Goal: Task Accomplishment & Management: Use online tool/utility

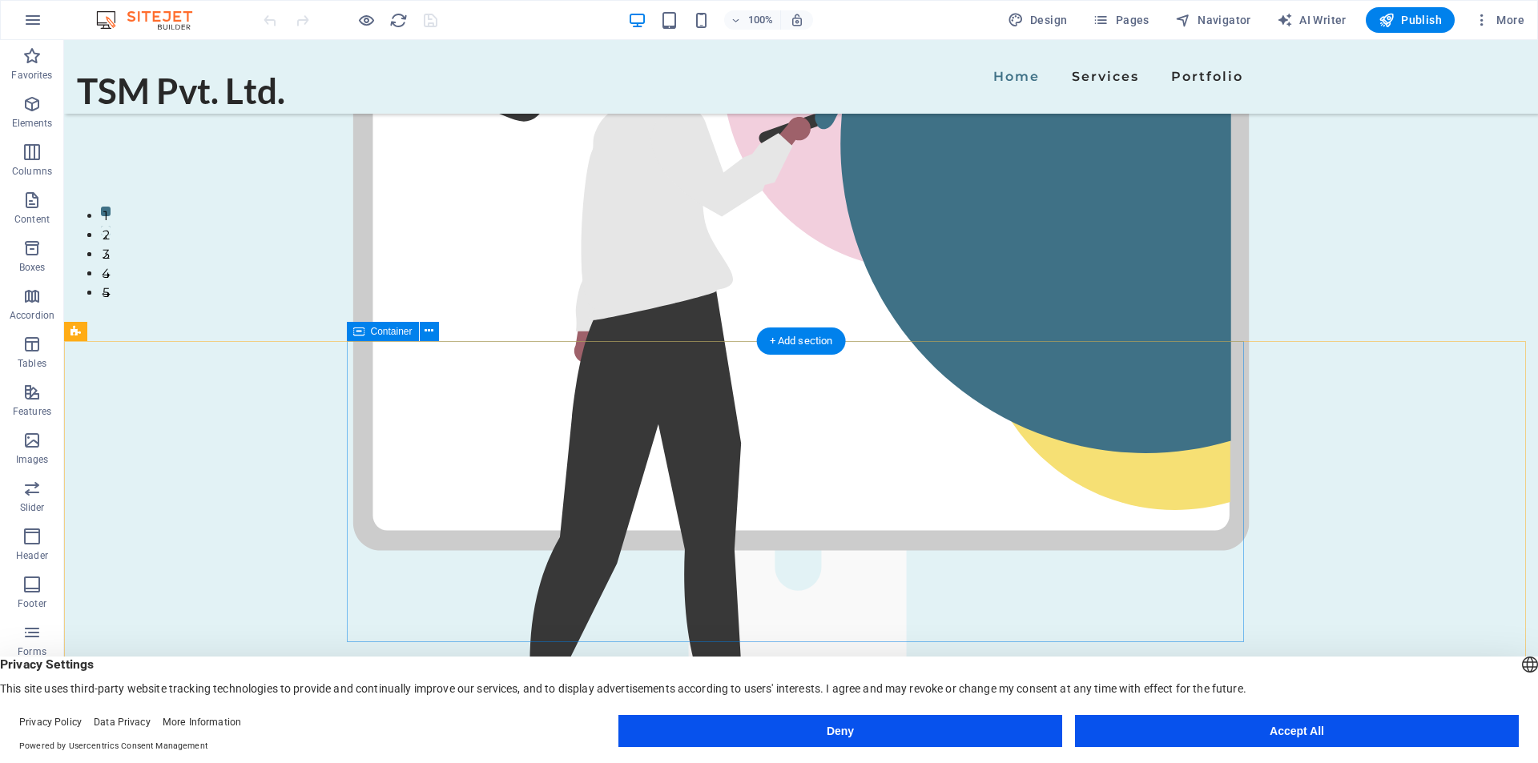
scroll to position [481, 0]
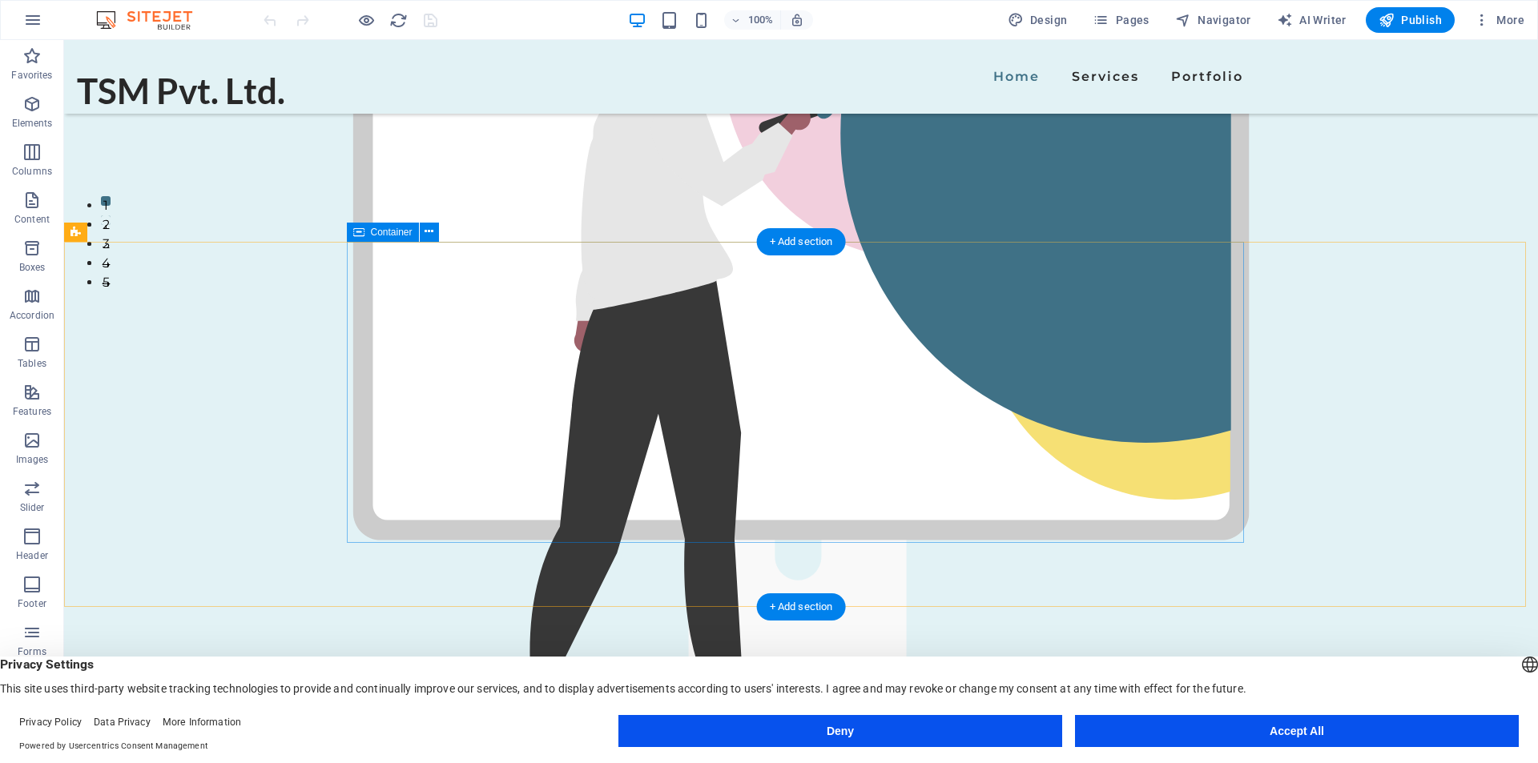
click at [387, 229] on span "Container" at bounding box center [392, 232] width 42 height 10
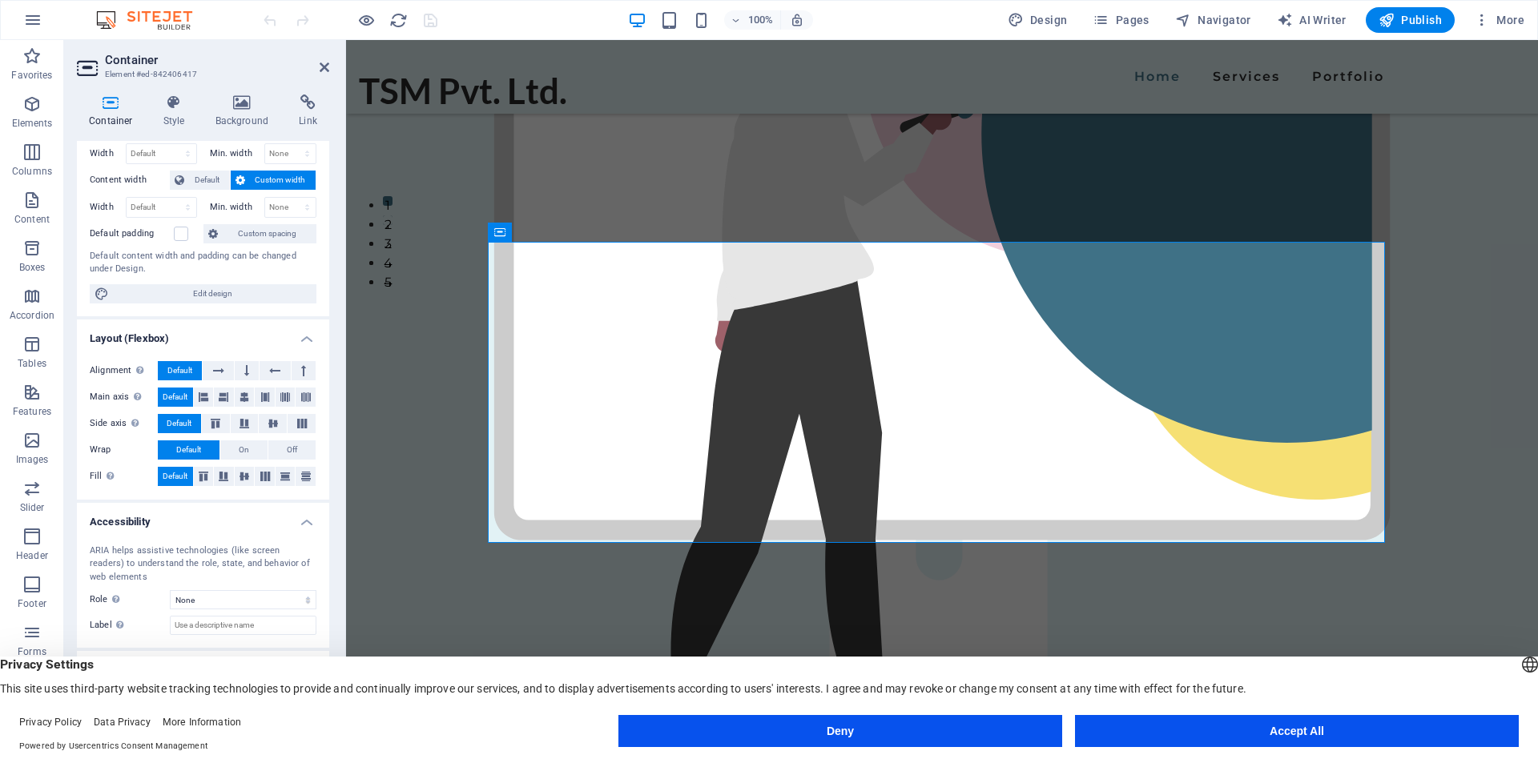
scroll to position [0, 0]
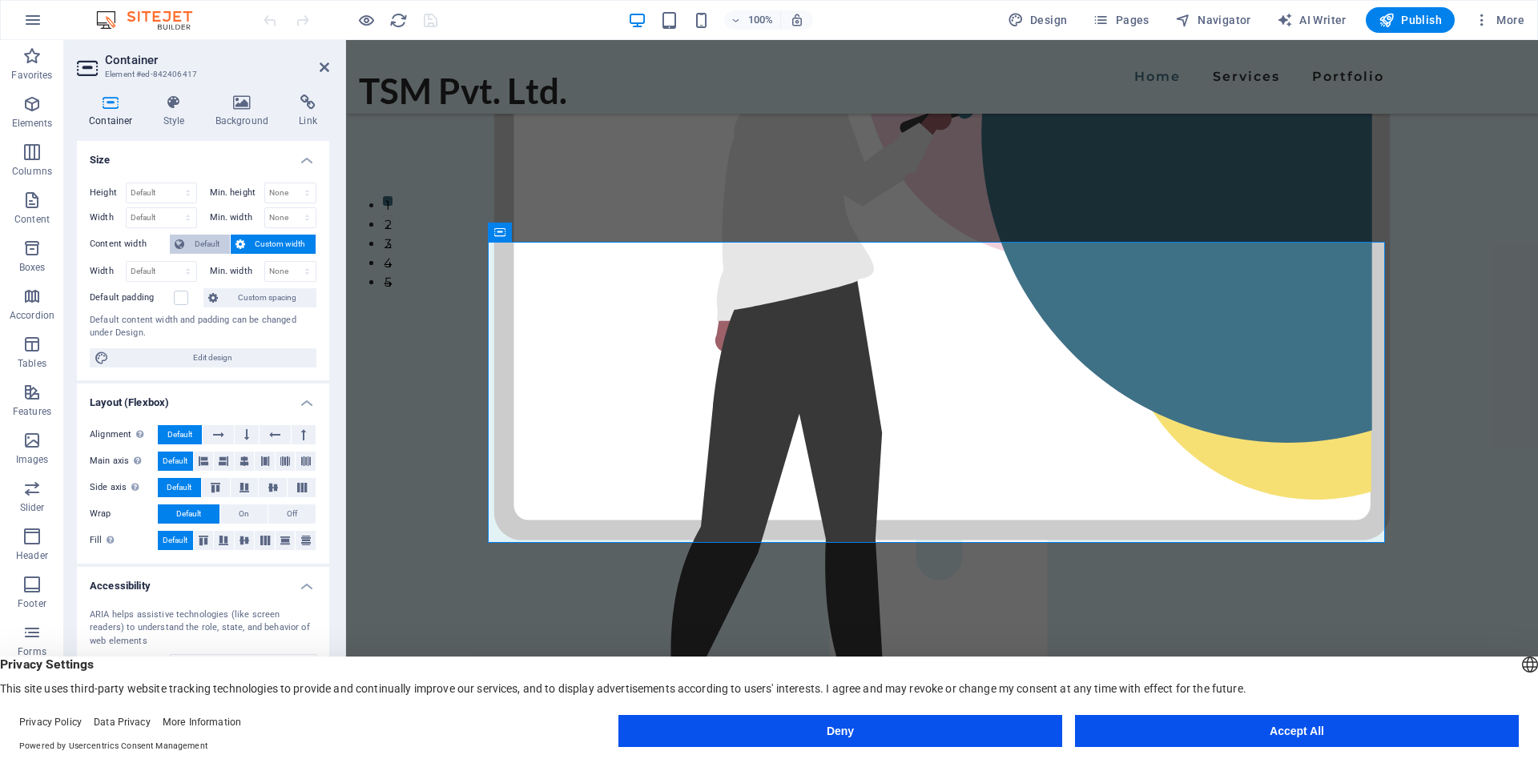
click at [199, 244] on span "Default" at bounding box center [207, 244] width 36 height 19
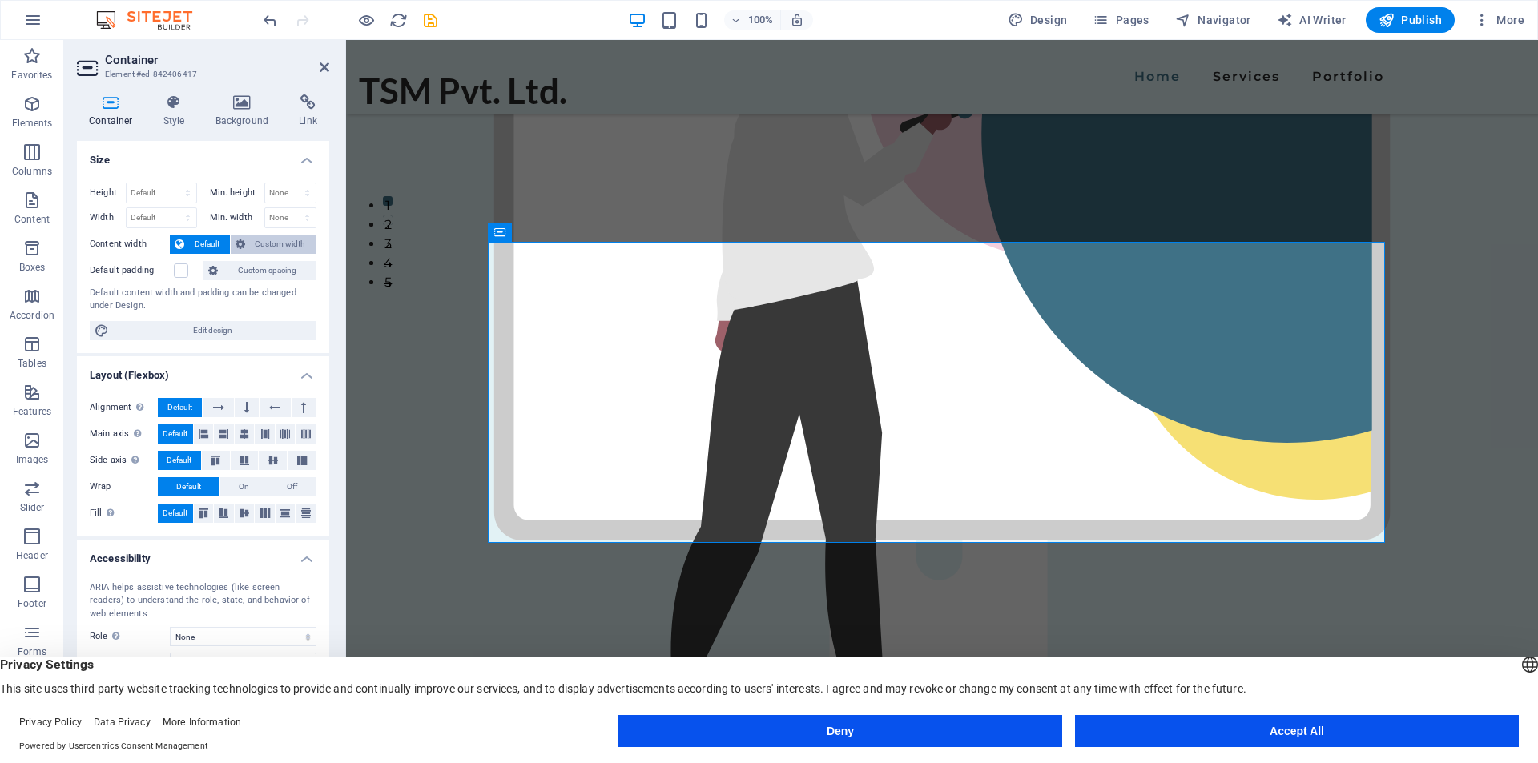
click at [257, 244] on span "Custom width" at bounding box center [281, 244] width 62 height 19
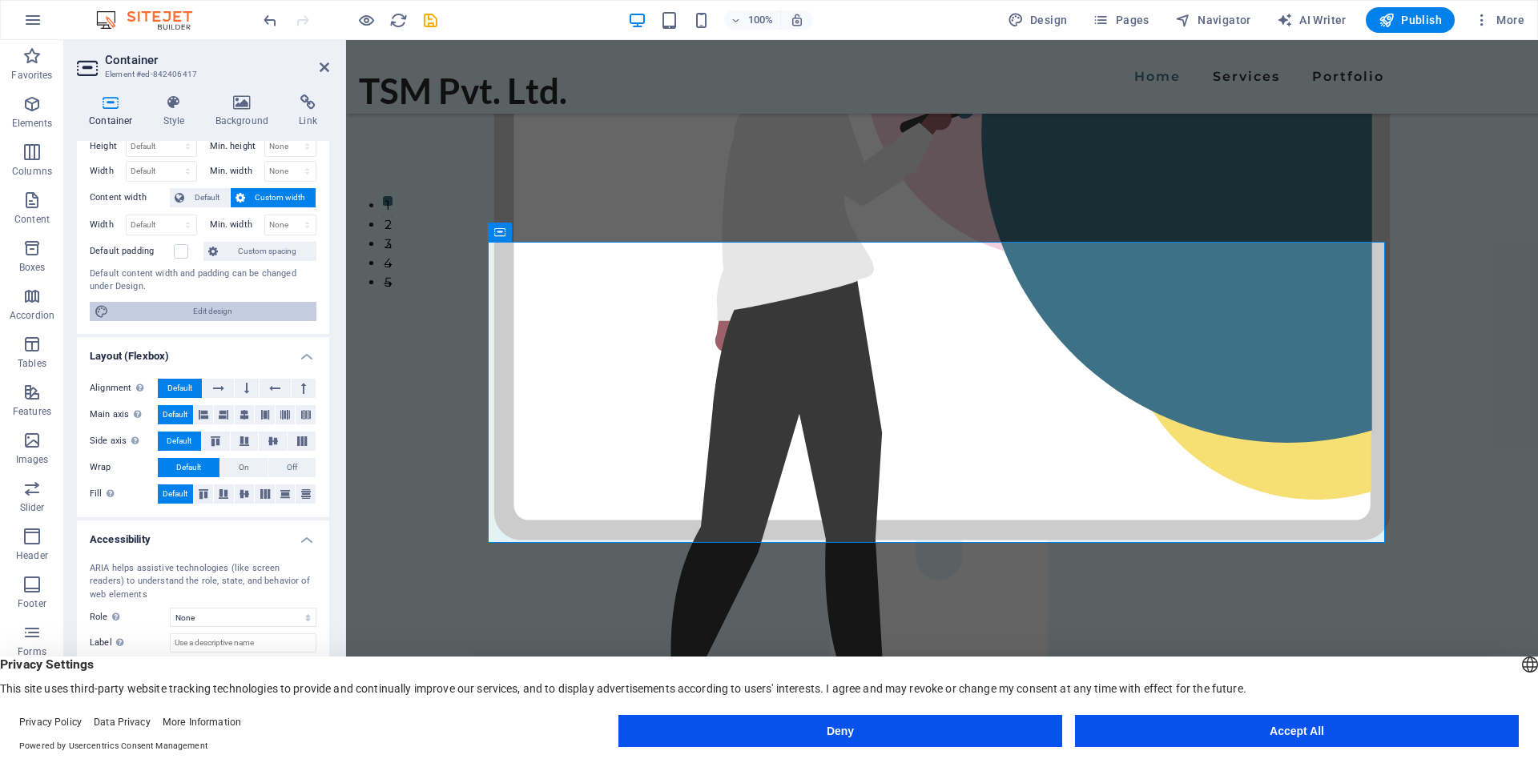
scroll to position [64, 0]
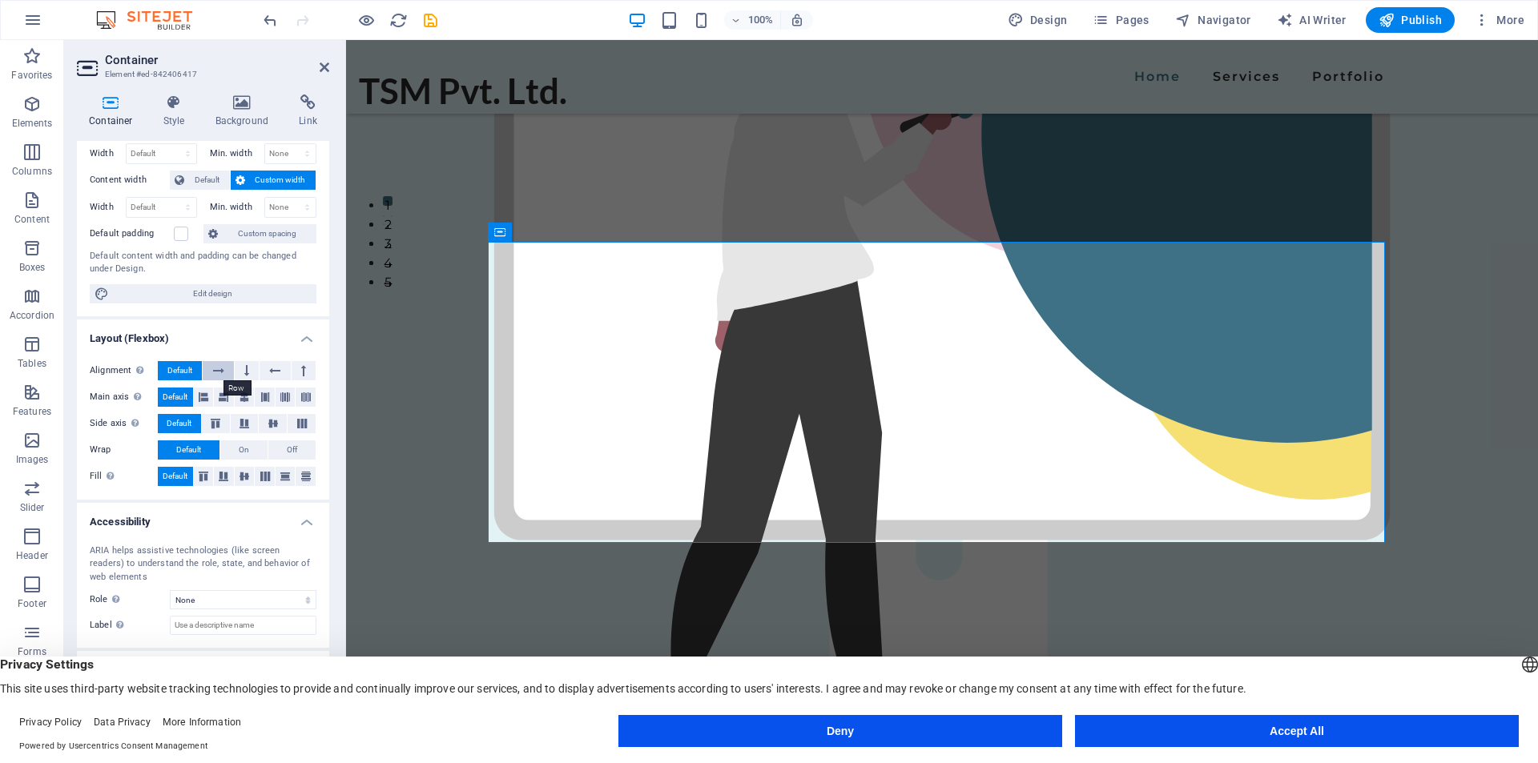
click at [216, 368] on icon at bounding box center [218, 370] width 11 height 19
click at [193, 368] on button "Default" at bounding box center [180, 370] width 44 height 19
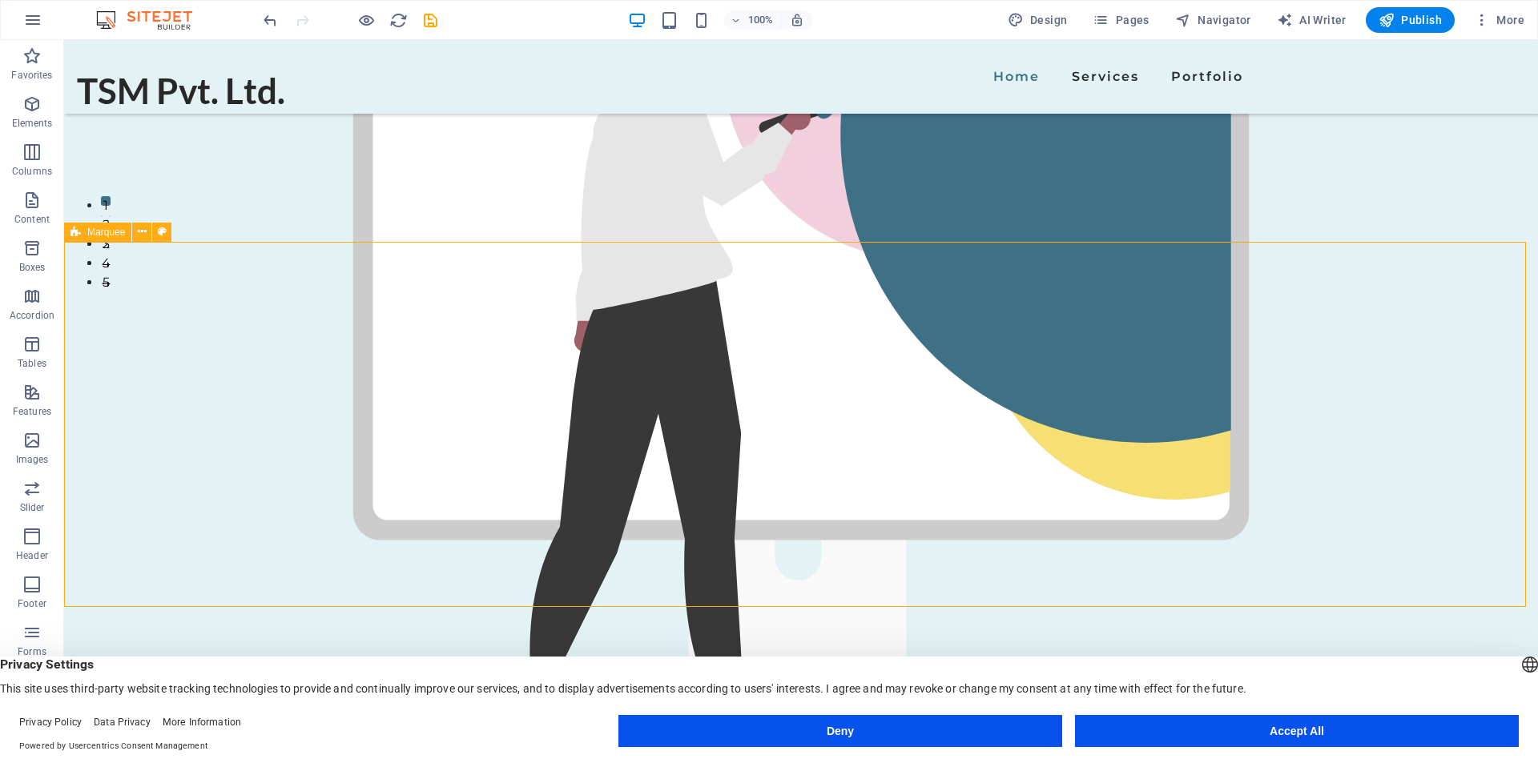
click at [106, 234] on span "Marquee" at bounding box center [106, 232] width 38 height 10
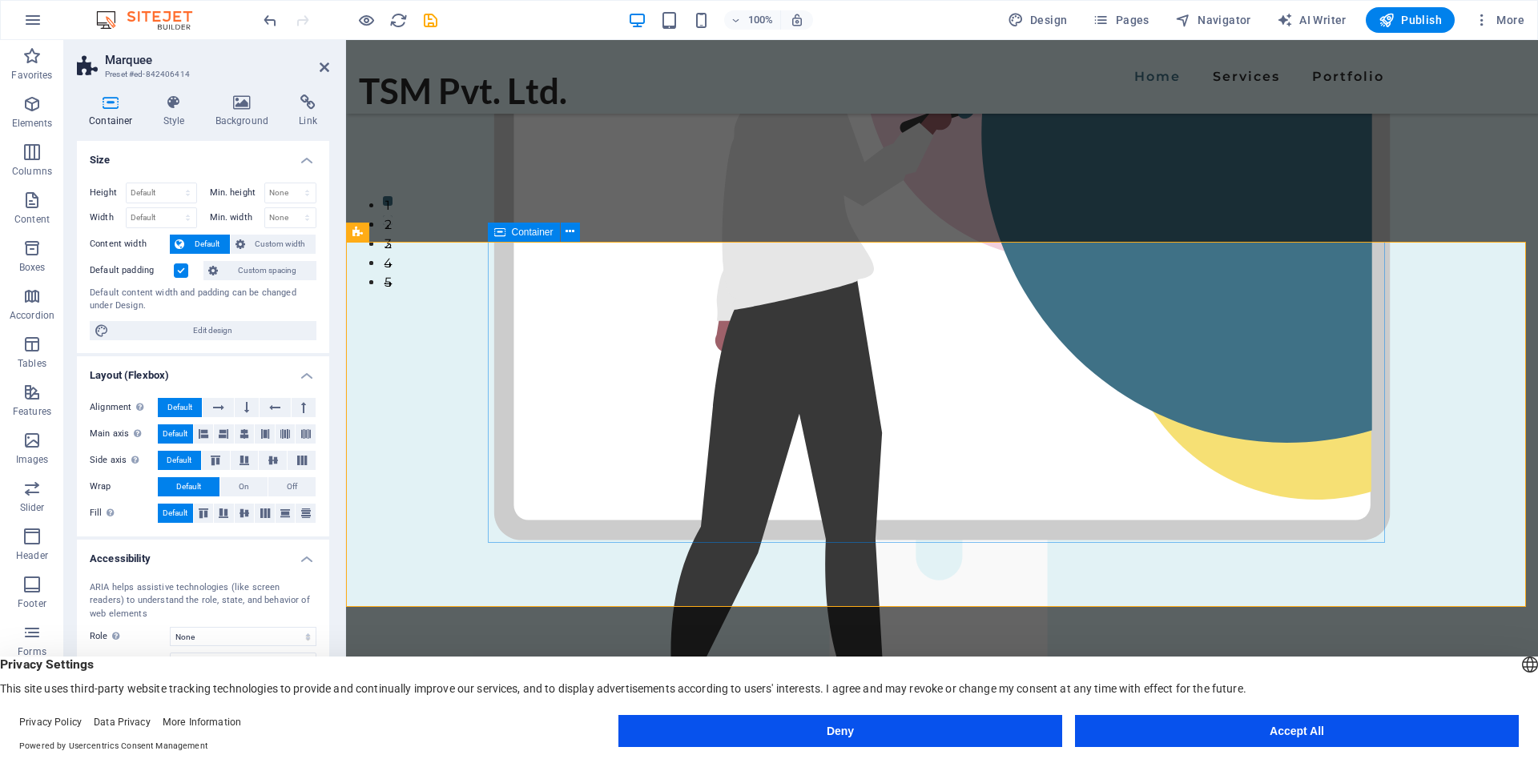
click at [508, 231] on div "Container" at bounding box center [524, 232] width 72 height 19
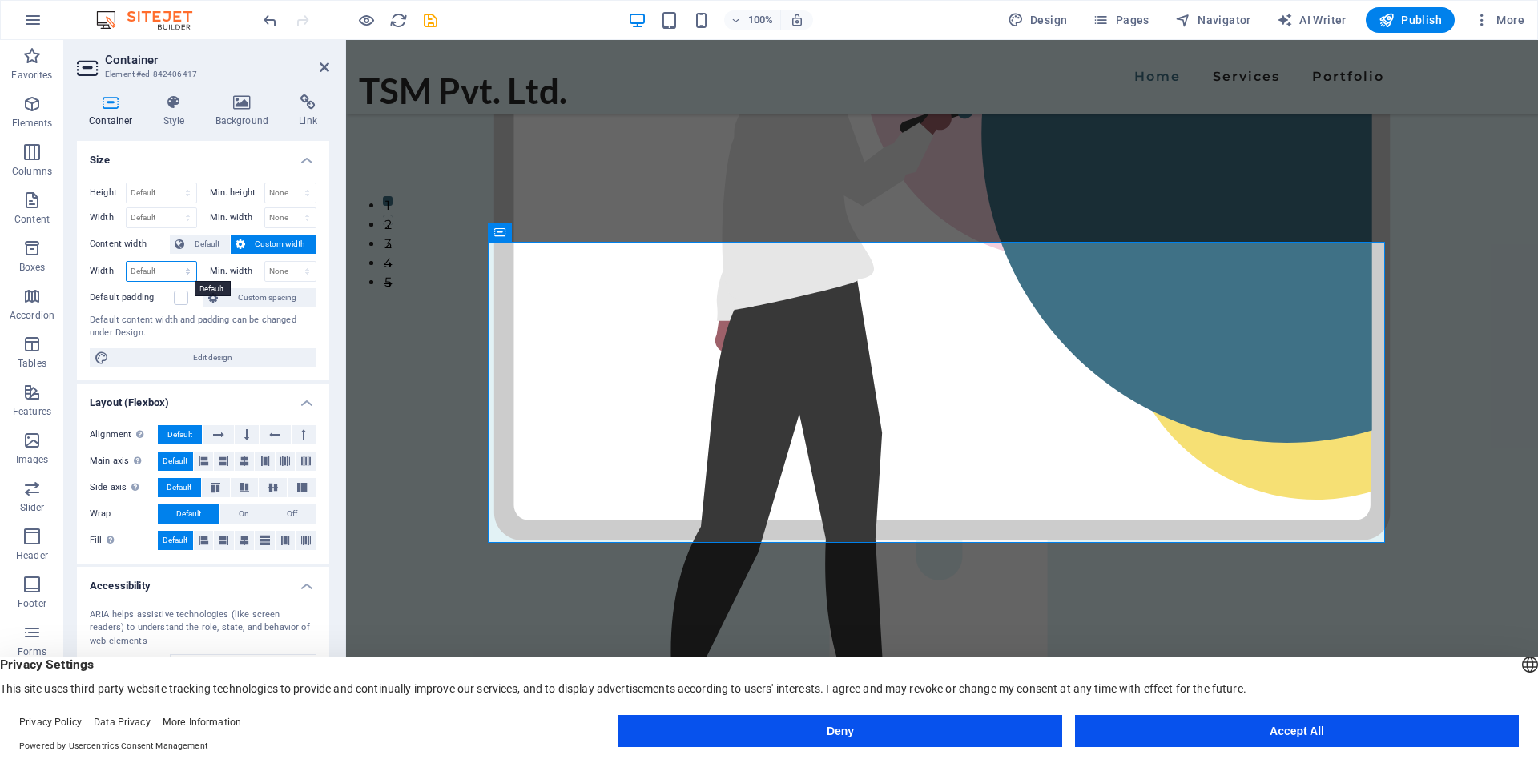
click at [167, 267] on select "Default px rem % em vh vw" at bounding box center [162, 271] width 70 height 19
click at [127, 262] on select "Default px rem % em vh vw" at bounding box center [162, 271] width 70 height 19
select select "DISABLED_OPTION_VALUE"
click at [183, 300] on label at bounding box center [181, 298] width 14 height 14
click at [0, 0] on input "Default padding" at bounding box center [0, 0] width 0 height 0
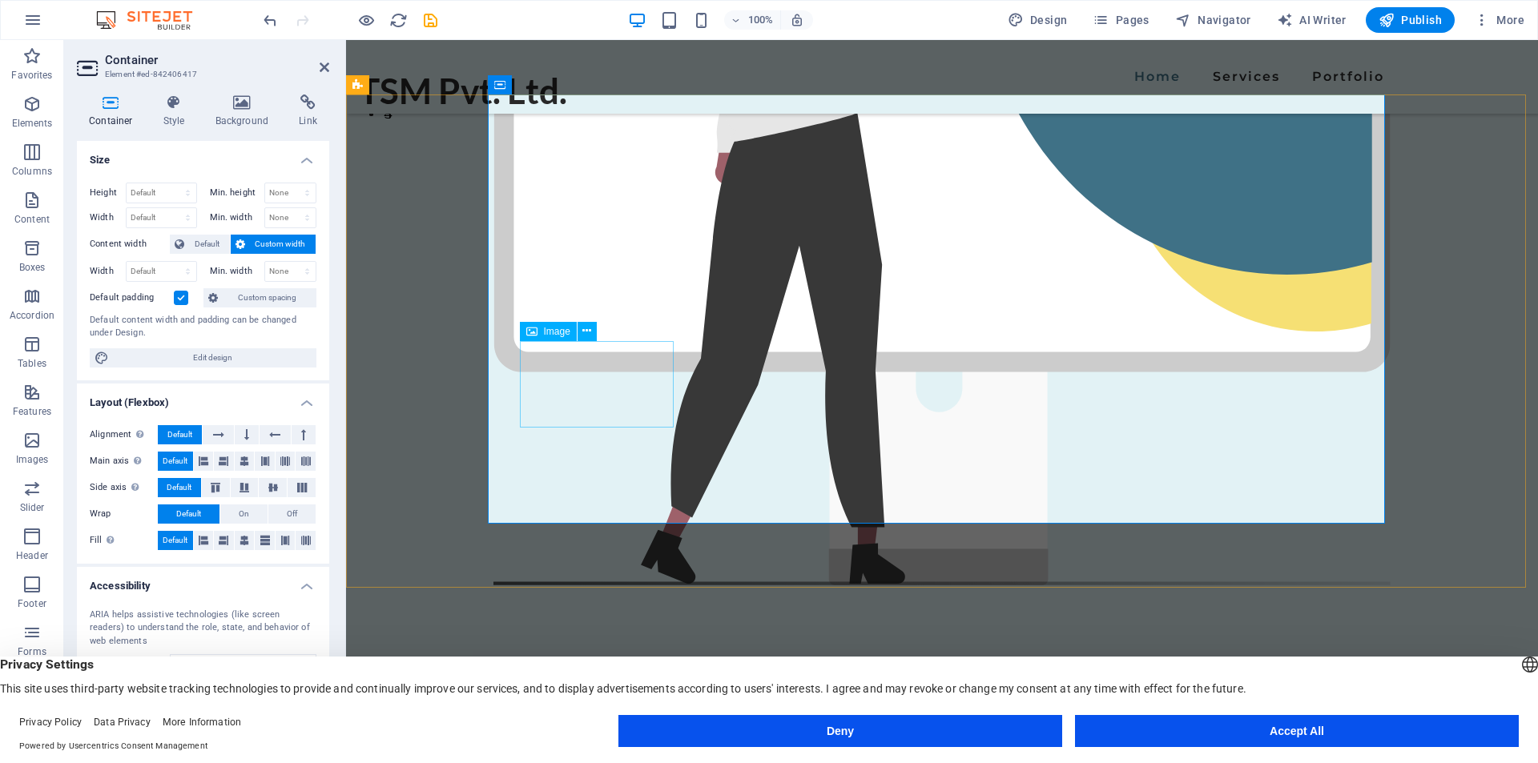
scroll to position [561, 0]
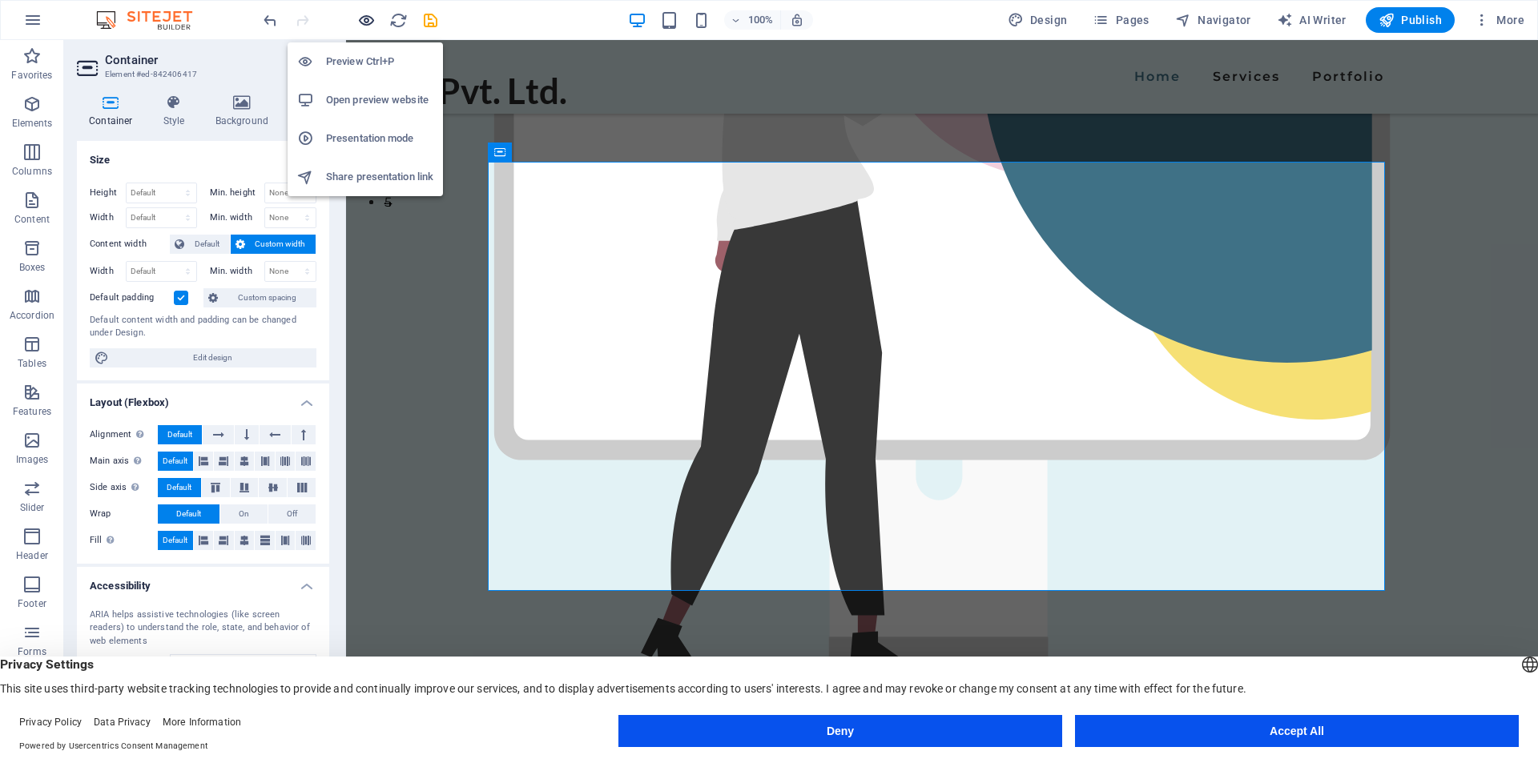
click at [367, 26] on icon "button" at bounding box center [366, 20] width 18 height 18
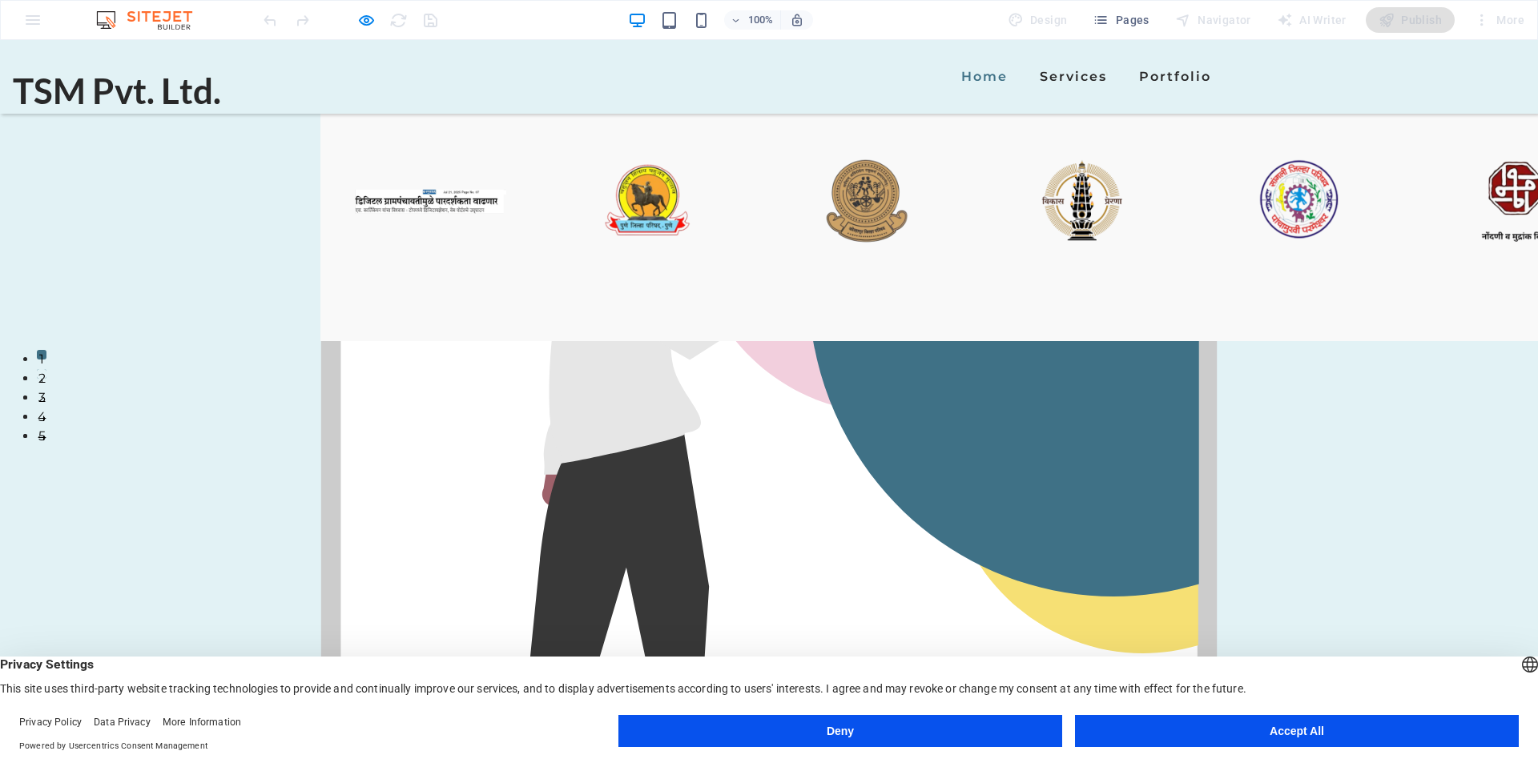
scroll to position [320, 0]
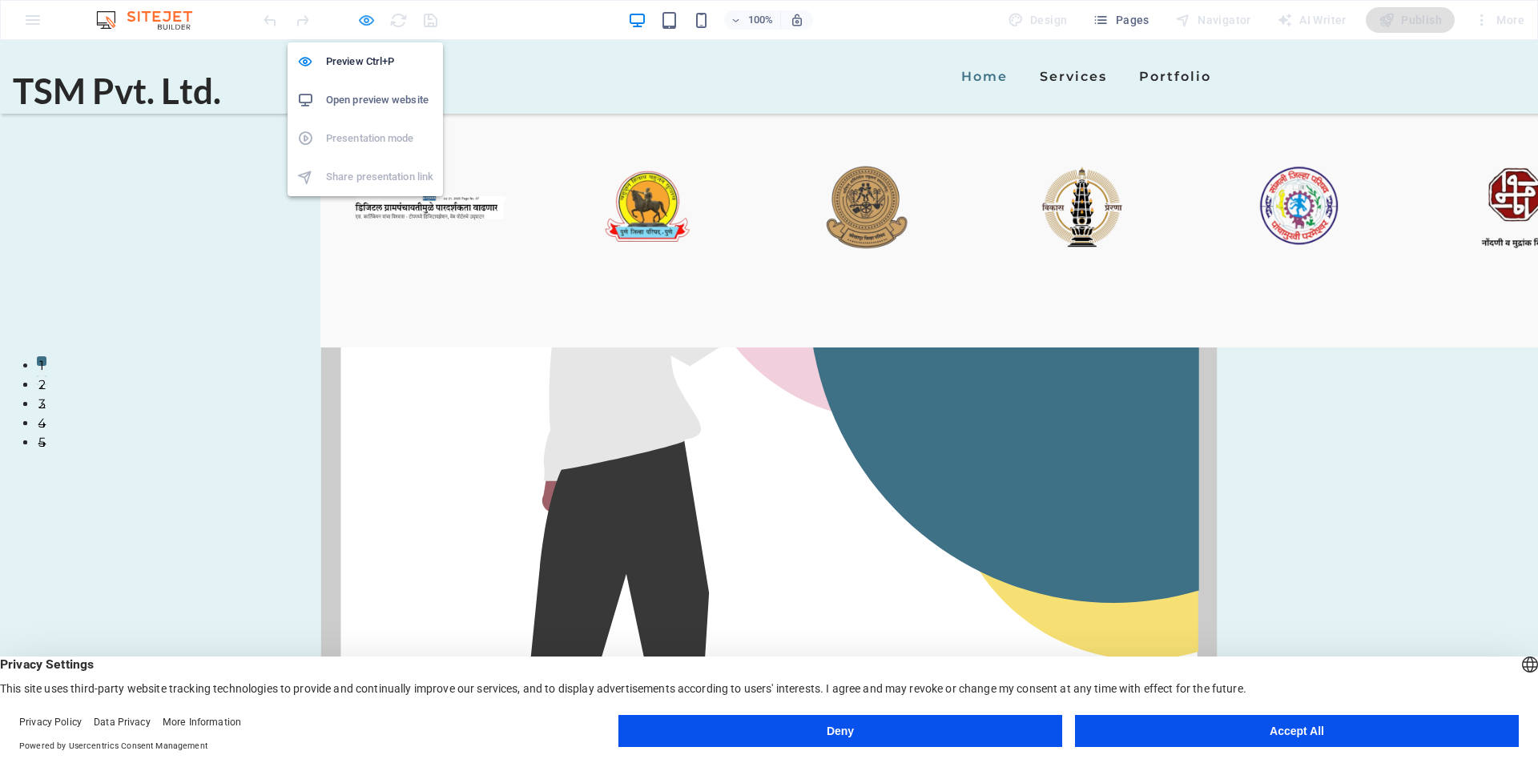
drag, startPoint x: 360, startPoint y: 18, endPoint x: 359, endPoint y: 27, distance: 9.6
click at [360, 19] on icon "button" at bounding box center [366, 20] width 18 height 18
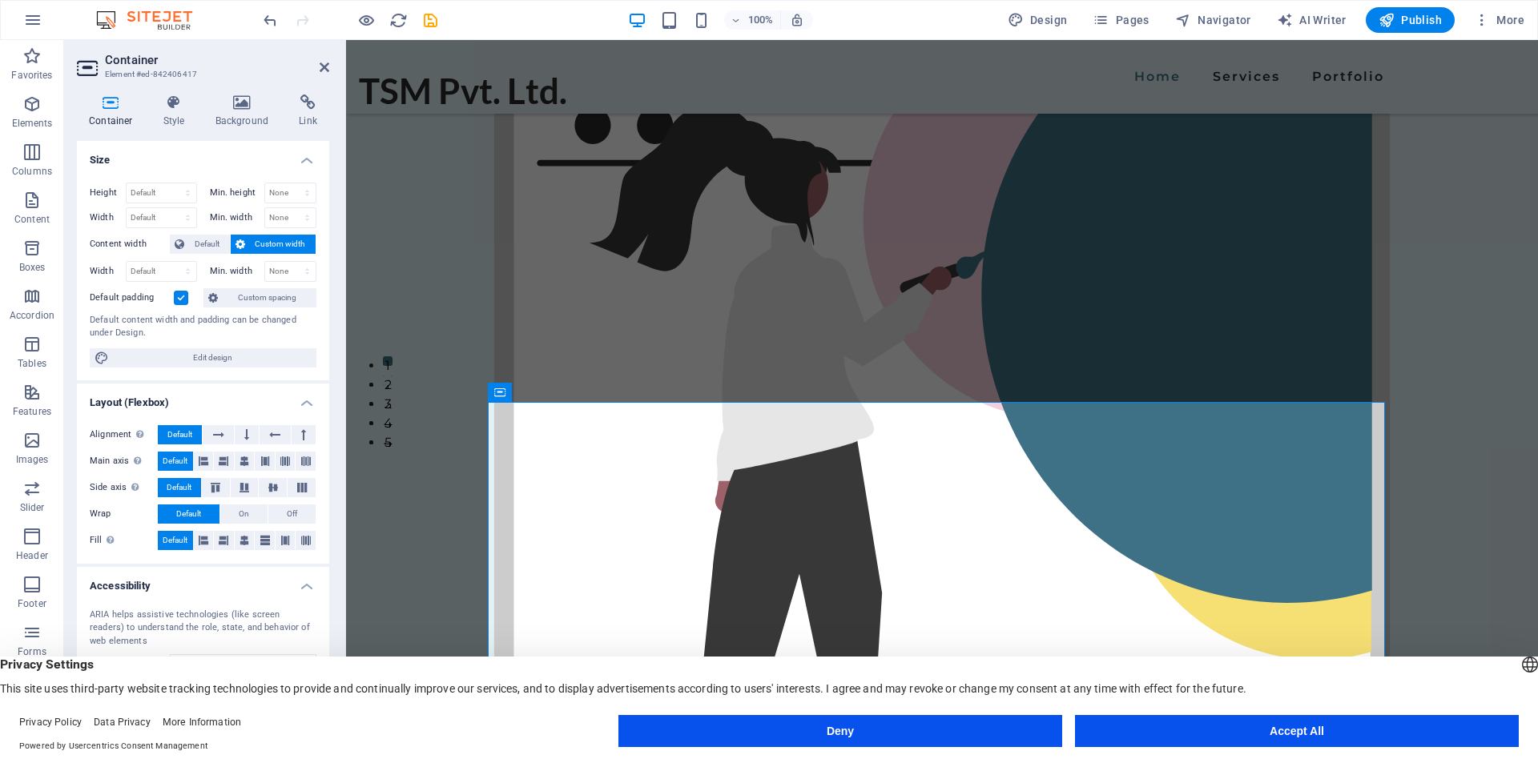
click at [177, 298] on label at bounding box center [181, 298] width 14 height 14
click at [0, 0] on input "Default padding" at bounding box center [0, 0] width 0 height 0
click at [196, 245] on span "Default" at bounding box center [207, 244] width 36 height 19
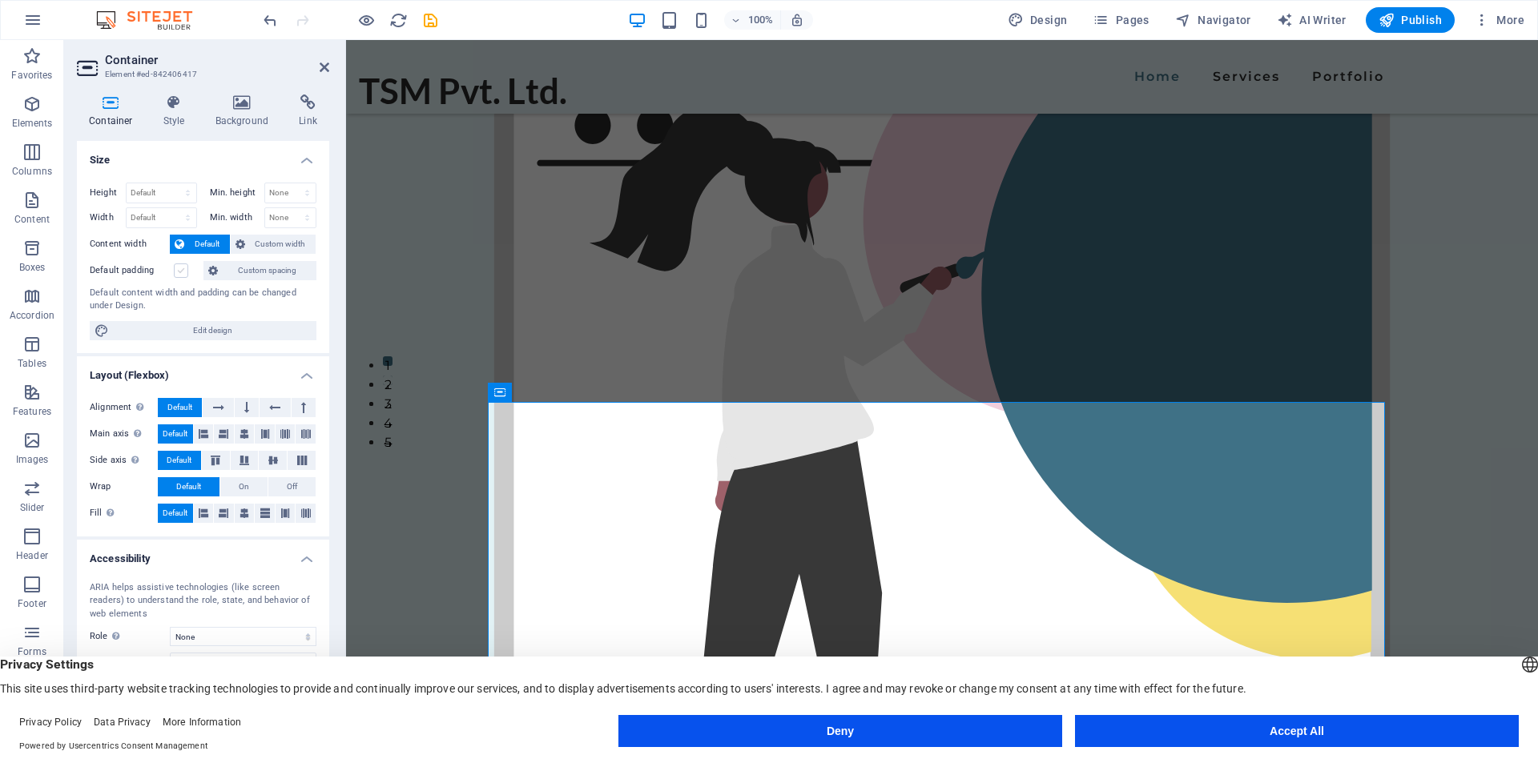
click at [180, 269] on label at bounding box center [181, 271] width 14 height 14
click at [0, 0] on input "Default padding" at bounding box center [0, 0] width 0 height 0
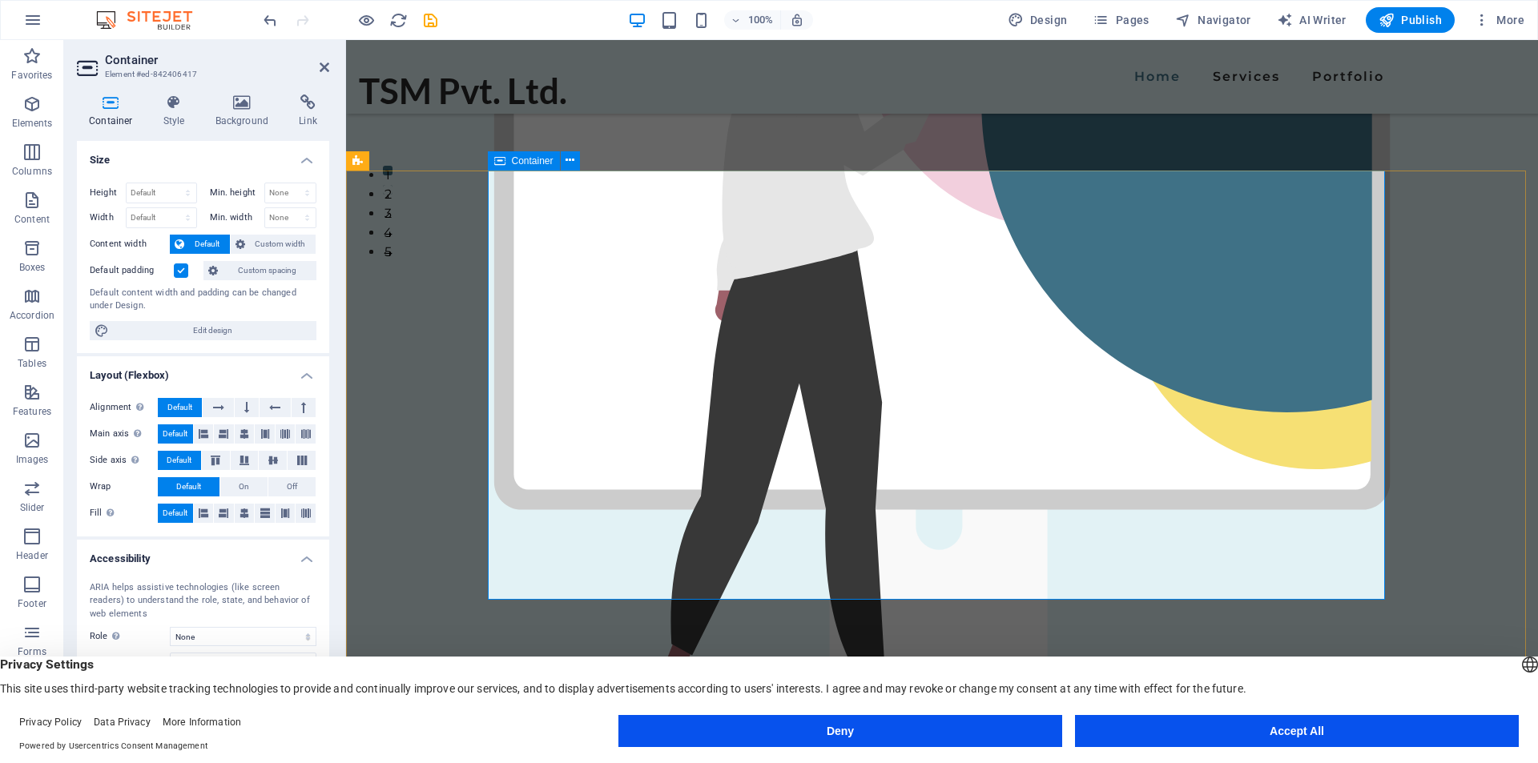
scroll to position [561, 0]
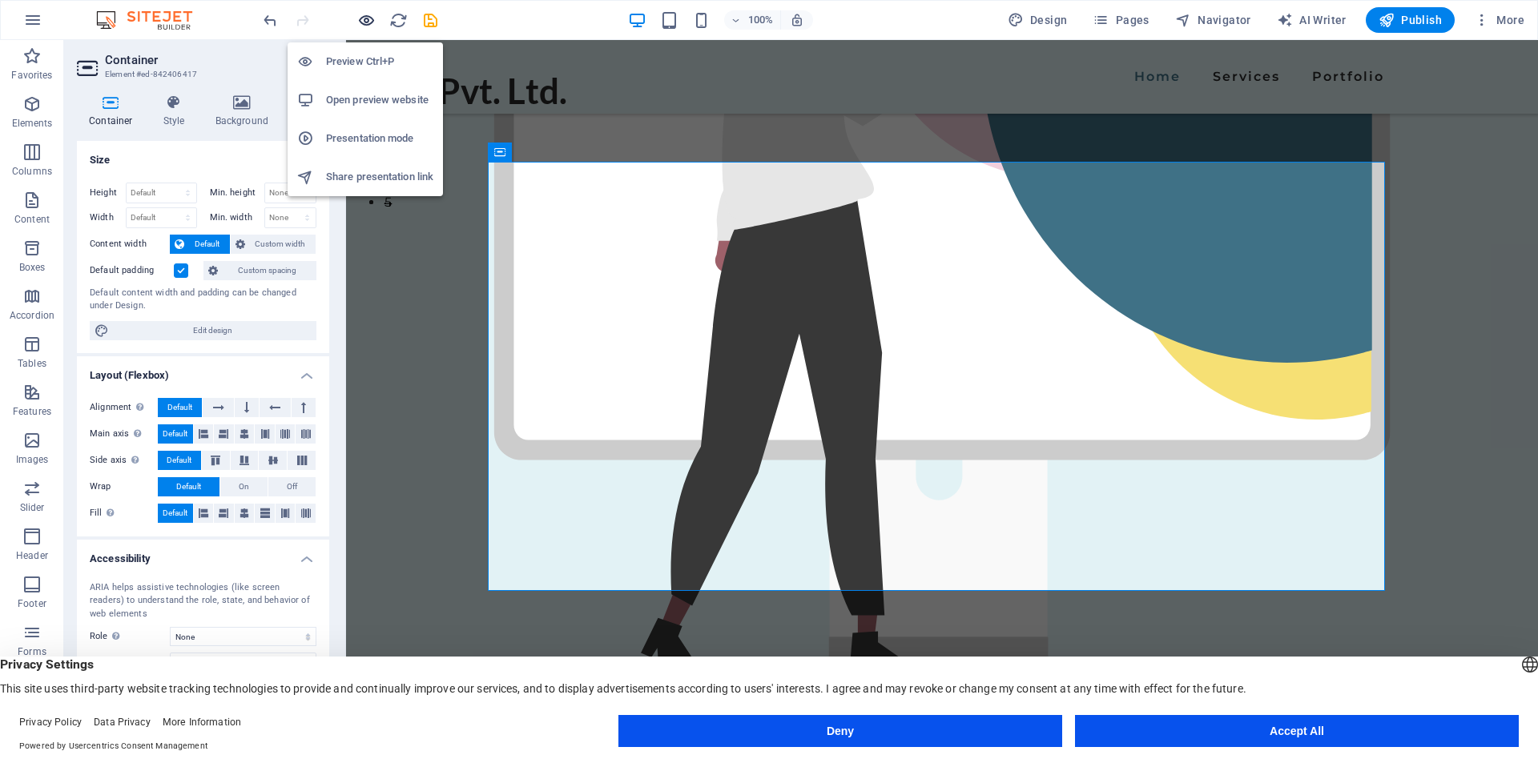
click at [365, 22] on icon "button" at bounding box center [366, 20] width 18 height 18
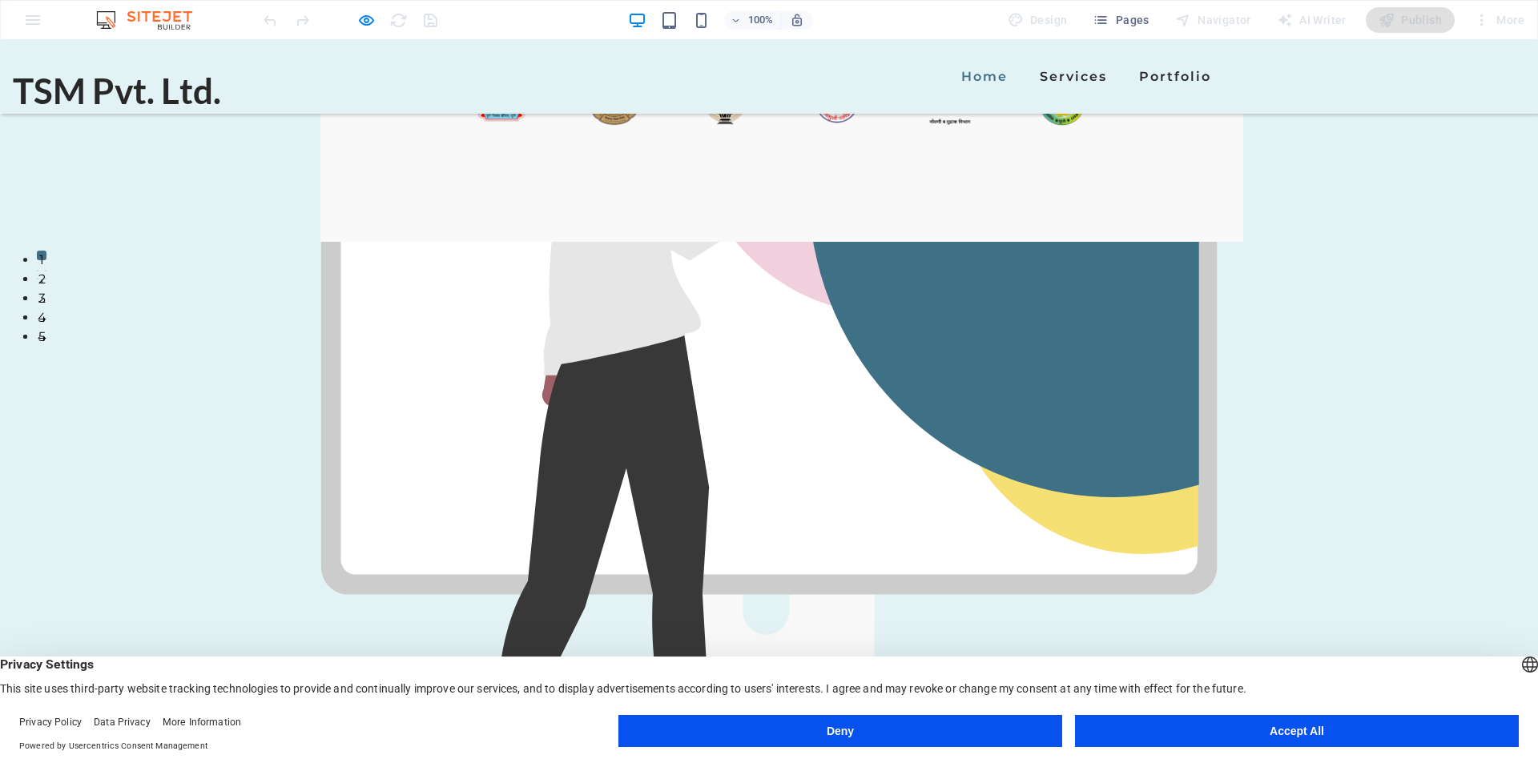
scroll to position [401, 0]
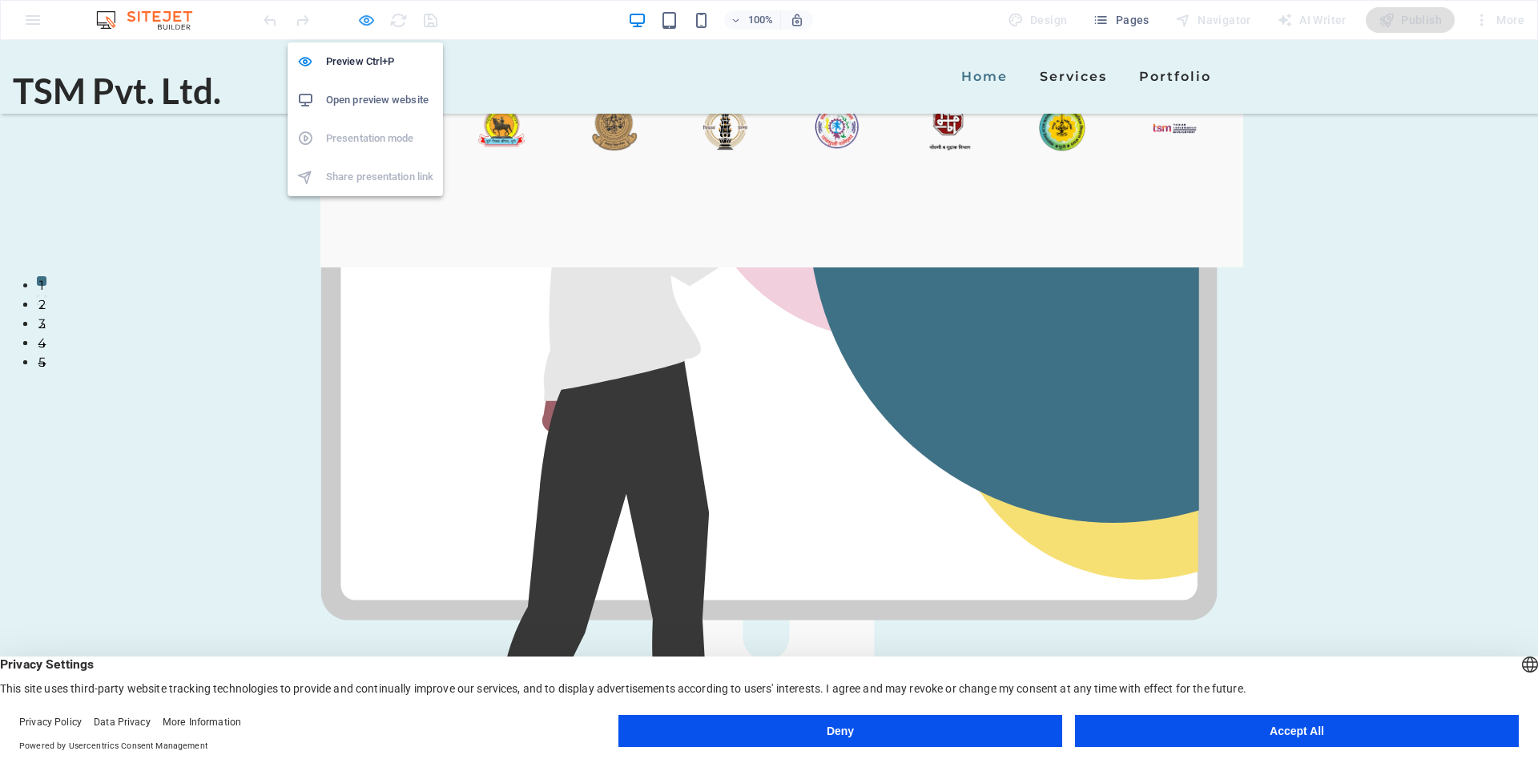
click at [364, 16] on icon "button" at bounding box center [366, 20] width 18 height 18
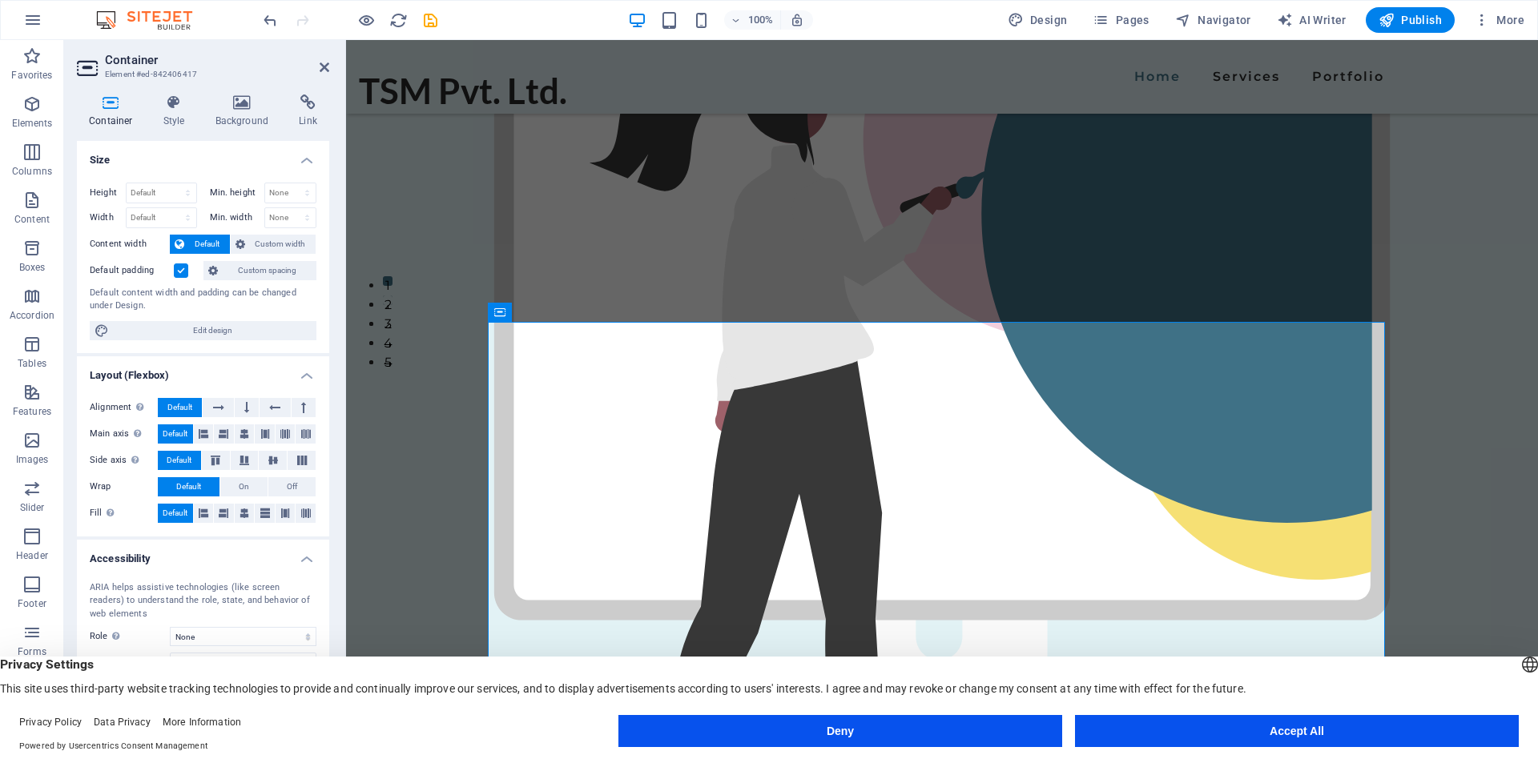
click at [179, 267] on label at bounding box center [181, 271] width 14 height 14
click at [0, 0] on input "Default padding" at bounding box center [0, 0] width 0 height 0
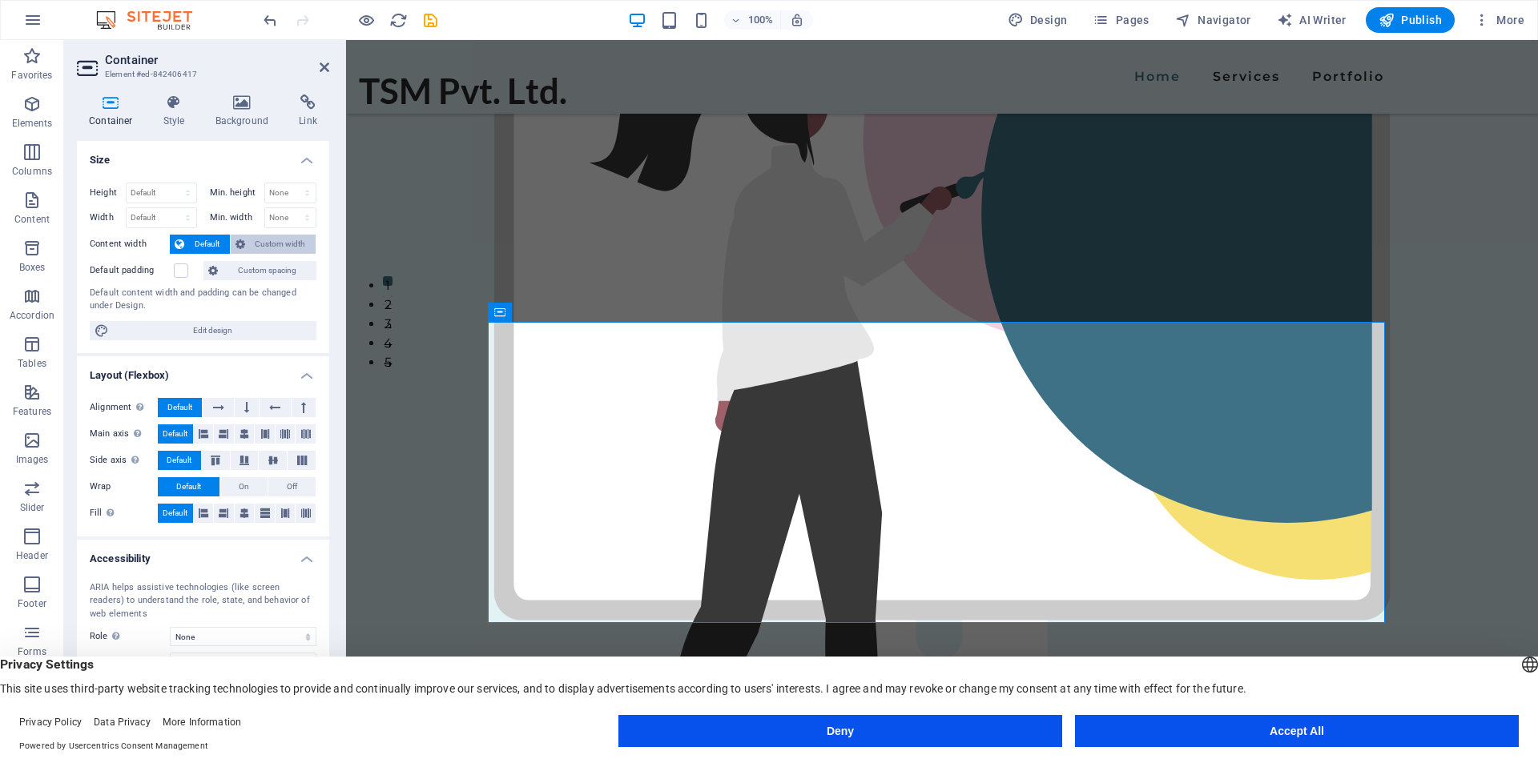
click at [272, 244] on span "Custom width" at bounding box center [281, 244] width 62 height 19
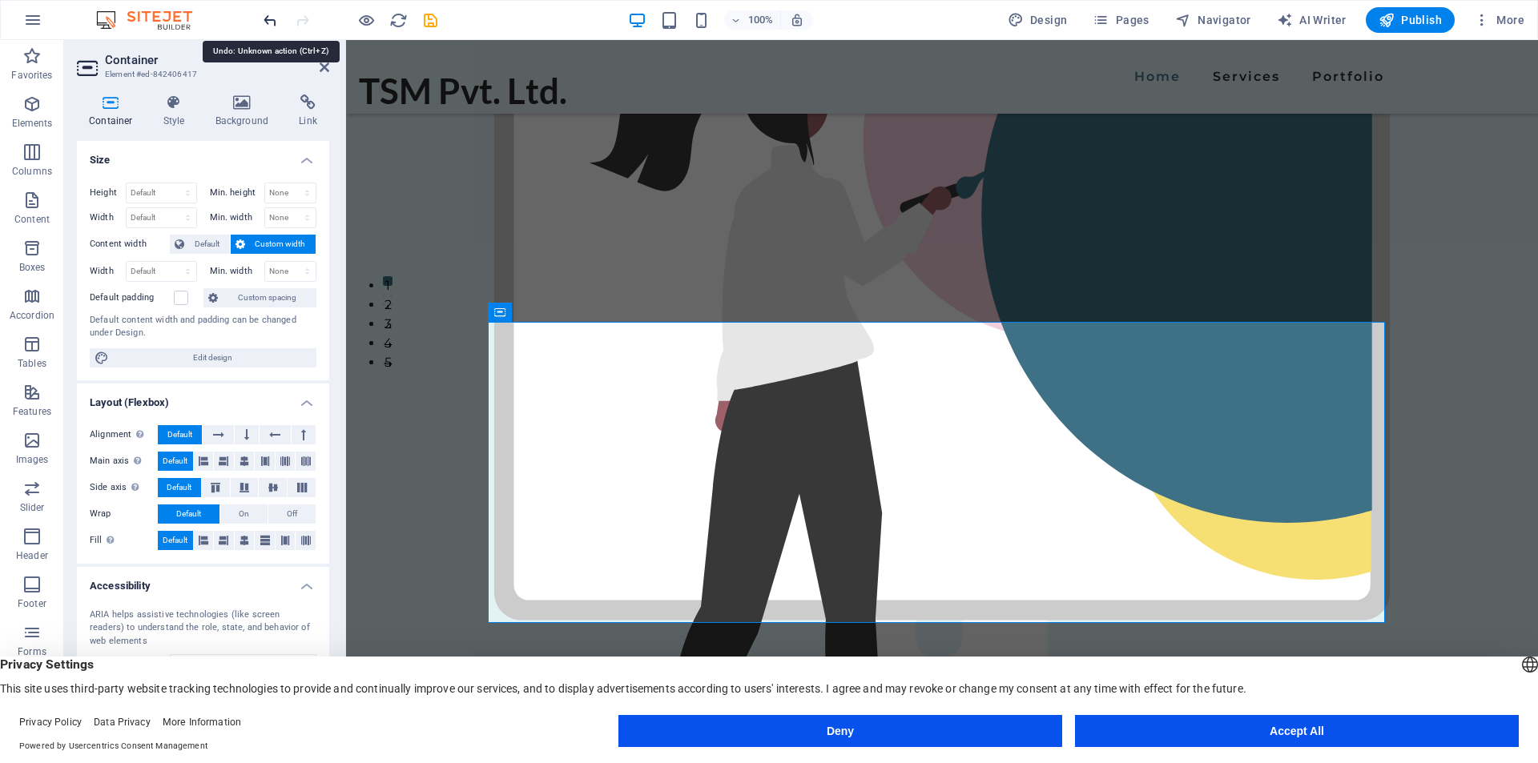
click at [266, 22] on icon "undo" at bounding box center [270, 20] width 18 height 18
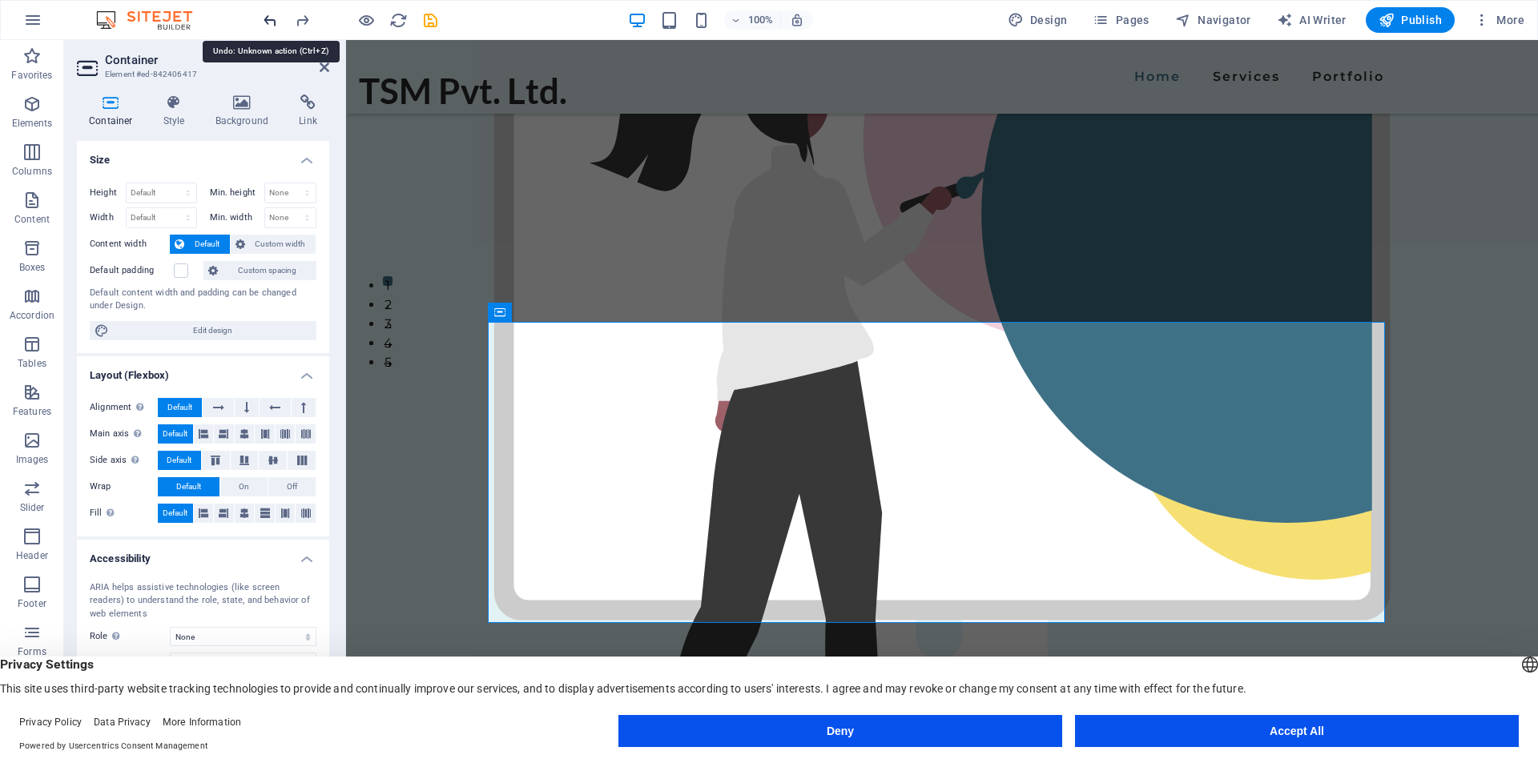
click at [266, 22] on icon "undo" at bounding box center [270, 20] width 18 height 18
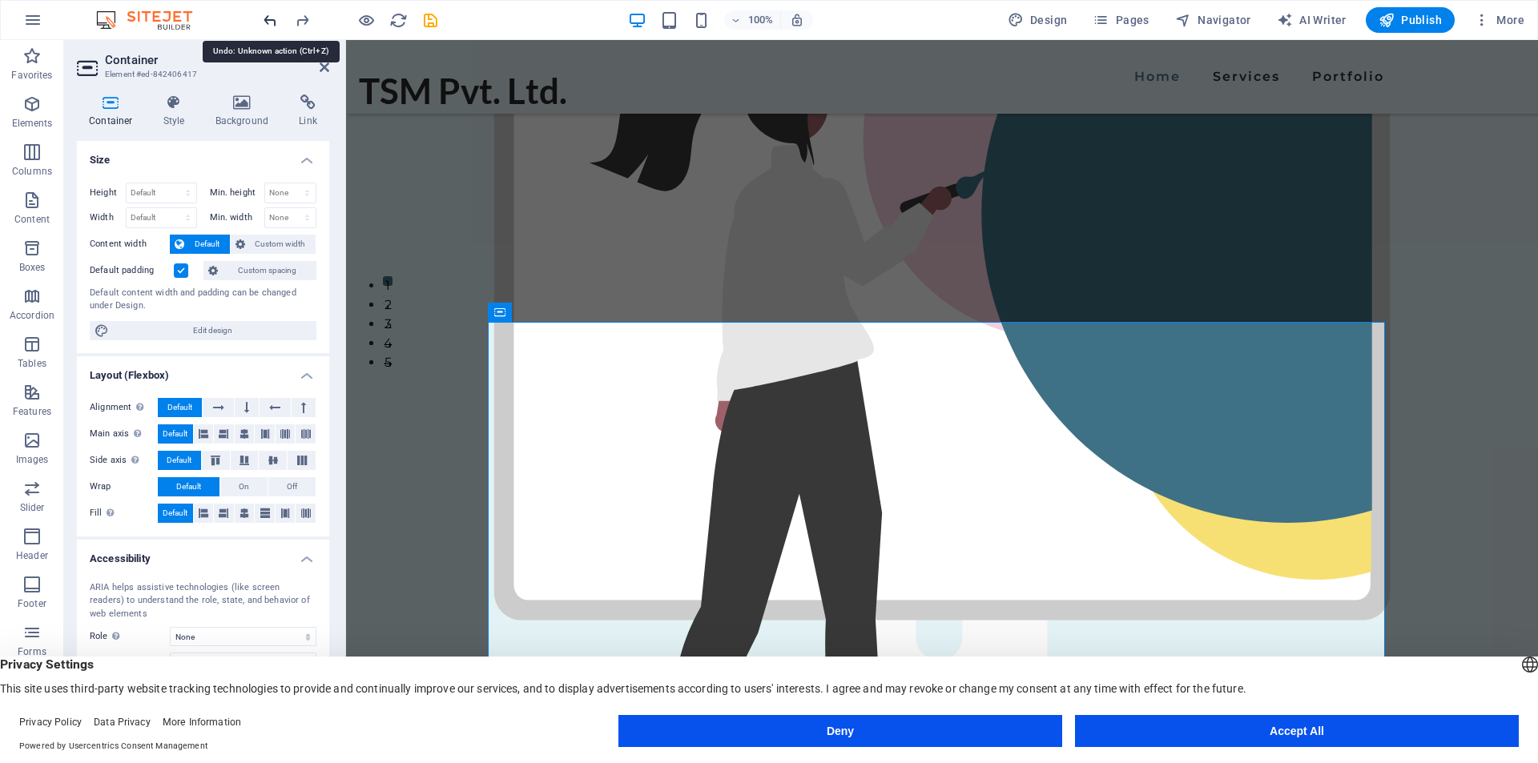
click at [266, 22] on icon "undo" at bounding box center [270, 20] width 18 height 18
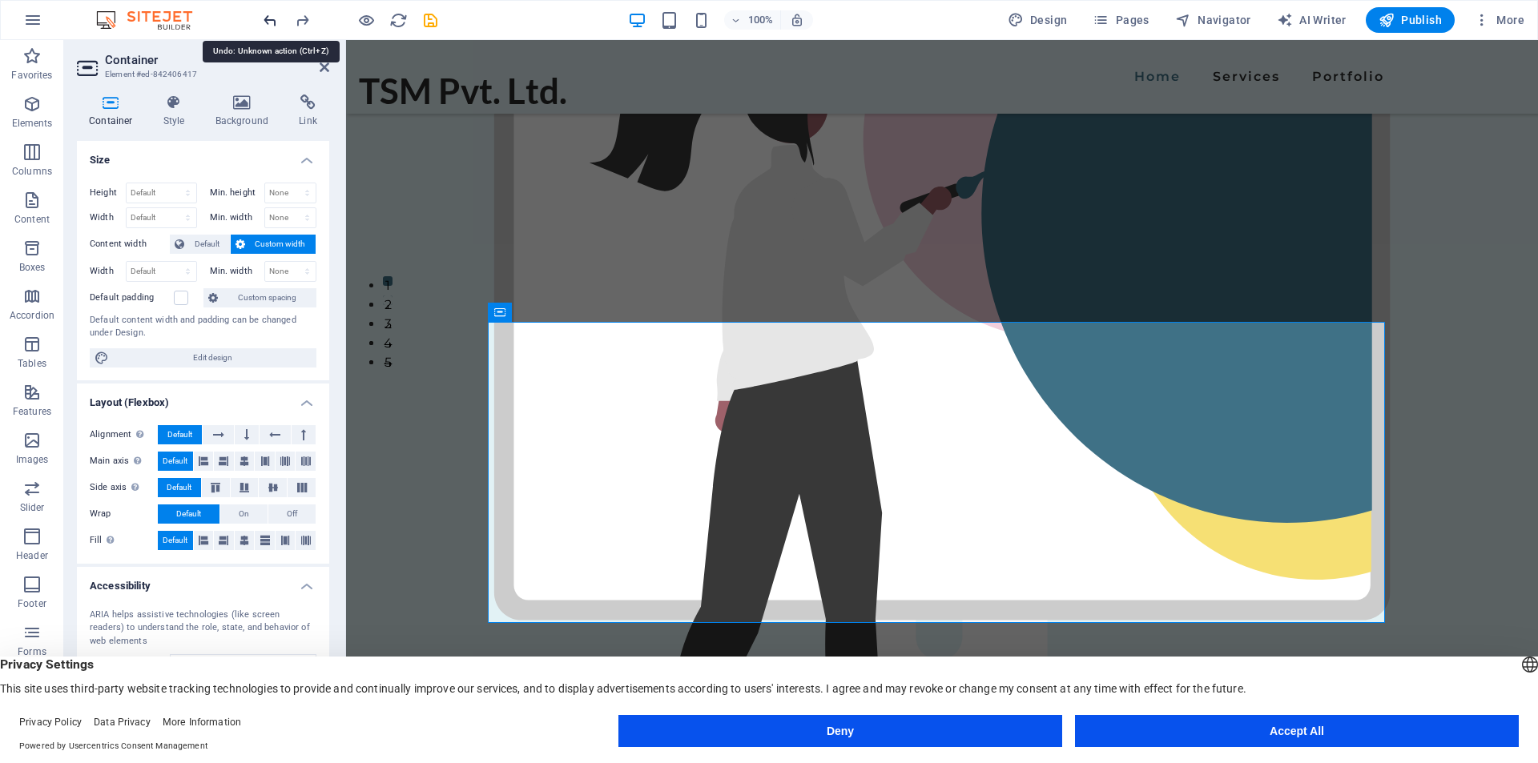
click at [266, 22] on icon "undo" at bounding box center [270, 20] width 18 height 18
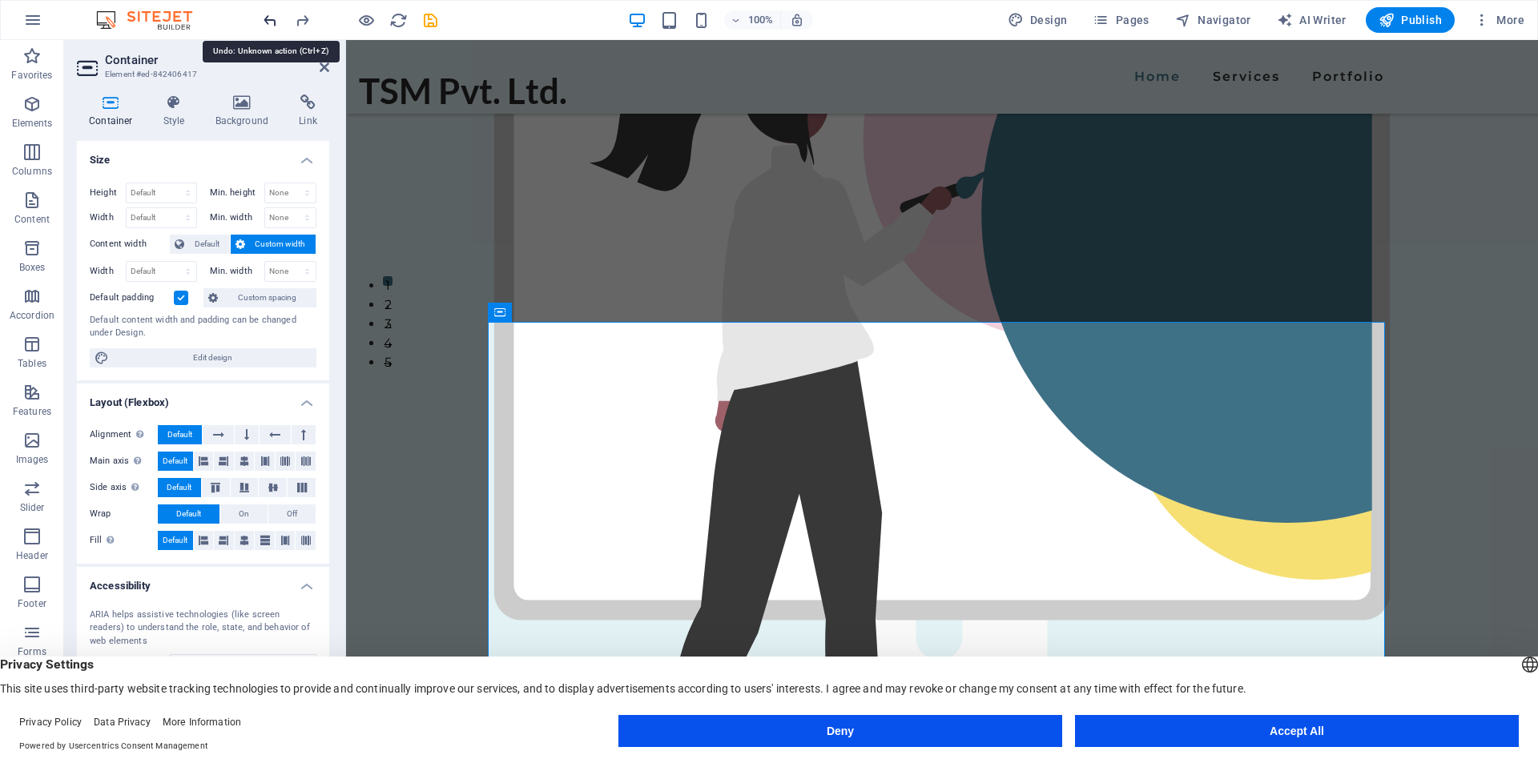
click at [266, 22] on icon "undo" at bounding box center [270, 20] width 18 height 18
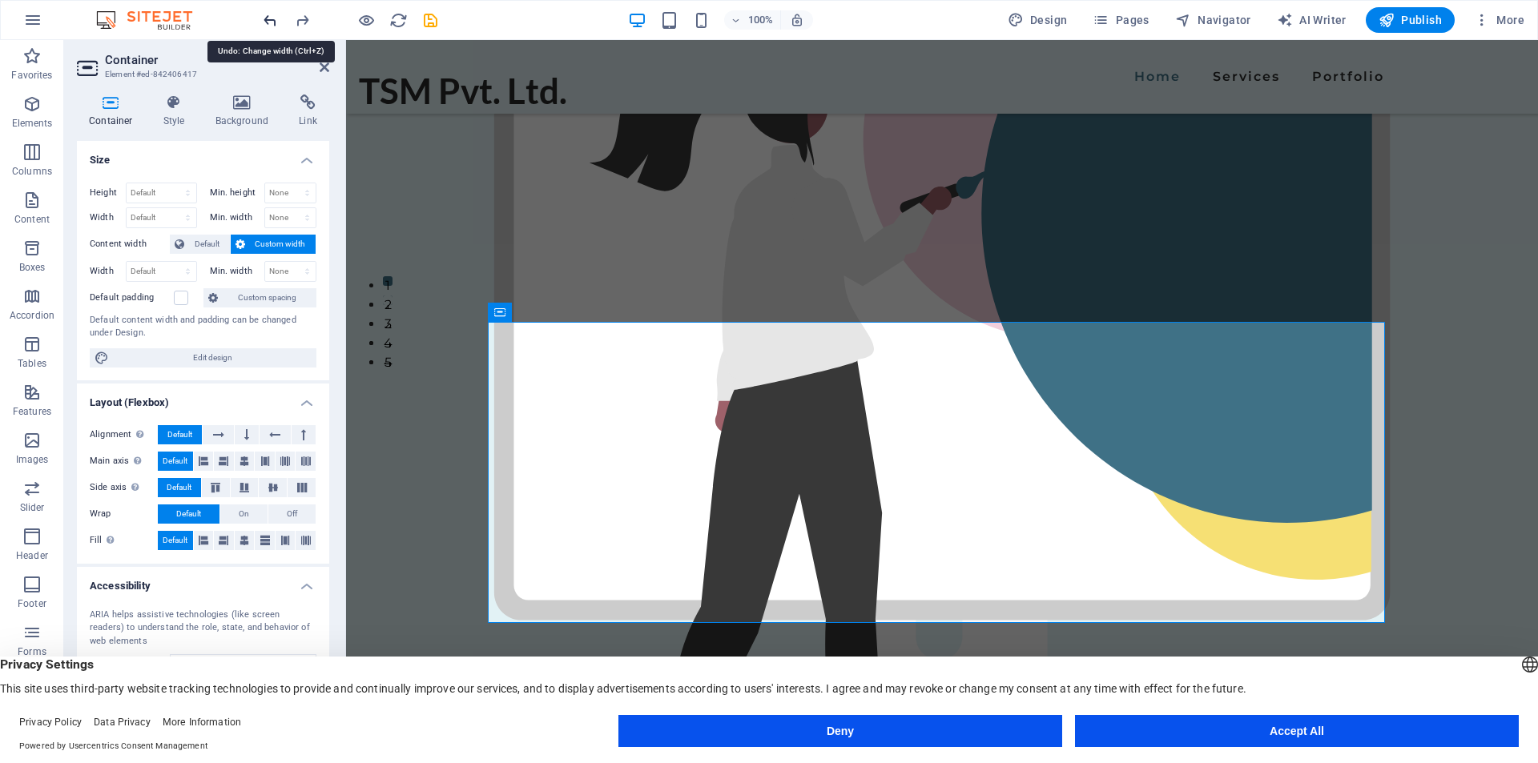
click at [267, 23] on icon "undo" at bounding box center [270, 20] width 18 height 18
click at [268, 25] on icon "undo" at bounding box center [270, 20] width 18 height 18
click at [269, 27] on icon "undo" at bounding box center [270, 20] width 18 height 18
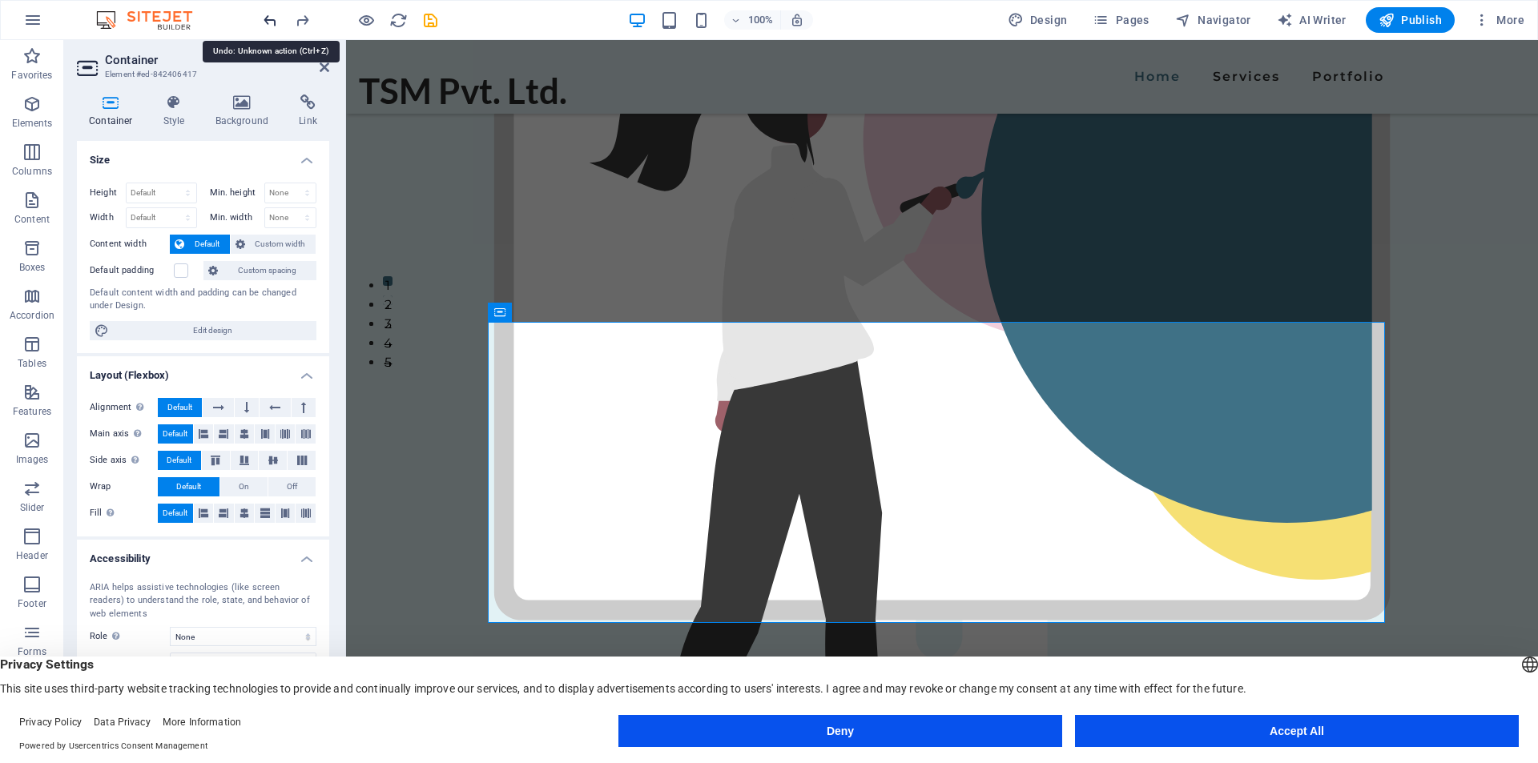
click at [269, 27] on icon "undo" at bounding box center [270, 20] width 18 height 18
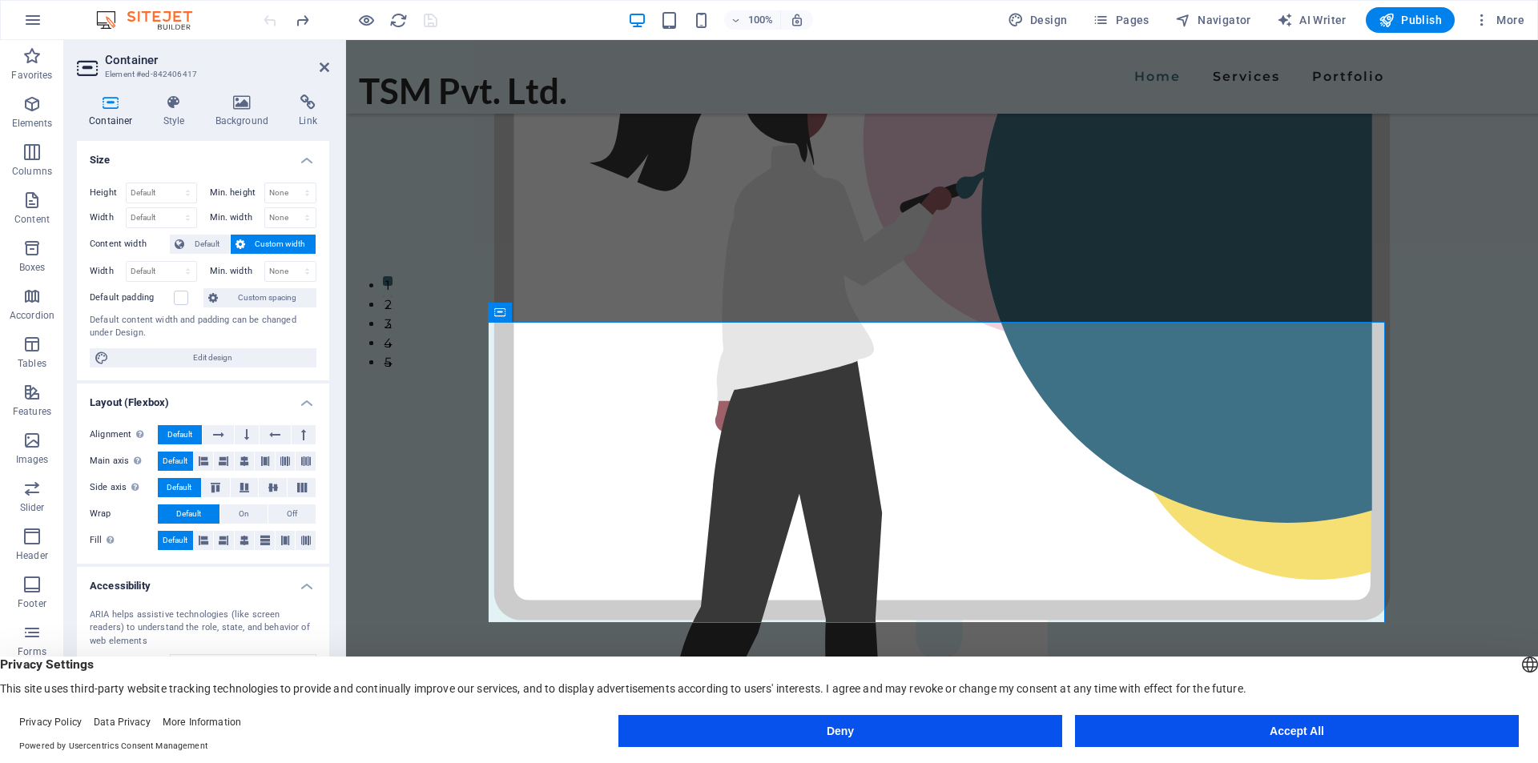
click at [269, 27] on div at bounding box center [349, 20] width 179 height 26
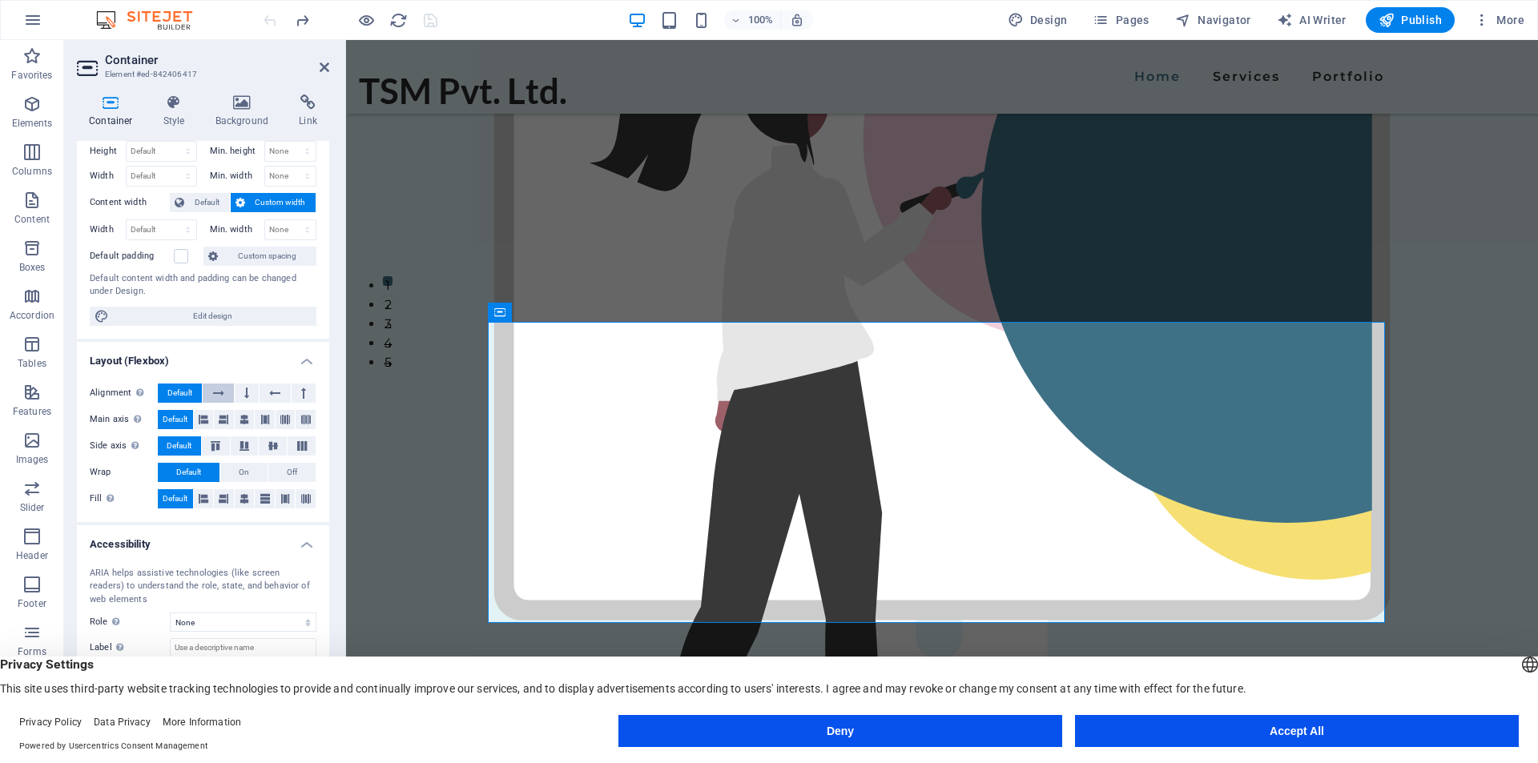
scroll to position [64, 0]
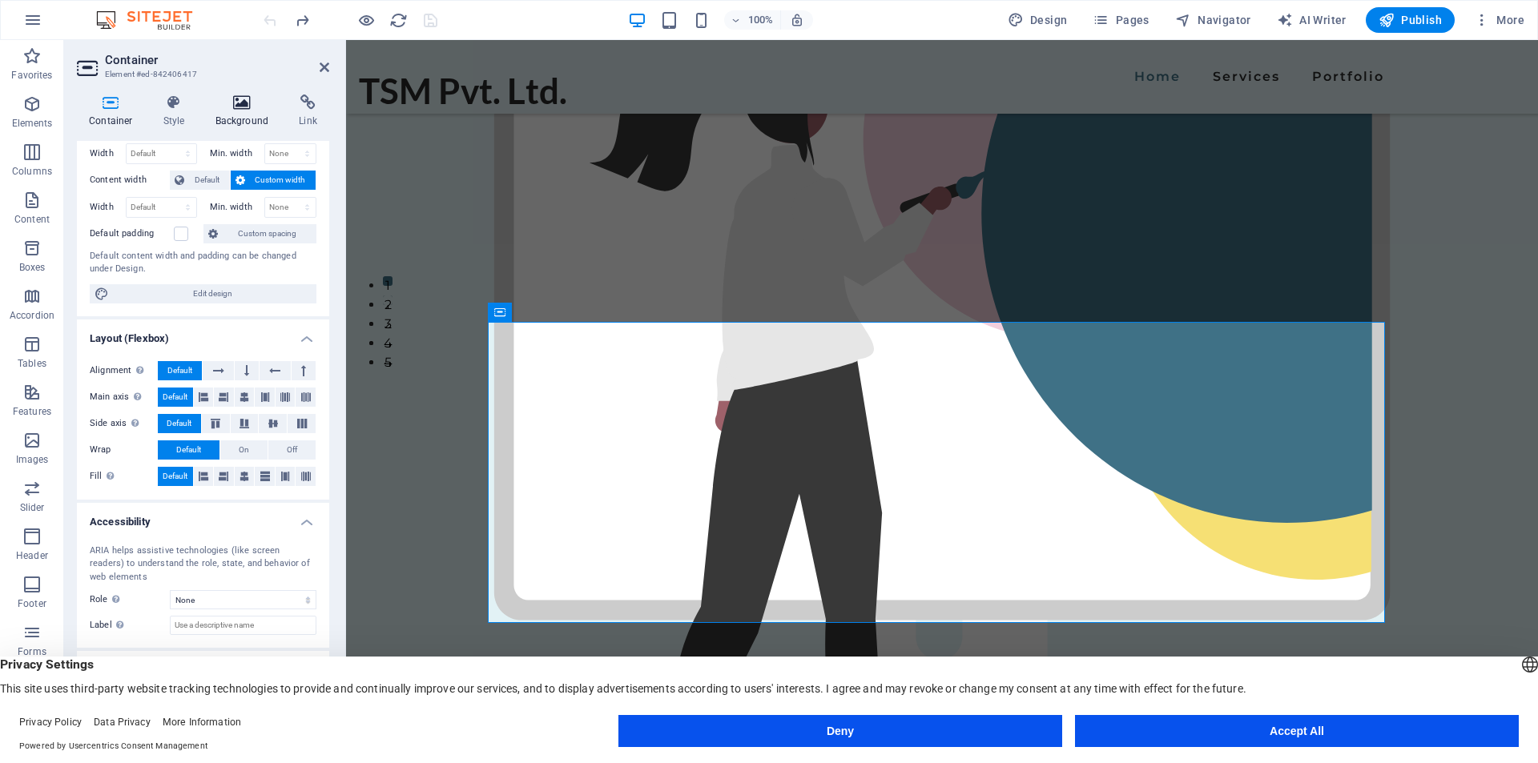
click at [248, 103] on icon at bounding box center [242, 103] width 78 height 16
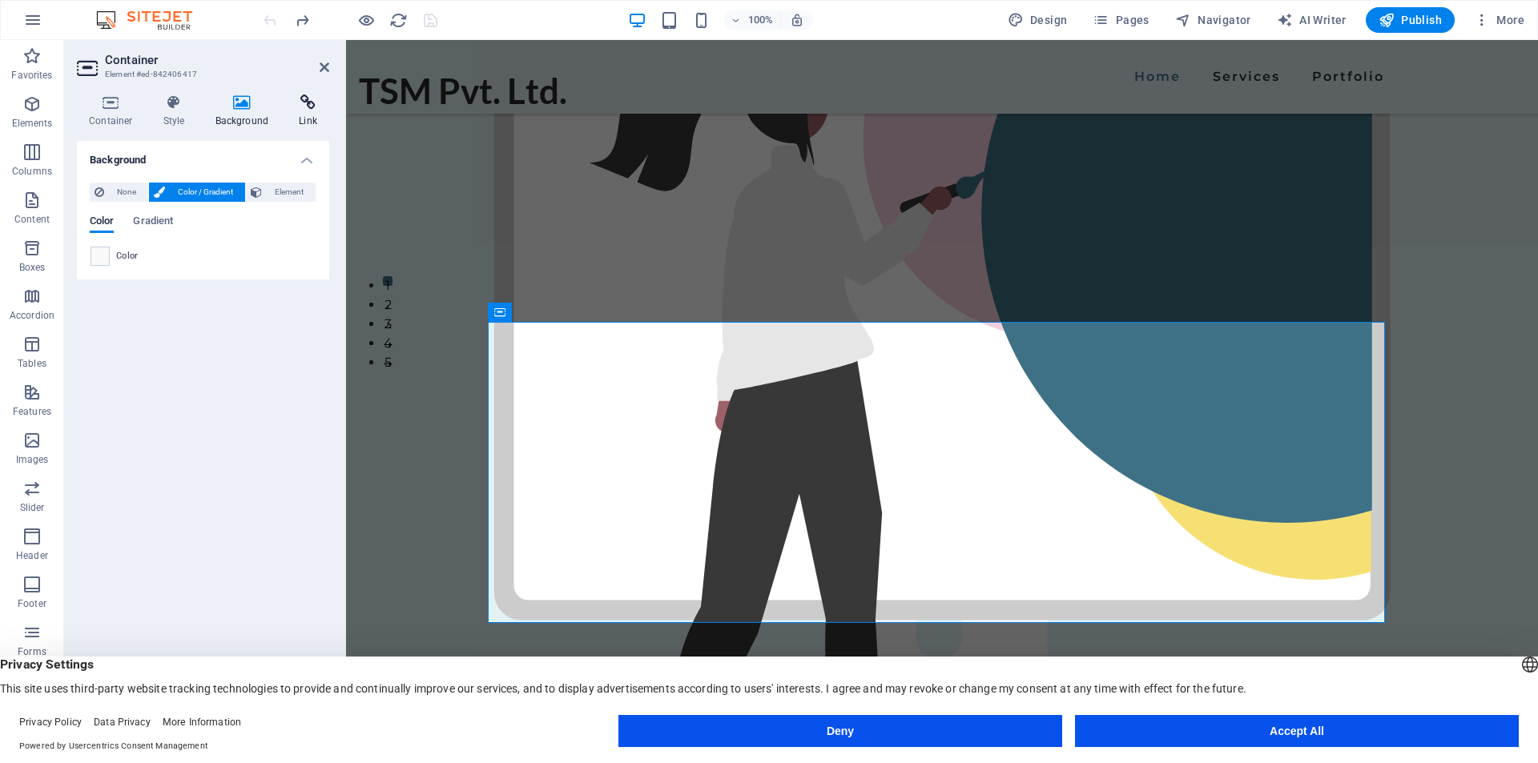
click at [296, 103] on icon at bounding box center [308, 103] width 42 height 16
click at [180, 105] on icon at bounding box center [174, 103] width 46 height 16
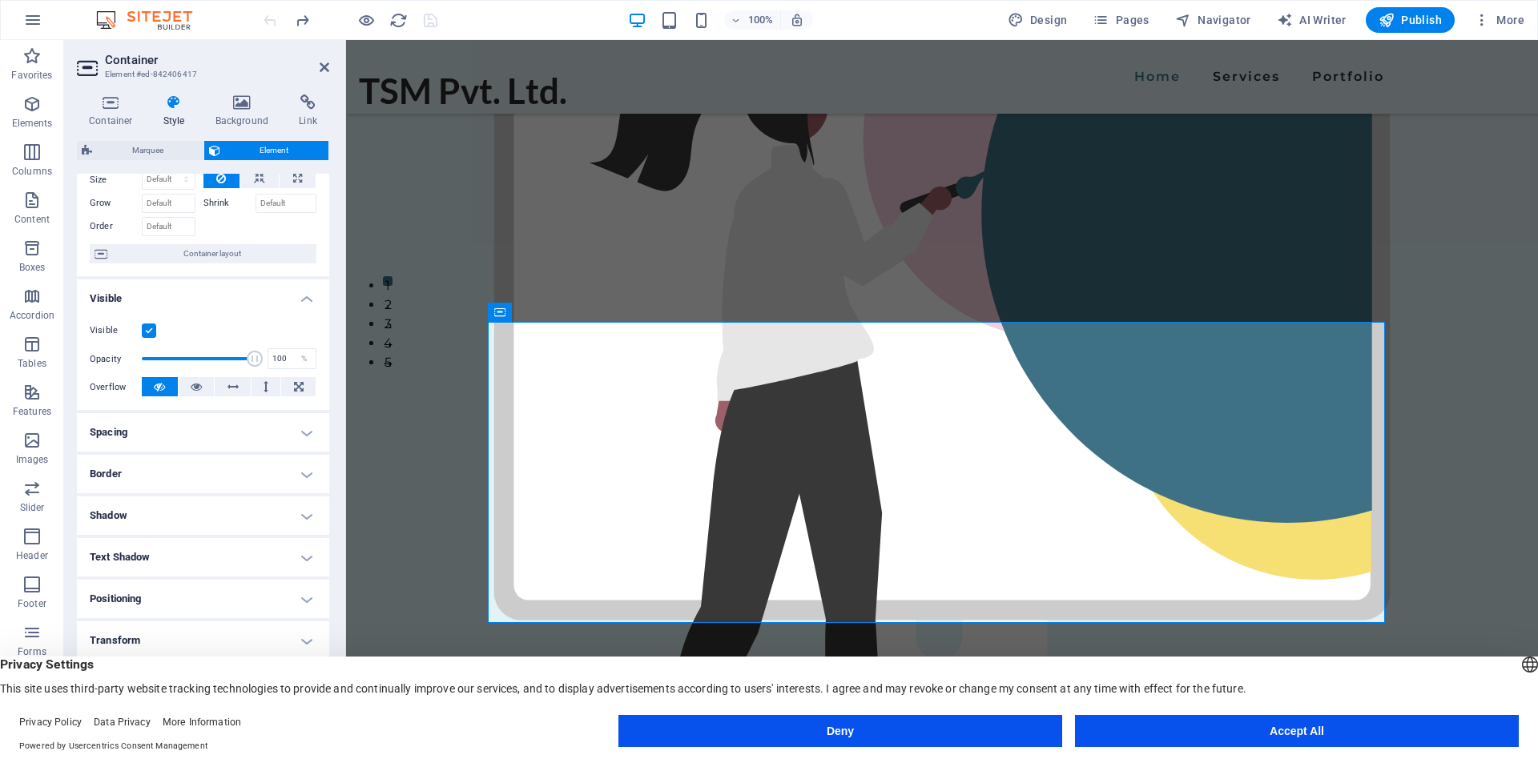
scroll to position [126, 0]
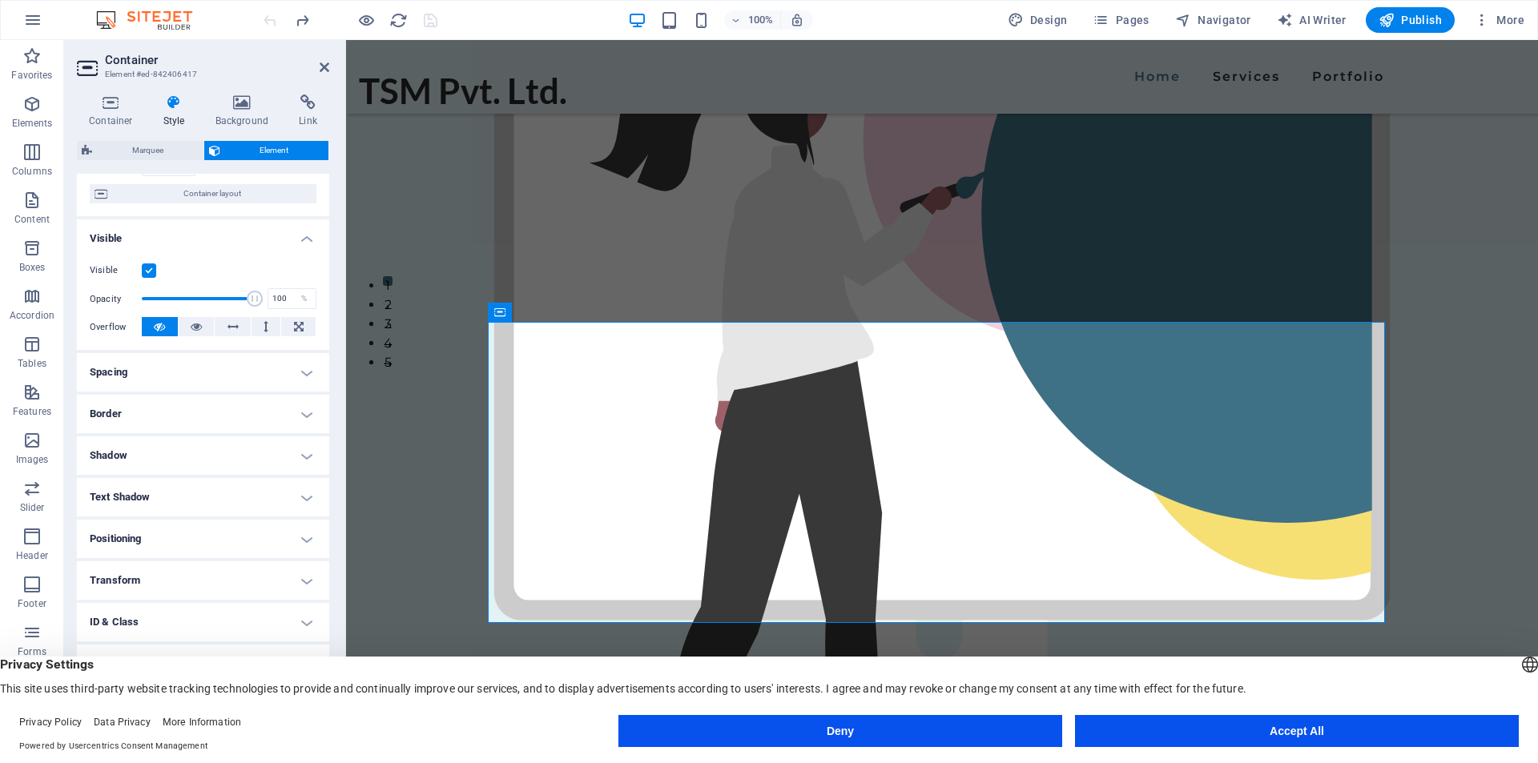
click at [147, 497] on h4 "Text Shadow" at bounding box center [203, 497] width 252 height 38
click at [159, 452] on h4 "Shadow" at bounding box center [203, 456] width 252 height 38
click at [169, 408] on h4 "Border" at bounding box center [203, 414] width 252 height 38
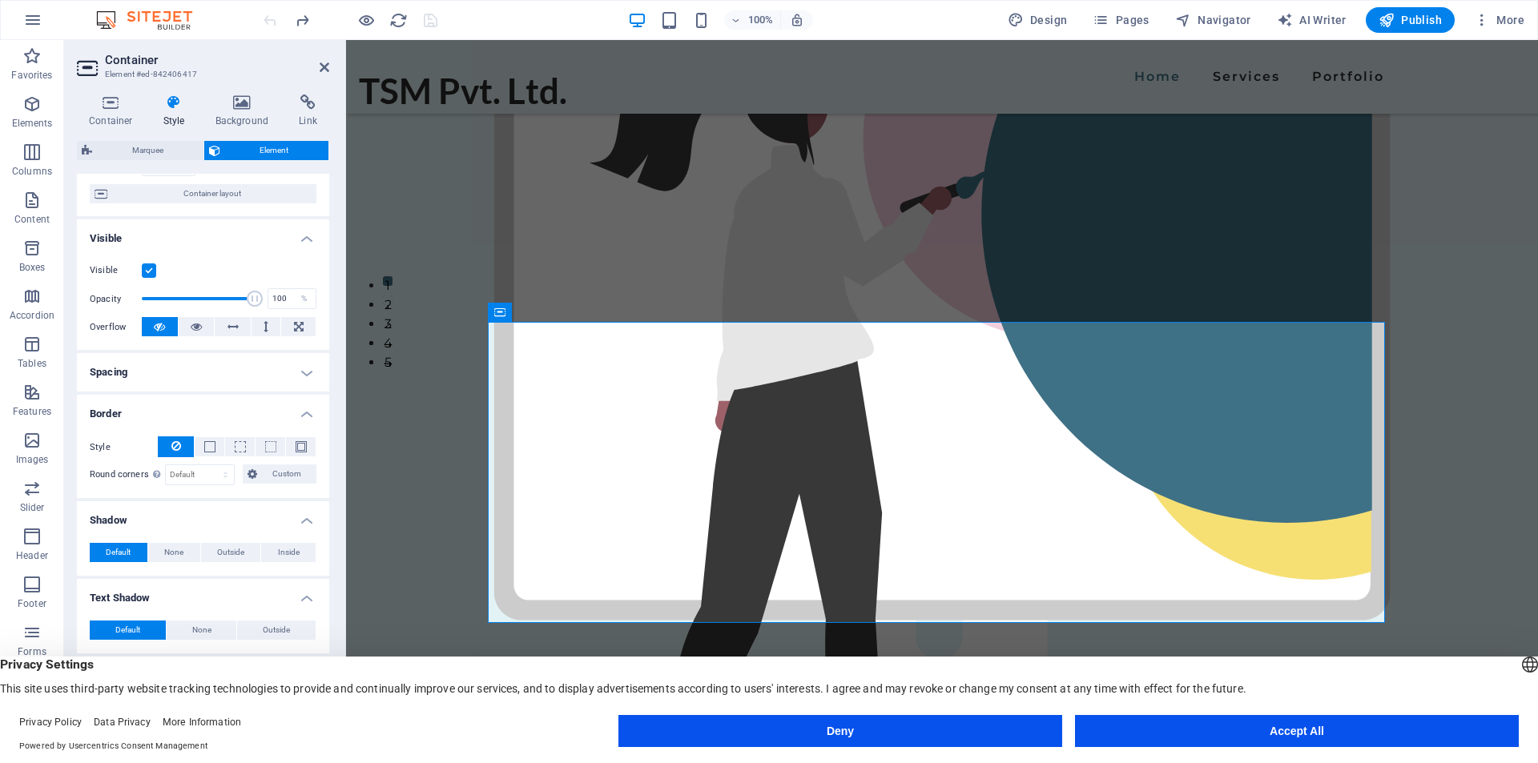
click at [172, 376] on h4 "Spacing" at bounding box center [203, 372] width 252 height 38
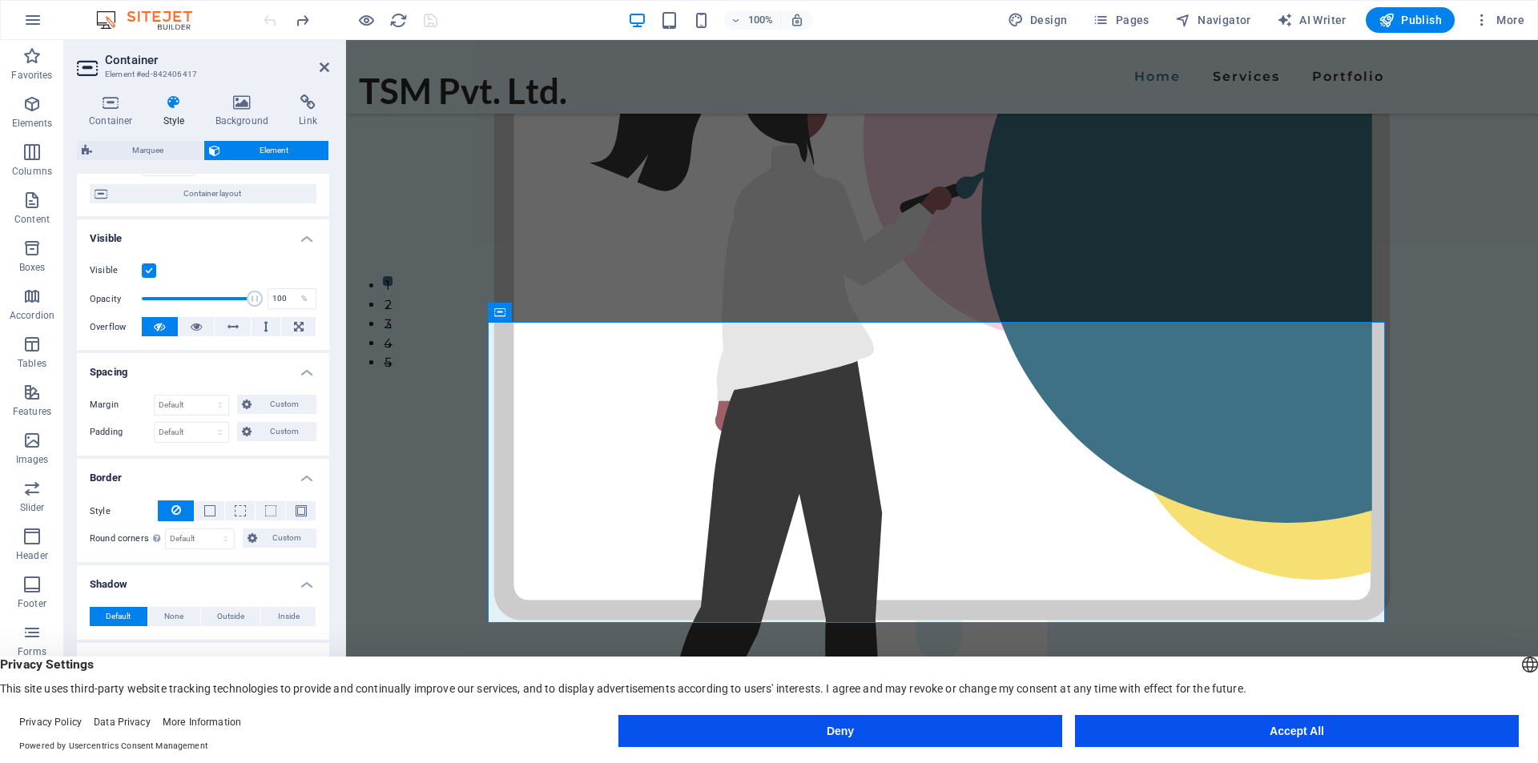
click at [172, 376] on h4 "Spacing" at bounding box center [203, 367] width 252 height 29
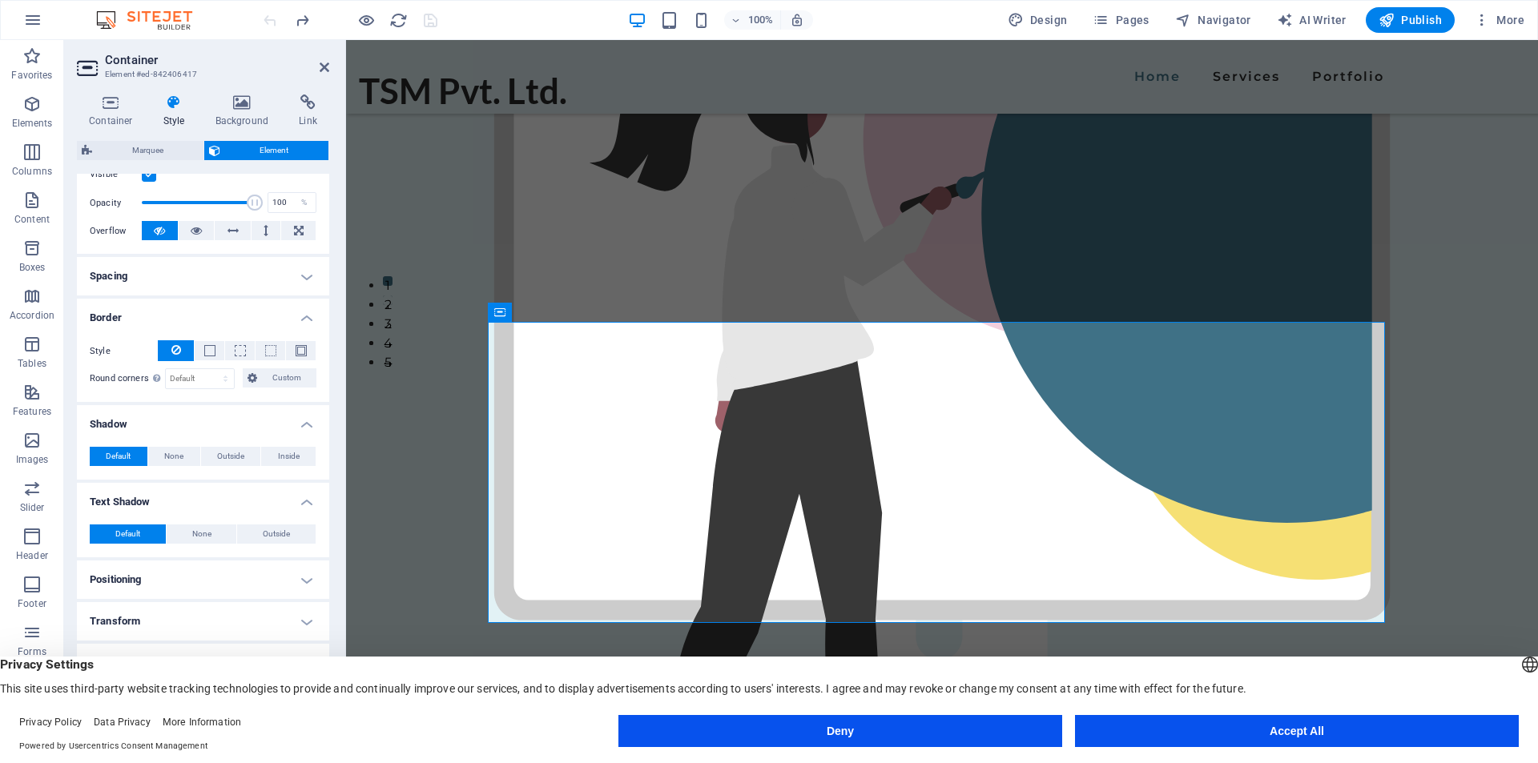
scroll to position [263, 0]
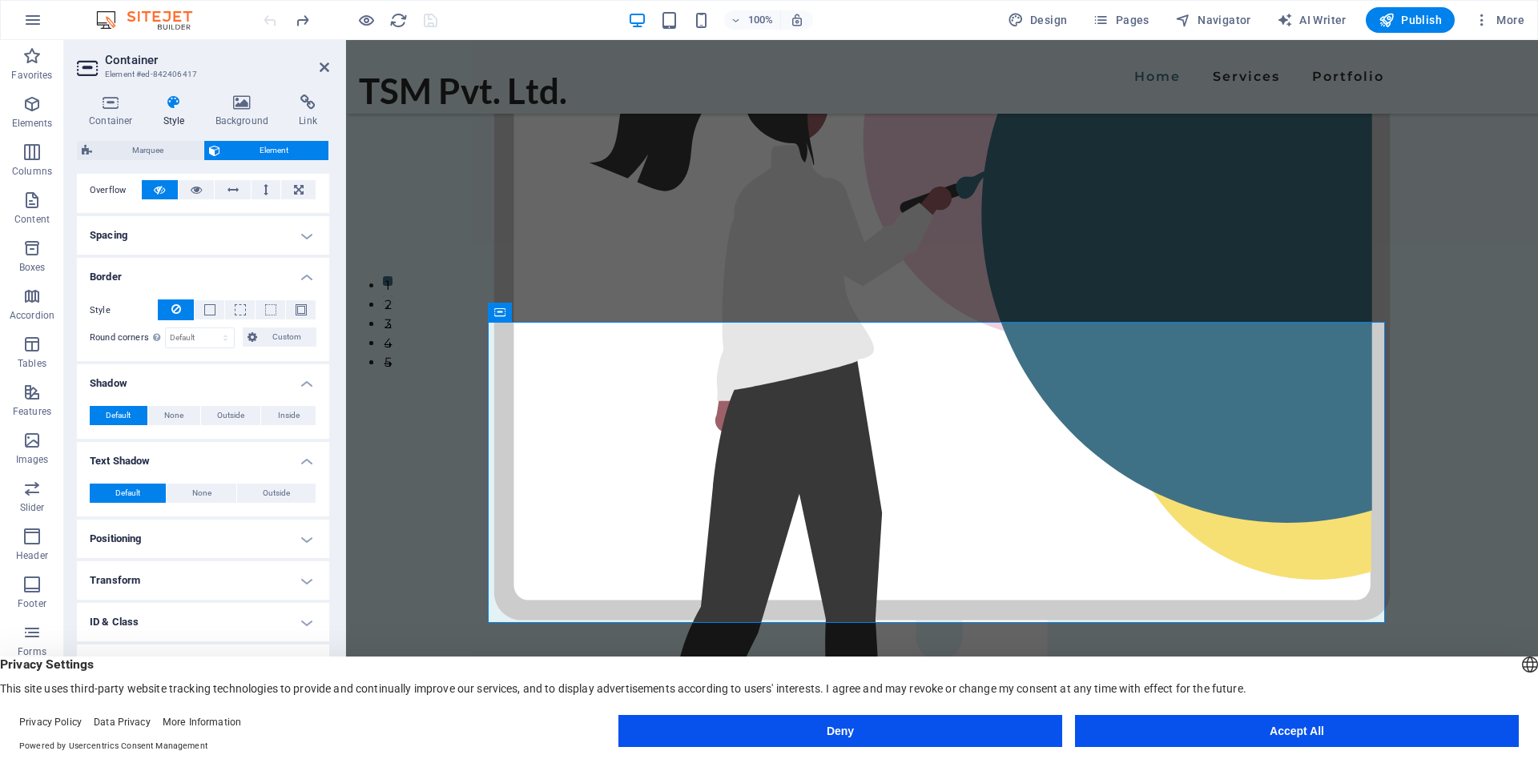
click at [162, 535] on h4 "Positioning" at bounding box center [203, 539] width 252 height 38
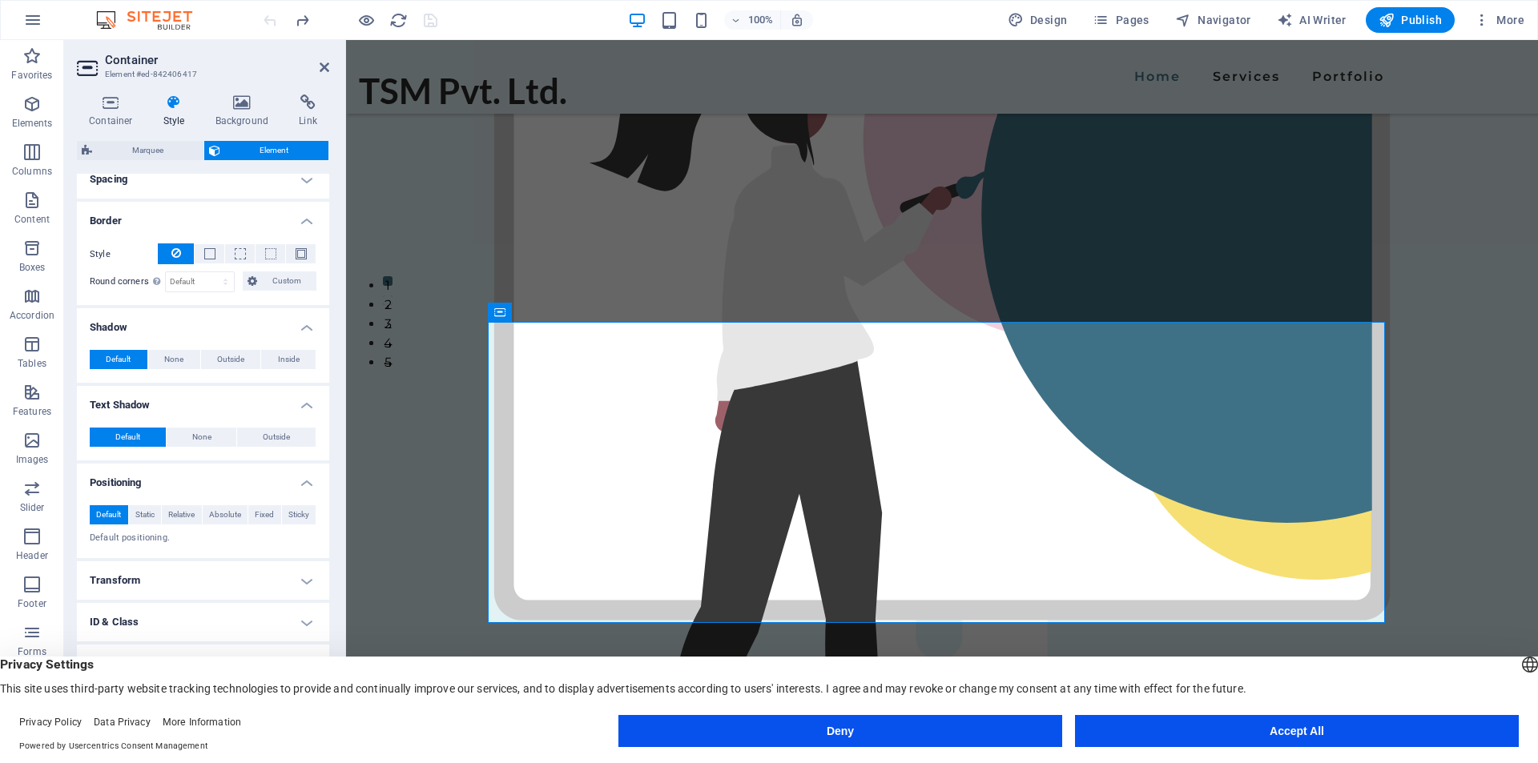
click at [165, 582] on h4 "Transform" at bounding box center [203, 581] width 252 height 38
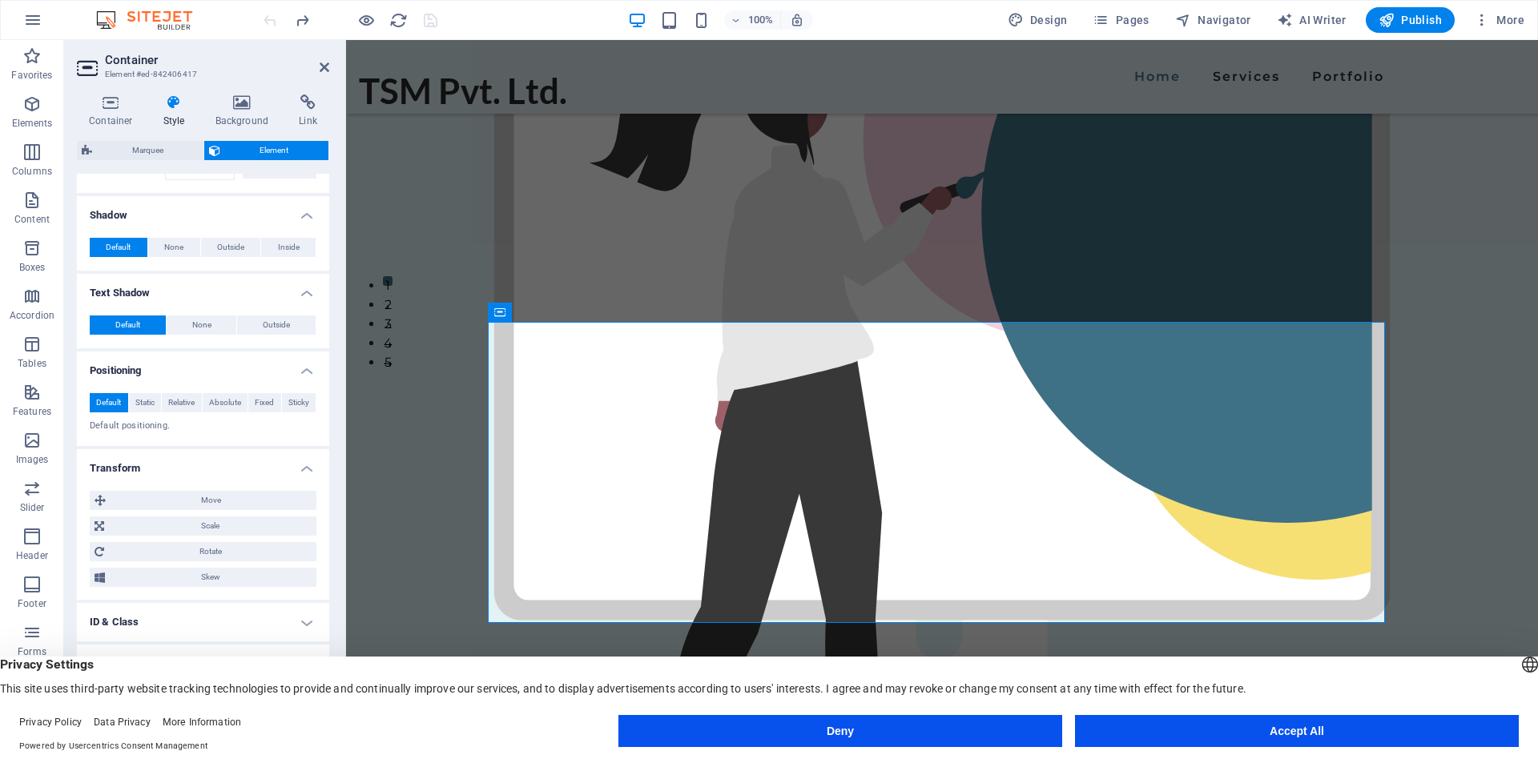
click at [164, 619] on h4 "ID & Class" at bounding box center [203, 622] width 252 height 38
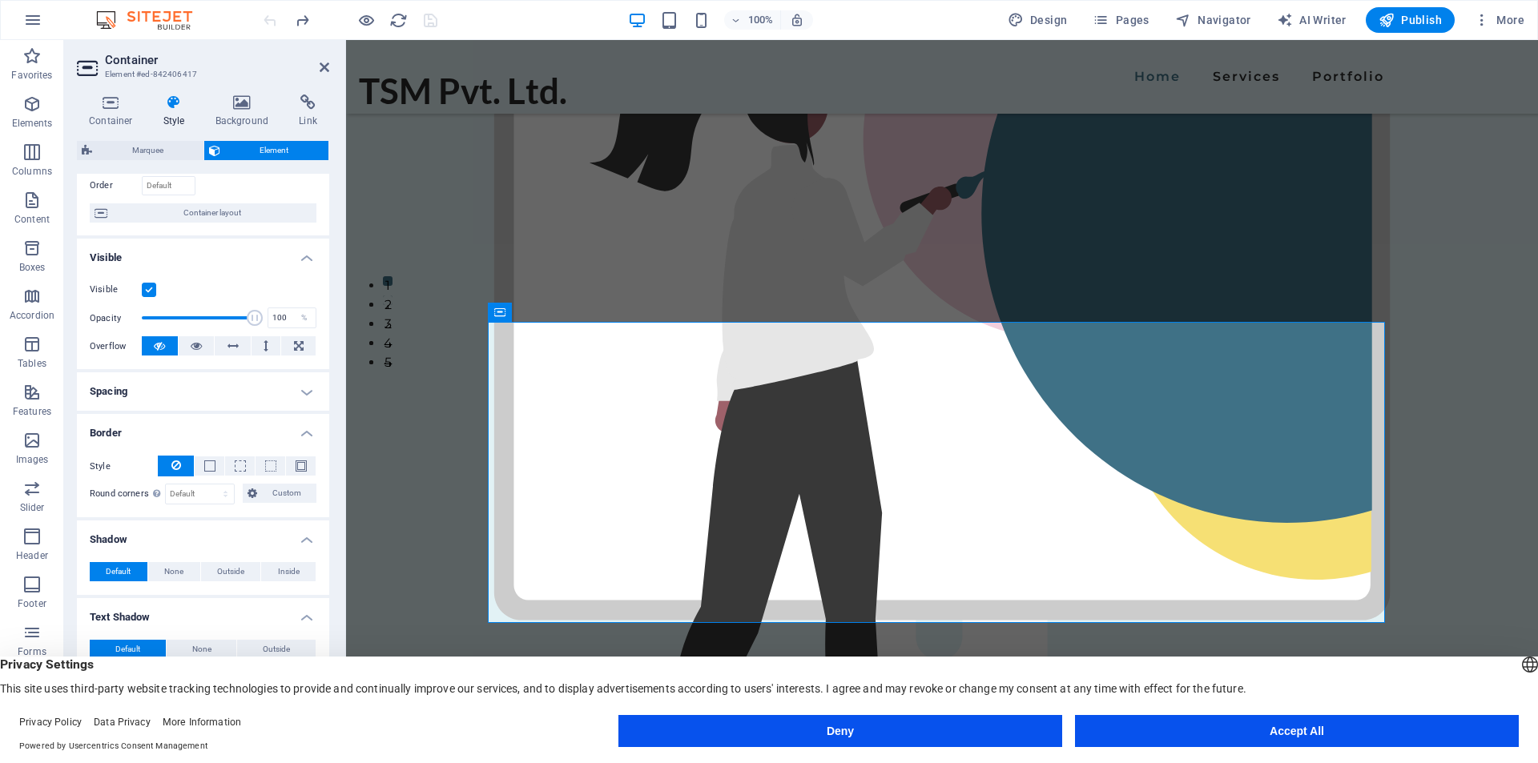
scroll to position [0, 0]
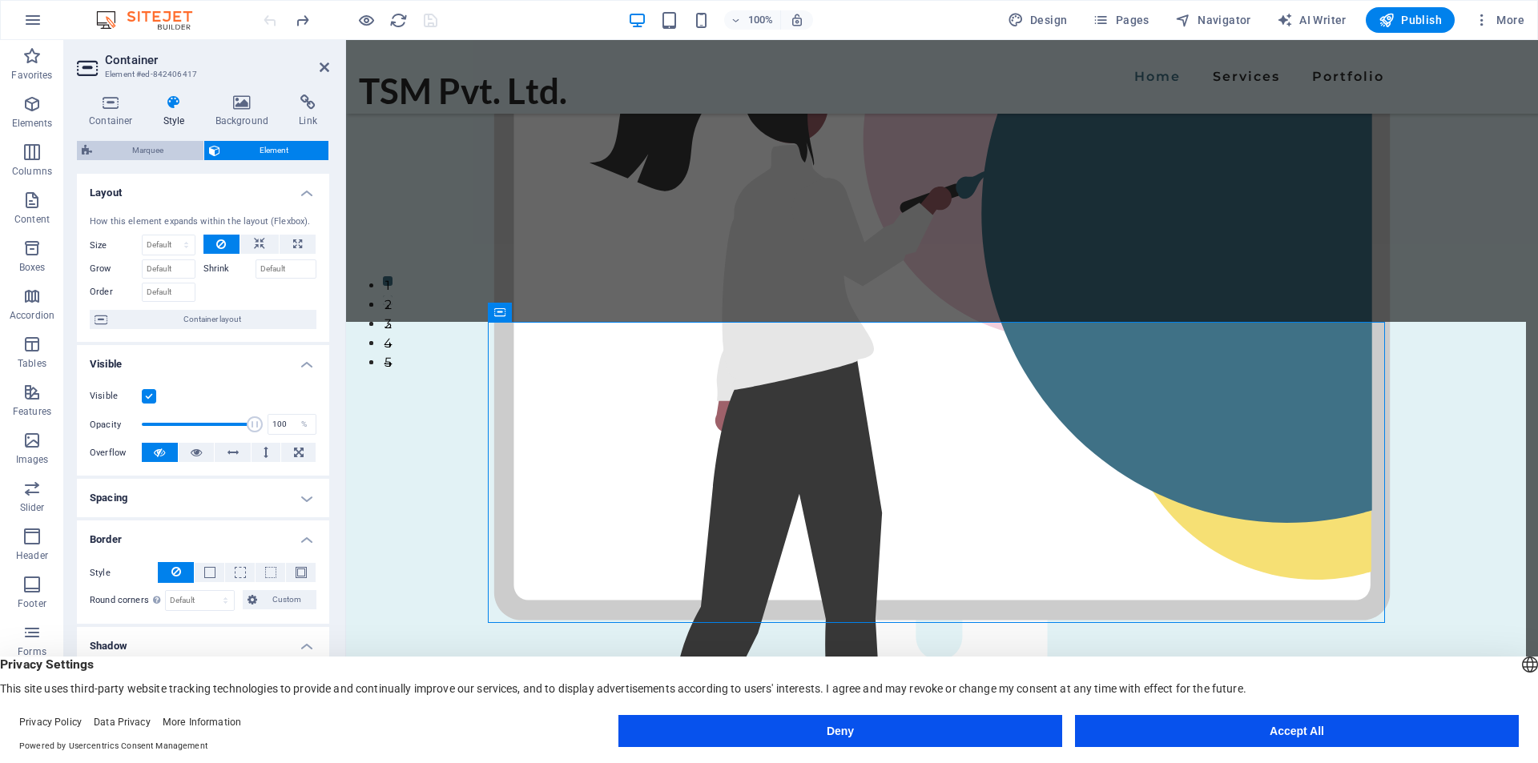
click at [155, 148] on span "Marquee" at bounding box center [148, 150] width 102 height 19
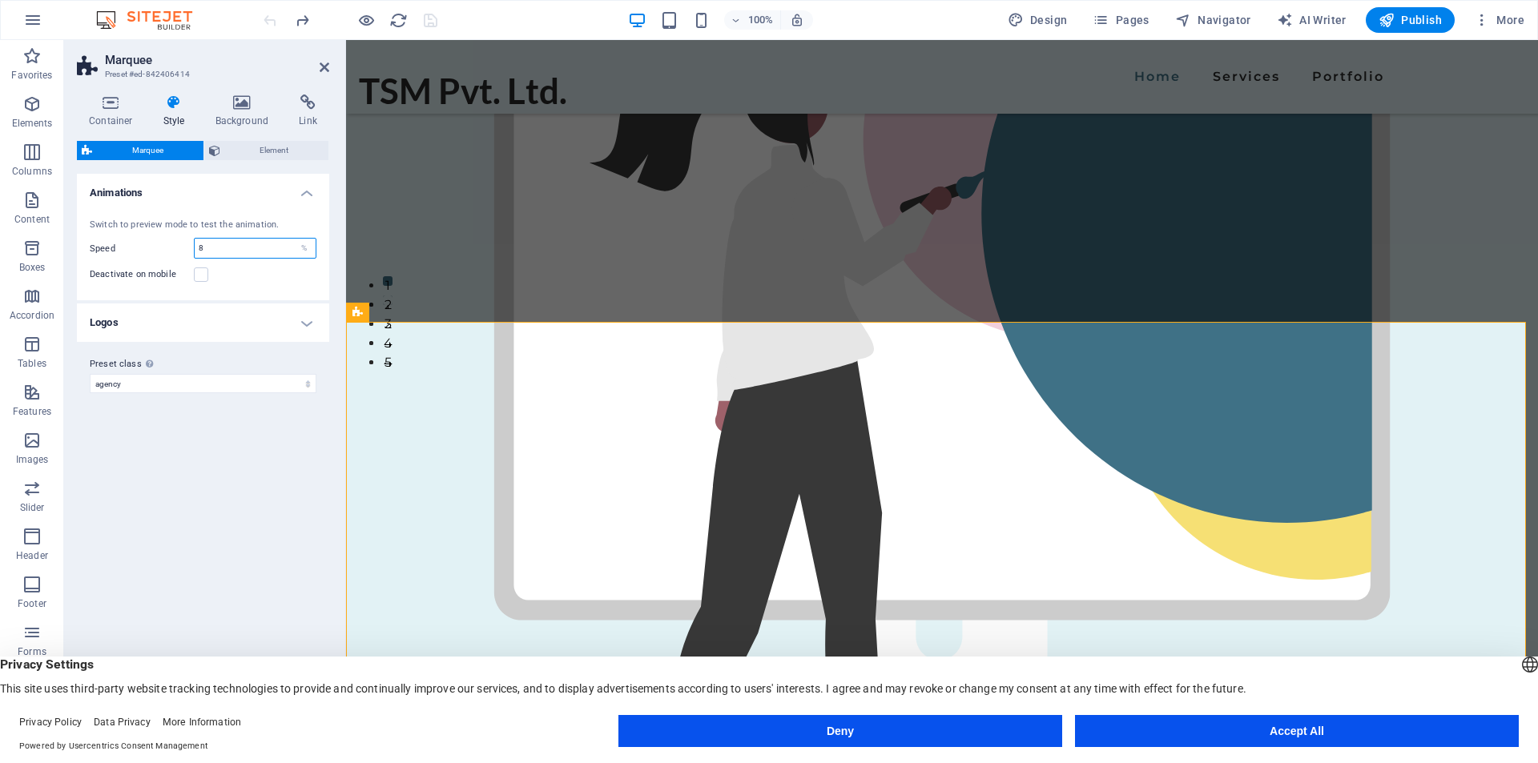
click at [211, 250] on input "8" at bounding box center [255, 248] width 121 height 19
drag, startPoint x: 215, startPoint y: 250, endPoint x: 187, endPoint y: 256, distance: 28.8
click at [187, 256] on div "Speed 8 %" at bounding box center [203, 248] width 227 height 21
type input "4"
click at [219, 433] on div "Variants Default Animations Switch to preview mode to test the animation. Speed…" at bounding box center [203, 449] width 252 height 551
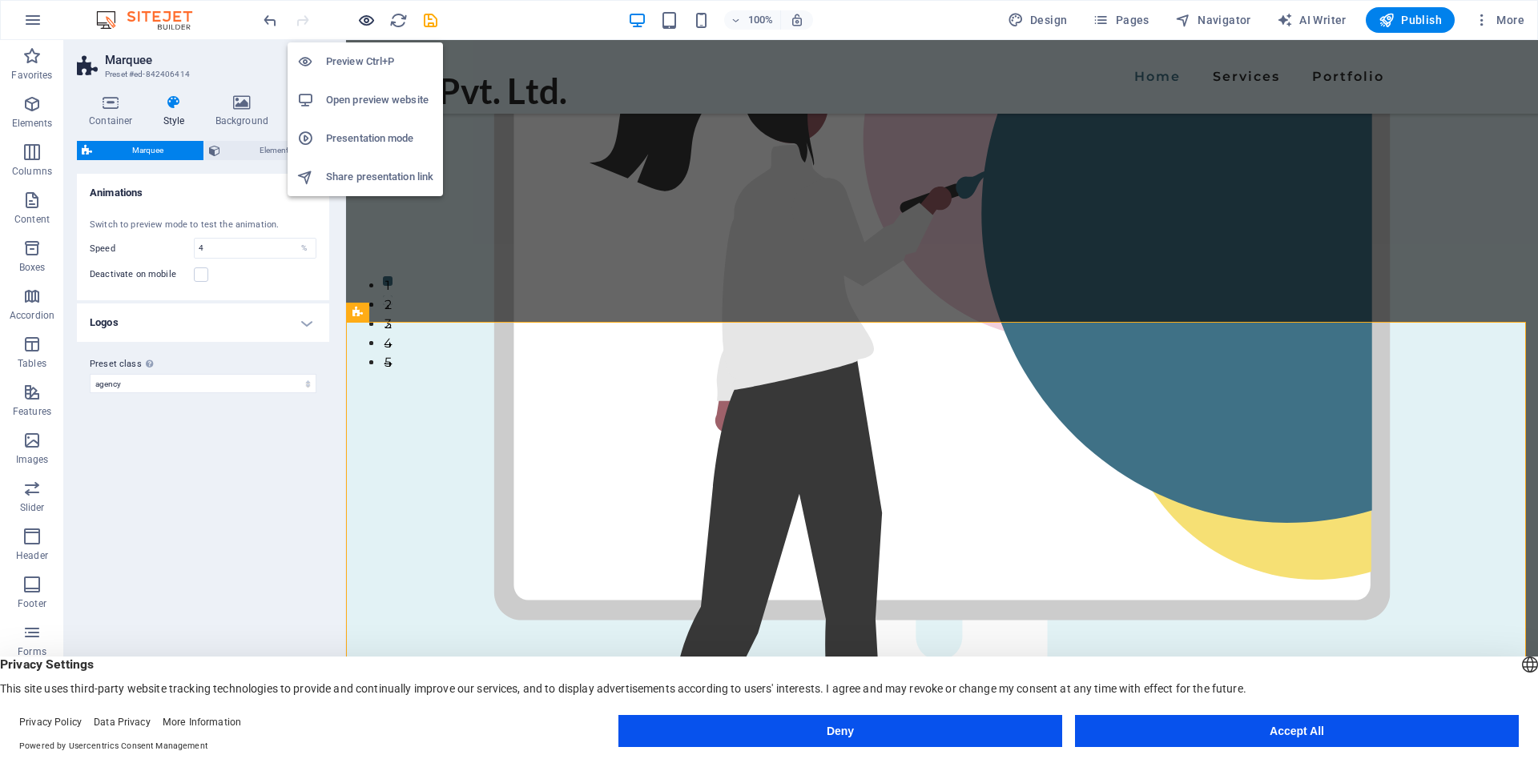
click at [363, 14] on icon "button" at bounding box center [366, 20] width 18 height 18
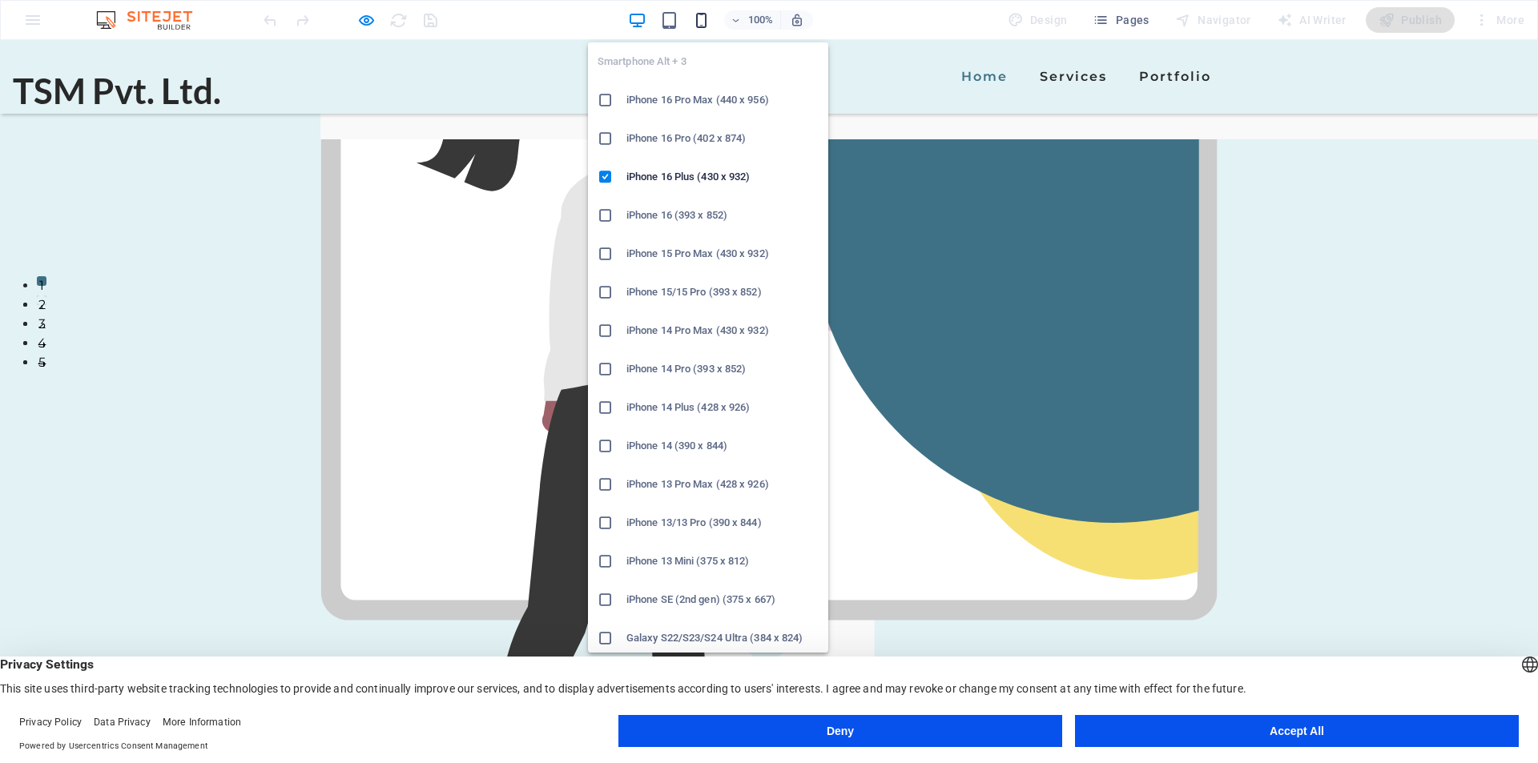
click at [709, 24] on icon "button" at bounding box center [701, 20] width 18 height 18
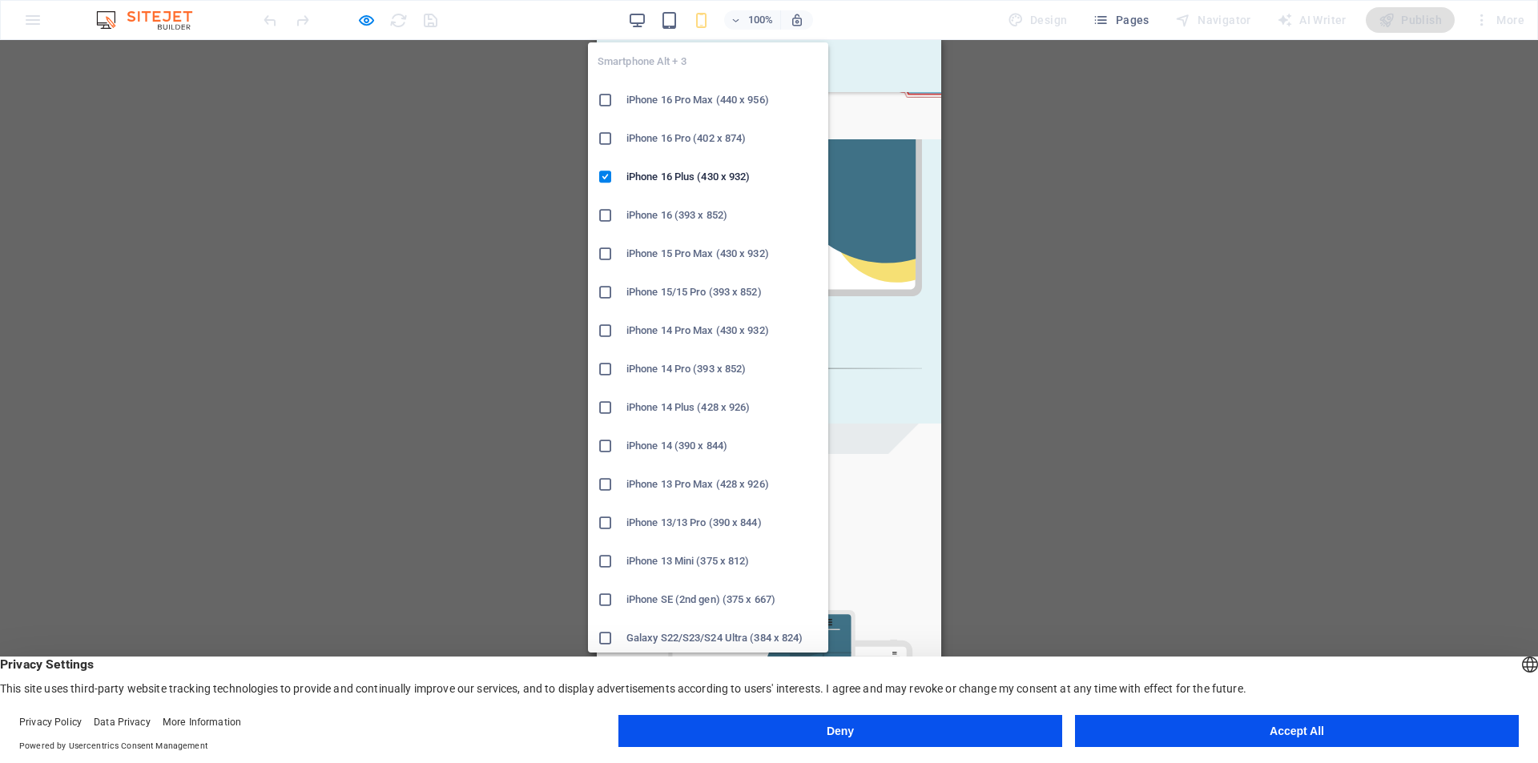
scroll to position [379, 0]
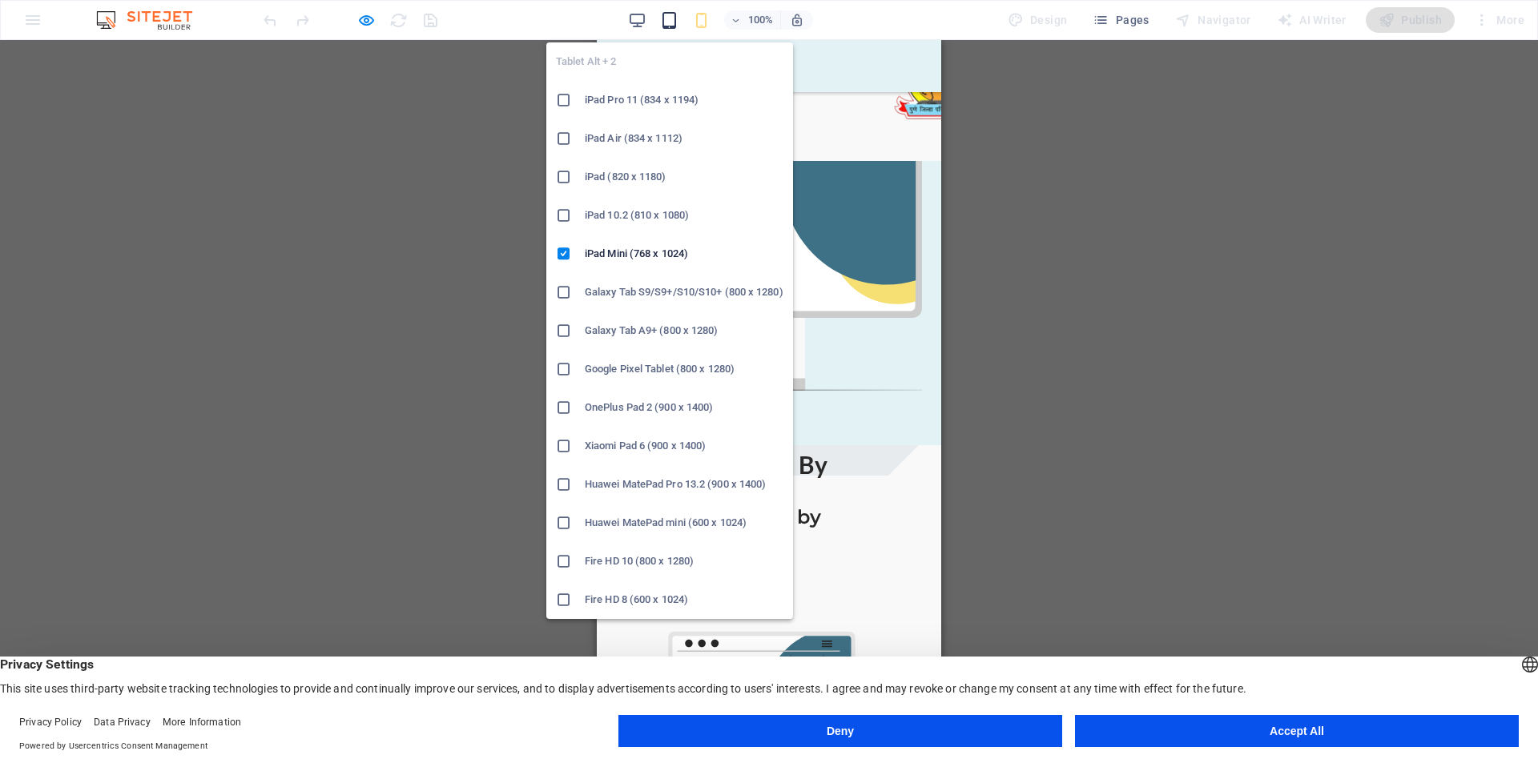
click at [676, 23] on icon "button" at bounding box center [669, 20] width 18 height 18
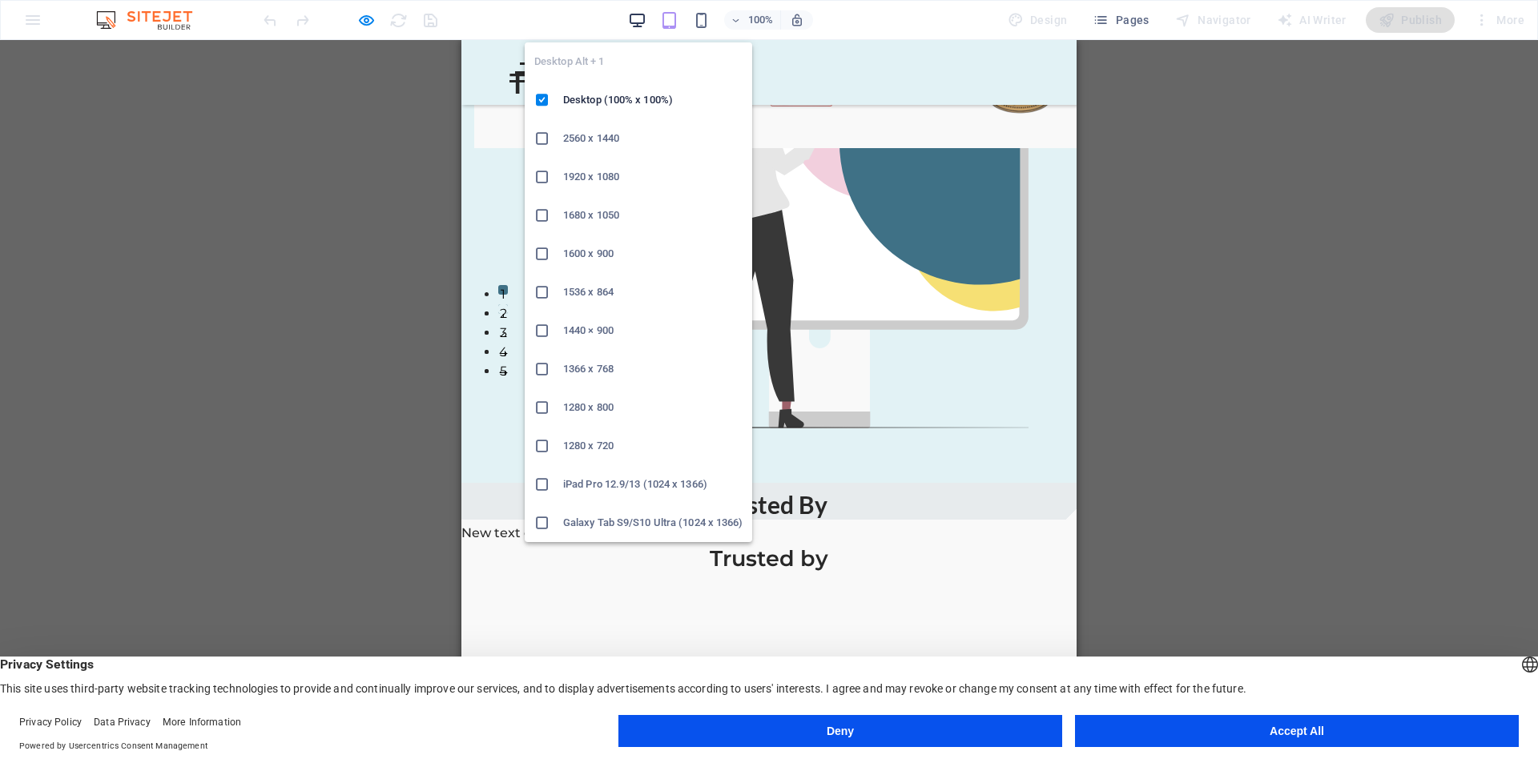
click at [642, 22] on icon "button" at bounding box center [637, 20] width 18 height 18
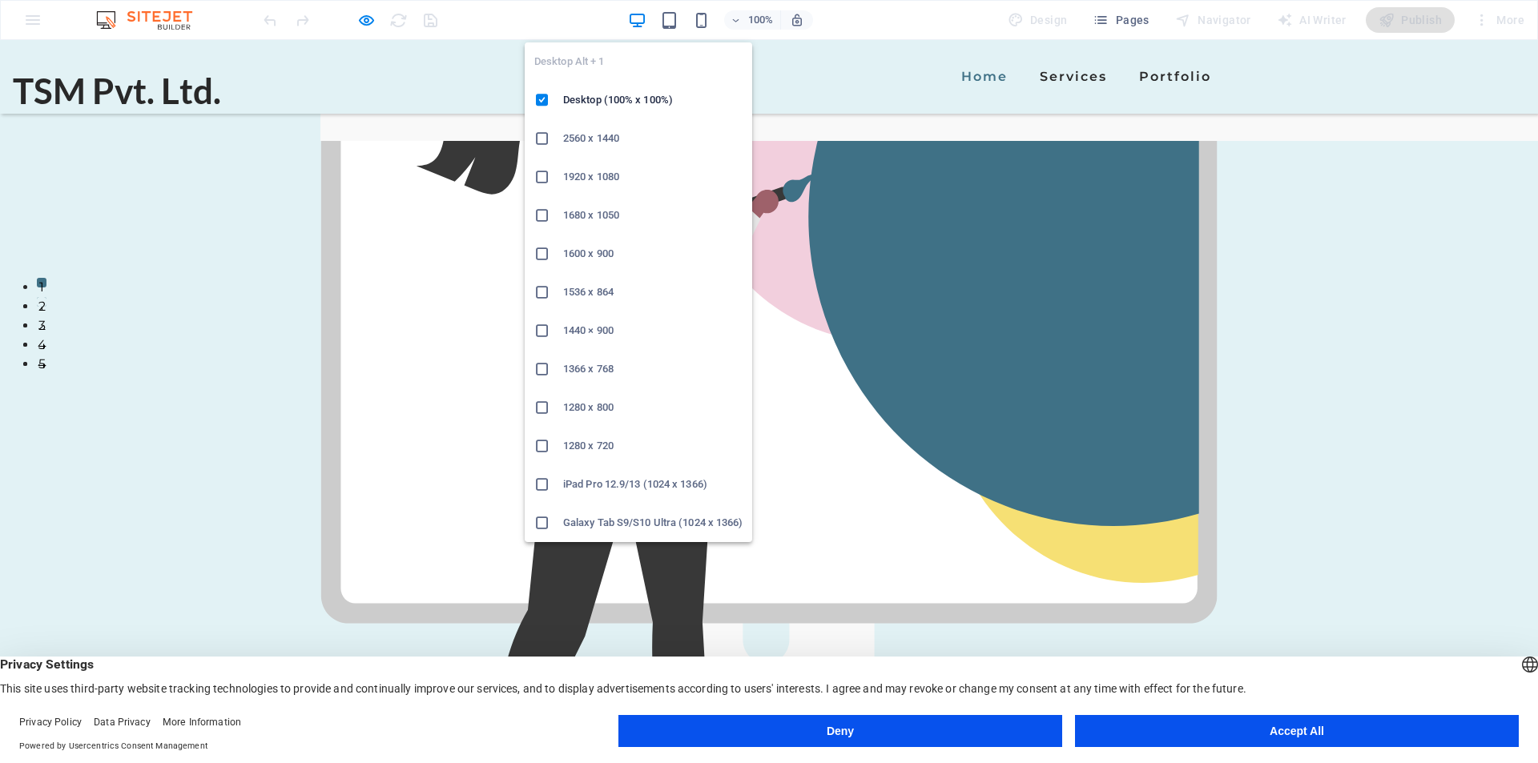
scroll to position [396, 0]
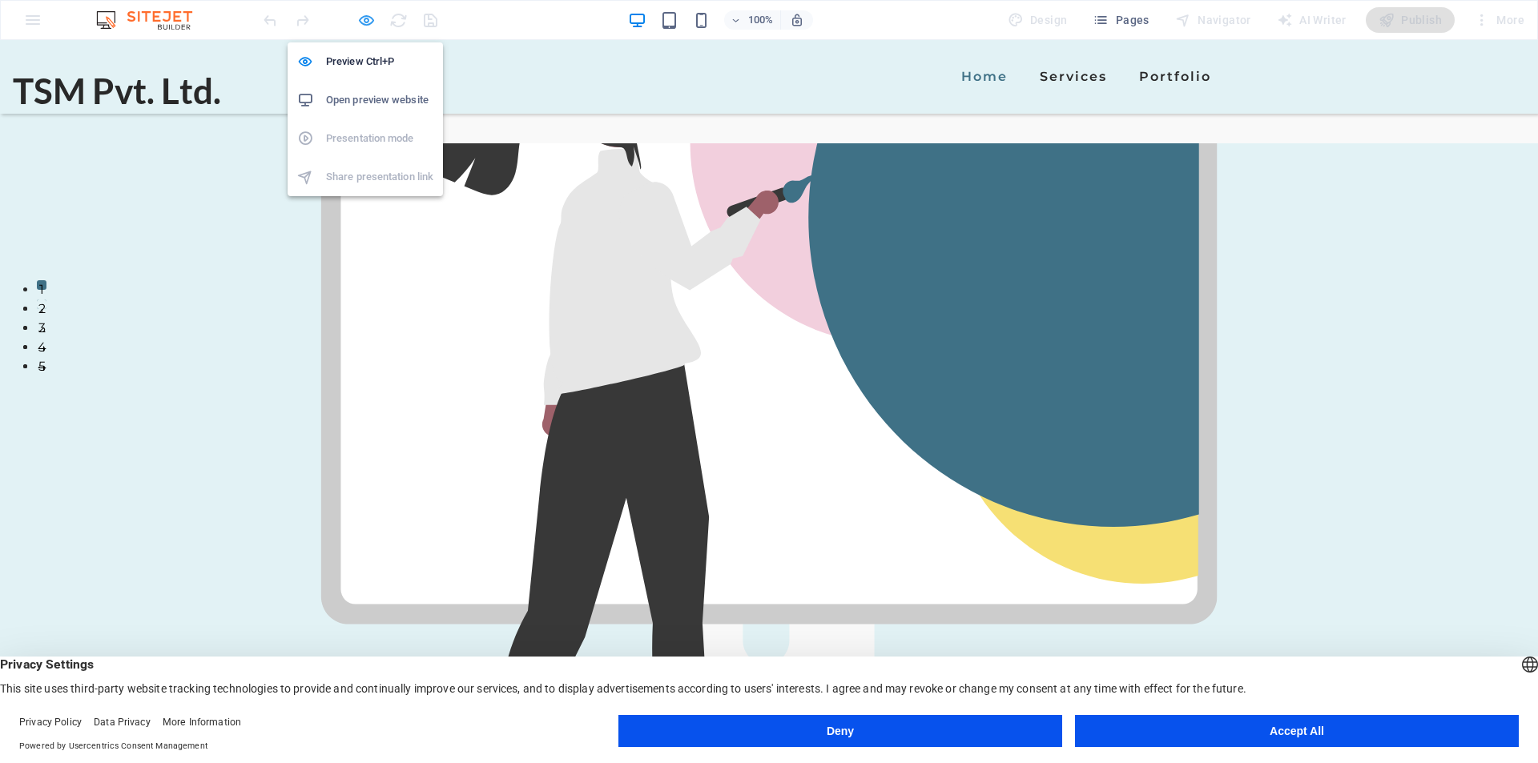
click at [361, 23] on icon "button" at bounding box center [366, 20] width 18 height 18
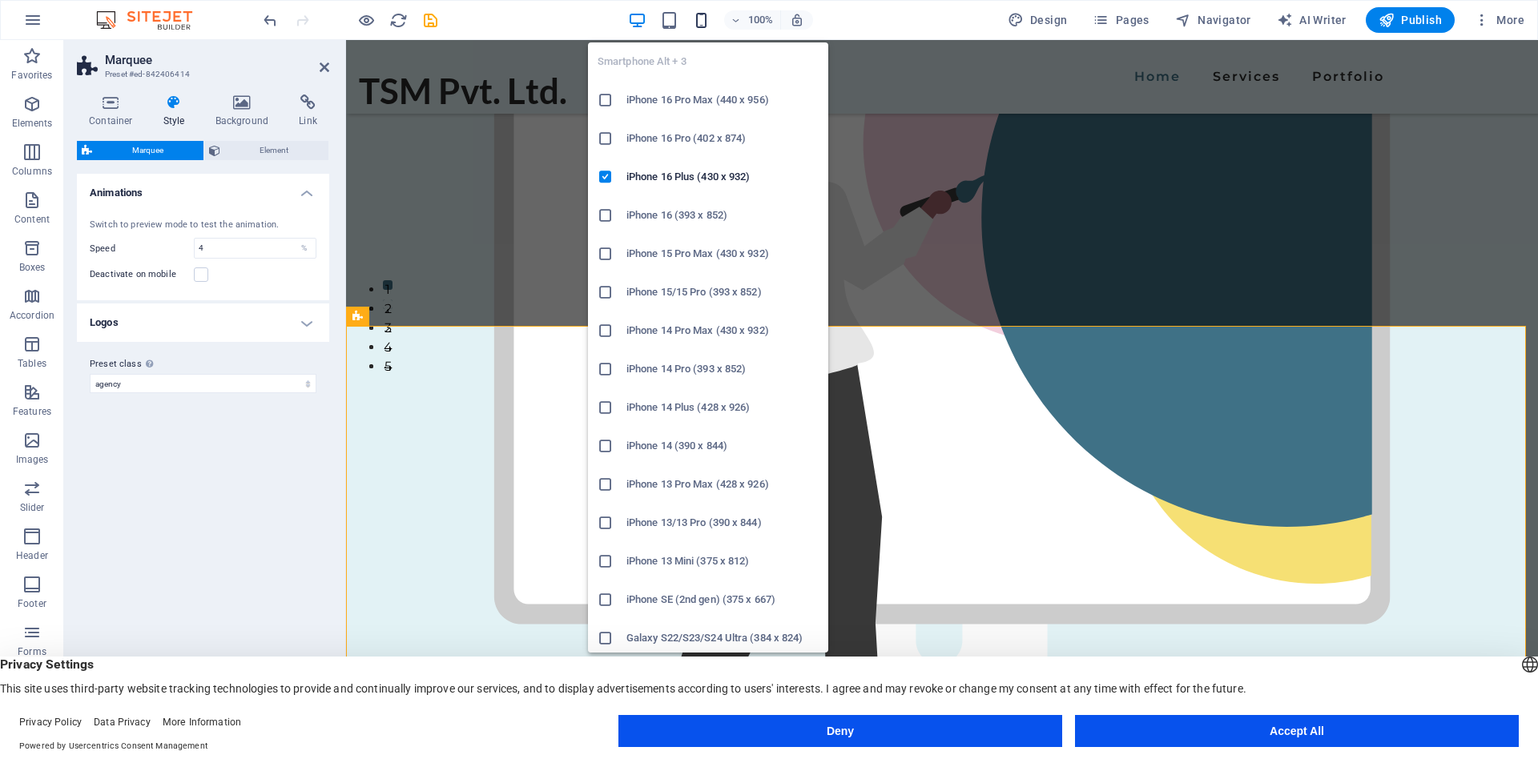
click at [700, 20] on icon "button" at bounding box center [701, 20] width 18 height 18
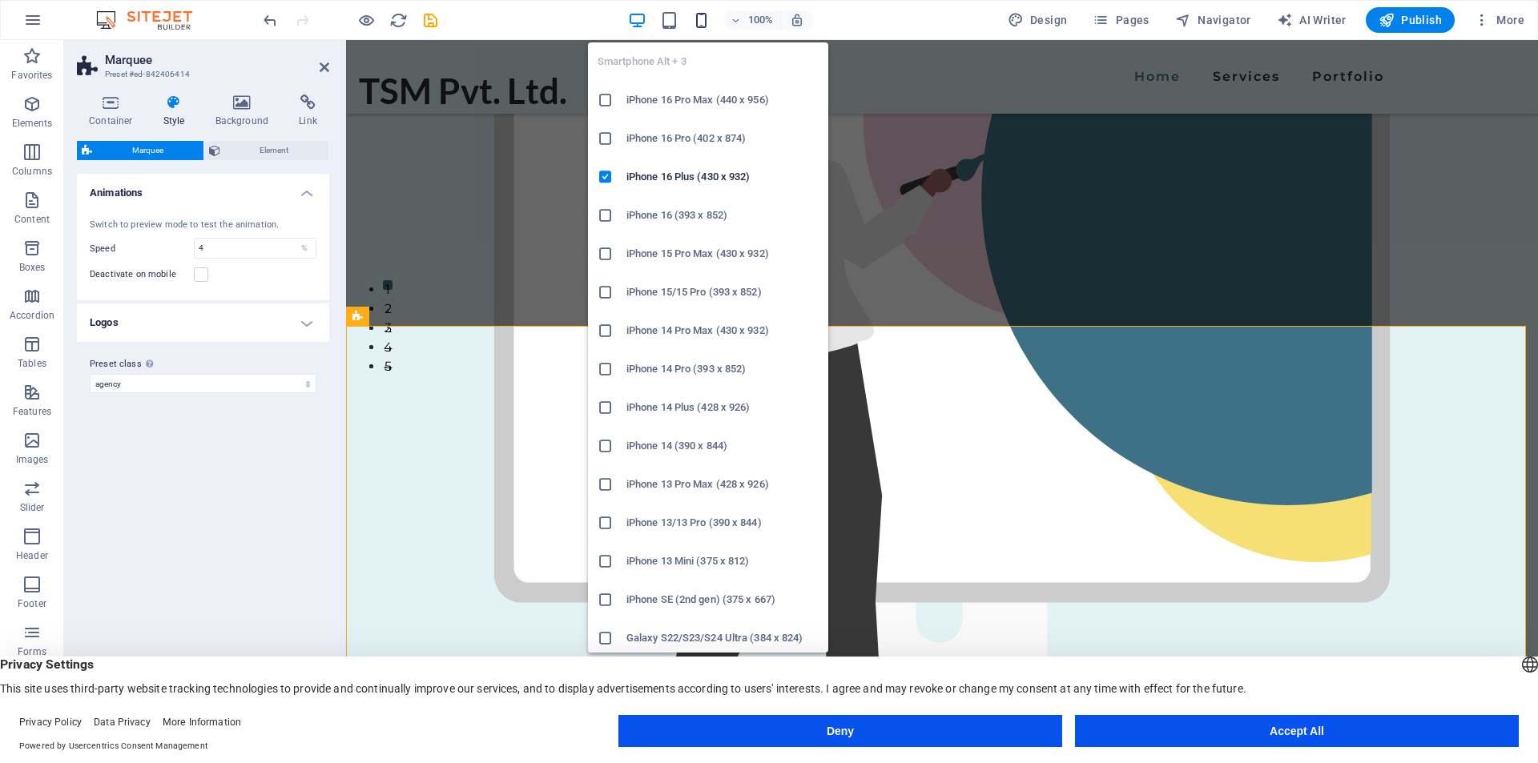
scroll to position [375, 0]
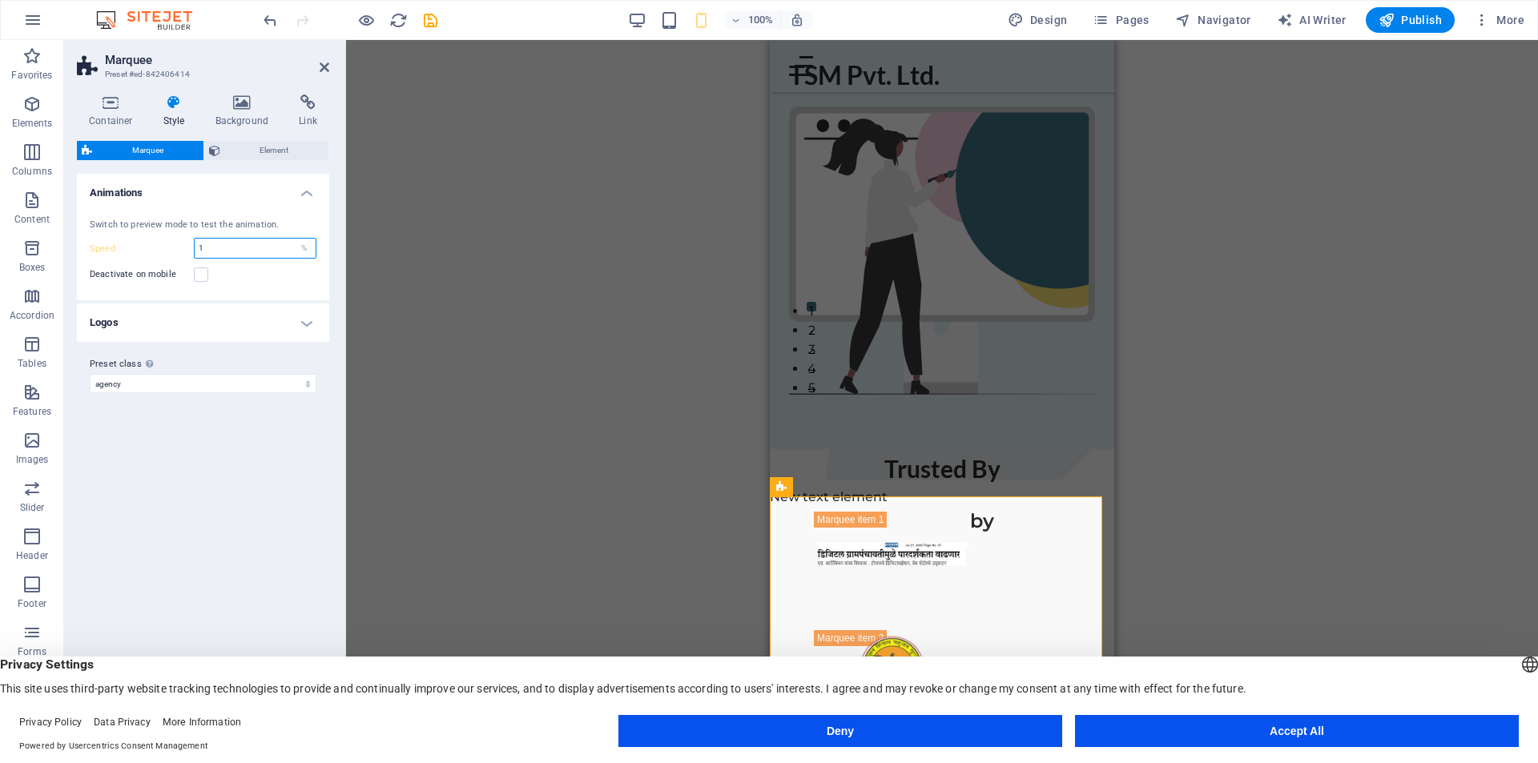
click at [212, 251] on input "1" at bounding box center [255, 248] width 121 height 19
click at [197, 441] on div "Variants Default Animations Switch to preview mode to test the animation. Speed…" at bounding box center [203, 449] width 252 height 551
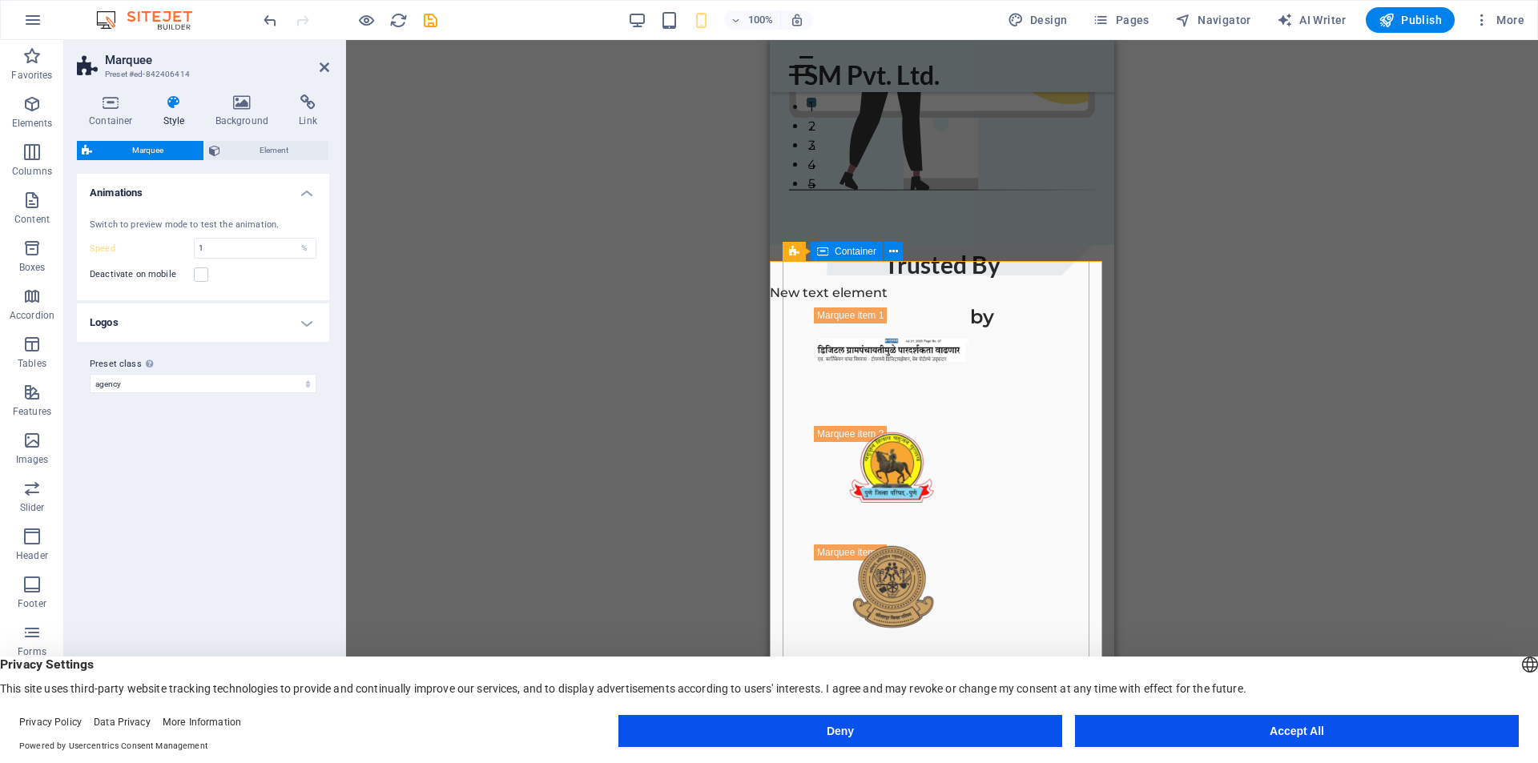
scroll to position [615, 0]
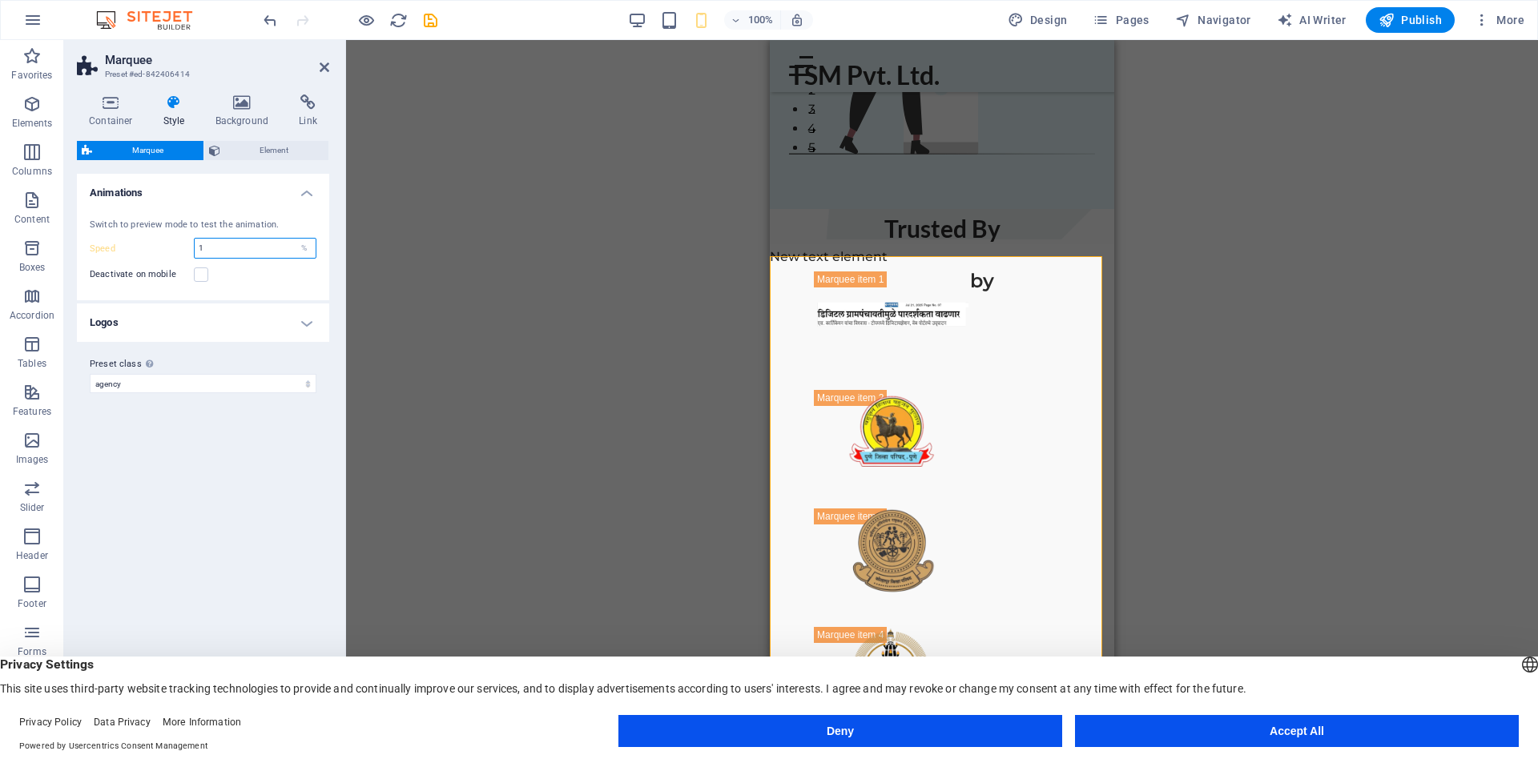
drag, startPoint x: 206, startPoint y: 247, endPoint x: 181, endPoint y: 252, distance: 25.3
click at [181, 252] on div "Speed 1 %" at bounding box center [203, 248] width 227 height 21
type input "4"
click at [182, 425] on div "Variants Default Animations Switch to preview mode to test the animation. Speed…" at bounding box center [203, 449] width 252 height 551
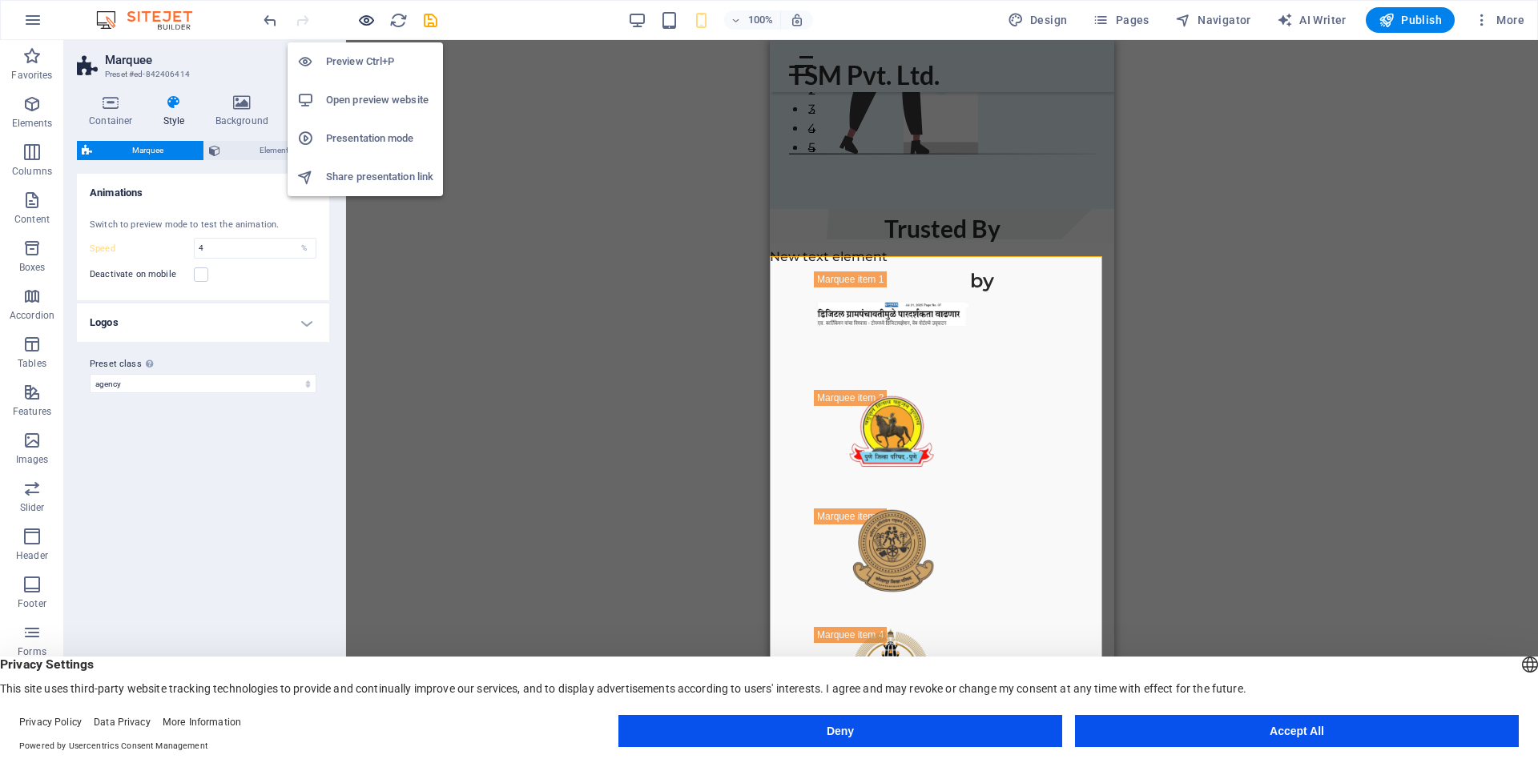
click at [372, 20] on icon "button" at bounding box center [366, 20] width 18 height 18
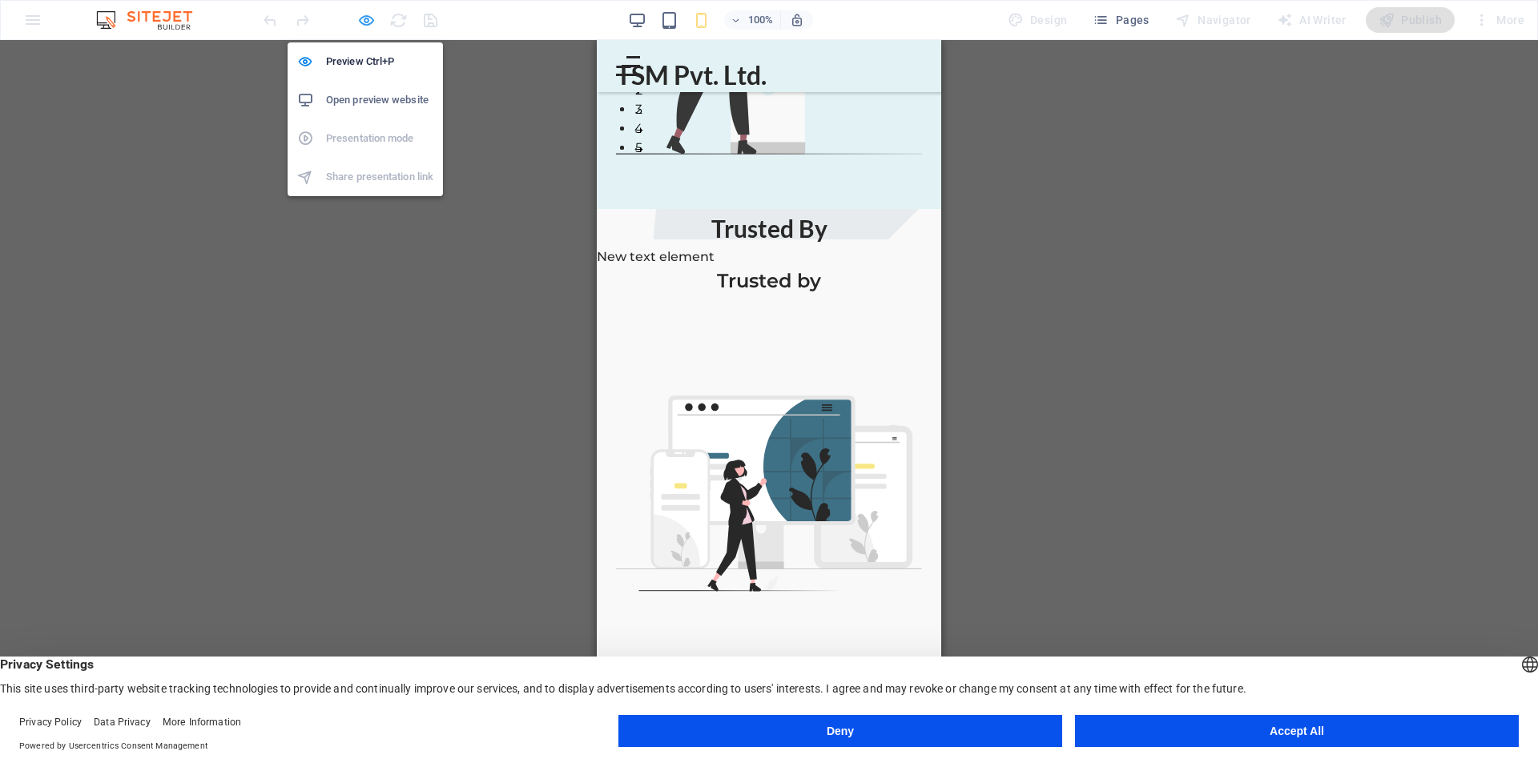
click at [368, 24] on icon "button" at bounding box center [366, 20] width 18 height 18
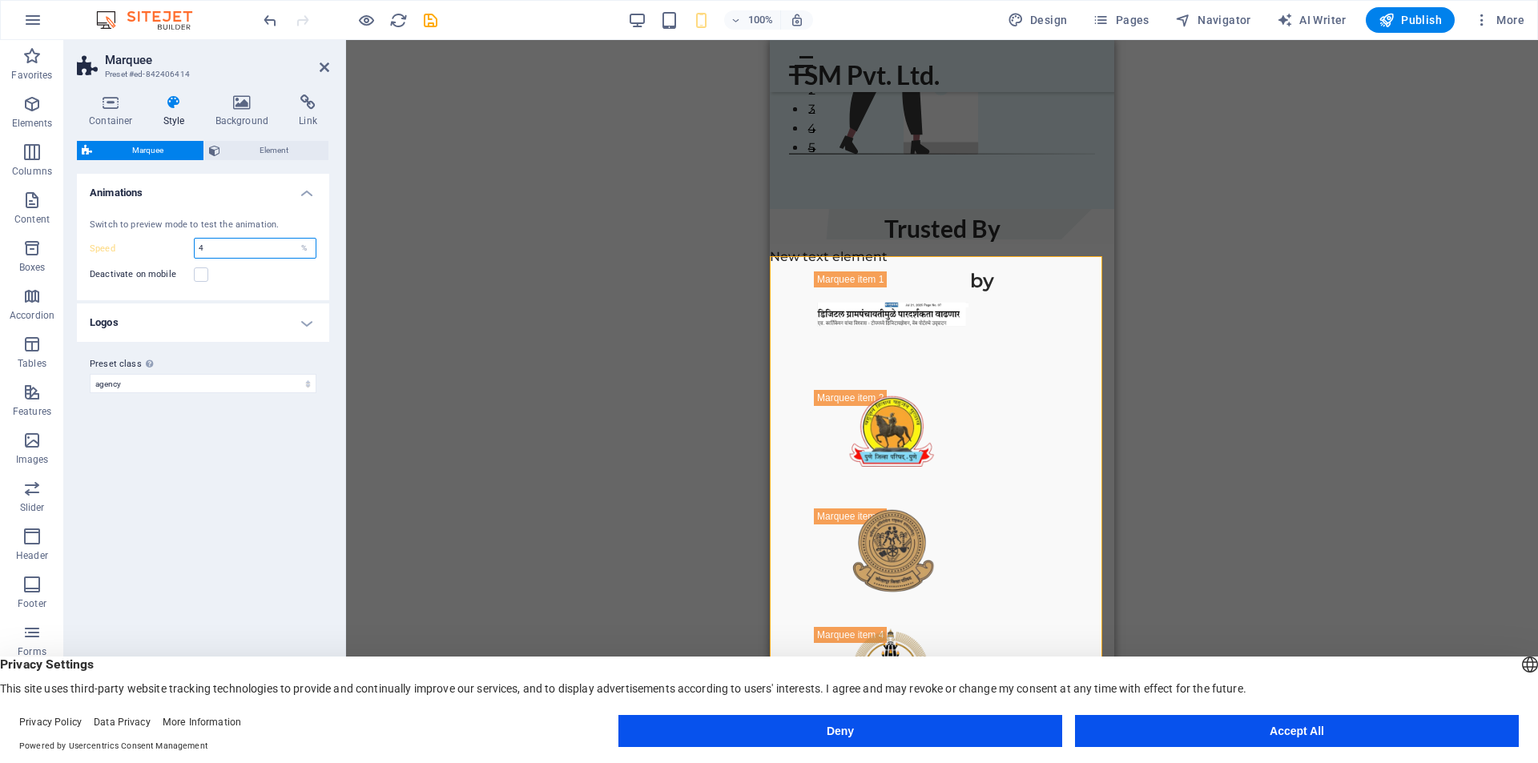
drag, startPoint x: 207, startPoint y: 252, endPoint x: 193, endPoint y: 252, distance: 13.6
click at [193, 252] on div "Speed 4 %" at bounding box center [203, 248] width 227 height 21
click at [204, 272] on label at bounding box center [201, 275] width 14 height 14
click at [0, 0] on input "Deactivate on mobile" at bounding box center [0, 0] width 0 height 0
drag, startPoint x: 200, startPoint y: 277, endPoint x: 212, endPoint y: 252, distance: 27.6
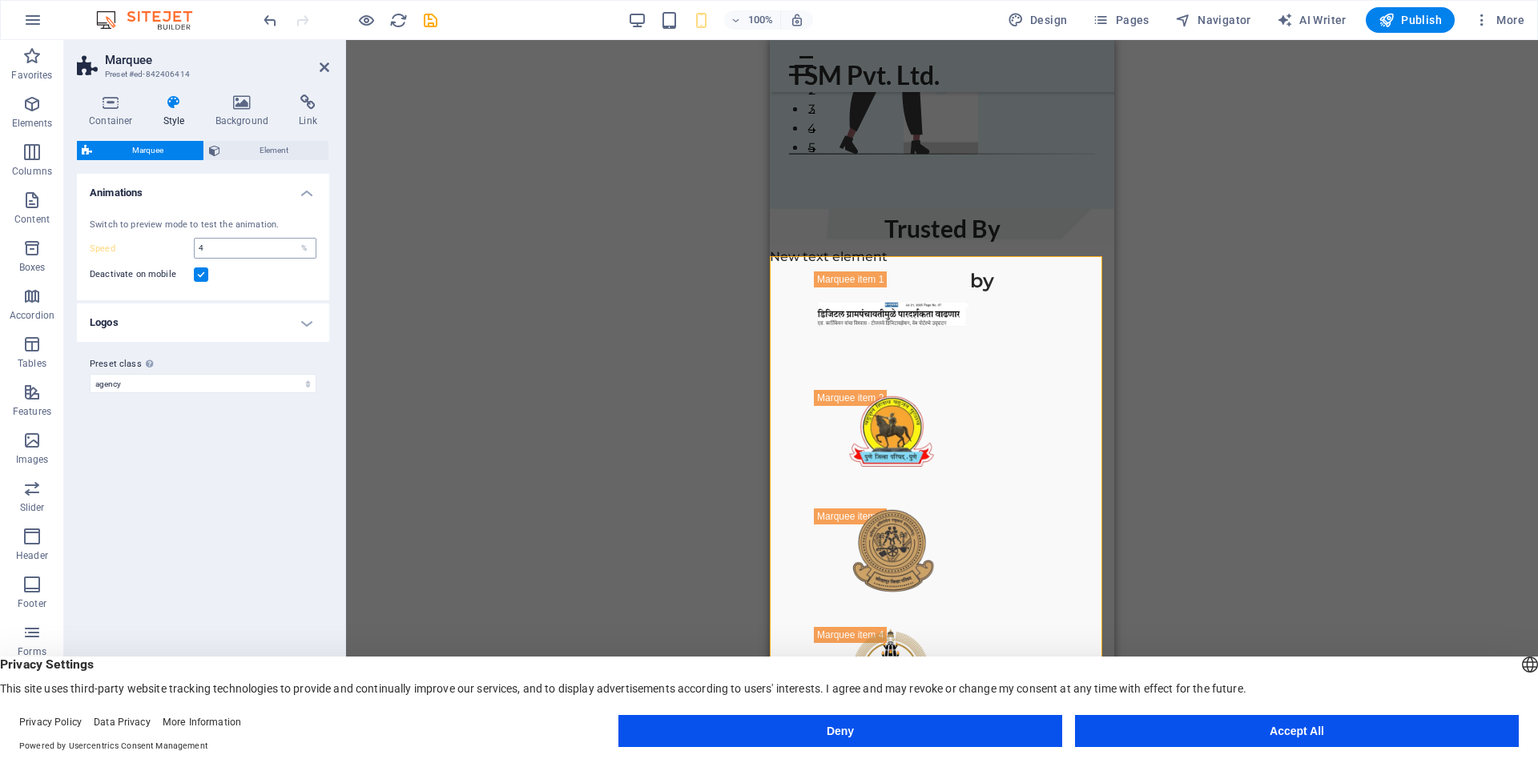
click at [200, 275] on label at bounding box center [201, 275] width 14 height 14
click at [0, 0] on input "Deactivate on mobile" at bounding box center [0, 0] width 0 height 0
type input "2"
drag, startPoint x: 207, startPoint y: 448, endPoint x: 215, endPoint y: 446, distance: 8.2
click at [207, 449] on div "Variants Default Animations Switch to preview mode to test the animation. Speed…" at bounding box center [203, 449] width 252 height 551
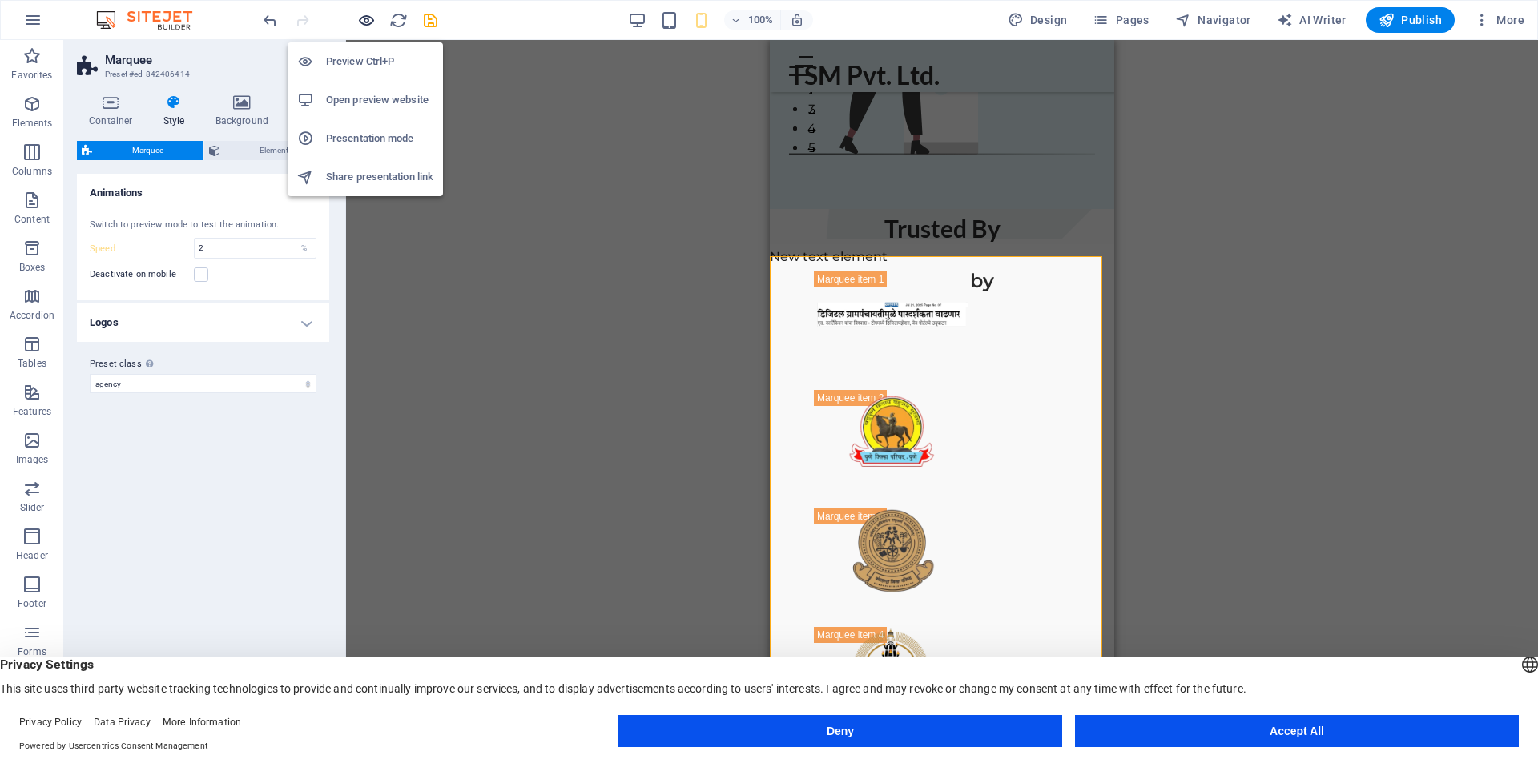
click at [371, 23] on icon "button" at bounding box center [366, 20] width 18 height 18
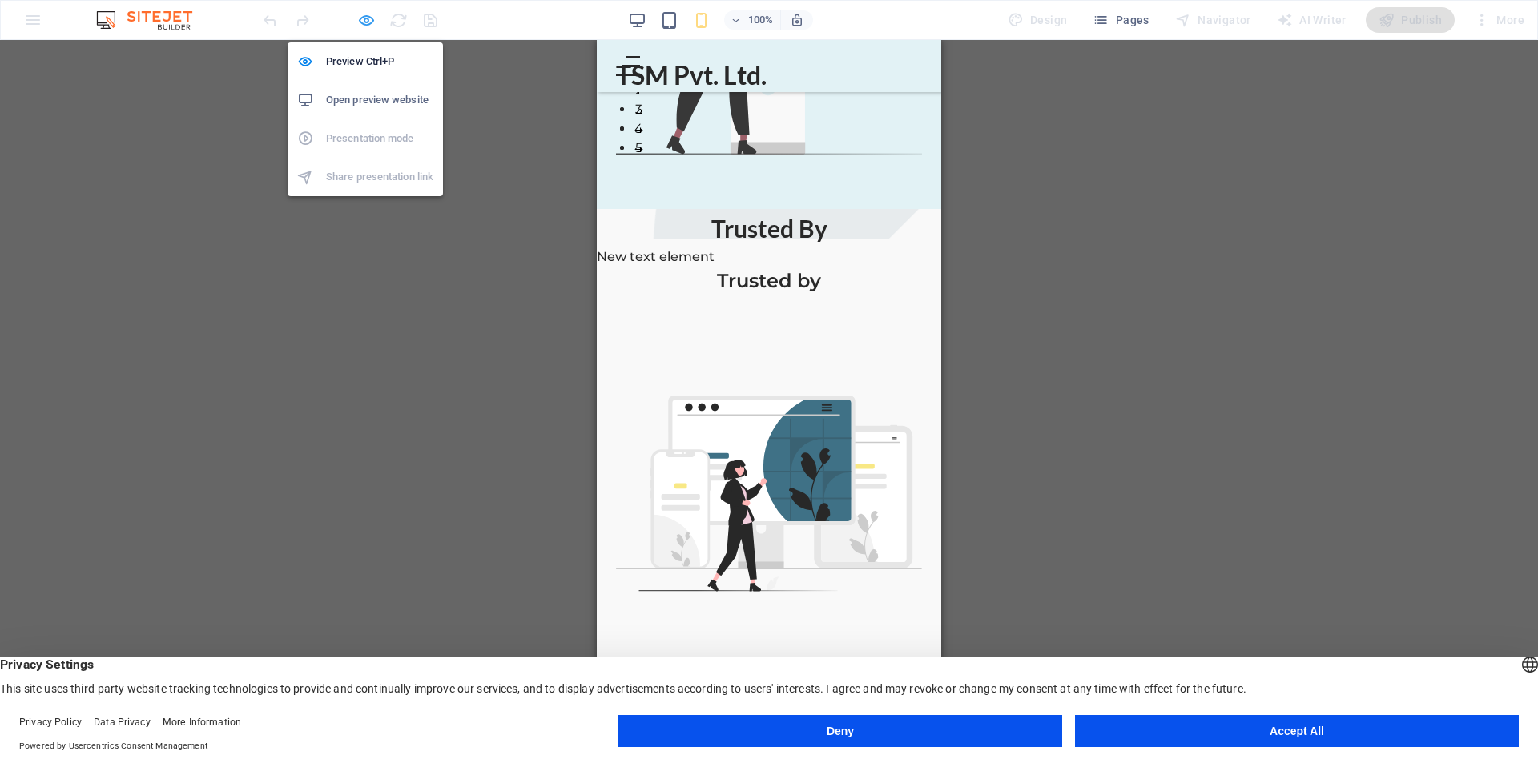
click at [363, 19] on icon "button" at bounding box center [366, 20] width 18 height 18
select select "16/9"
select select "%"
select select "rem"
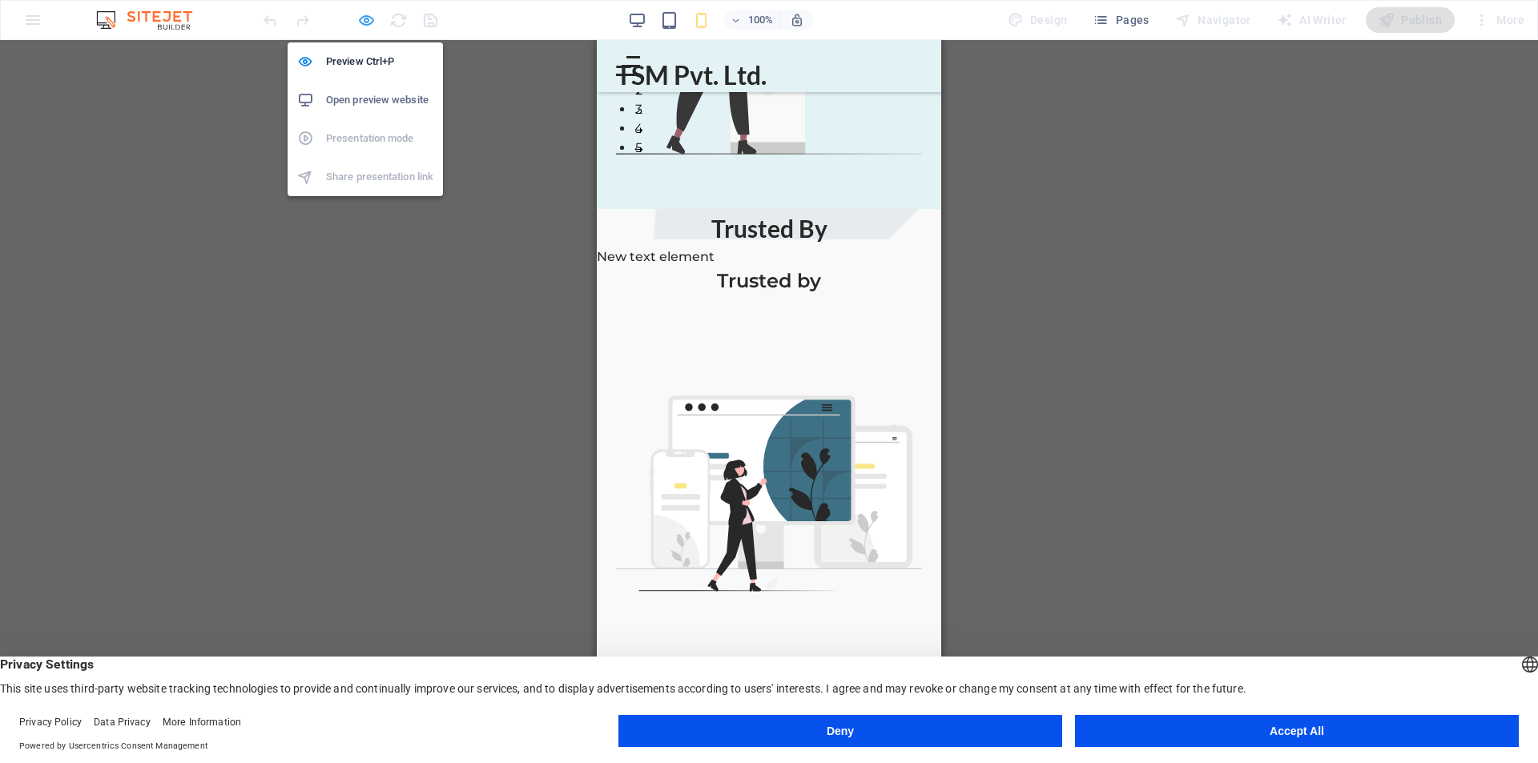
select select "rem"
select select "px"
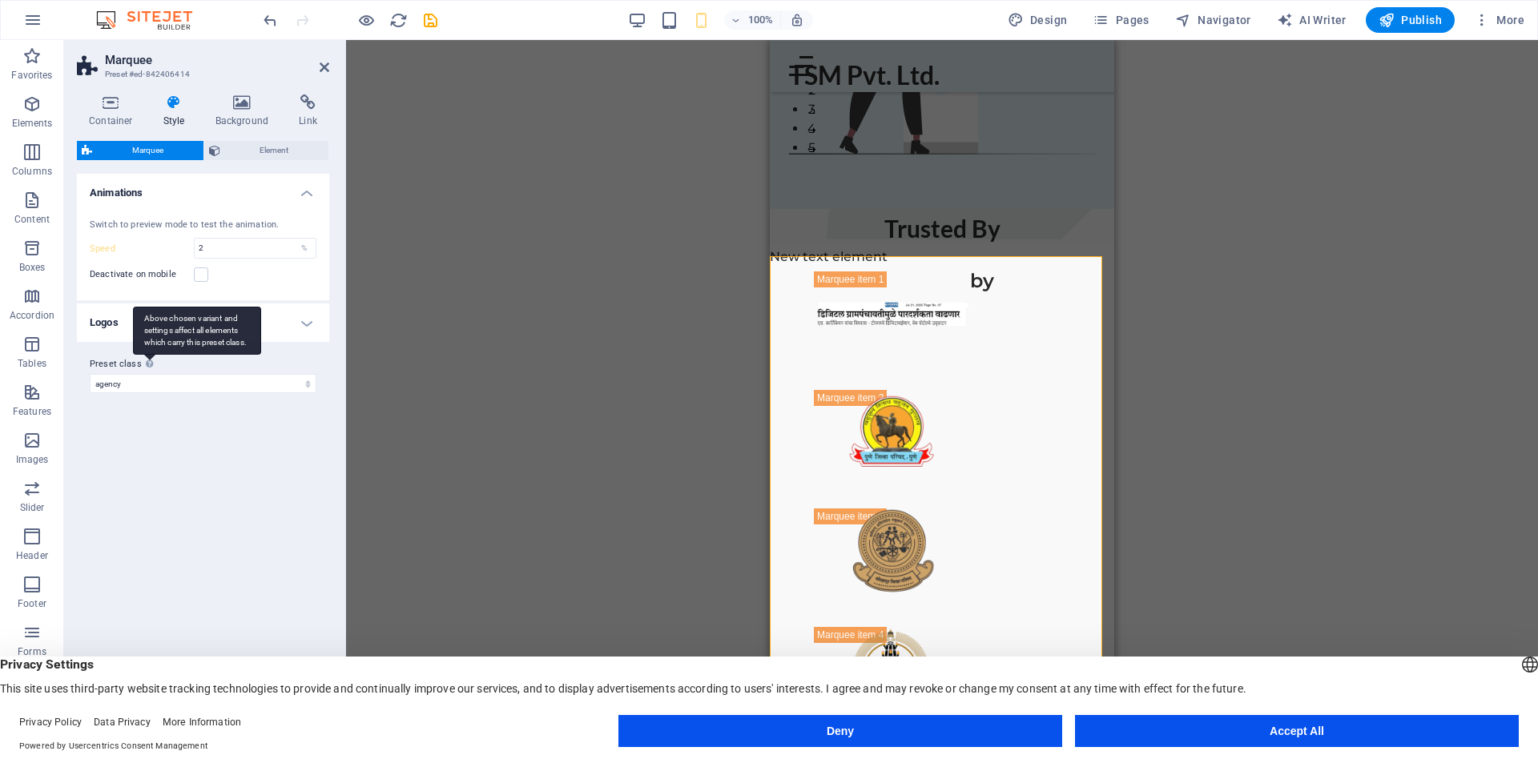
click at [195, 325] on div "Above chosen variant and settings affect all elements which carry this preset c…" at bounding box center [197, 331] width 128 height 48
click at [195, 374] on select "agency Add preset class" at bounding box center [203, 383] width 227 height 19
click at [296, 326] on h4 "Logos" at bounding box center [203, 323] width 252 height 38
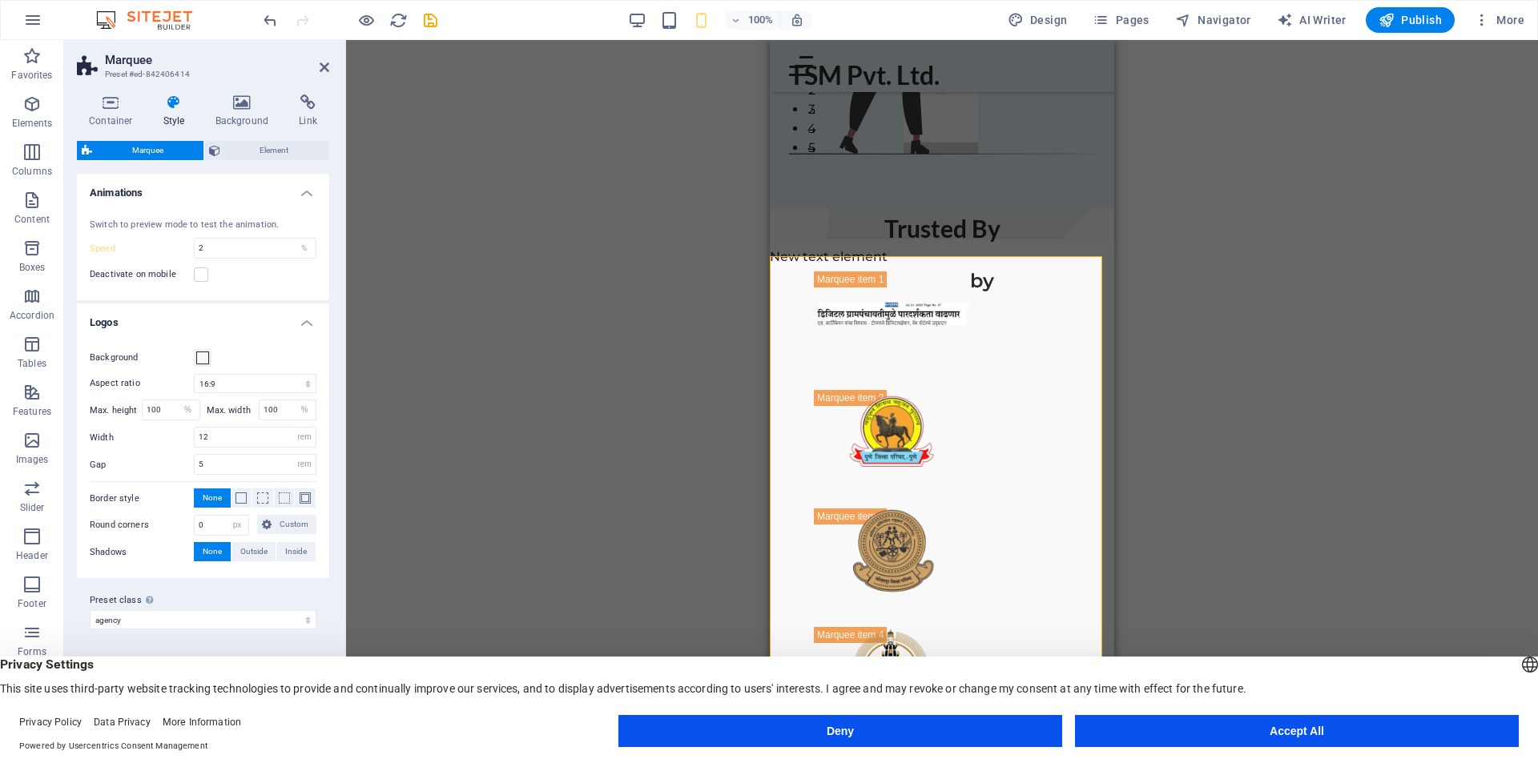
click at [290, 321] on h4 "Logos" at bounding box center [203, 318] width 252 height 29
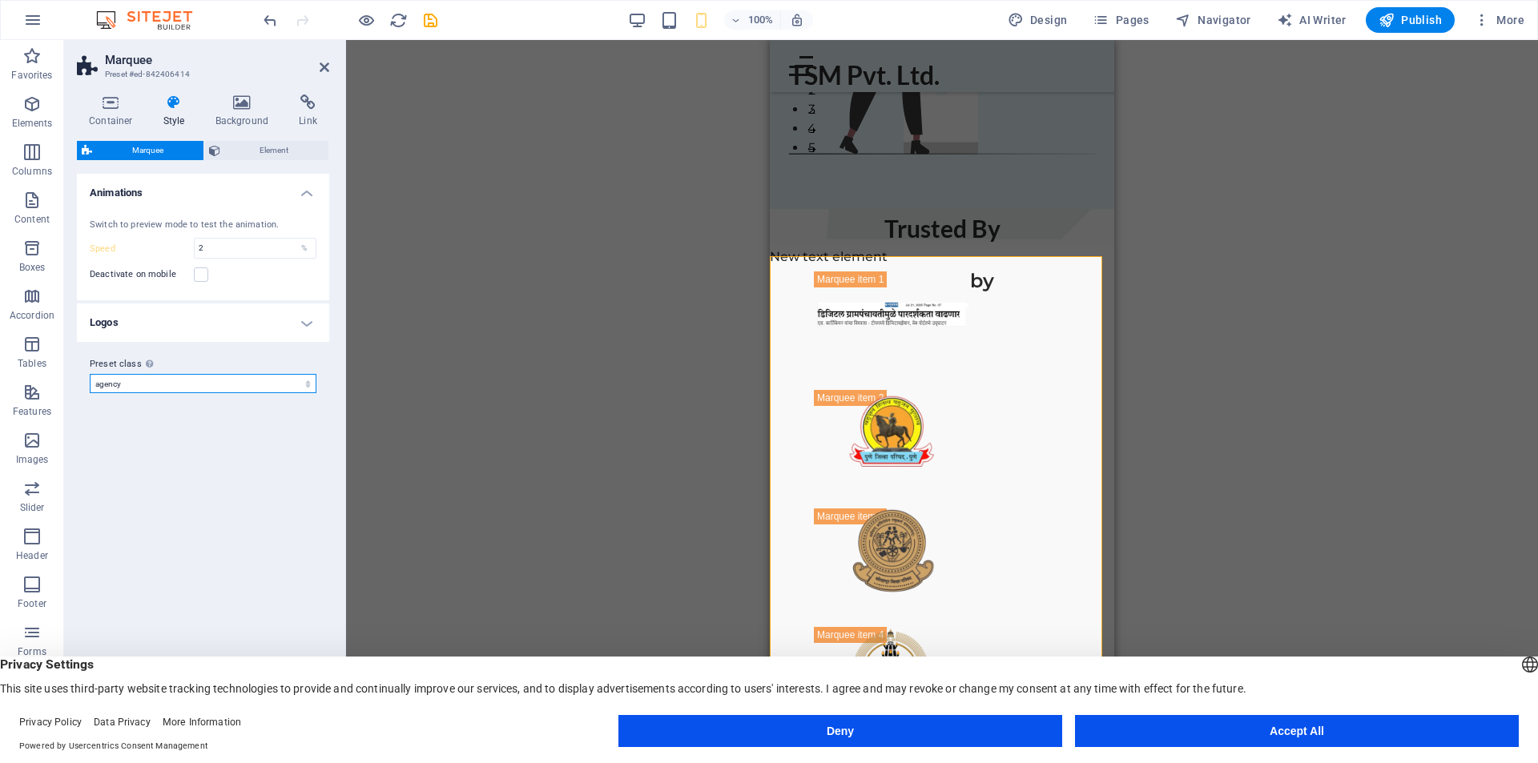
click at [183, 387] on select "agency Add preset class" at bounding box center [203, 383] width 227 height 19
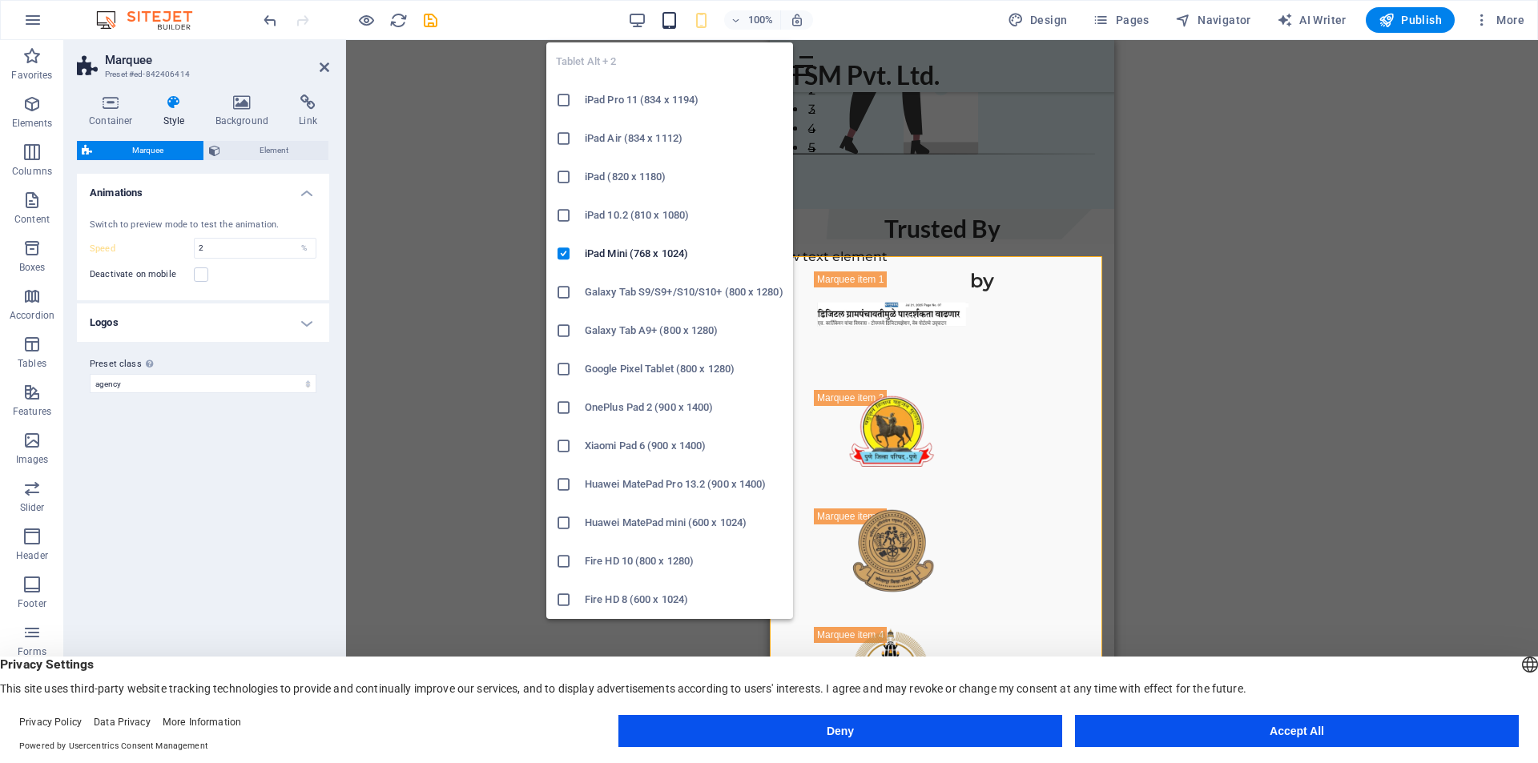
click at [671, 25] on icon "button" at bounding box center [669, 20] width 18 height 18
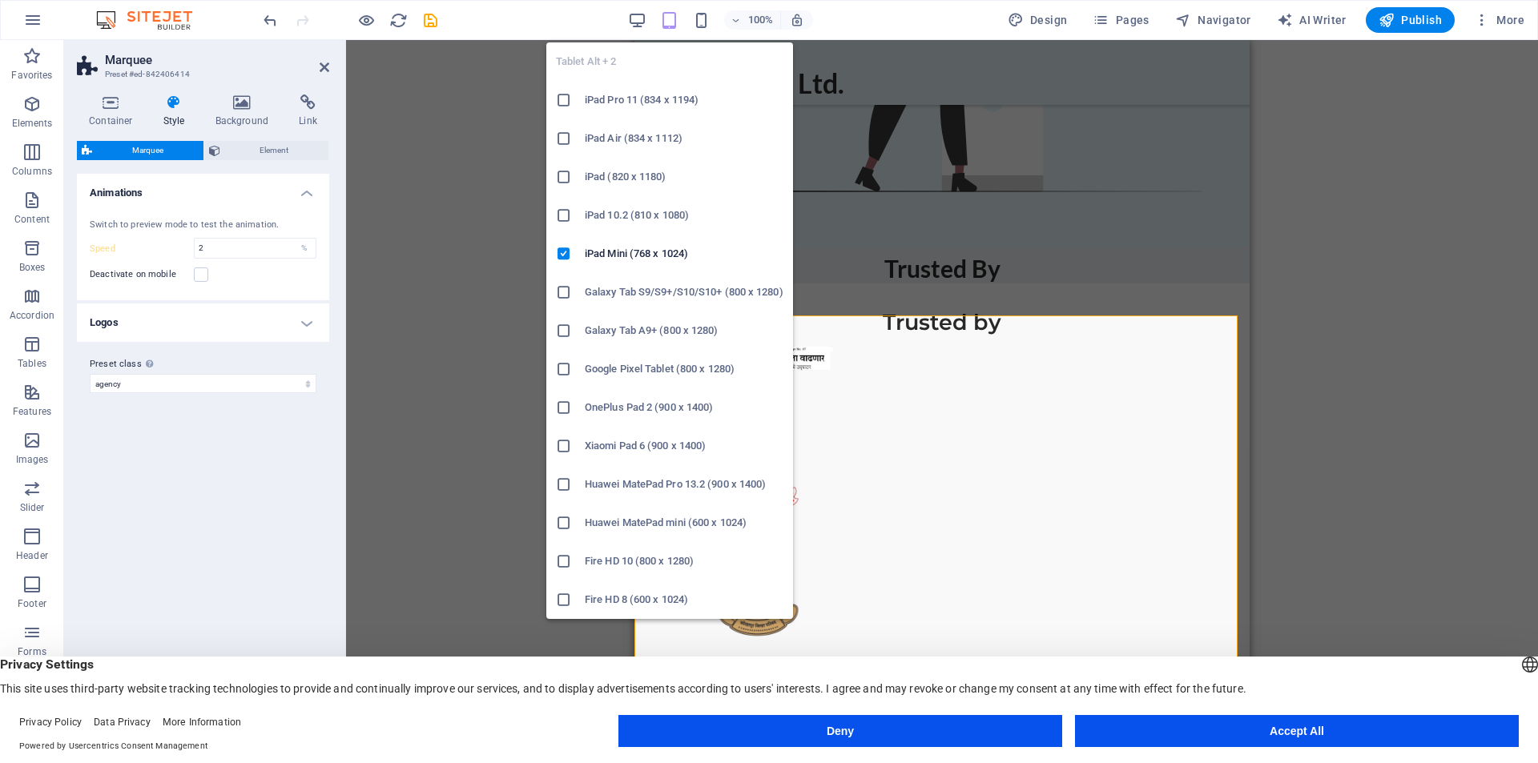
scroll to position [628, 0]
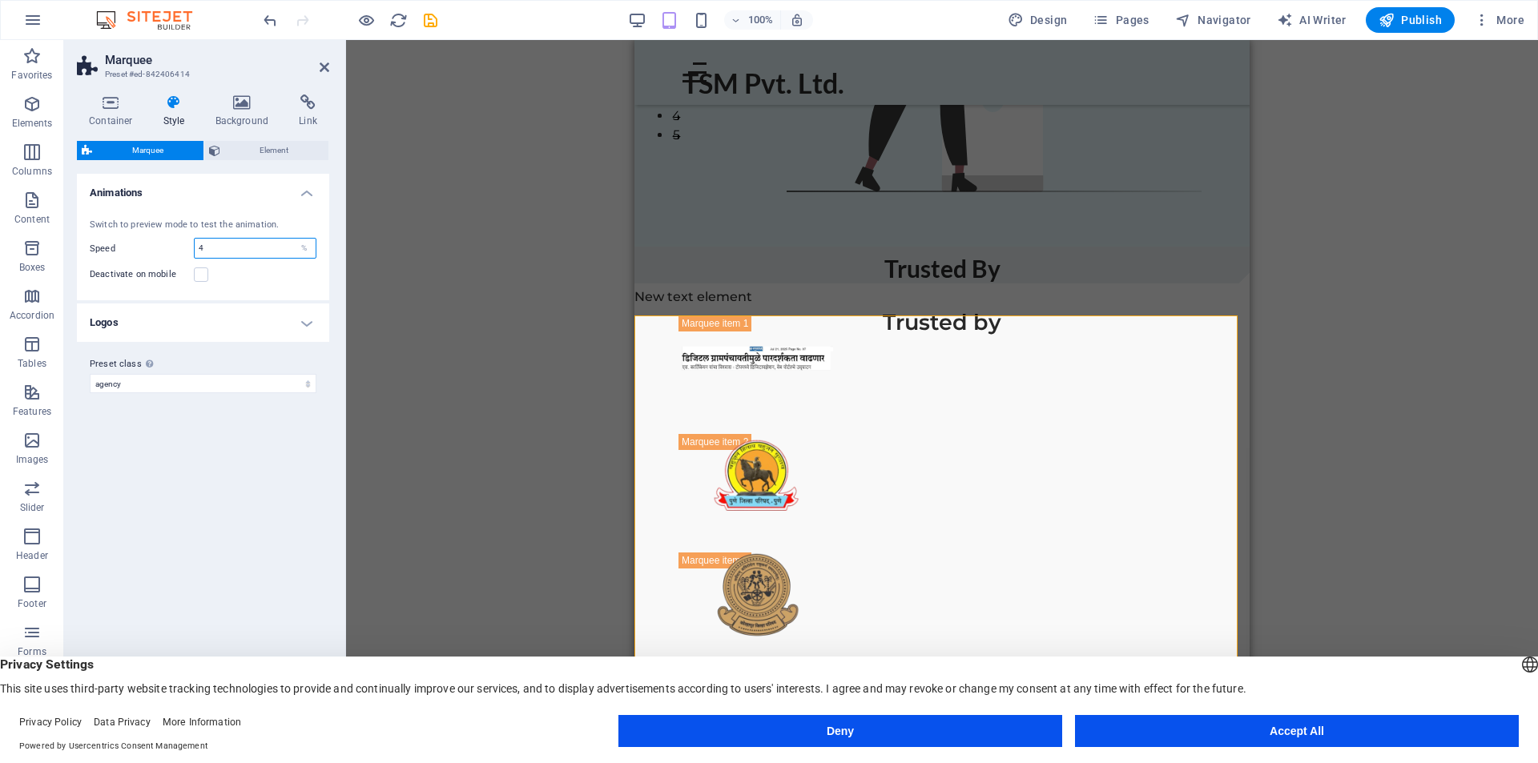
click at [183, 252] on div "Speed 4 %" at bounding box center [203, 248] width 227 height 21
drag, startPoint x: 200, startPoint y: 487, endPoint x: 444, endPoint y: 211, distance: 368.3
click at [203, 487] on div "Variants Default Animations Switch to preview mode to test the animation. Speed…" at bounding box center [203, 449] width 252 height 551
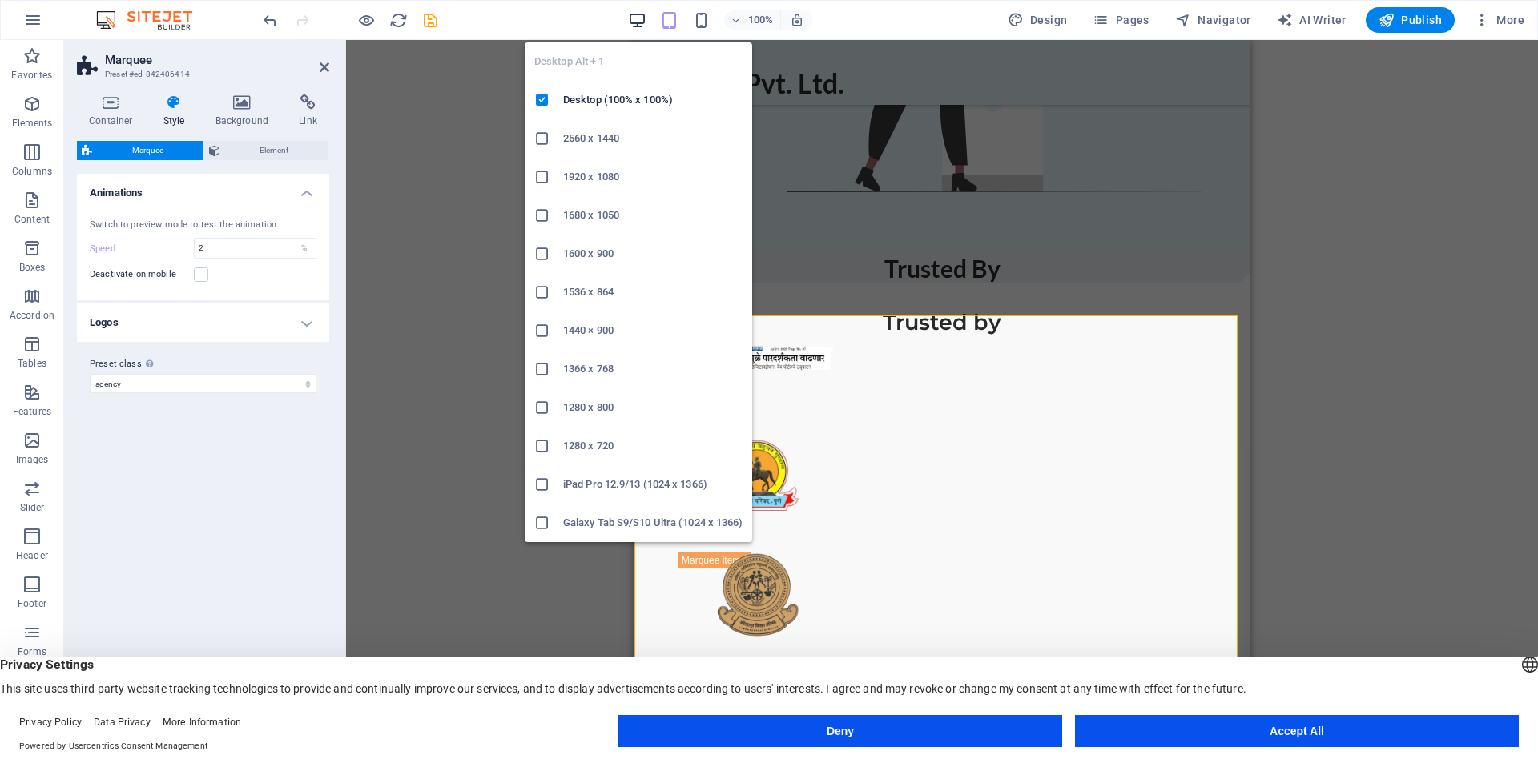
click at [631, 20] on icon "button" at bounding box center [637, 20] width 18 height 18
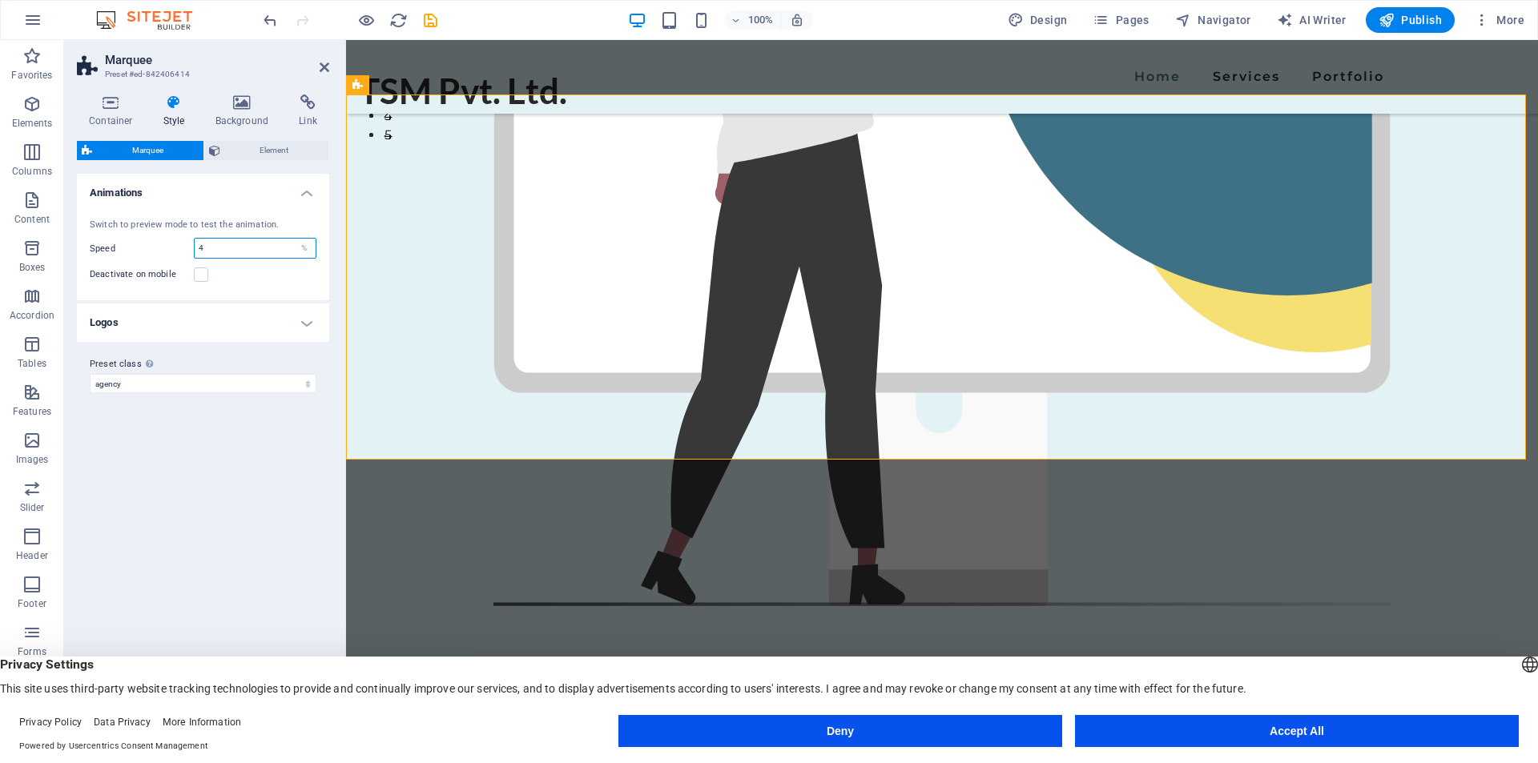
click at [174, 255] on div "Speed 4 %" at bounding box center [203, 248] width 227 height 21
type input "2"
drag, startPoint x: 216, startPoint y: 465, endPoint x: 300, endPoint y: 300, distance: 185.6
click at [216, 466] on div "Variants Default Animations Switch to preview mode to test the animation. Speed…" at bounding box center [203, 449] width 252 height 551
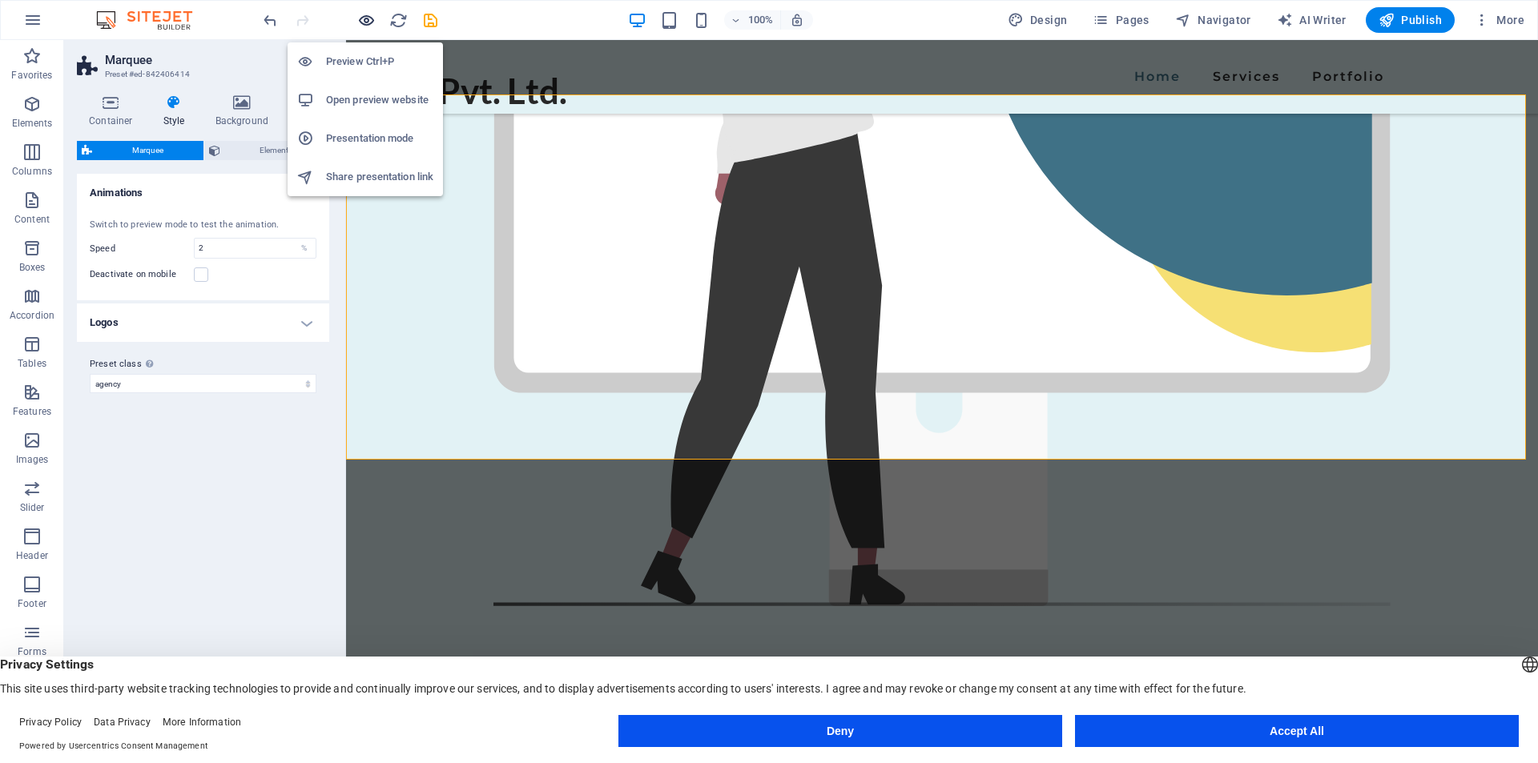
click at [366, 24] on icon "button" at bounding box center [366, 20] width 18 height 18
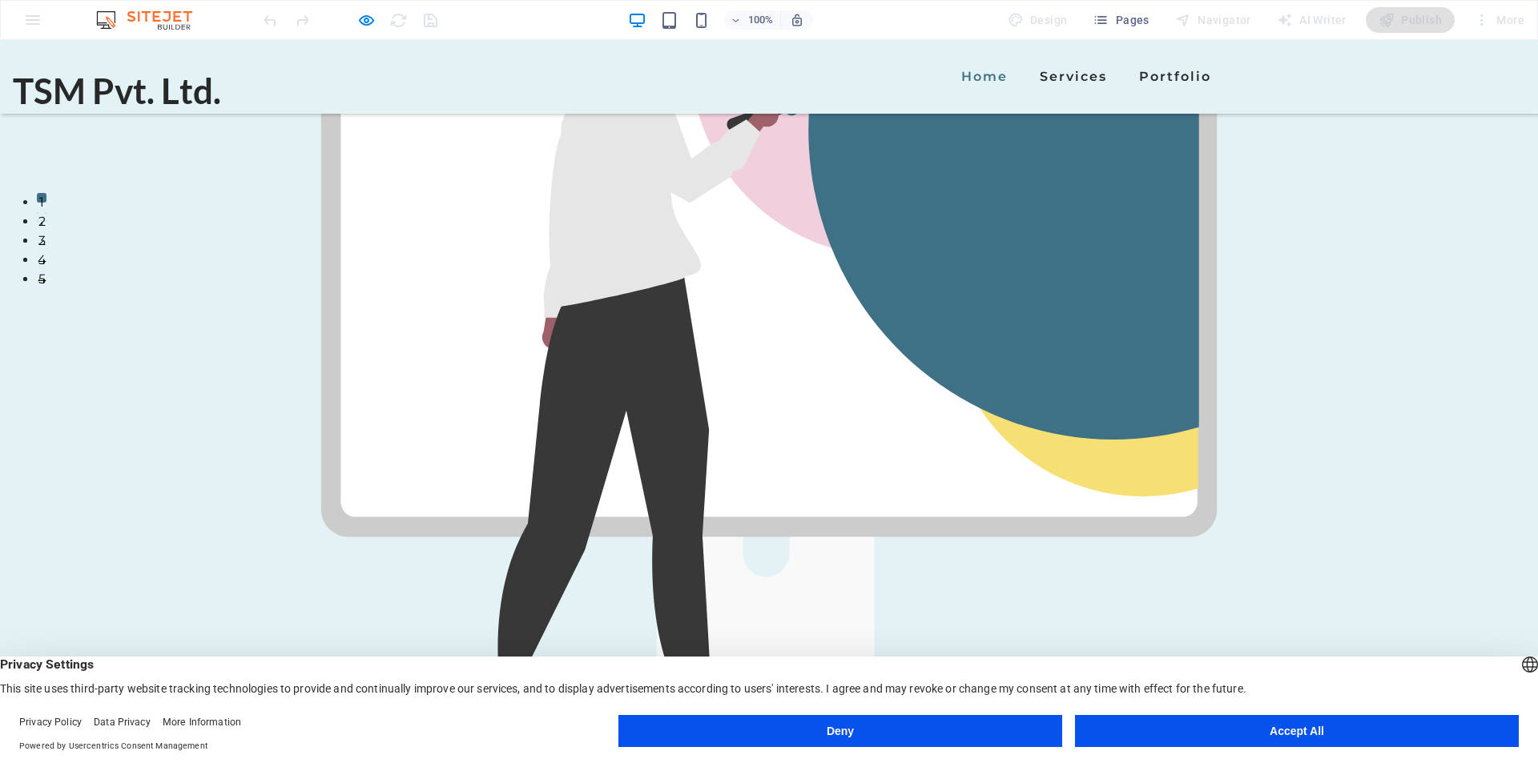
scroll to position [388, 0]
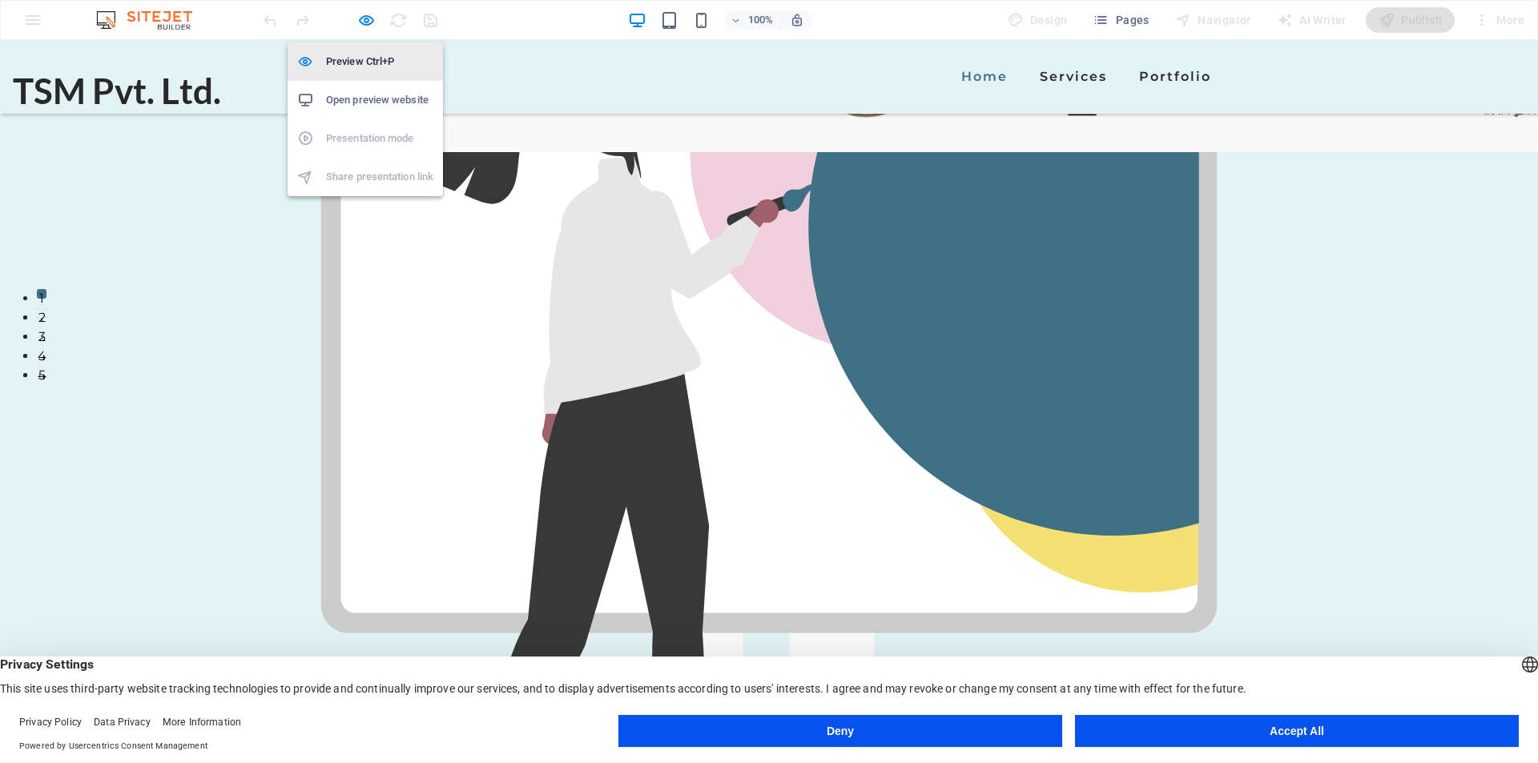
click at [352, 55] on h6 "Preview Ctrl+P" at bounding box center [379, 61] width 107 height 19
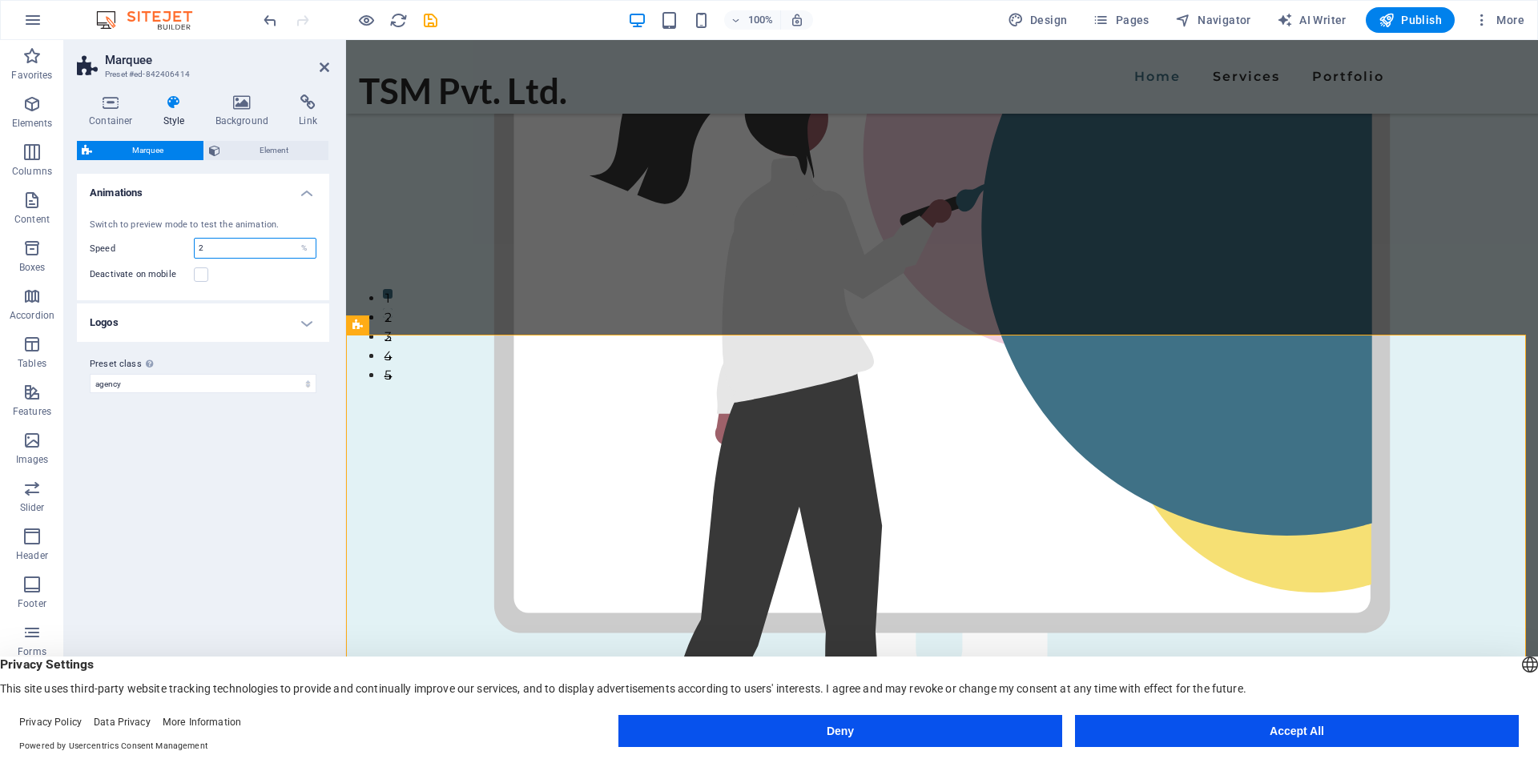
drag, startPoint x: 207, startPoint y: 249, endPoint x: 167, endPoint y: 249, distance: 40.1
click at [167, 249] on div "Speed 2 %" at bounding box center [203, 248] width 227 height 21
type input "4"
click at [218, 475] on div "Variants Default Animations Switch to preview mode to test the animation. Speed…" at bounding box center [203, 449] width 252 height 551
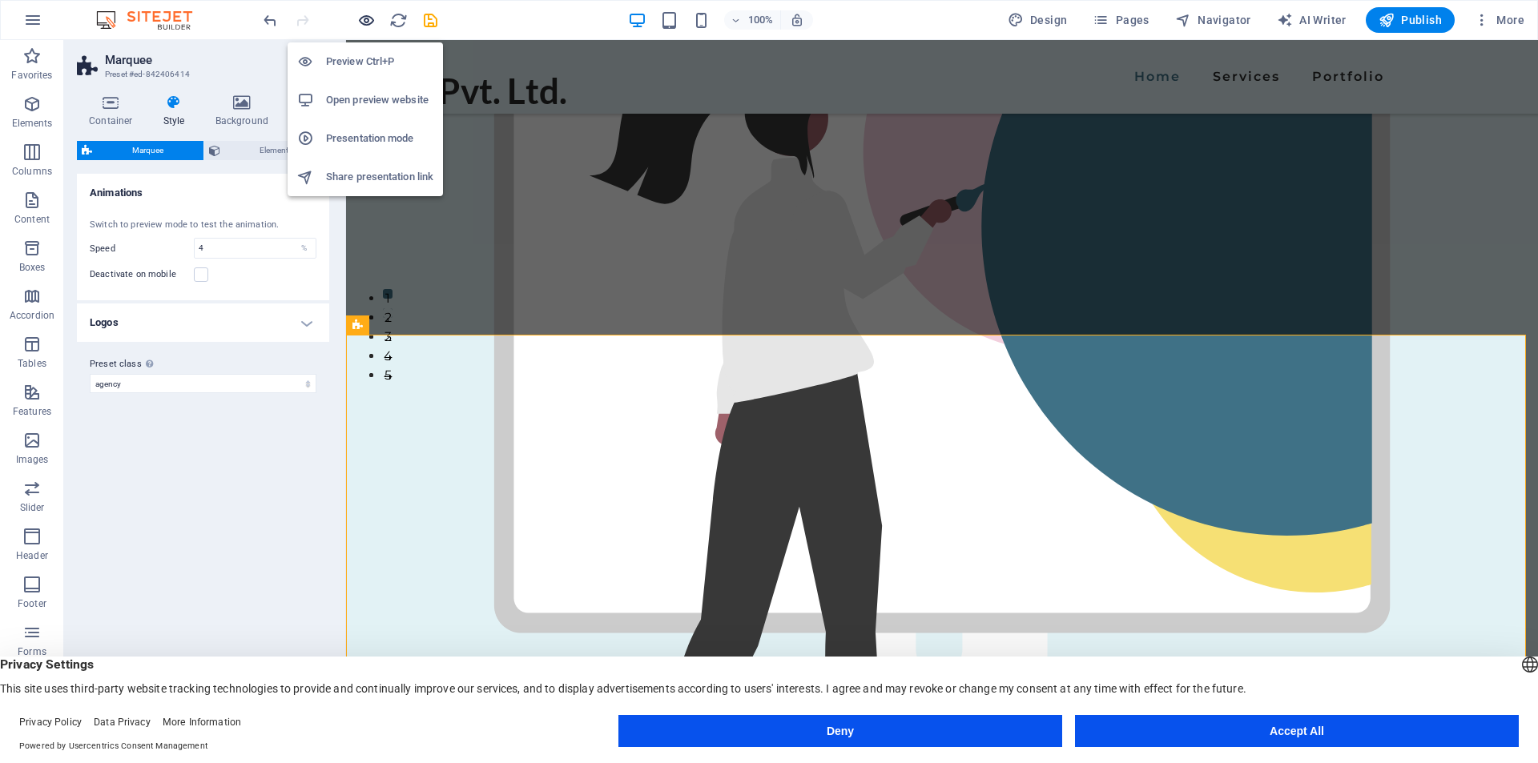
click at [365, 17] on icon "button" at bounding box center [366, 20] width 18 height 18
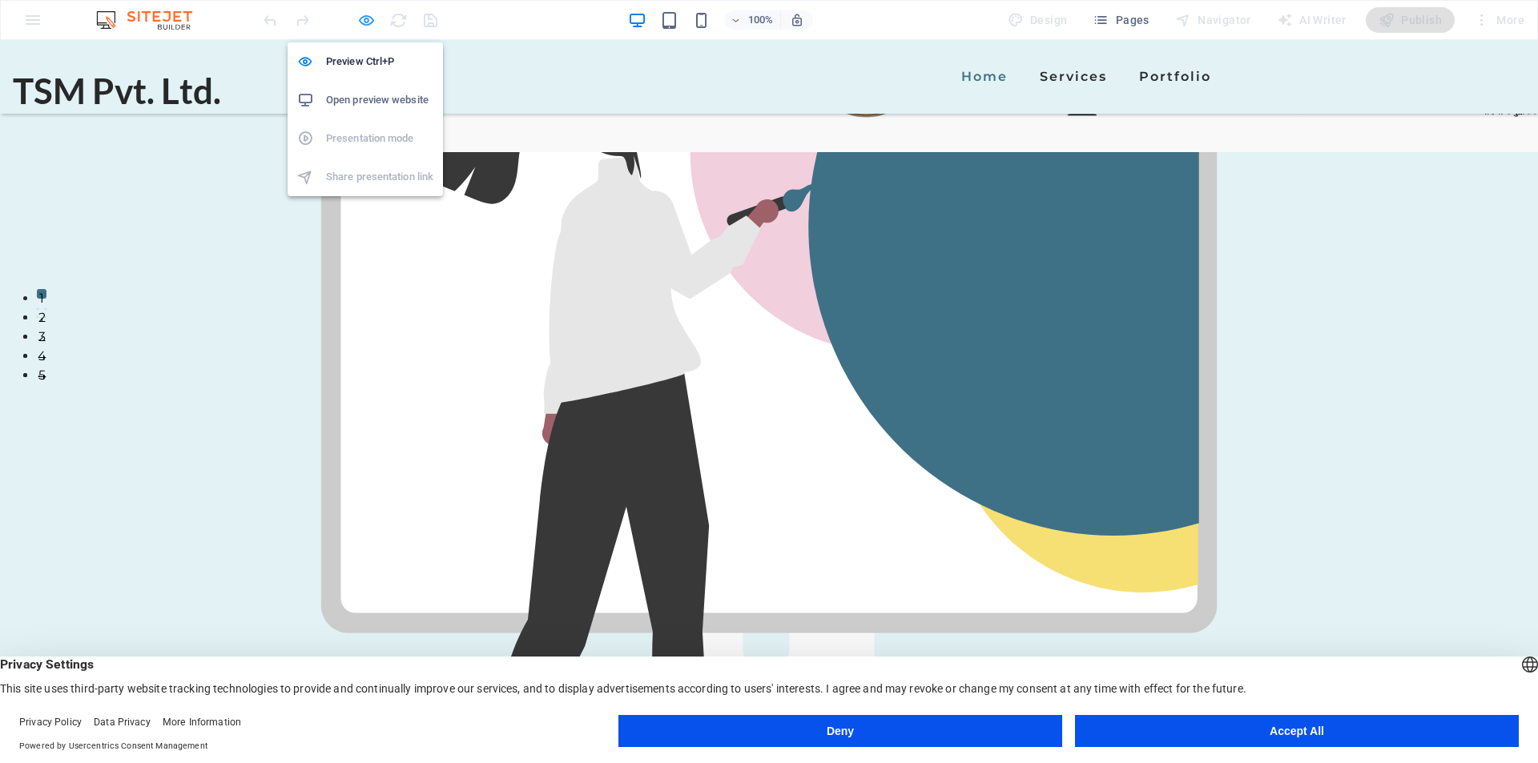
click at [371, 16] on icon "button" at bounding box center [366, 20] width 18 height 18
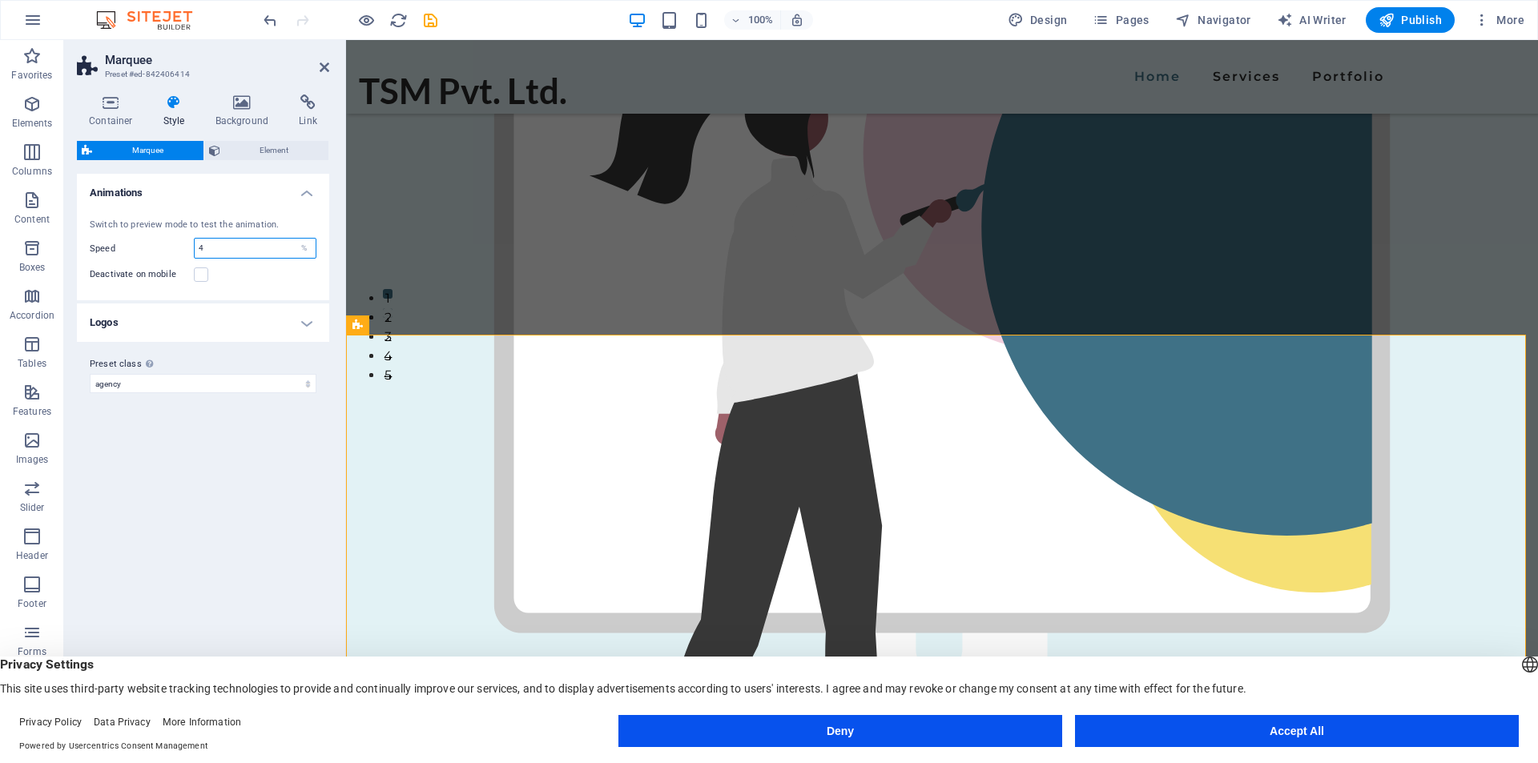
drag, startPoint x: 195, startPoint y: 247, endPoint x: 155, endPoint y: 255, distance: 40.8
click at [155, 255] on div "Speed 4 %" at bounding box center [203, 248] width 227 height 21
type input "4"
drag, startPoint x: 195, startPoint y: 478, endPoint x: 287, endPoint y: 416, distance: 110.6
click at [201, 478] on div "Variants Default Animations Switch to preview mode to test the animation. Speed…" at bounding box center [203, 449] width 252 height 551
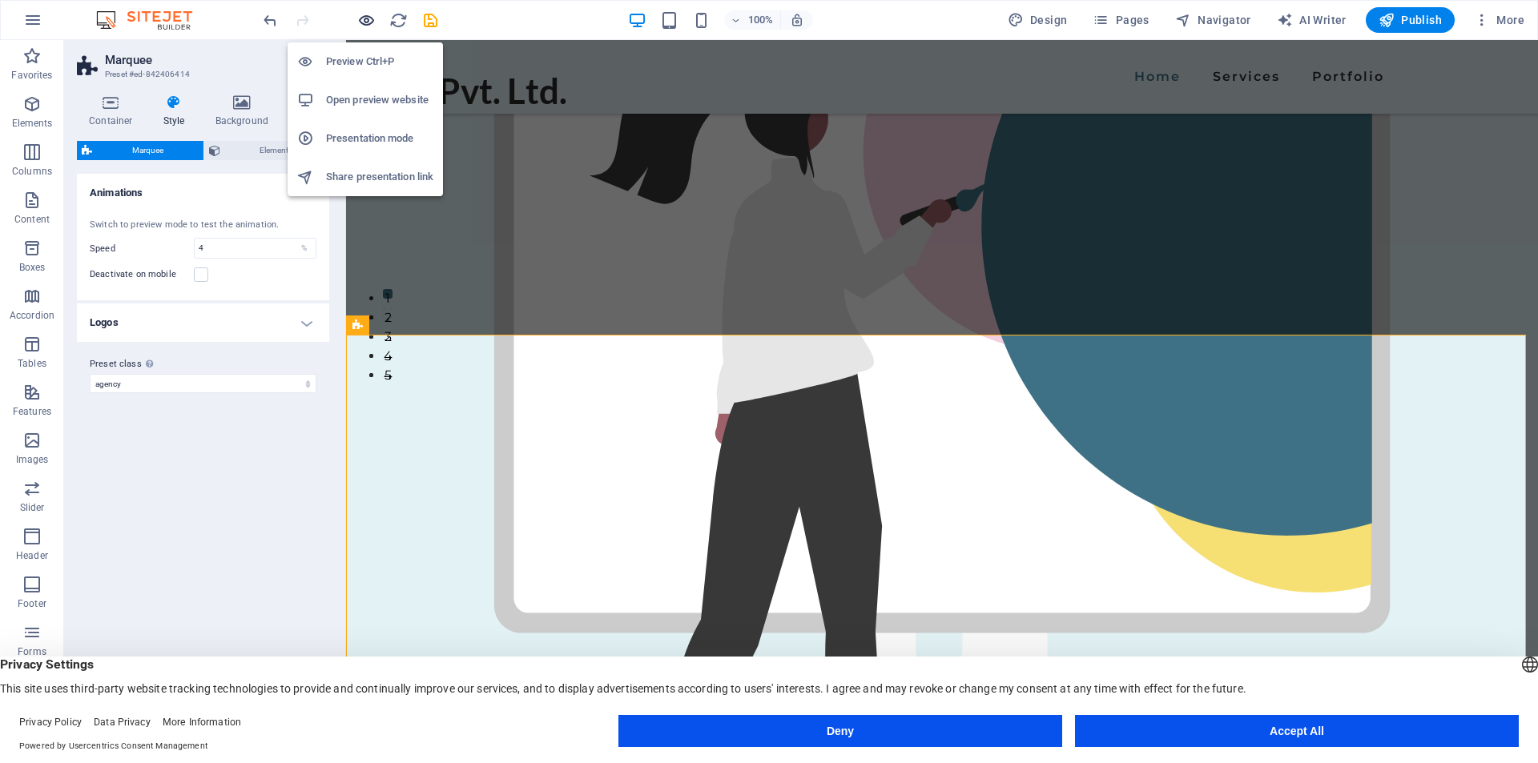
click at [363, 22] on icon "button" at bounding box center [366, 20] width 18 height 18
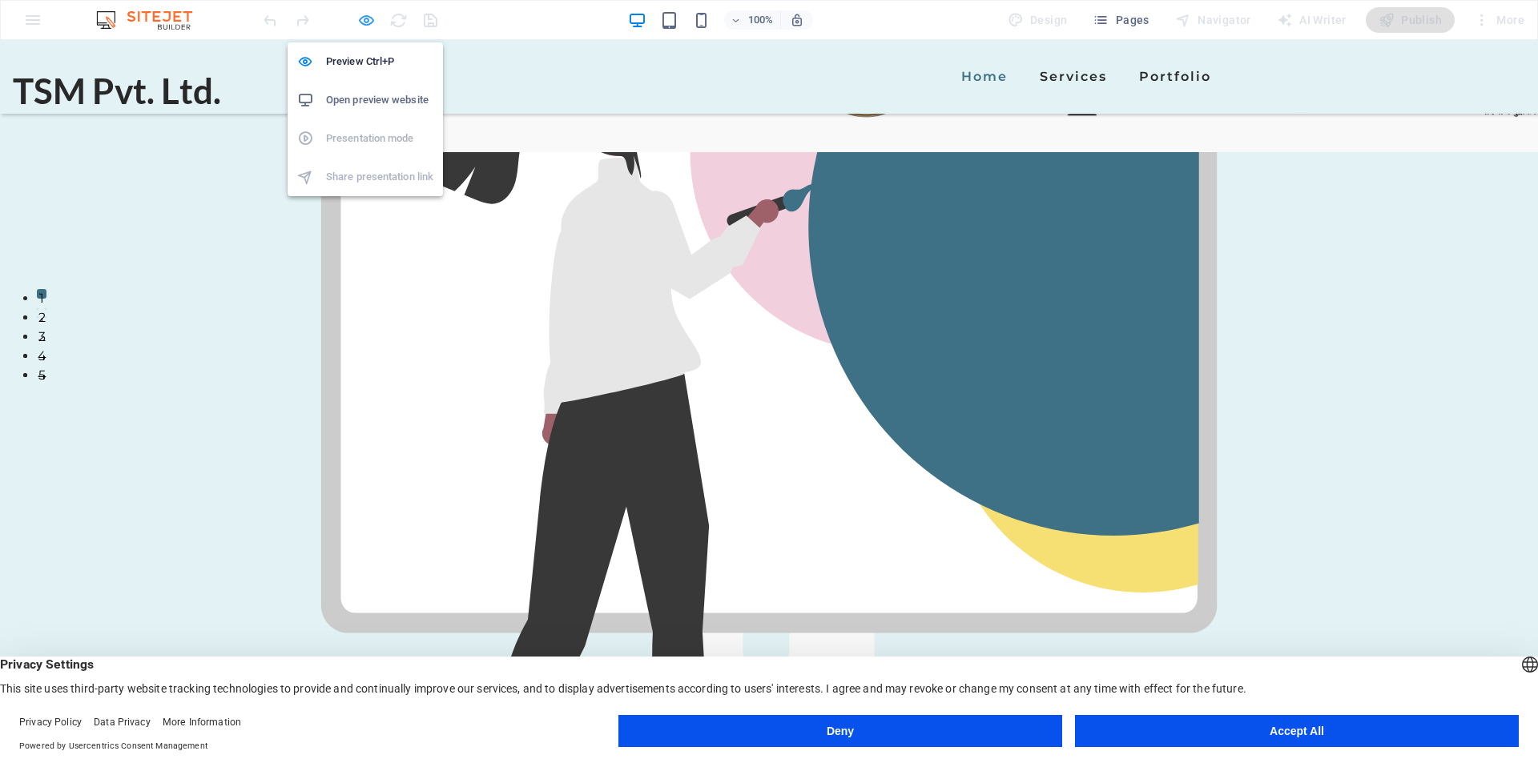
click at [363, 17] on icon "button" at bounding box center [366, 20] width 18 height 18
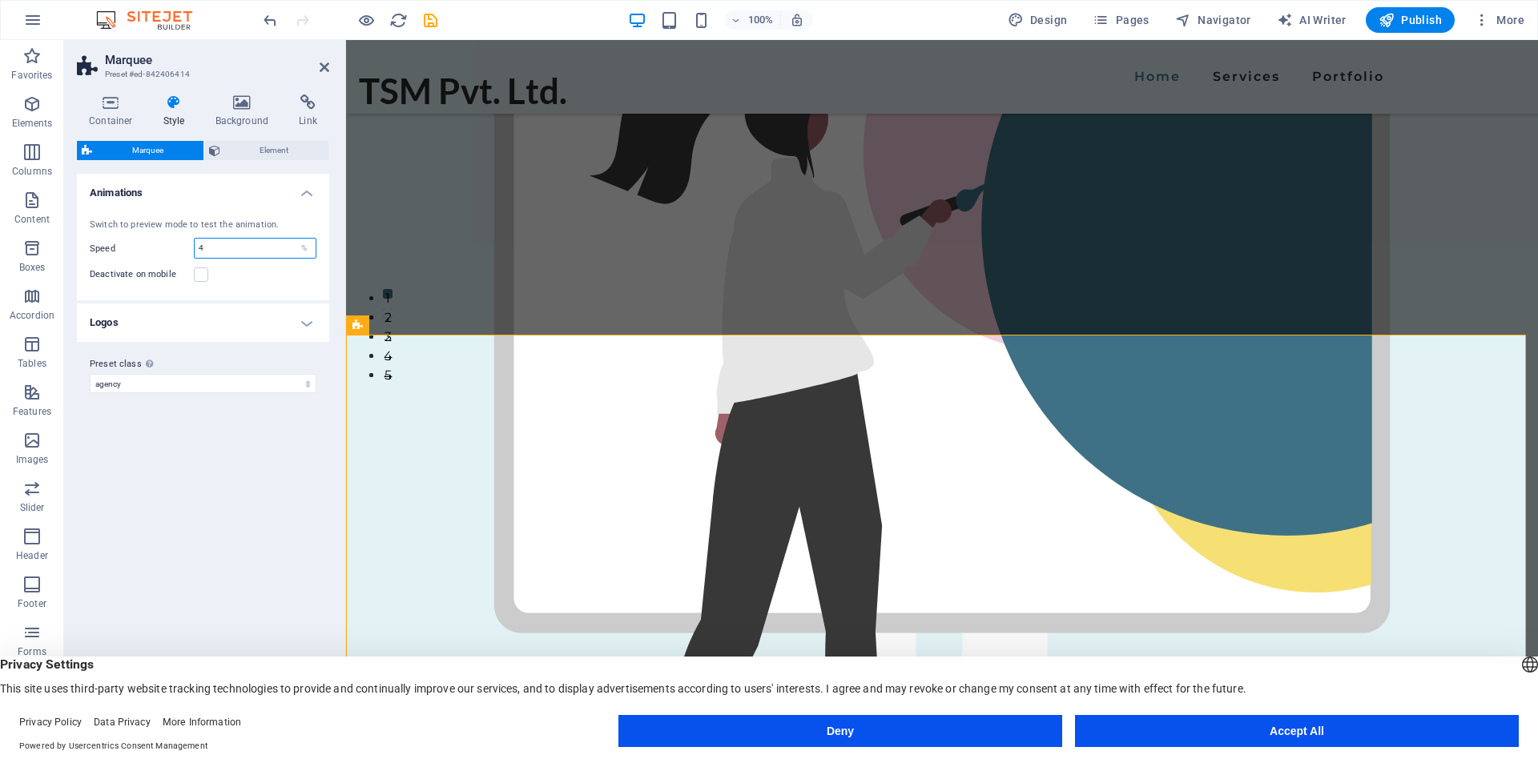
drag, startPoint x: 207, startPoint y: 247, endPoint x: 159, endPoint y: 248, distance: 48.1
click at [159, 248] on div "Speed 4 %" at bounding box center [203, 248] width 227 height 21
type input "15"
click at [259, 517] on div "Variants Default Animations Switch to preview mode to test the animation. Speed…" at bounding box center [203, 449] width 252 height 551
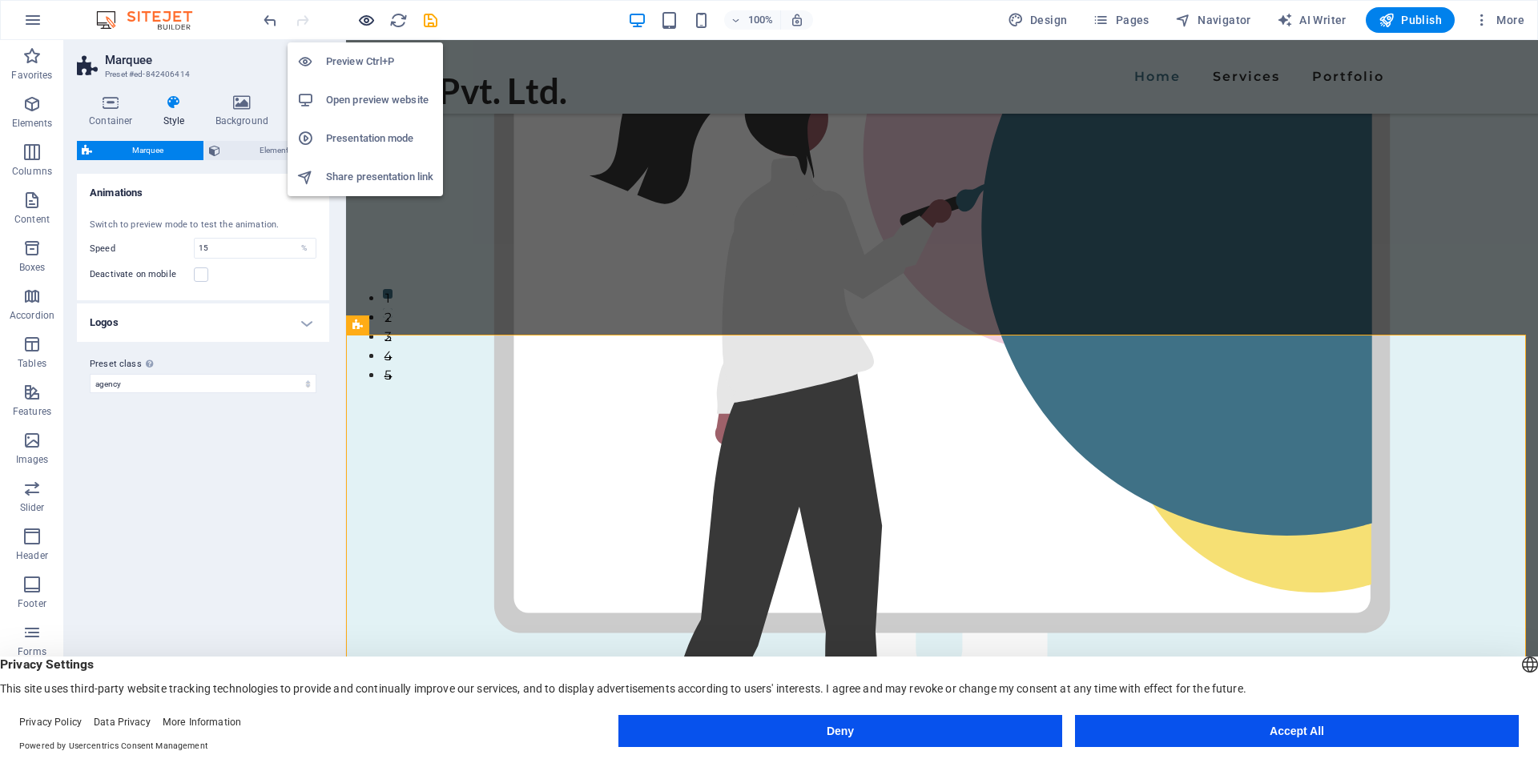
click at [370, 18] on icon "button" at bounding box center [366, 20] width 18 height 18
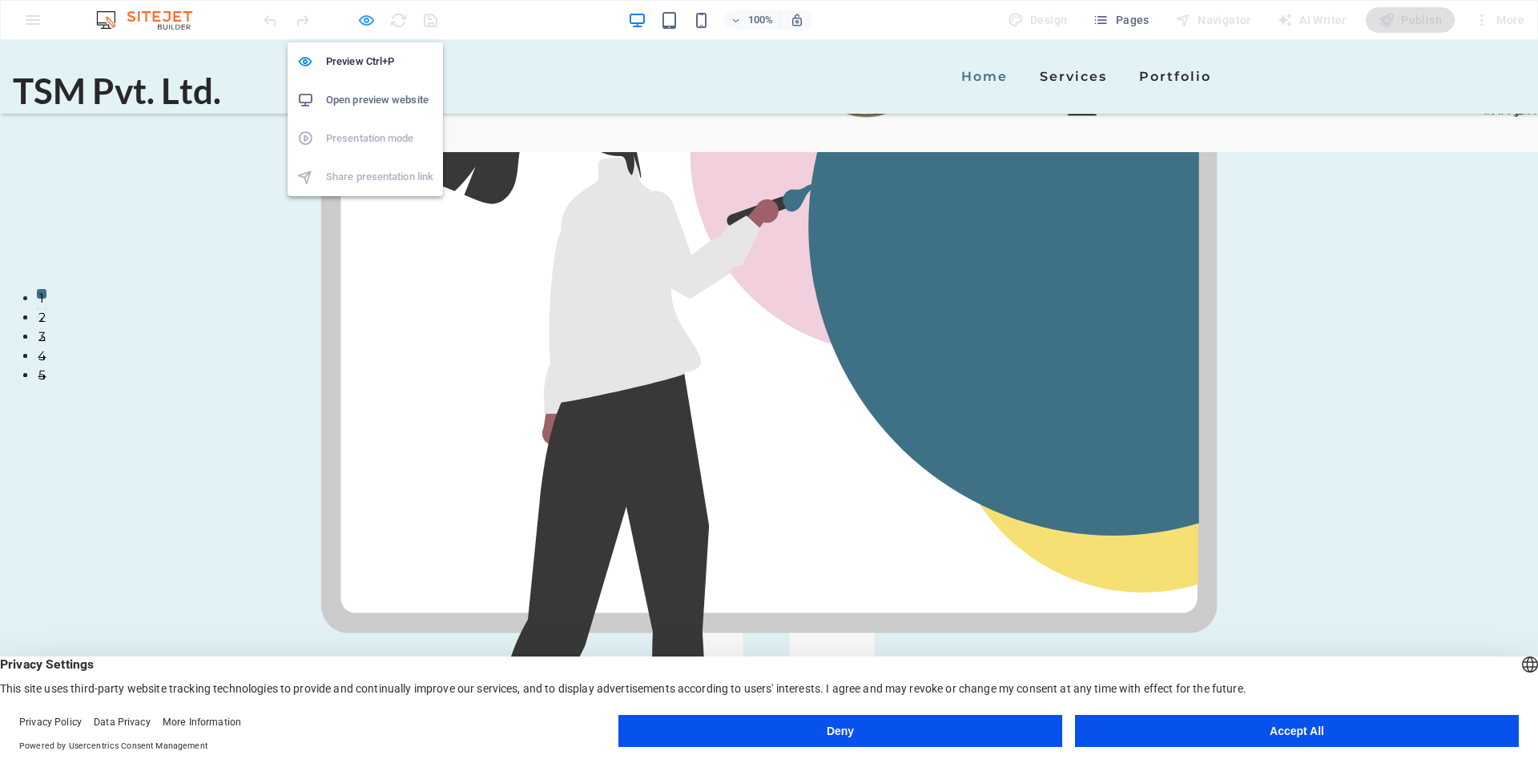
click at [365, 21] on icon "button" at bounding box center [366, 20] width 18 height 18
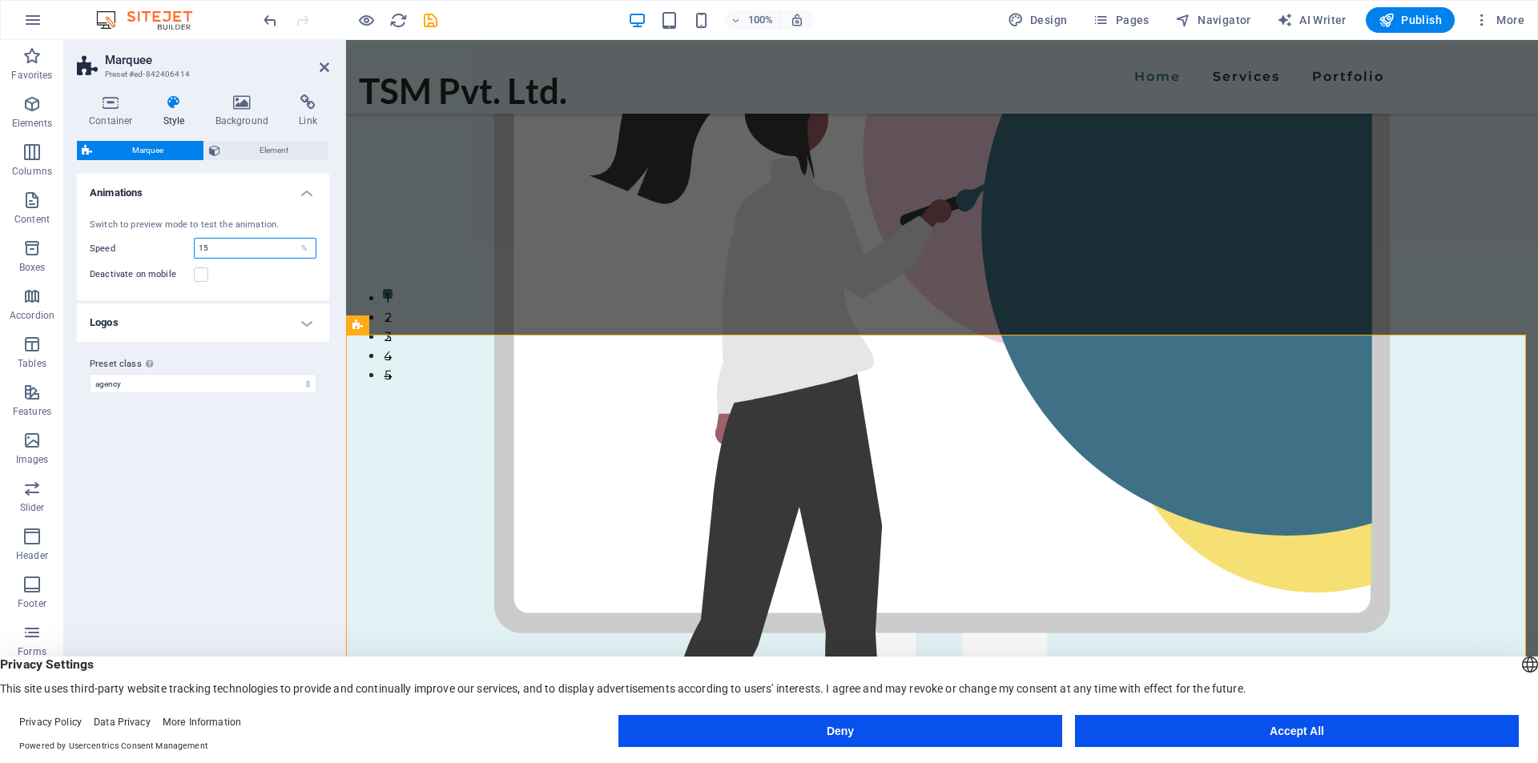
click at [246, 255] on input "15" at bounding box center [255, 248] width 121 height 19
click at [256, 466] on div "Variants Default Animations Switch to preview mode to test the animation. Speed…" at bounding box center [203, 449] width 252 height 551
click at [228, 250] on input "15" at bounding box center [255, 248] width 121 height 19
type input "100"
click at [179, 449] on div "Variants Default Animations Switch to preview mode to test the animation. Speed…" at bounding box center [203, 449] width 252 height 551
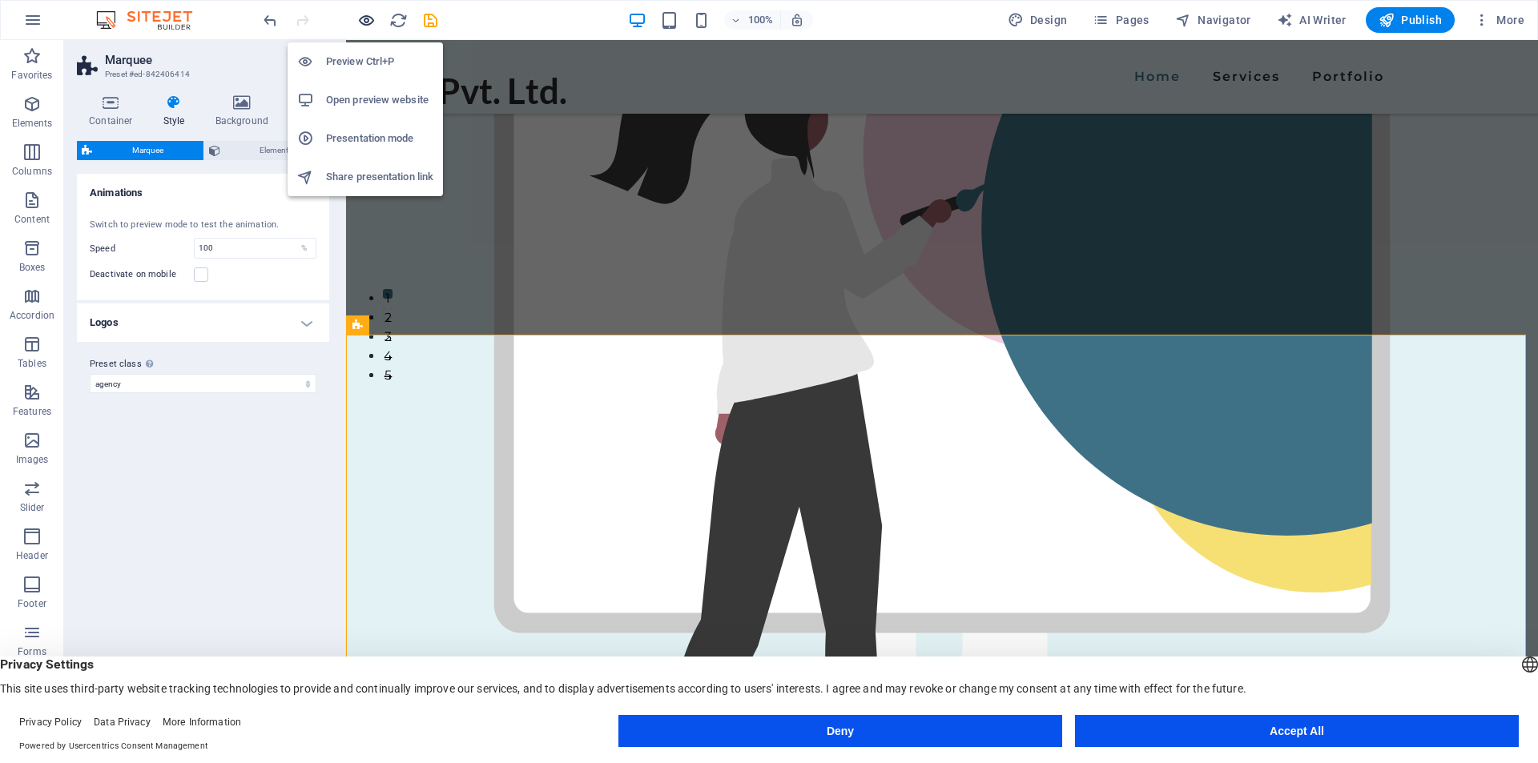
click at [365, 22] on icon "button" at bounding box center [366, 20] width 18 height 18
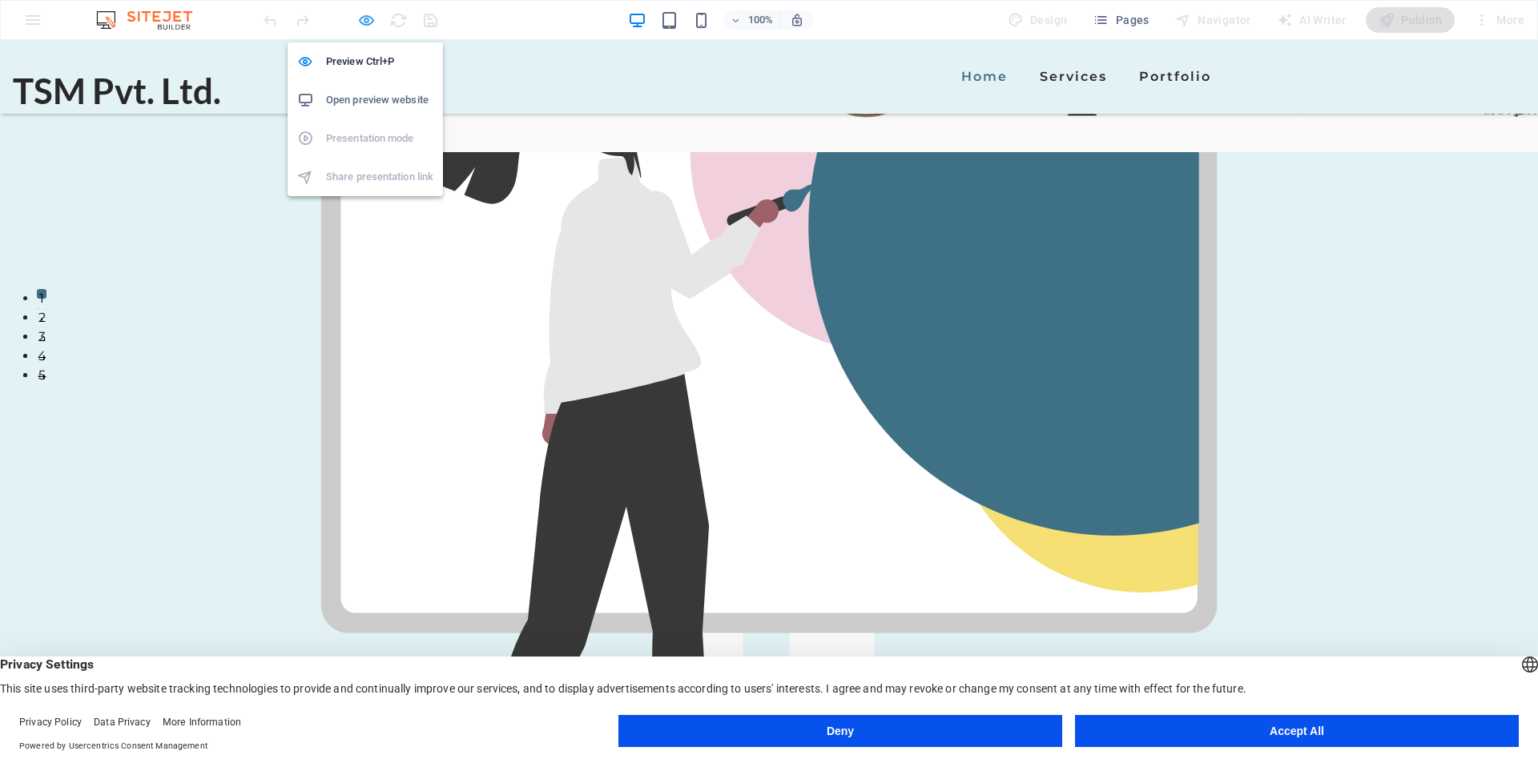
click at [365, 23] on icon "button" at bounding box center [366, 20] width 18 height 18
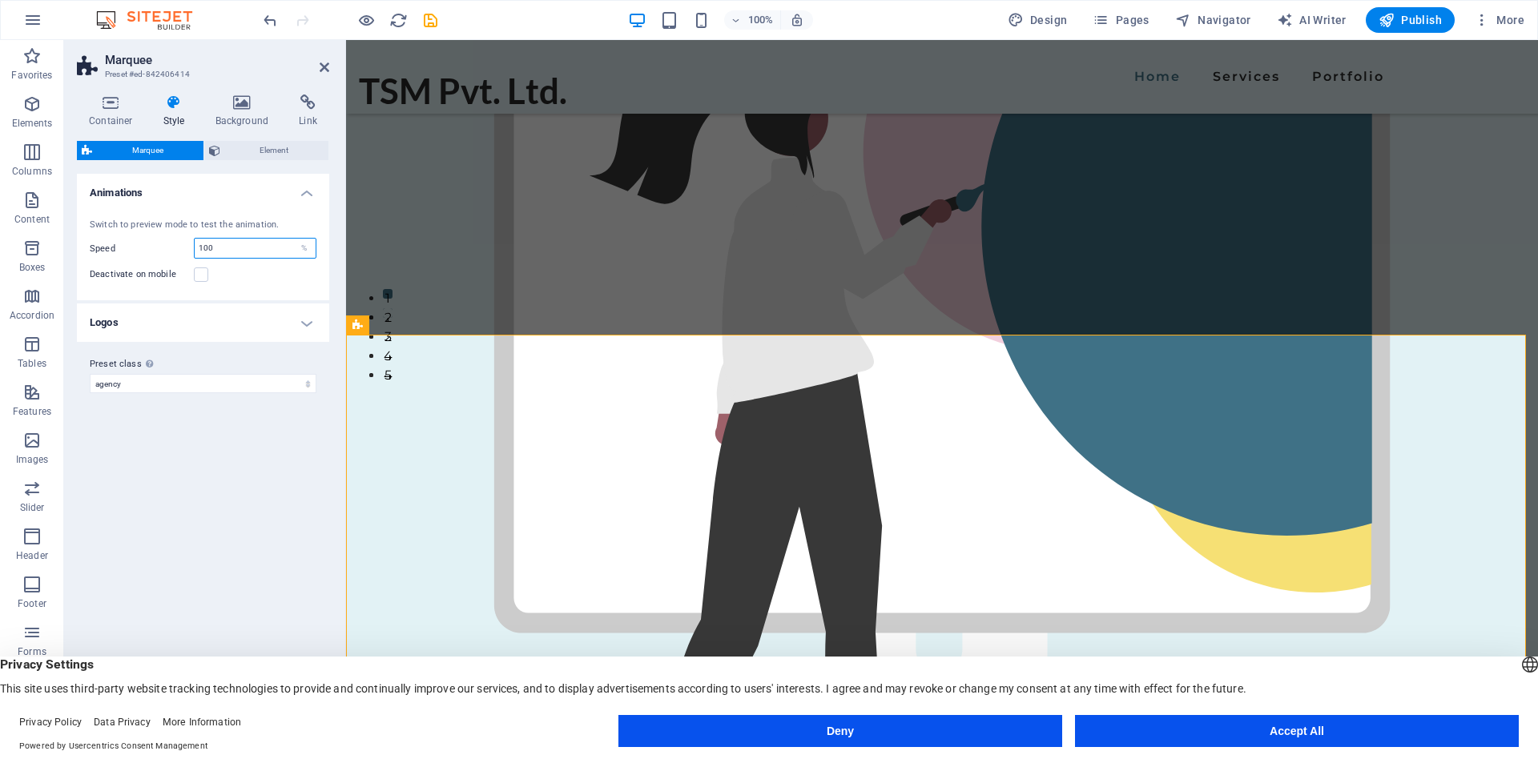
drag, startPoint x: 203, startPoint y: 251, endPoint x: 182, endPoint y: 251, distance: 20.8
click at [182, 251] on div "Speed 100 %" at bounding box center [203, 248] width 227 height 21
type input "70"
click at [211, 493] on div "Variants Default Animations Switch to preview mode to test the animation. Speed…" at bounding box center [203, 449] width 252 height 551
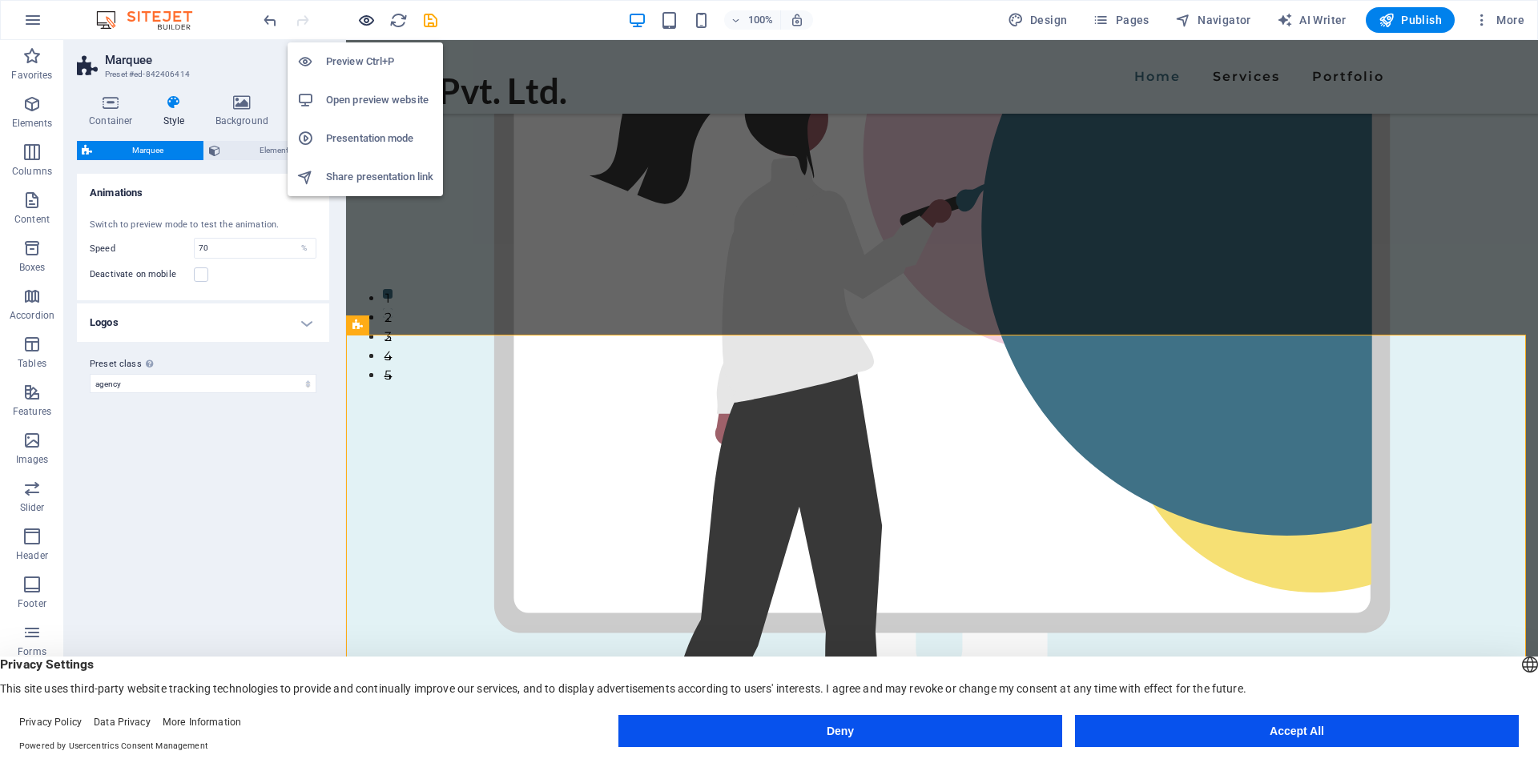
click at [369, 26] on icon "button" at bounding box center [366, 20] width 18 height 18
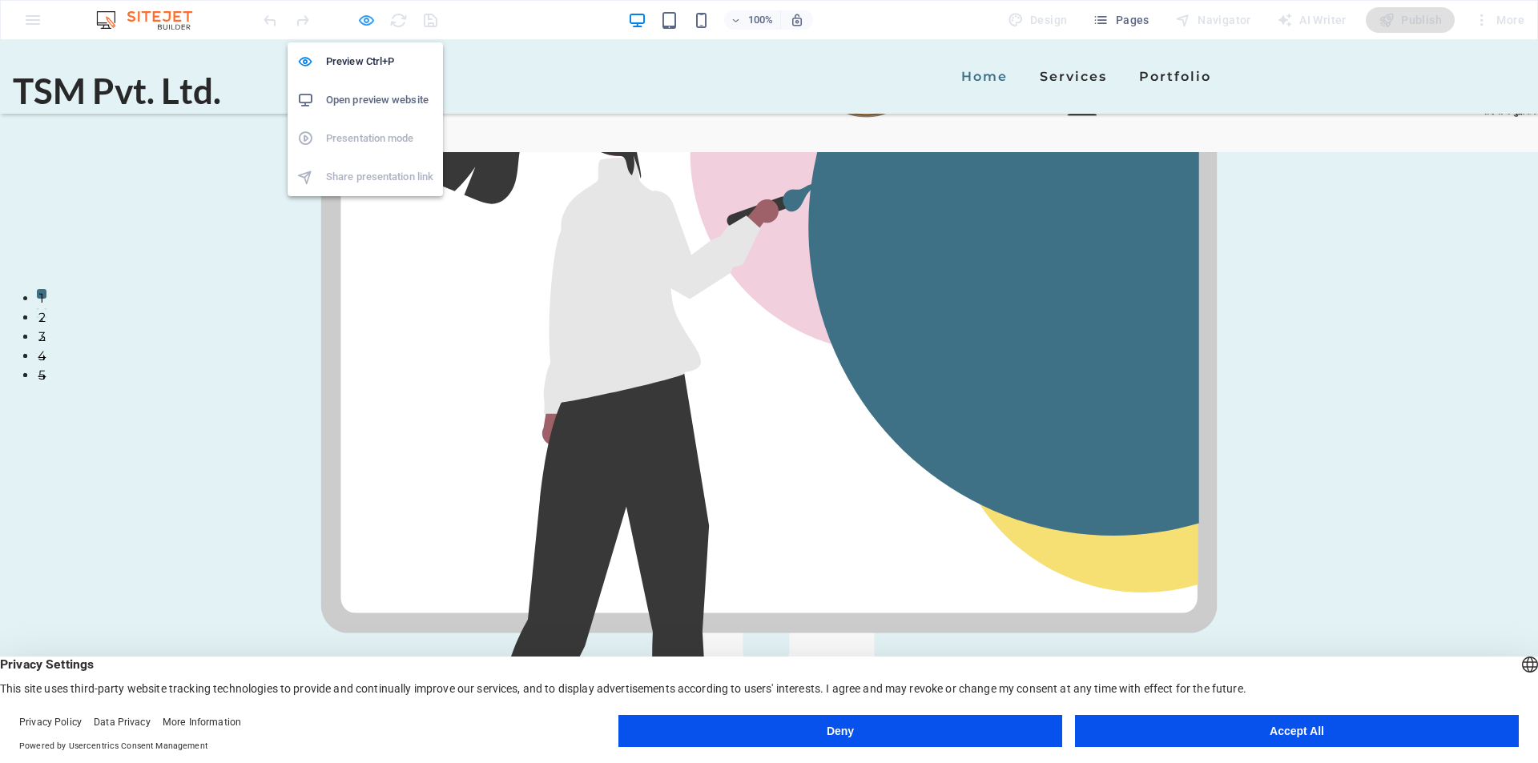
click at [369, 26] on icon "button" at bounding box center [366, 20] width 18 height 18
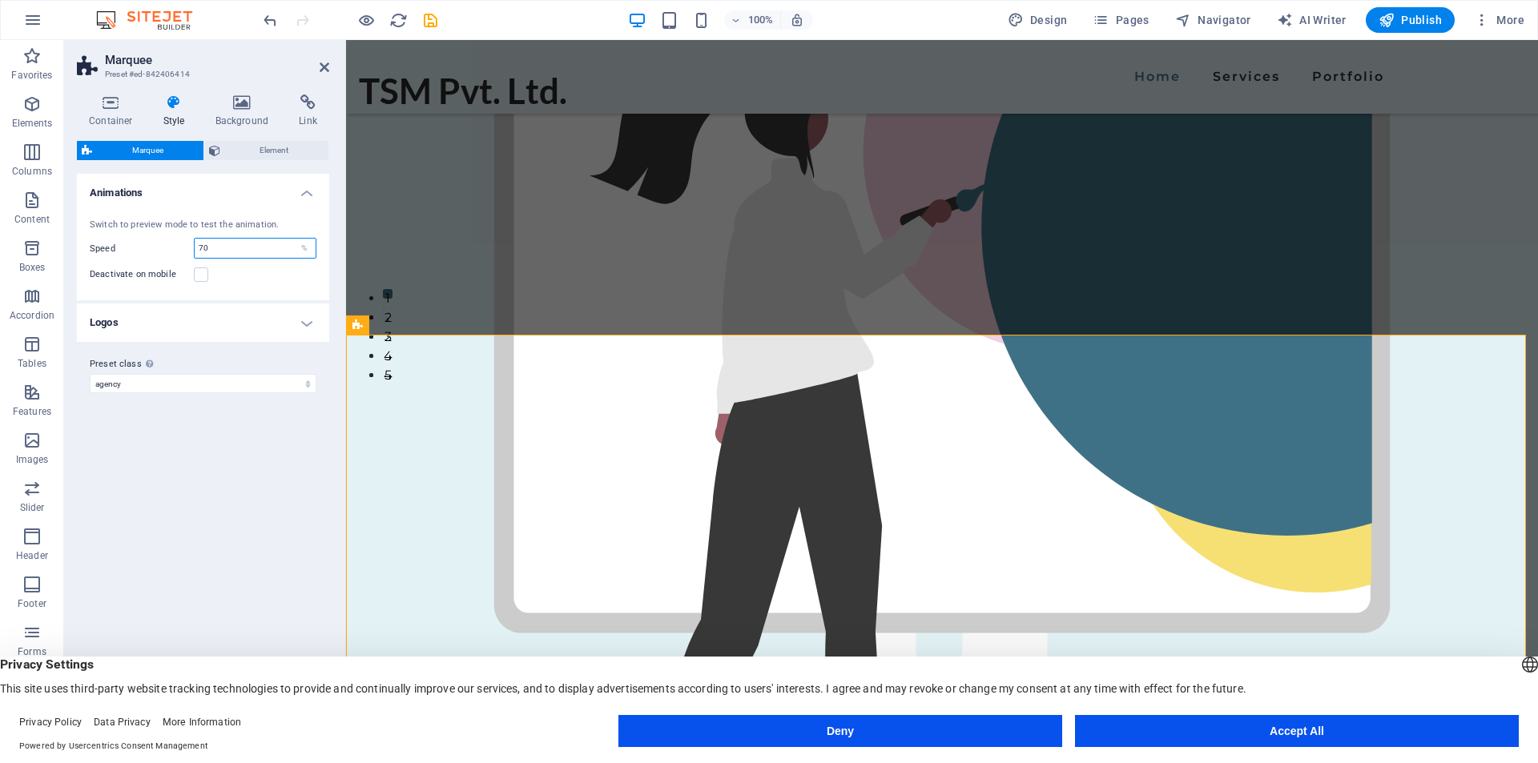
drag, startPoint x: 212, startPoint y: 247, endPoint x: 181, endPoint y: 250, distance: 31.4
click at [181, 250] on div "Speed 70 %" at bounding box center [203, 248] width 227 height 21
click at [201, 496] on div "Variants Default Animations Switch to preview mode to test the animation. Speed…" at bounding box center [203, 449] width 252 height 551
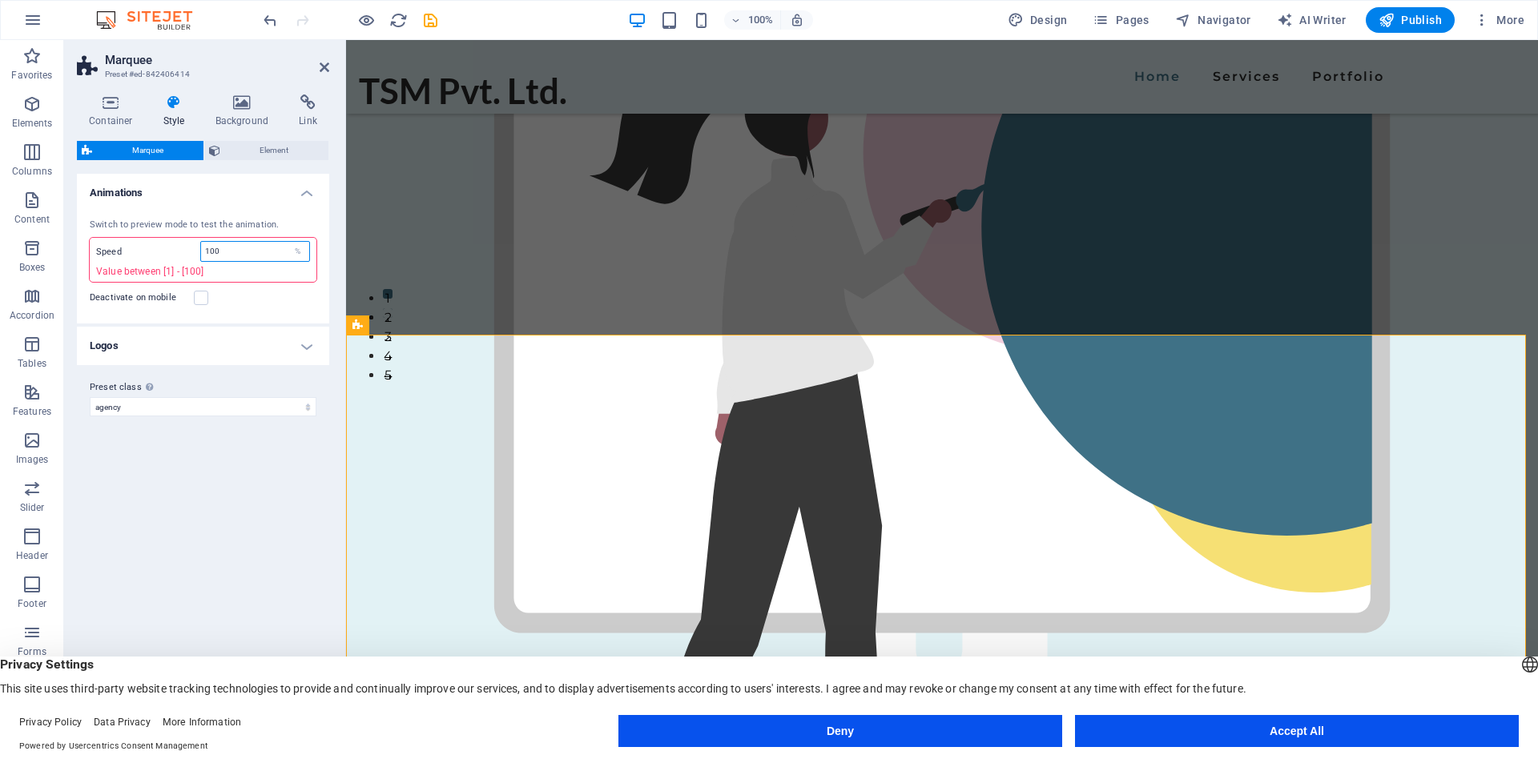
click at [228, 248] on input "100" at bounding box center [255, 251] width 108 height 19
drag, startPoint x: 230, startPoint y: 248, endPoint x: 175, endPoint y: 256, distance: 56.0
click at [175, 256] on div "Speed 100 % Value between [1] - [100]" at bounding box center [203, 260] width 227 height 44
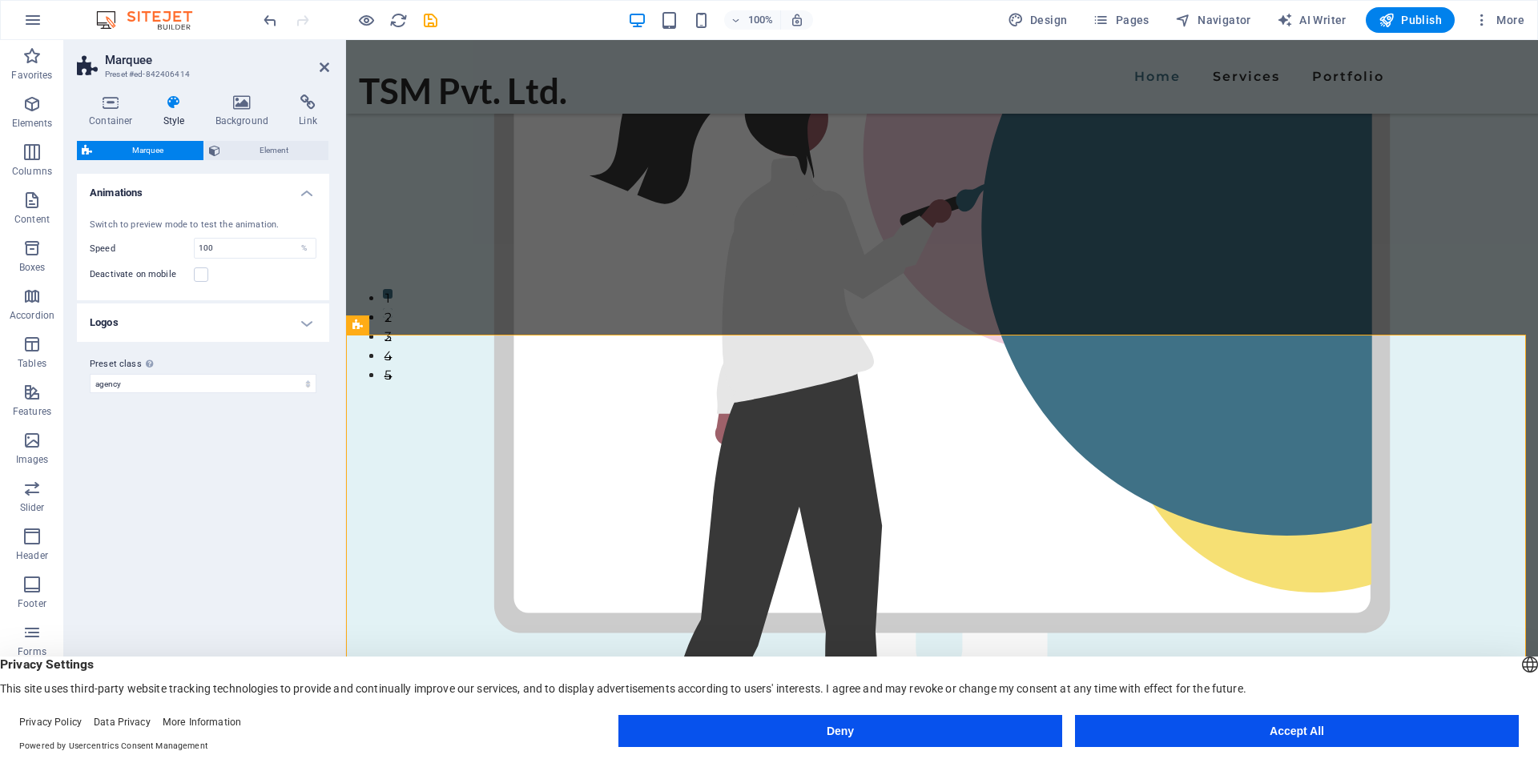
click at [215, 453] on div "Variants Default Animations Switch to preview mode to test the animation. Speed…" at bounding box center [203, 449] width 252 height 551
drag, startPoint x: 223, startPoint y: 245, endPoint x: 167, endPoint y: 244, distance: 56.9
click at [167, 244] on div "Speed 100 %" at bounding box center [203, 248] width 227 height 21
type input "50"
click at [229, 276] on div "Deactivate on mobile" at bounding box center [203, 274] width 227 height 19
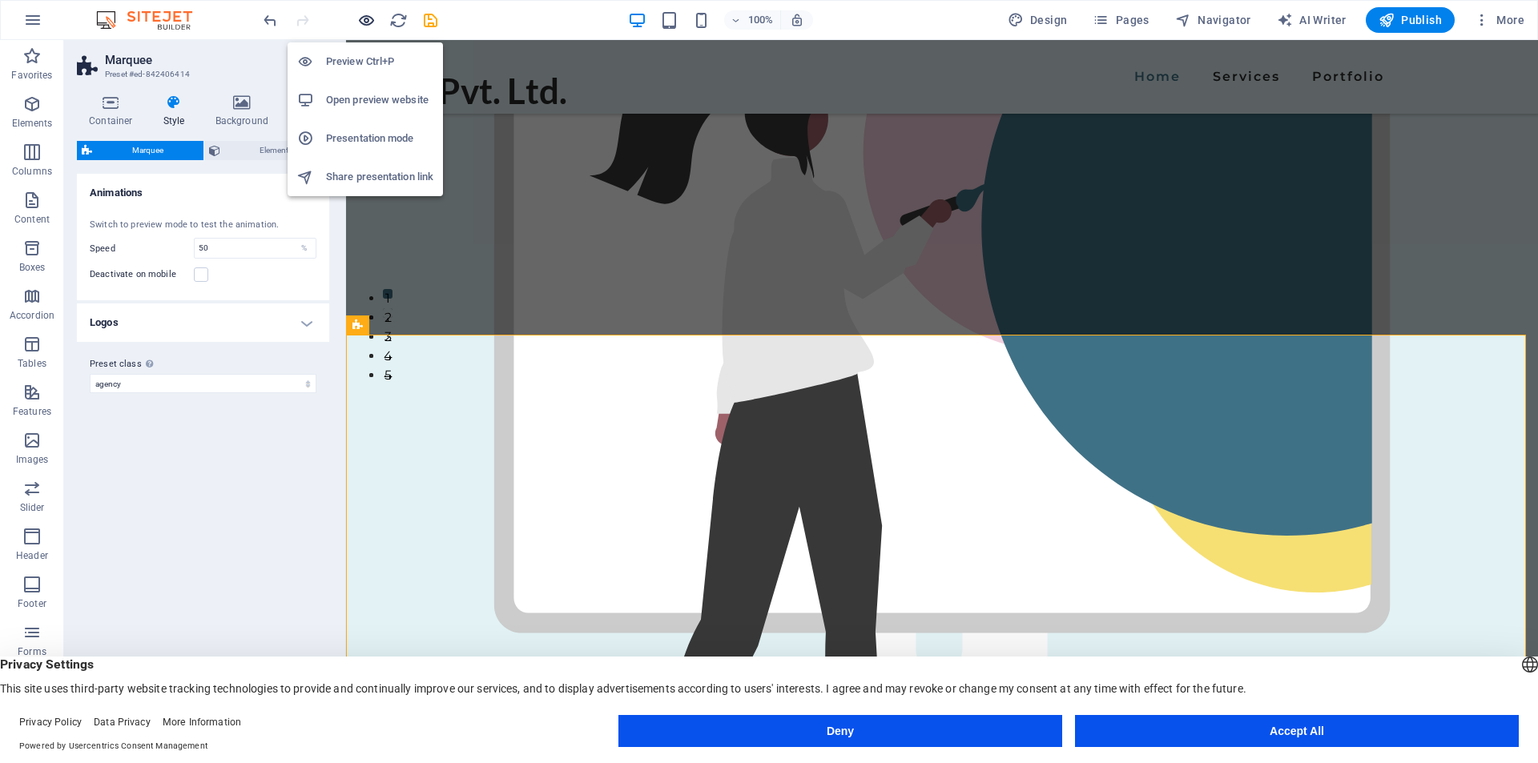
click at [368, 19] on icon "button" at bounding box center [366, 20] width 18 height 18
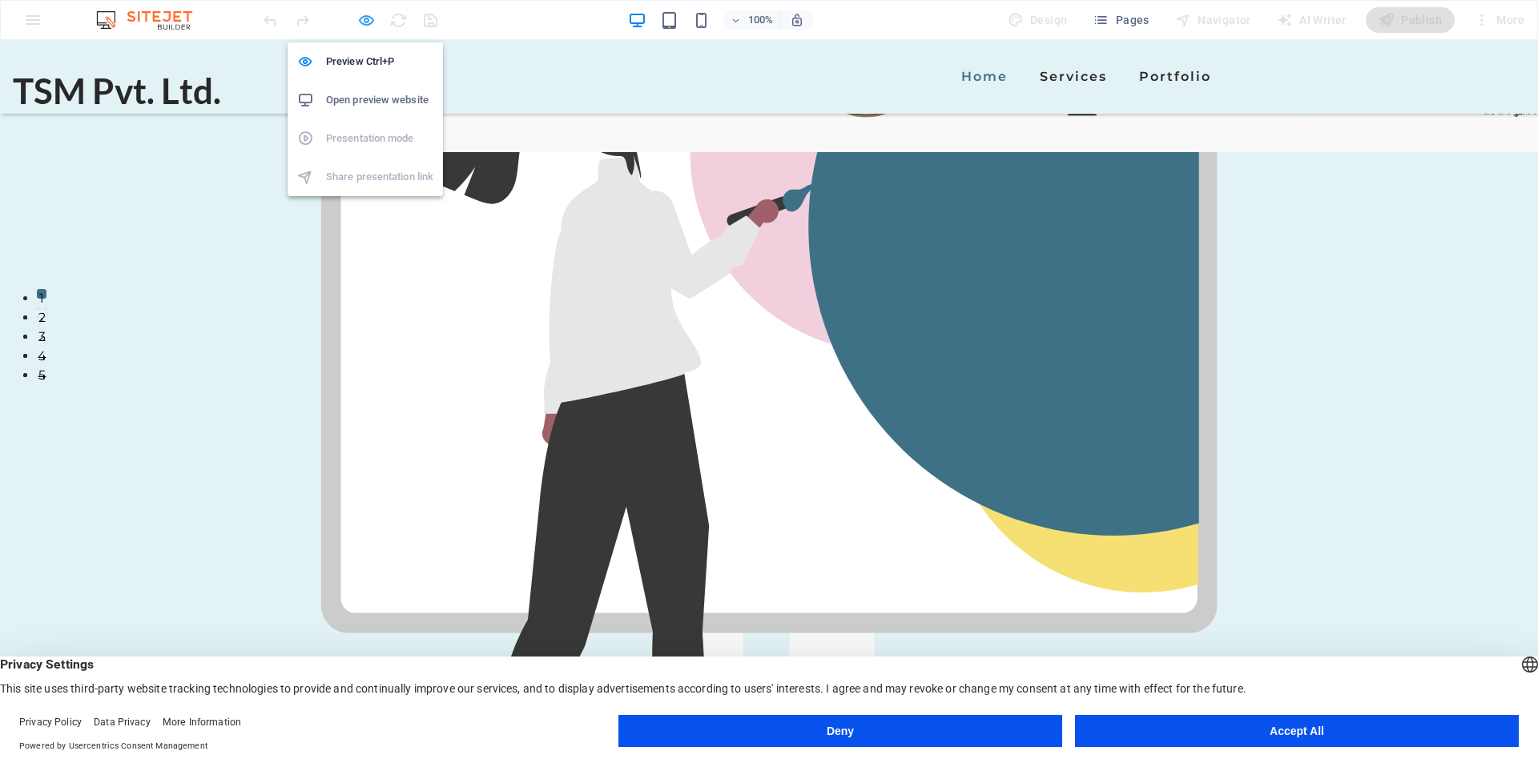
click at [369, 22] on icon "button" at bounding box center [366, 20] width 18 height 18
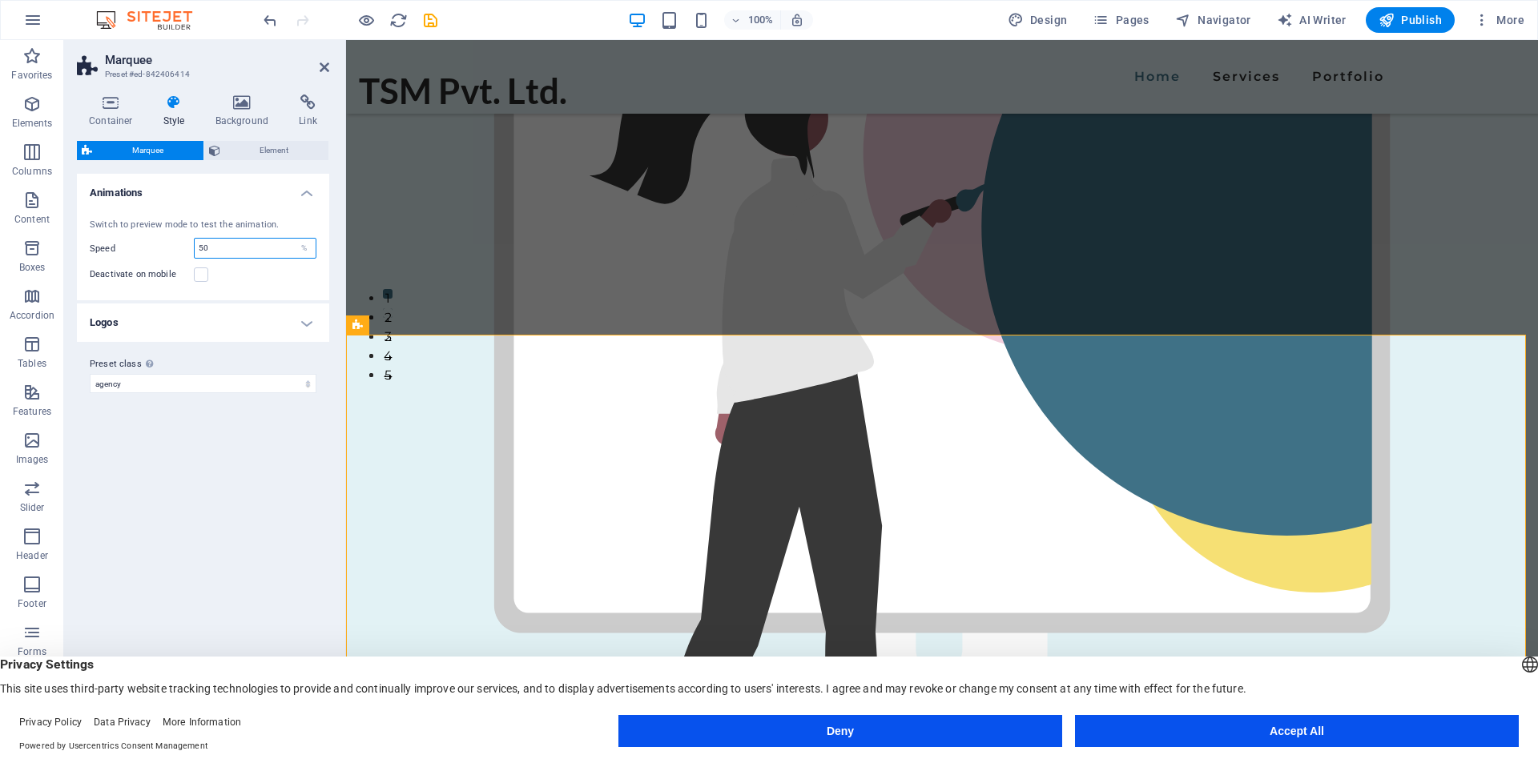
drag, startPoint x: 210, startPoint y: 248, endPoint x: 189, endPoint y: 248, distance: 20.8
click at [189, 248] on div "Speed 50 %" at bounding box center [203, 248] width 227 height 21
type input "20"
click at [229, 277] on div "Deactivate on mobile" at bounding box center [203, 274] width 227 height 19
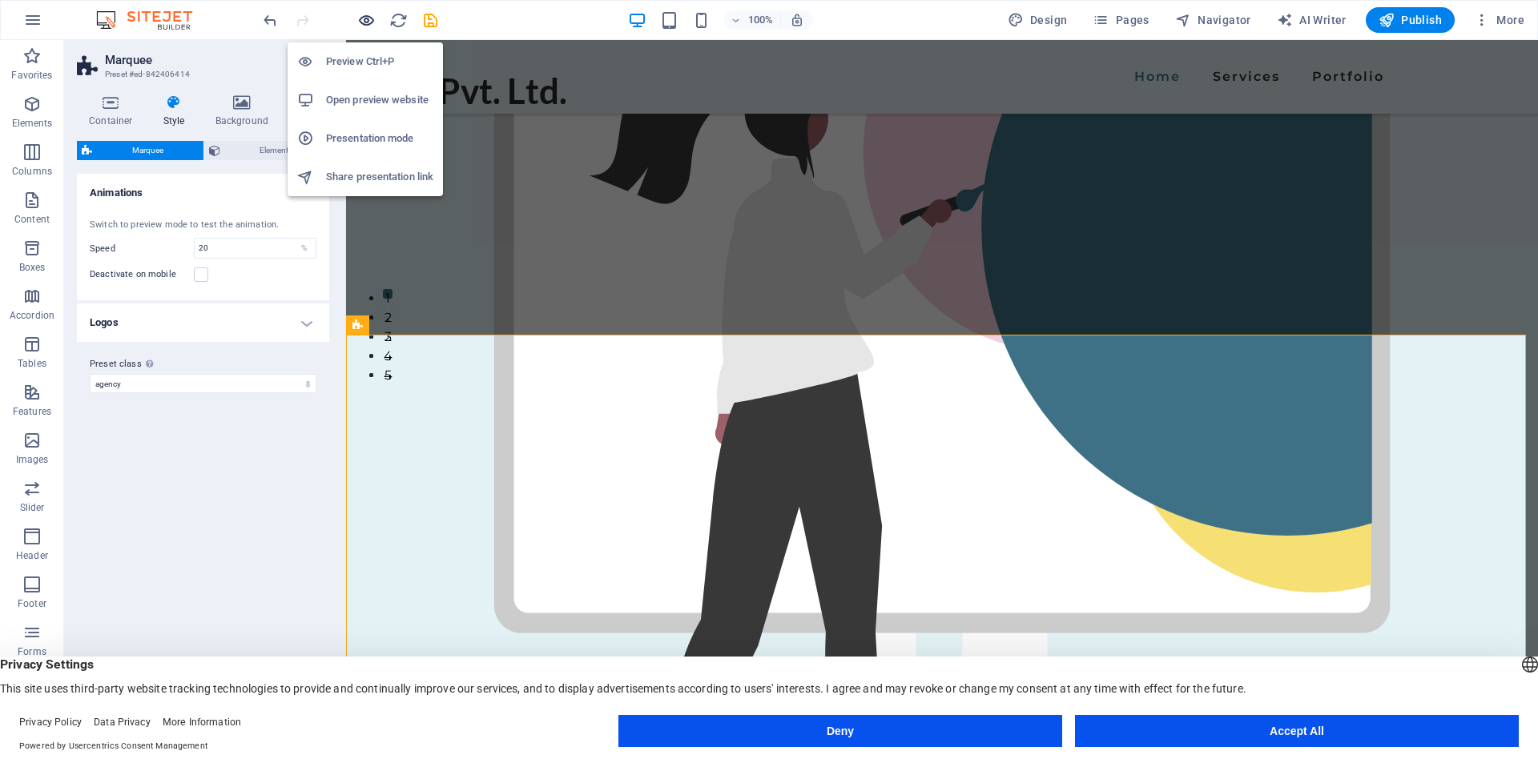
click at [362, 20] on icon "button" at bounding box center [366, 20] width 18 height 18
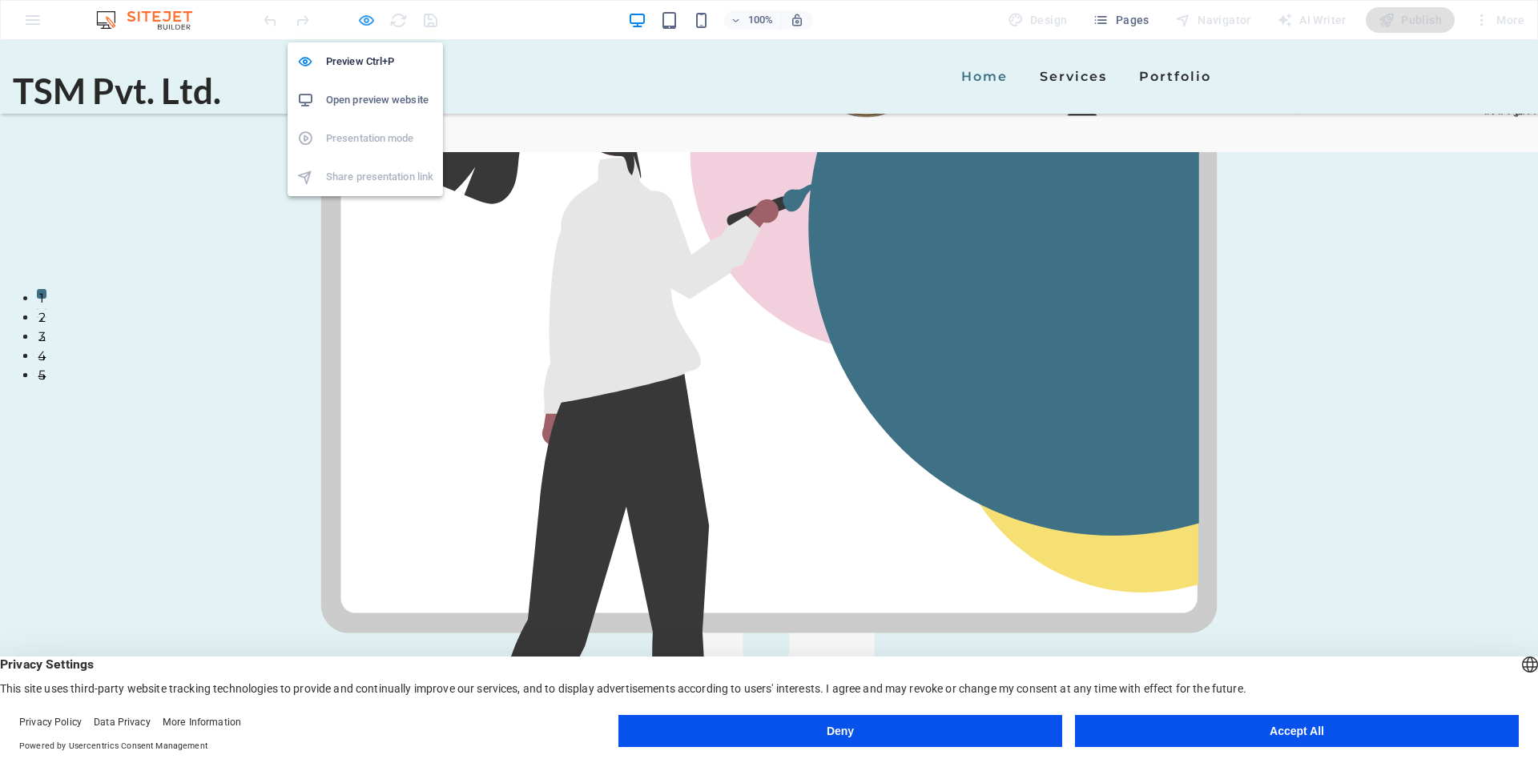
click at [362, 20] on icon "button" at bounding box center [366, 20] width 18 height 18
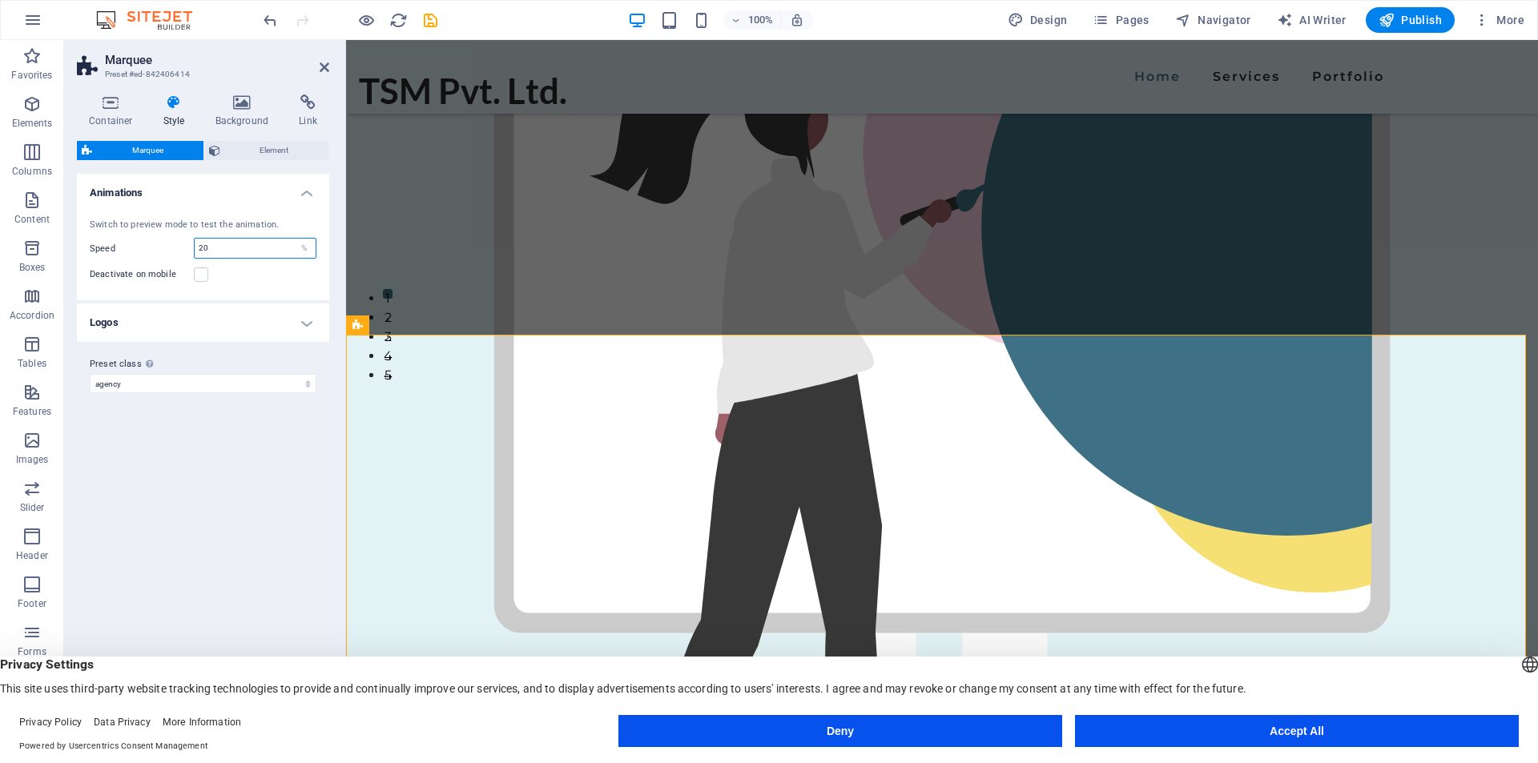
drag, startPoint x: 209, startPoint y: 245, endPoint x: 192, endPoint y: 248, distance: 17.0
click at [193, 248] on div "Speed 20 %" at bounding box center [203, 248] width 227 height 21
type input "10"
click at [242, 272] on div "Deactivate on mobile" at bounding box center [203, 274] width 227 height 19
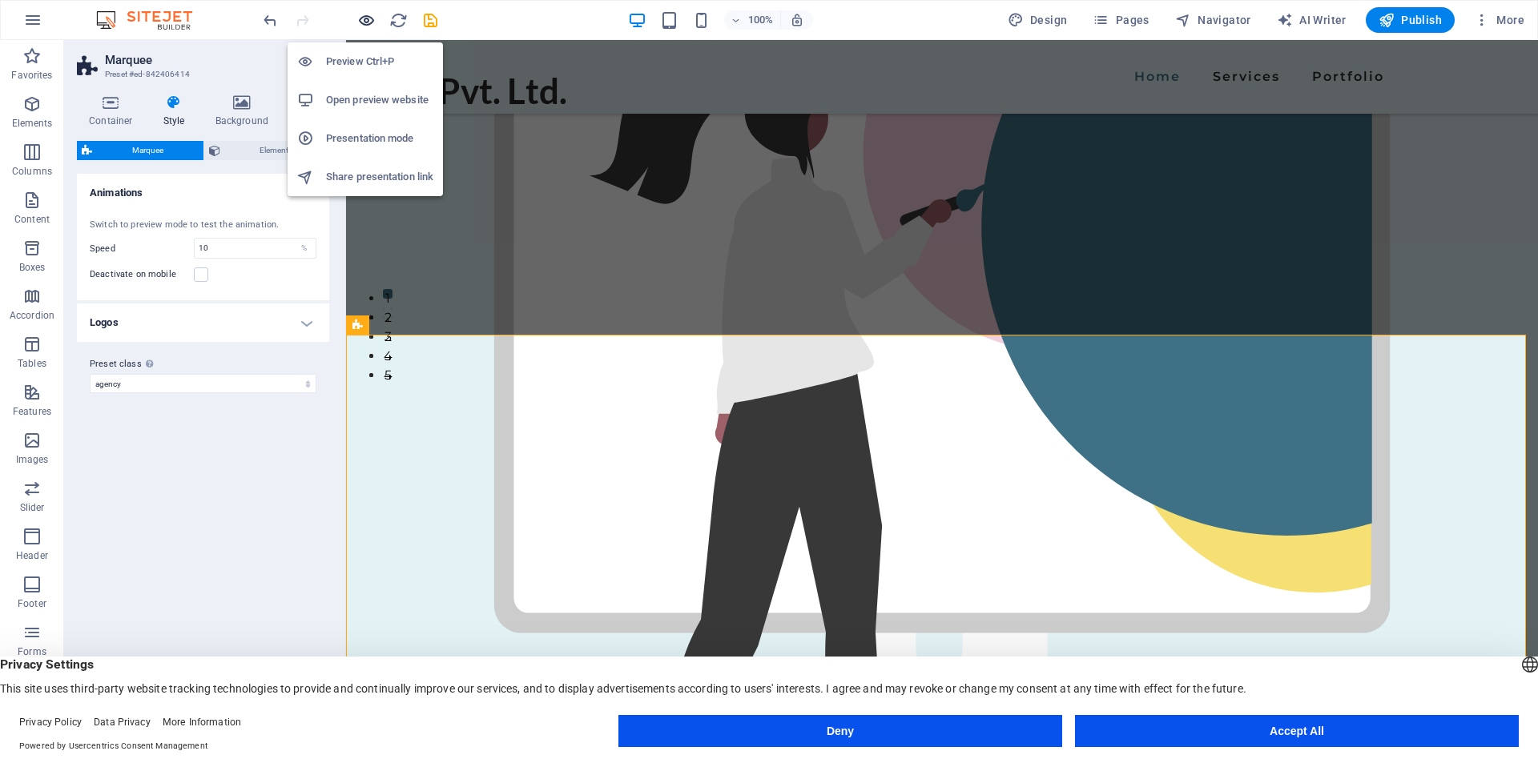
click at [372, 17] on icon "button" at bounding box center [366, 20] width 18 height 18
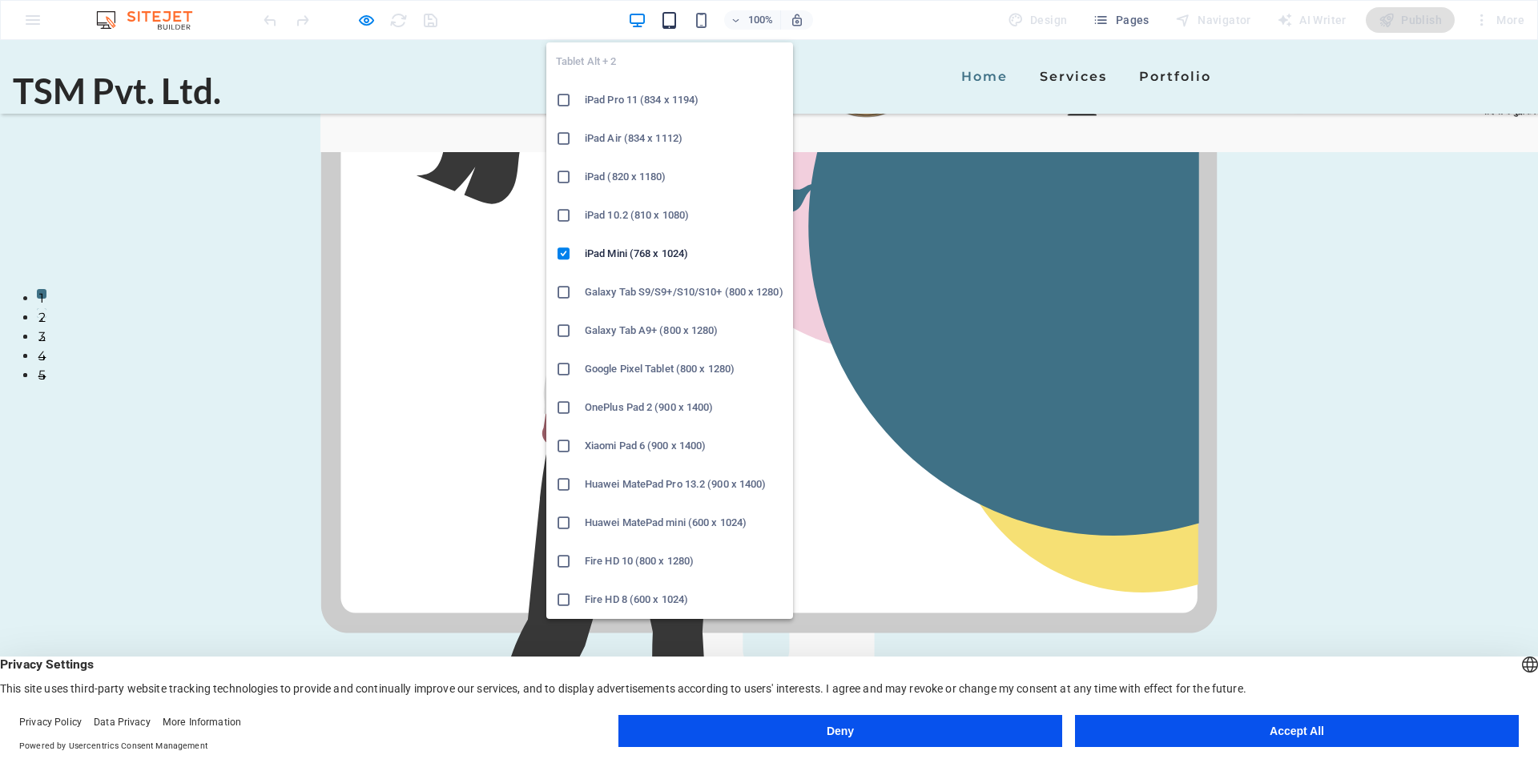
click at [664, 23] on icon "button" at bounding box center [669, 20] width 18 height 18
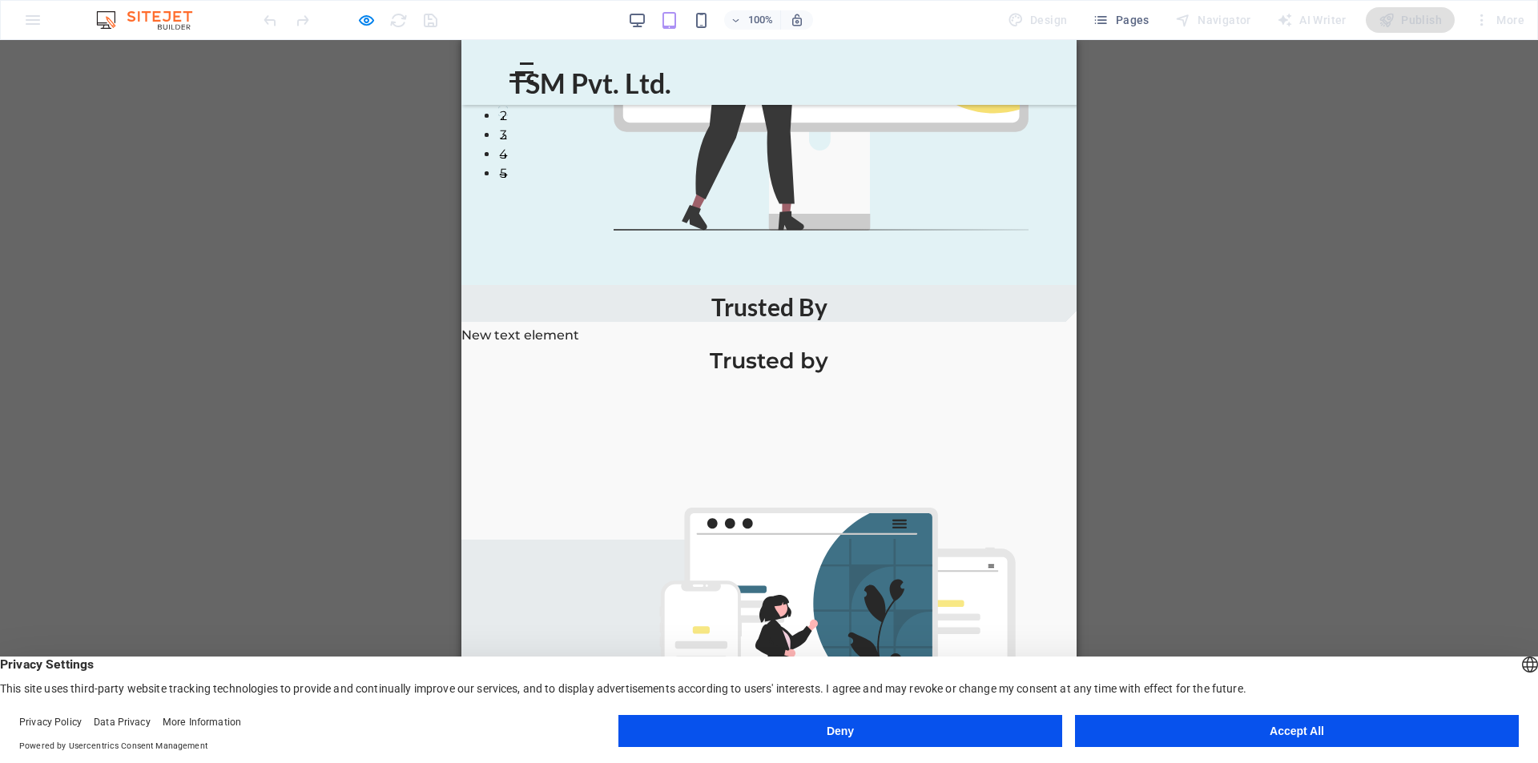
scroll to position [779, 0]
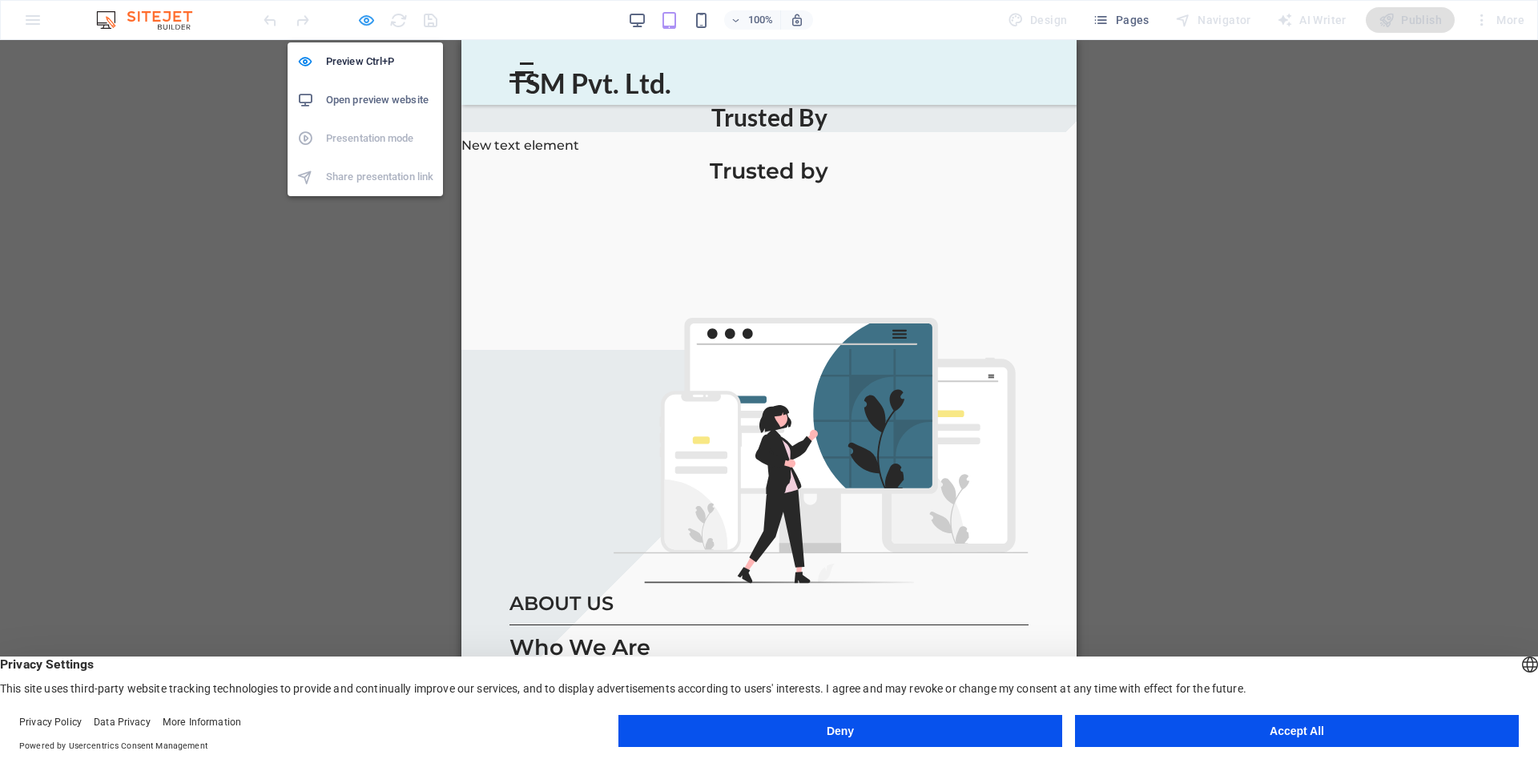
click at [362, 20] on icon "button" at bounding box center [366, 20] width 18 height 18
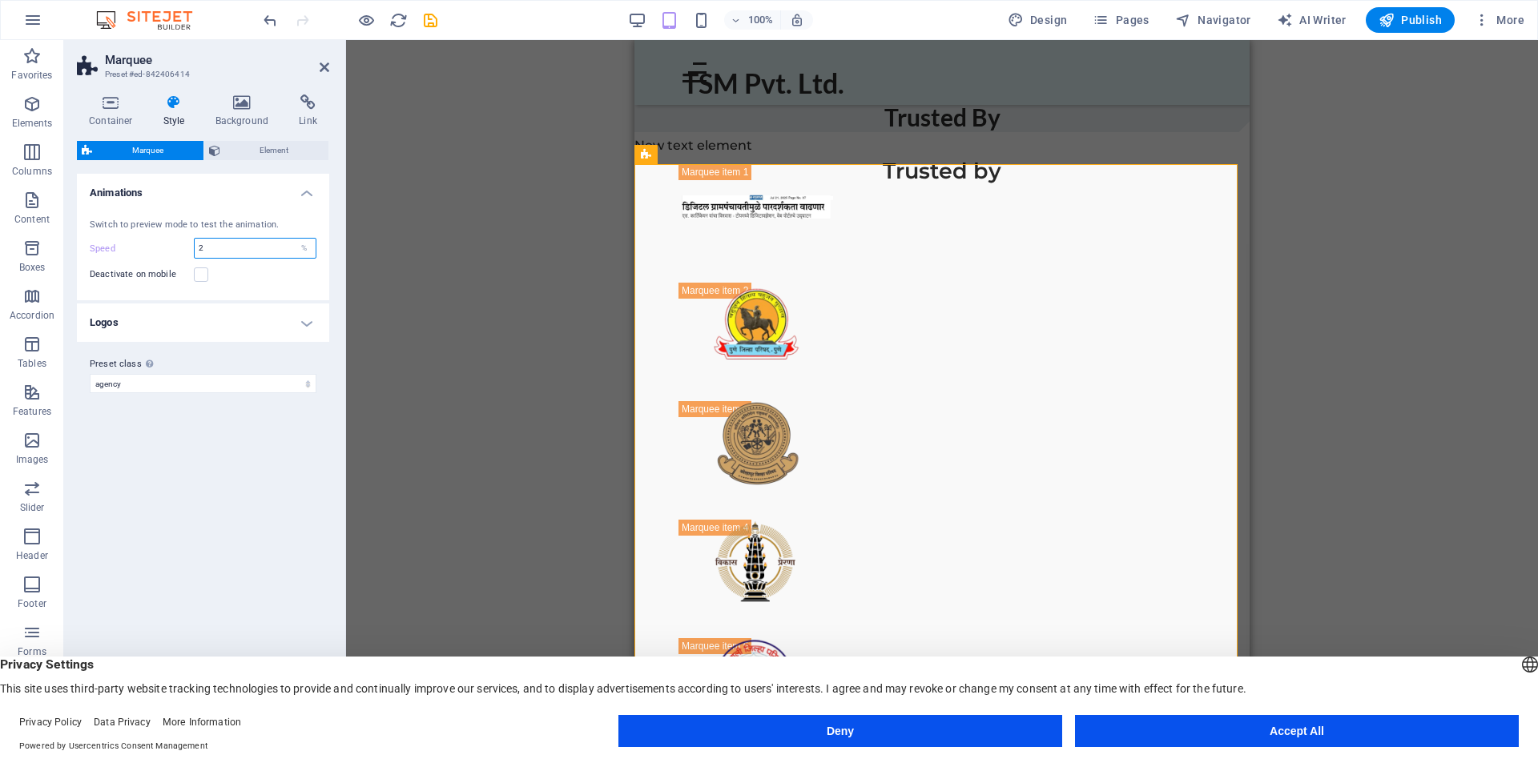
click at [164, 248] on div "Speed 2 %" at bounding box center [203, 248] width 227 height 21
type input "15"
click at [246, 284] on div "Deactivate on mobile" at bounding box center [203, 274] width 227 height 19
click at [376, 22] on div at bounding box center [349, 20] width 179 height 26
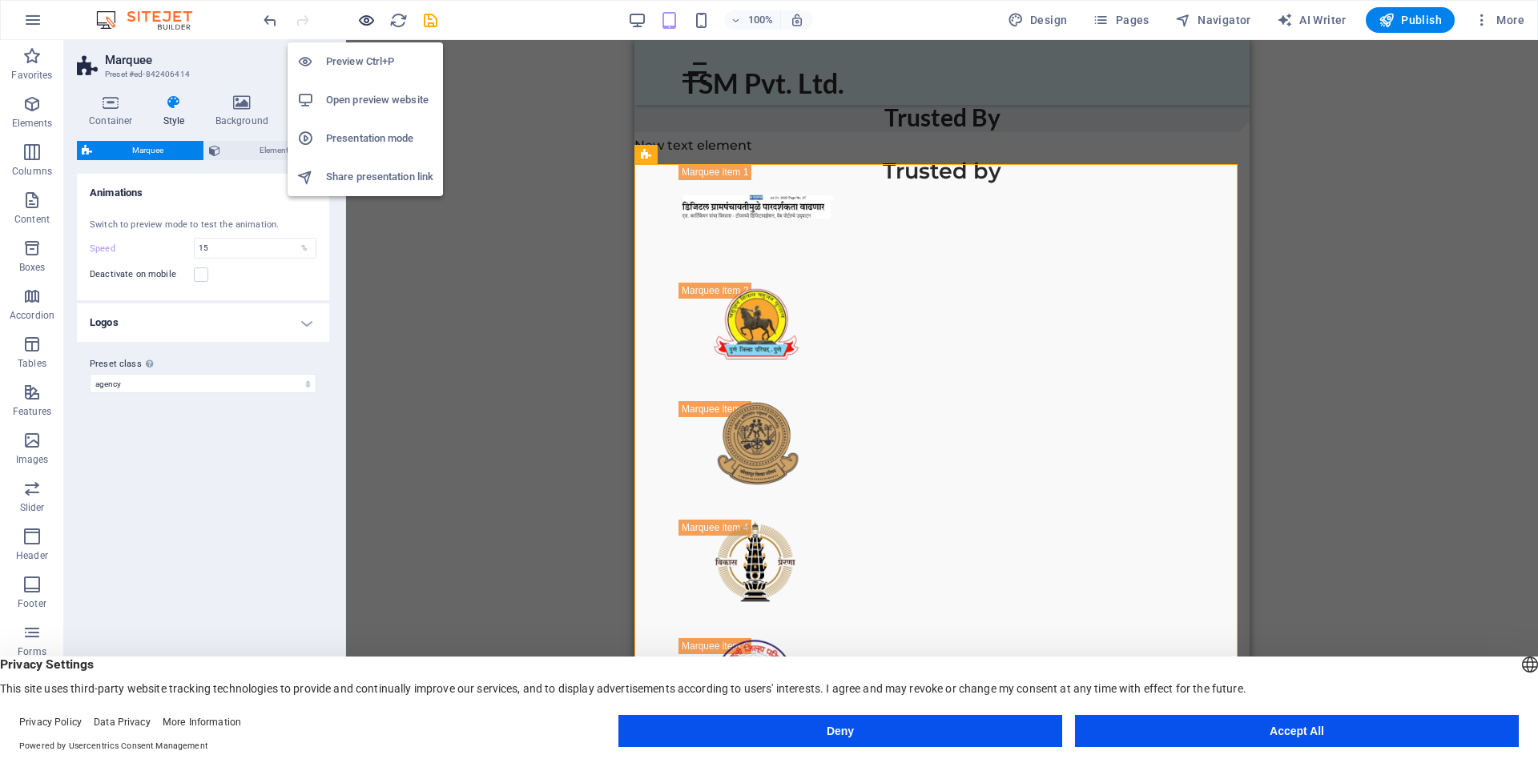
click at [367, 21] on icon "button" at bounding box center [366, 20] width 18 height 18
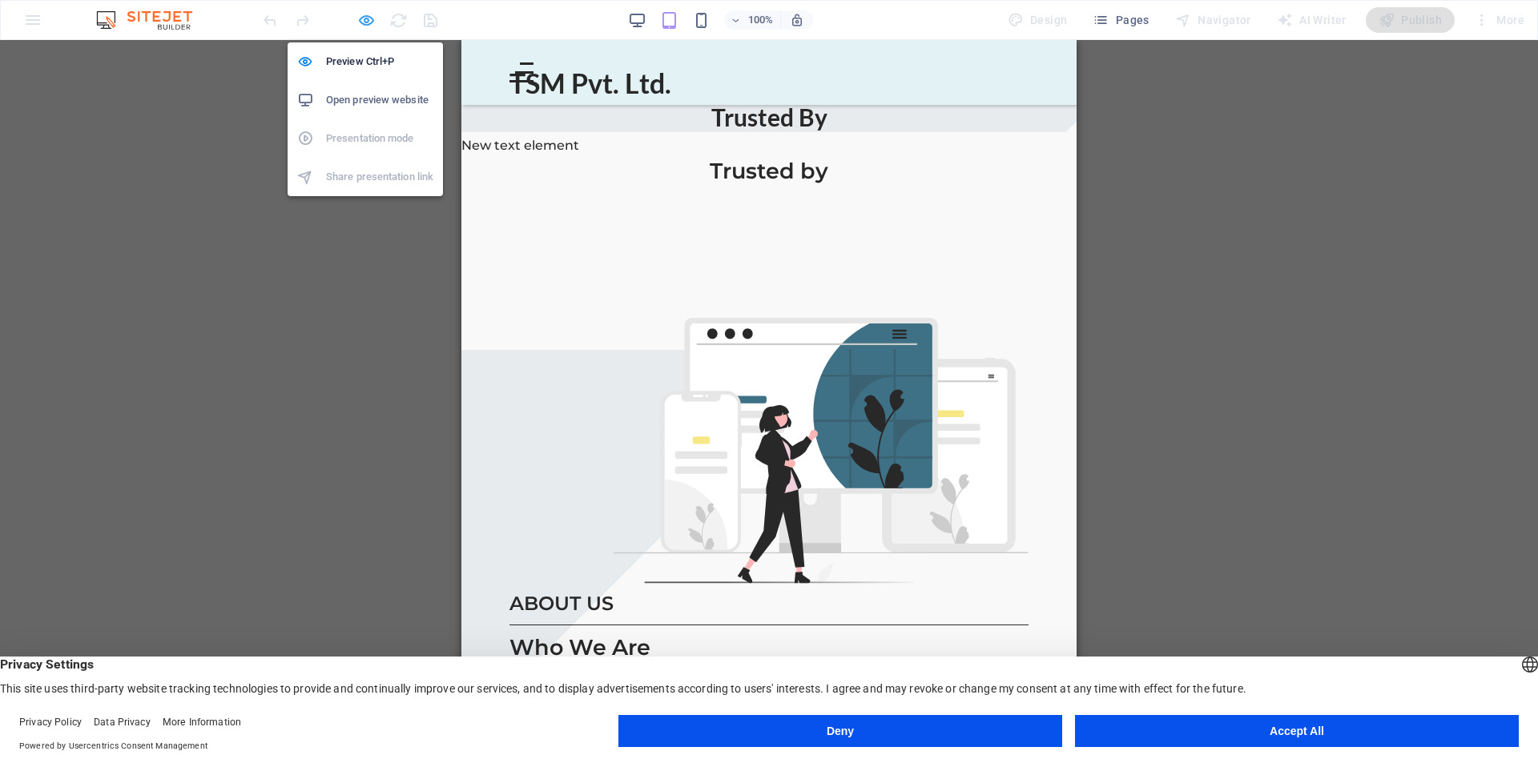
click at [361, 18] on icon "button" at bounding box center [366, 20] width 18 height 18
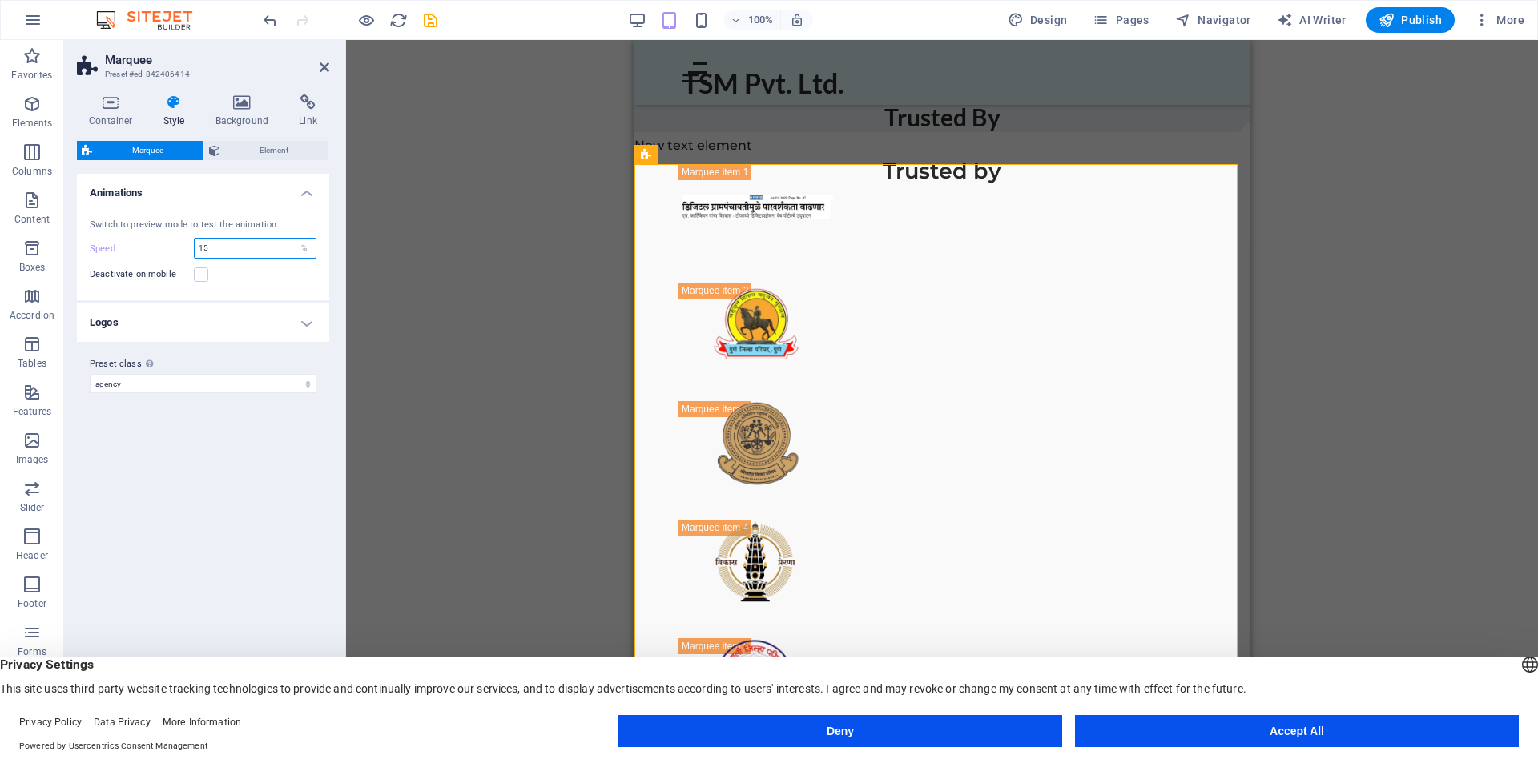
click at [206, 249] on input "15" at bounding box center [255, 248] width 121 height 19
type input "10"
click at [226, 266] on div "Deactivate on mobile" at bounding box center [203, 274] width 227 height 19
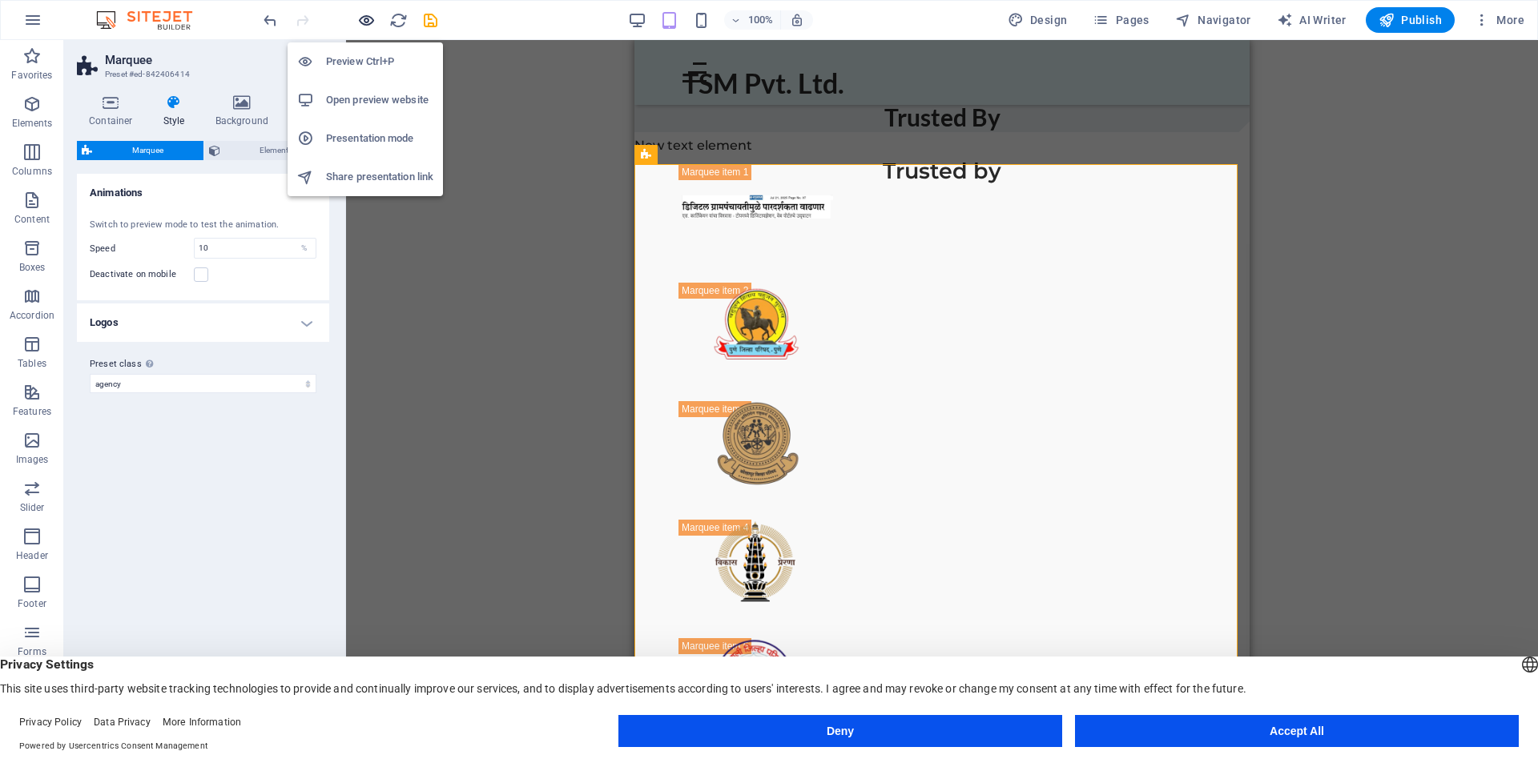
click at [369, 18] on icon "button" at bounding box center [366, 20] width 18 height 18
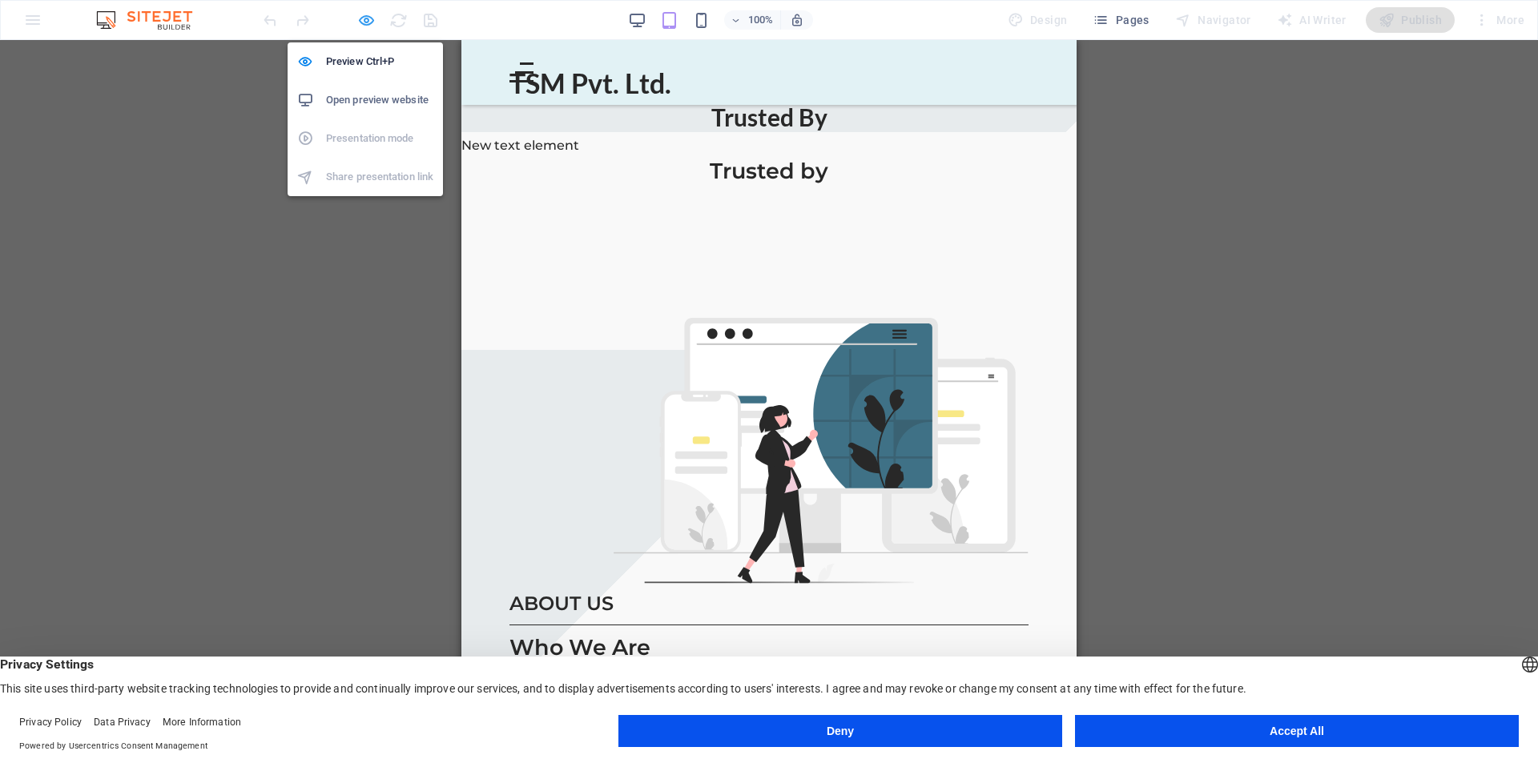
click at [365, 17] on icon "button" at bounding box center [366, 20] width 18 height 18
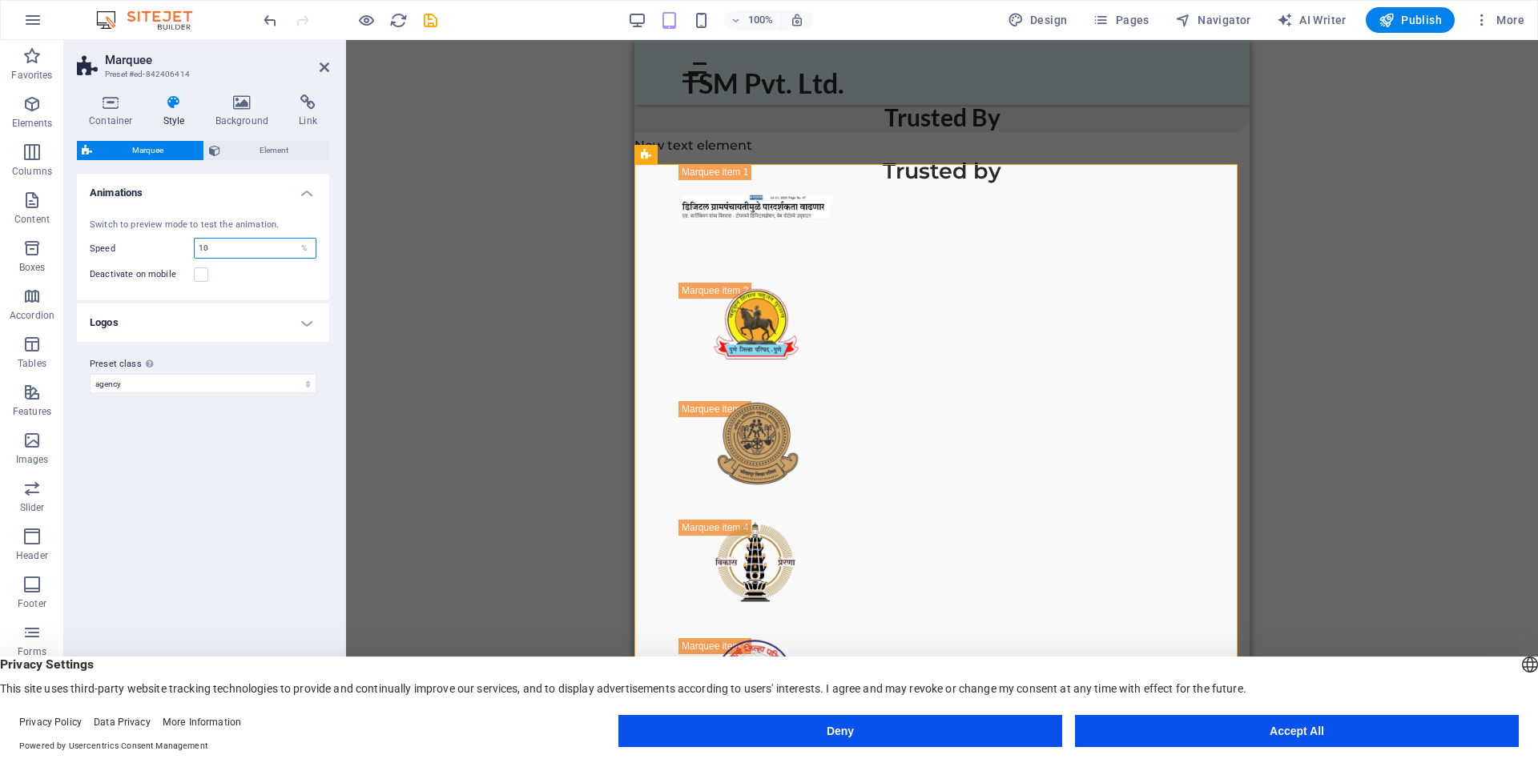
drag, startPoint x: 215, startPoint y: 240, endPoint x: 163, endPoint y: 245, distance: 53.2
click at [163, 245] on div "Speed 10 %" at bounding box center [203, 248] width 227 height 21
type input "8"
click at [226, 268] on div "Deactivate on mobile" at bounding box center [203, 274] width 227 height 19
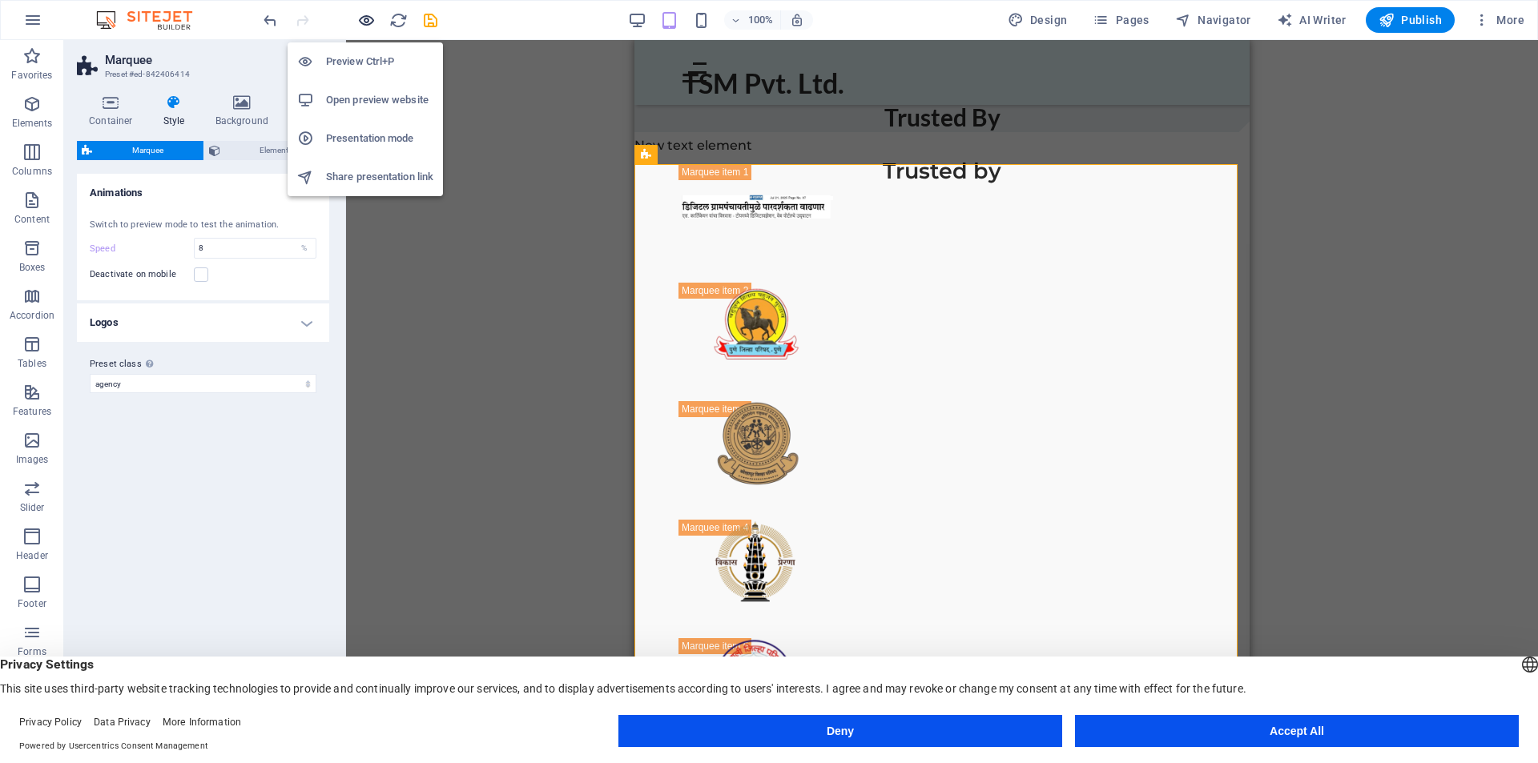
click at [364, 22] on icon "button" at bounding box center [366, 20] width 18 height 18
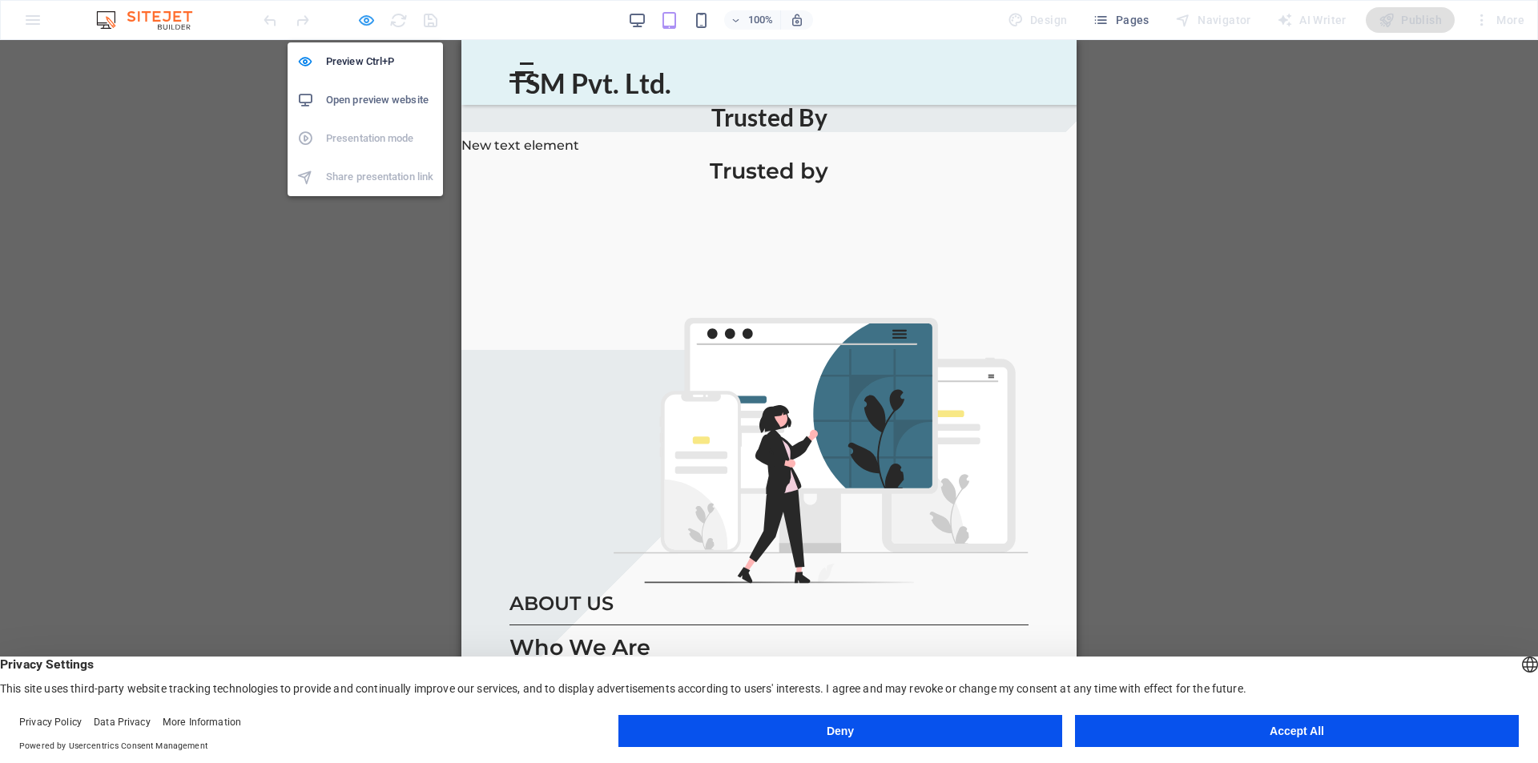
click at [364, 28] on icon "button" at bounding box center [366, 20] width 18 height 18
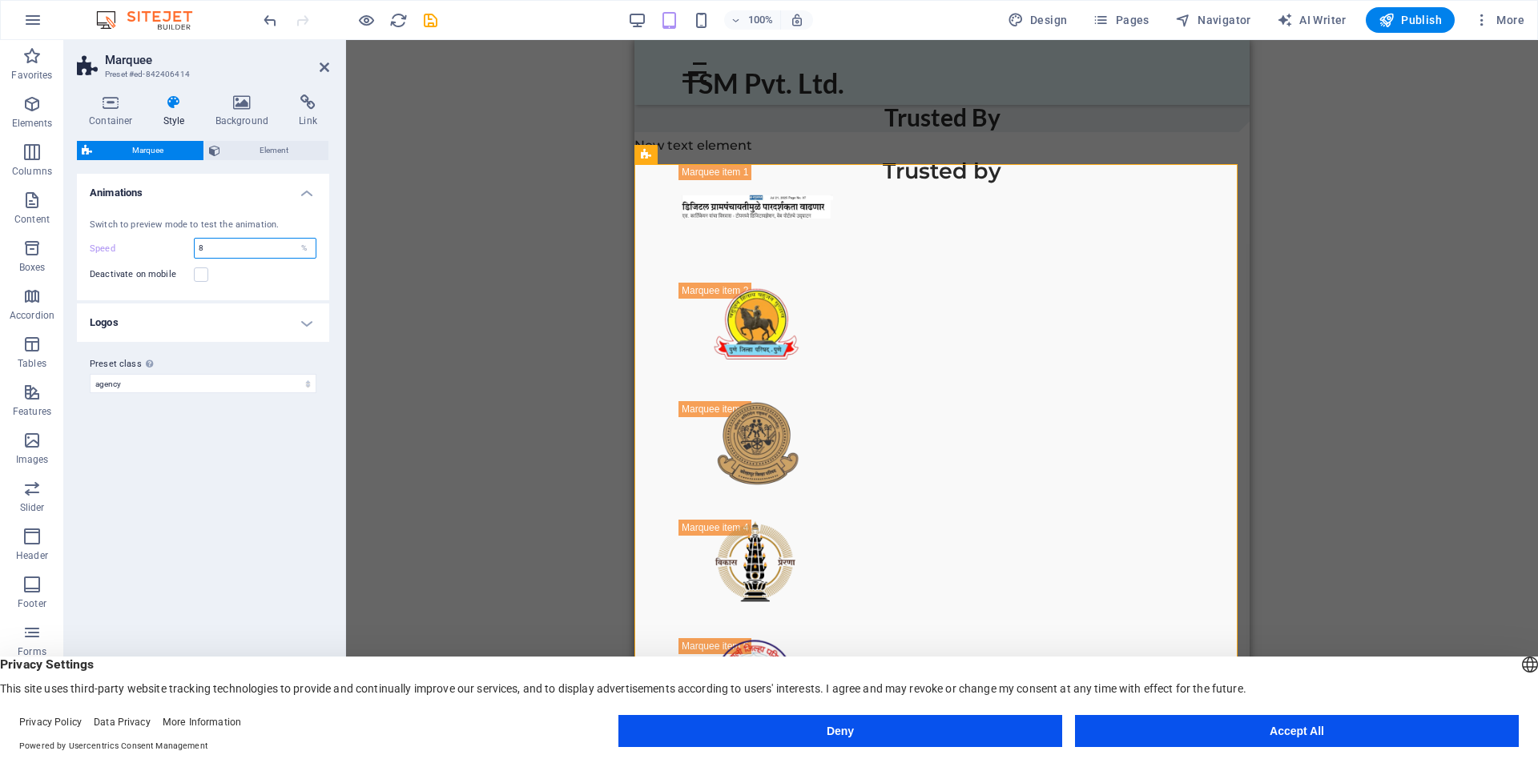
drag, startPoint x: 222, startPoint y: 249, endPoint x: 175, endPoint y: 250, distance: 47.3
click at [175, 250] on div "Speed 8 %" at bounding box center [203, 248] width 227 height 21
type input "6"
click at [242, 284] on div "Deactivate on mobile" at bounding box center [203, 274] width 227 height 19
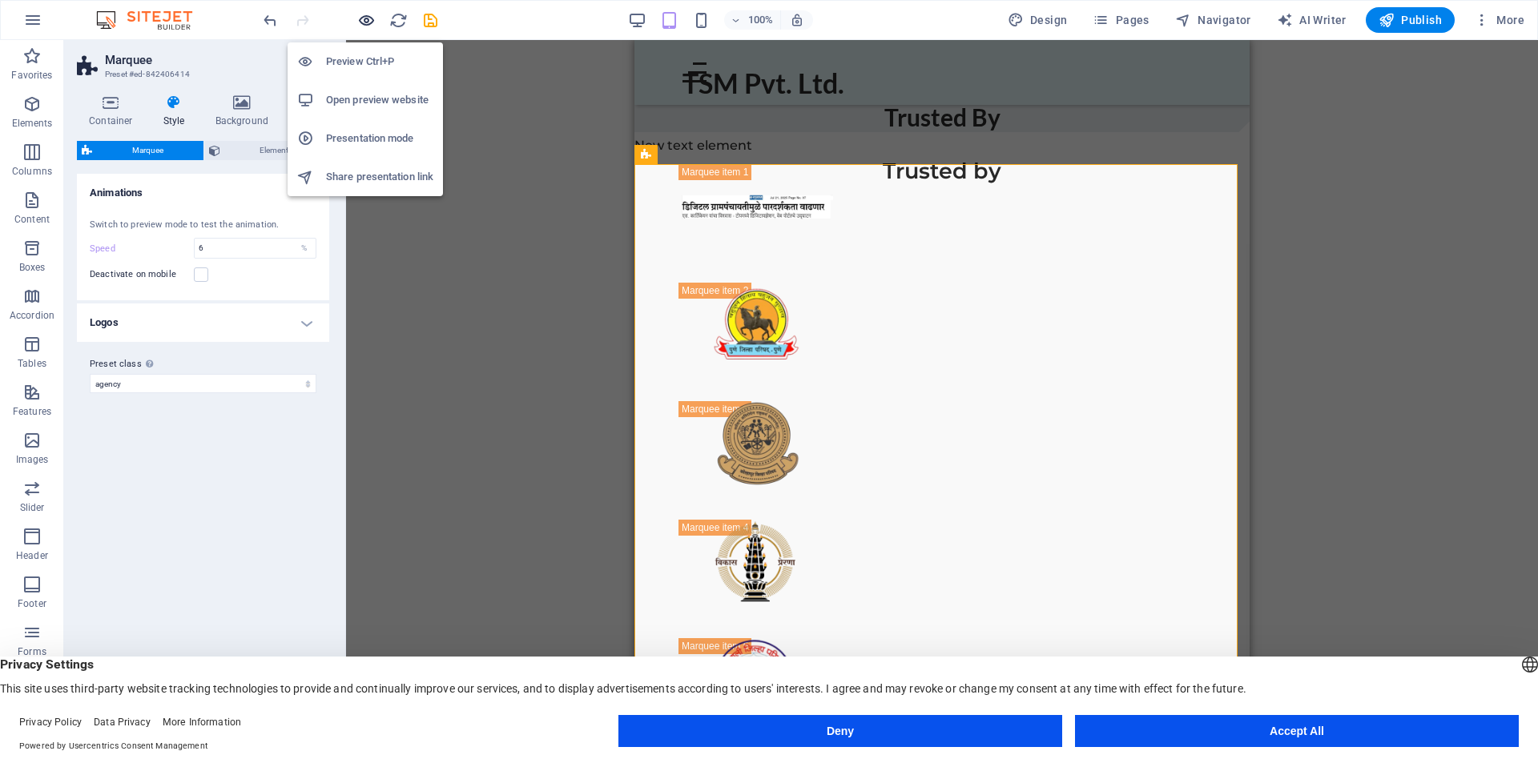
click at [368, 18] on icon "button" at bounding box center [366, 20] width 18 height 18
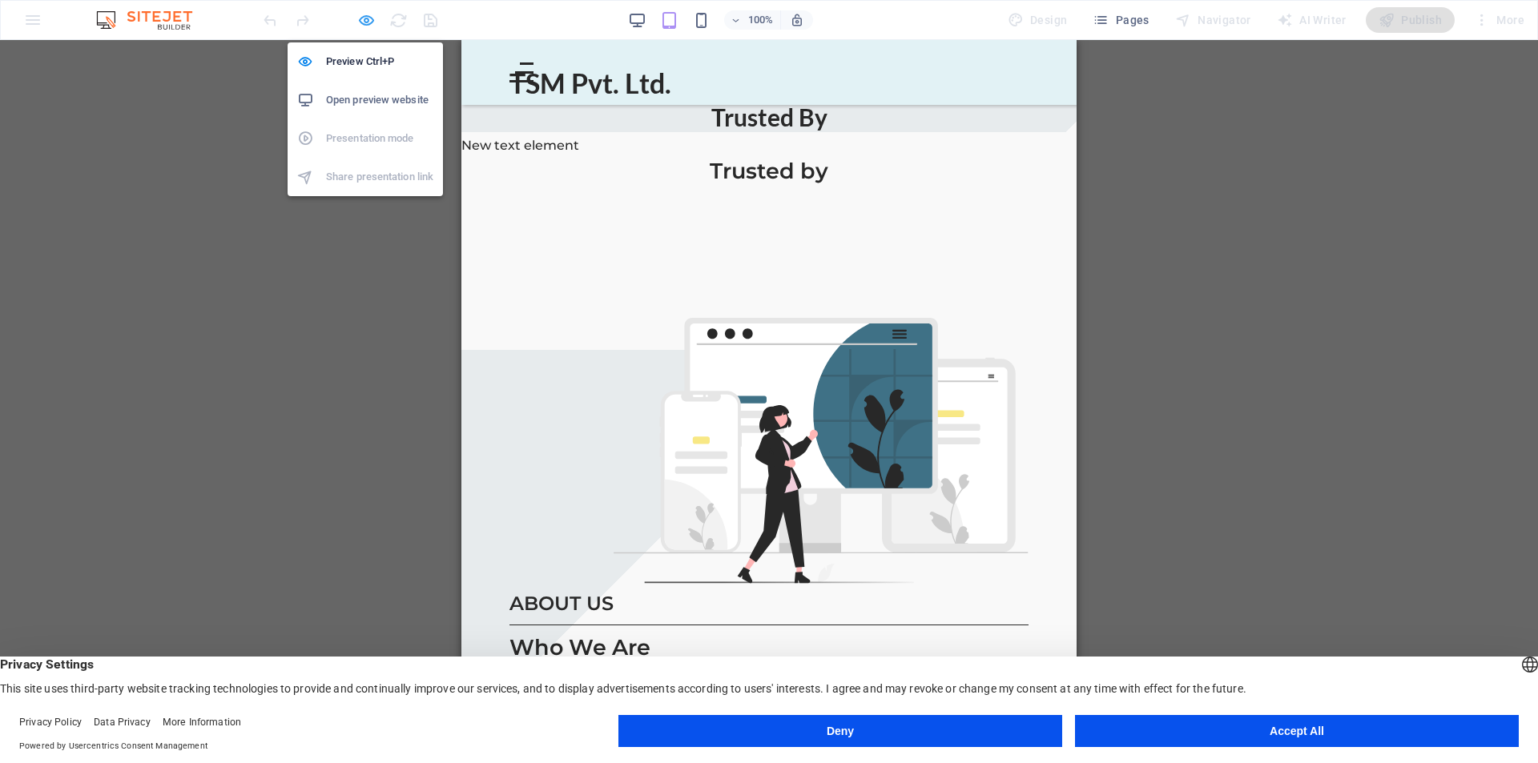
click at [368, 18] on icon "button" at bounding box center [366, 20] width 18 height 18
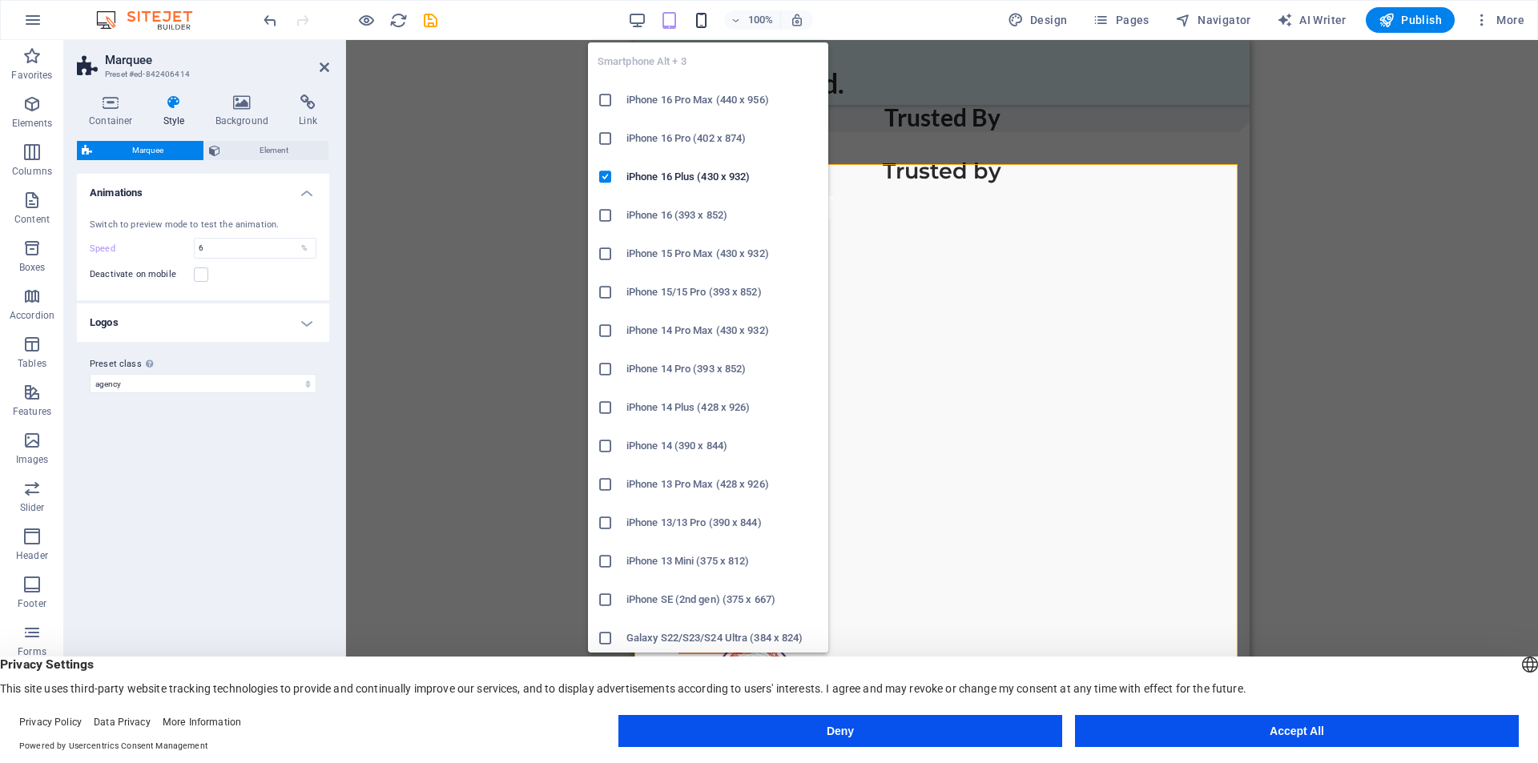
click at [706, 26] on icon "button" at bounding box center [701, 20] width 18 height 18
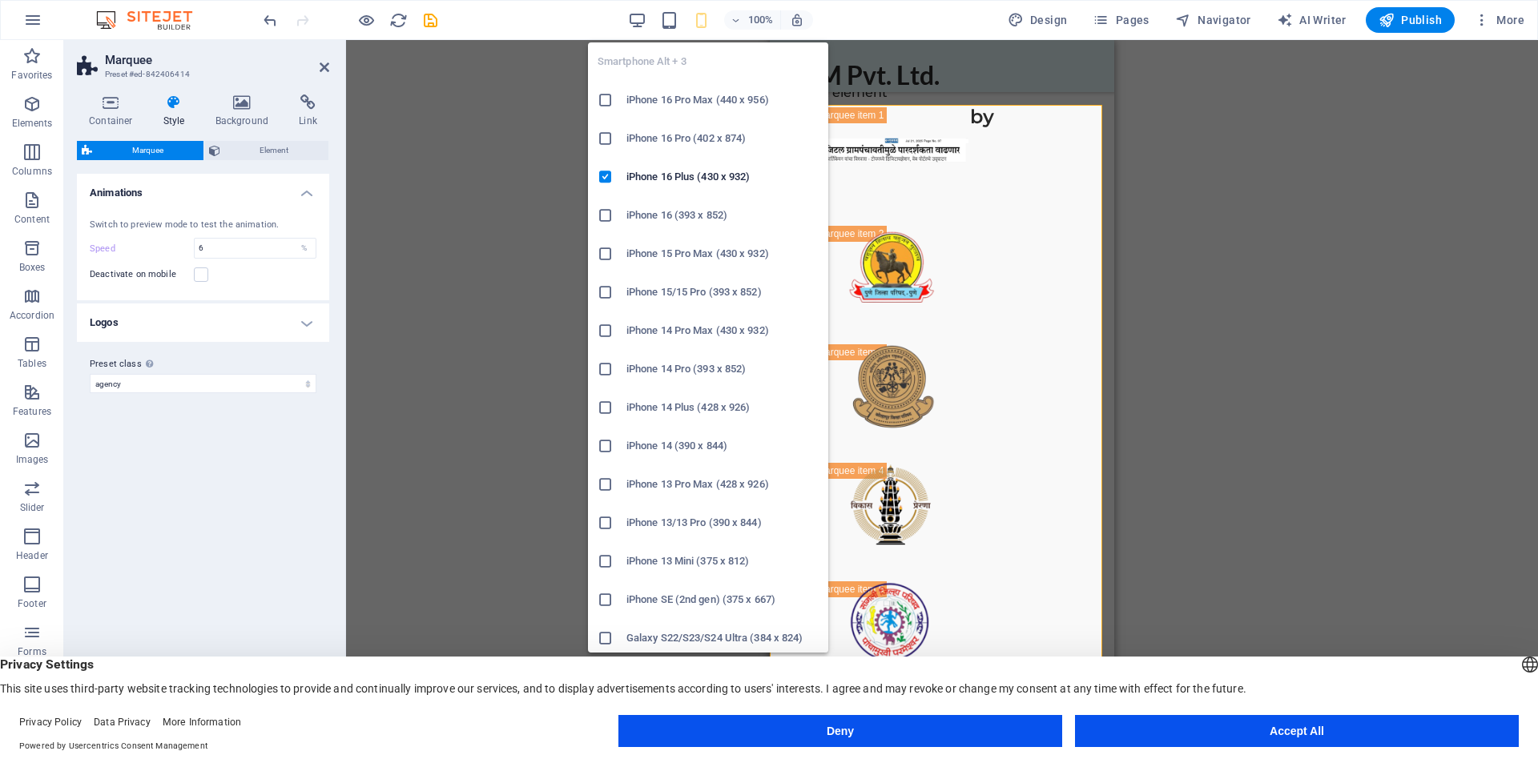
scroll to position [767, 0]
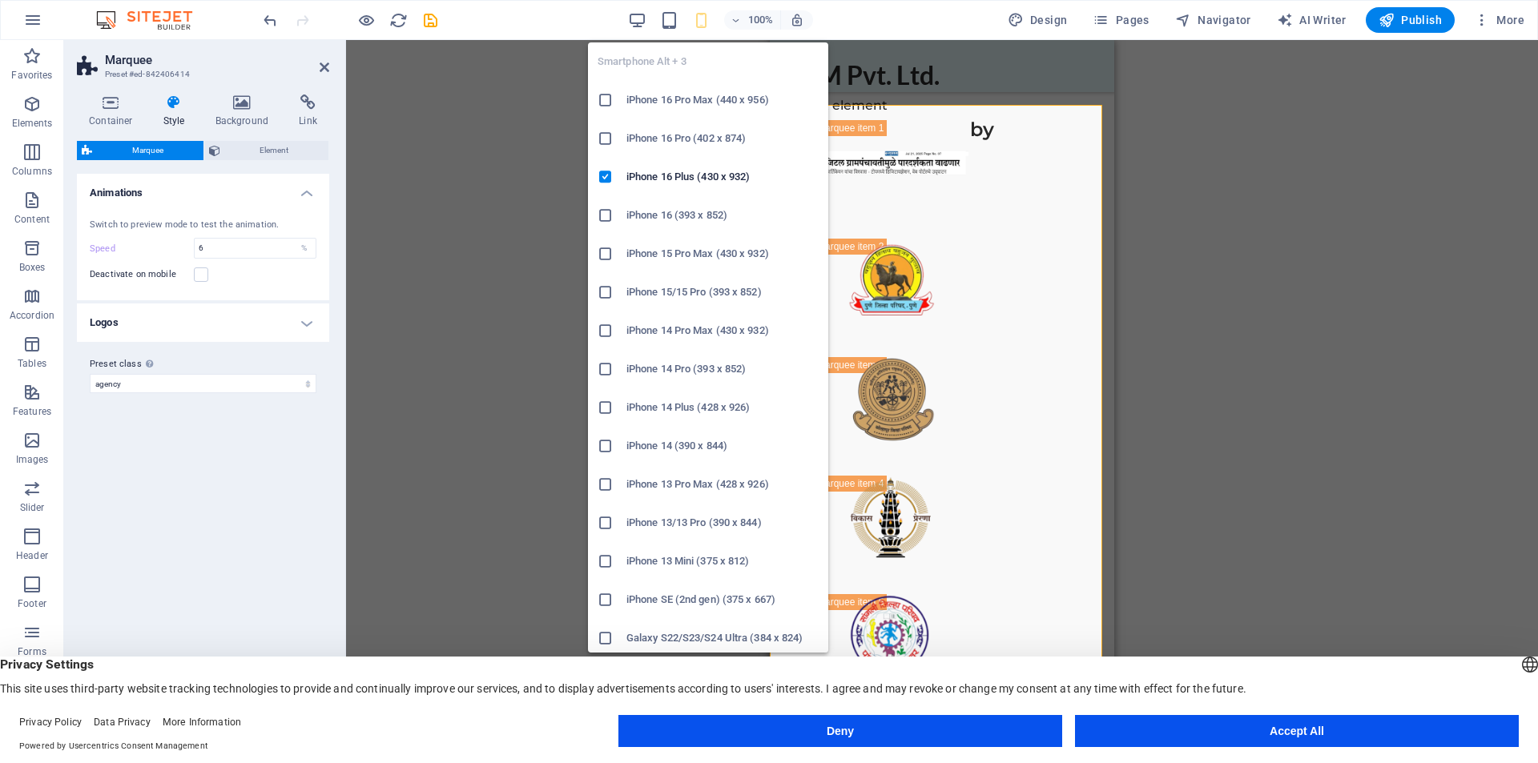
type input "2"
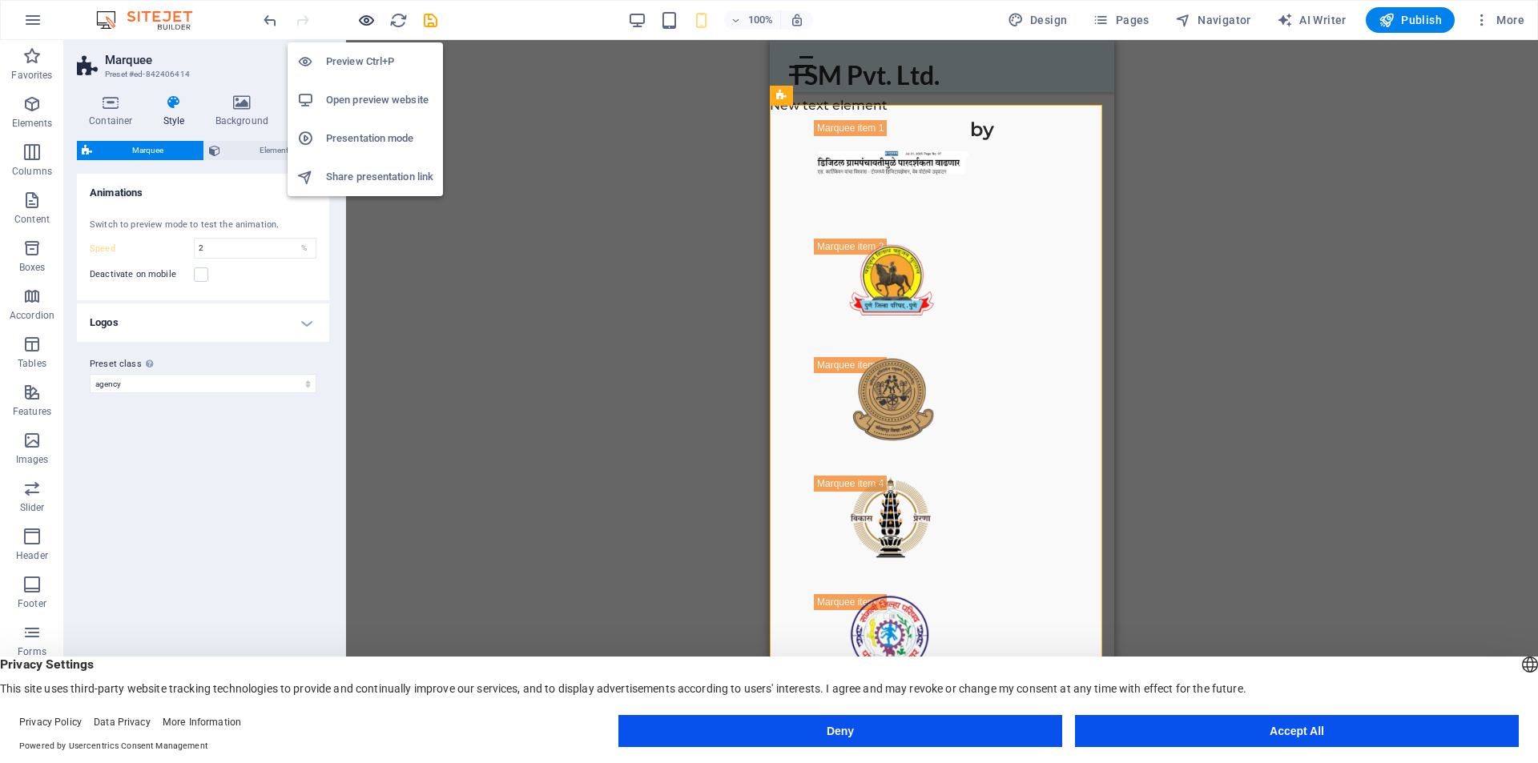
click at [360, 24] on icon "button" at bounding box center [366, 20] width 18 height 18
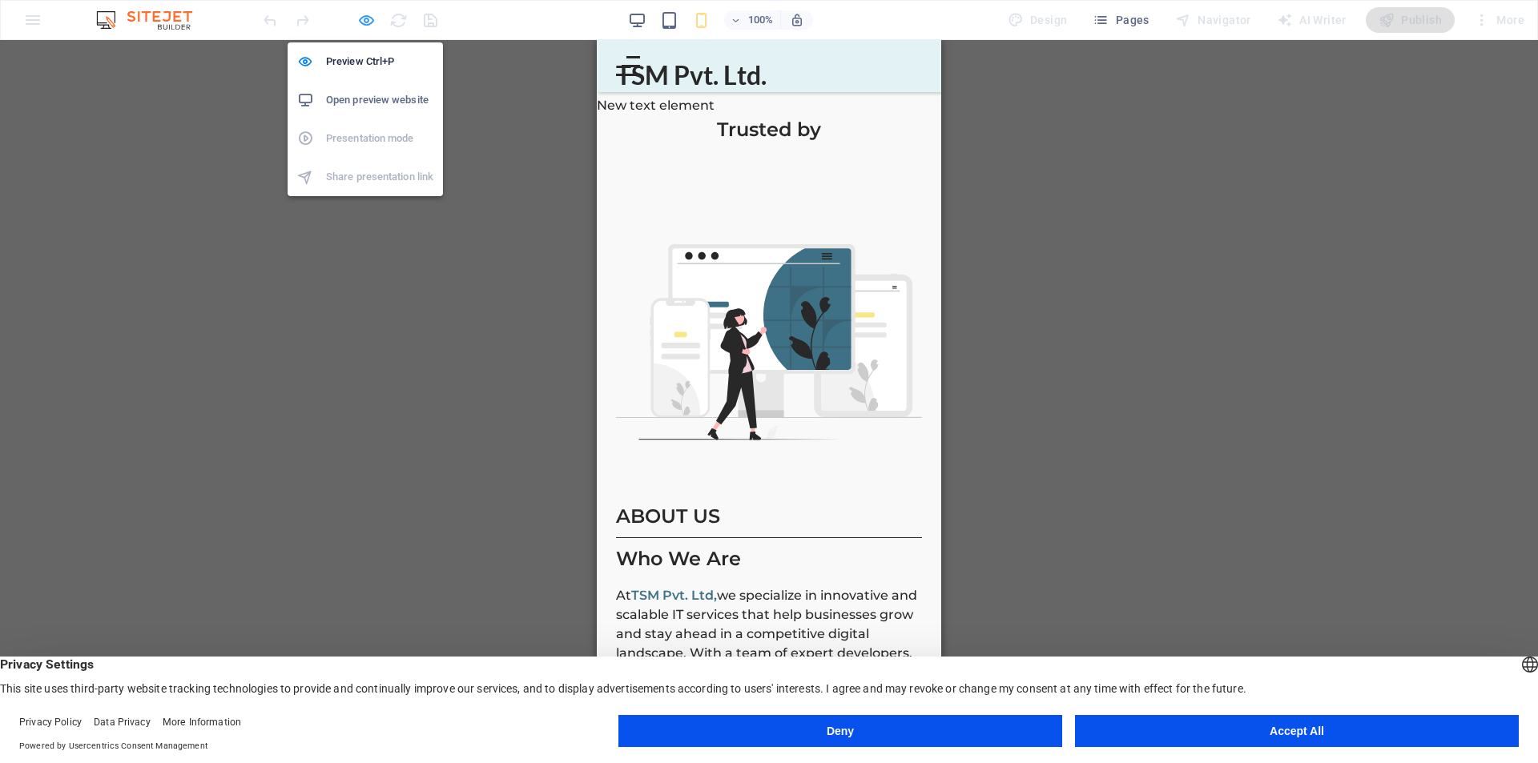
click at [360, 24] on icon "button" at bounding box center [366, 20] width 18 height 18
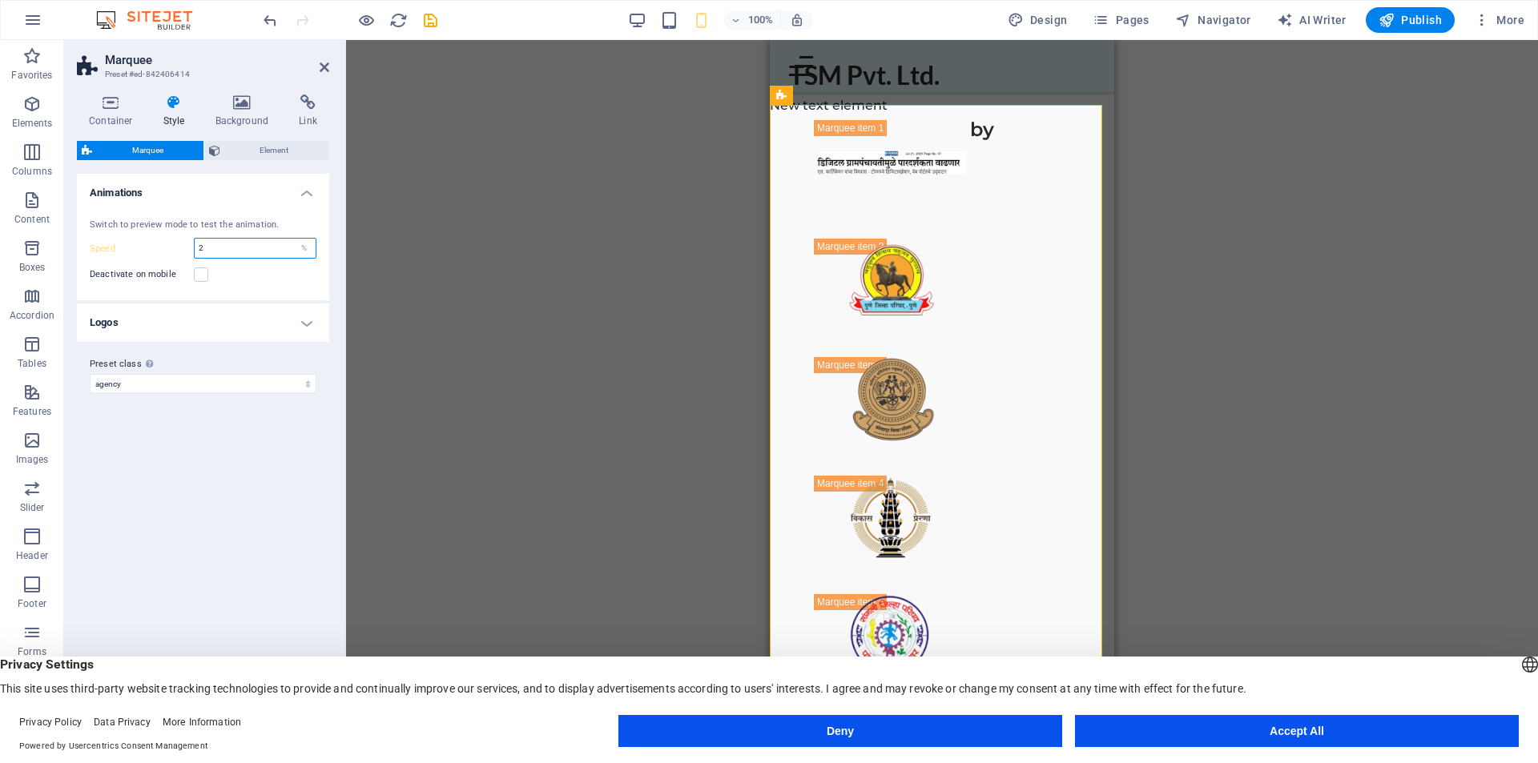
click at [189, 250] on div "Speed 2 %" at bounding box center [203, 248] width 227 height 21
type input "6"
click at [270, 284] on div "Deactivate on mobile" at bounding box center [203, 274] width 227 height 19
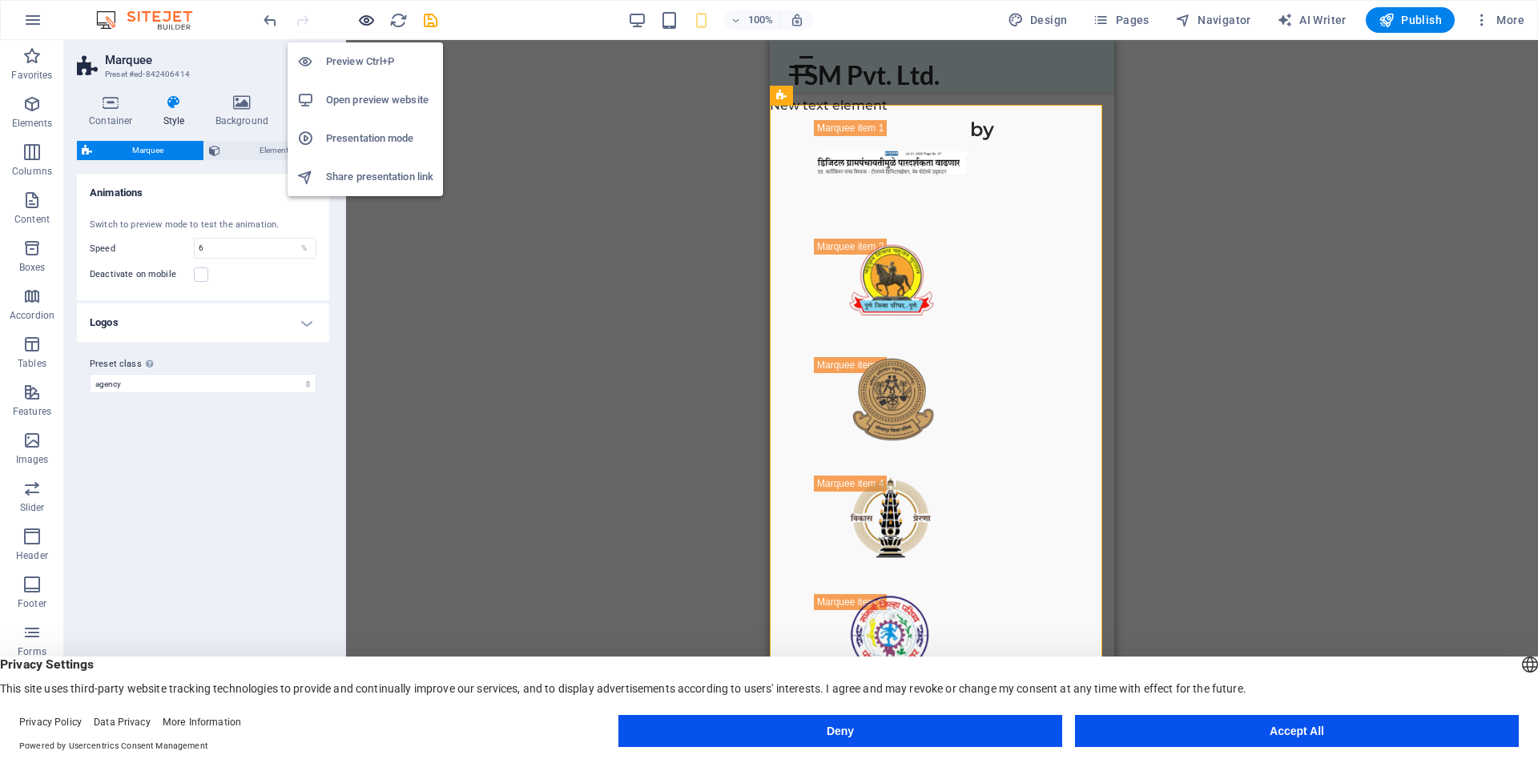
click at [370, 22] on icon "button" at bounding box center [366, 20] width 18 height 18
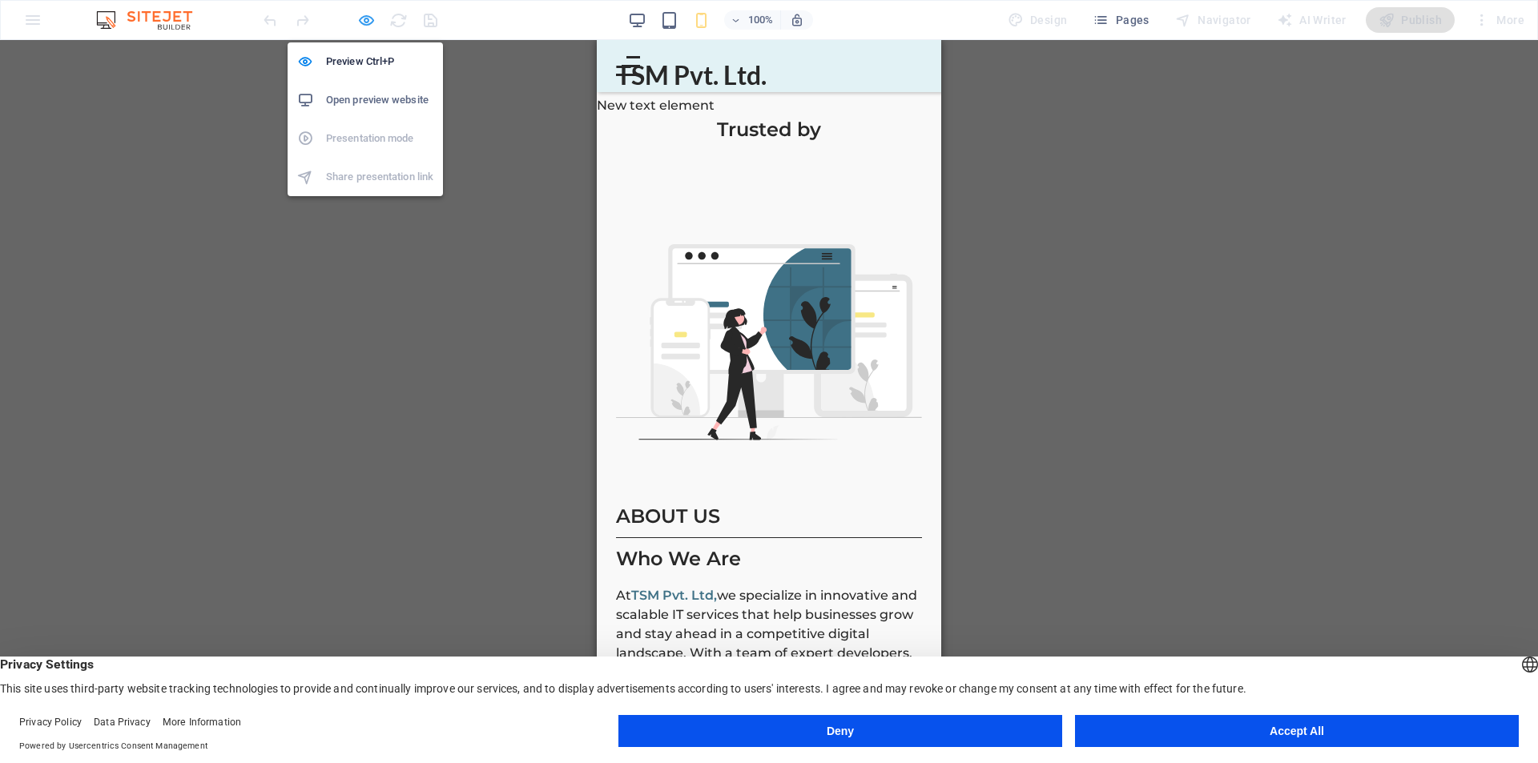
click at [364, 23] on icon "button" at bounding box center [366, 20] width 18 height 18
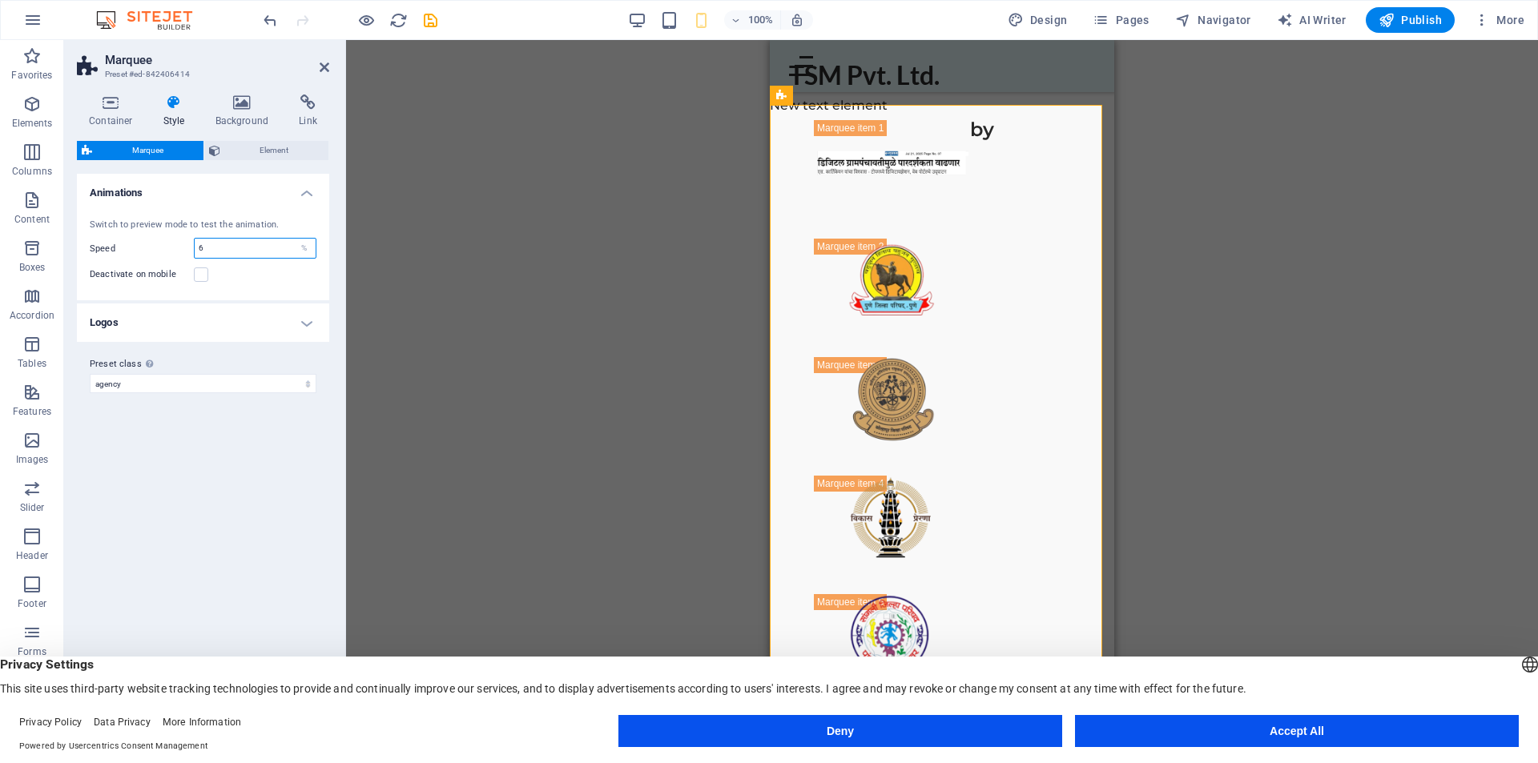
drag, startPoint x: 220, startPoint y: 251, endPoint x: 163, endPoint y: 254, distance: 57.8
click at [163, 254] on div "Speed 6 %" at bounding box center [203, 248] width 227 height 21
type input "9"
click at [236, 273] on div "Deactivate on mobile" at bounding box center [203, 274] width 227 height 19
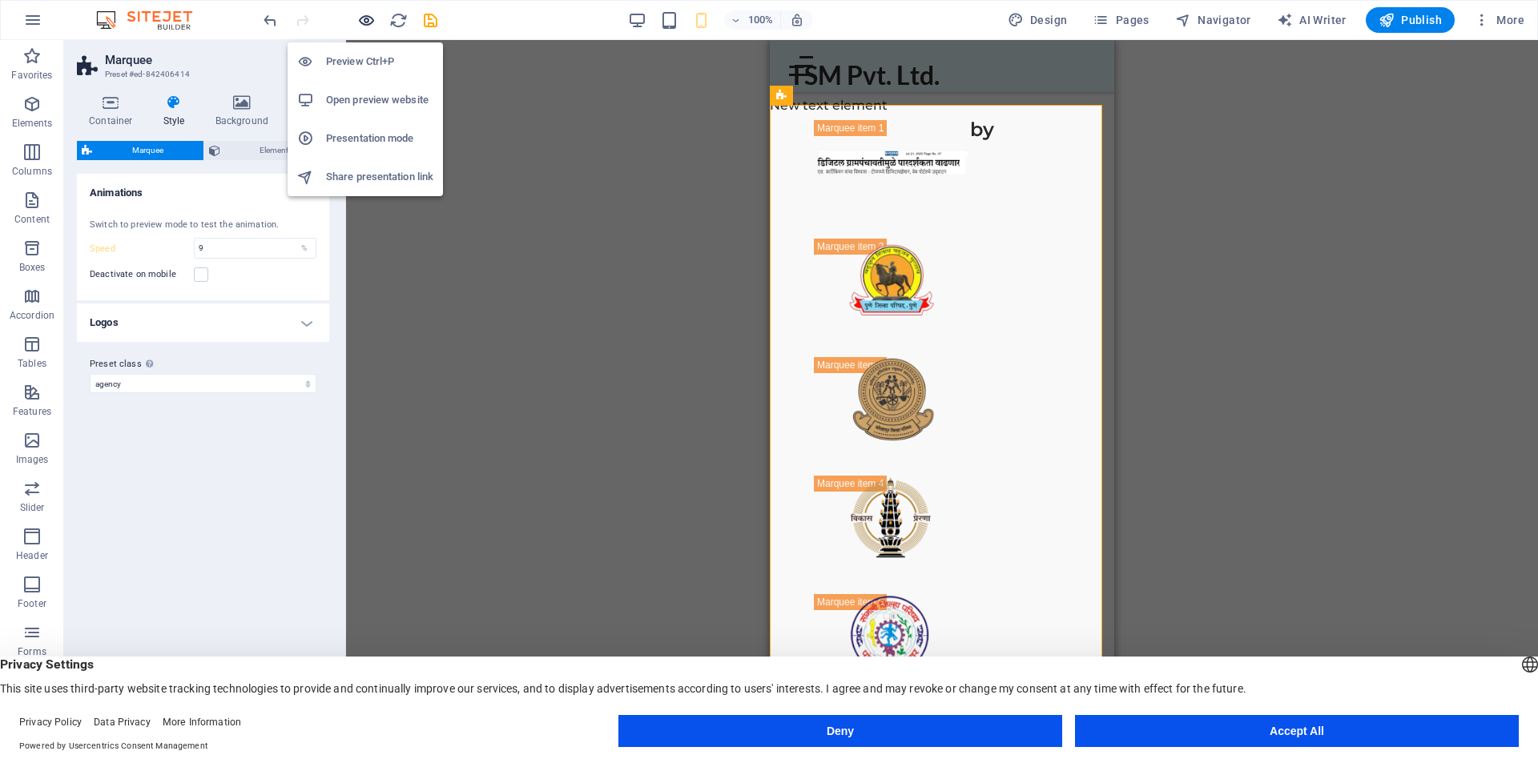
click at [365, 22] on icon "button" at bounding box center [366, 20] width 18 height 18
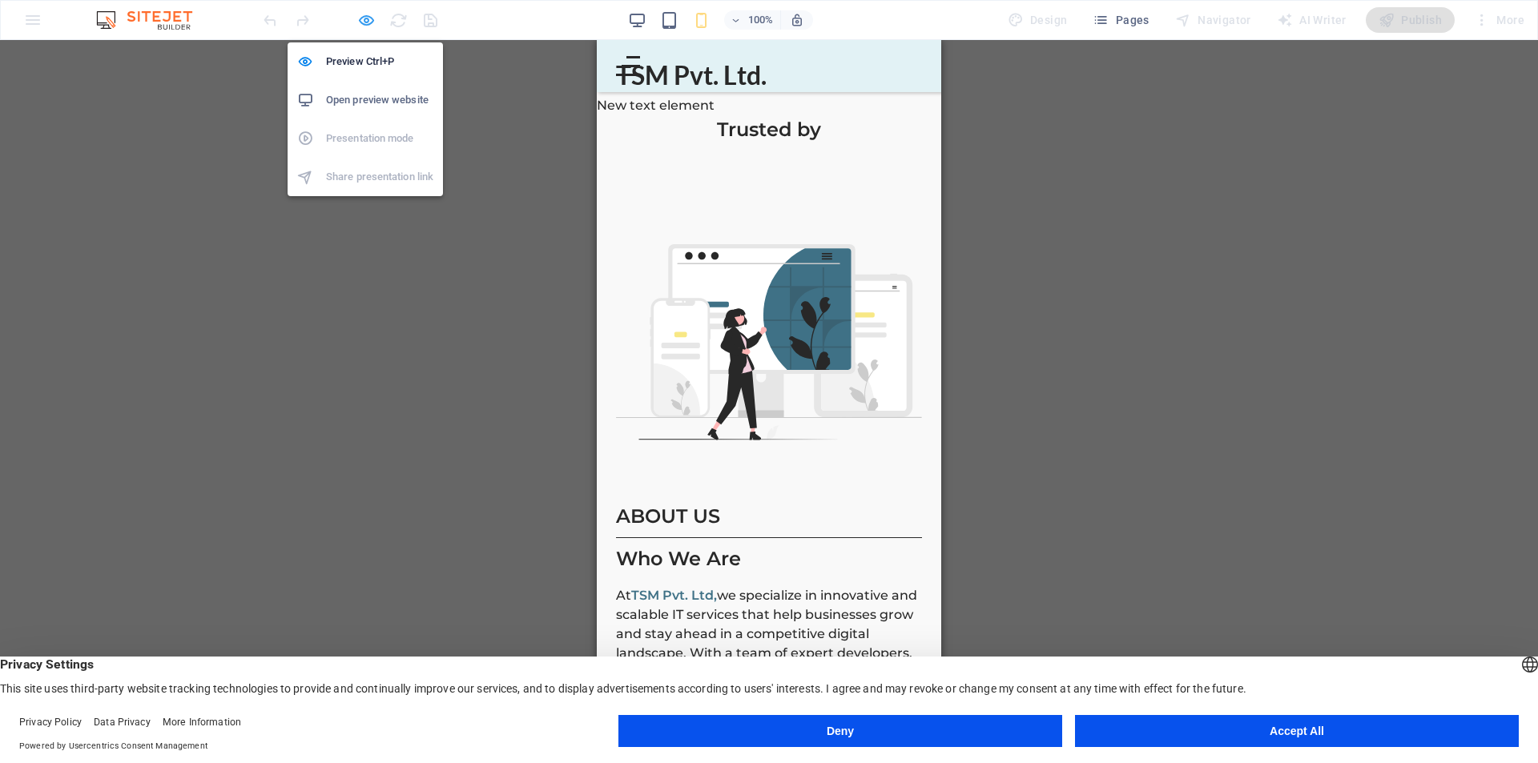
click at [364, 22] on icon "button" at bounding box center [366, 20] width 18 height 18
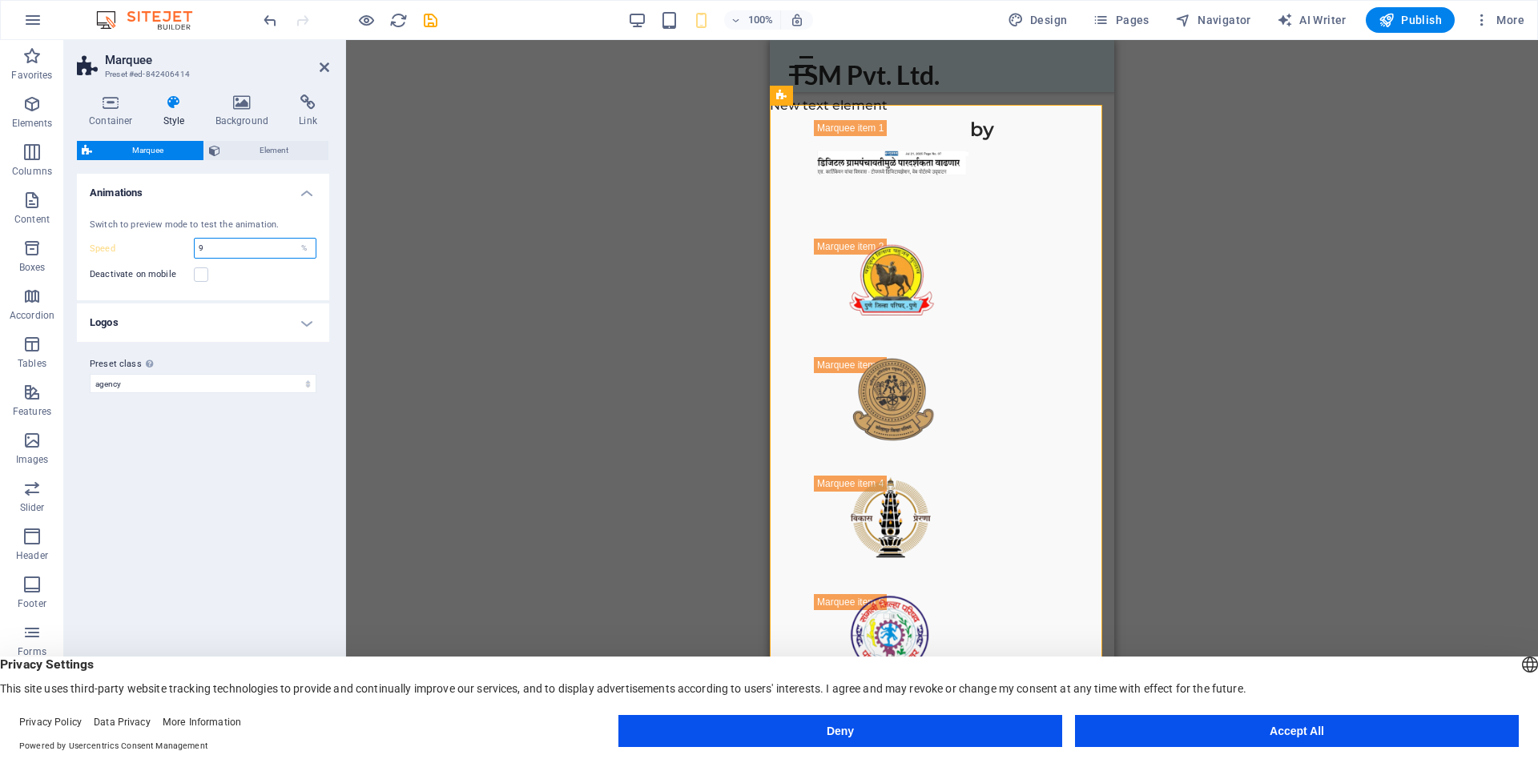
click at [188, 253] on div "Speed 9 %" at bounding box center [203, 248] width 227 height 21
type input "8"
click at [235, 272] on div "Deactivate on mobile" at bounding box center [203, 274] width 227 height 19
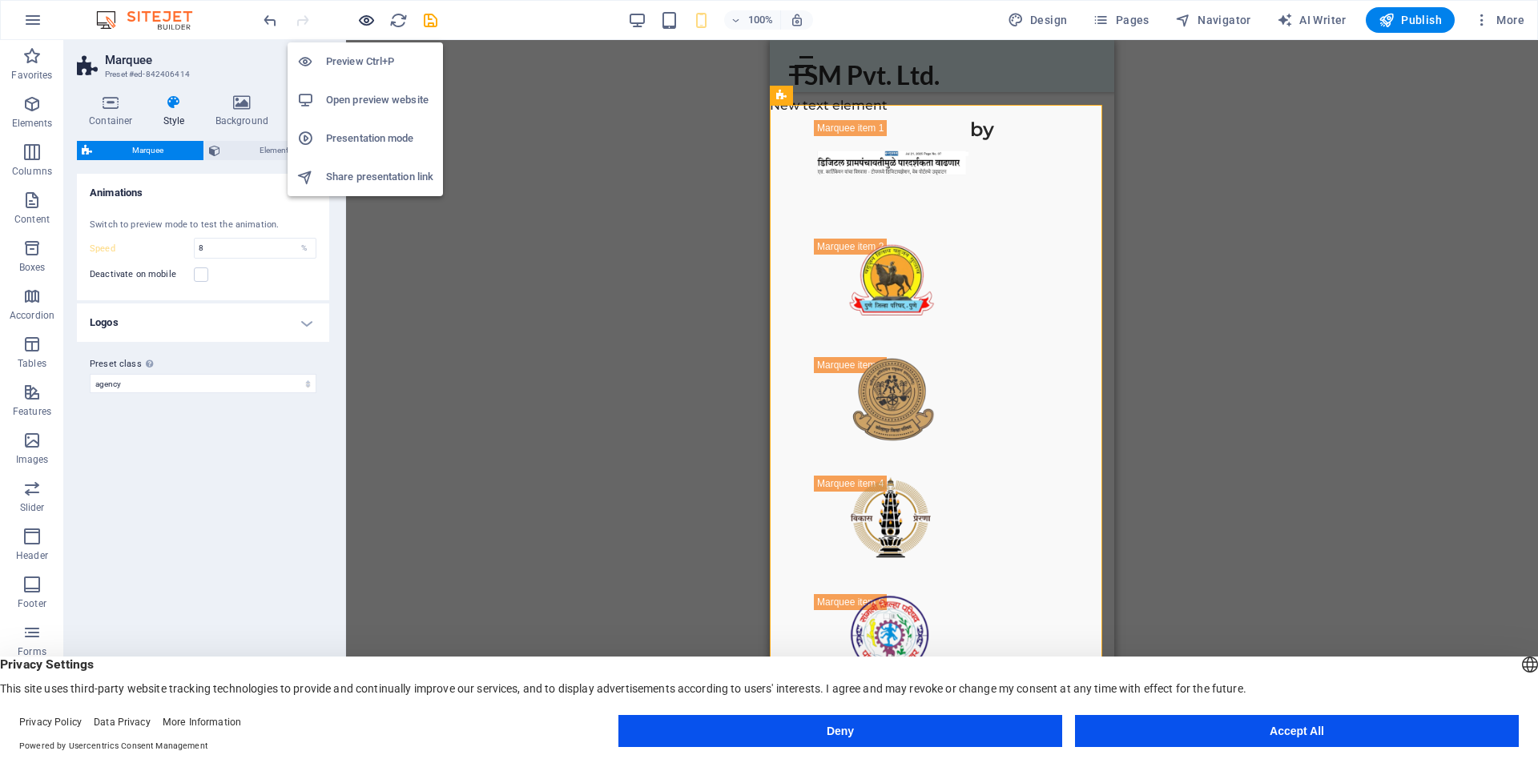
click at [369, 22] on icon "button" at bounding box center [366, 20] width 18 height 18
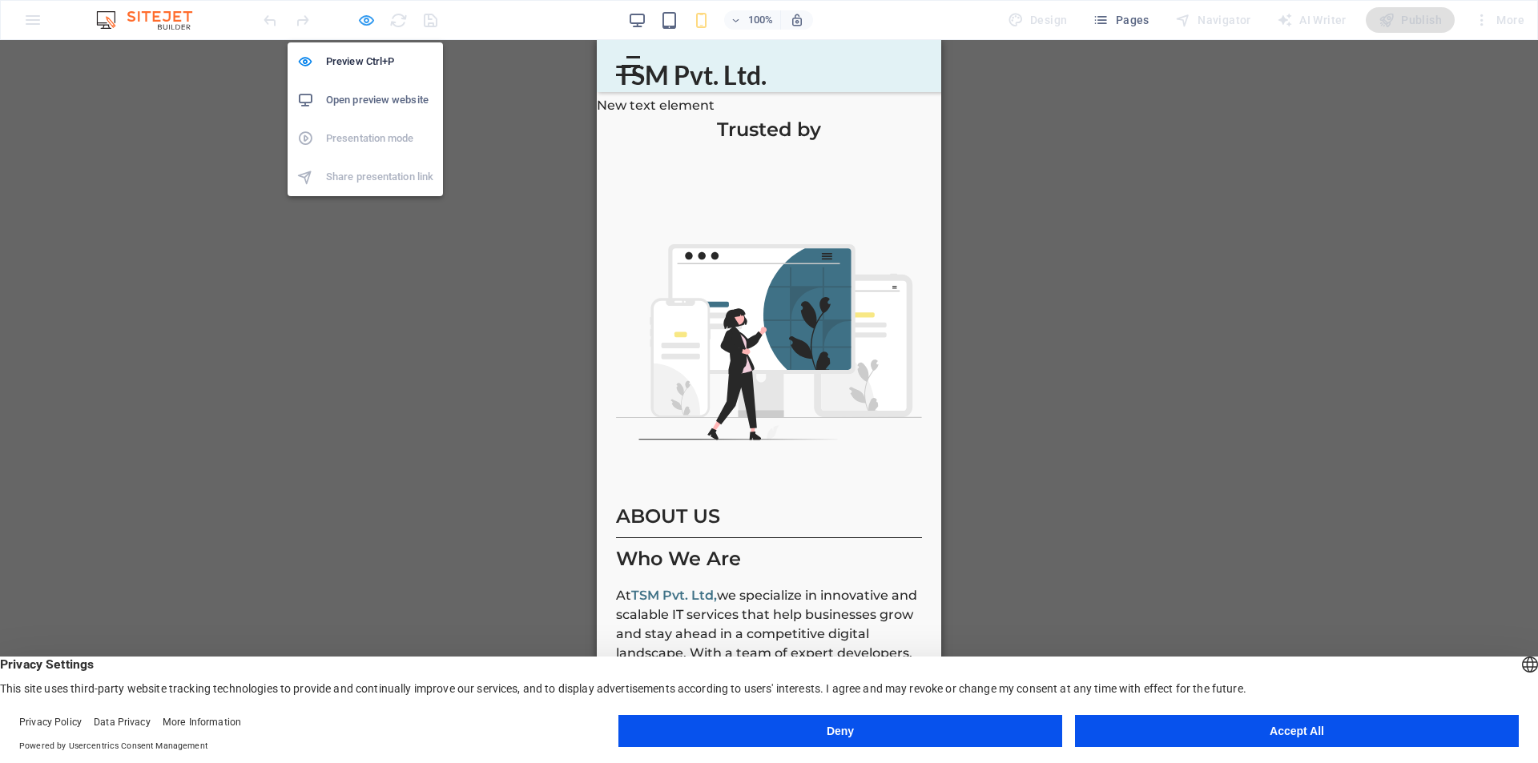
click at [369, 22] on icon "button" at bounding box center [366, 20] width 18 height 18
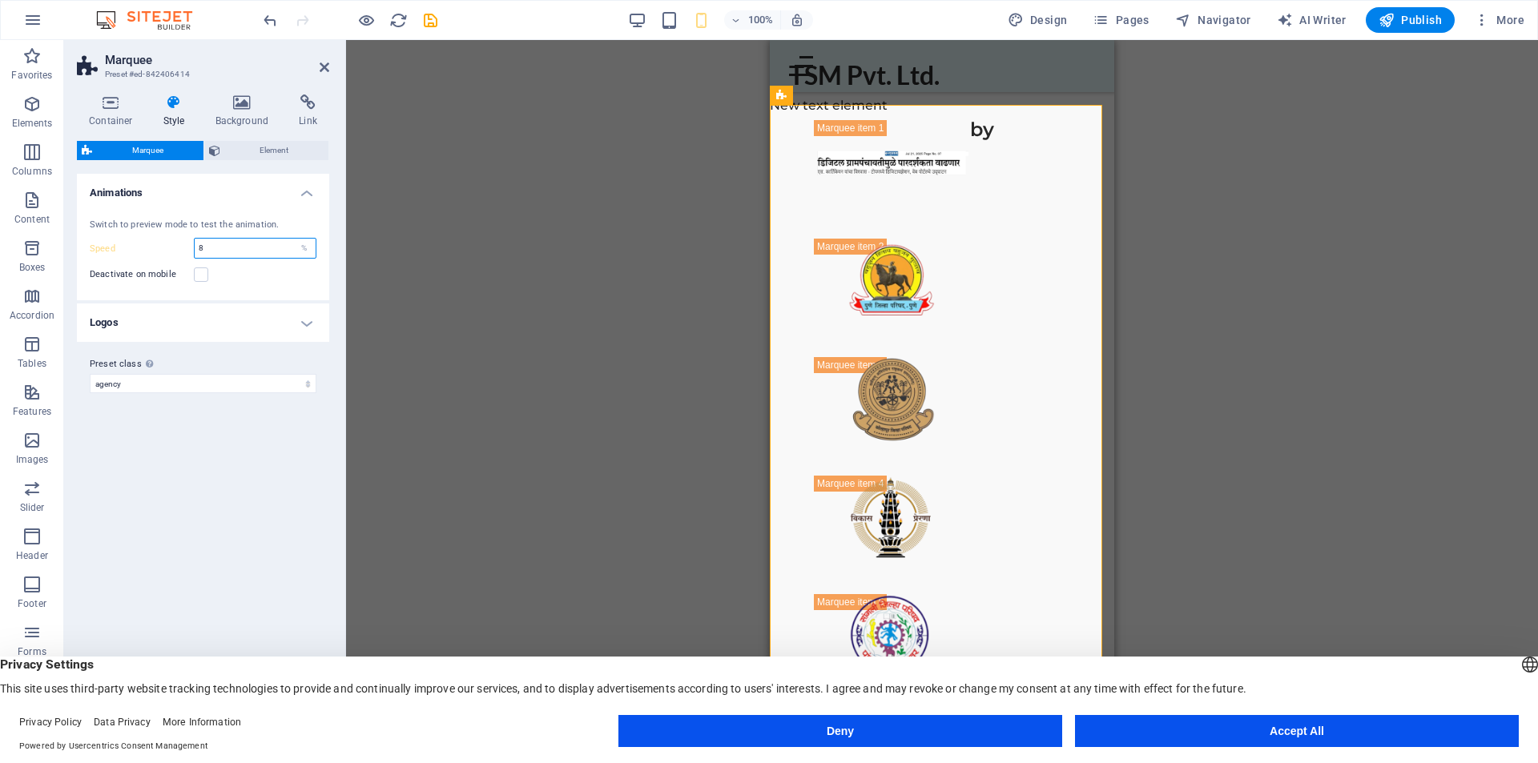
click at [191, 245] on div "Speed 8 %" at bounding box center [203, 248] width 227 height 21
type input "7"
click at [227, 271] on div "Deactivate on mobile" at bounding box center [203, 274] width 227 height 19
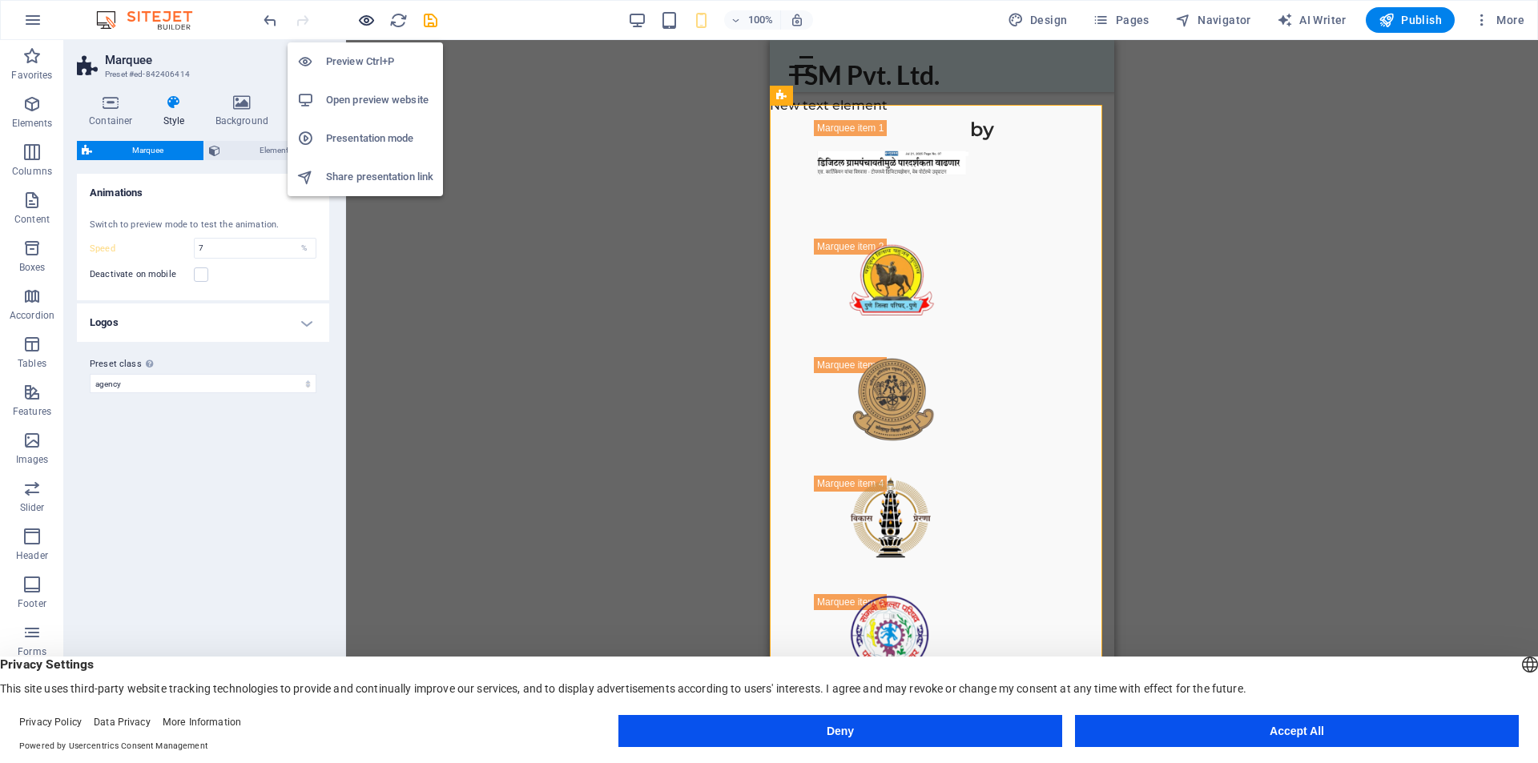
click at [370, 22] on icon "button" at bounding box center [366, 20] width 18 height 18
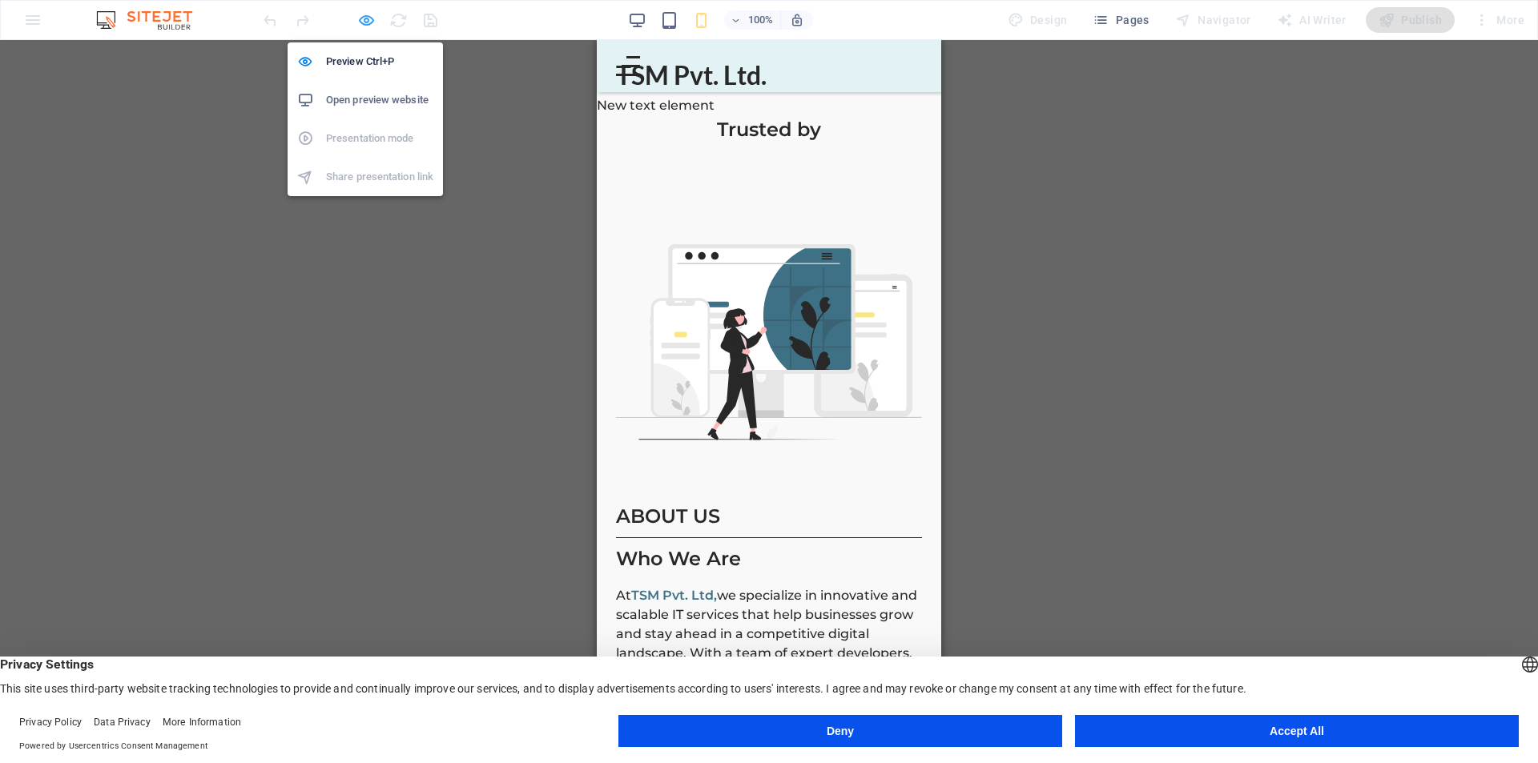
drag, startPoint x: 364, startPoint y: 18, endPoint x: 339, endPoint y: 83, distance: 69.8
click at [365, 18] on icon "button" at bounding box center [366, 20] width 18 height 18
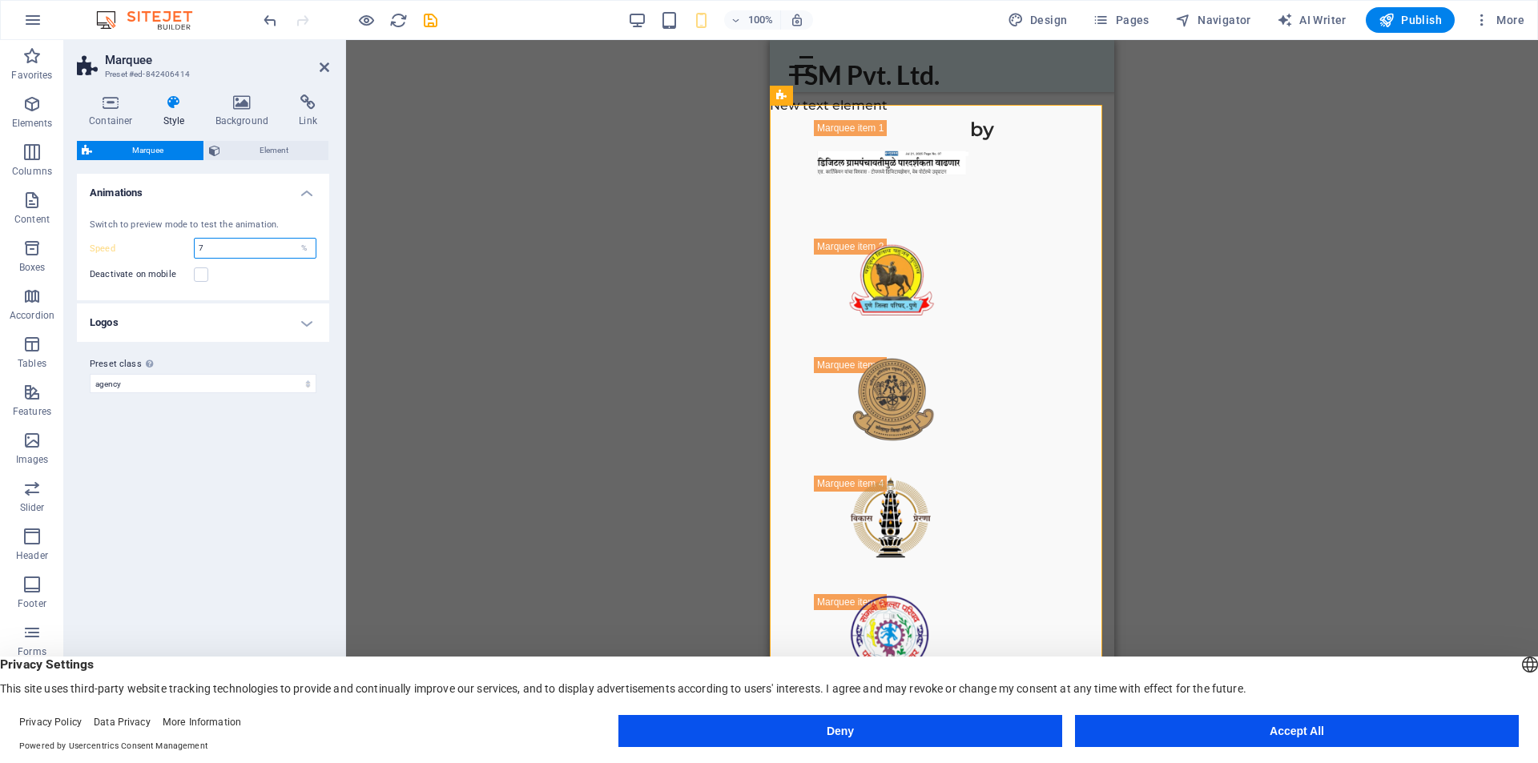
drag, startPoint x: 208, startPoint y: 250, endPoint x: 182, endPoint y: 250, distance: 26.4
click at [182, 250] on div "Speed 7 %" at bounding box center [203, 248] width 227 height 21
type input "6"
click at [231, 272] on div "Deactivate on mobile" at bounding box center [203, 274] width 227 height 19
click at [364, 30] on div at bounding box center [349, 20] width 179 height 26
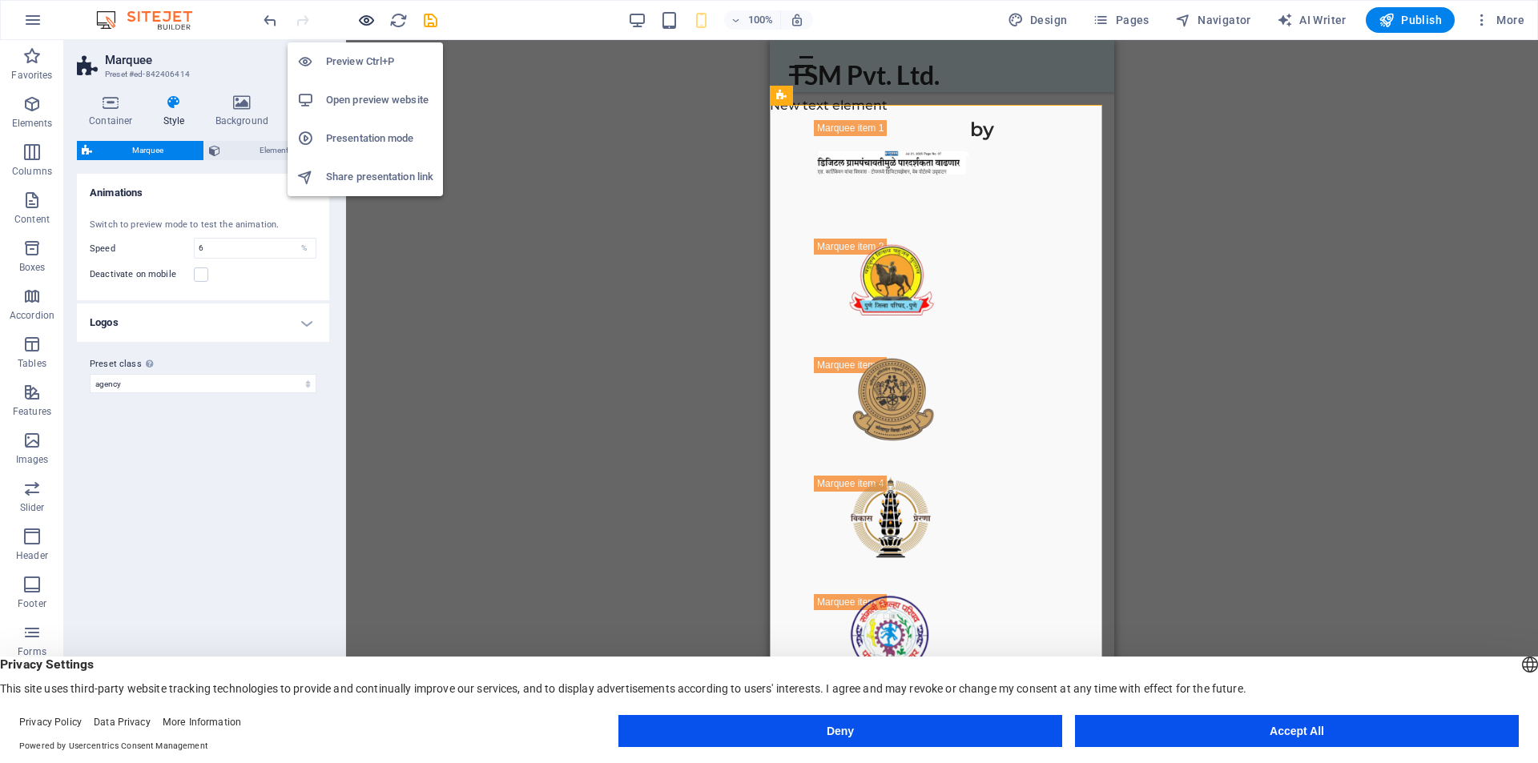
click at [366, 24] on icon "button" at bounding box center [366, 20] width 18 height 18
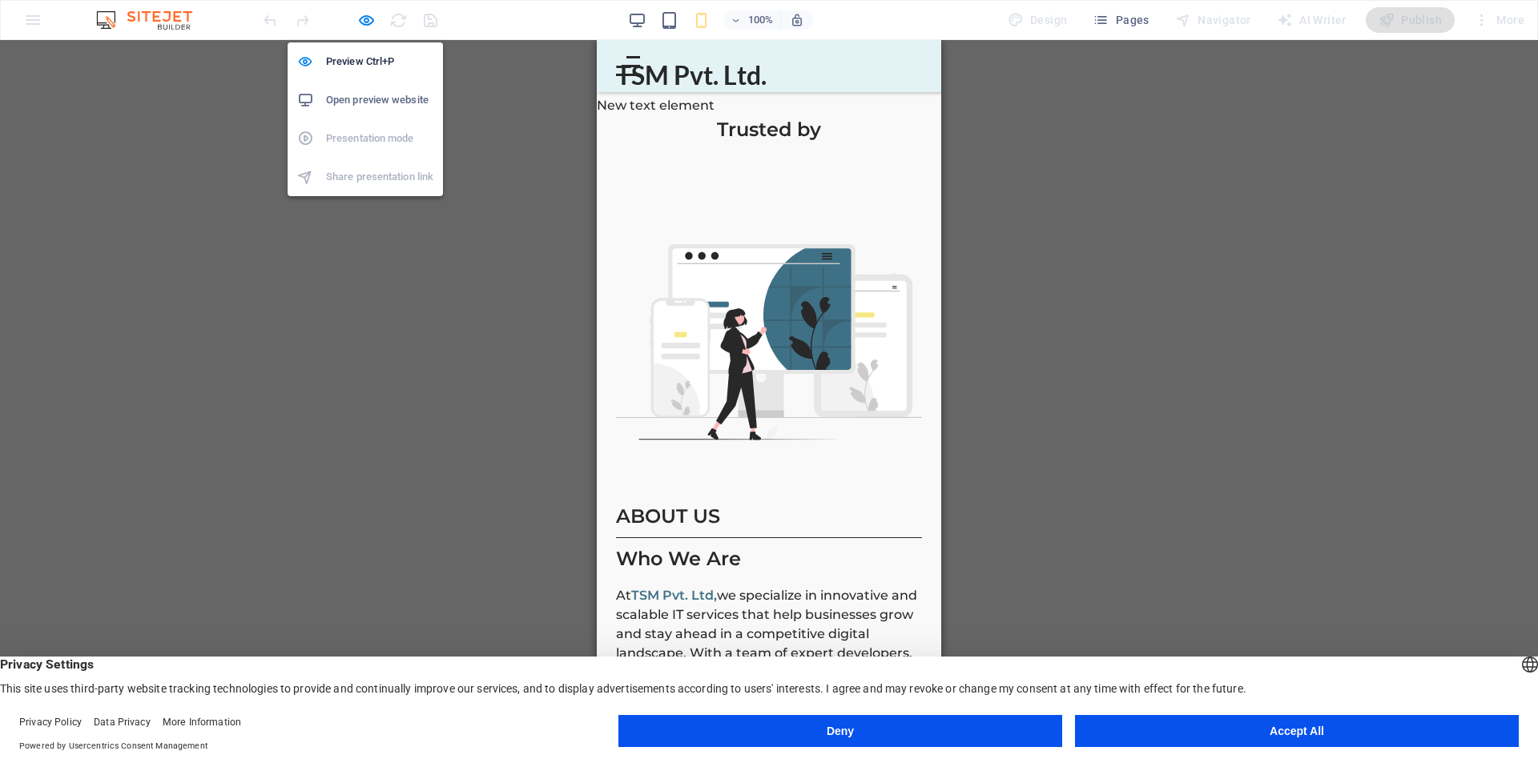
click at [370, 30] on div "Preview Ctrl+P Open preview website Presentation mode Share presentation link" at bounding box center [365, 113] width 155 height 167
click at [368, 25] on icon "button" at bounding box center [366, 20] width 18 height 18
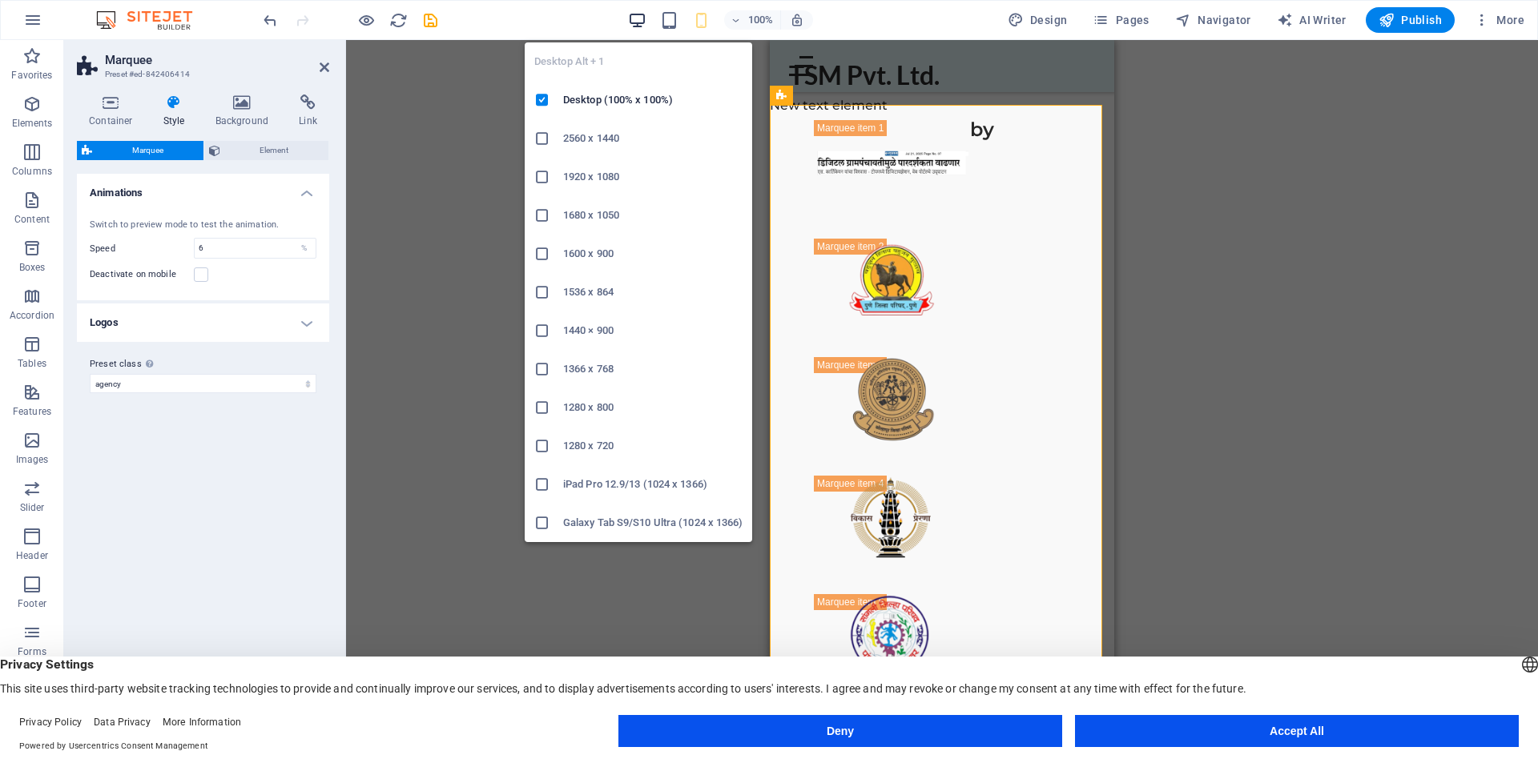
click at [643, 18] on icon "button" at bounding box center [637, 20] width 18 height 18
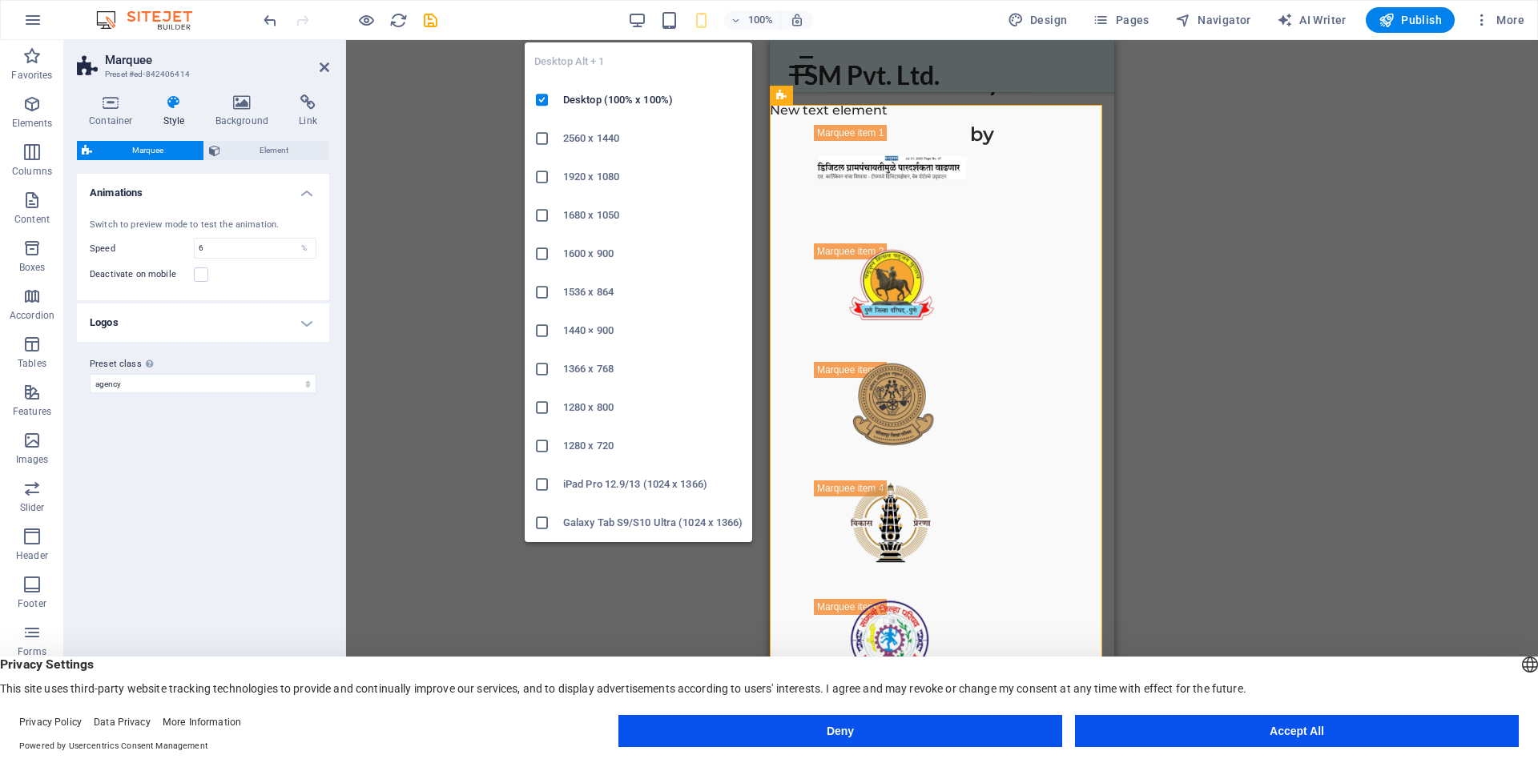
type input "10"
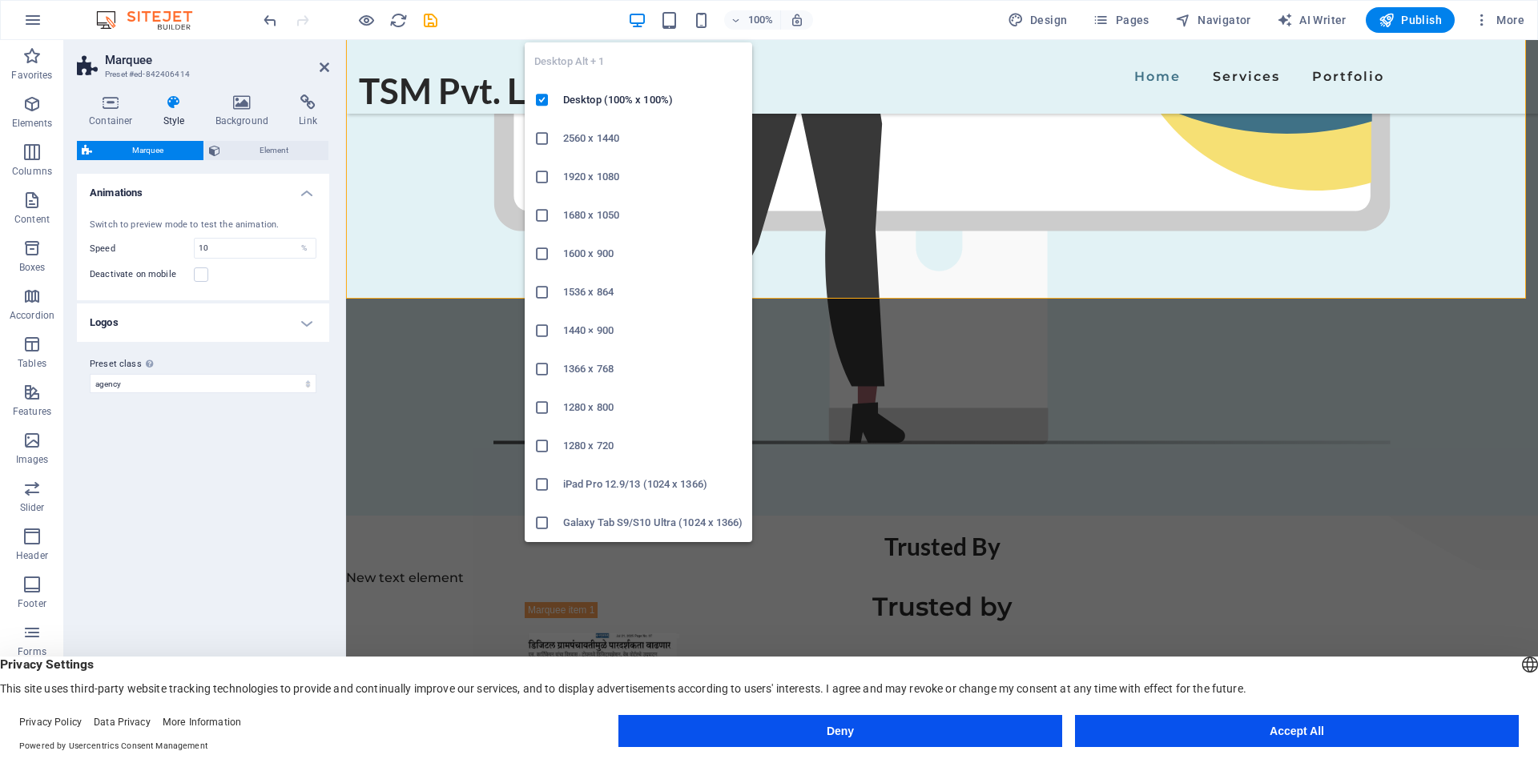
scroll to position [788, 0]
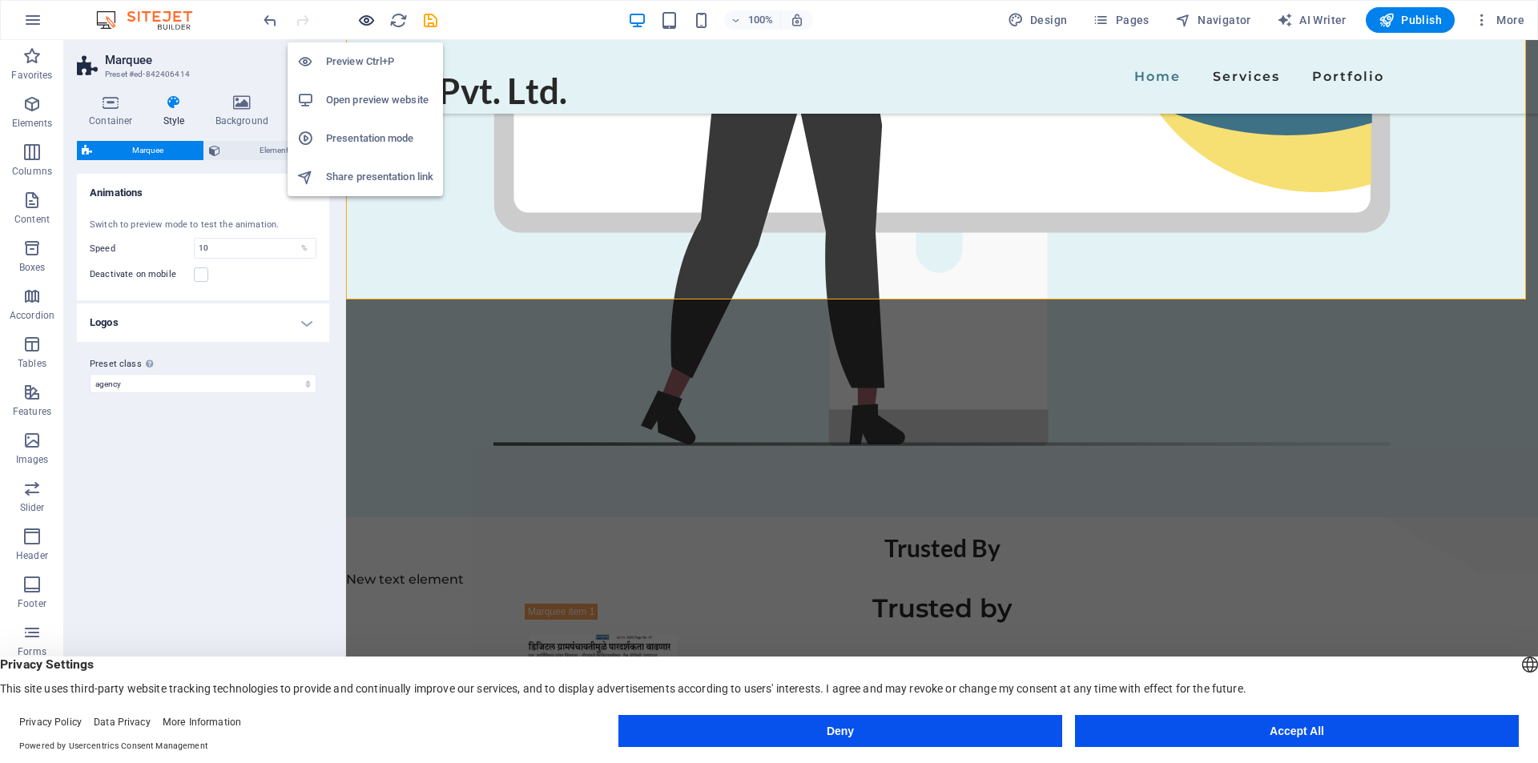
click at [369, 20] on icon "button" at bounding box center [366, 20] width 18 height 18
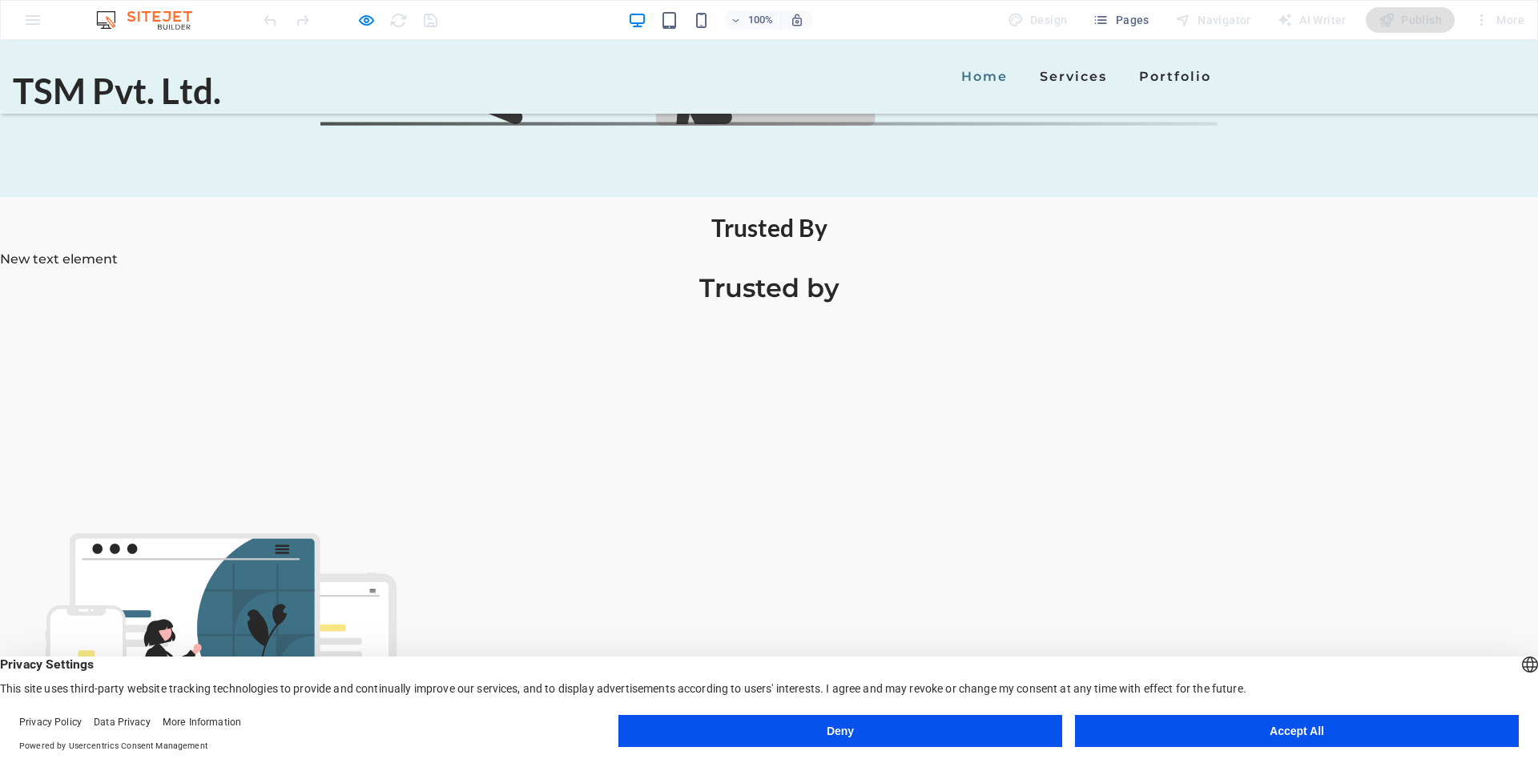
scroll to position [1349, 0]
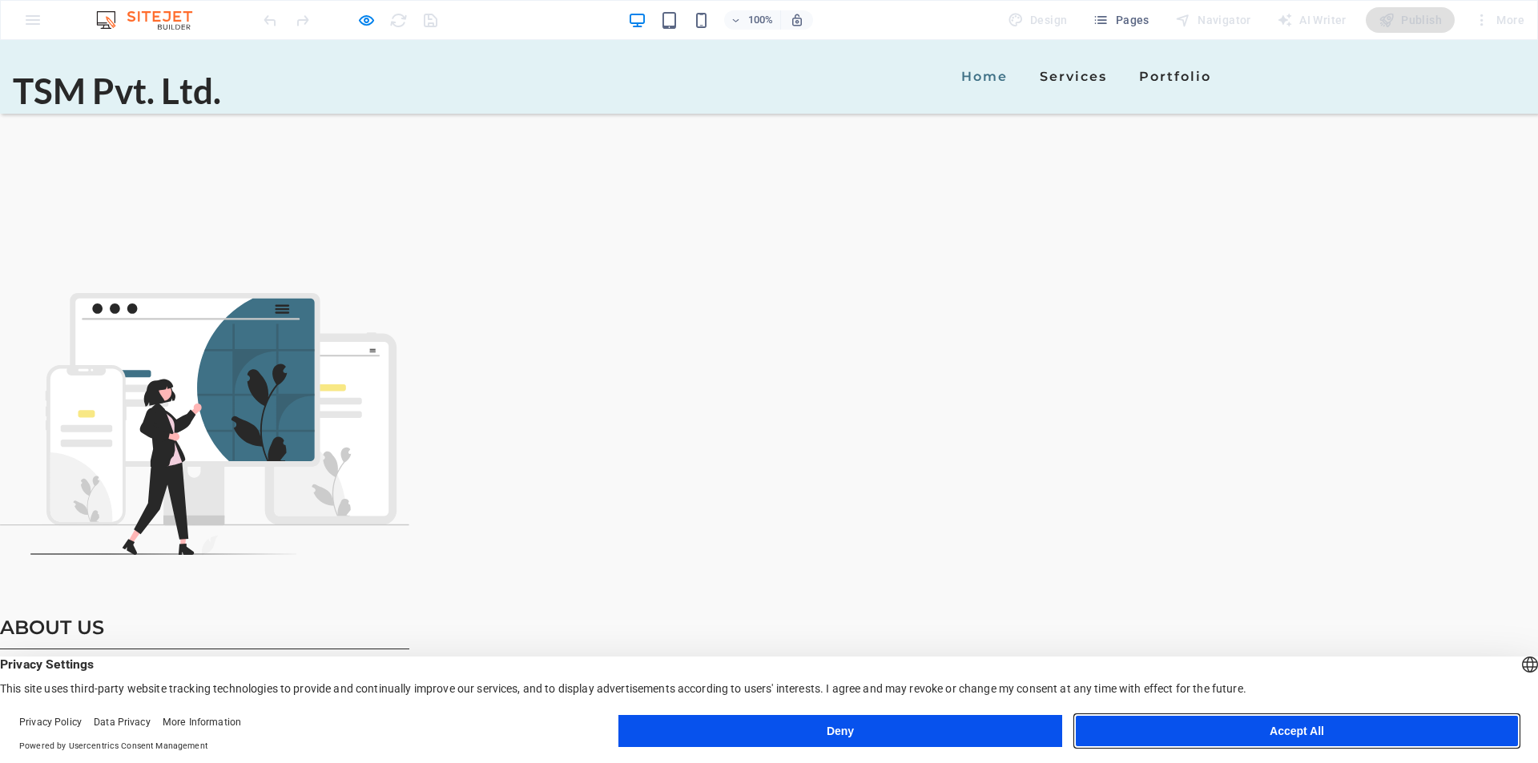
click at [1342, 723] on button "Accept All" at bounding box center [1297, 731] width 444 height 32
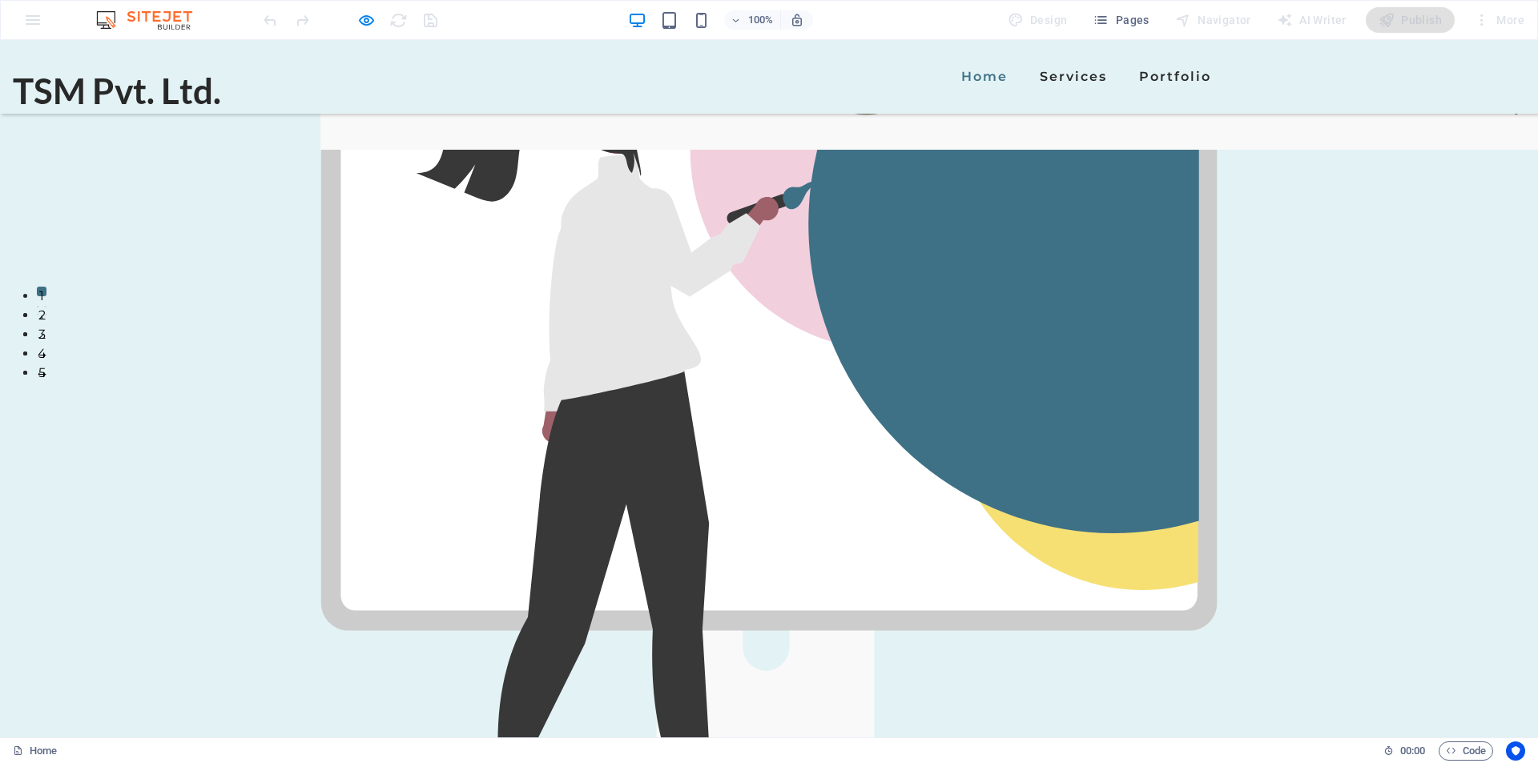
scroll to position [308, 0]
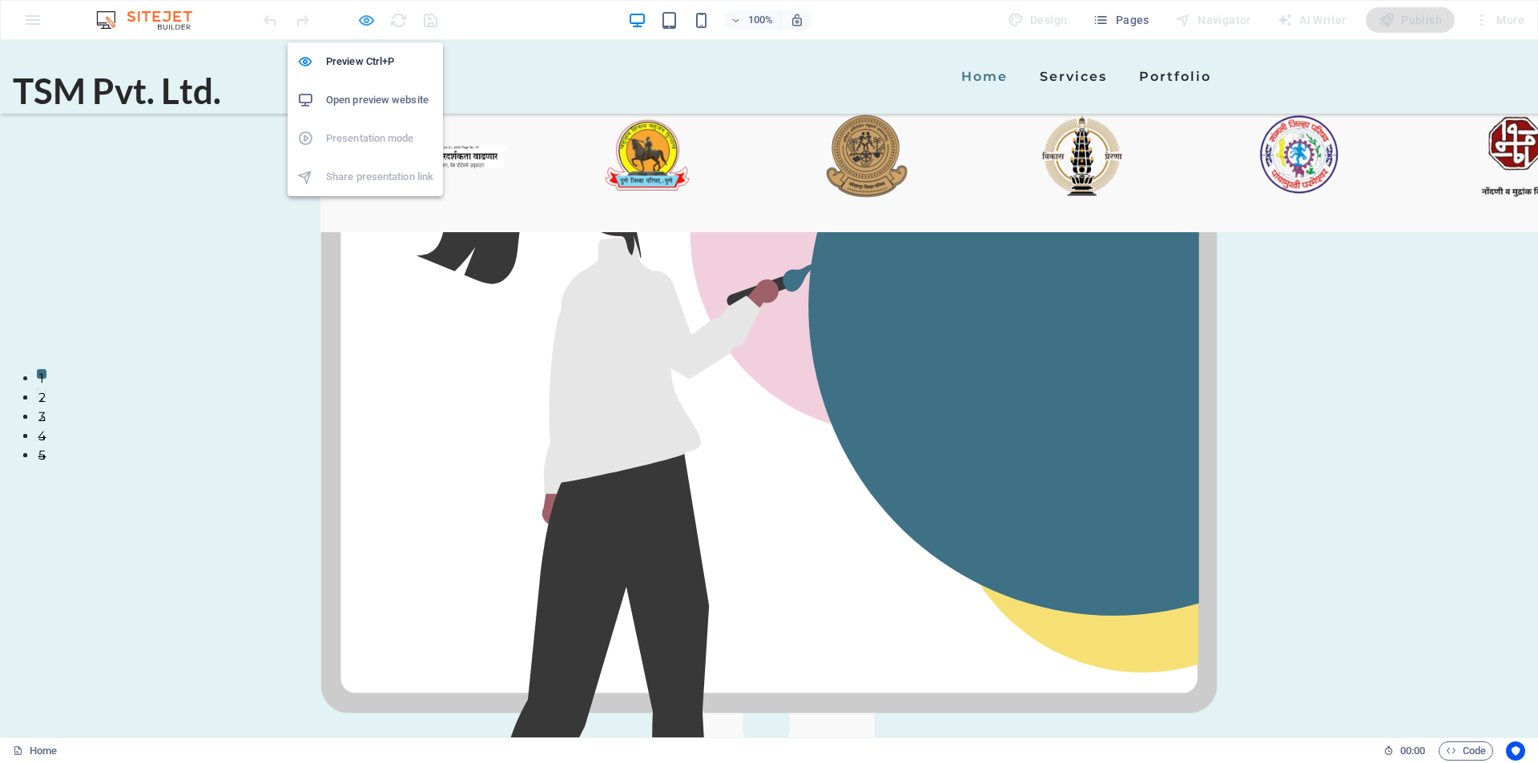
click at [361, 20] on icon "button" at bounding box center [366, 20] width 18 height 18
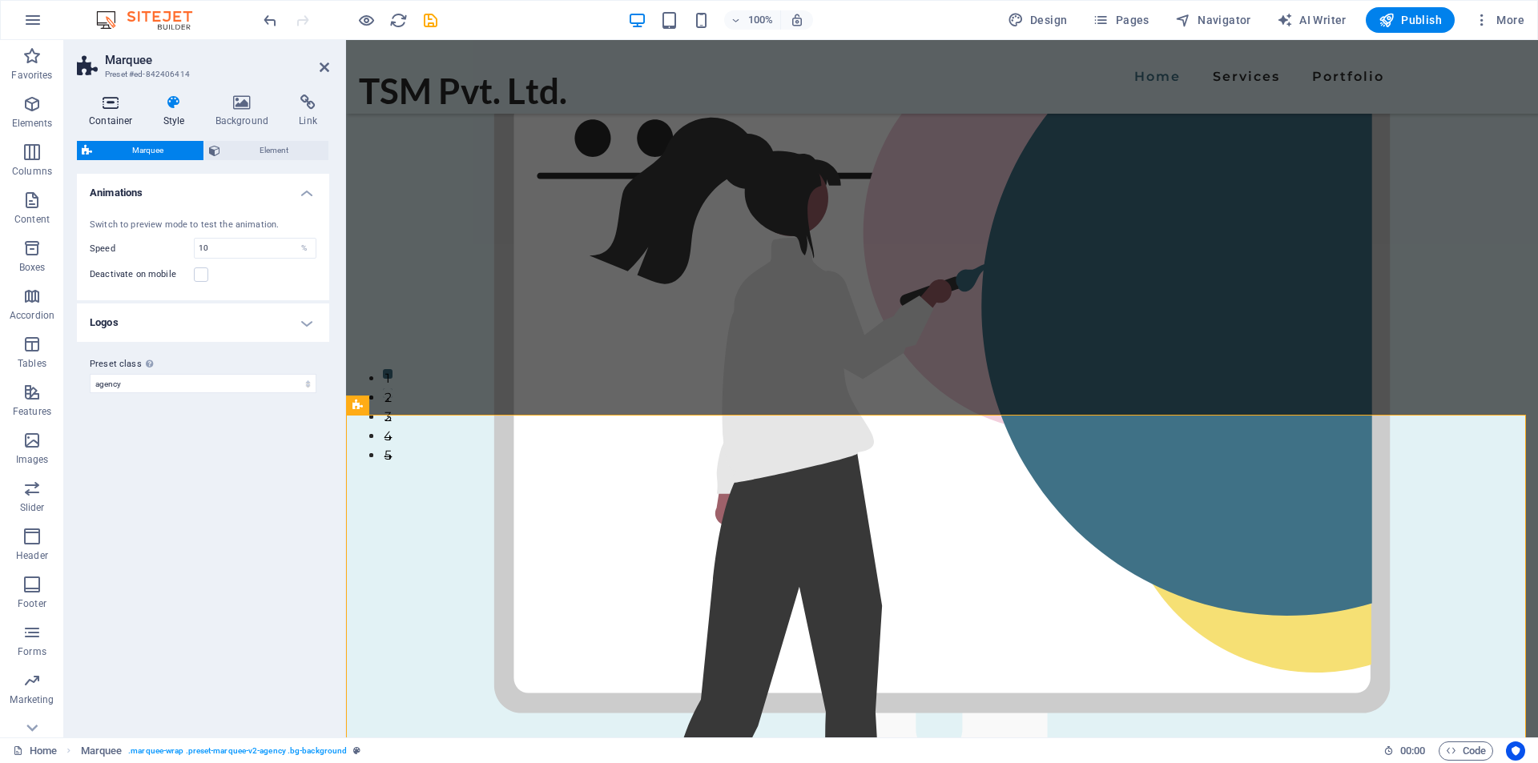
click at [111, 115] on h4 "Container" at bounding box center [114, 112] width 74 height 34
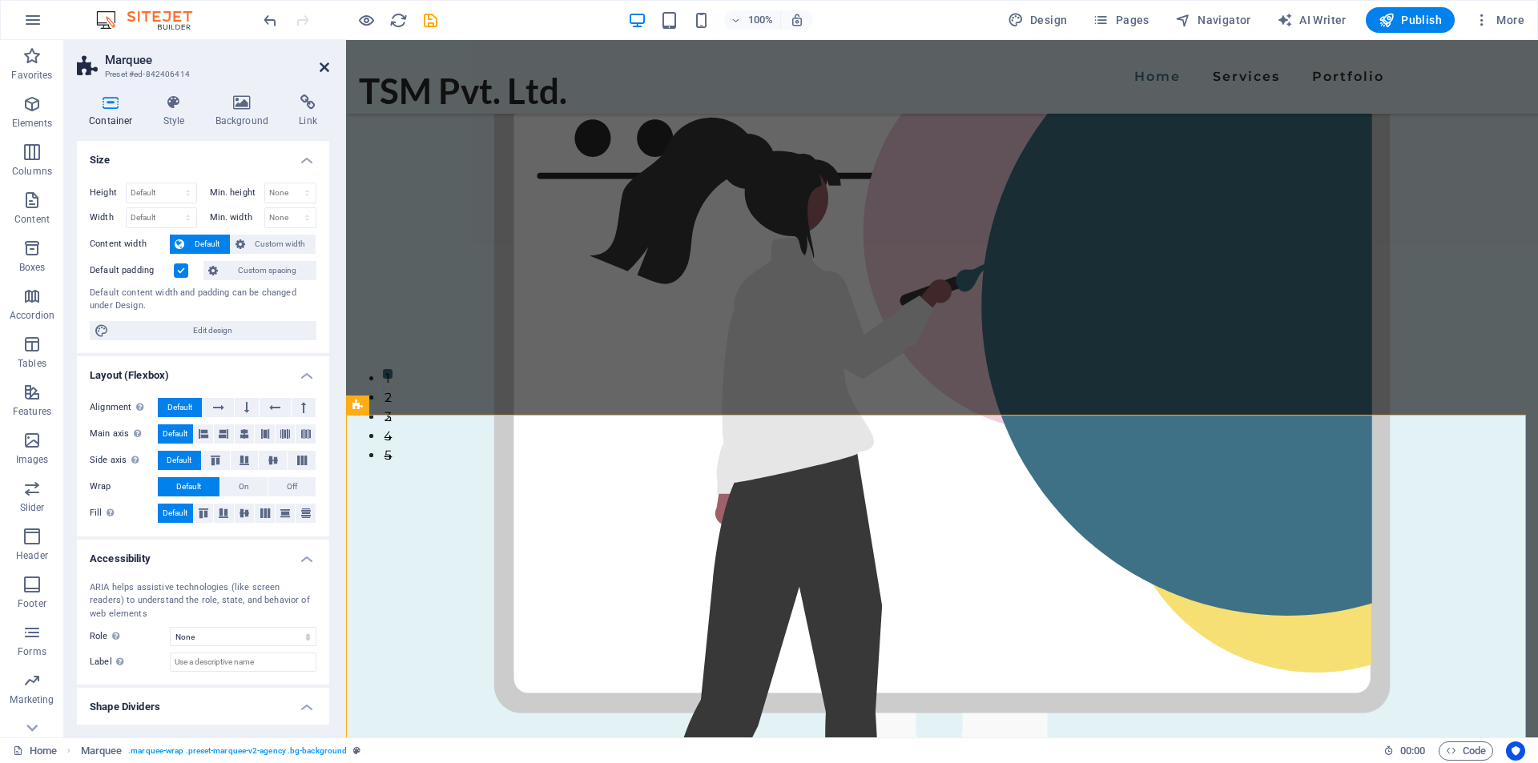
click at [320, 67] on icon at bounding box center [325, 67] width 10 height 13
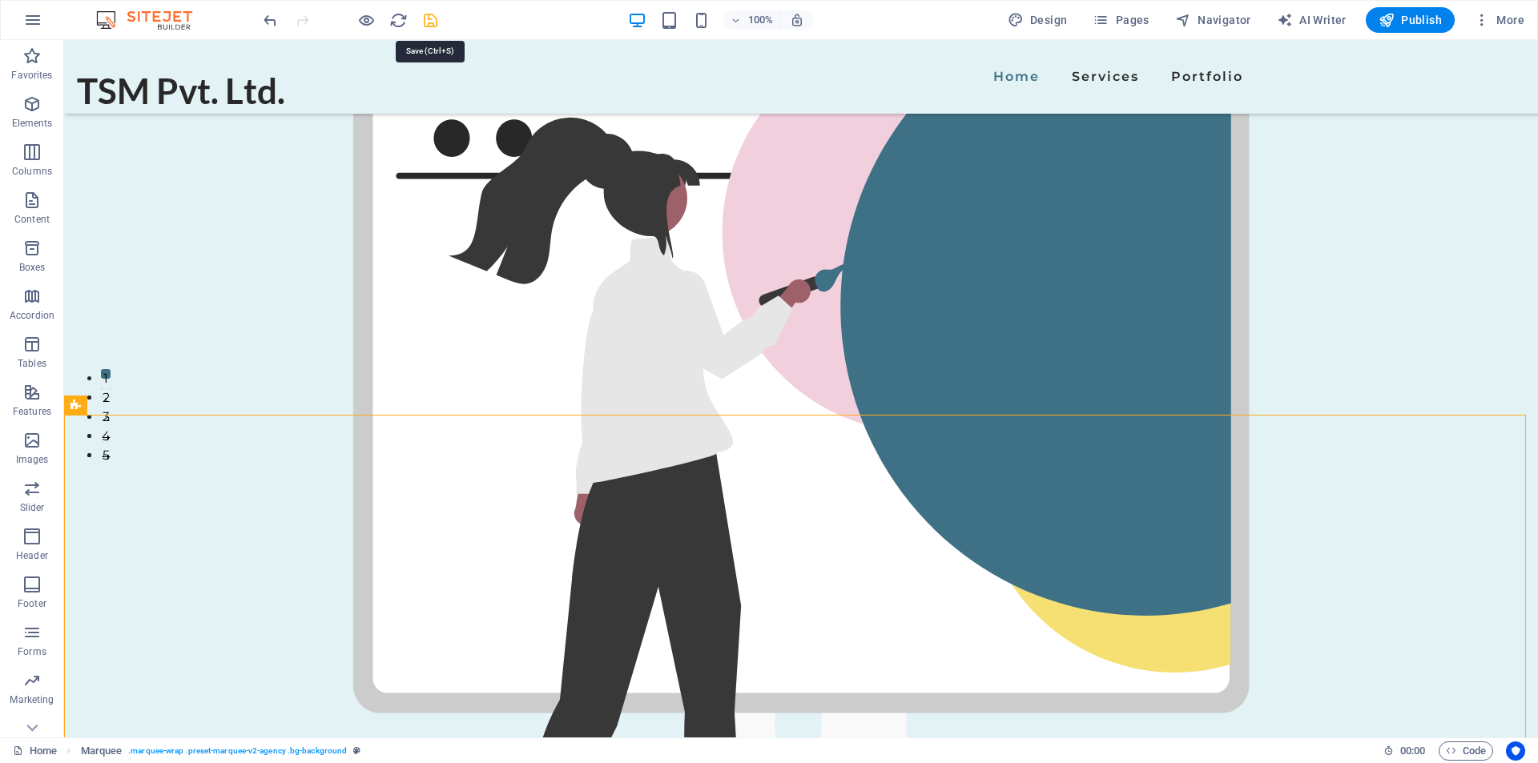
click at [431, 18] on icon "save" at bounding box center [430, 20] width 18 height 18
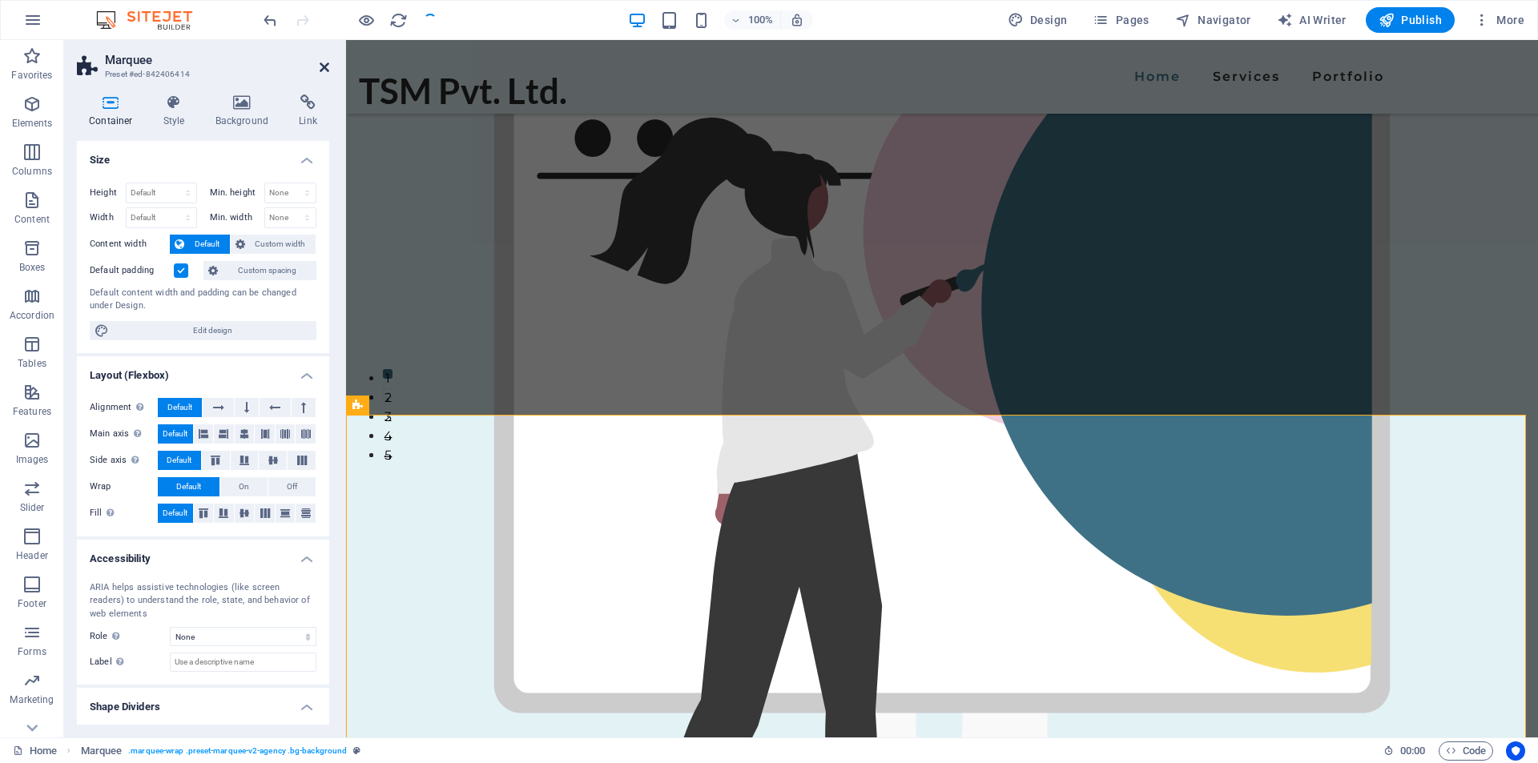
click at [325, 64] on icon at bounding box center [325, 67] width 10 height 13
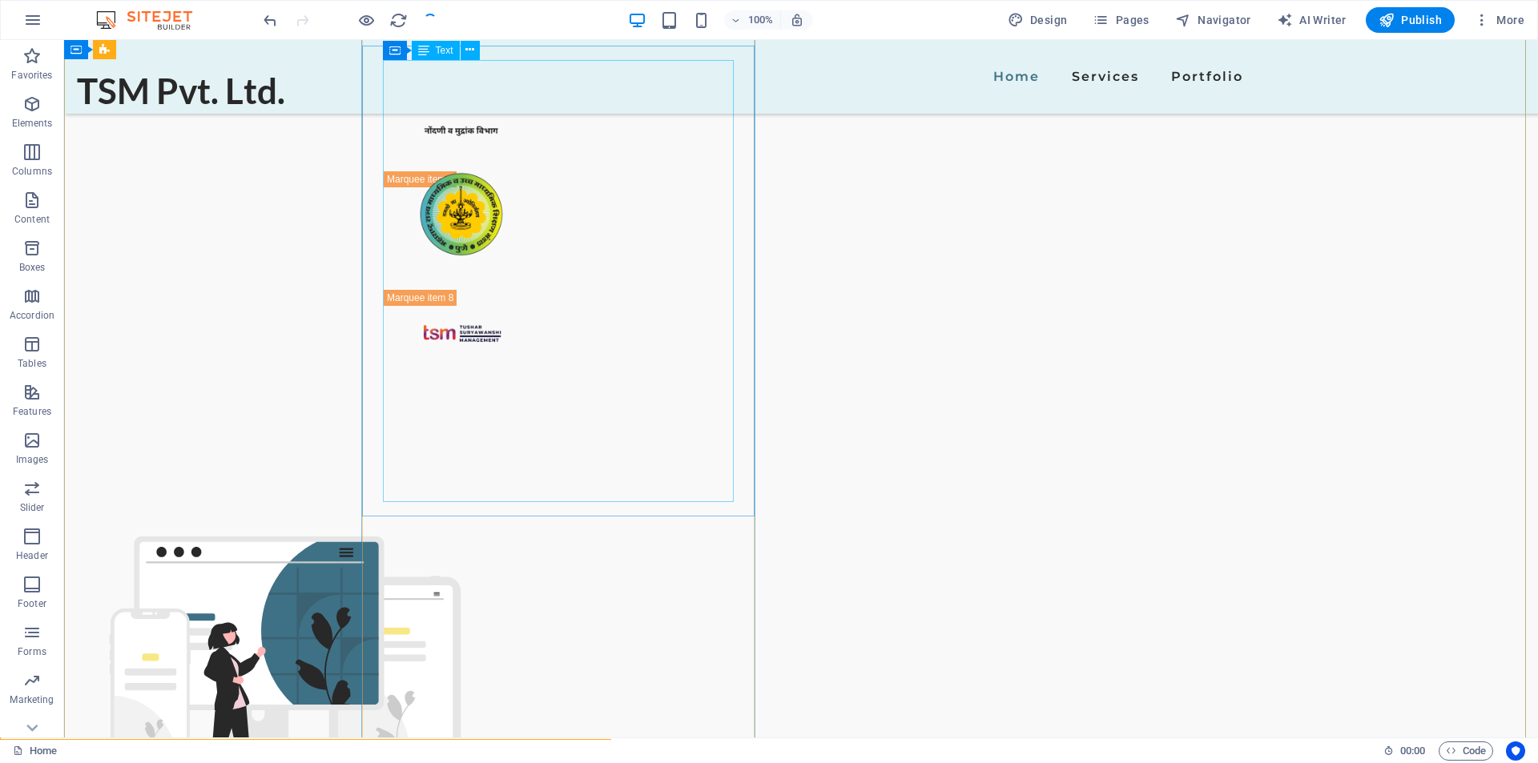
scroll to position [1749, 0]
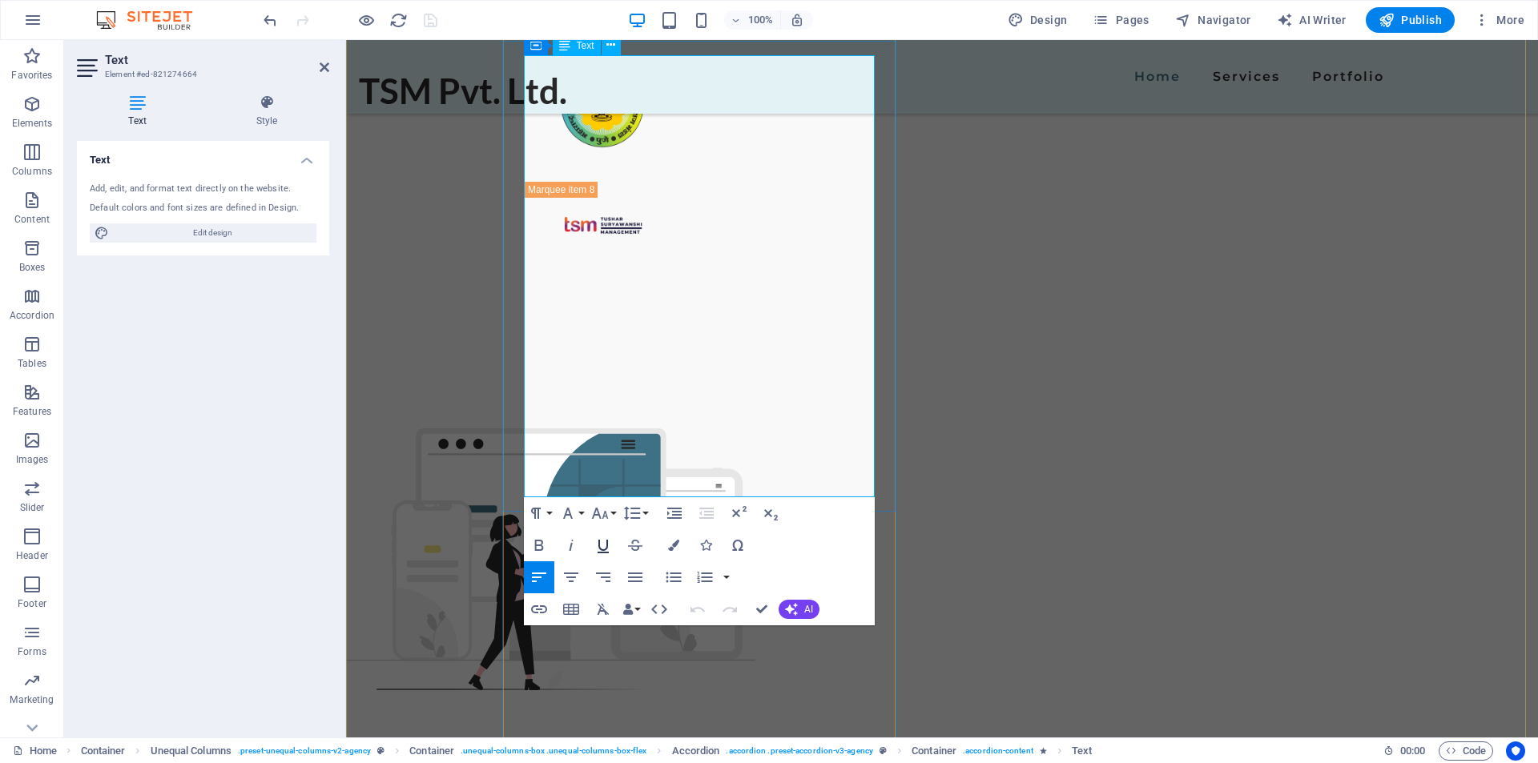
scroll to position [2070, 0]
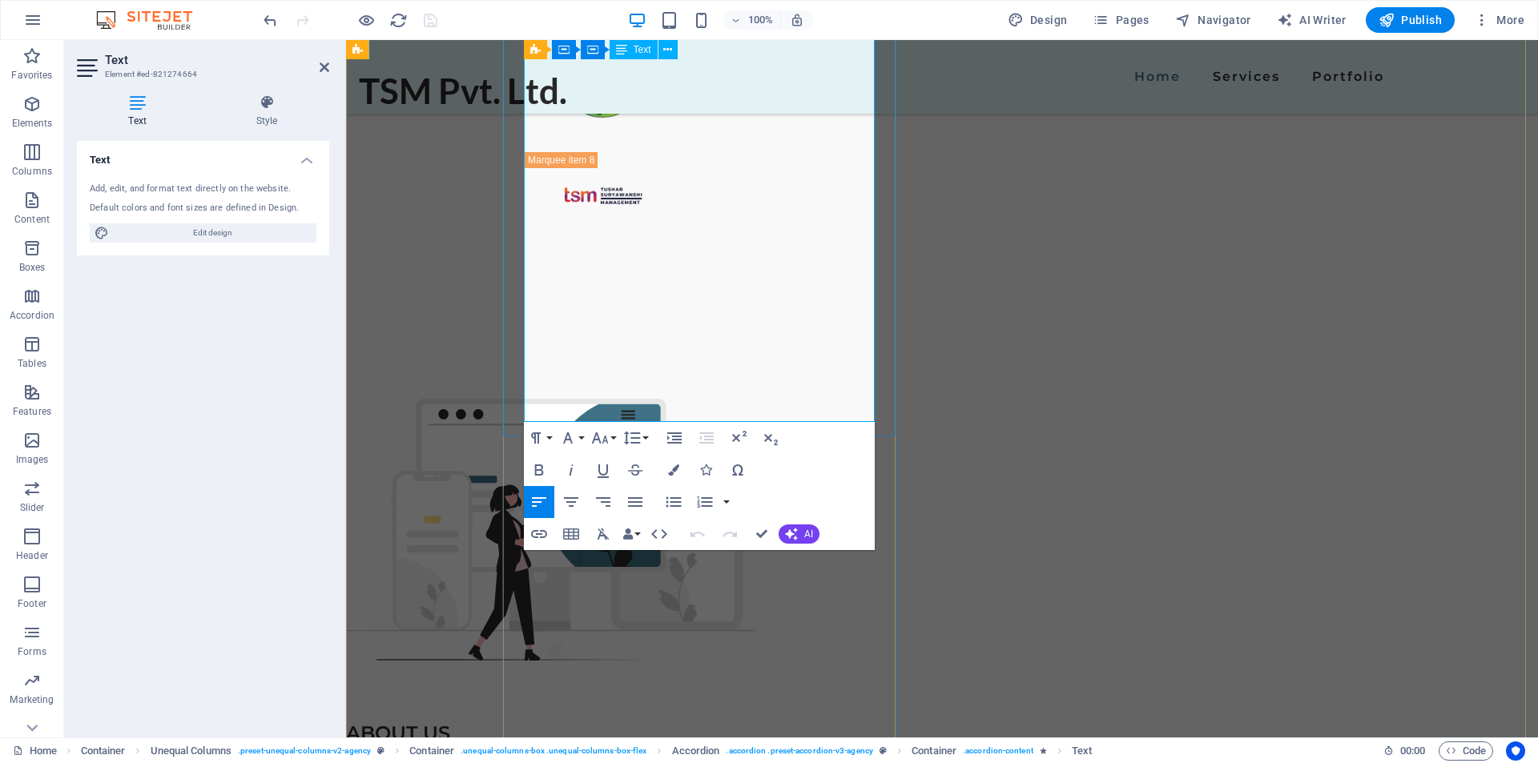
drag, startPoint x: 622, startPoint y: 410, endPoint x: 523, endPoint y: 321, distance: 133.3
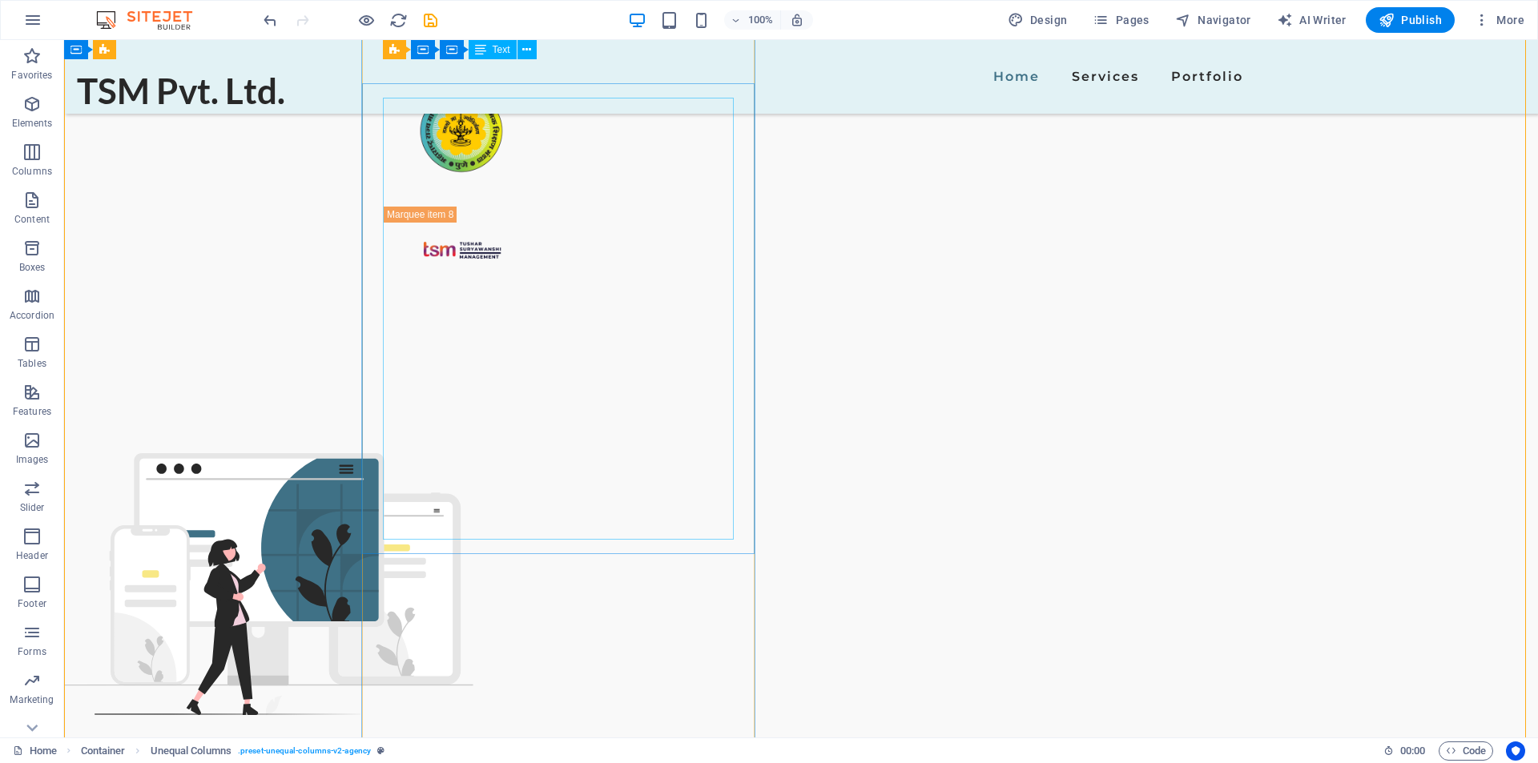
scroll to position [1910, 0]
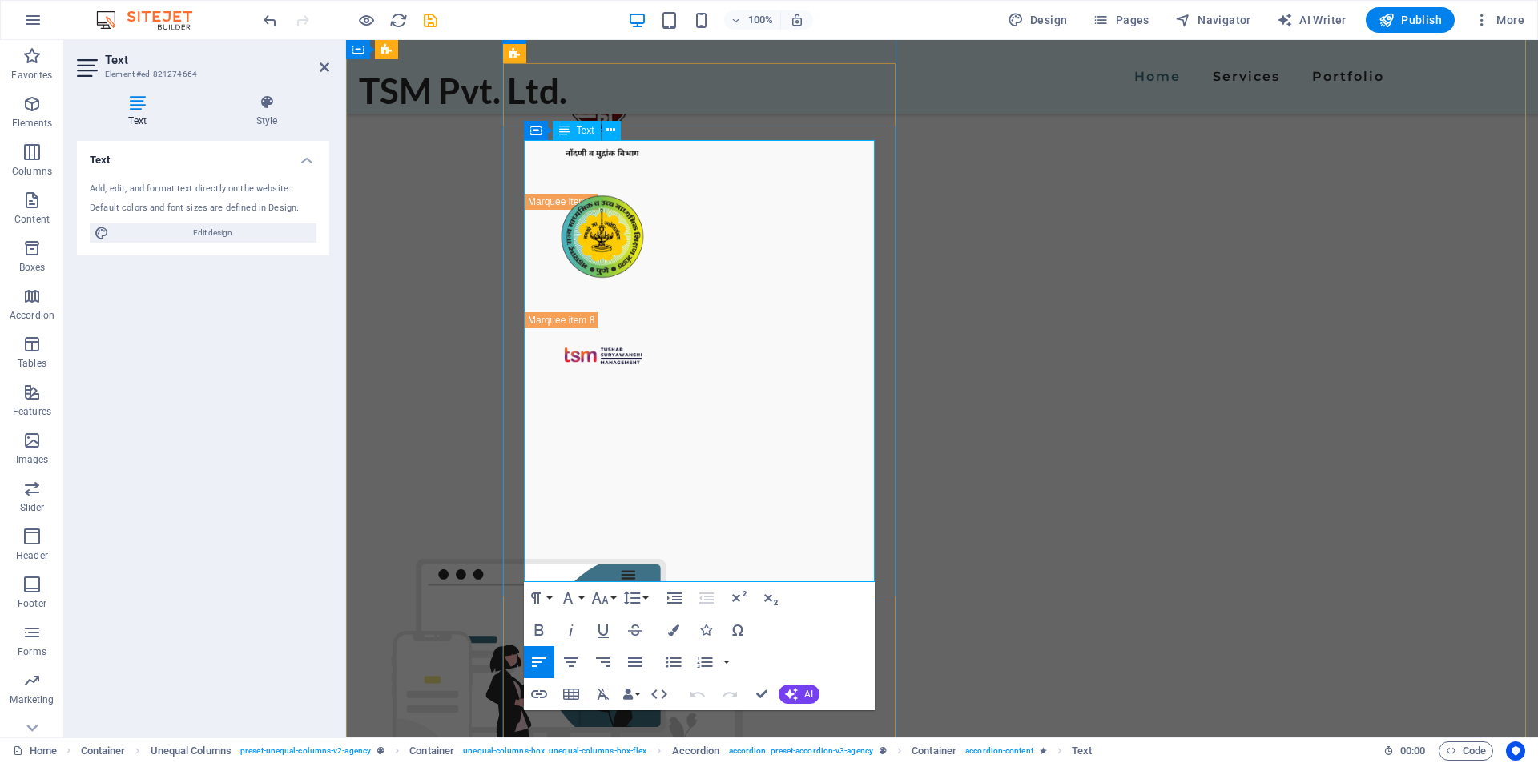
drag, startPoint x: 622, startPoint y: 577, endPoint x: 526, endPoint y: 308, distance: 285.5
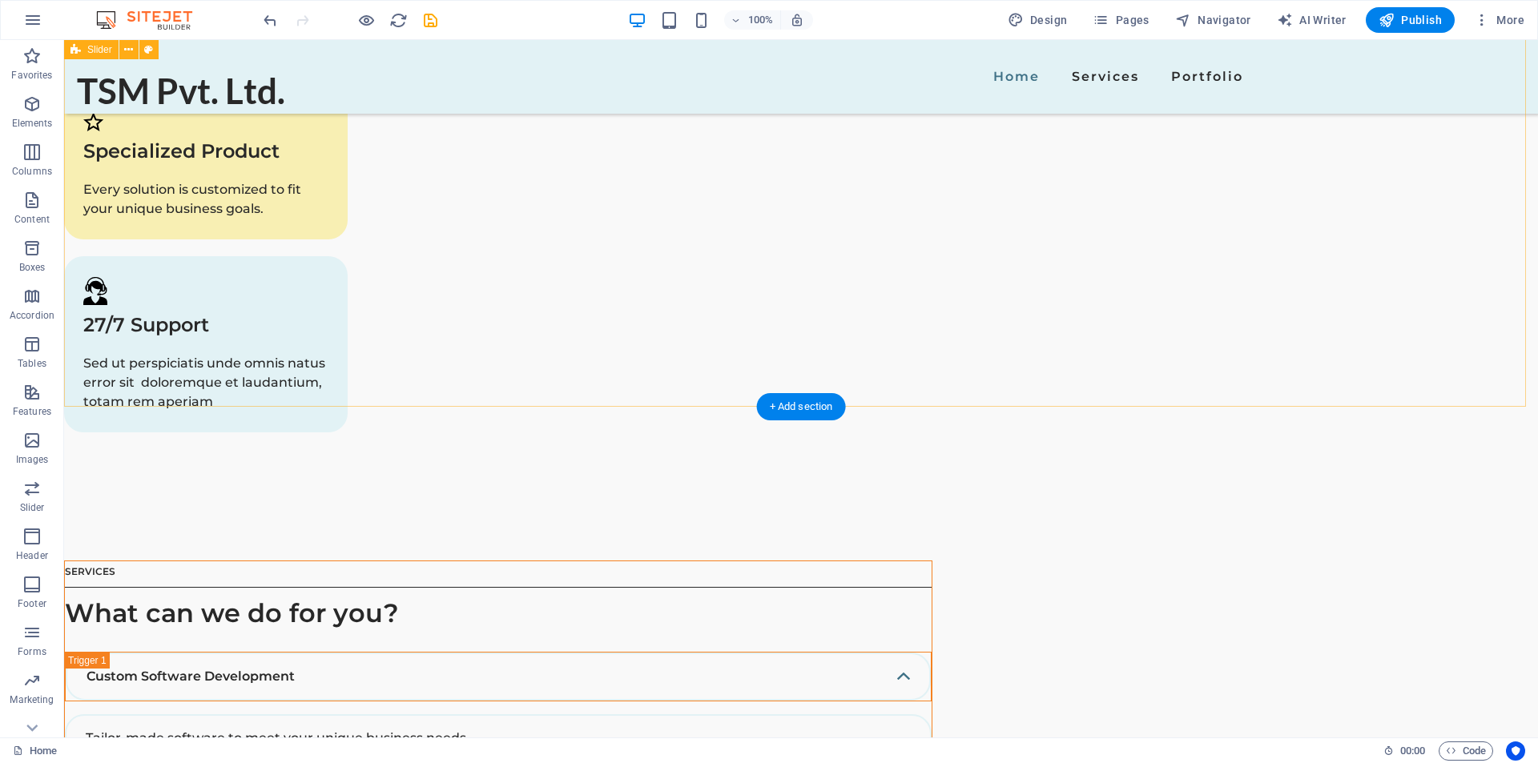
scroll to position [3334, 0]
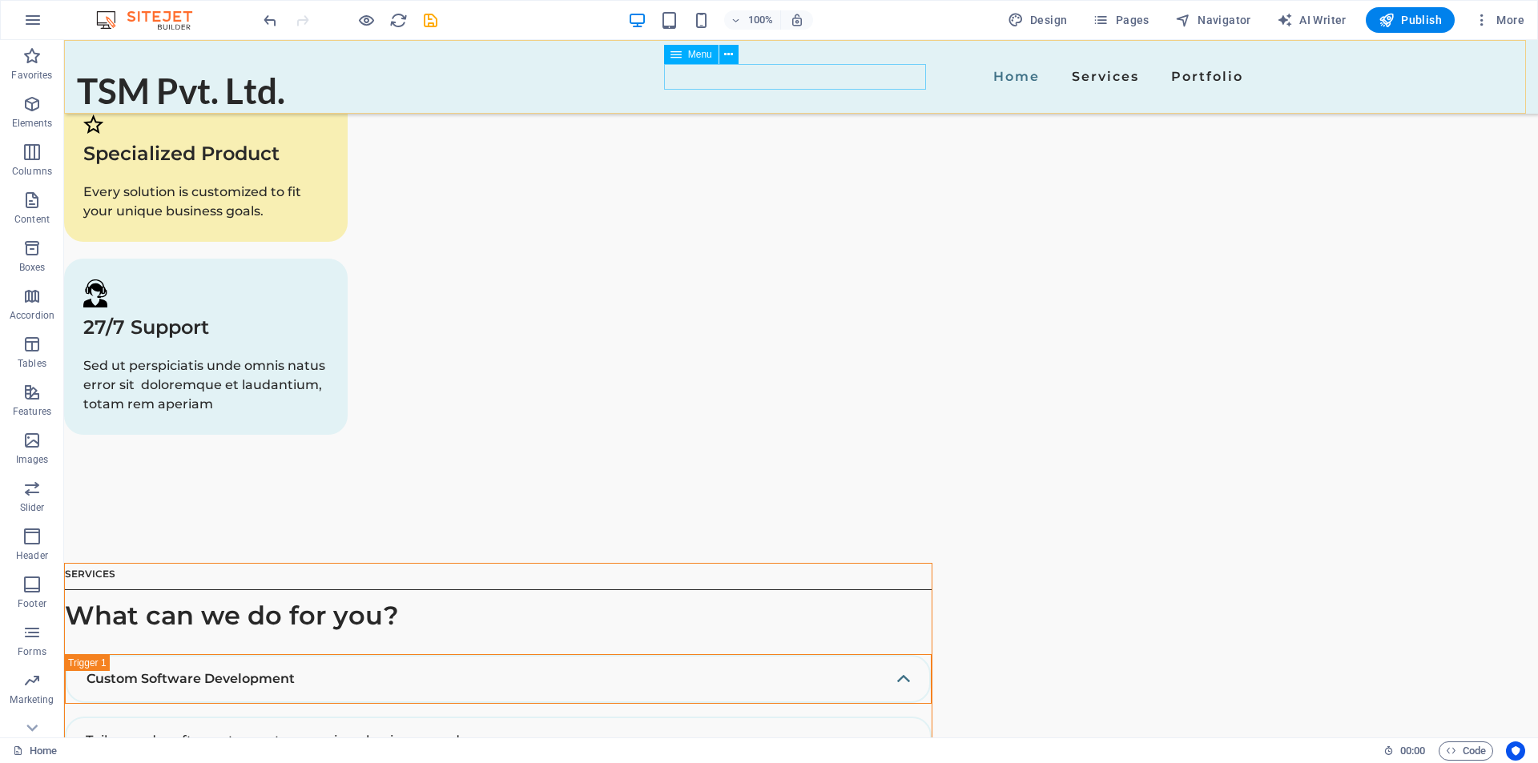
click at [771, 85] on nav "Home Services Portfolio" at bounding box center [800, 77] width 897 height 26
click at [758, 78] on nav "Home Services Portfolio" at bounding box center [800, 77] width 897 height 26
select select
select select "1"
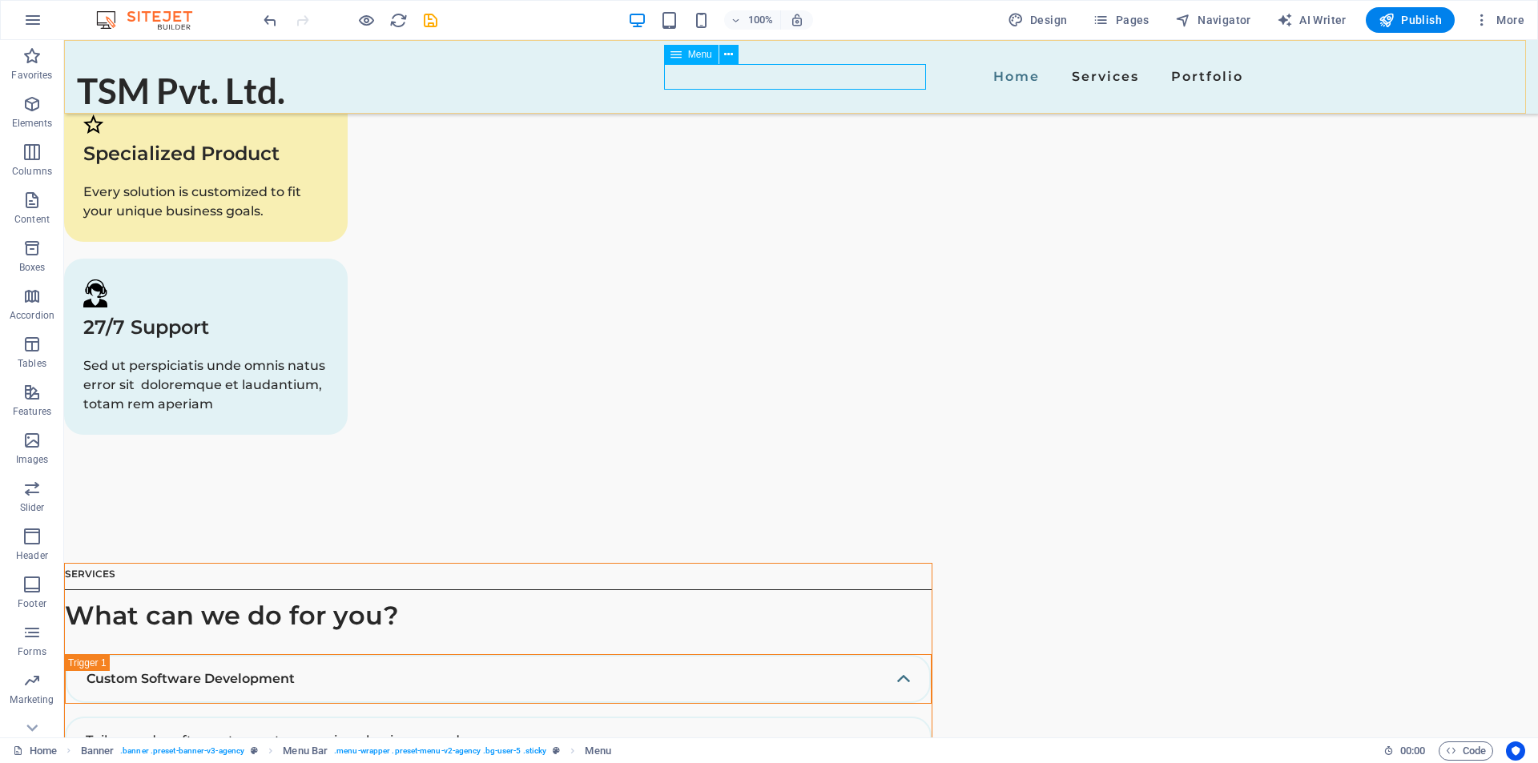
select select
select select "2"
select select
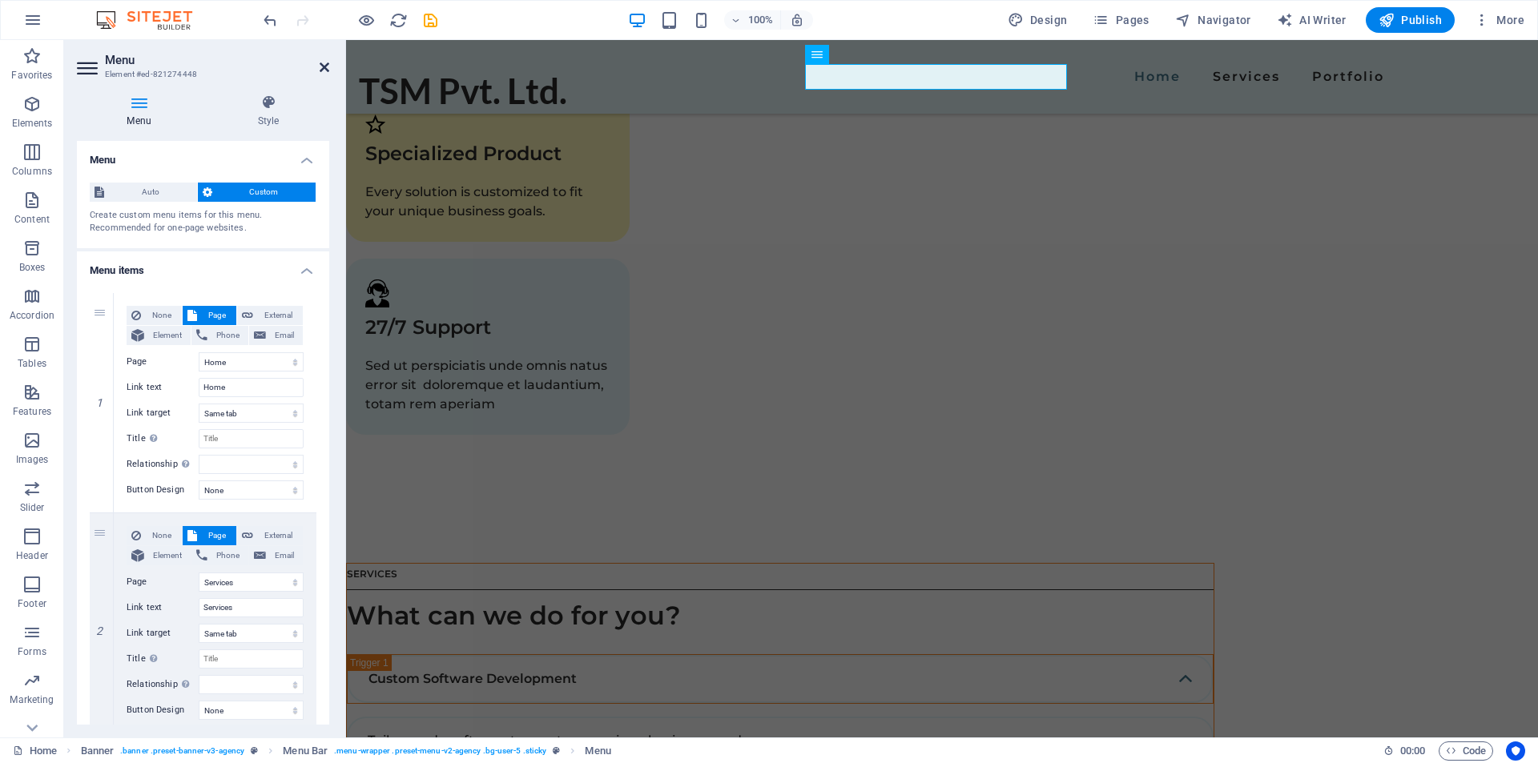
click at [324, 68] on icon at bounding box center [325, 67] width 10 height 13
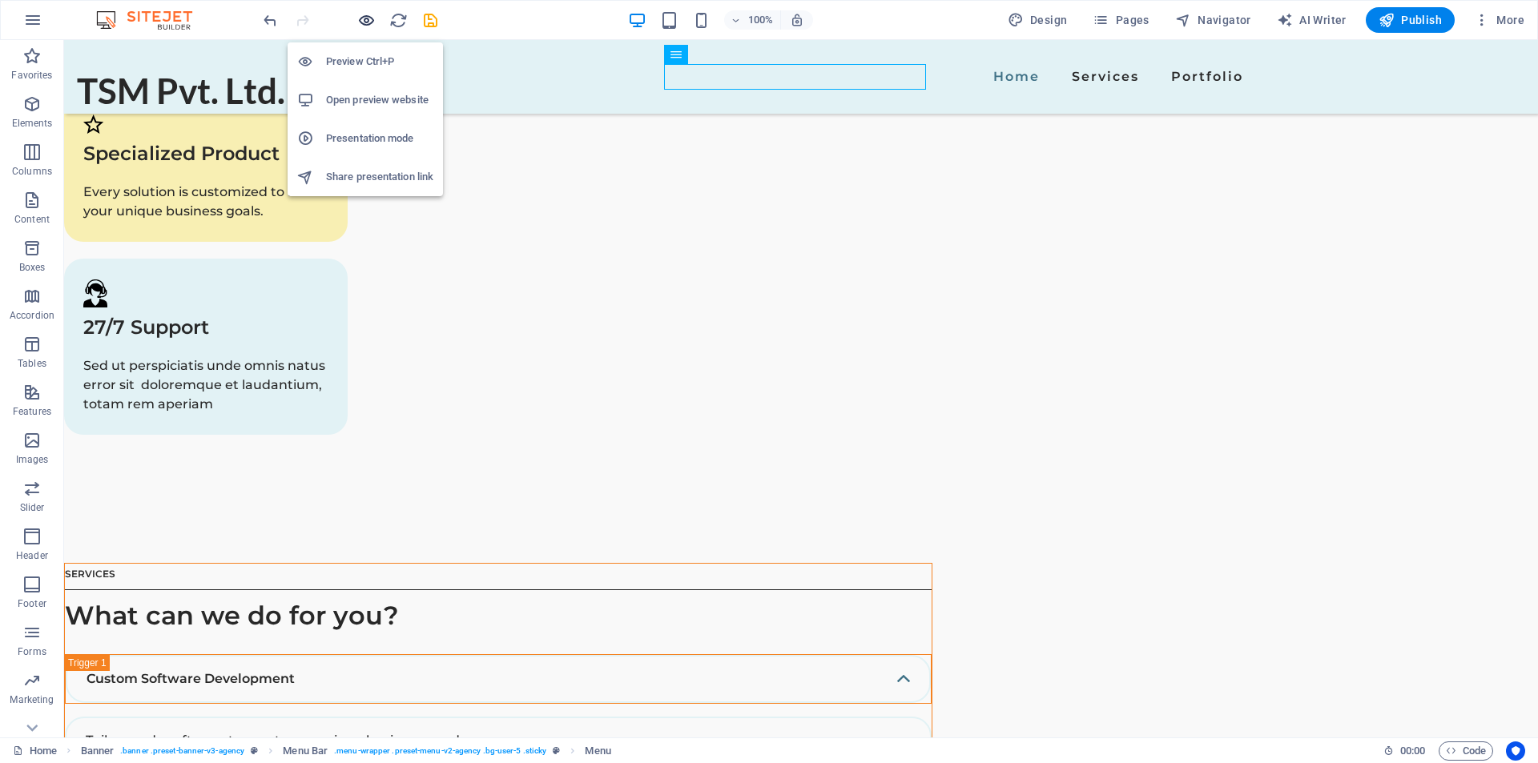
click at [367, 21] on icon "button" at bounding box center [366, 20] width 18 height 18
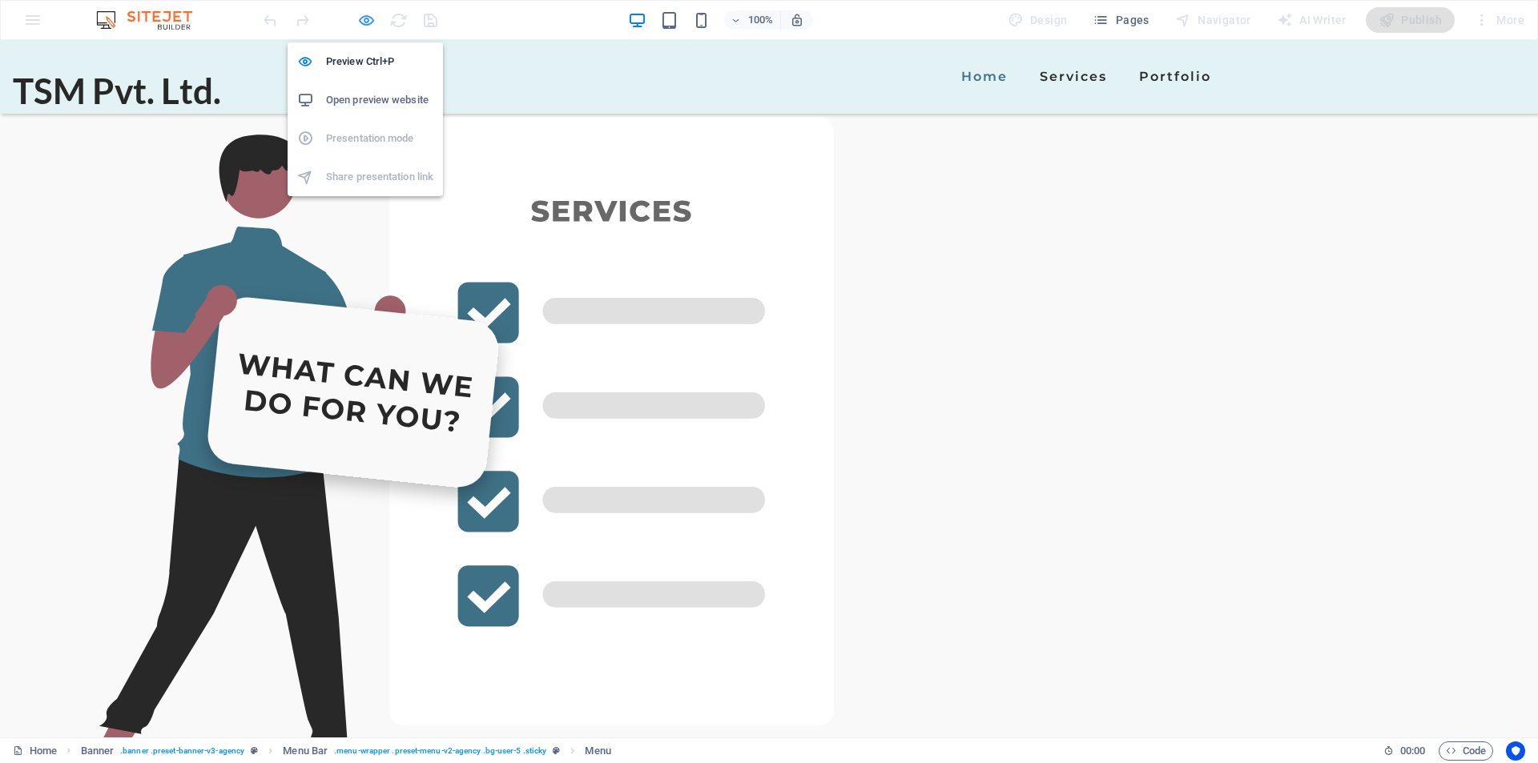
scroll to position [2866, 0]
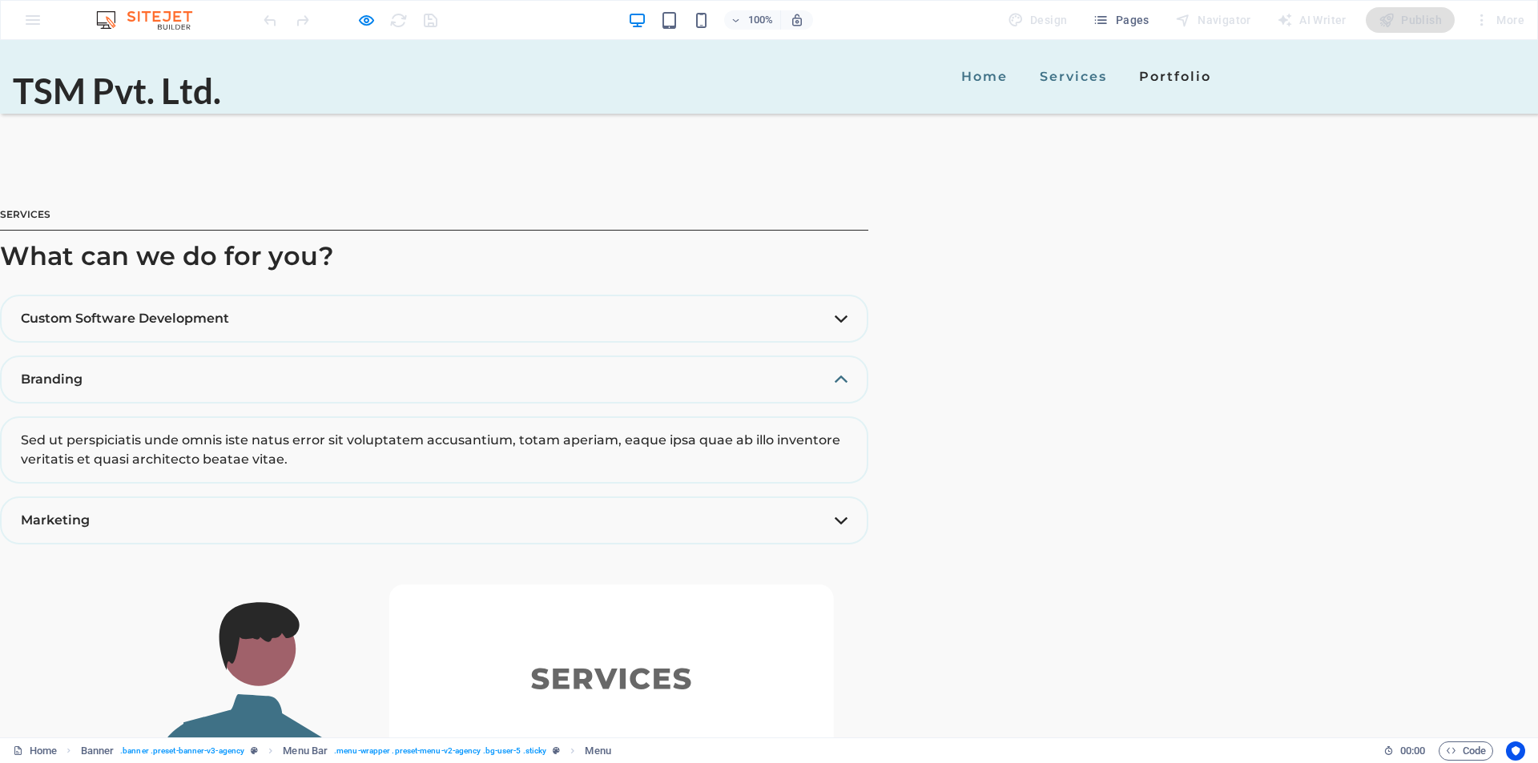
click at [1033, 71] on link "Services" at bounding box center [1073, 77] width 80 height 26
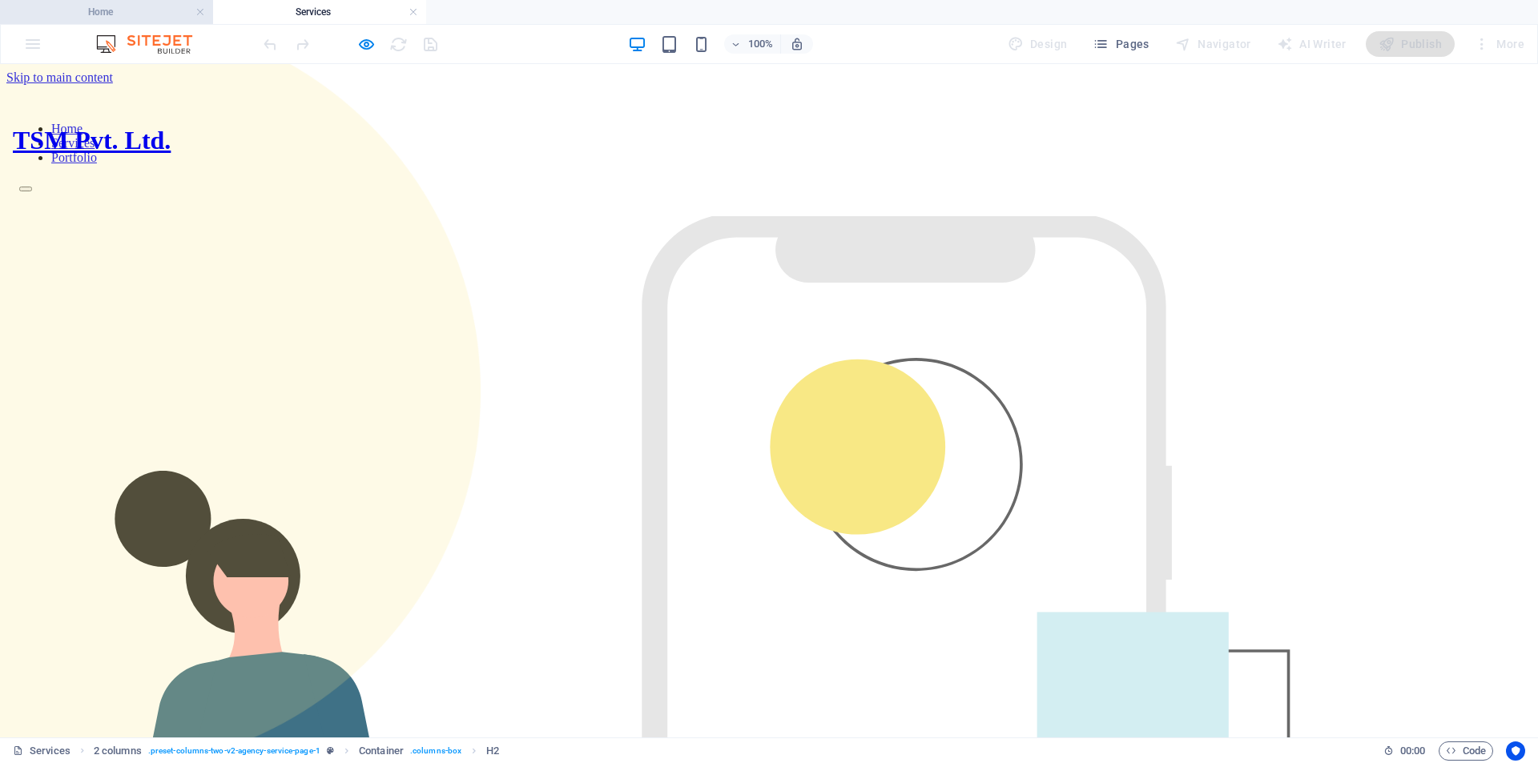
scroll to position [0, 0]
click at [104, 10] on h4 "Home" at bounding box center [106, 12] width 213 height 18
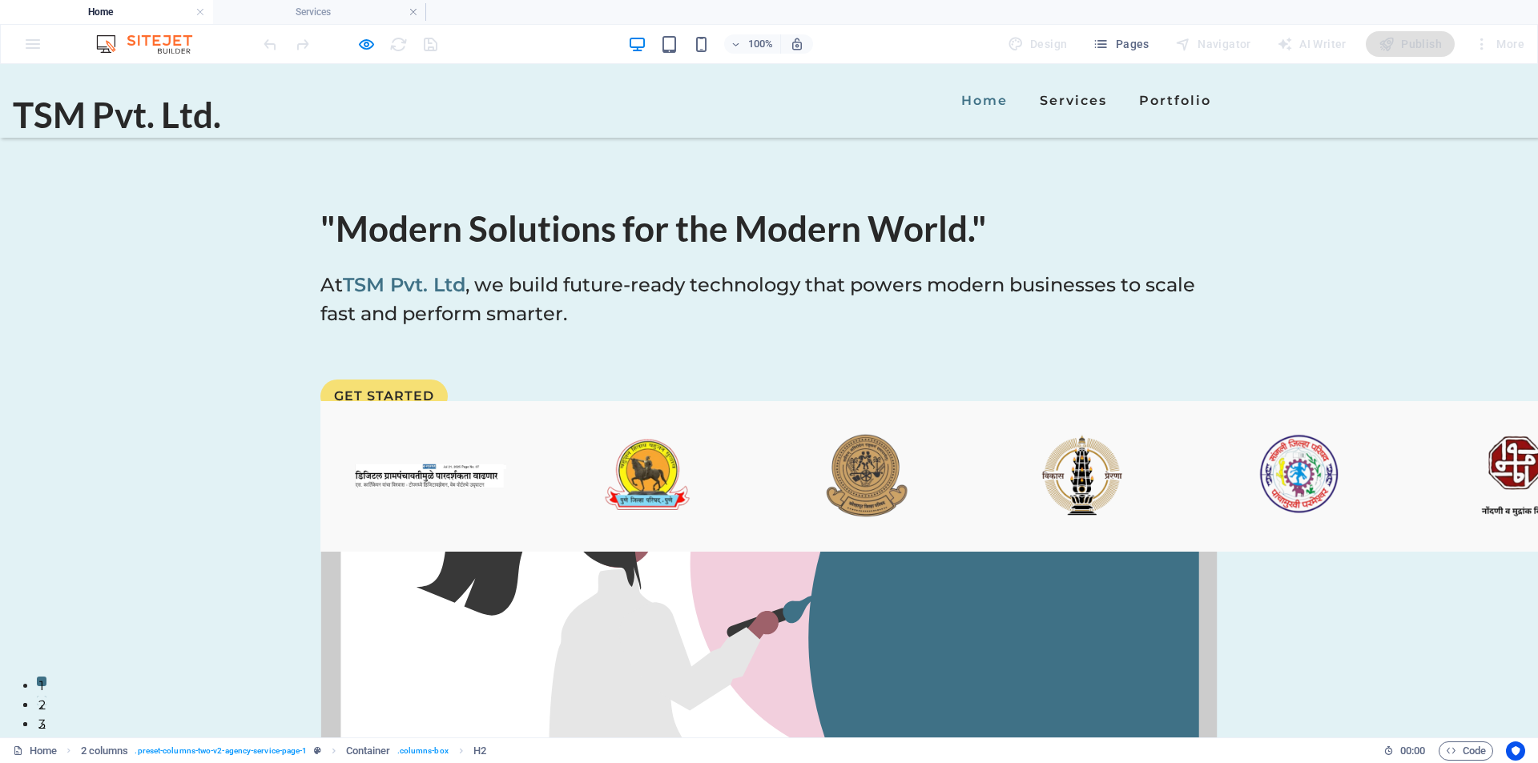
scroll to position [2902, 0]
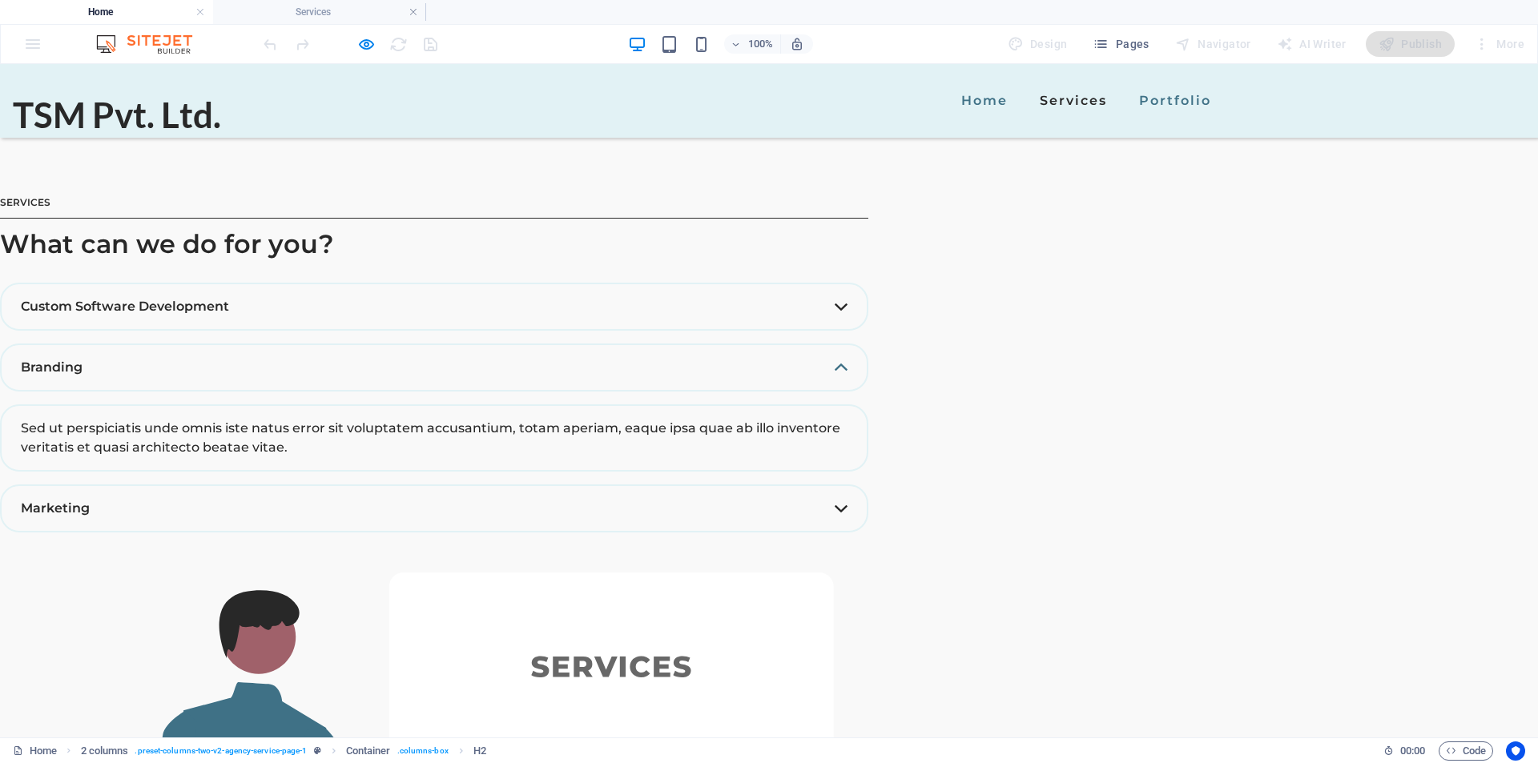
click at [1133, 99] on link "Portfolio" at bounding box center [1175, 101] width 85 height 26
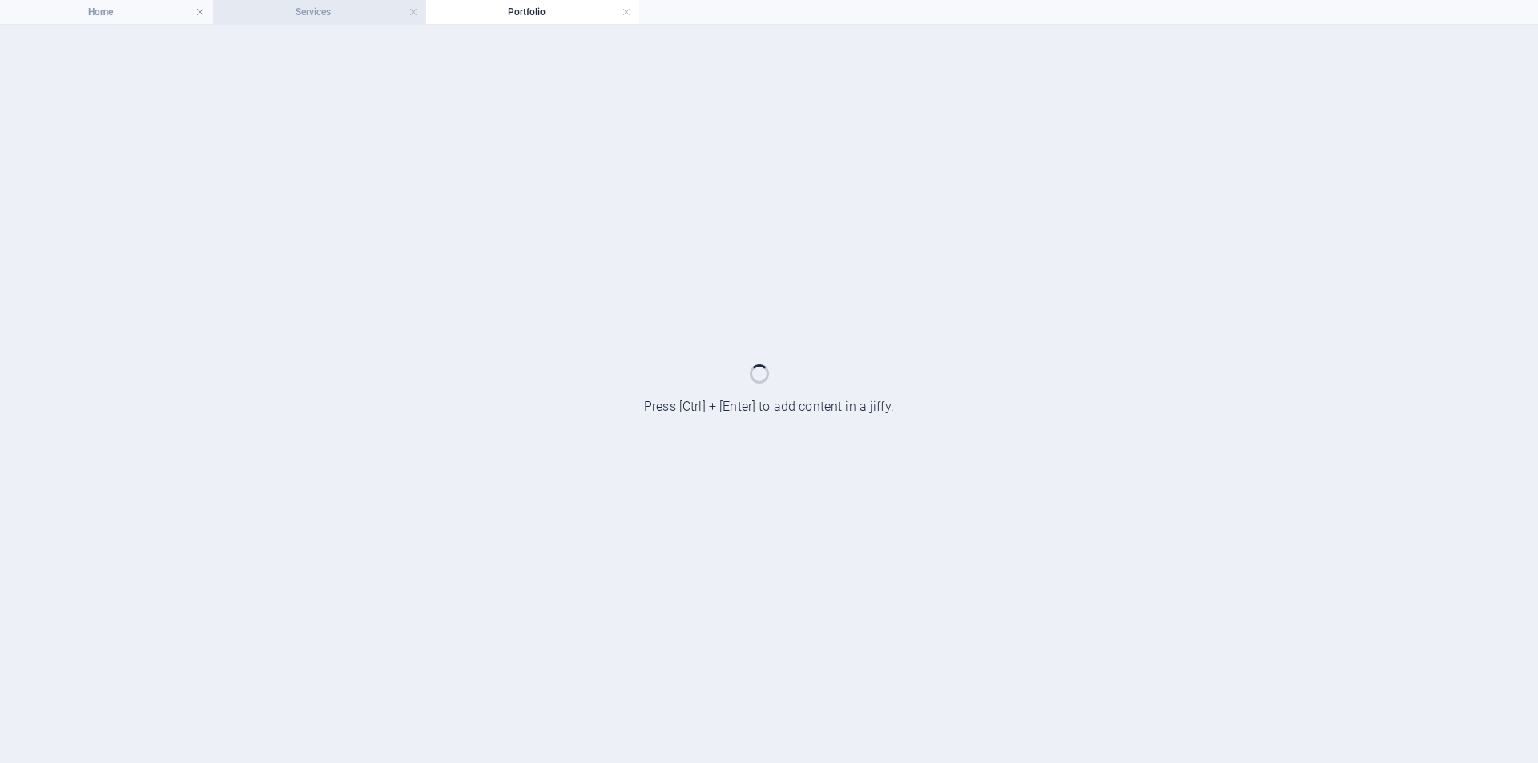
click at [308, 18] on h4 "Services" at bounding box center [319, 12] width 213 height 18
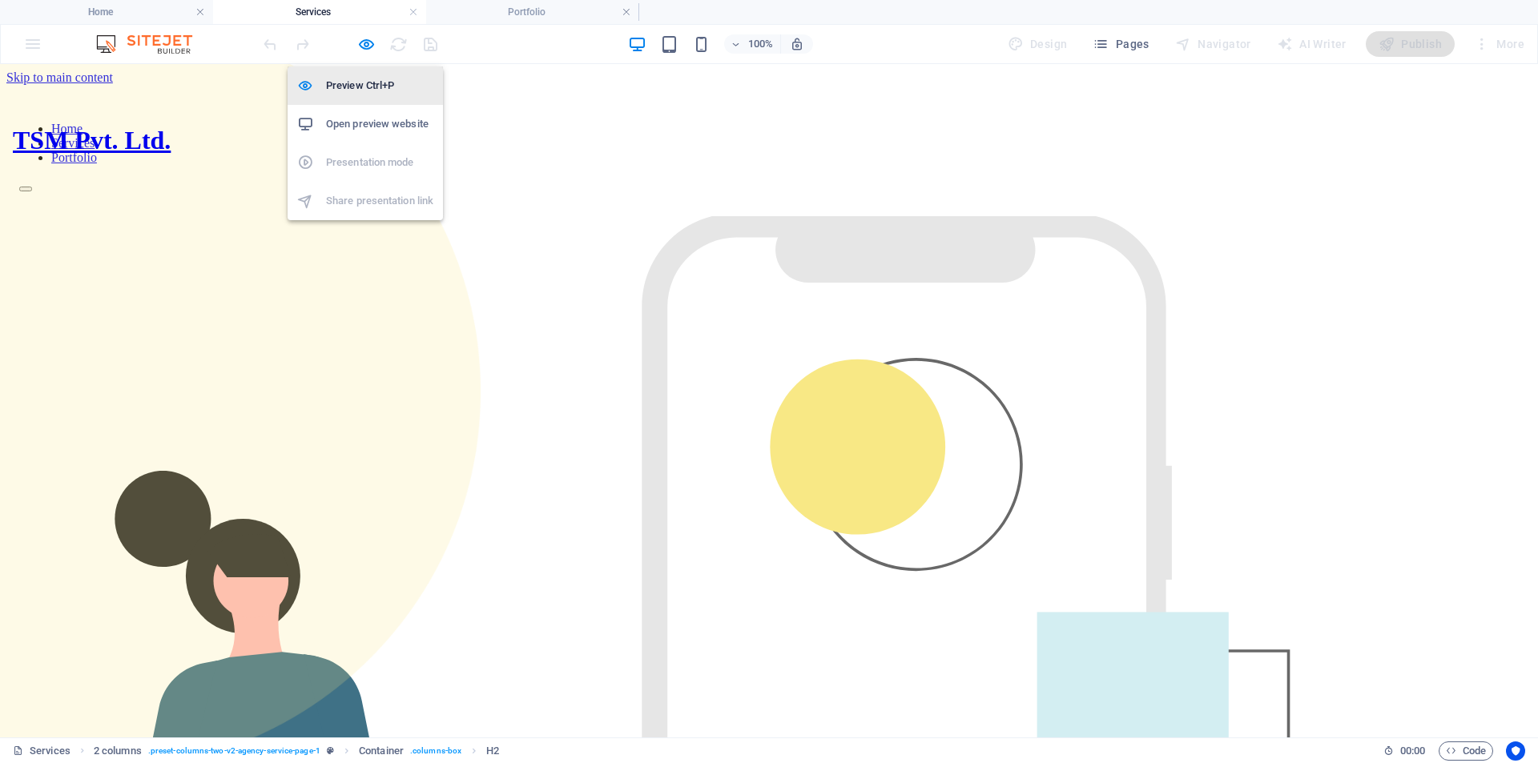
click at [348, 83] on h6 "Preview Ctrl+P" at bounding box center [379, 85] width 107 height 19
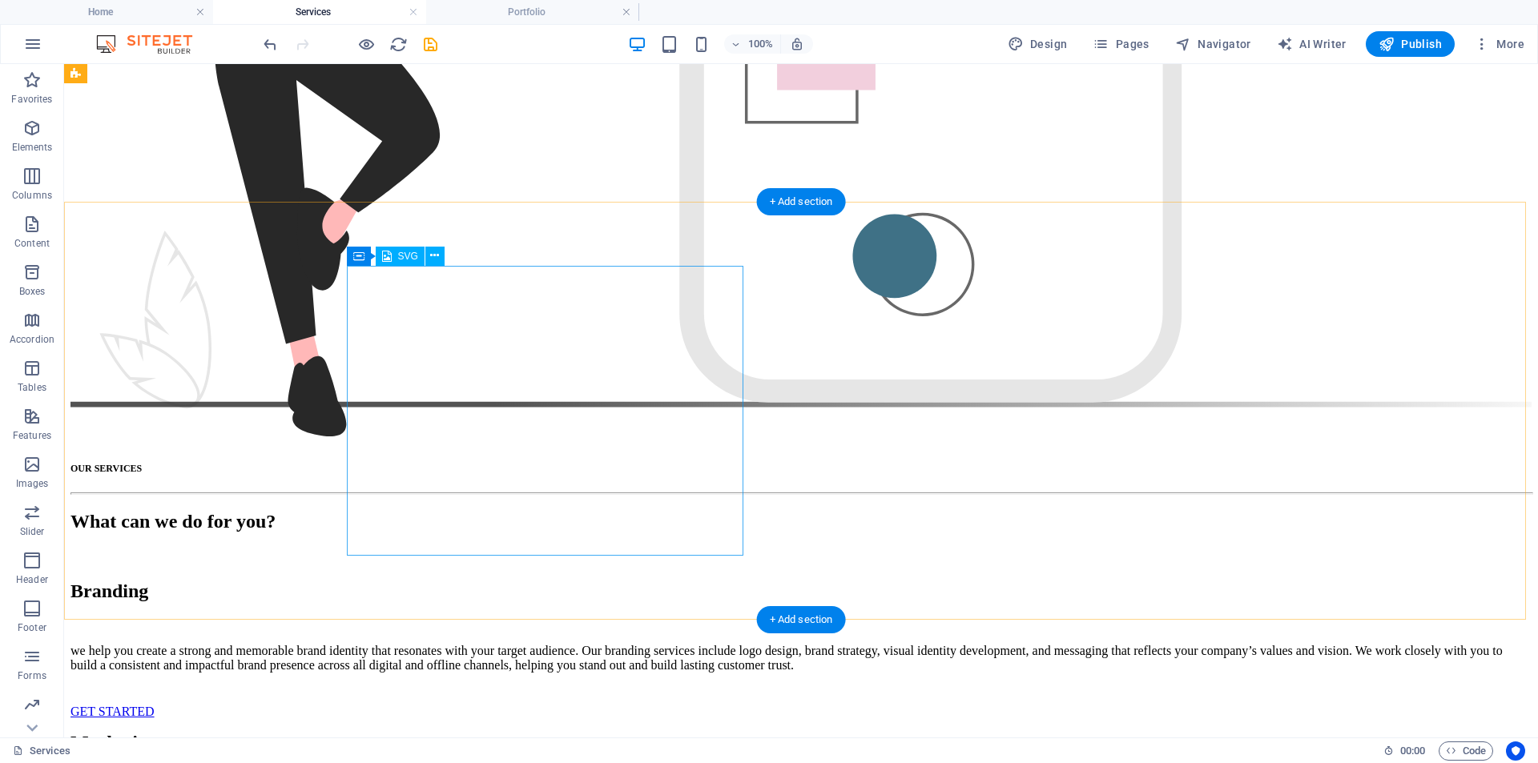
scroll to position [705, 0]
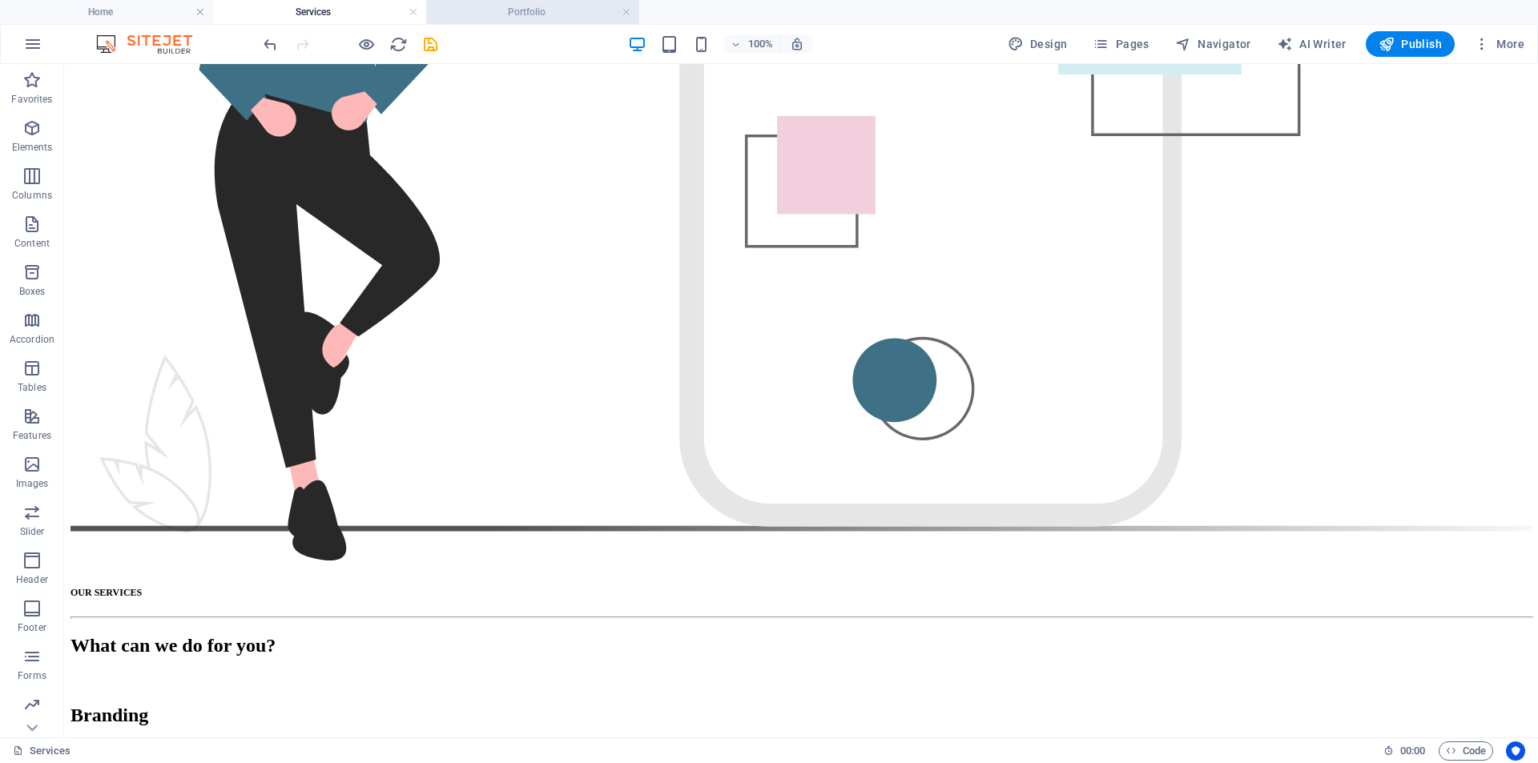
click at [584, 20] on h4 "Portfolio" at bounding box center [532, 12] width 213 height 18
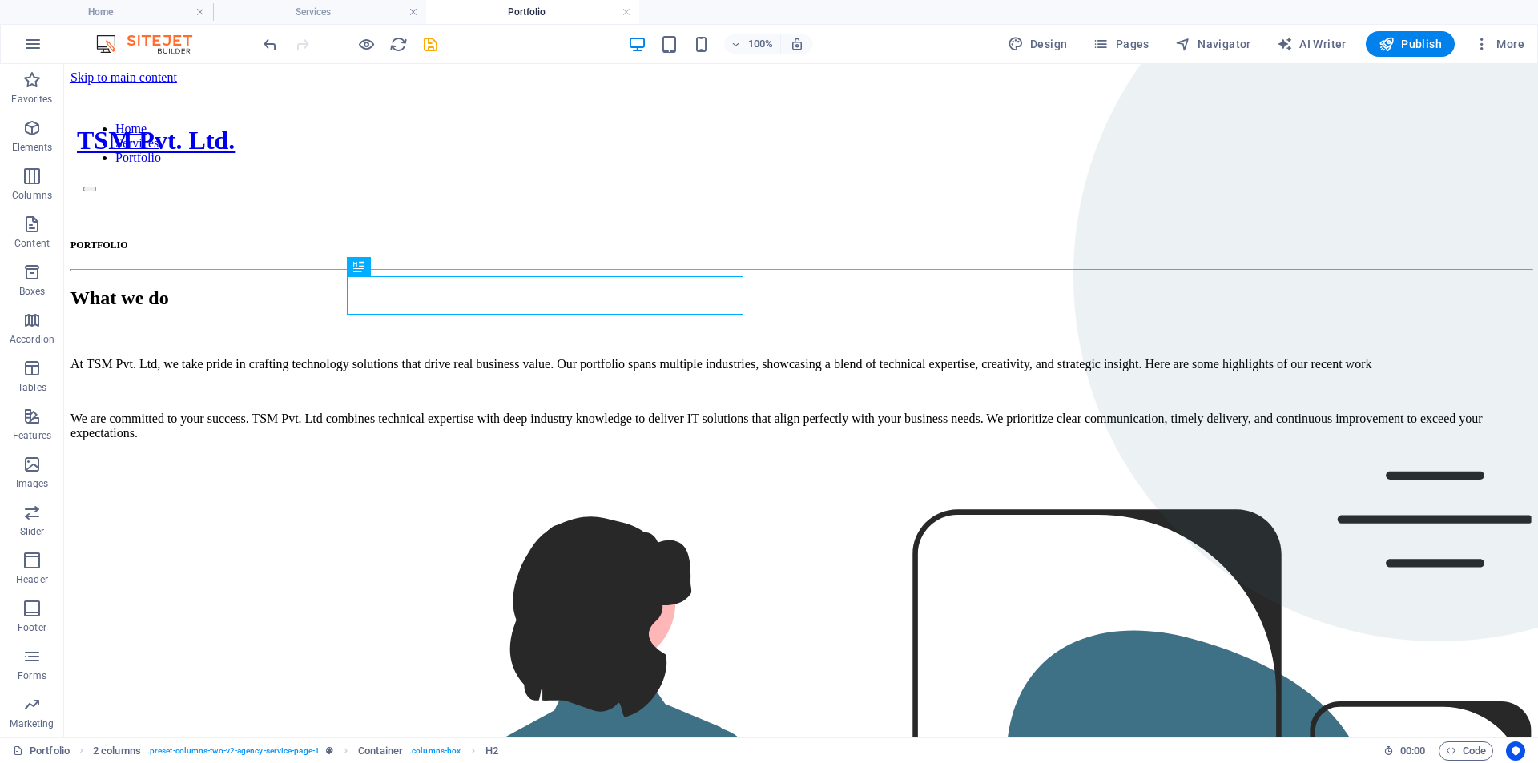
scroll to position [0, 0]
click at [153, 19] on h4 "Home" at bounding box center [106, 12] width 213 height 18
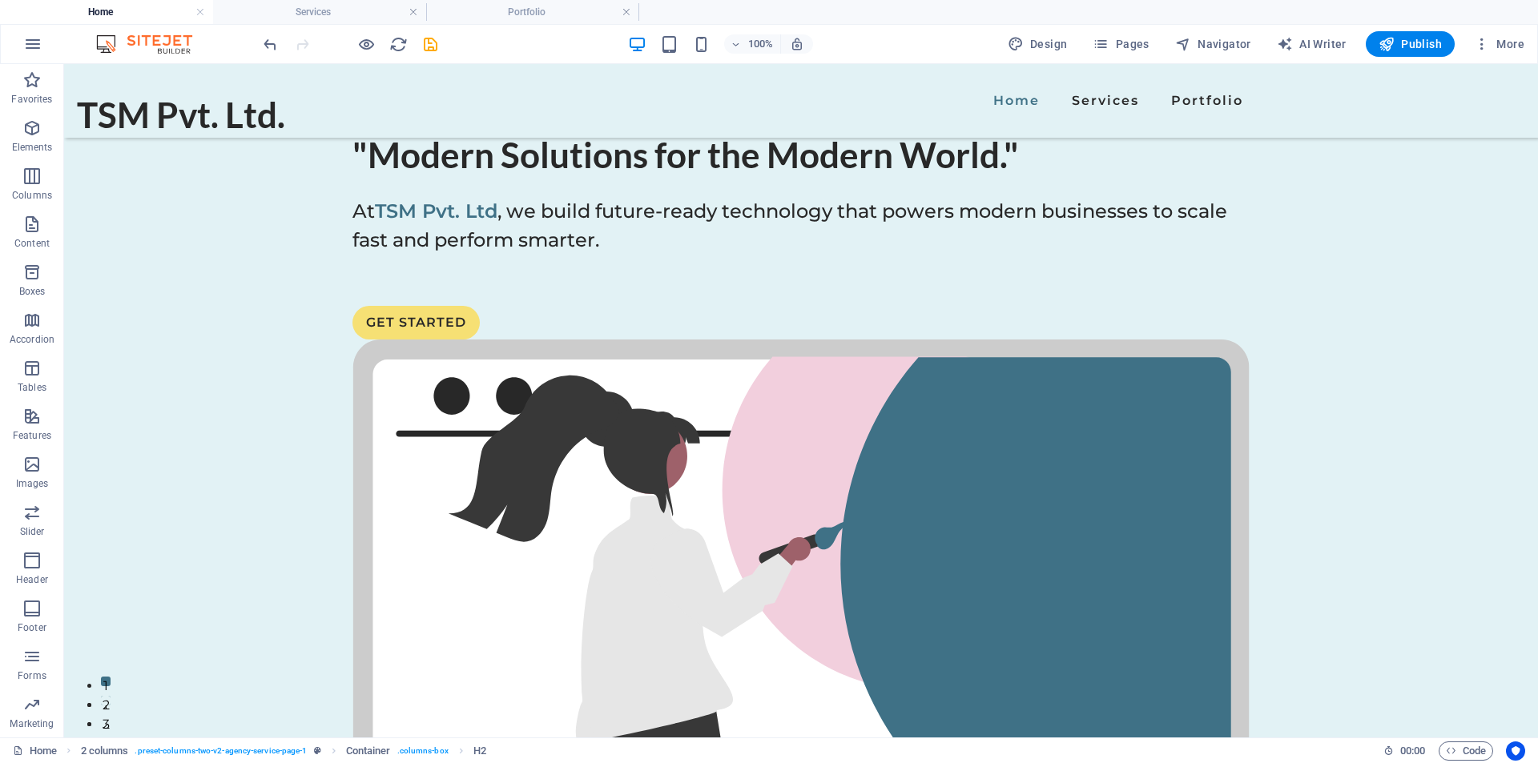
scroll to position [2960, 0]
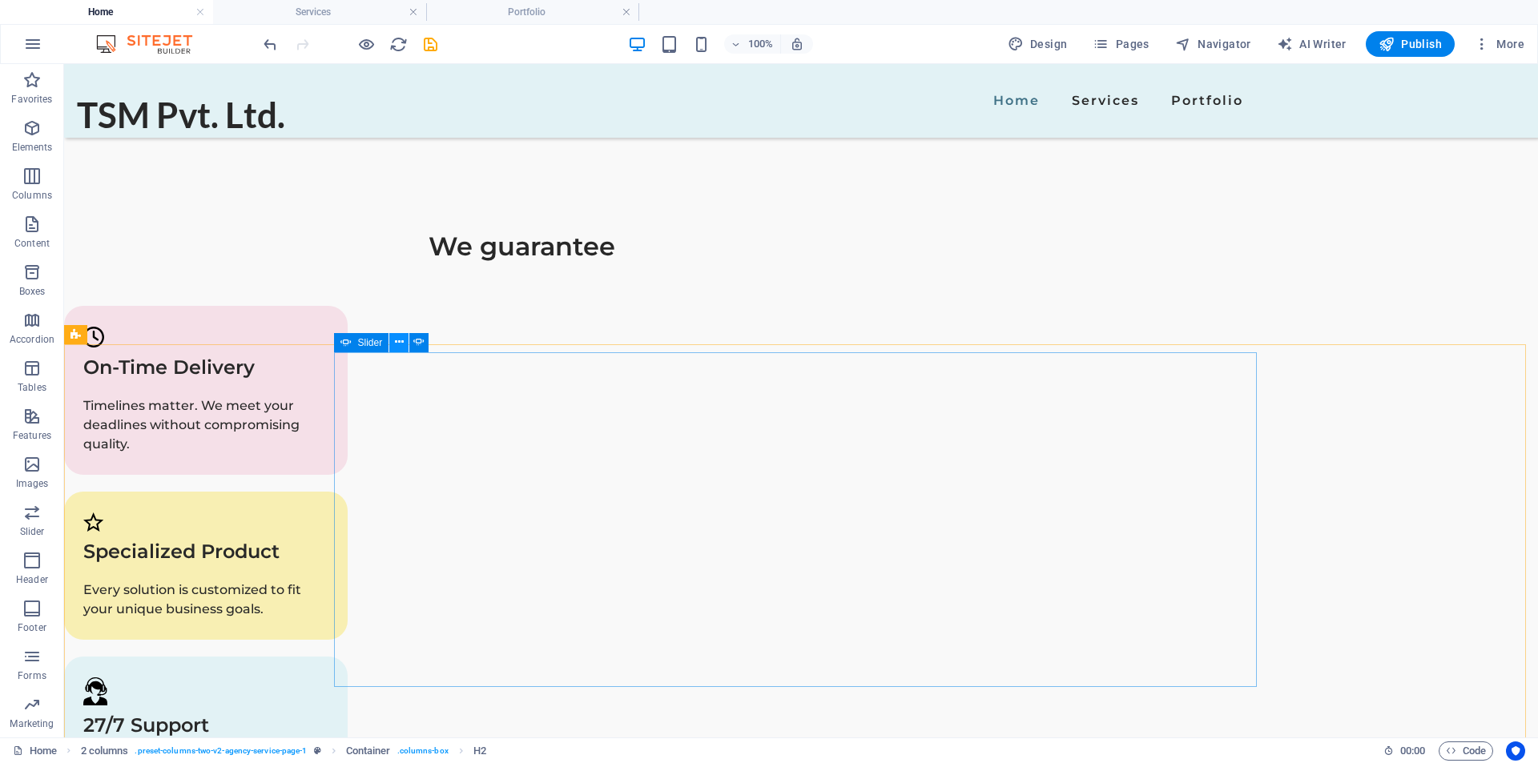
click at [396, 344] on icon at bounding box center [399, 342] width 9 height 17
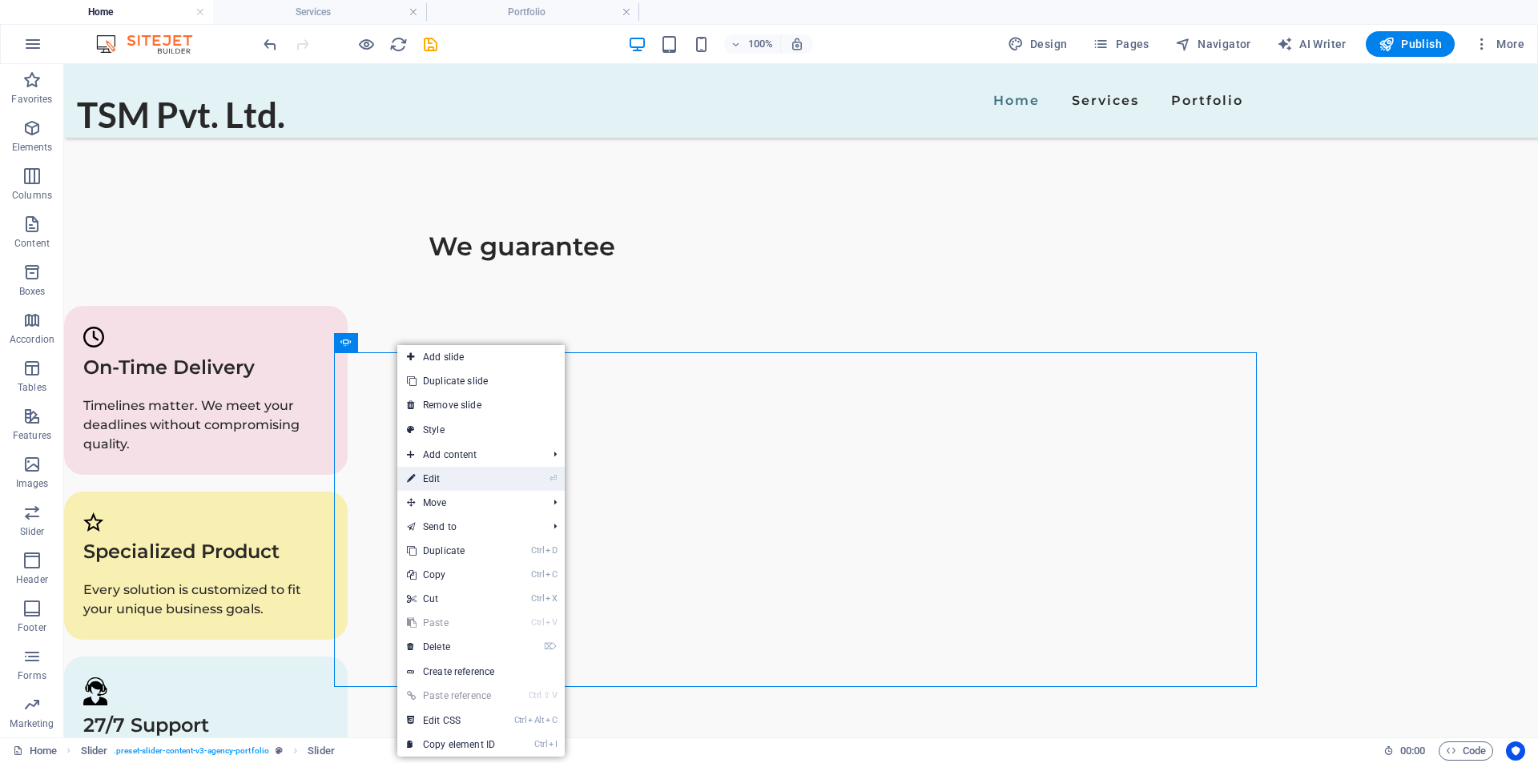
click at [434, 476] on link "⏎ Edit" at bounding box center [450, 479] width 107 height 24
select select "ms"
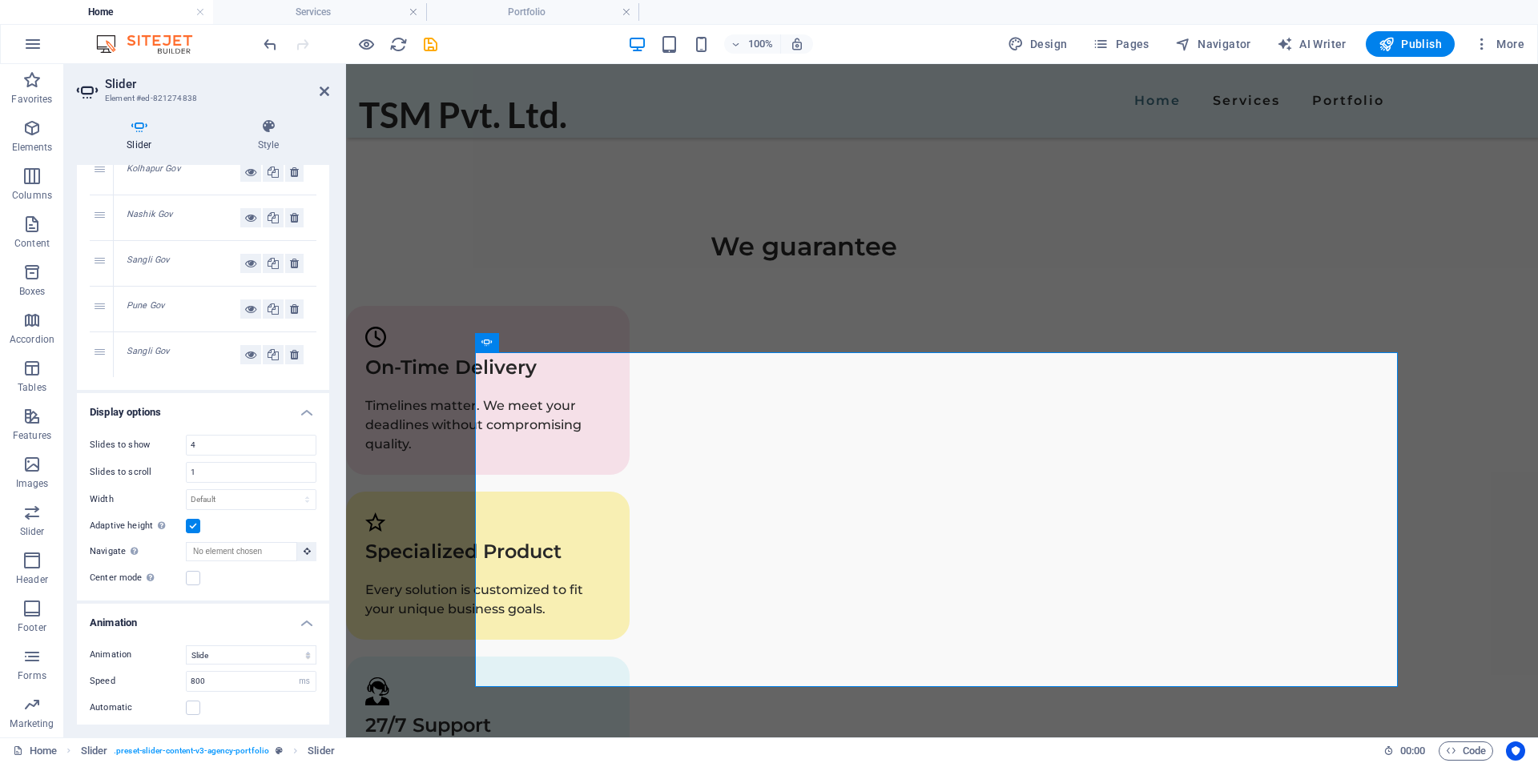
scroll to position [160, 0]
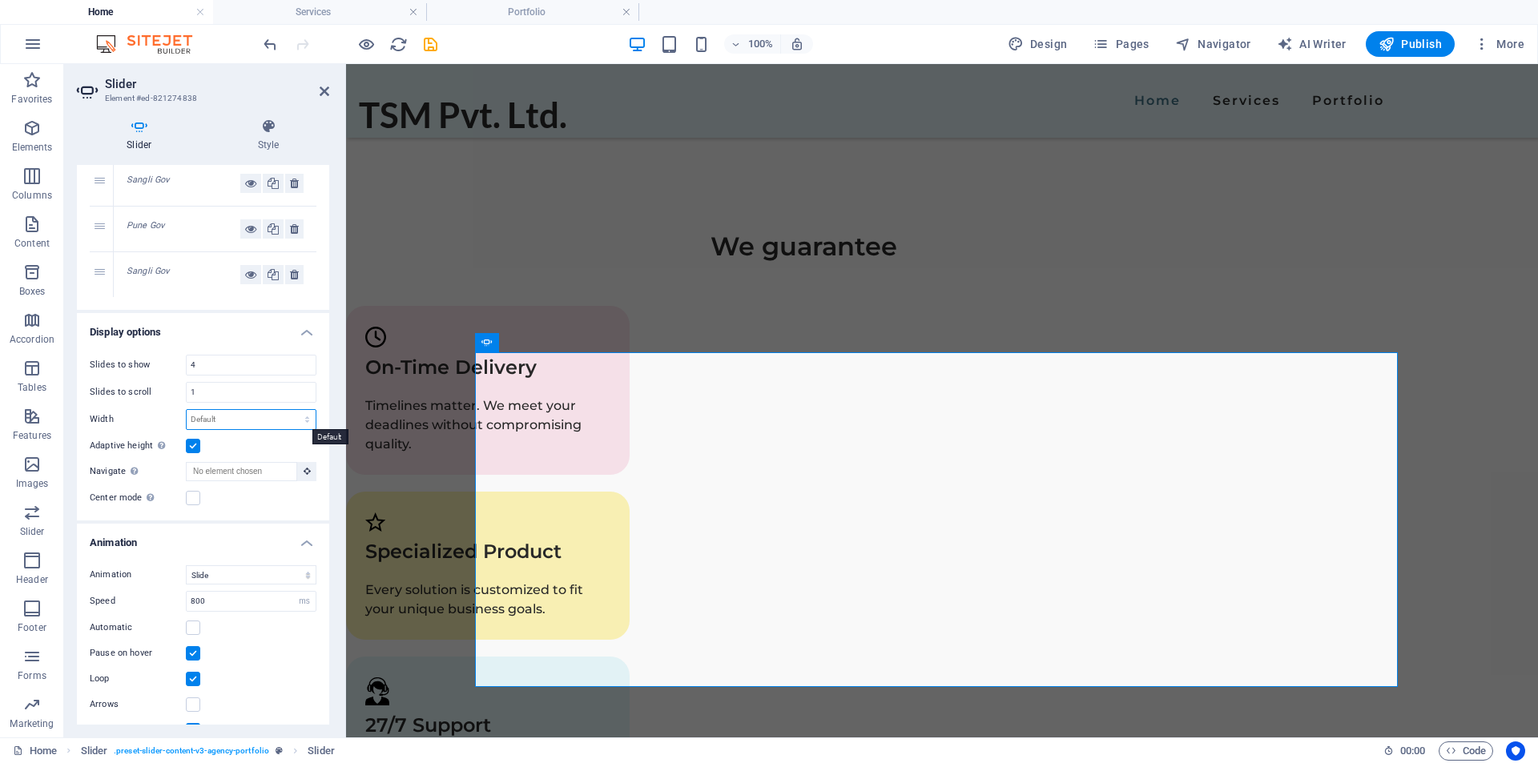
click at [210, 418] on select "Default px % rem em vw vh" at bounding box center [251, 419] width 129 height 19
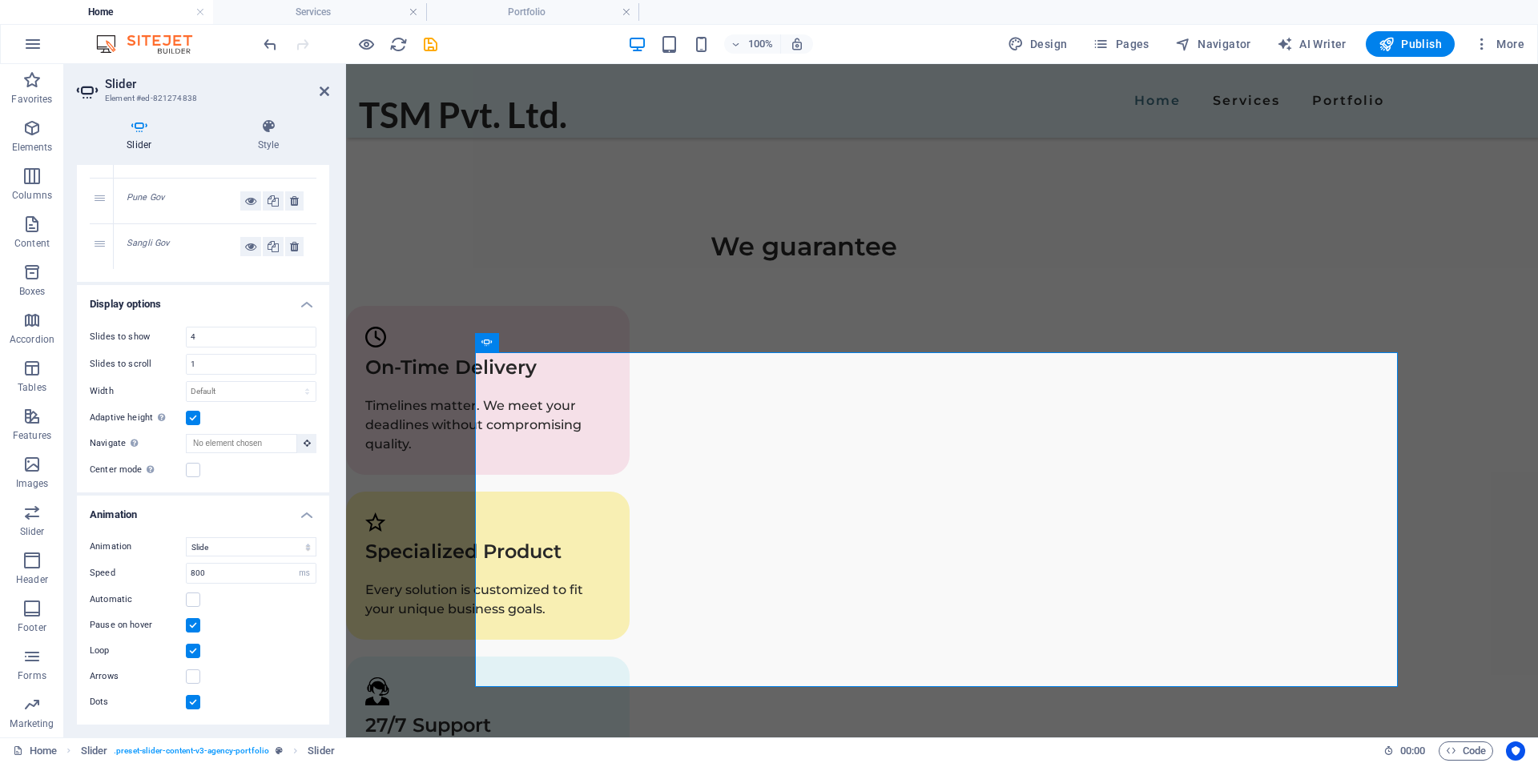
click at [192, 417] on label at bounding box center [193, 418] width 14 height 14
click at [0, 0] on input "Adaptive height Automatically adjust the height for single slide horizontal sli…" at bounding box center [0, 0] width 0 height 0
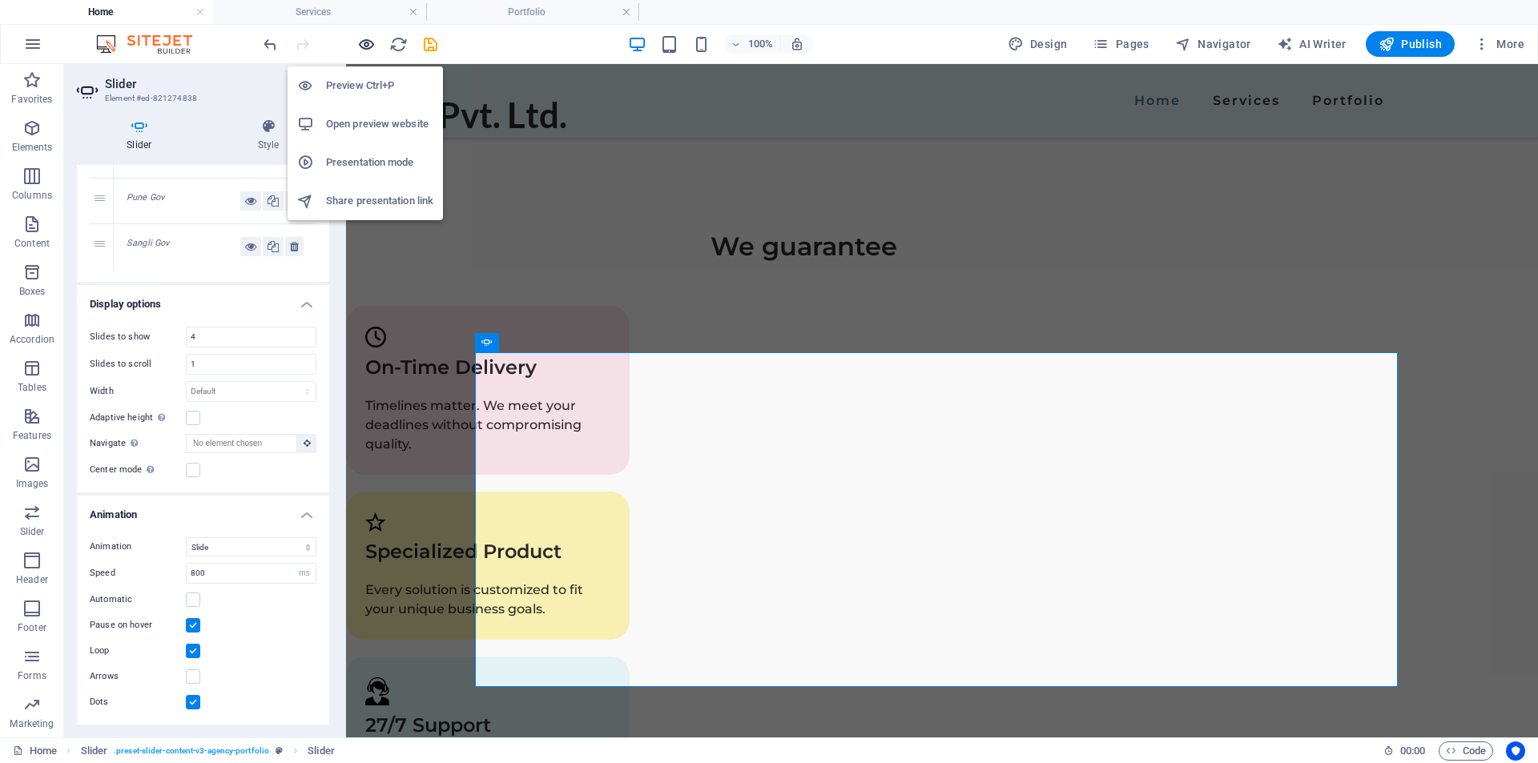
drag, startPoint x: 356, startPoint y: 44, endPoint x: 359, endPoint y: 70, distance: 26.5
click at [357, 44] on icon "button" at bounding box center [366, 44] width 18 height 18
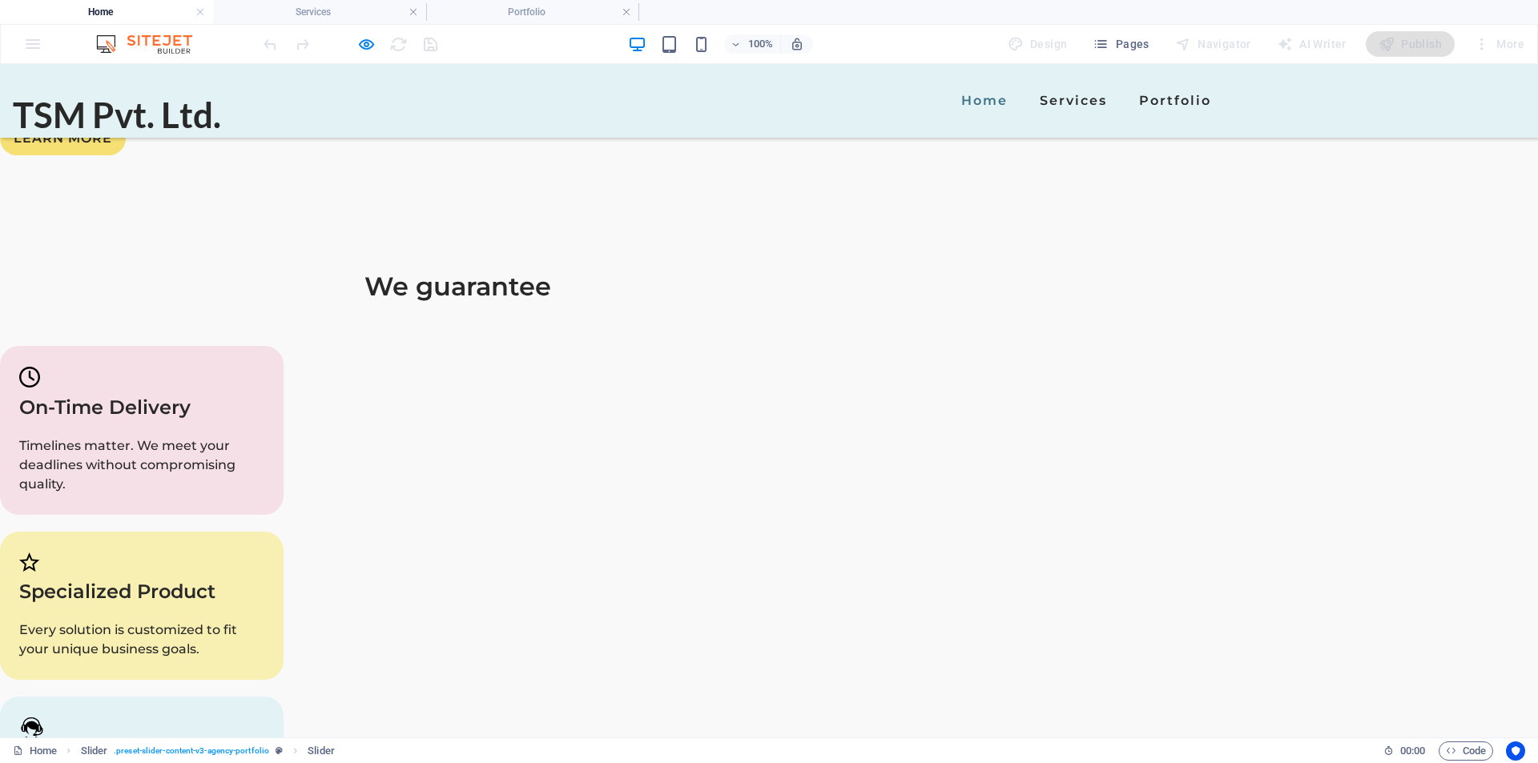
scroll to position [2091, 0]
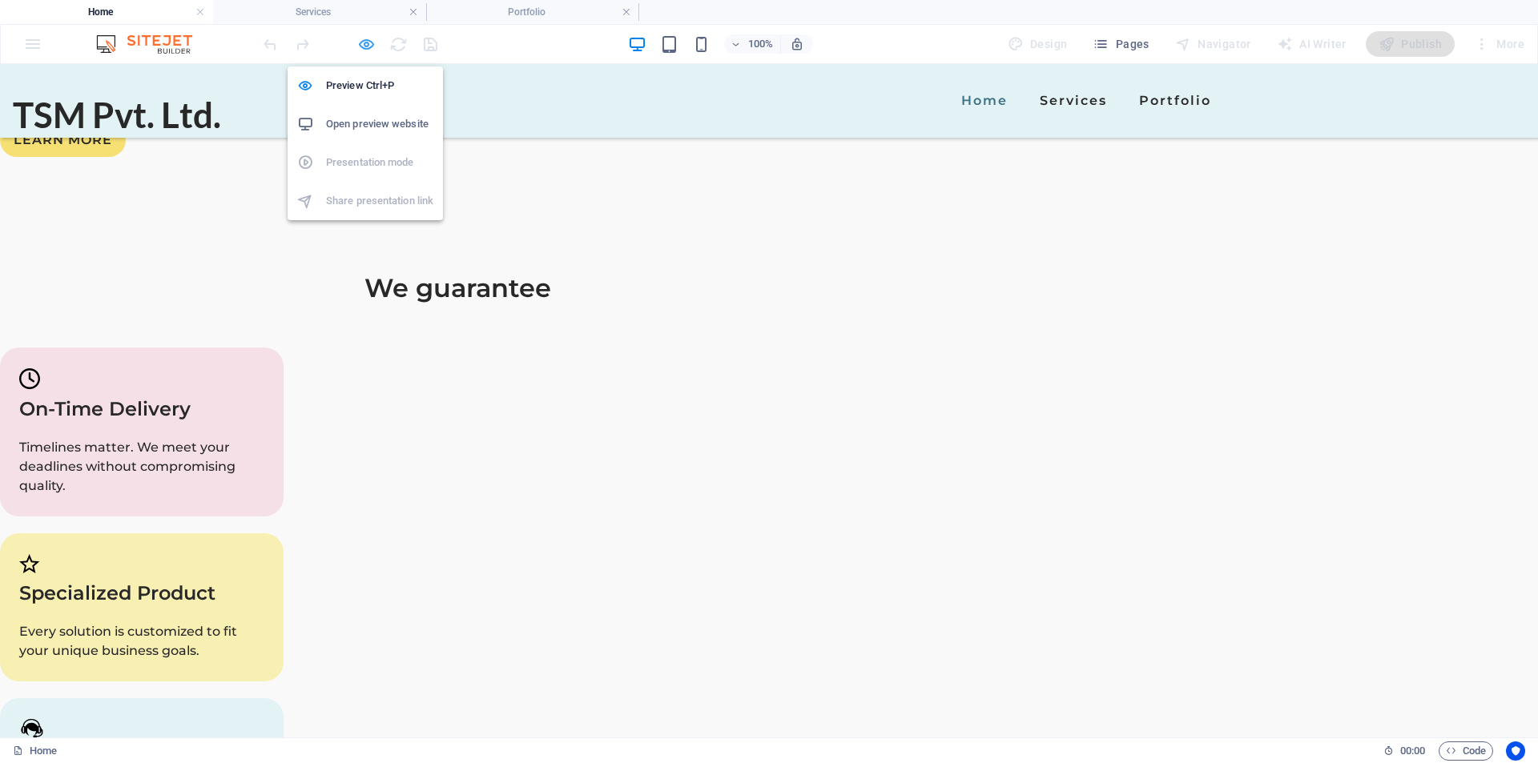
click at [361, 45] on icon "button" at bounding box center [366, 44] width 18 height 18
select select "ms"
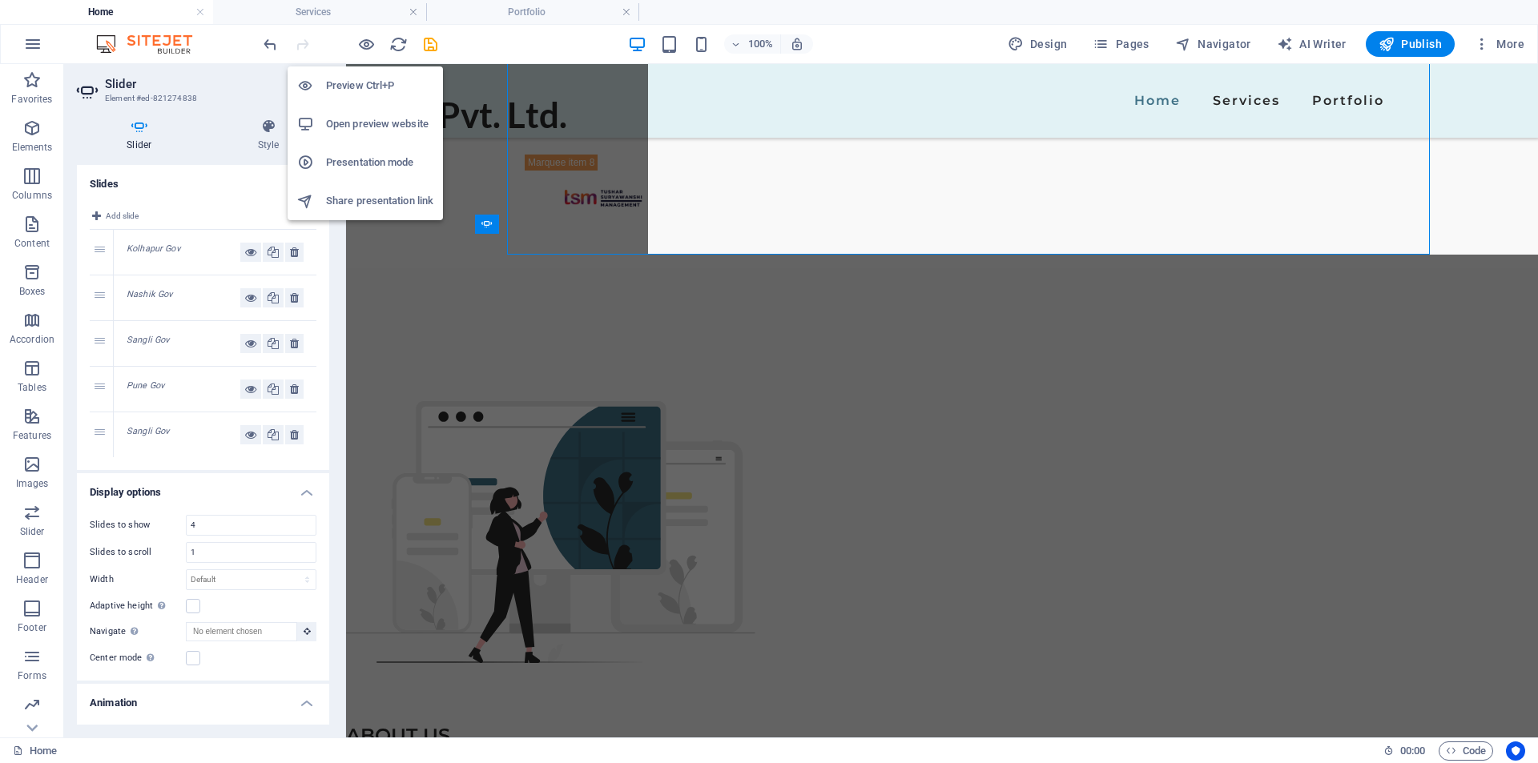
scroll to position [3078, 0]
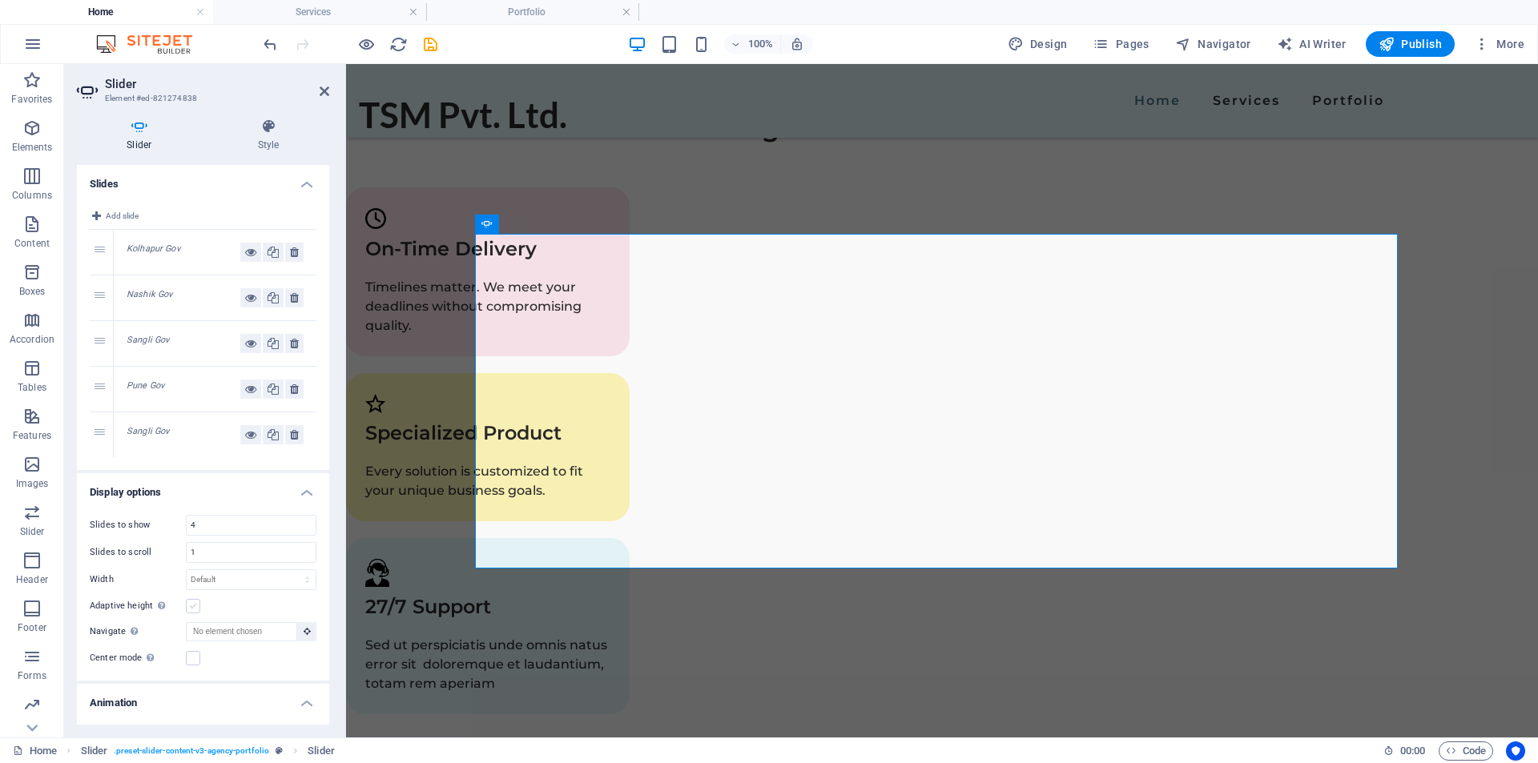
click at [192, 605] on label at bounding box center [193, 606] width 14 height 14
click at [0, 0] on input "Adaptive height Automatically adjust the height for single slide horizontal sli…" at bounding box center [0, 0] width 0 height 0
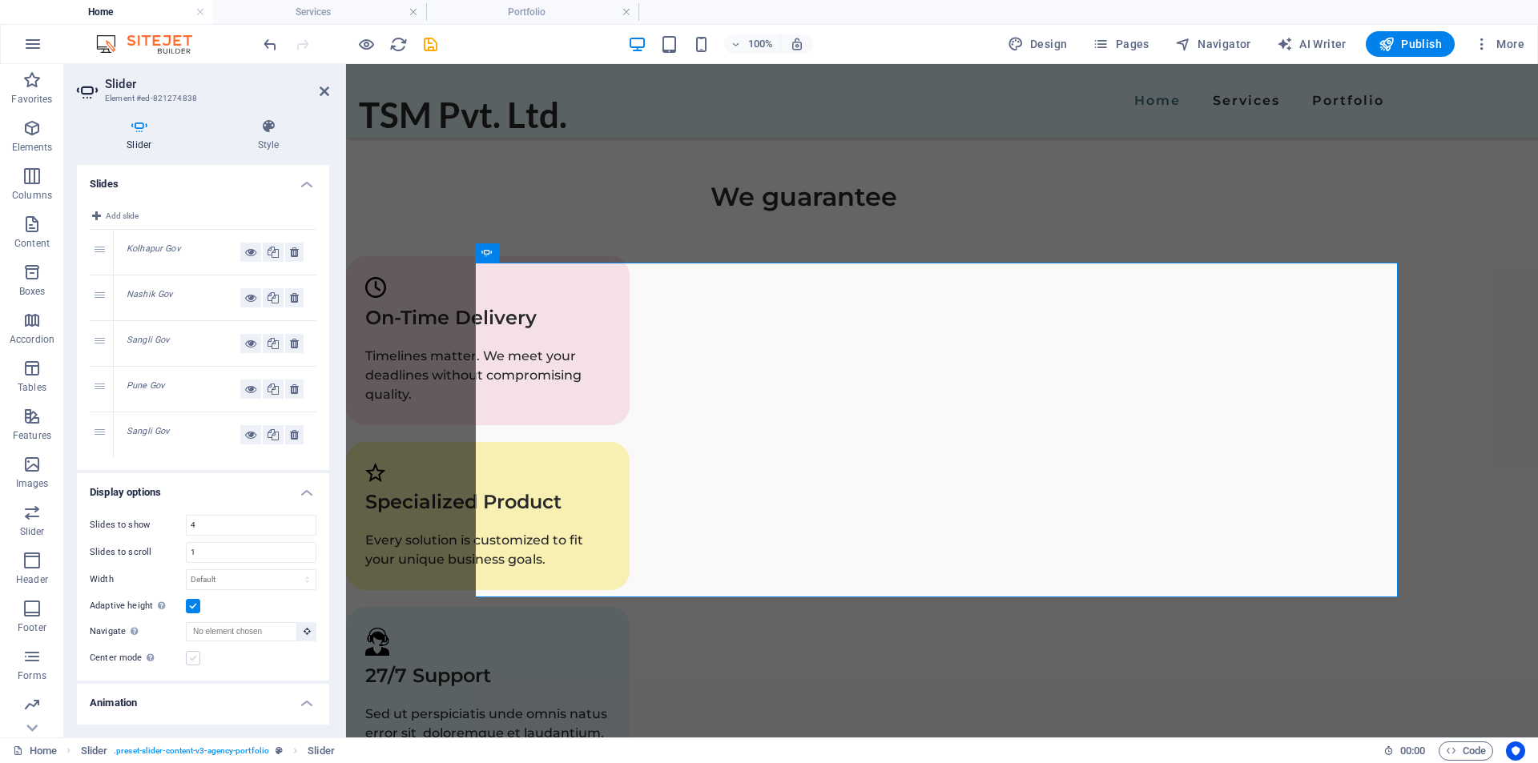
scroll to position [3005, 0]
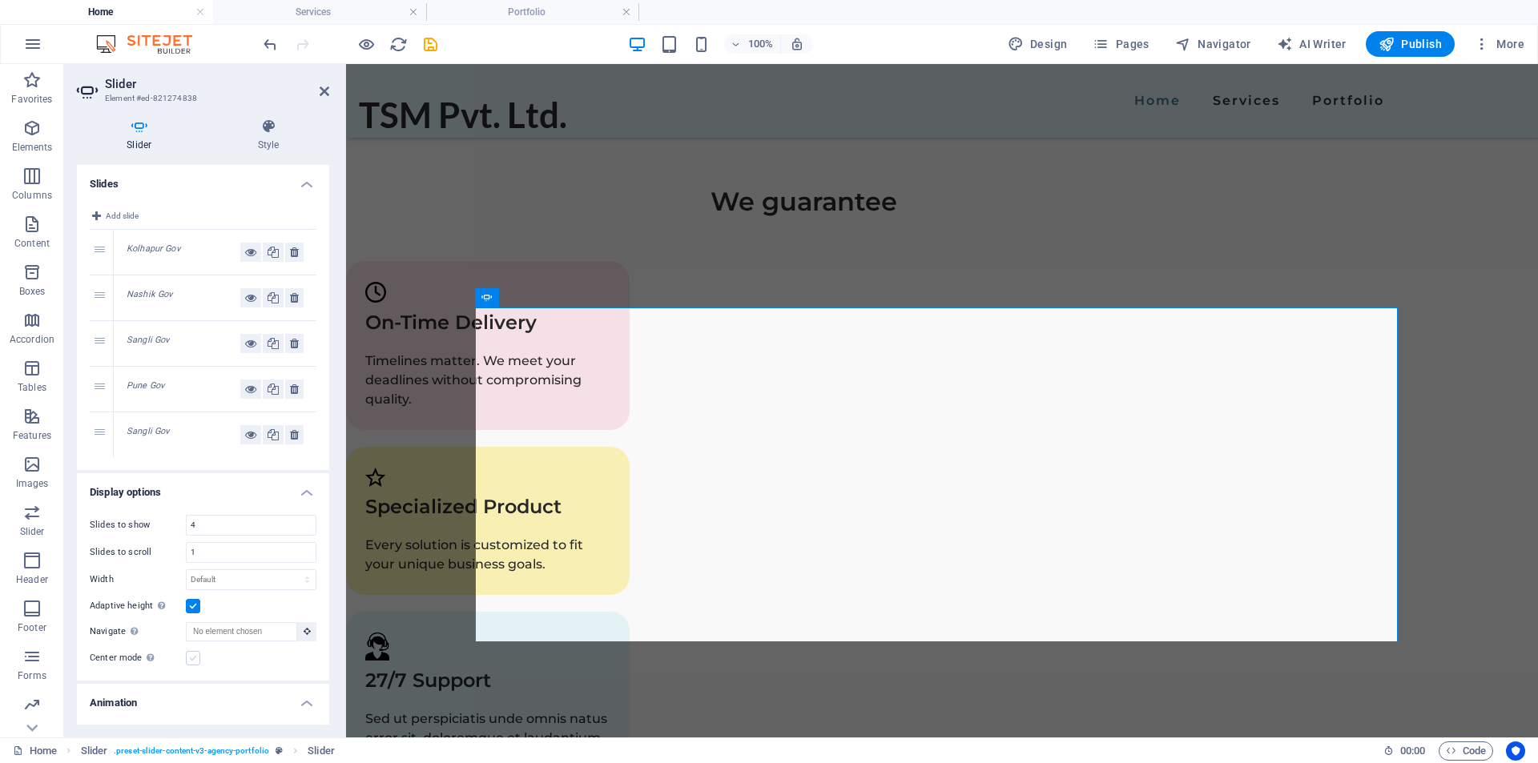
click at [191, 655] on label at bounding box center [193, 658] width 14 height 14
click at [0, 0] on input "Center mode Enables centered view with partial previous/next slide. Use with od…" at bounding box center [0, 0] width 0 height 0
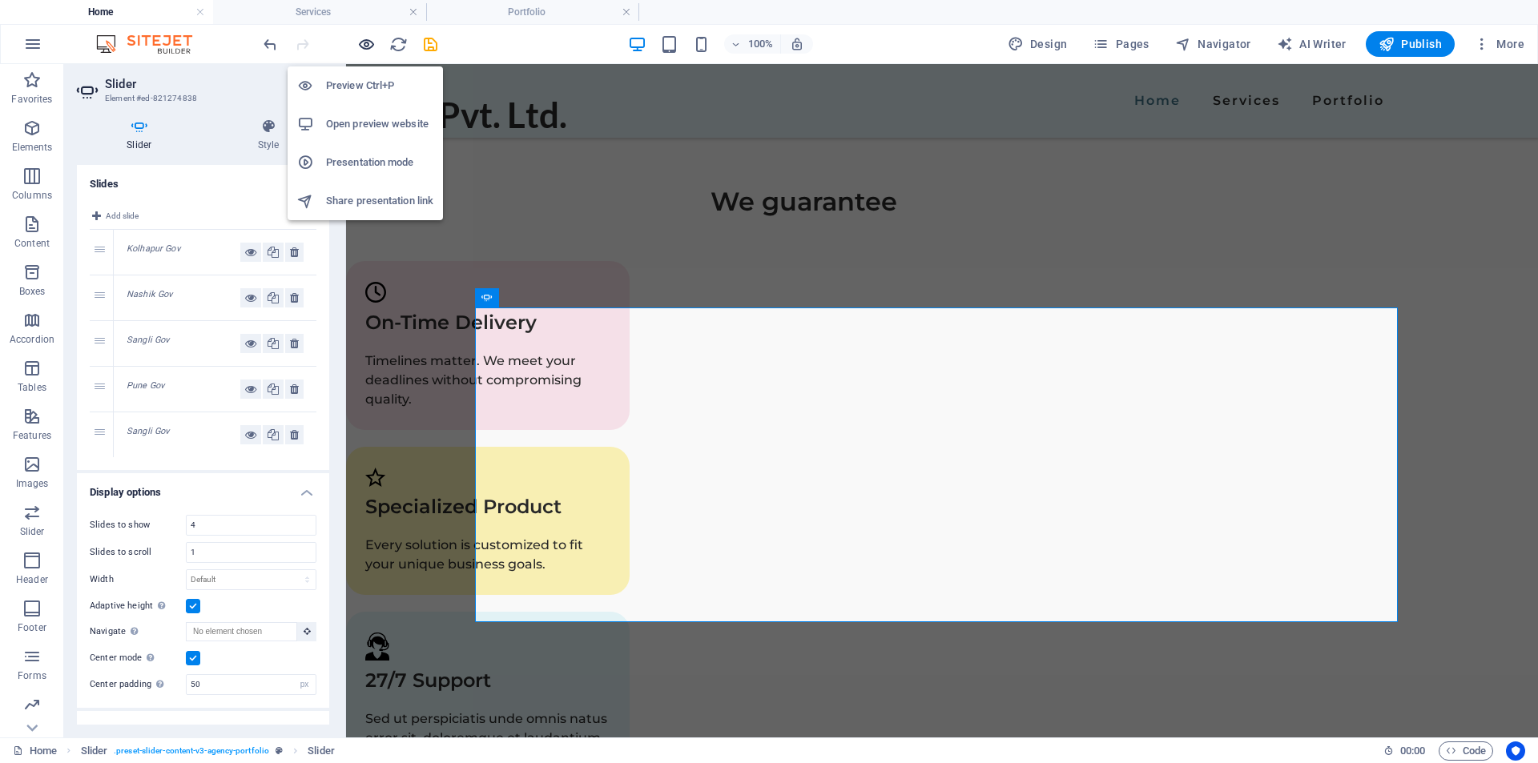
click at [368, 36] on icon "button" at bounding box center [366, 44] width 18 height 18
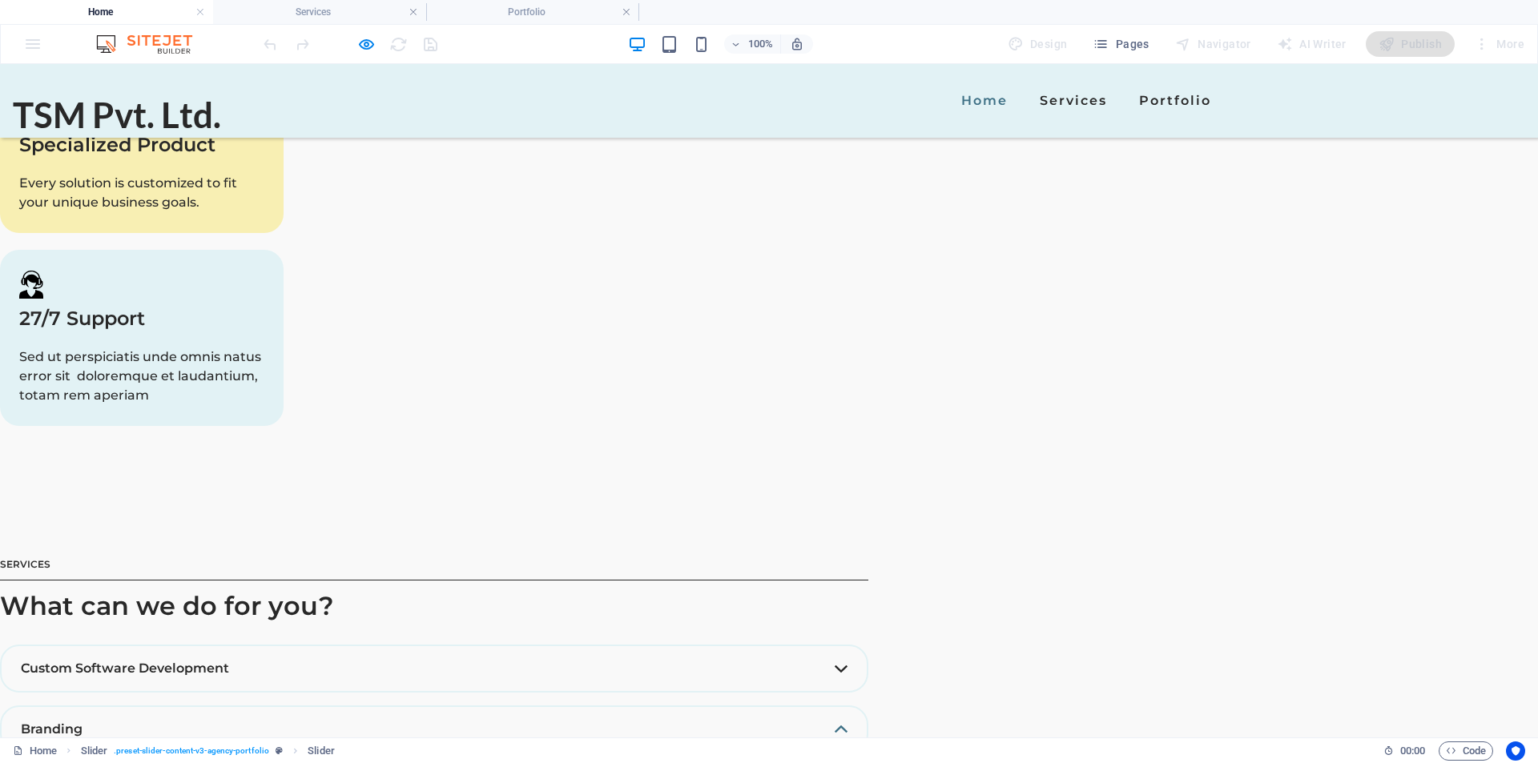
scroll to position [2457, 0]
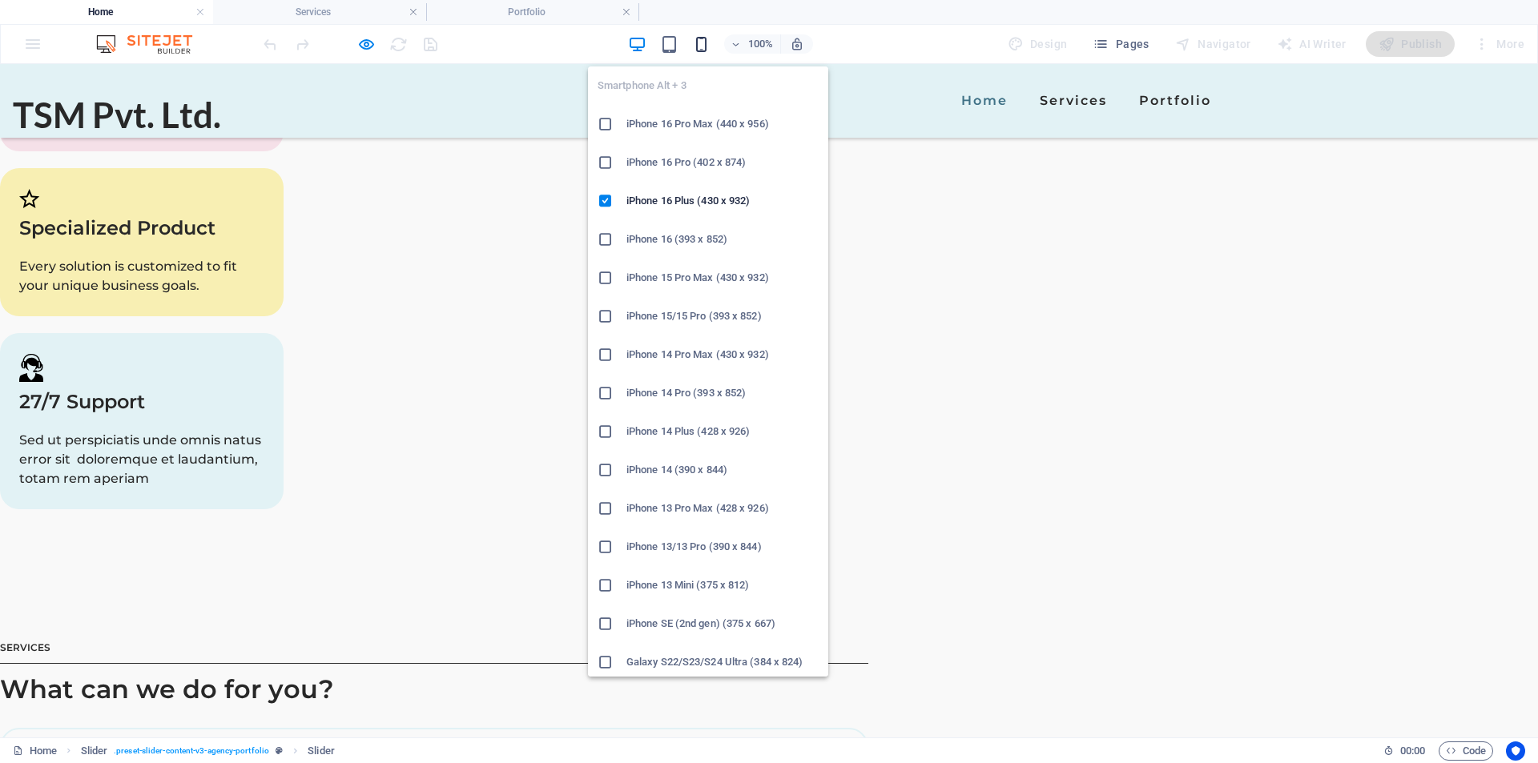
click at [699, 46] on icon "button" at bounding box center [701, 44] width 18 height 18
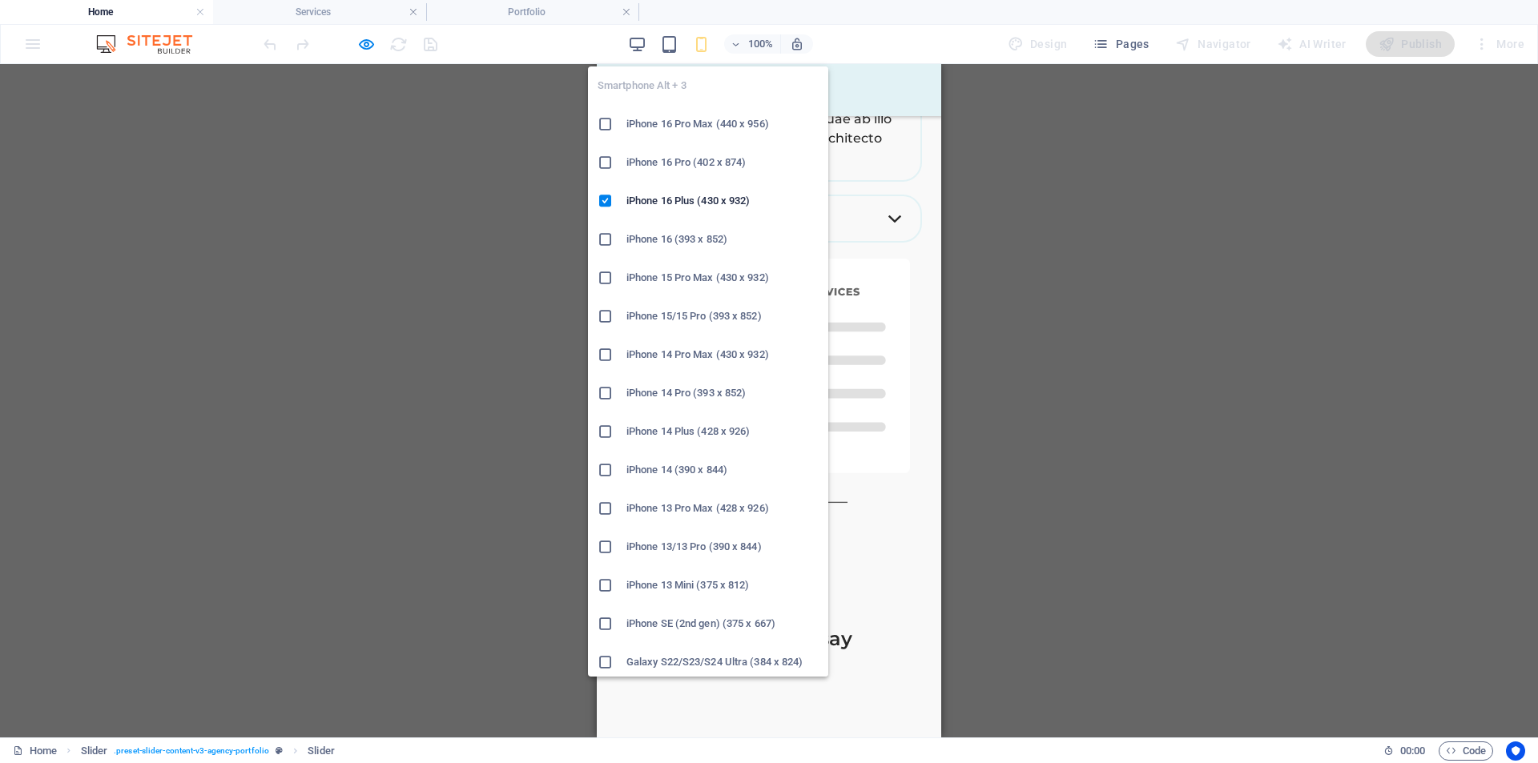
scroll to position [3343, 0]
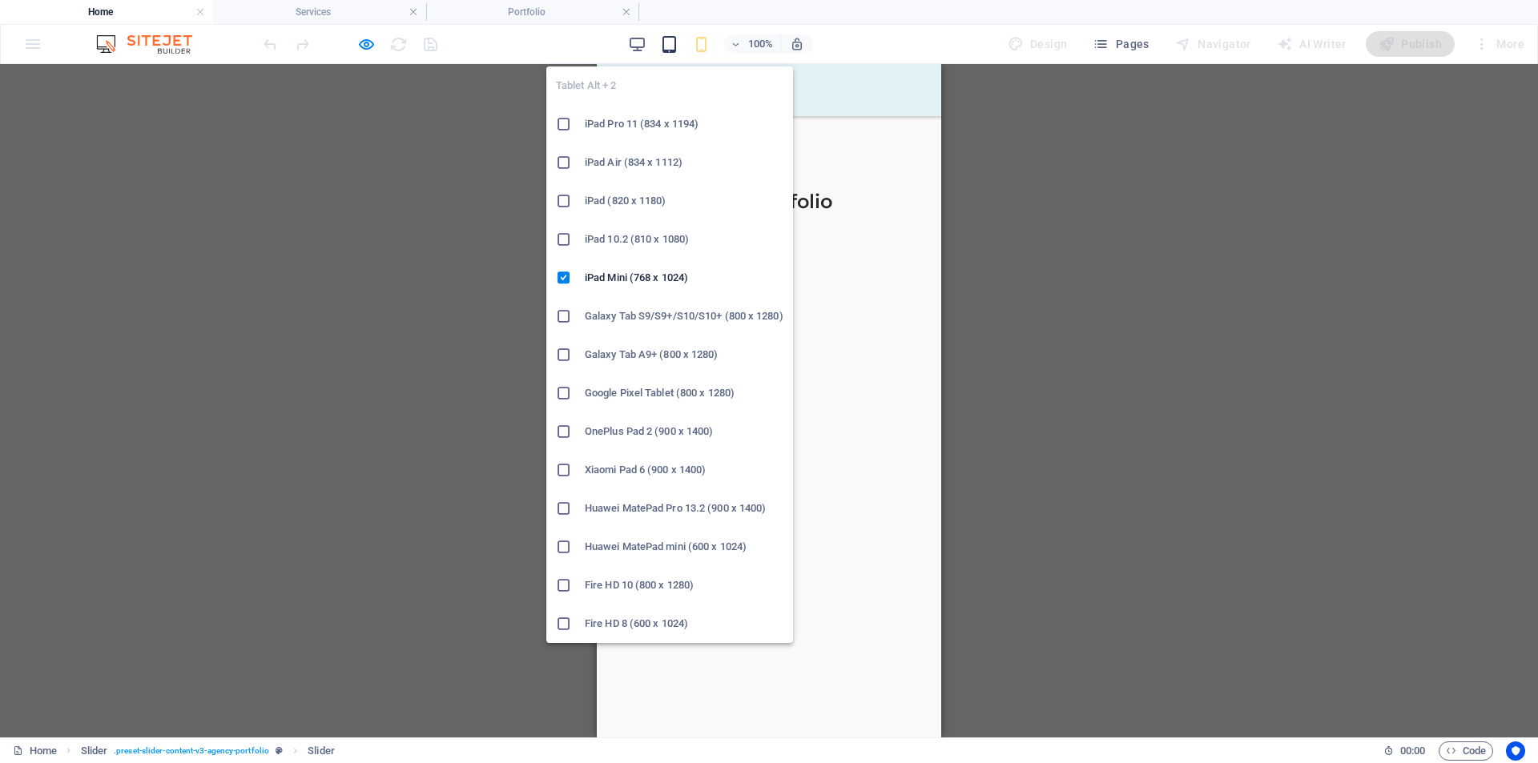
click at [672, 44] on icon "button" at bounding box center [669, 44] width 18 height 18
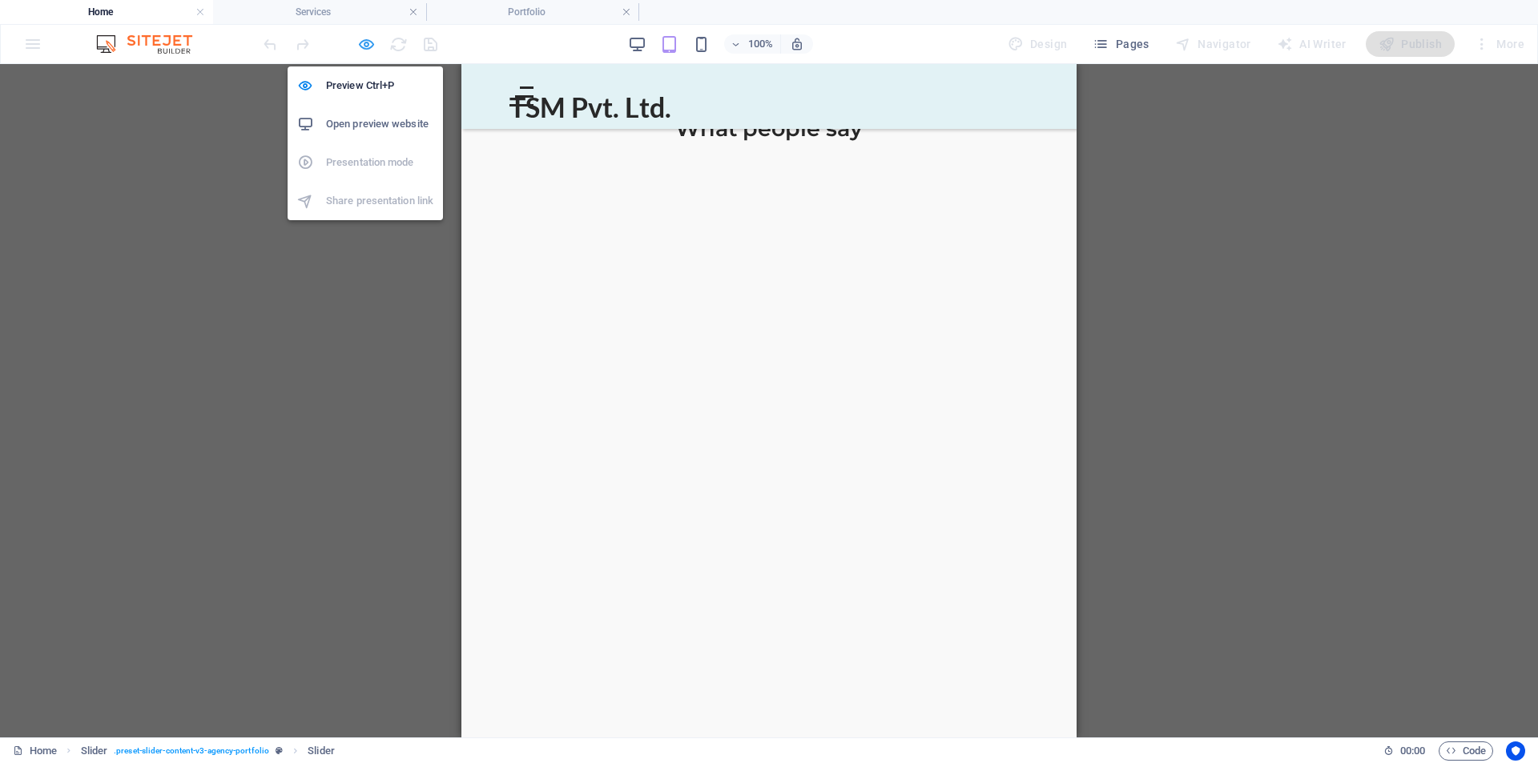
click at [373, 49] on icon "button" at bounding box center [366, 44] width 18 height 18
select select "px"
select select "ms"
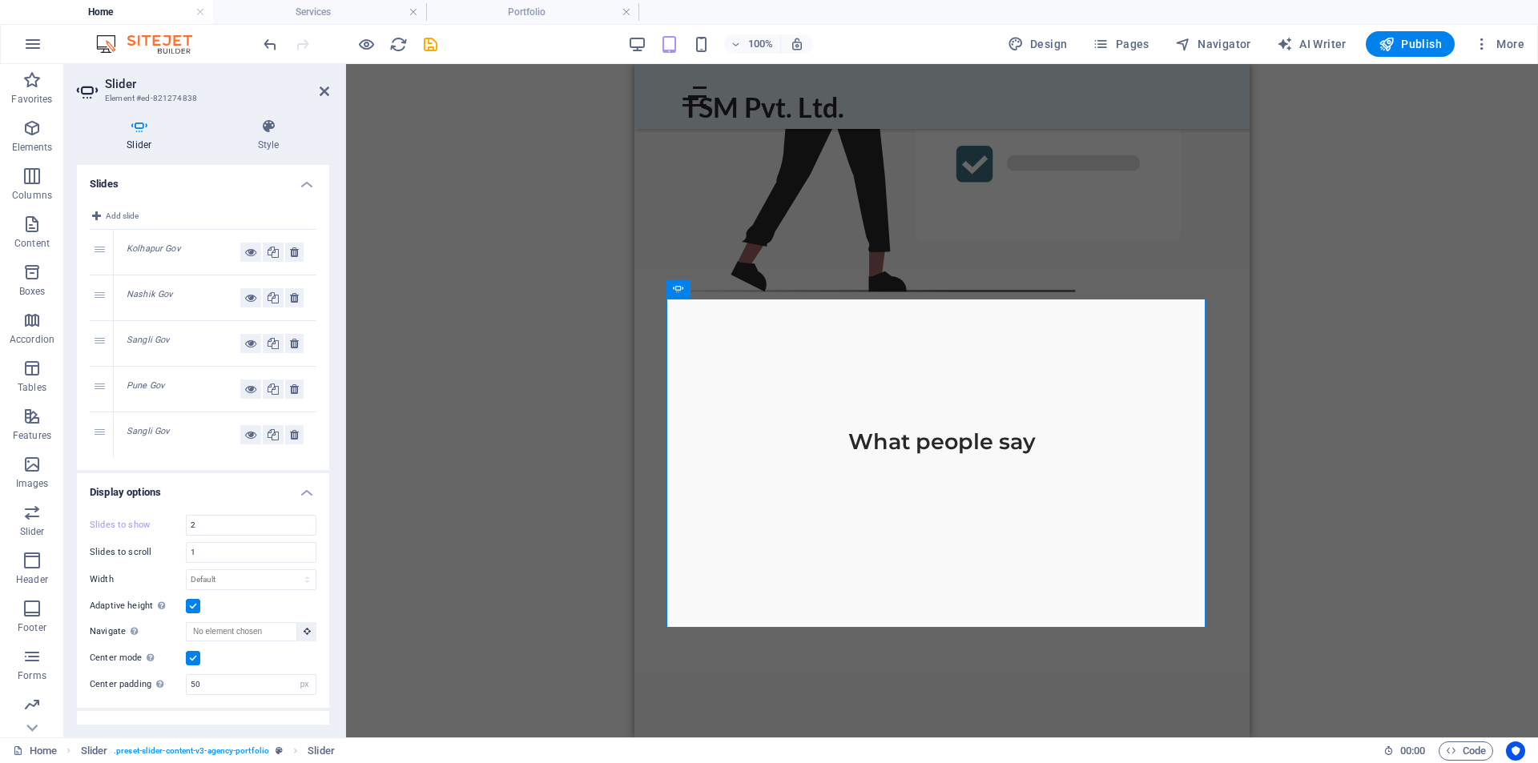
scroll to position [3922, 0]
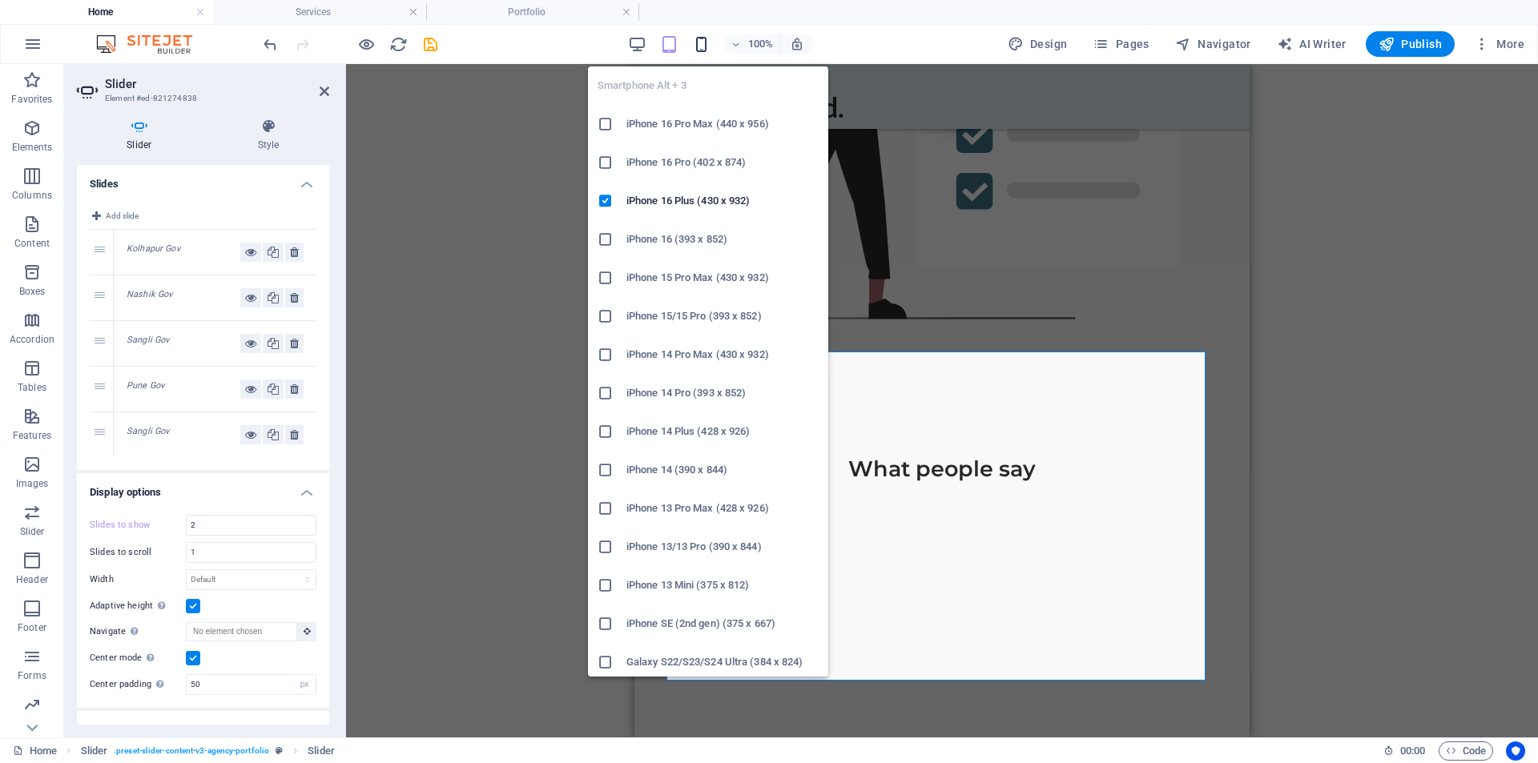
click at [696, 46] on icon "button" at bounding box center [701, 44] width 18 height 18
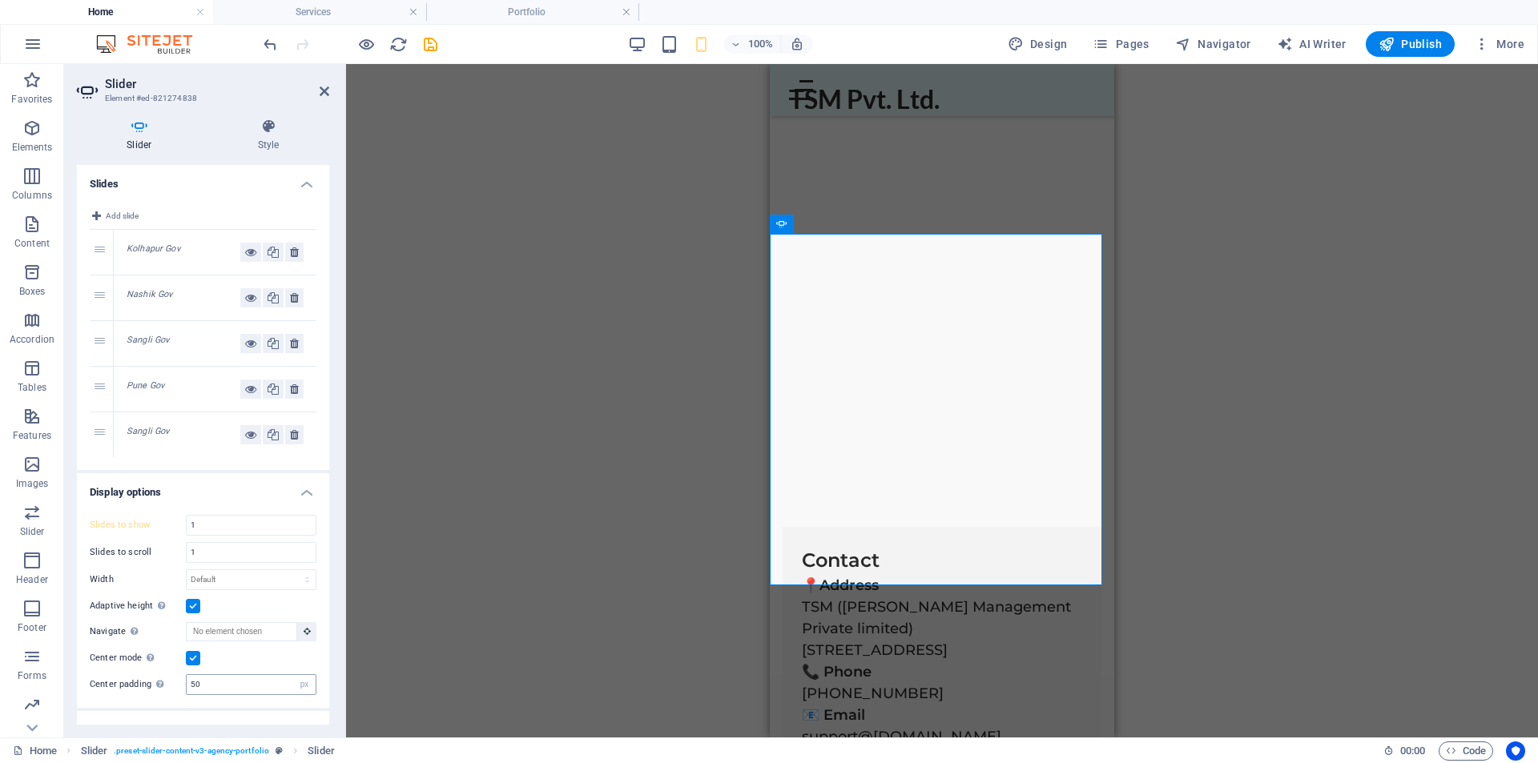
scroll to position [4716, 0]
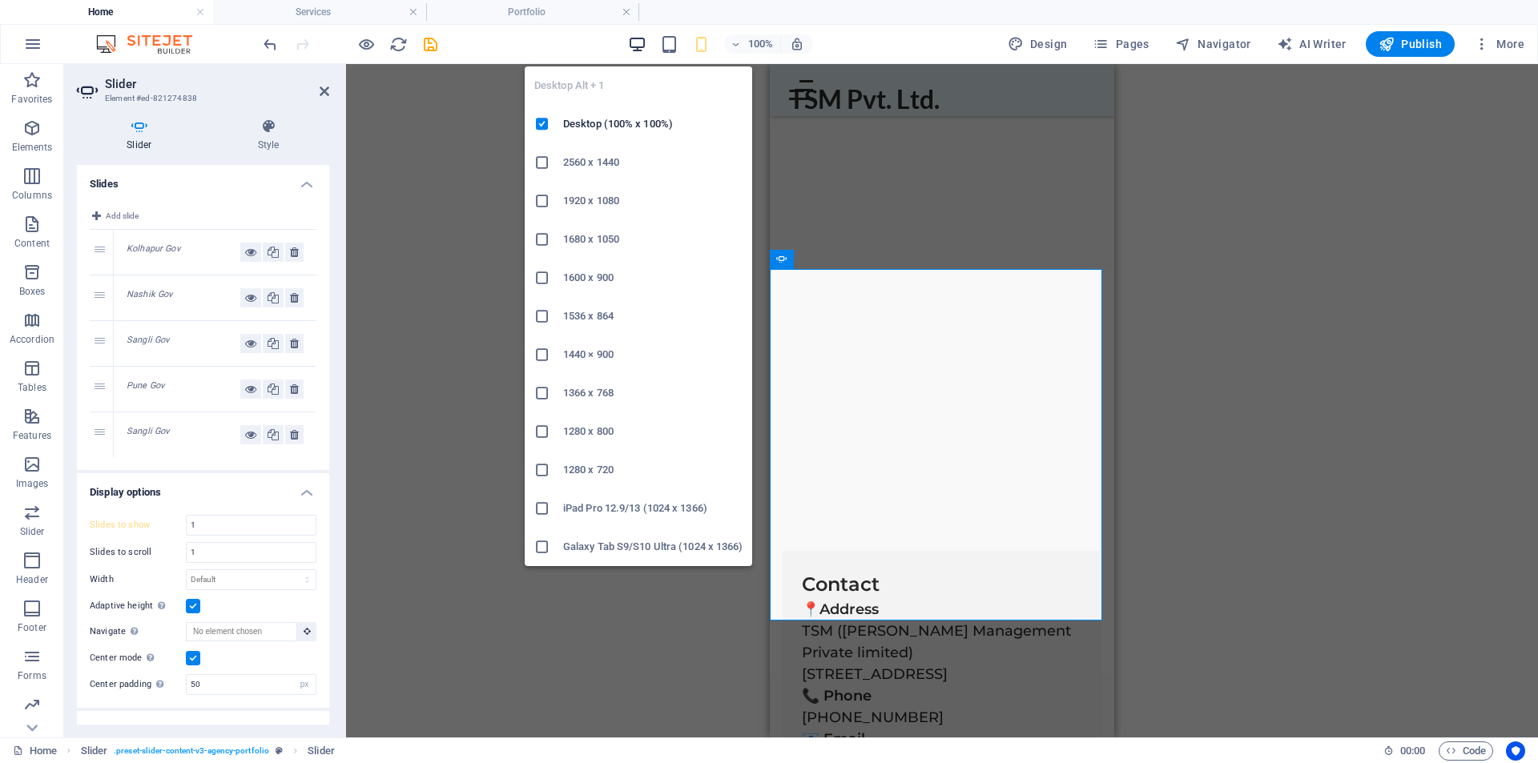
click at [635, 40] on icon "button" at bounding box center [637, 44] width 18 height 18
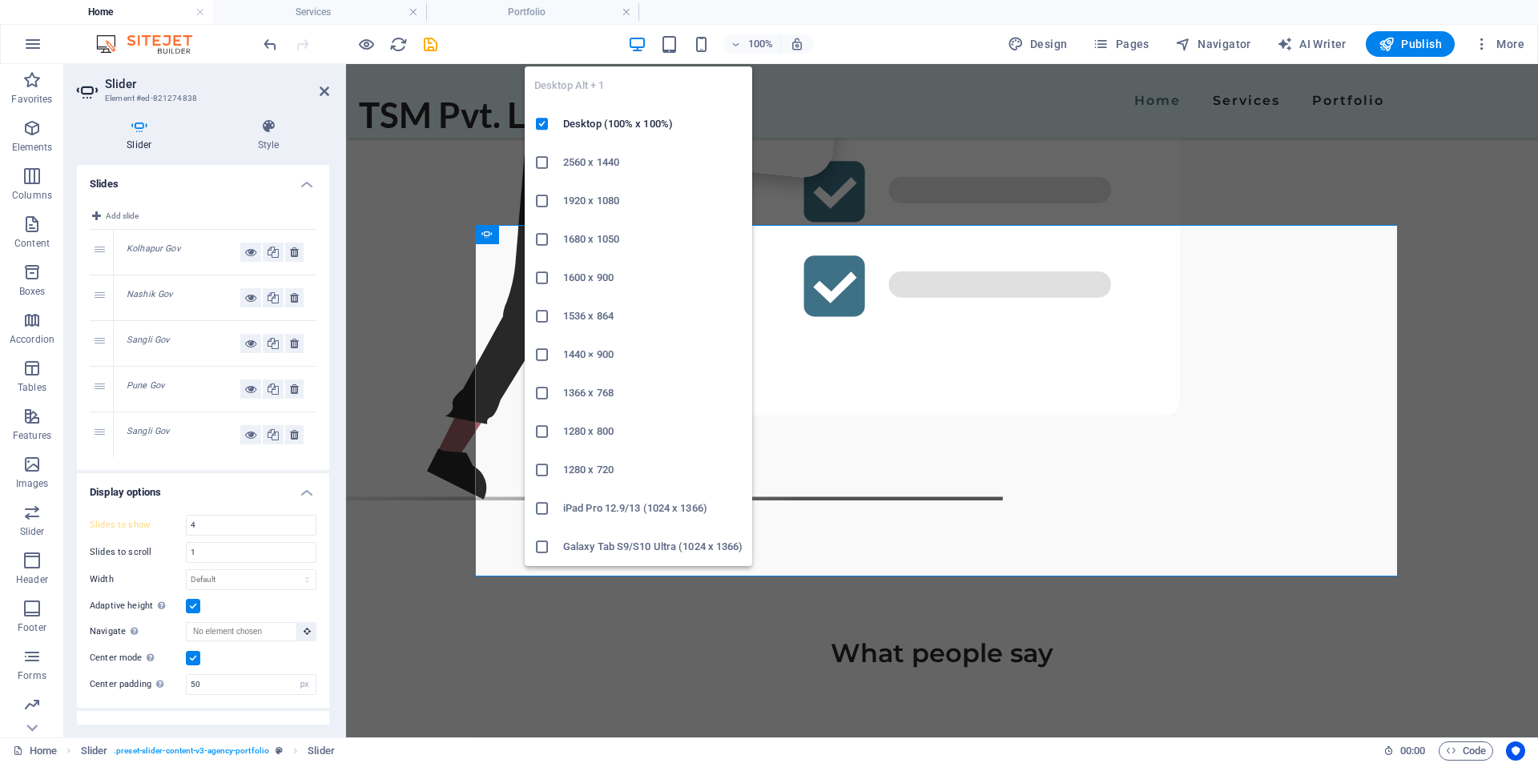
scroll to position [3087, 0]
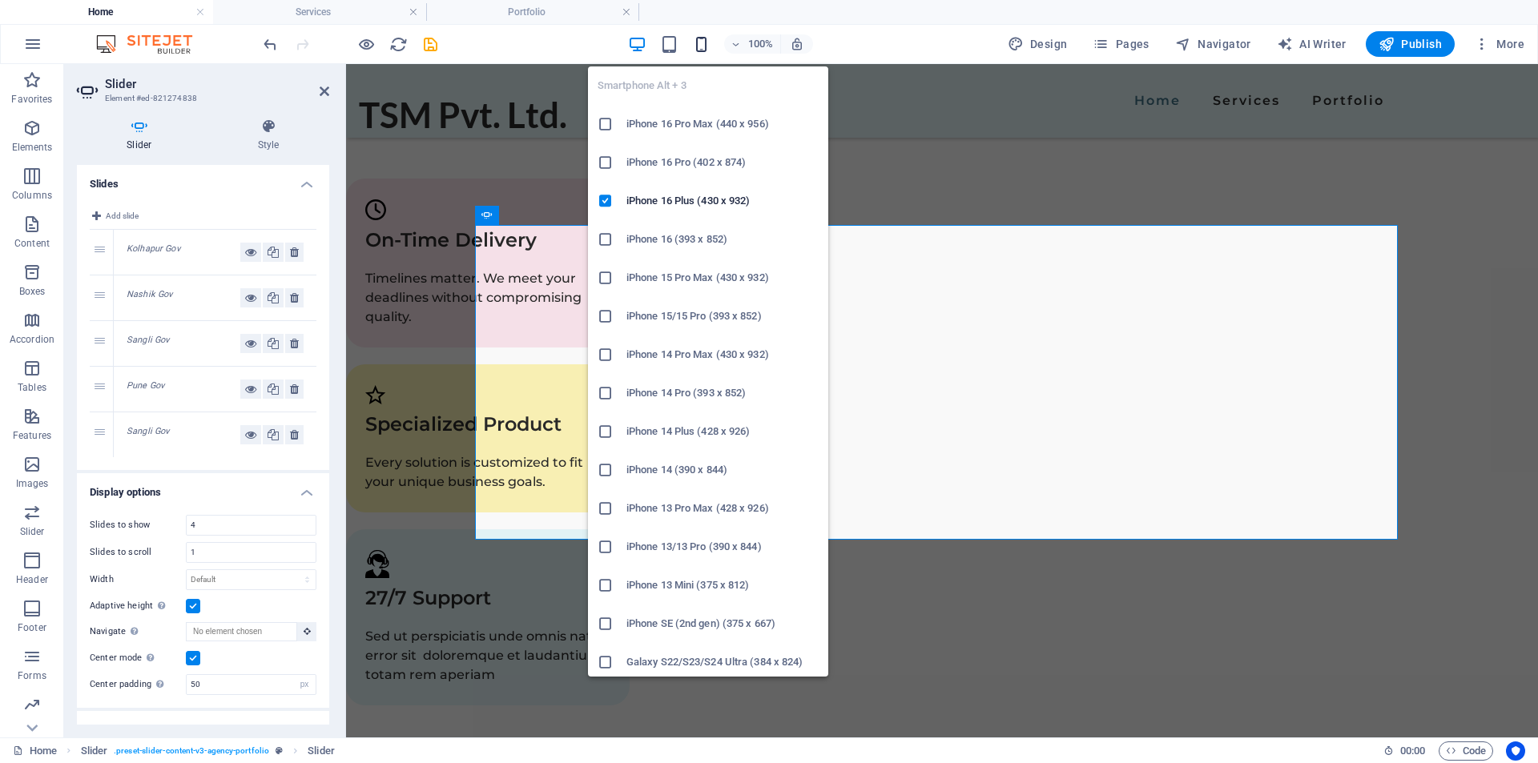
click at [697, 47] on icon "button" at bounding box center [701, 44] width 18 height 18
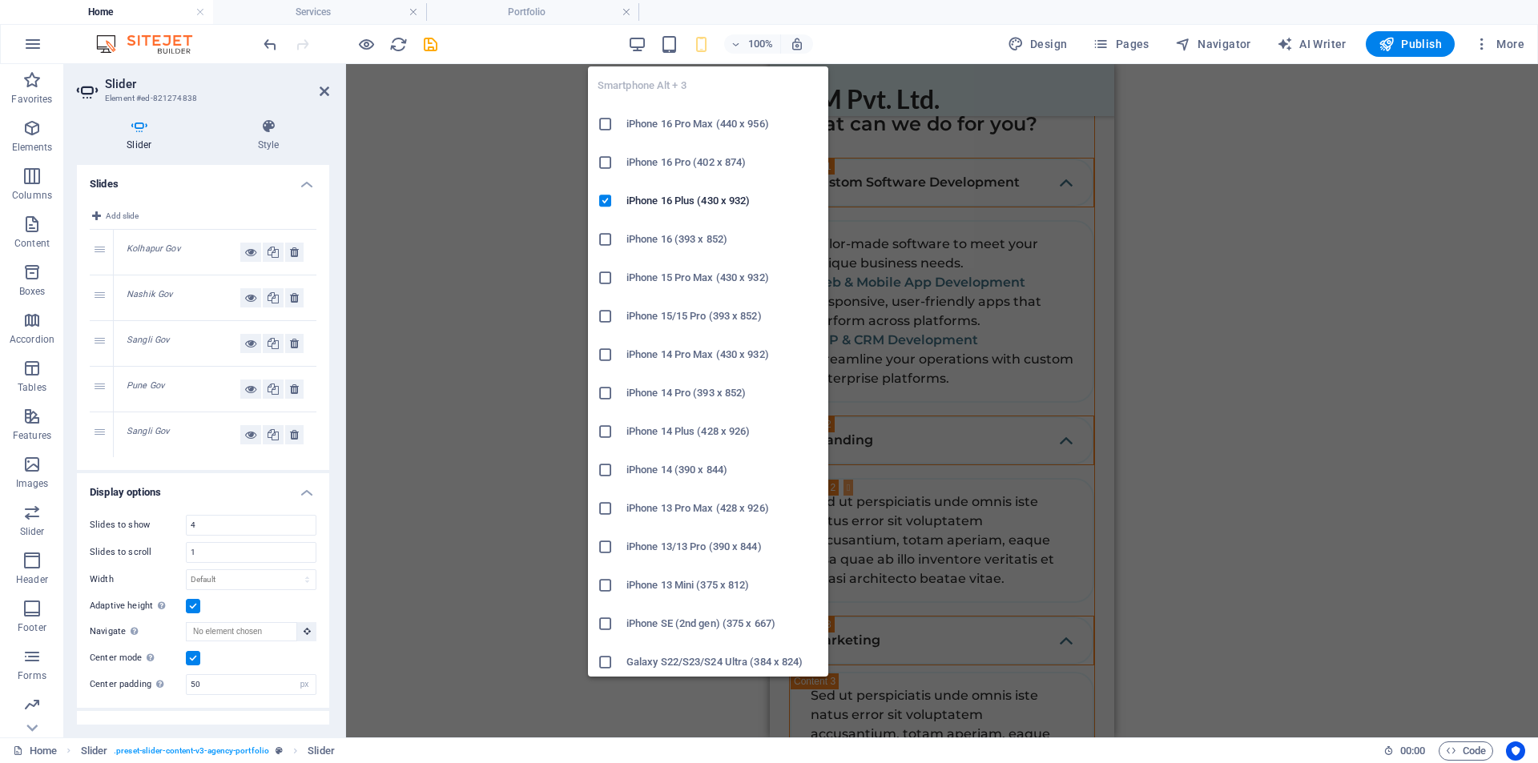
scroll to position [4807, 0]
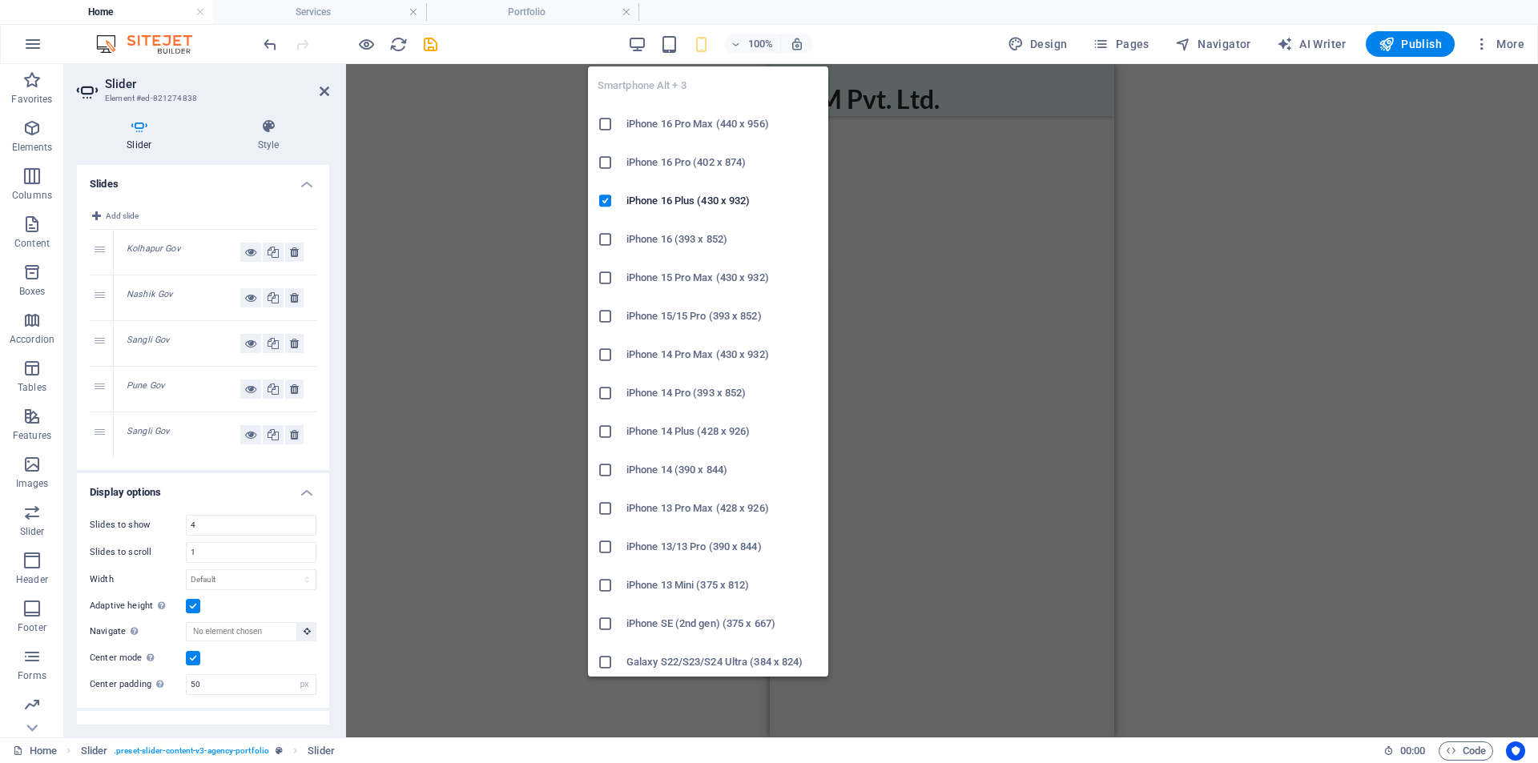
type input "1"
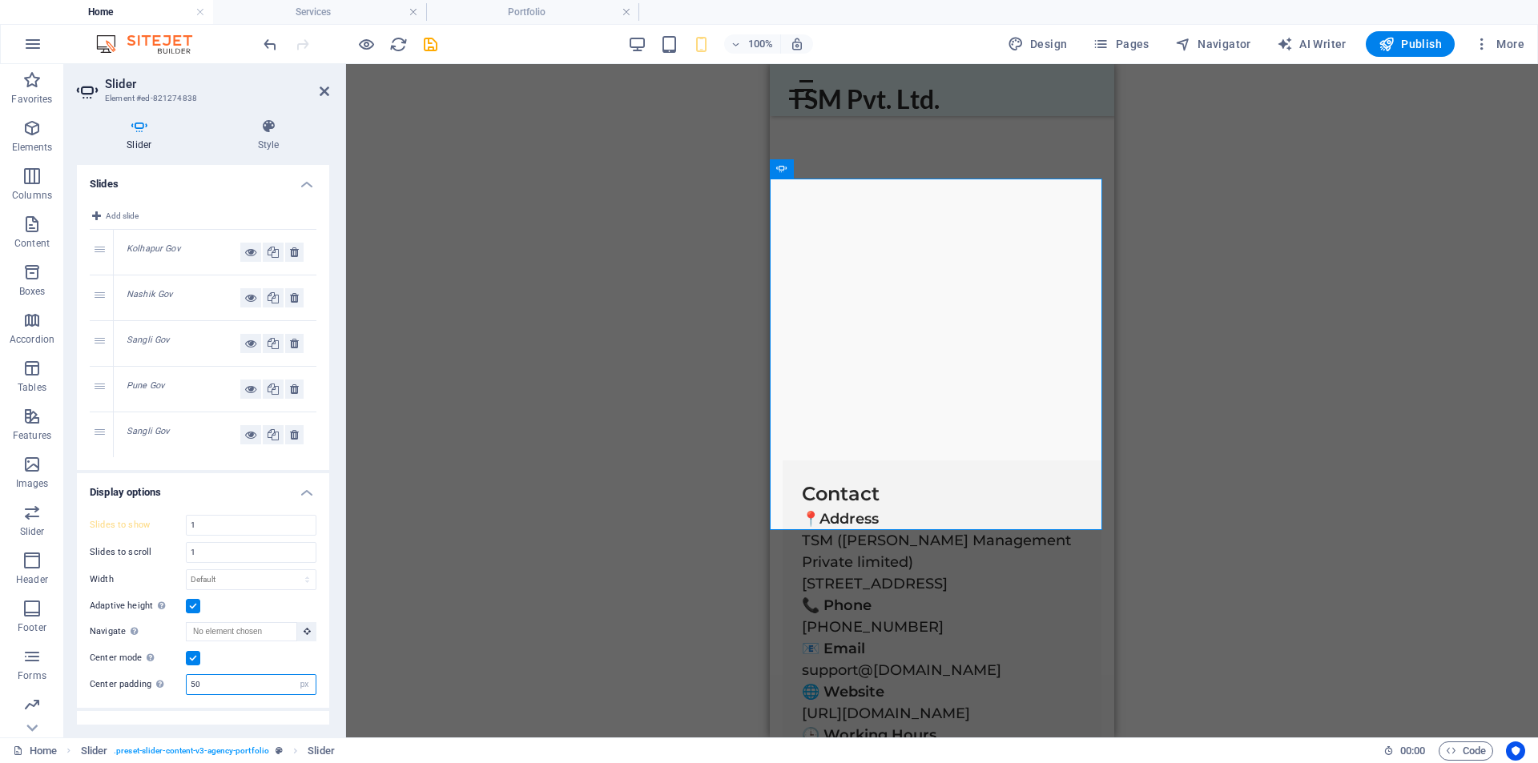
drag, startPoint x: 173, startPoint y: 692, endPoint x: 172, endPoint y: 678, distance: 14.4
click at [171, 694] on div "Center padding Not visible while "Variable width" is activated 50 px %" at bounding box center [203, 684] width 227 height 21
click at [248, 661] on div "Center mode Enables centered view with partial previous/next slide. Use with od…" at bounding box center [203, 658] width 227 height 19
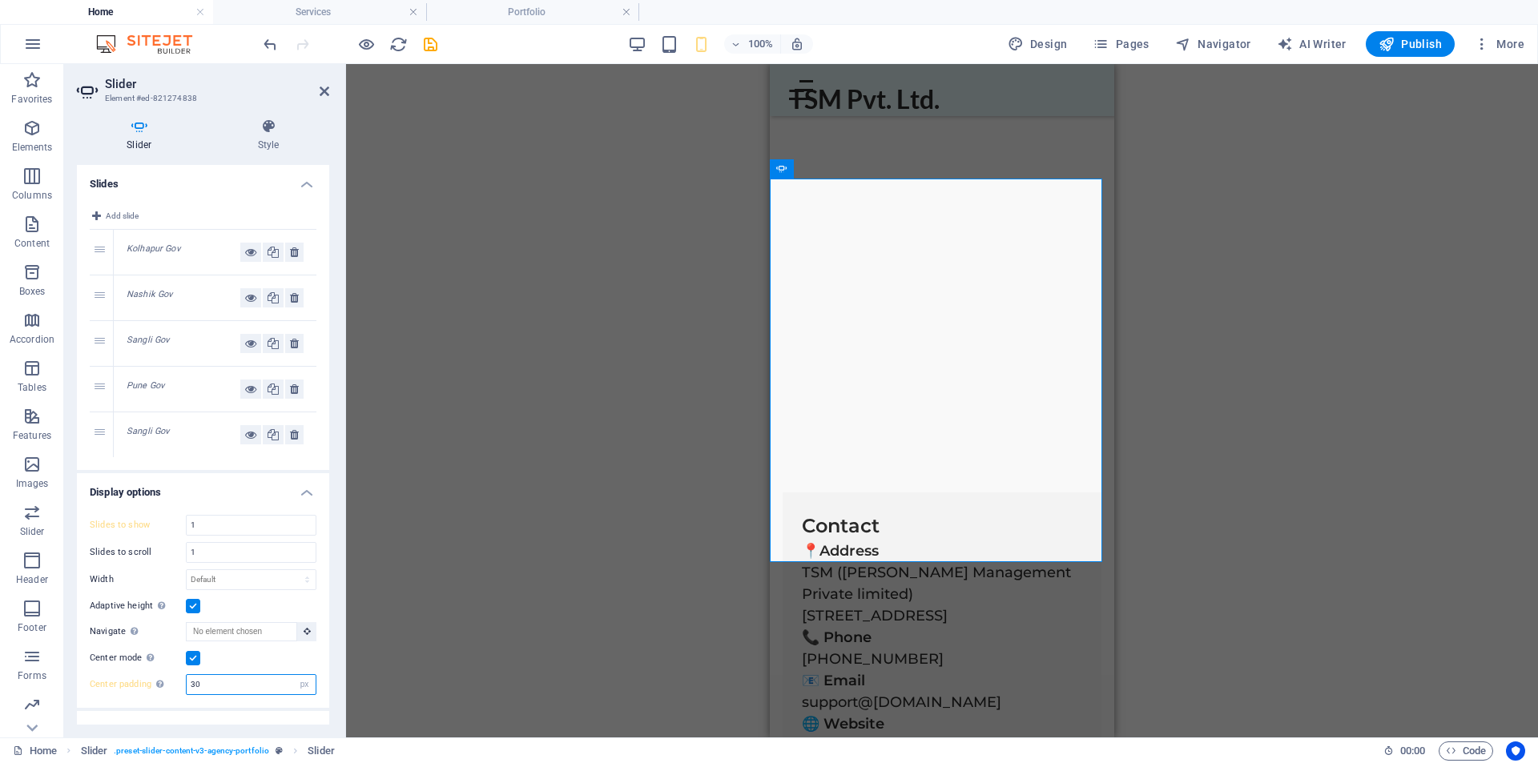
drag, startPoint x: 218, startPoint y: 682, endPoint x: 175, endPoint y: 687, distance: 42.8
click at [175, 687] on div "Center padding Not visible while "Variable width" is activated 30 px %" at bounding box center [203, 684] width 227 height 21
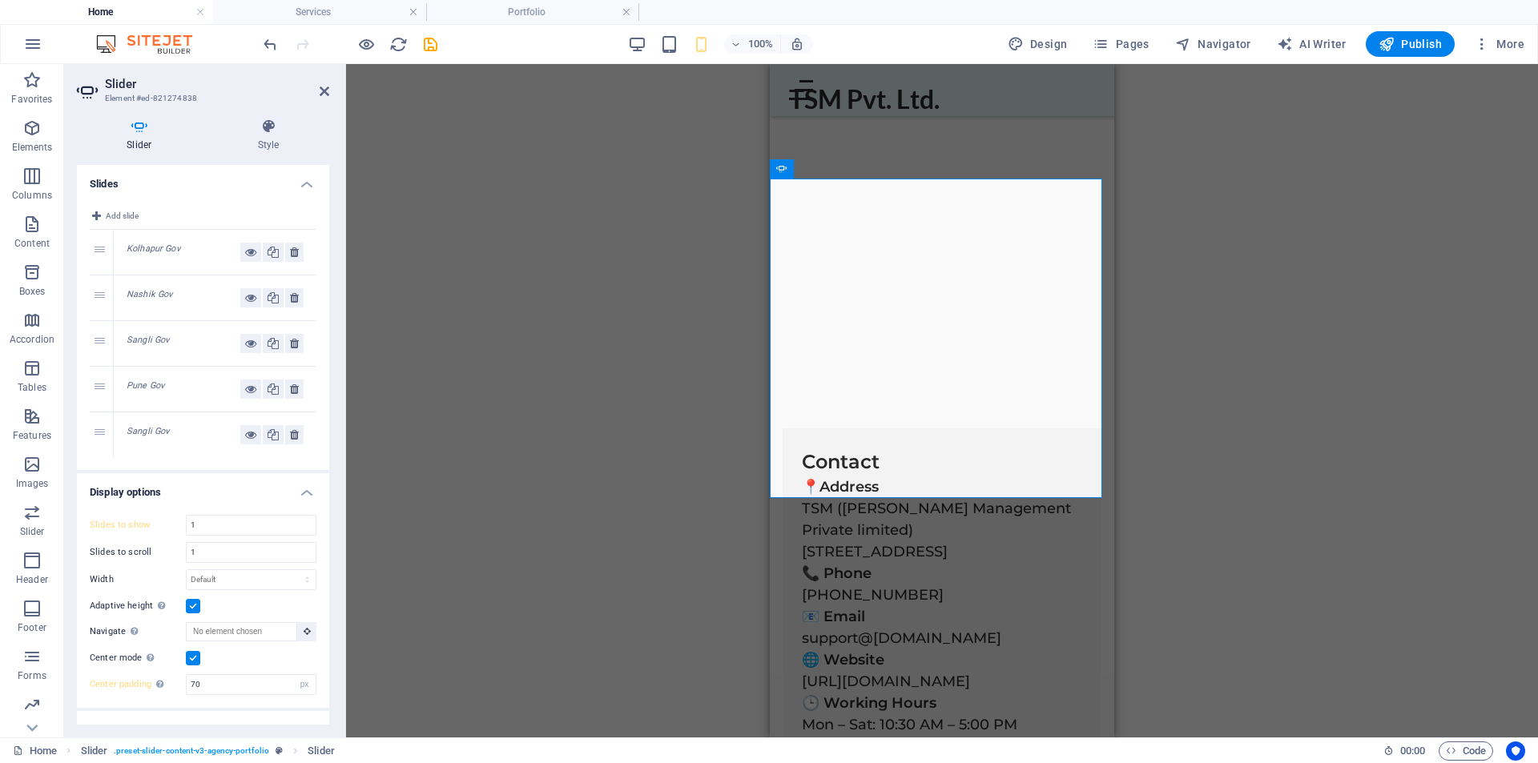
click at [240, 667] on div "Center mode Enables centered view with partial previous/next slide. Use with od…" at bounding box center [203, 658] width 227 height 19
drag, startPoint x: 227, startPoint y: 679, endPoint x: 206, endPoint y: 670, distance: 22.9
click at [174, 686] on div "Center padding Not visible while "Variable width" is activated 70 px %" at bounding box center [203, 684] width 227 height 21
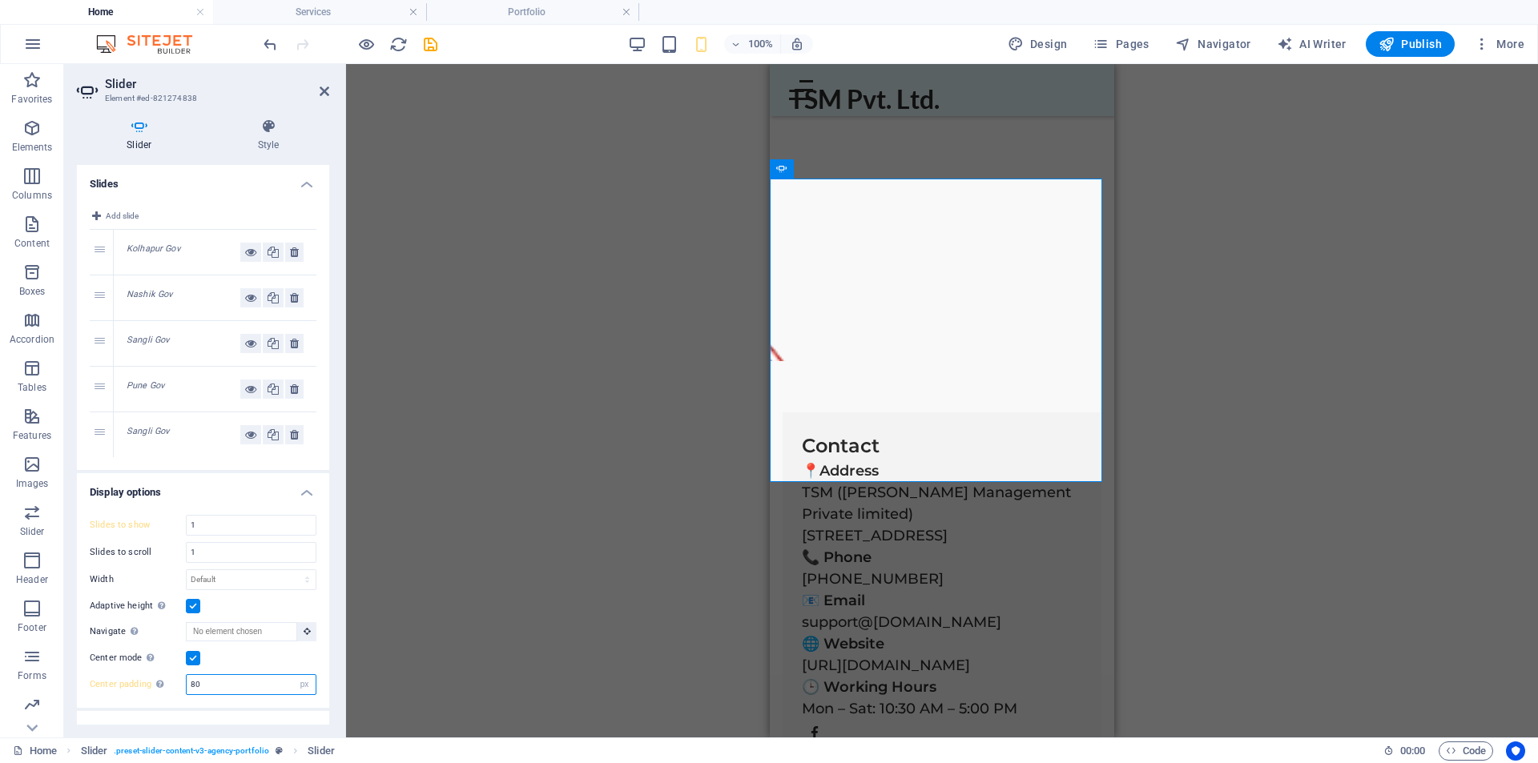
click at [182, 694] on div "Center padding Not visible while "Variable width" is activated 80 px %" at bounding box center [203, 684] width 227 height 21
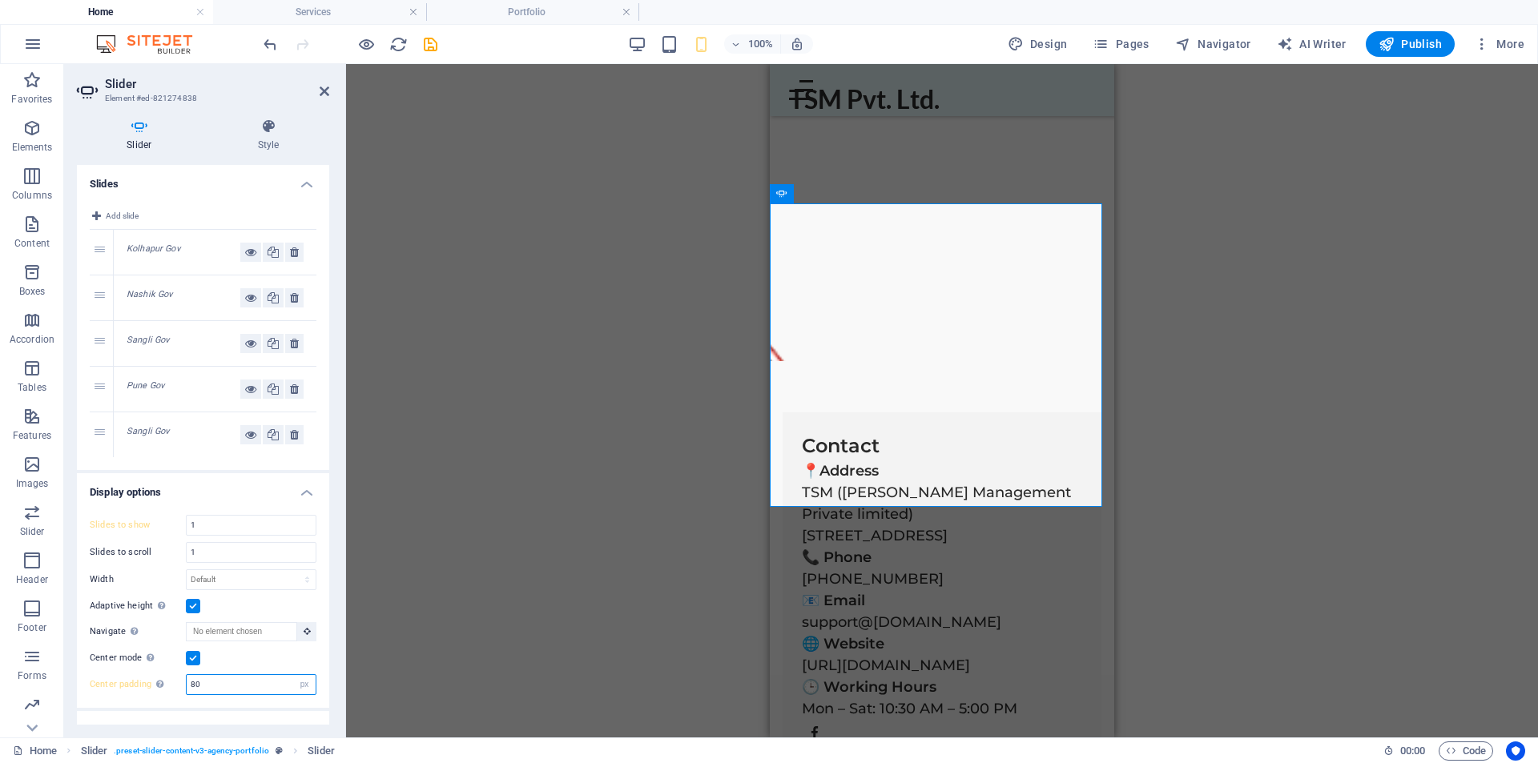
scroll to position [4755, 0]
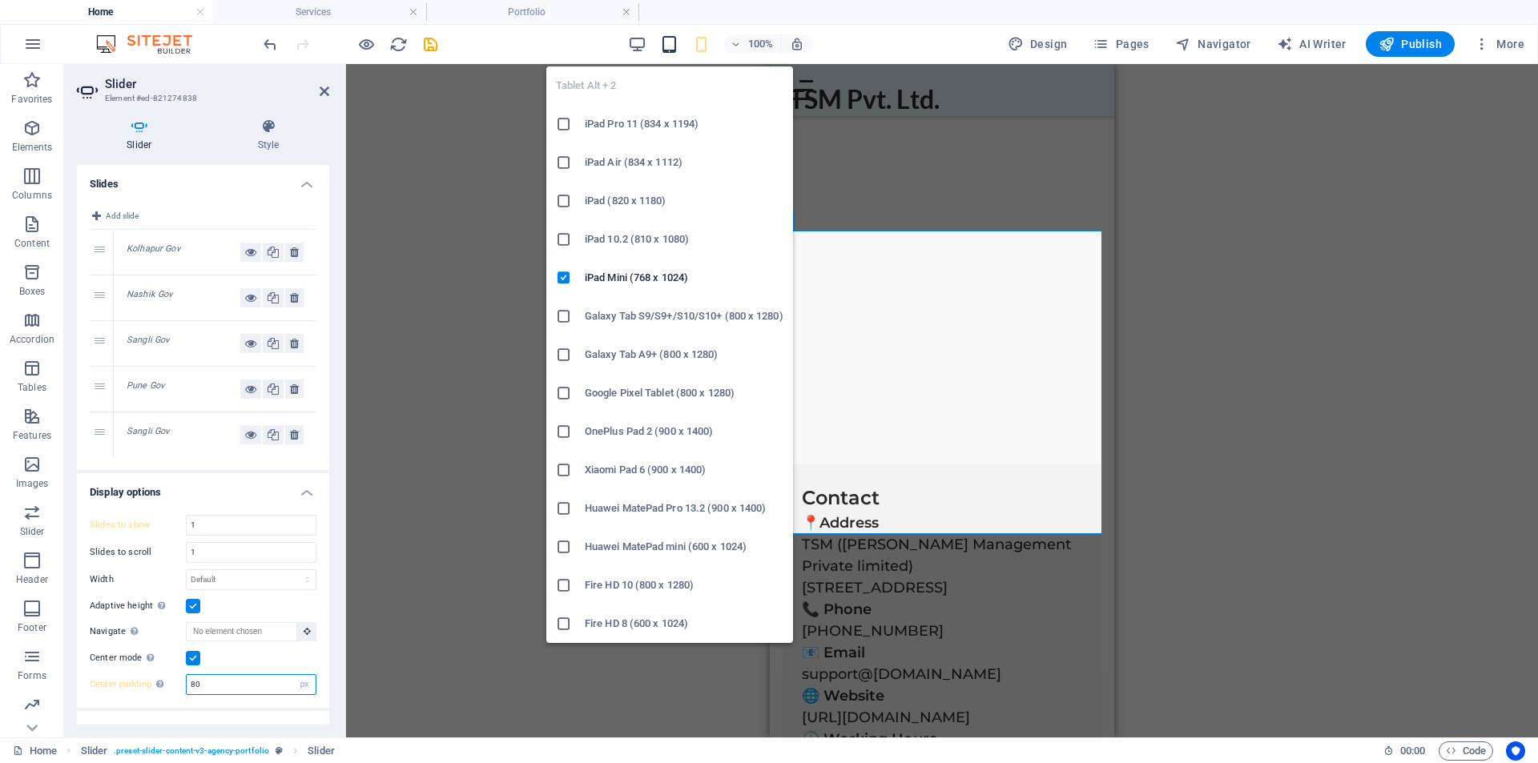
type input "80"
click at [673, 40] on icon "button" at bounding box center [669, 44] width 18 height 18
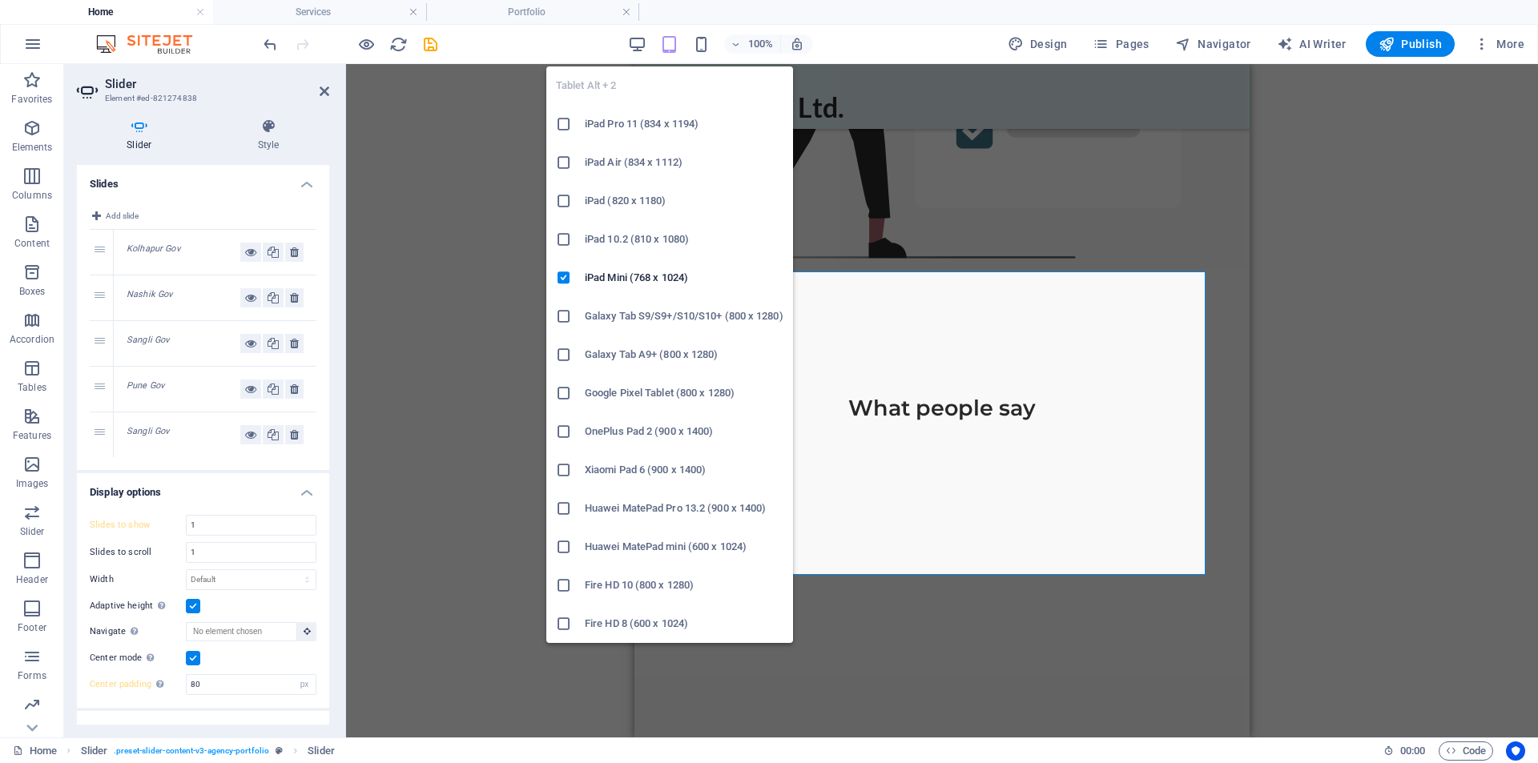
type input "2"
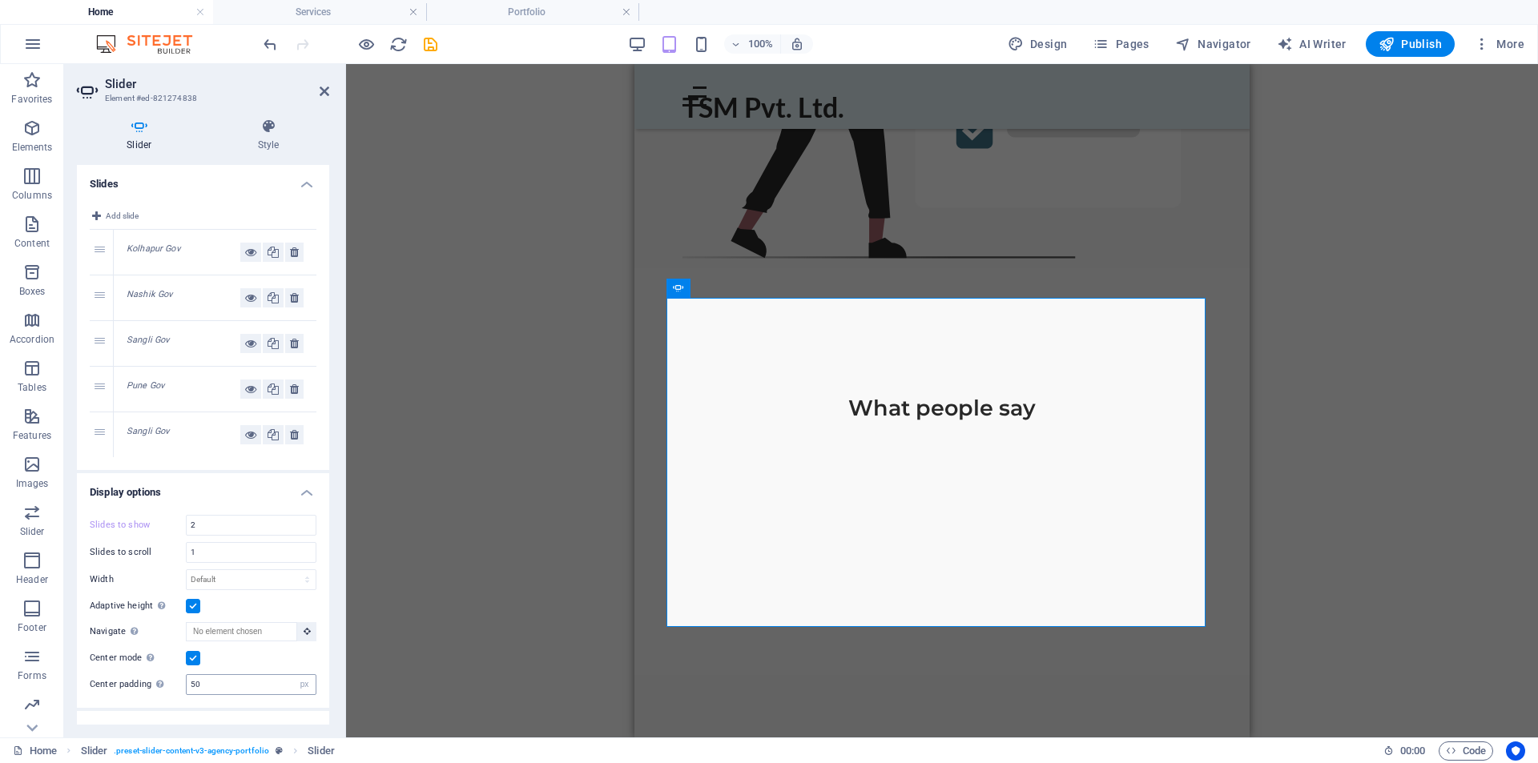
scroll to position [3918, 0]
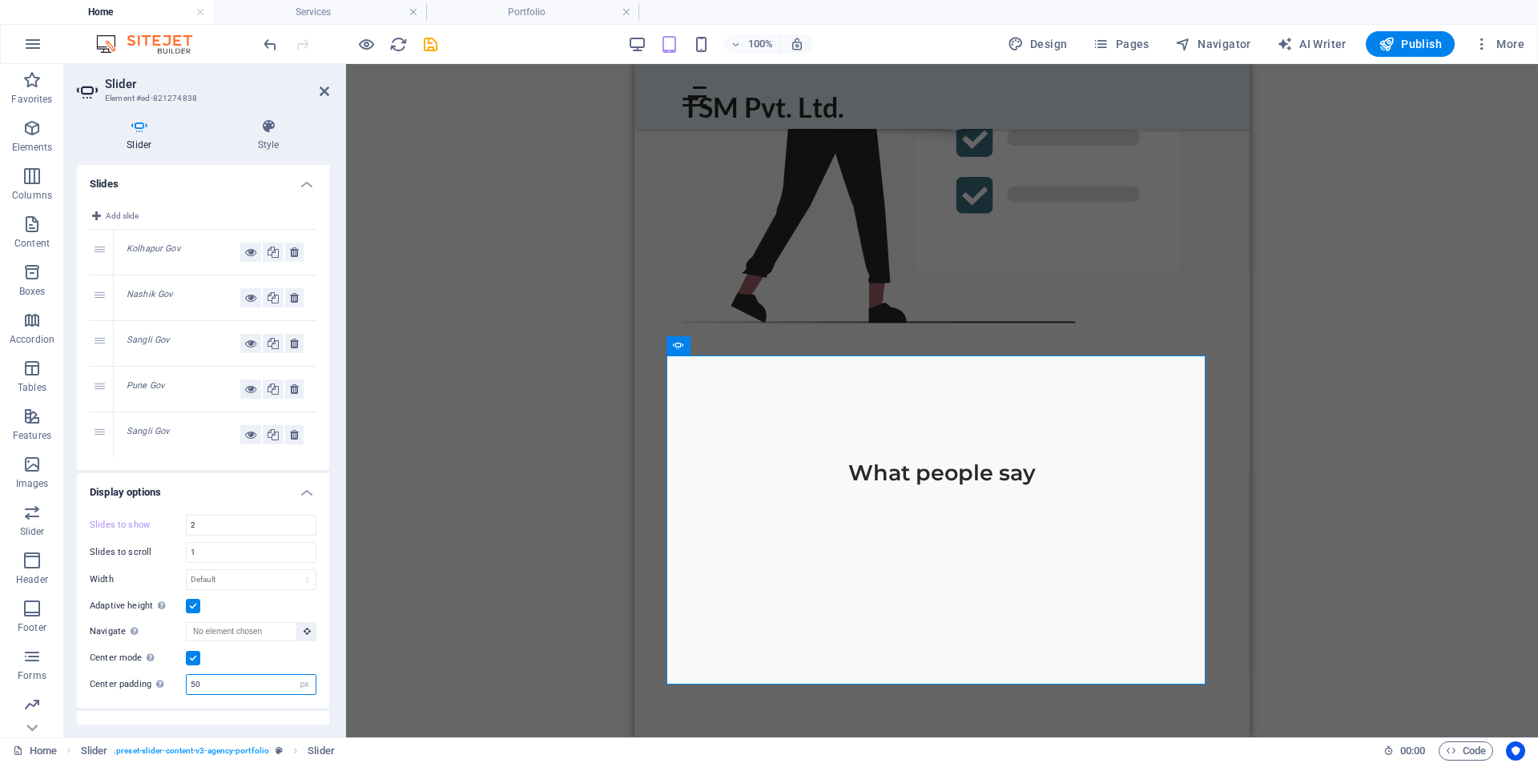
drag, startPoint x: 213, startPoint y: 679, endPoint x: 174, endPoint y: 694, distance: 41.8
click at [174, 694] on div "Center padding Not visible while "Variable width" is activated 50 px %" at bounding box center [203, 684] width 227 height 21
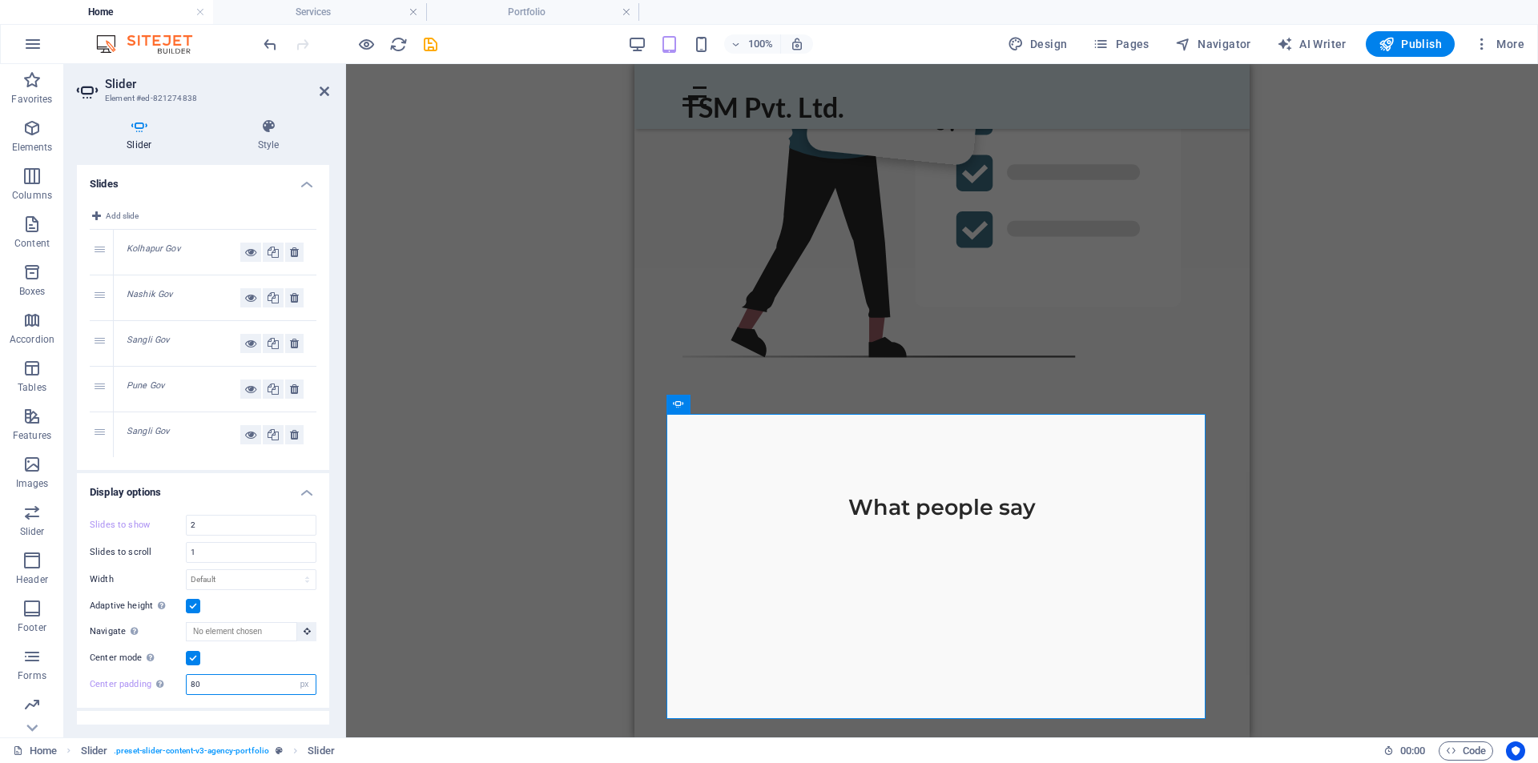
scroll to position [3853, 0]
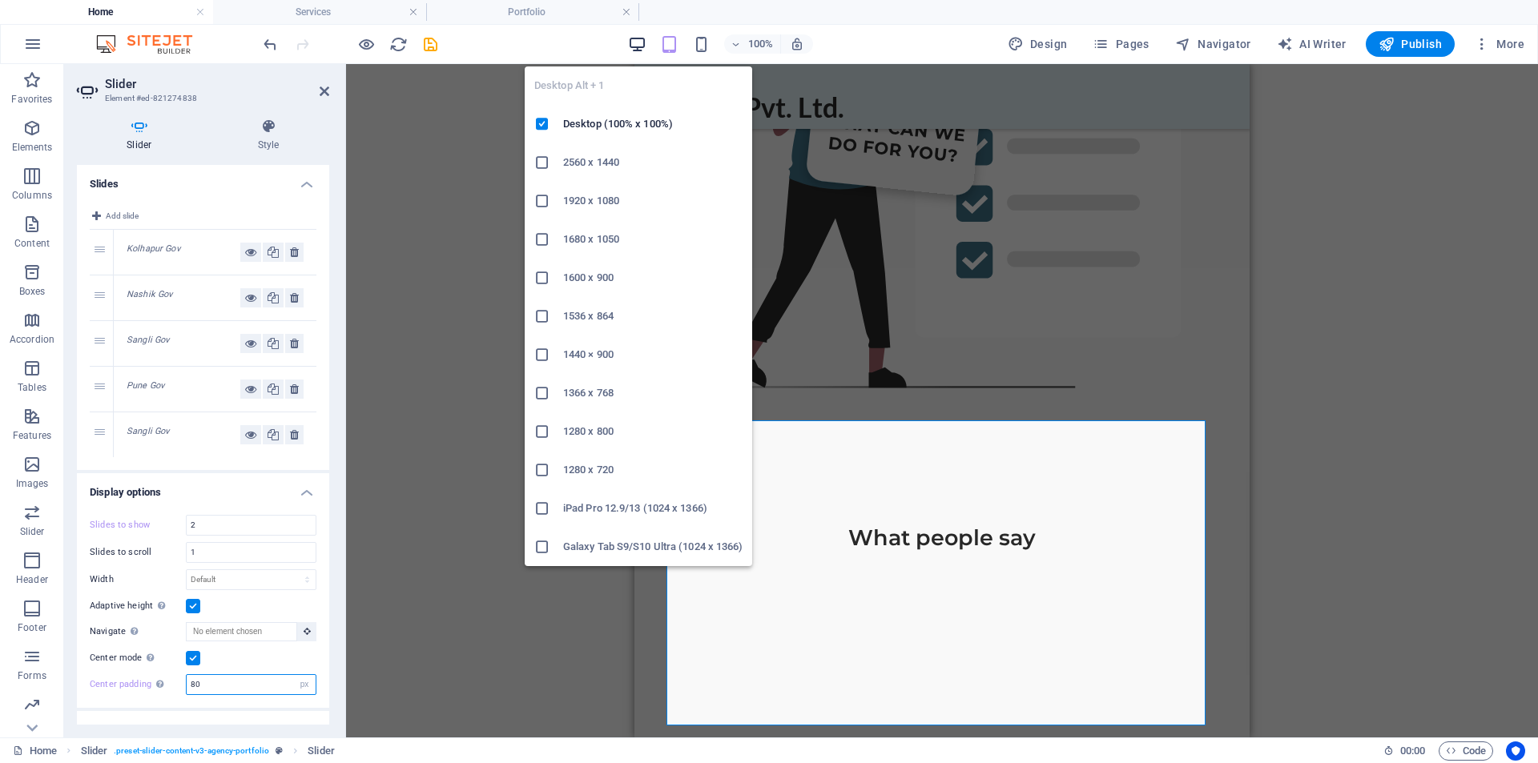
type input "80"
click at [643, 45] on icon "button" at bounding box center [637, 44] width 18 height 18
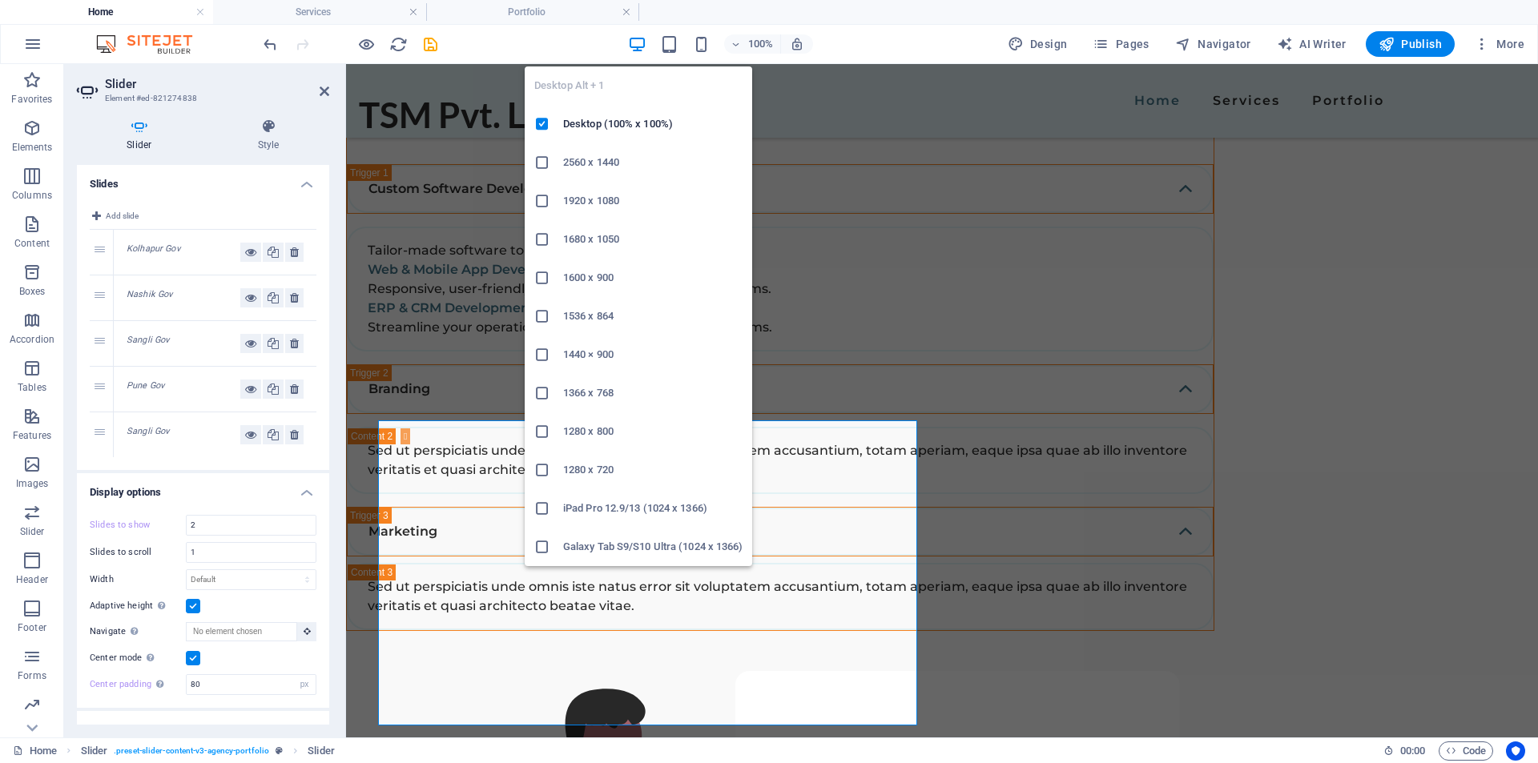
type input "4"
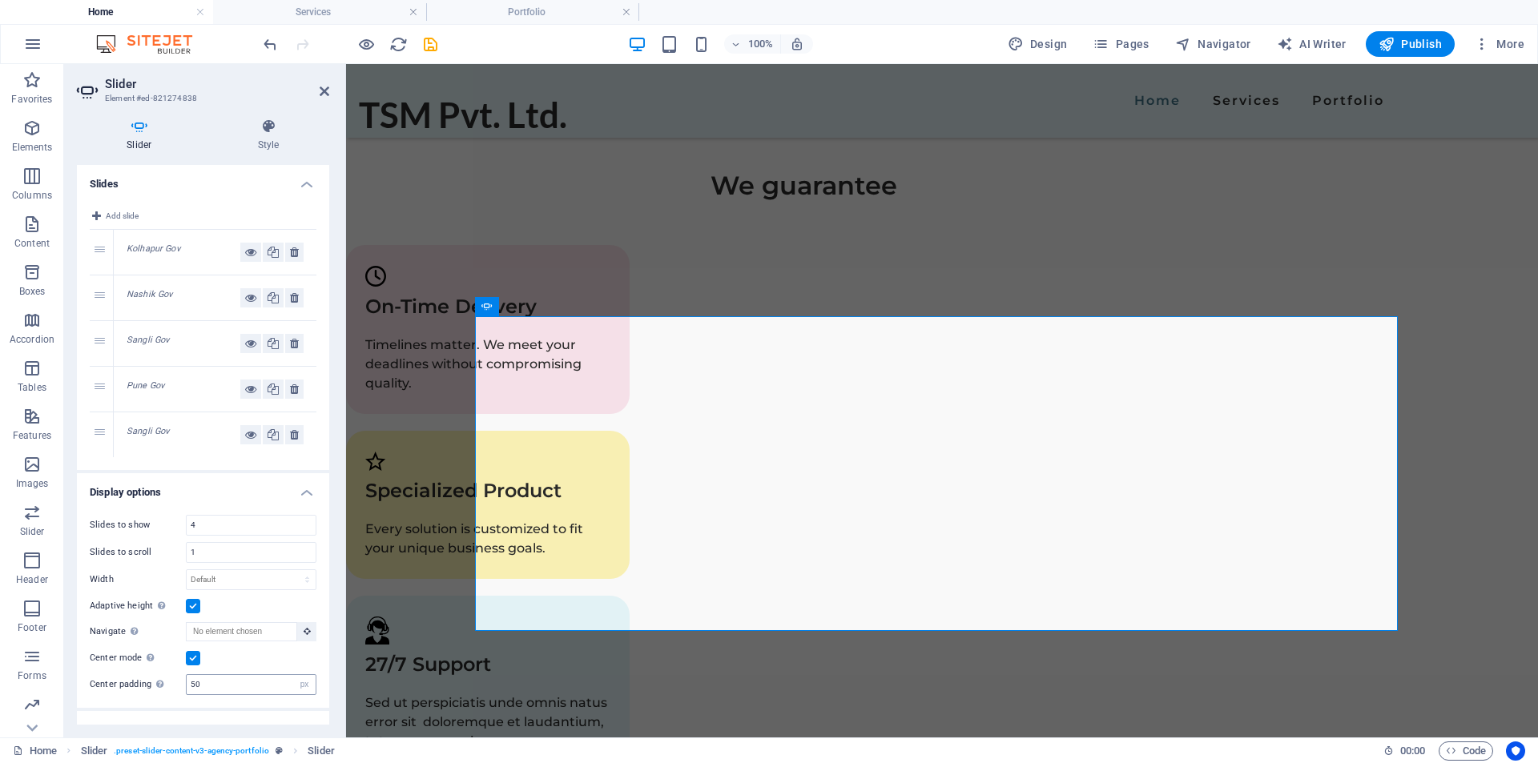
scroll to position [2995, 0]
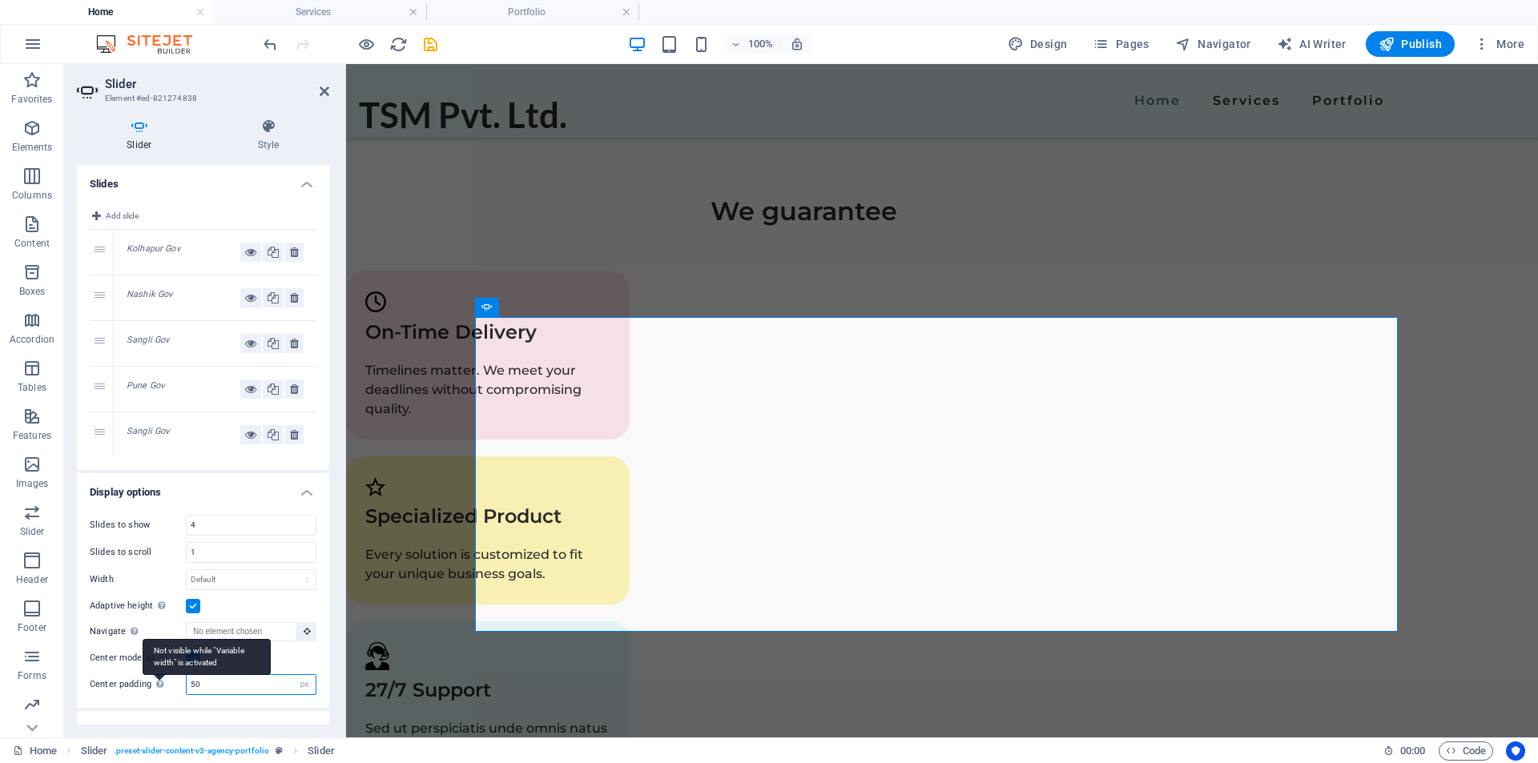
drag, startPoint x: 191, startPoint y: 689, endPoint x: 152, endPoint y: 644, distance: 59.6
click at [166, 688] on div "Center padding Not visible while "Variable width" is activated 50 px %" at bounding box center [203, 684] width 227 height 21
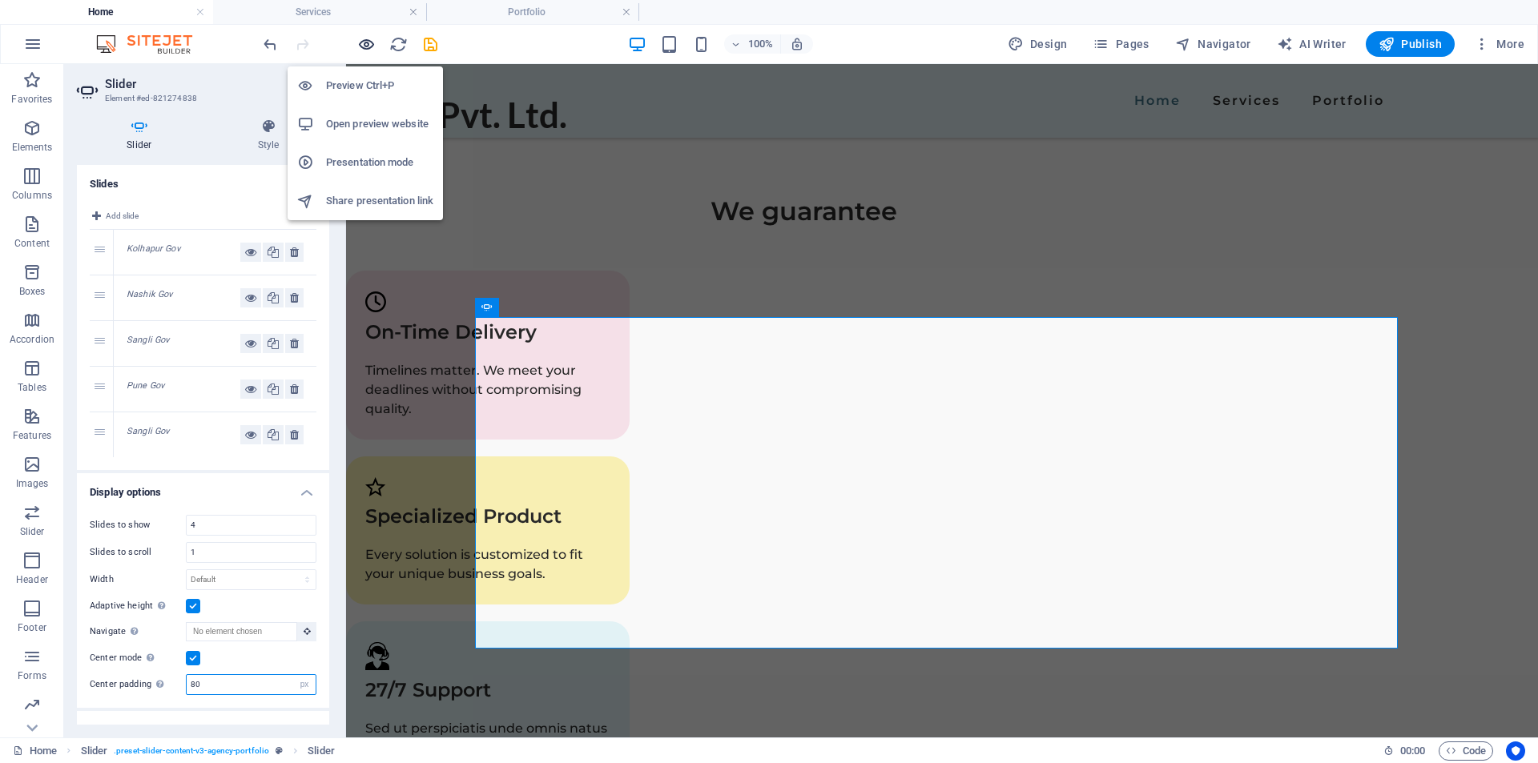
type input "80"
click at [360, 42] on icon "button" at bounding box center [366, 44] width 18 height 18
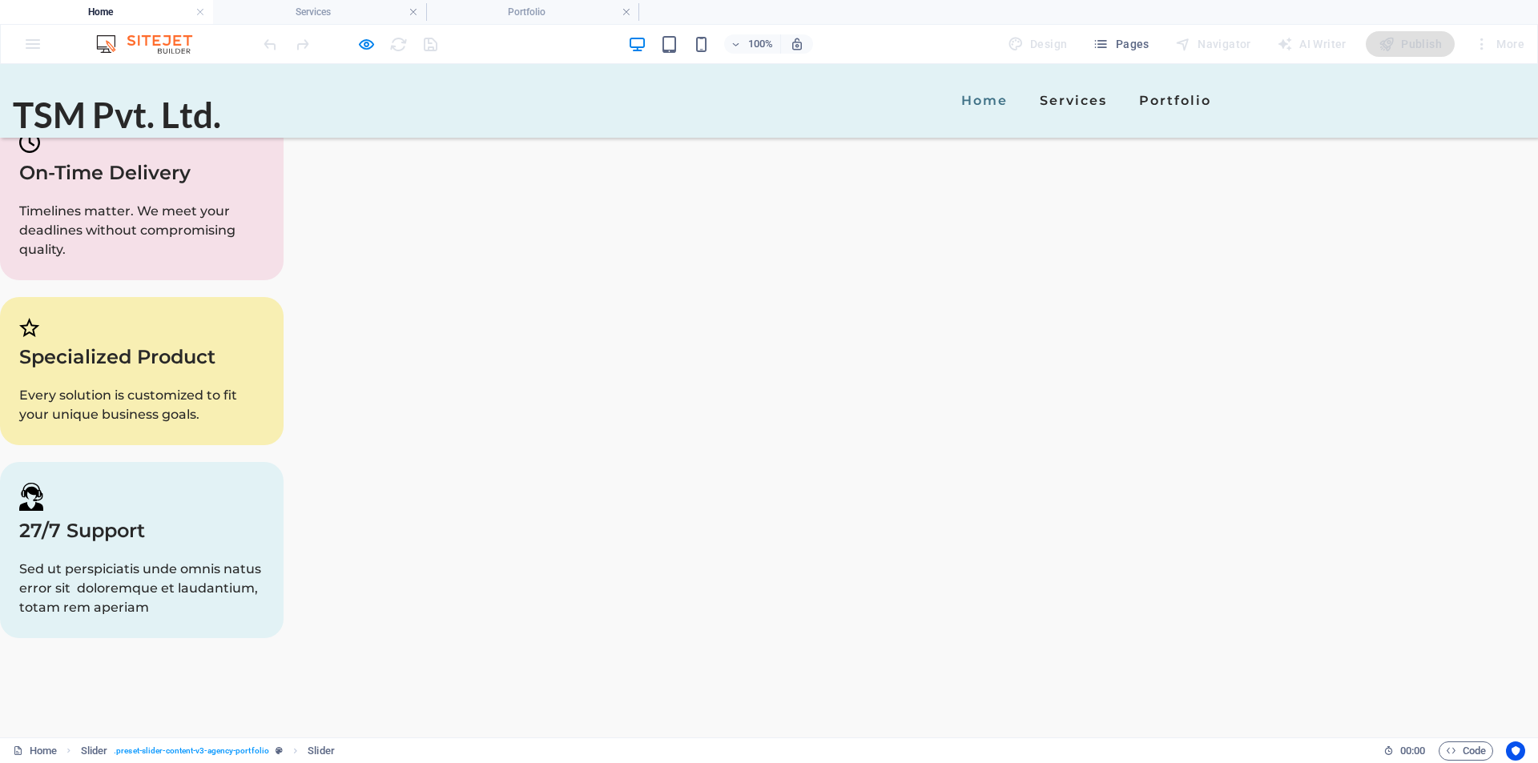
scroll to position [2434, 0]
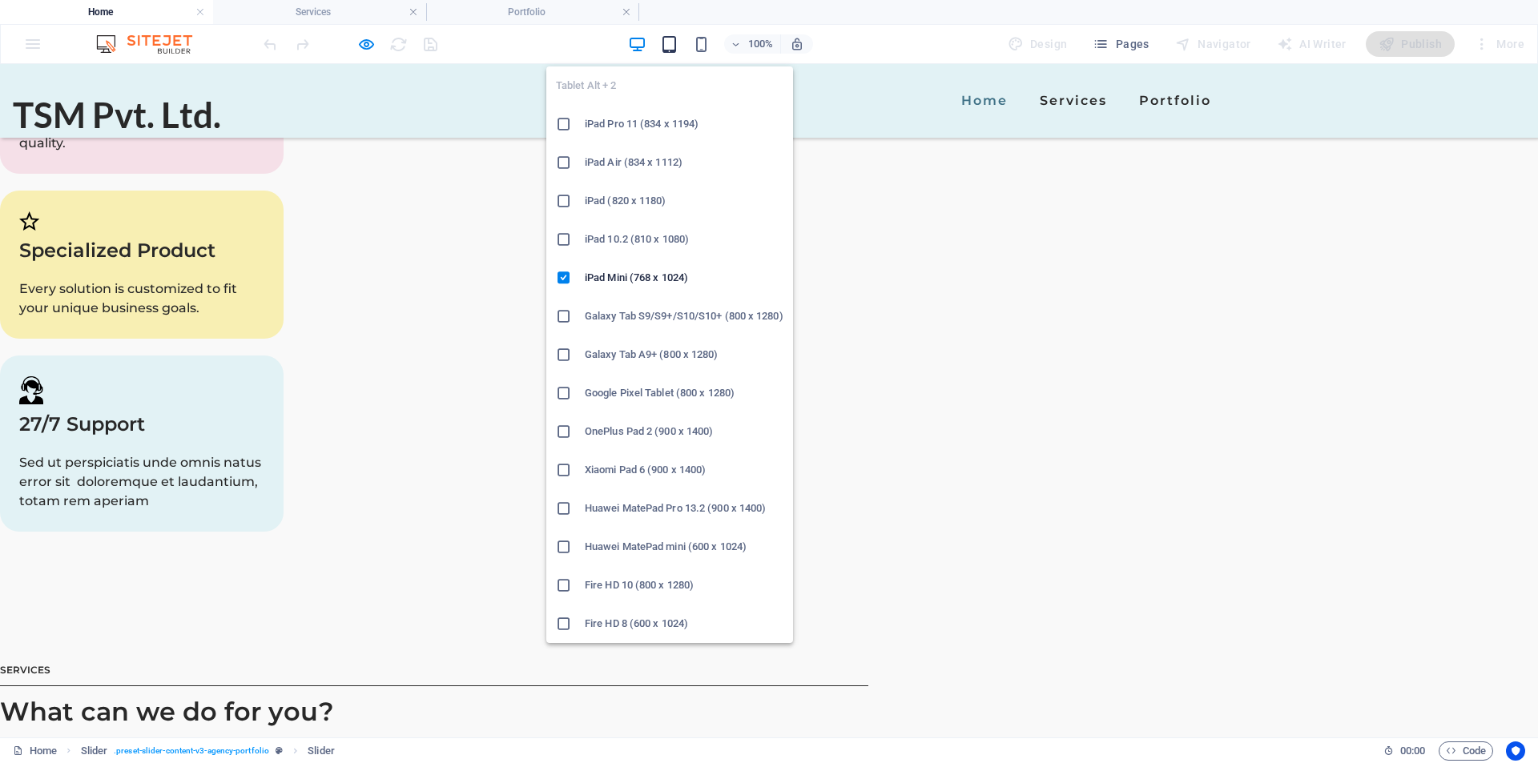
click at [671, 39] on icon "button" at bounding box center [669, 44] width 18 height 18
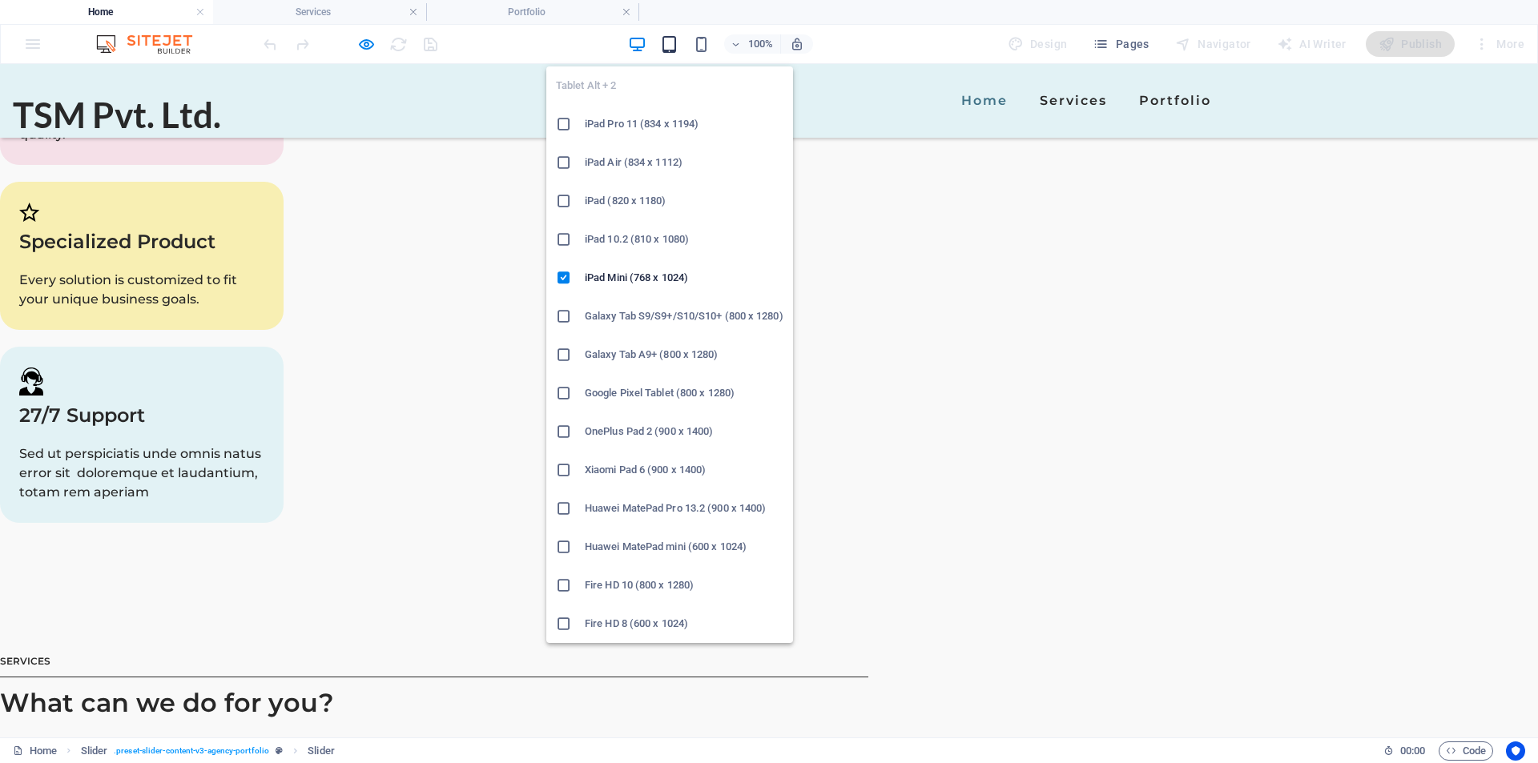
scroll to position [3233, 0]
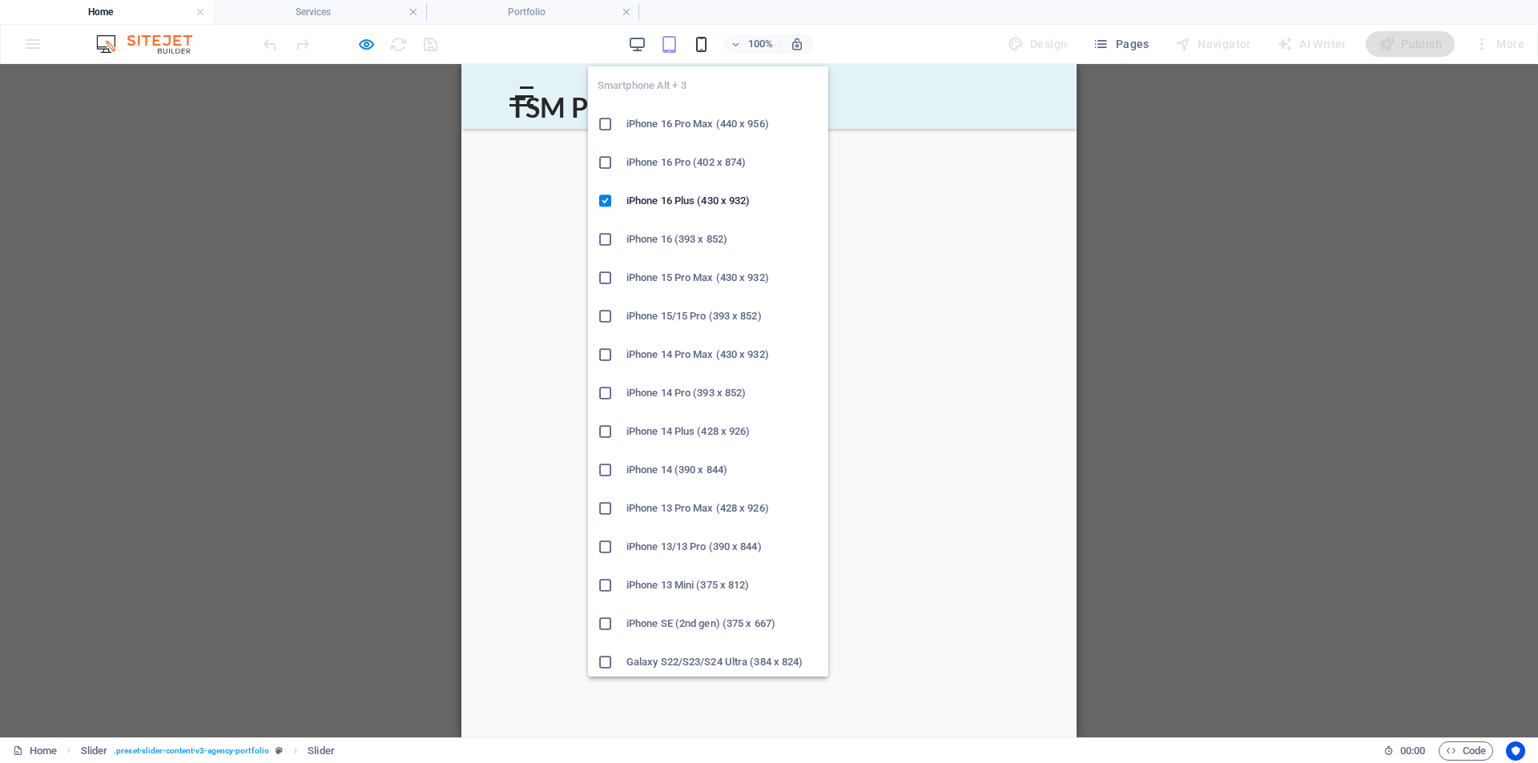
click at [702, 44] on icon "button" at bounding box center [701, 44] width 18 height 18
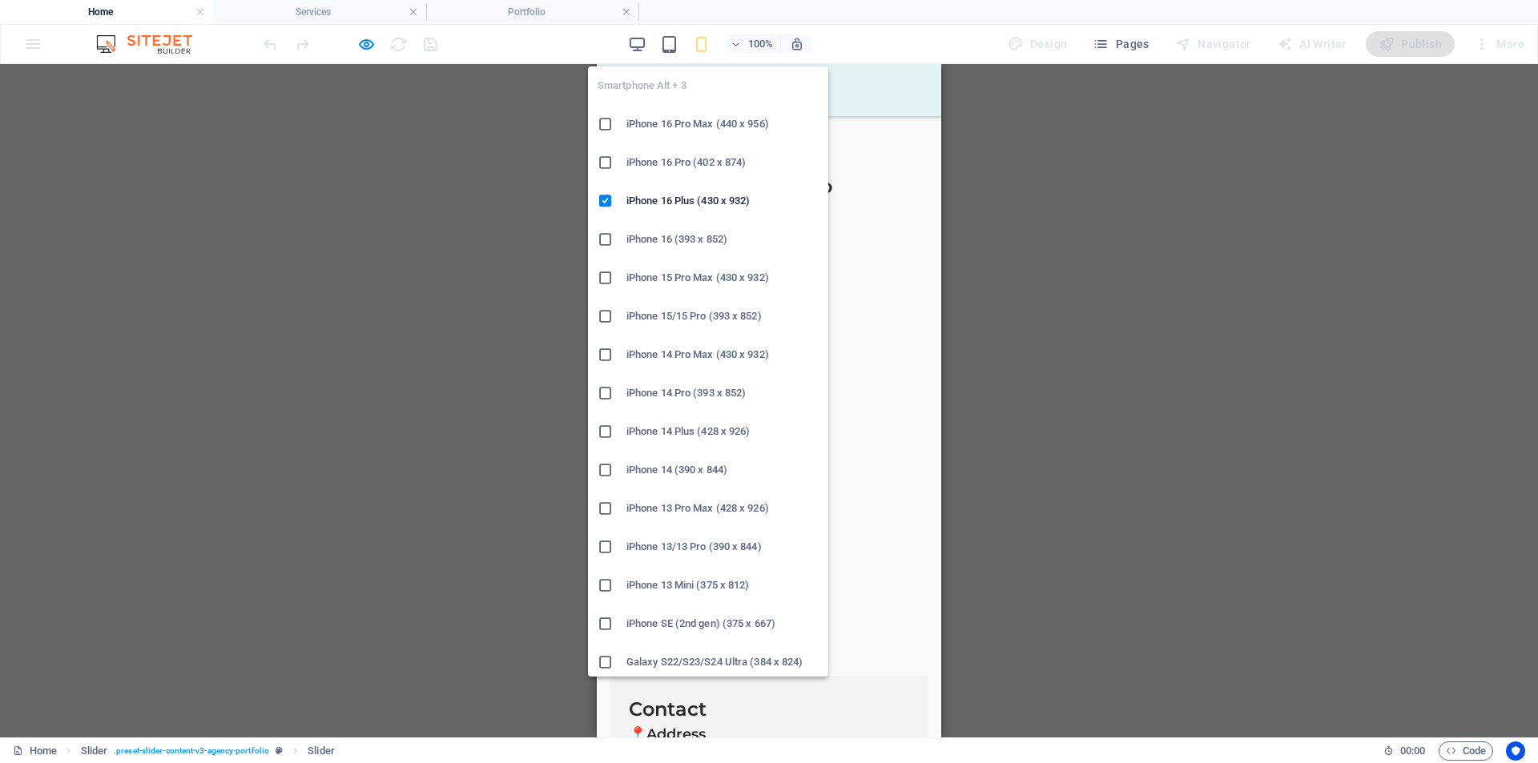
scroll to position [80, 0]
click at [605, 583] on icon at bounding box center [606, 582] width 16 height 16
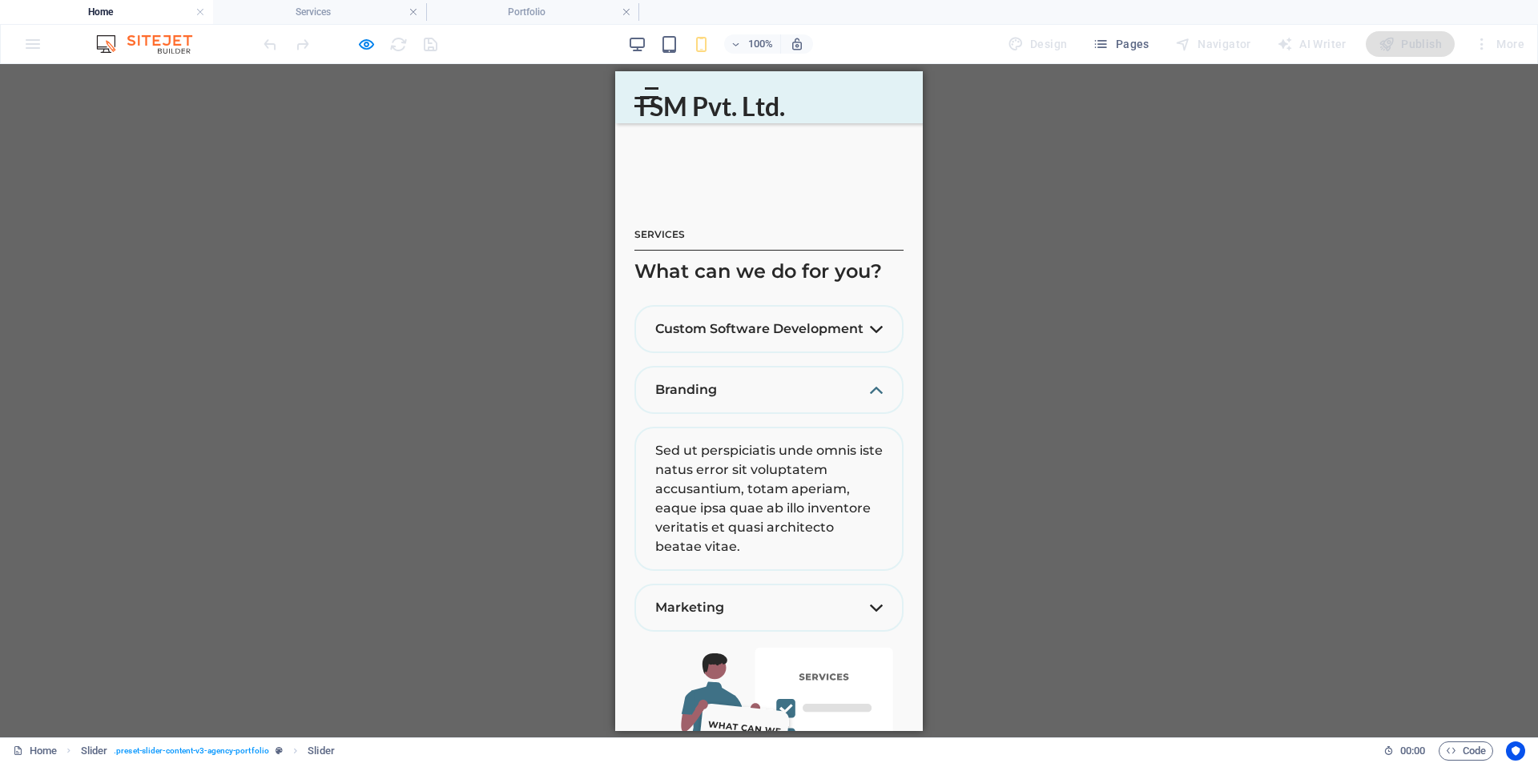
scroll to position [1883, 0]
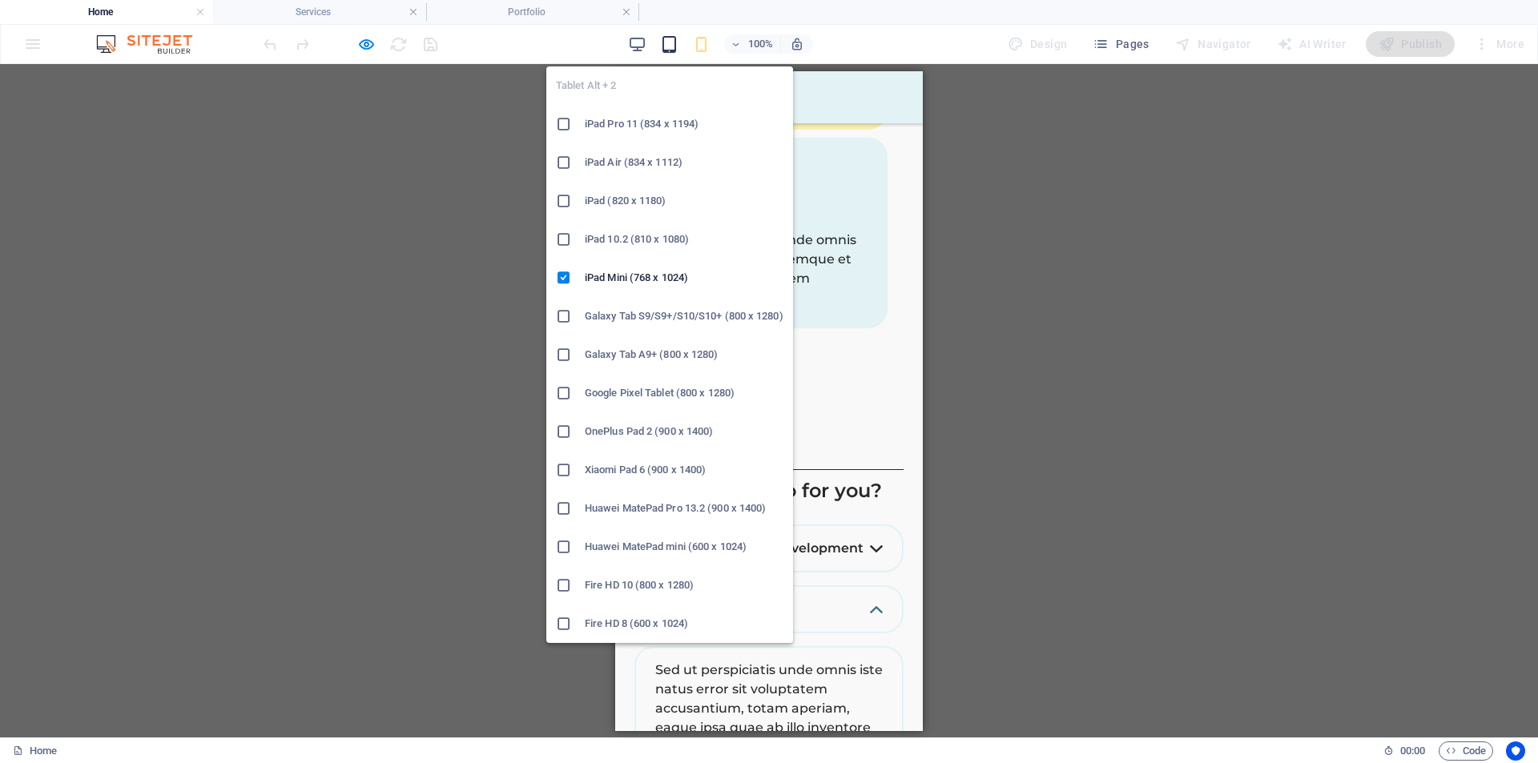
click at [676, 46] on icon "button" at bounding box center [669, 44] width 18 height 18
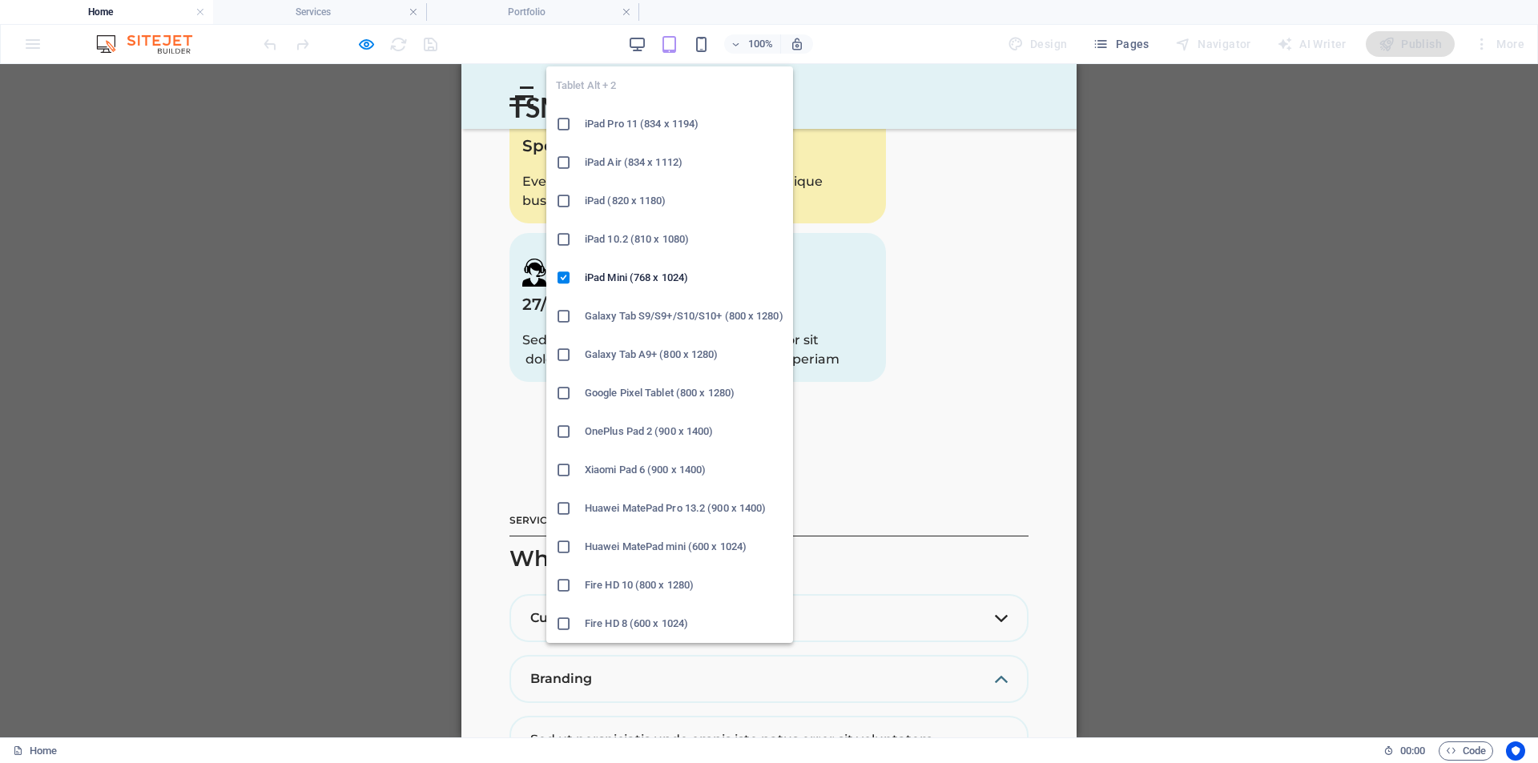
scroll to position [1896, 0]
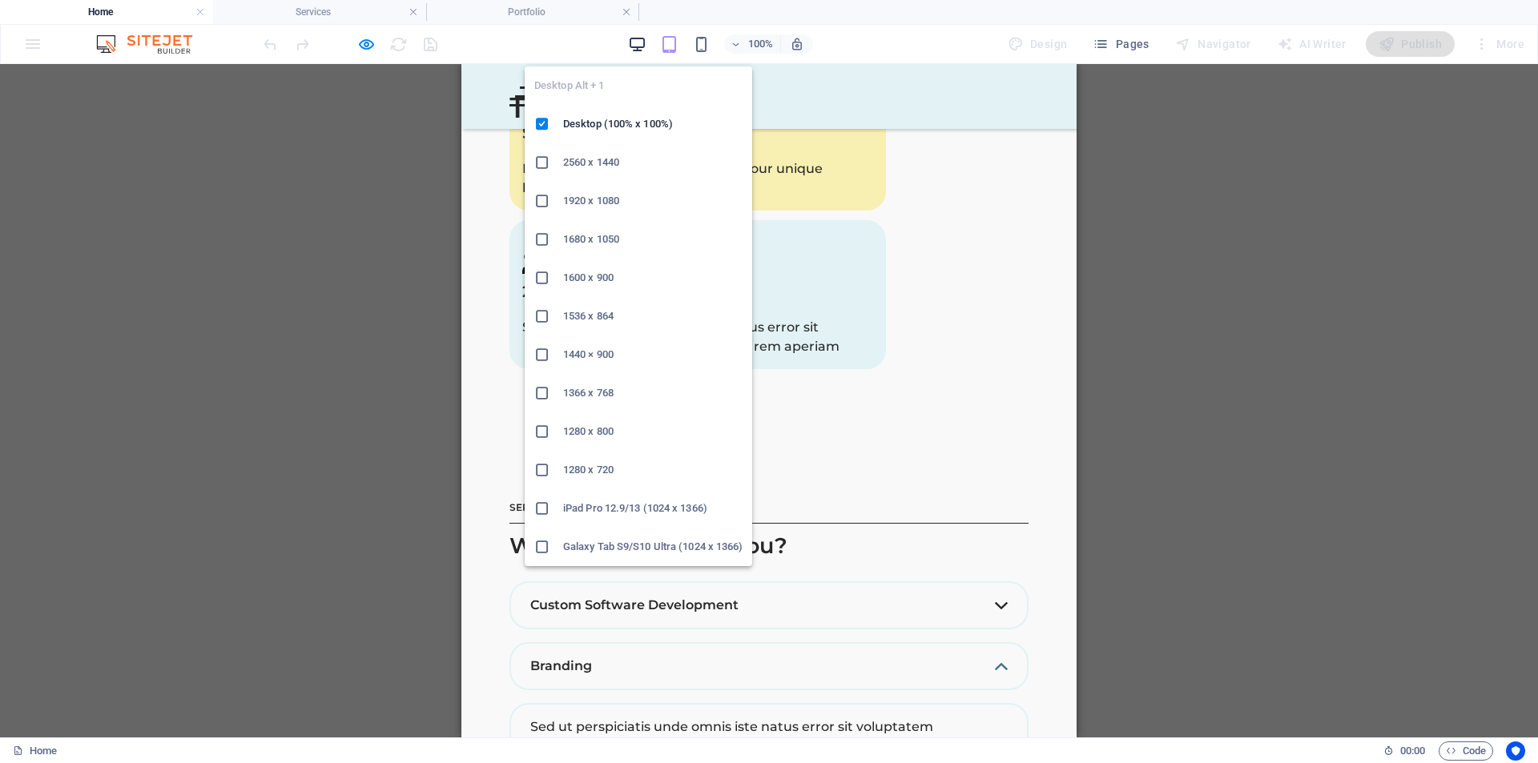
click at [638, 44] on icon "button" at bounding box center [637, 44] width 18 height 18
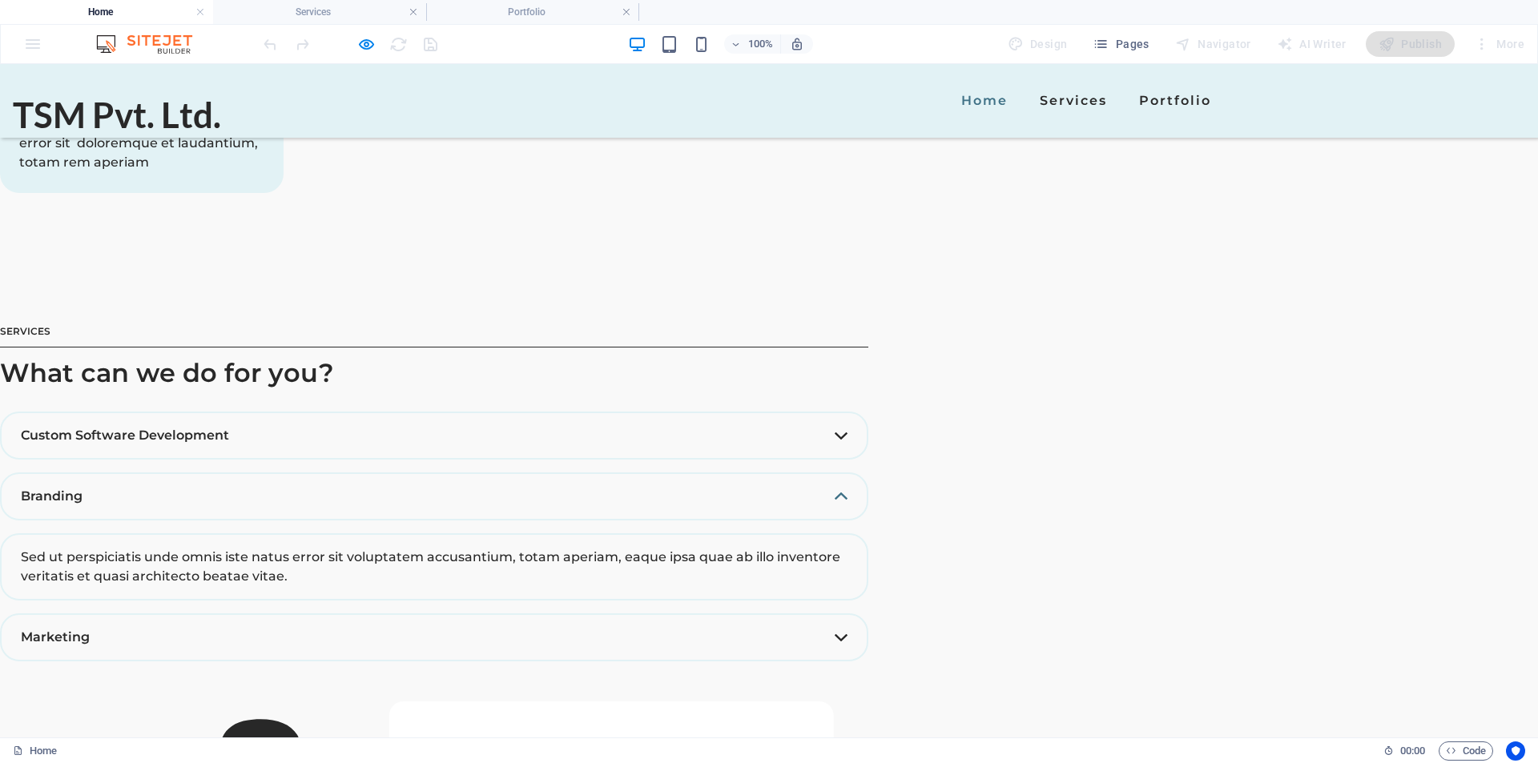
scroll to position [2617, 0]
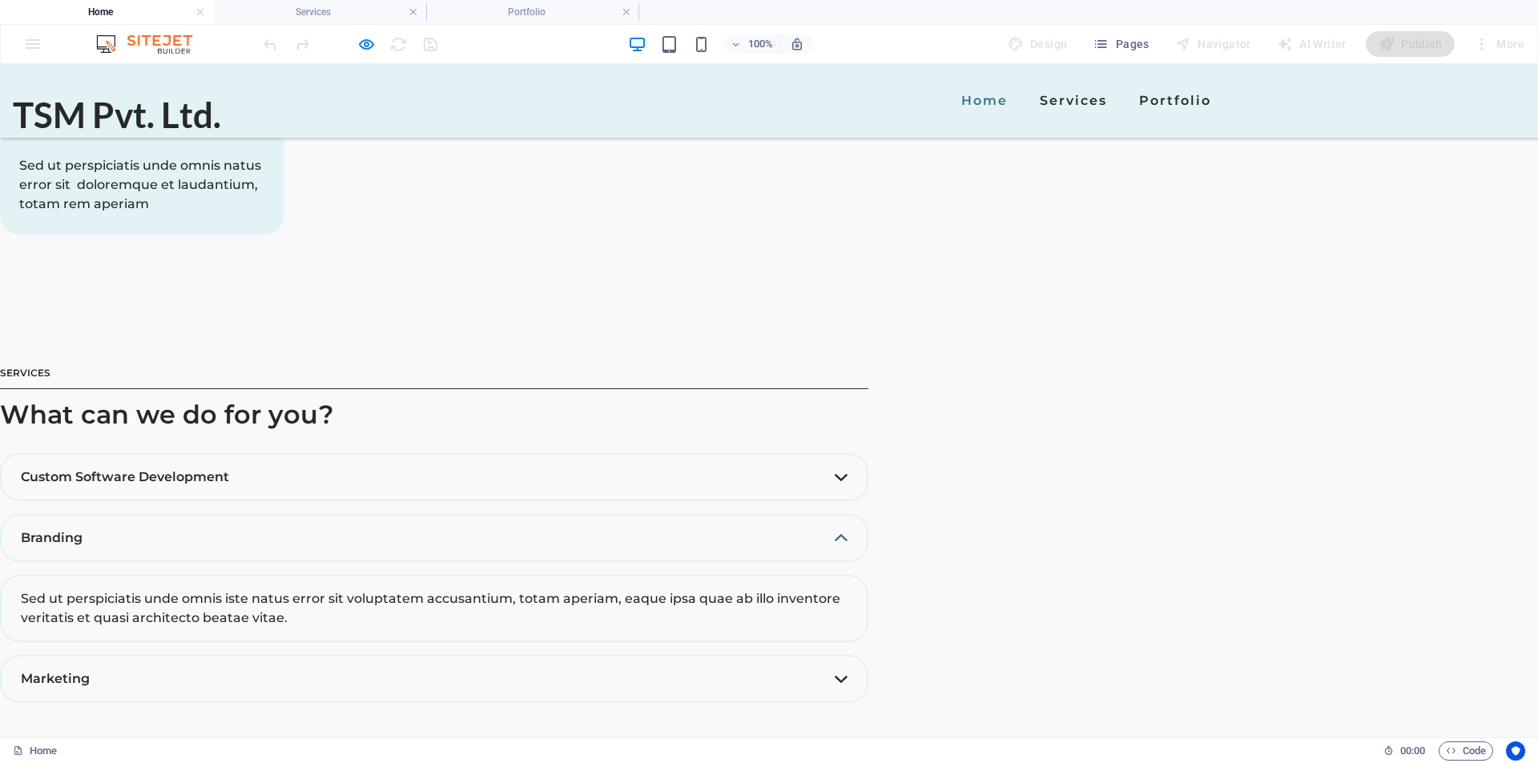
scroll to position [2937, 0]
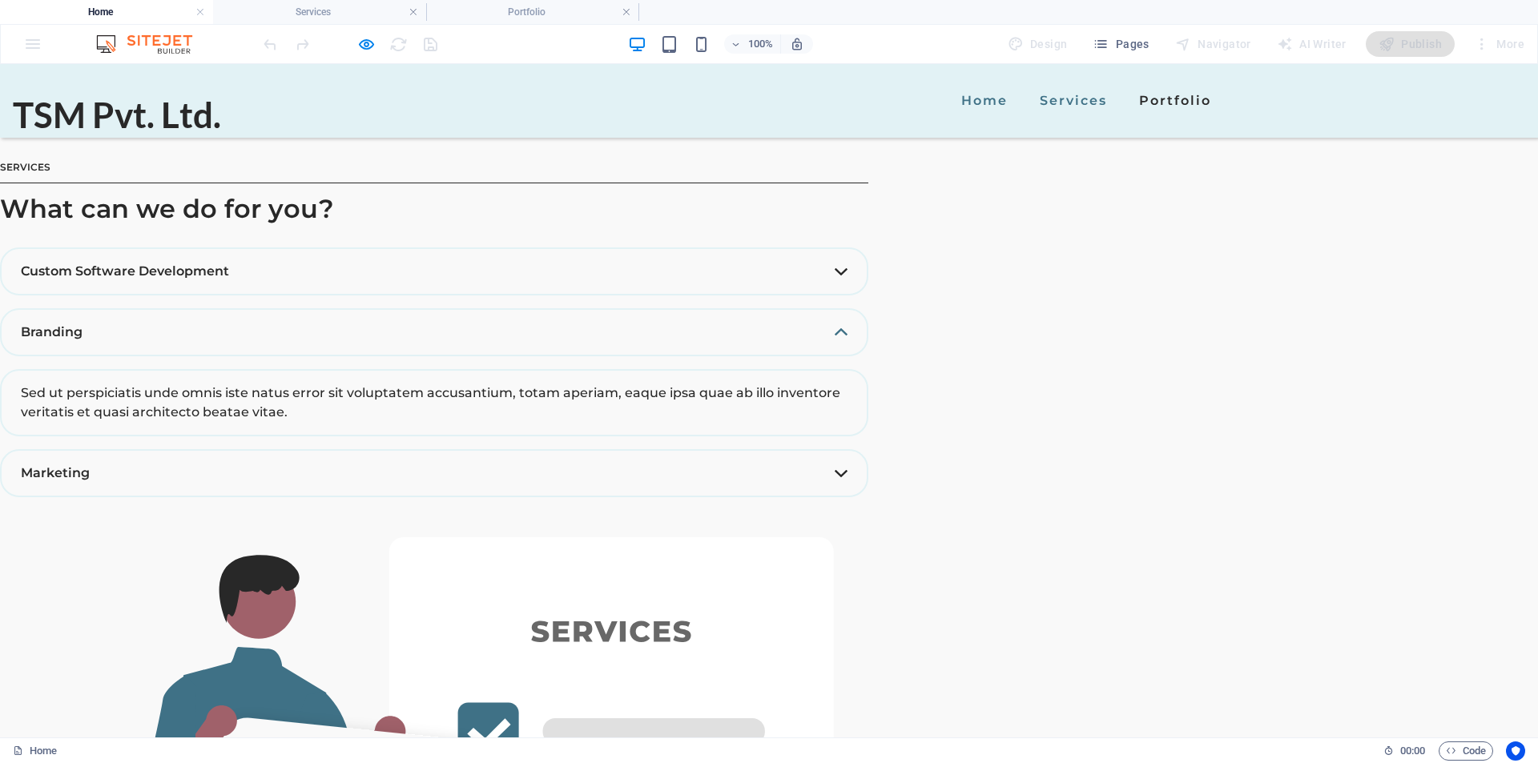
click at [1033, 100] on link "Services" at bounding box center [1073, 101] width 80 height 26
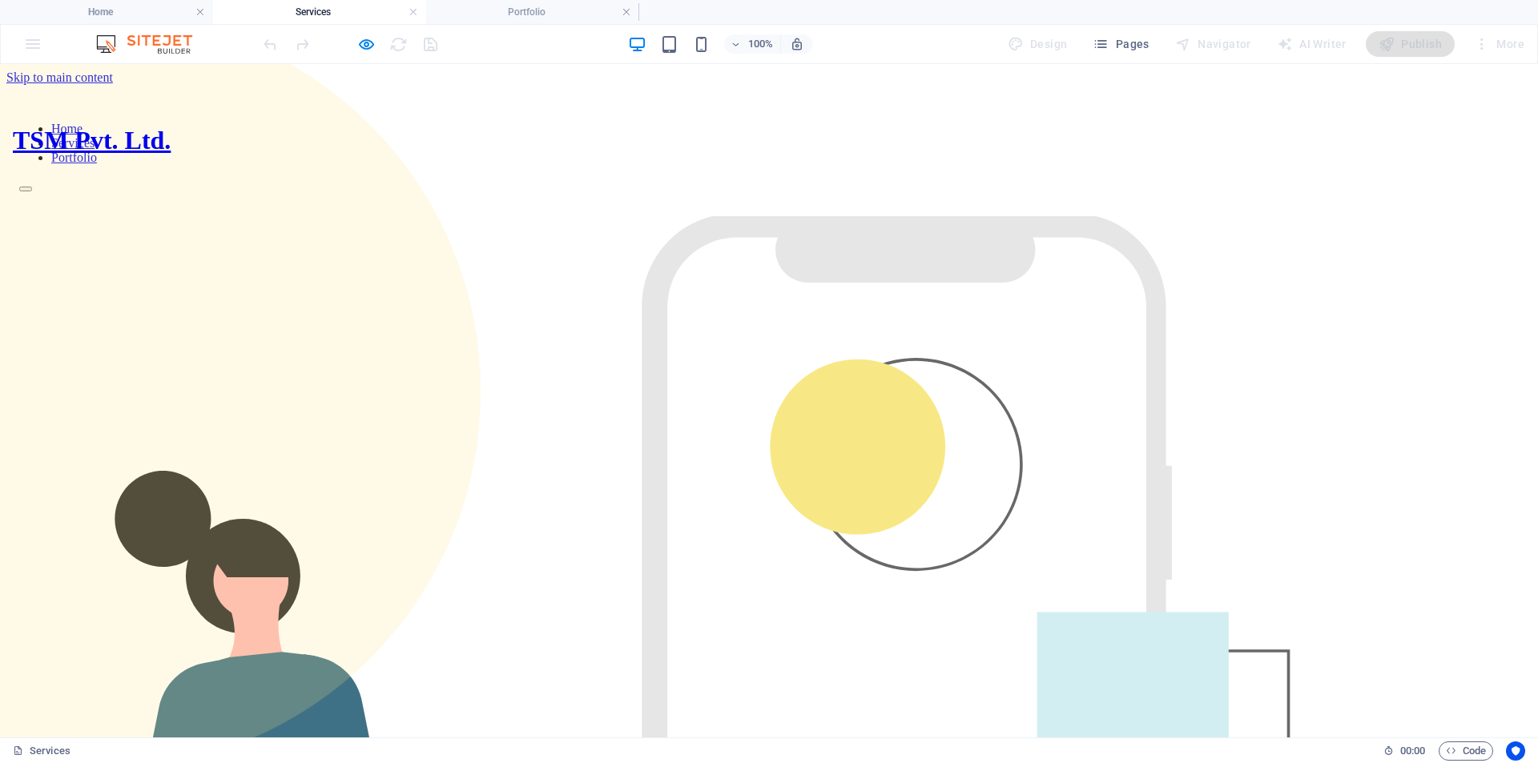
scroll to position [705, 0]
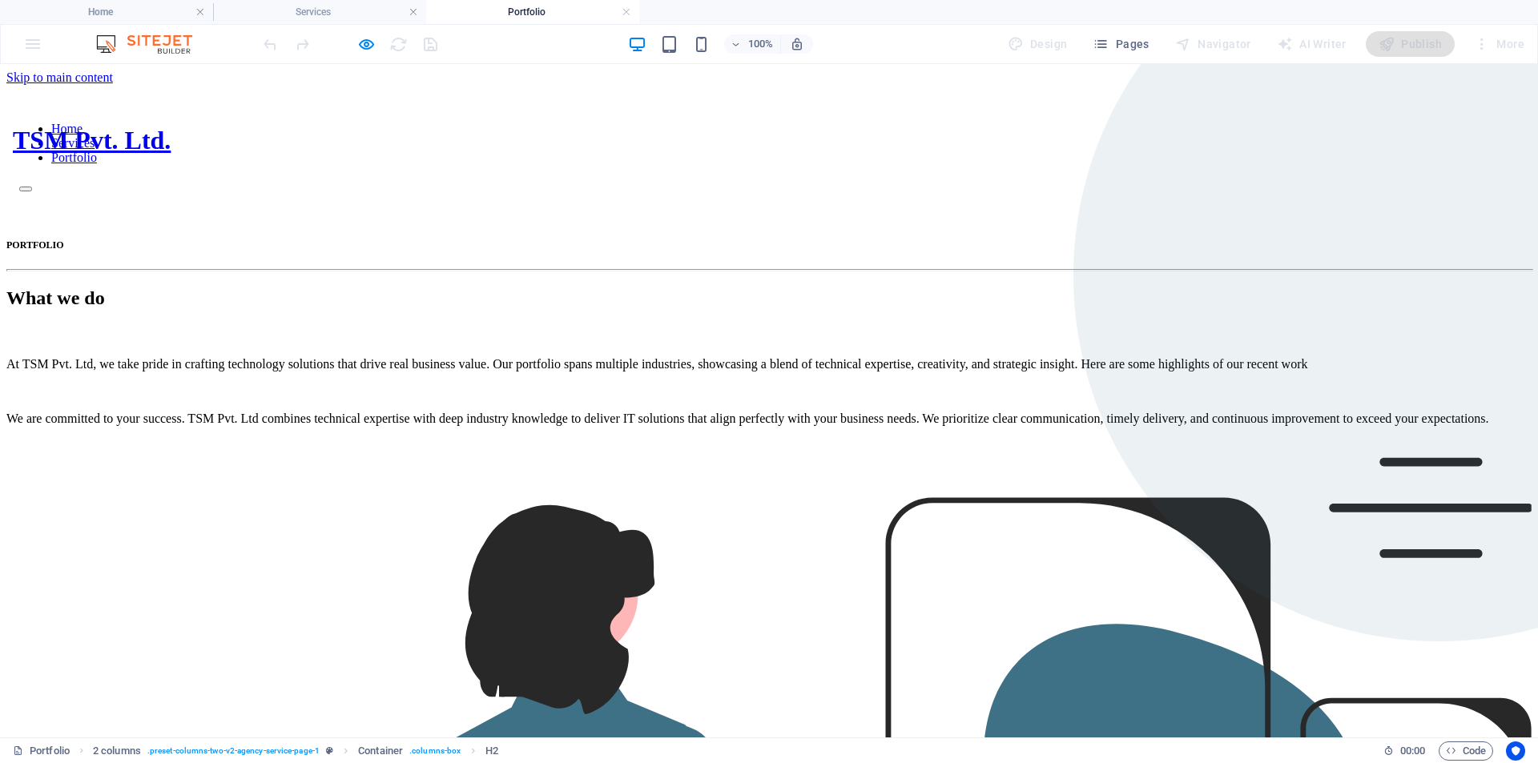
click at [95, 136] on link "Services" at bounding box center [72, 143] width 43 height 14
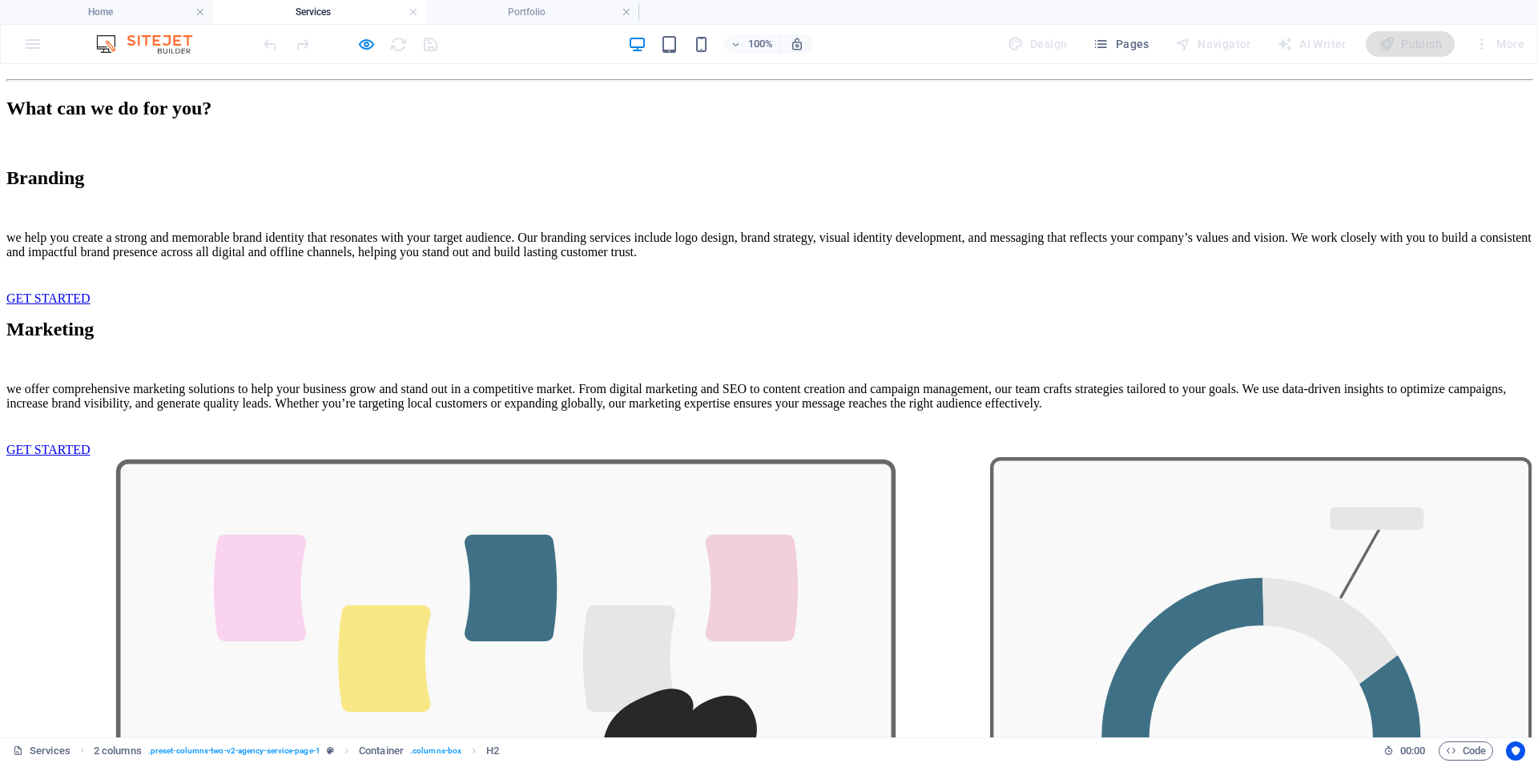
scroll to position [1277, 0]
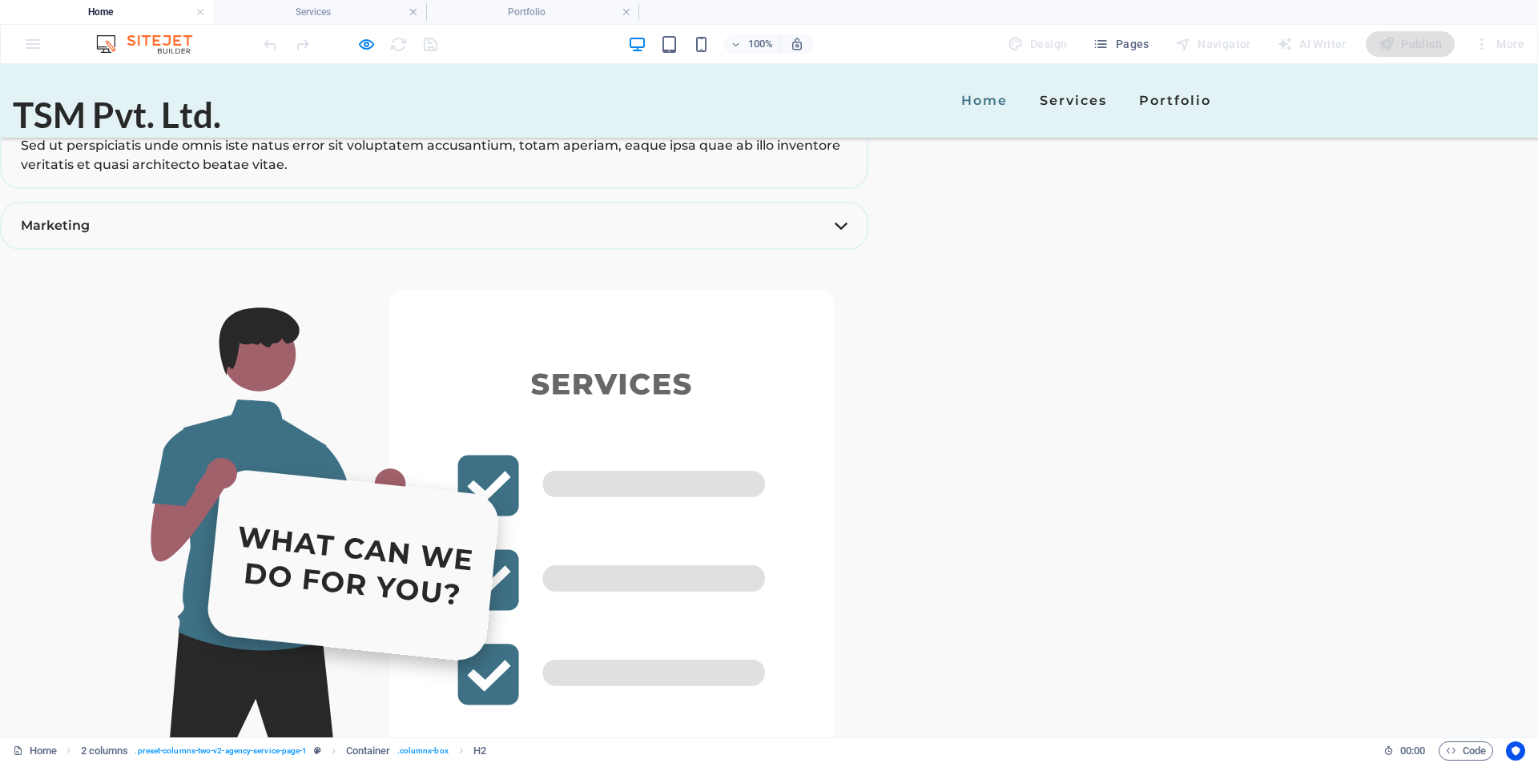
scroll to position [3186, 0]
click at [1133, 101] on link "Portfolio" at bounding box center [1175, 101] width 85 height 26
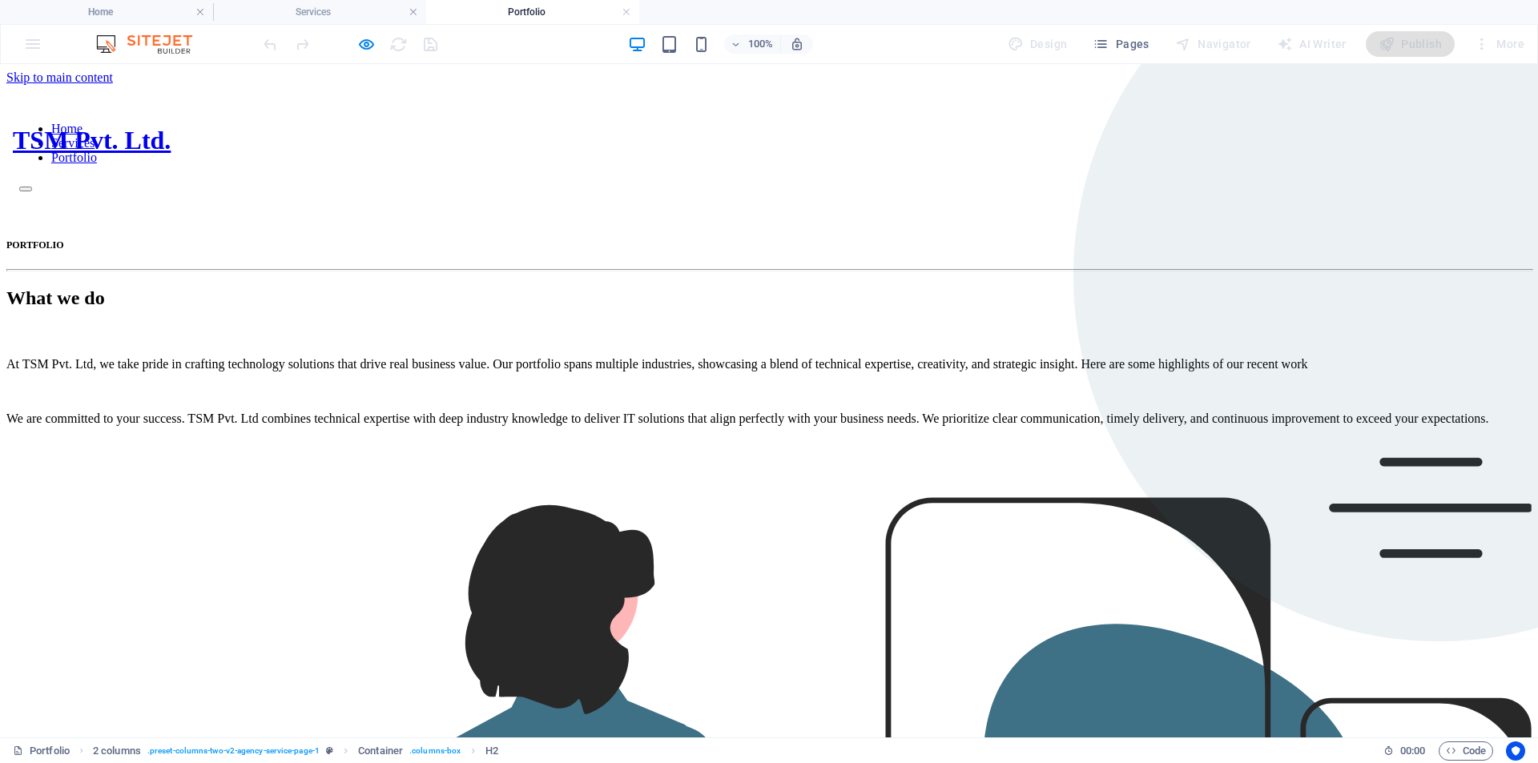
scroll to position [0, 0]
drag, startPoint x: 650, startPoint y: 99, endPoint x: 667, endPoint y: 75, distance: 29.3
click at [83, 122] on link "Home" at bounding box center [66, 129] width 31 height 14
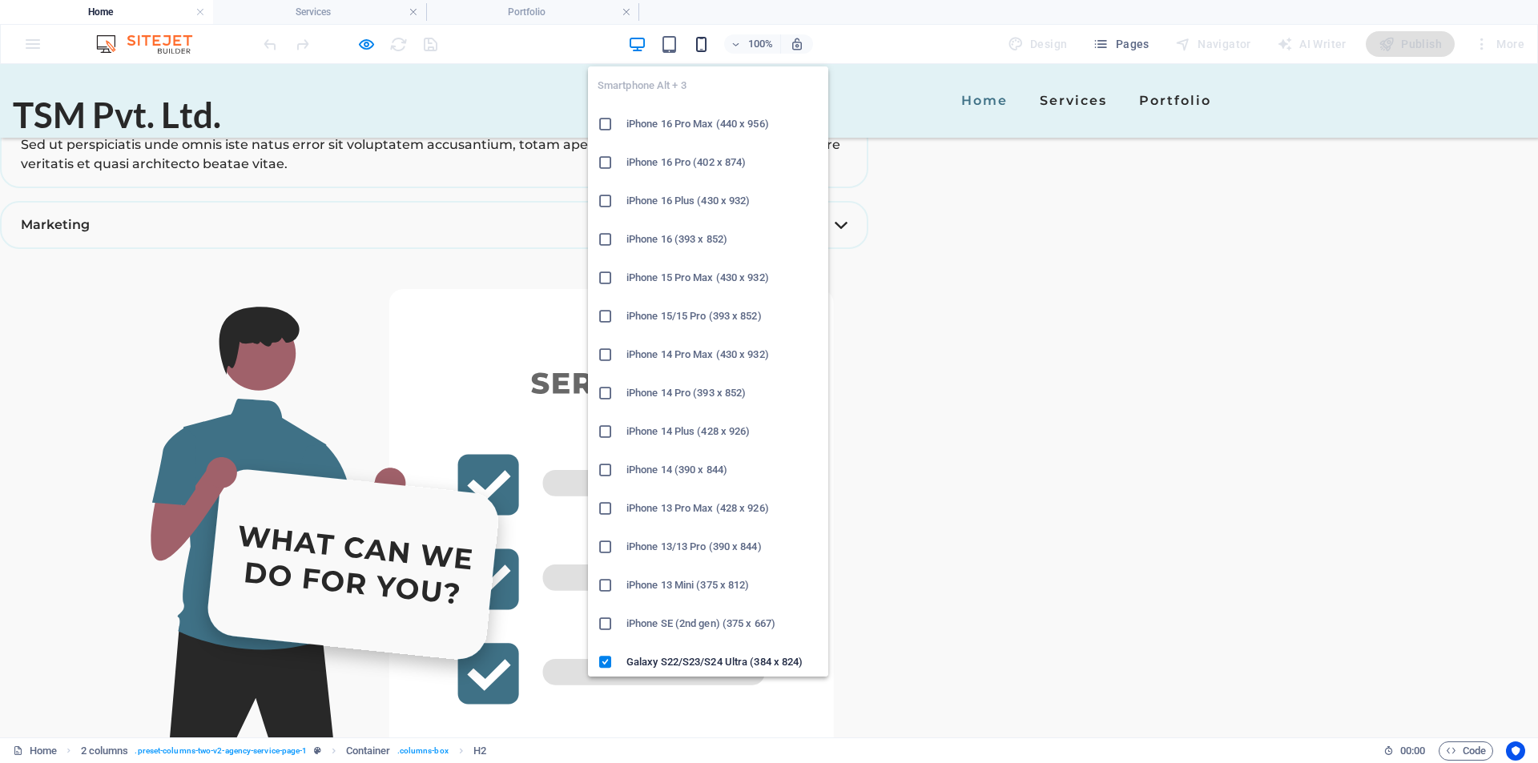
click at [701, 46] on icon "button" at bounding box center [701, 44] width 18 height 18
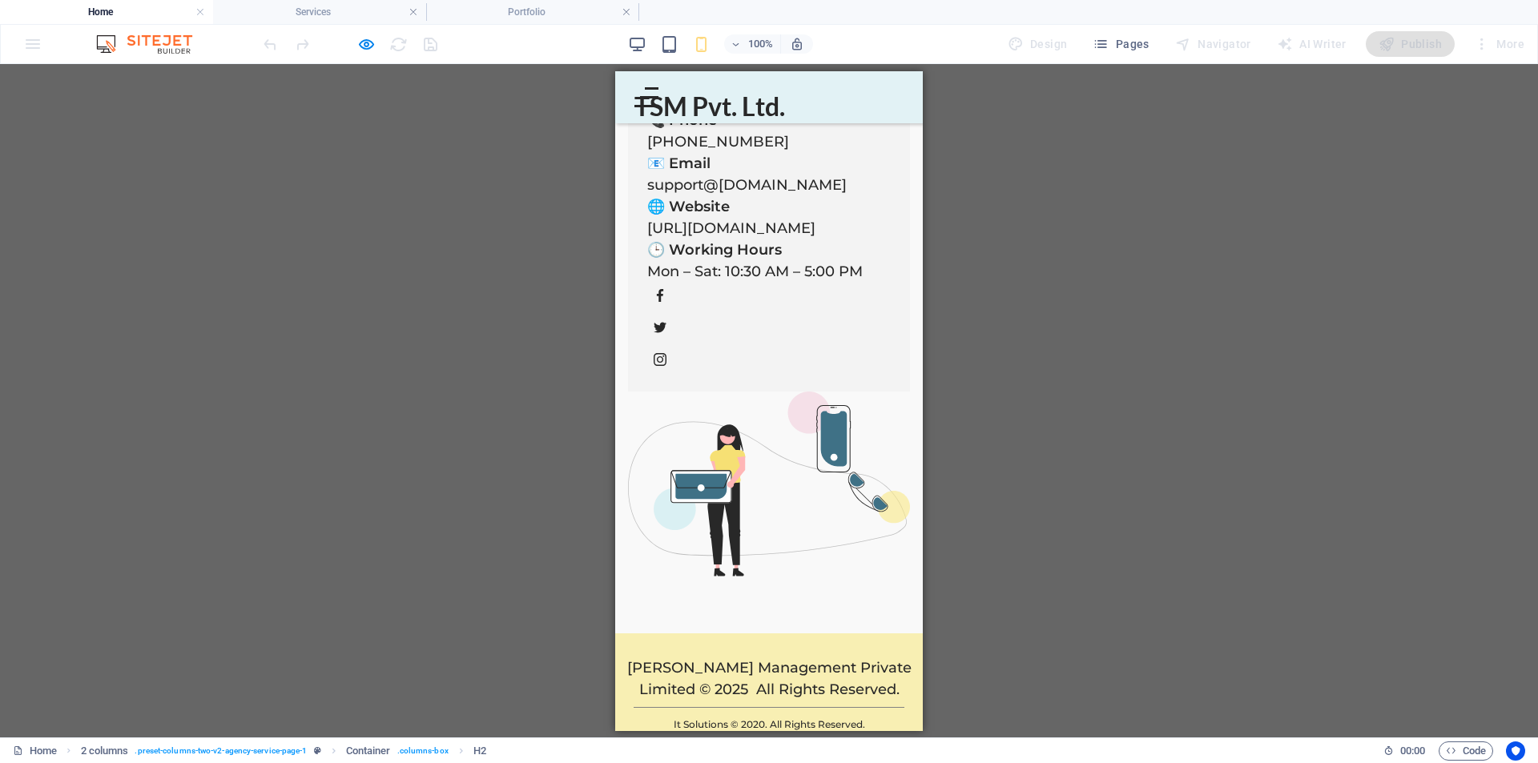
scroll to position [4048, 0]
click at [783, 657] on span "[PERSON_NAME] Management Private Limited © 2025 All Rights Reserved." at bounding box center [769, 676] width 284 height 39
click at [799, 663] on p "[PERSON_NAME] Management Private Limited © 2025 All Rights Reserved." at bounding box center [768, 676] width 301 height 43
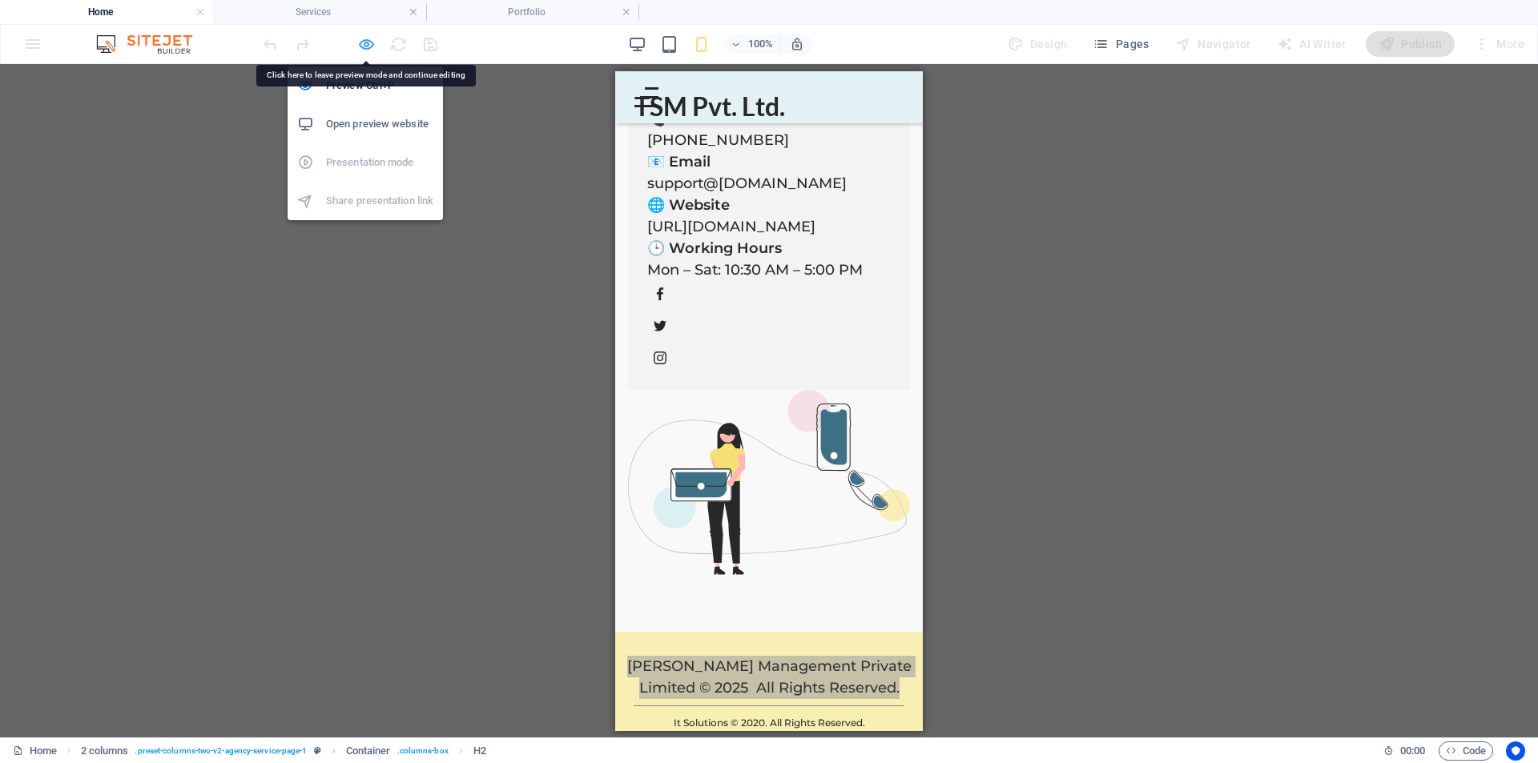
click at [359, 46] on icon "button" at bounding box center [366, 44] width 18 height 18
select select "px"
select select "ms"
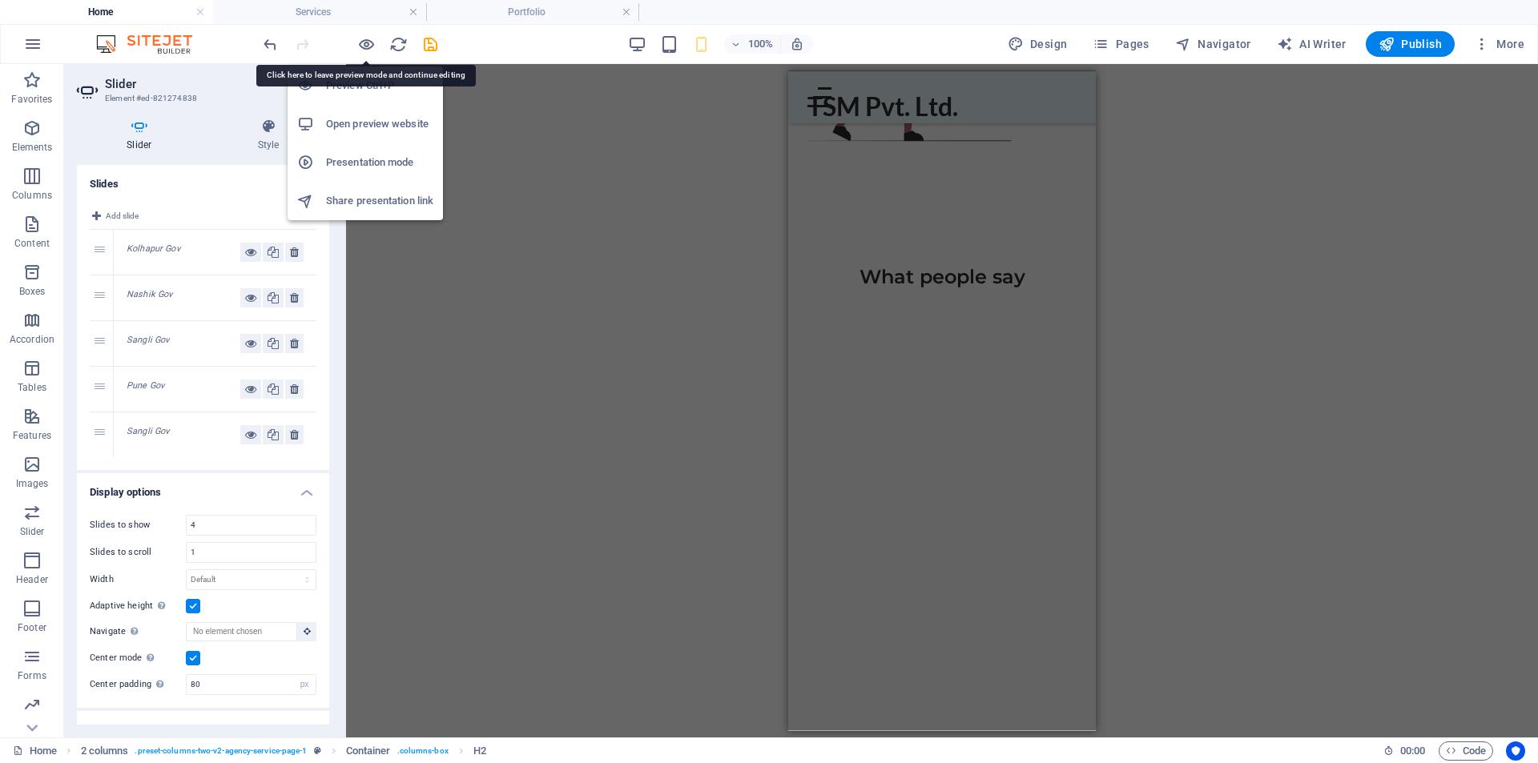
scroll to position [5503, 0]
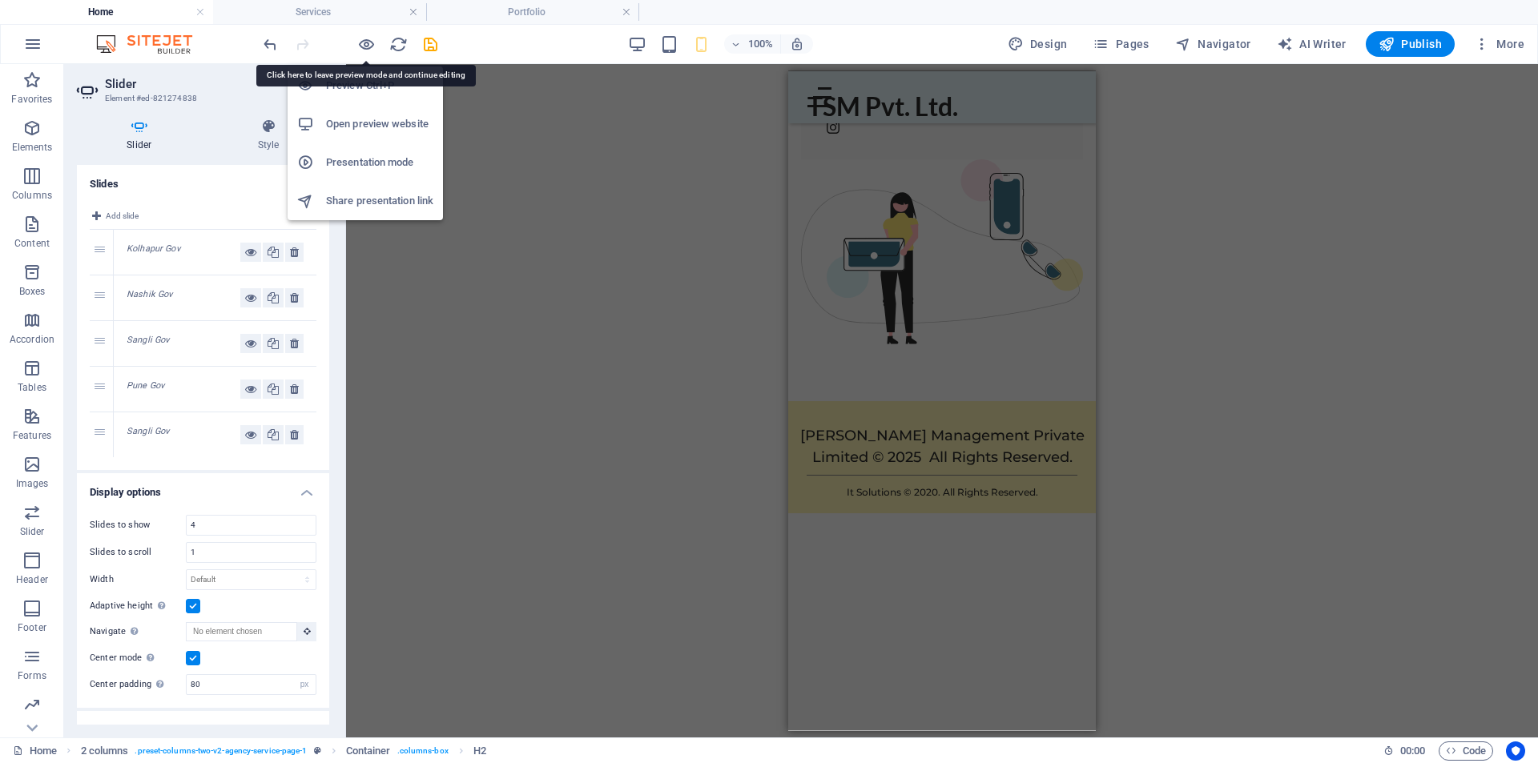
type input "1"
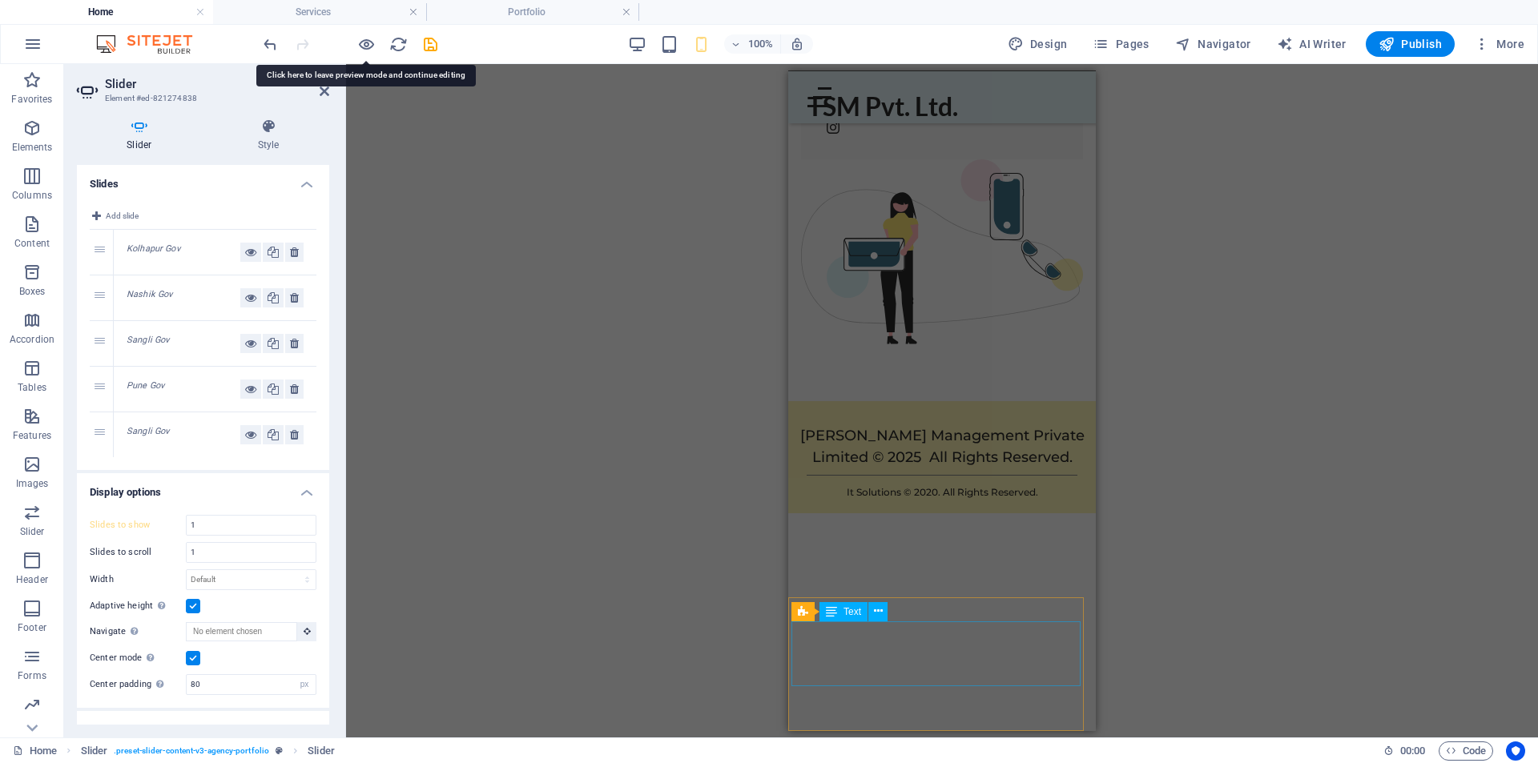
click at [920, 468] on div "[PERSON_NAME] Management Private Limited © 2025 All Rights Reserved." at bounding box center [941, 446] width 301 height 43
click at [921, 468] on div "[PERSON_NAME] Management Private Limited © 2025 All Rights Reserved." at bounding box center [941, 446] width 301 height 43
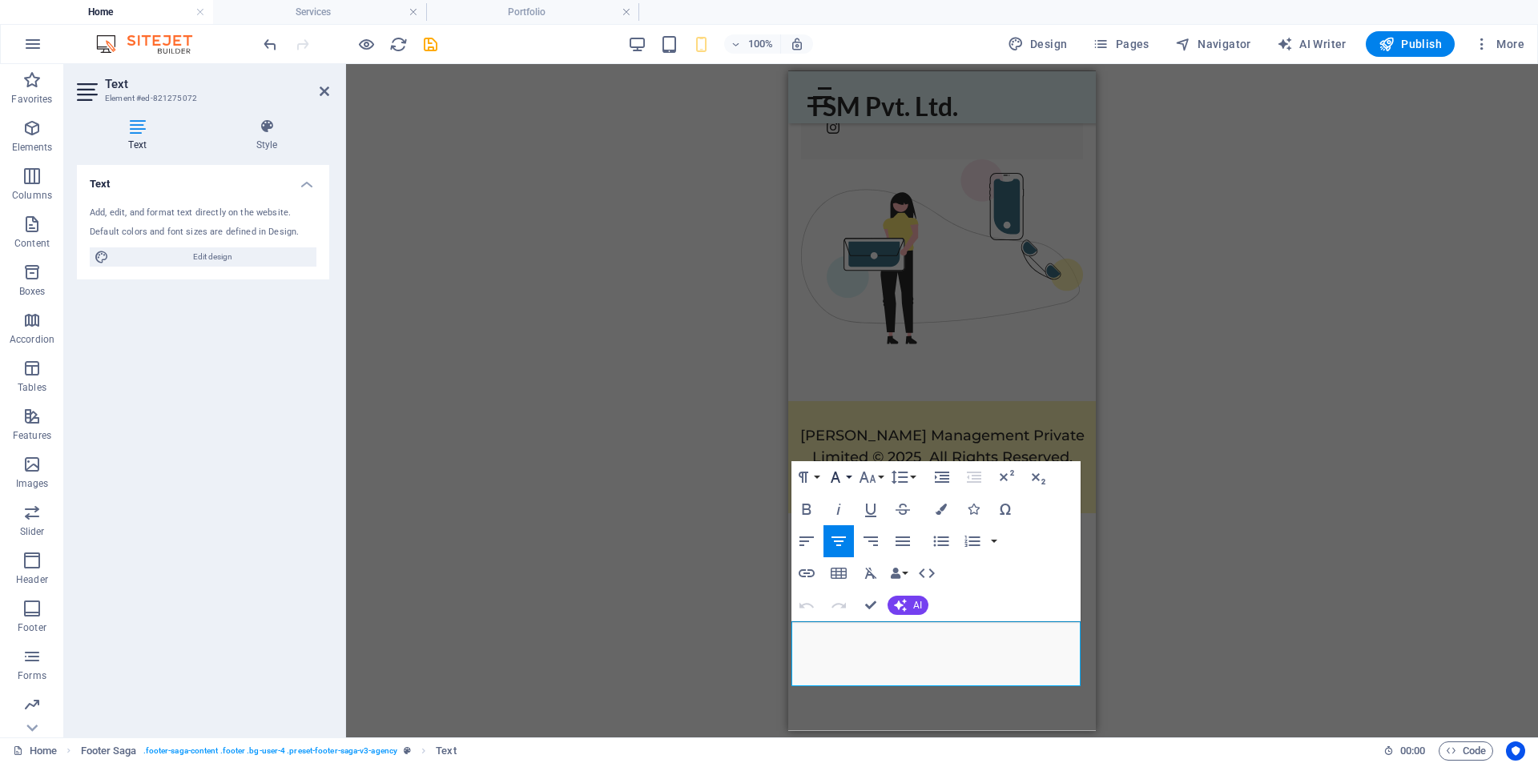
click at [848, 479] on button "Font Family" at bounding box center [838, 477] width 30 height 32
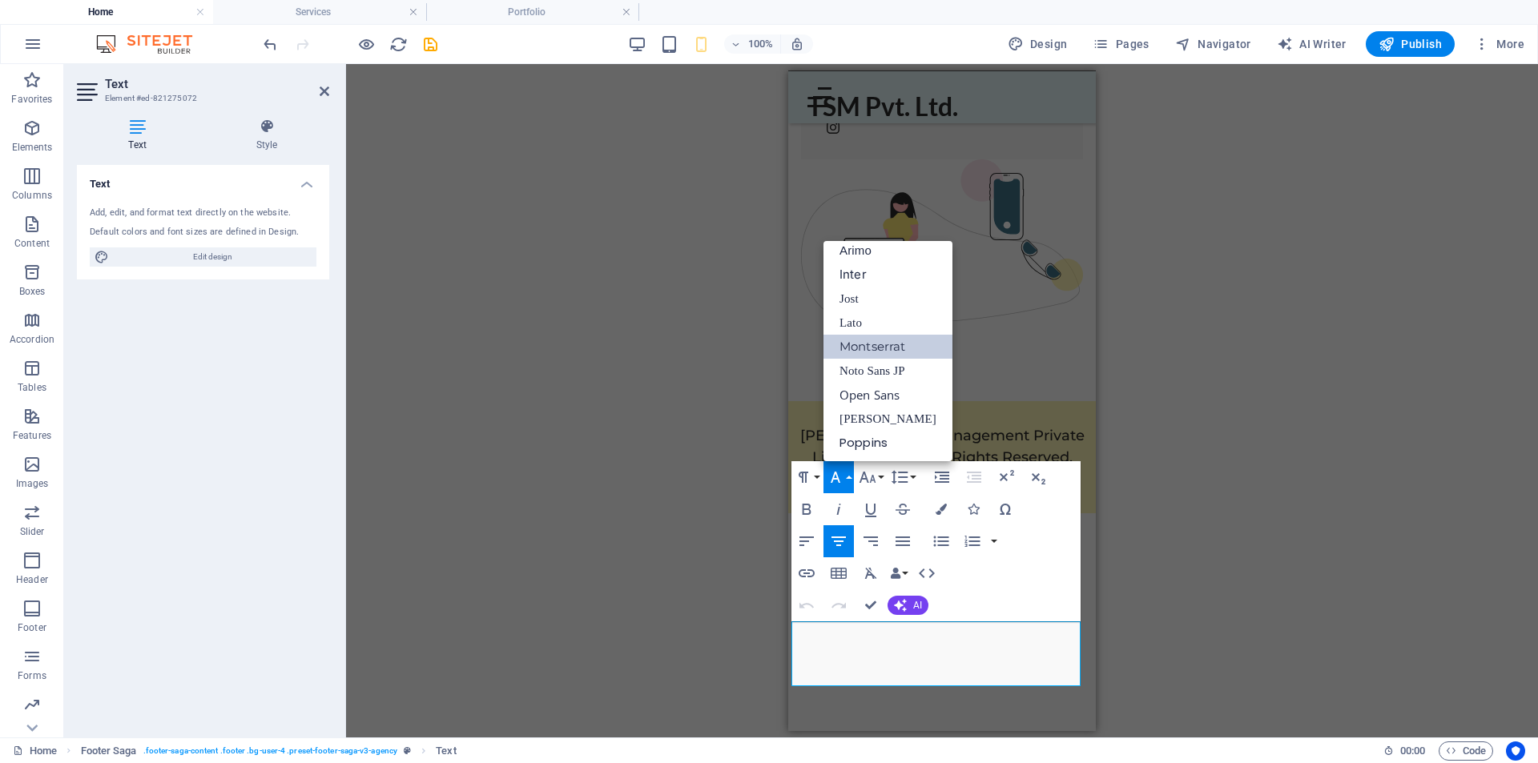
scroll to position [153, 0]
click at [875, 474] on icon "button" at bounding box center [867, 477] width 19 height 19
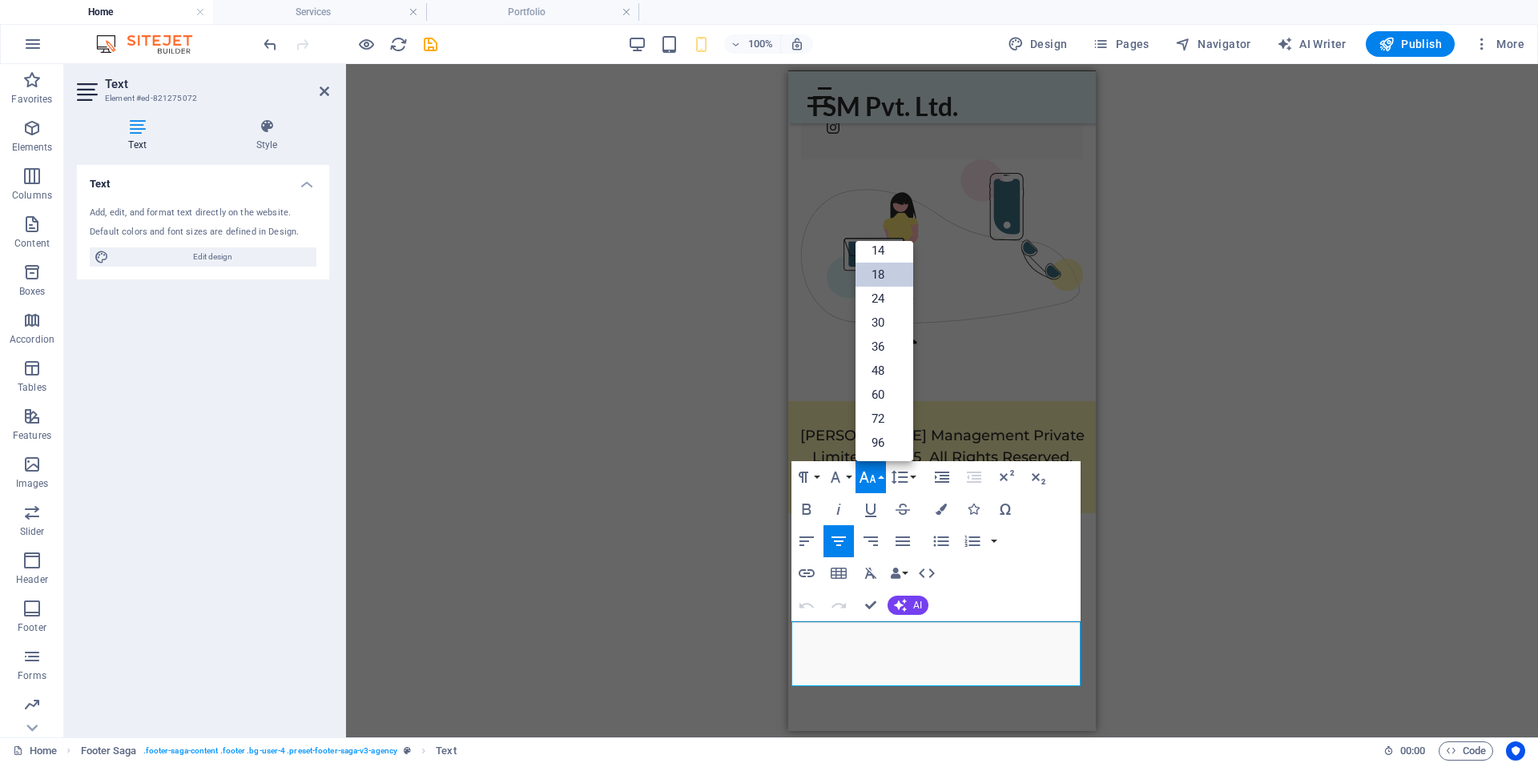
scroll to position [129, 0]
click at [896, 247] on link "14" at bounding box center [884, 251] width 58 height 24
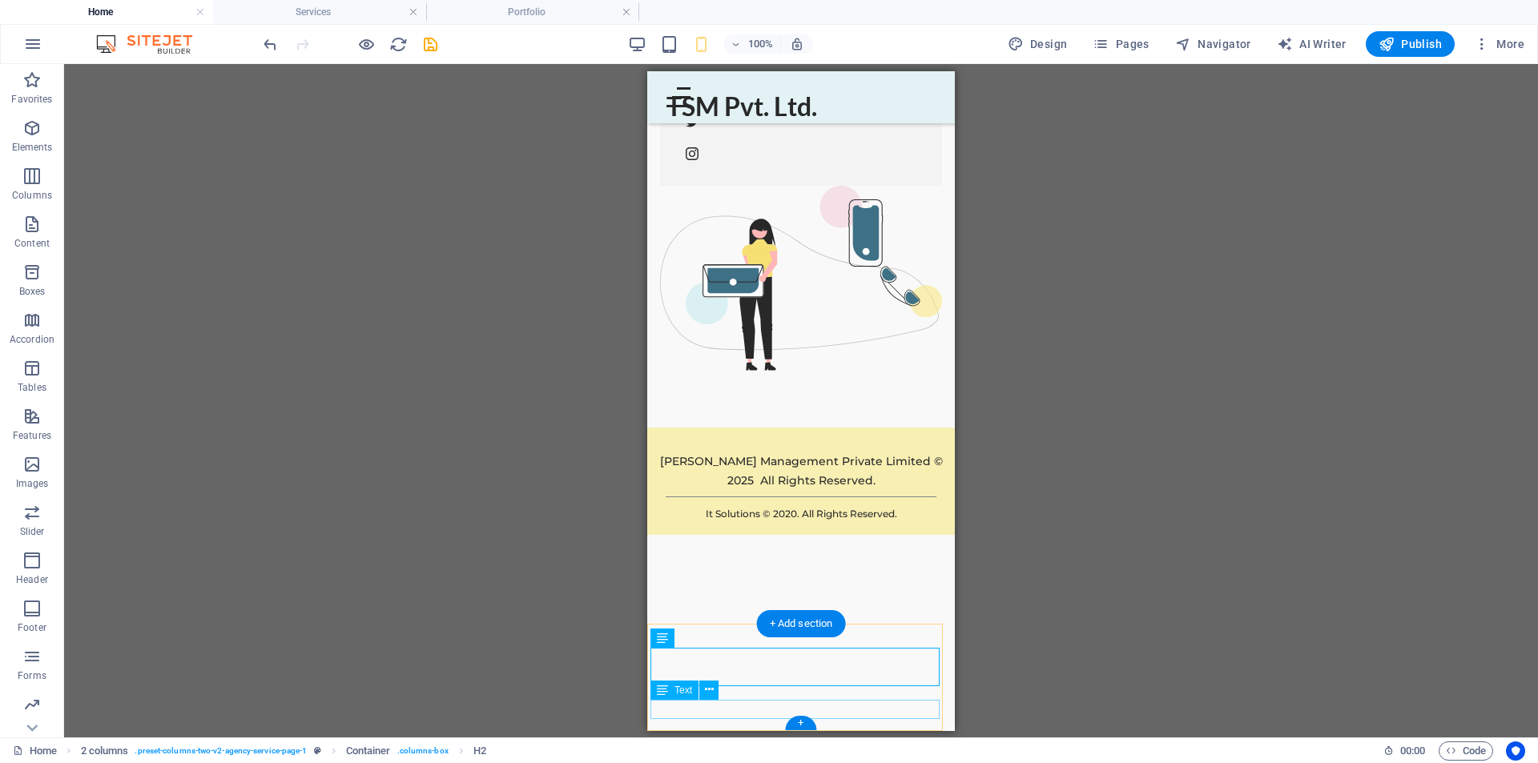
click at [837, 522] on div "It Solutions © 2020. All Rights Reserved." at bounding box center [800, 512] width 301 height 19
click at [838, 522] on div "It Solutions © 2020. All Rights Reserved." at bounding box center [800, 512] width 301 height 19
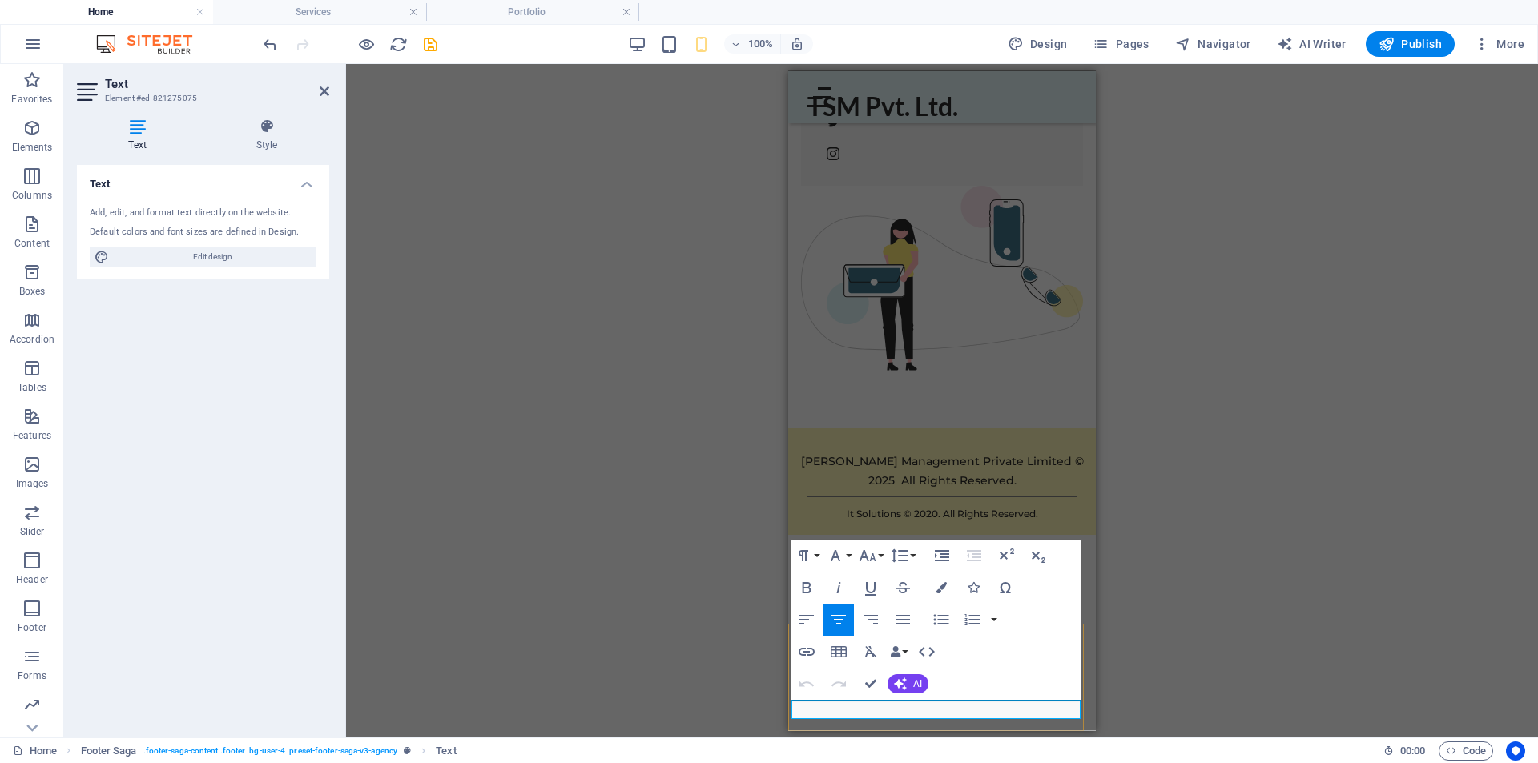
click at [835, 522] on p "It Solutions © 2020. All Rights Reserved." at bounding box center [941, 512] width 301 height 19
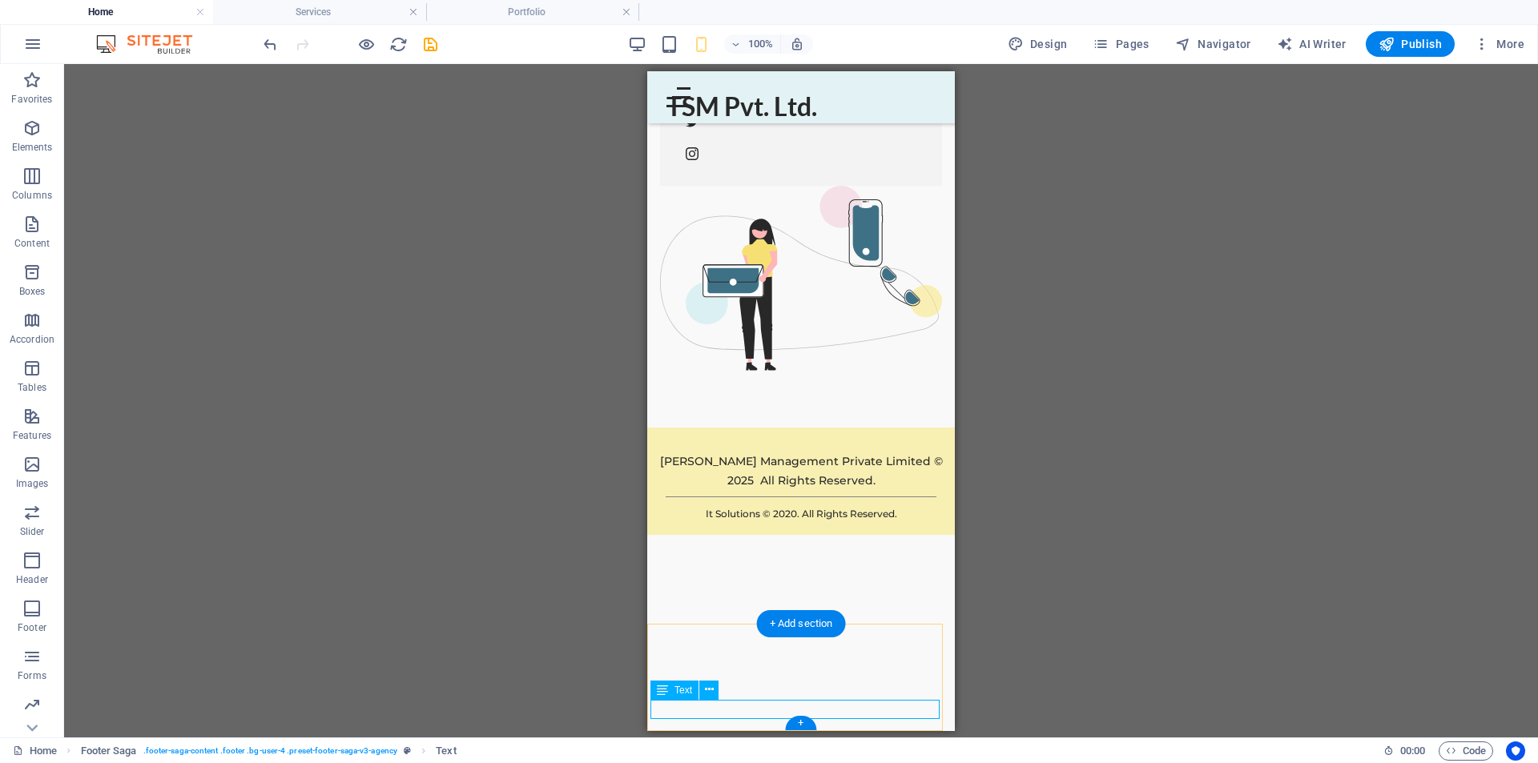
click at [837, 522] on div "It Solutions © 2020. All Rights Reserved." at bounding box center [800, 512] width 301 height 19
click at [675, 698] on div "Text" at bounding box center [674, 690] width 48 height 19
click at [706, 690] on icon at bounding box center [709, 690] width 9 height 17
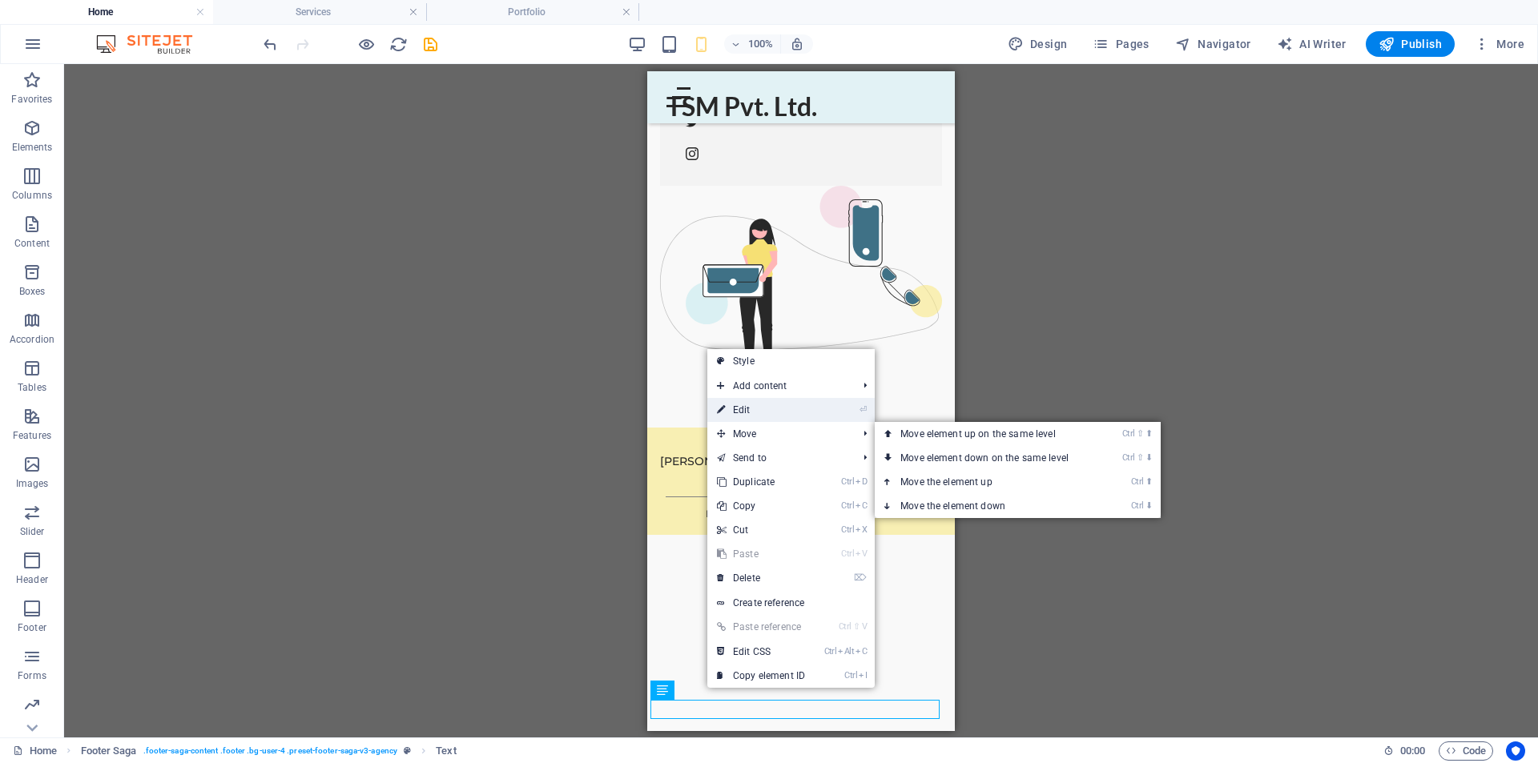
click at [749, 408] on link "⏎ Edit" at bounding box center [760, 410] width 107 height 24
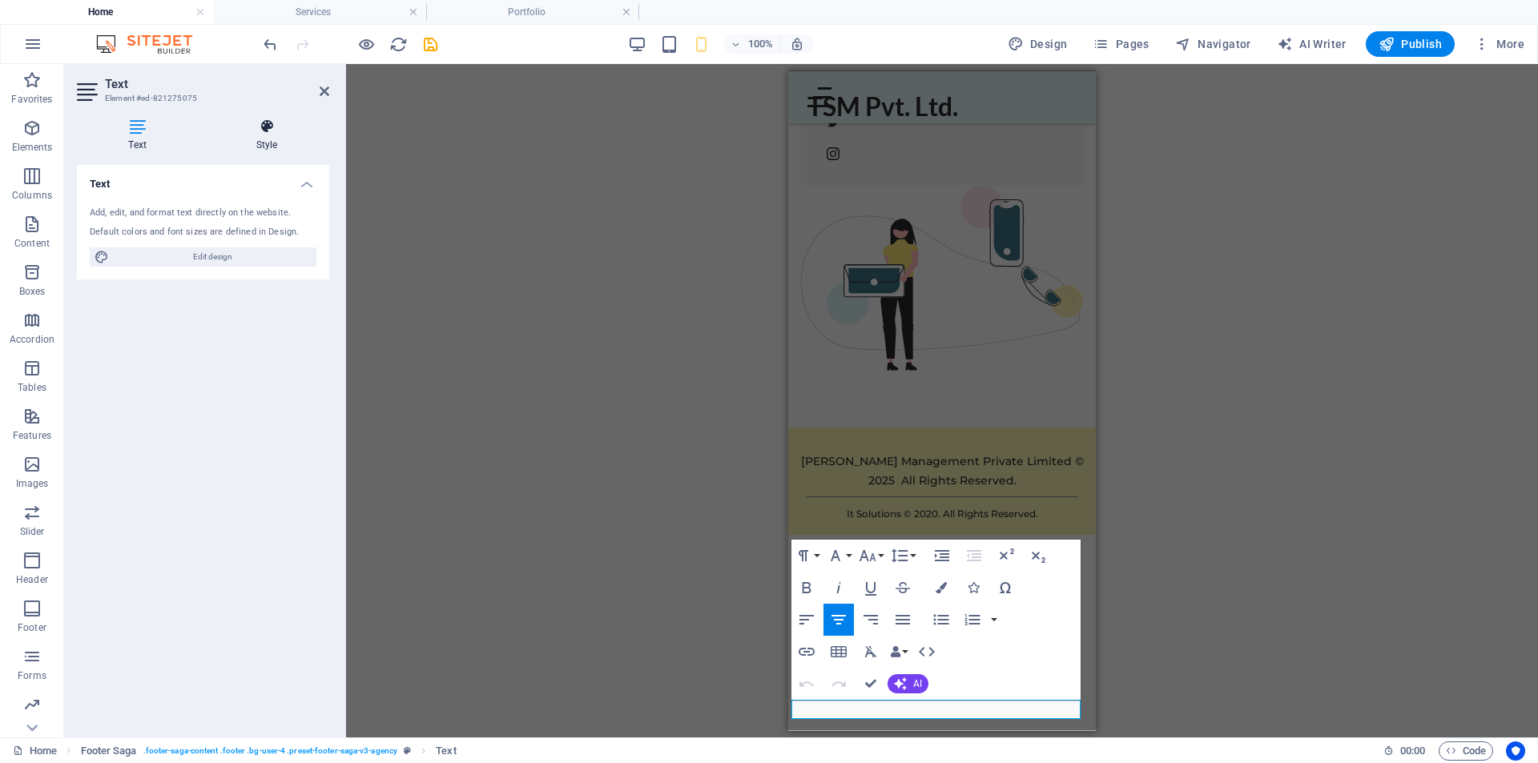
click at [266, 128] on icon at bounding box center [266, 127] width 125 height 16
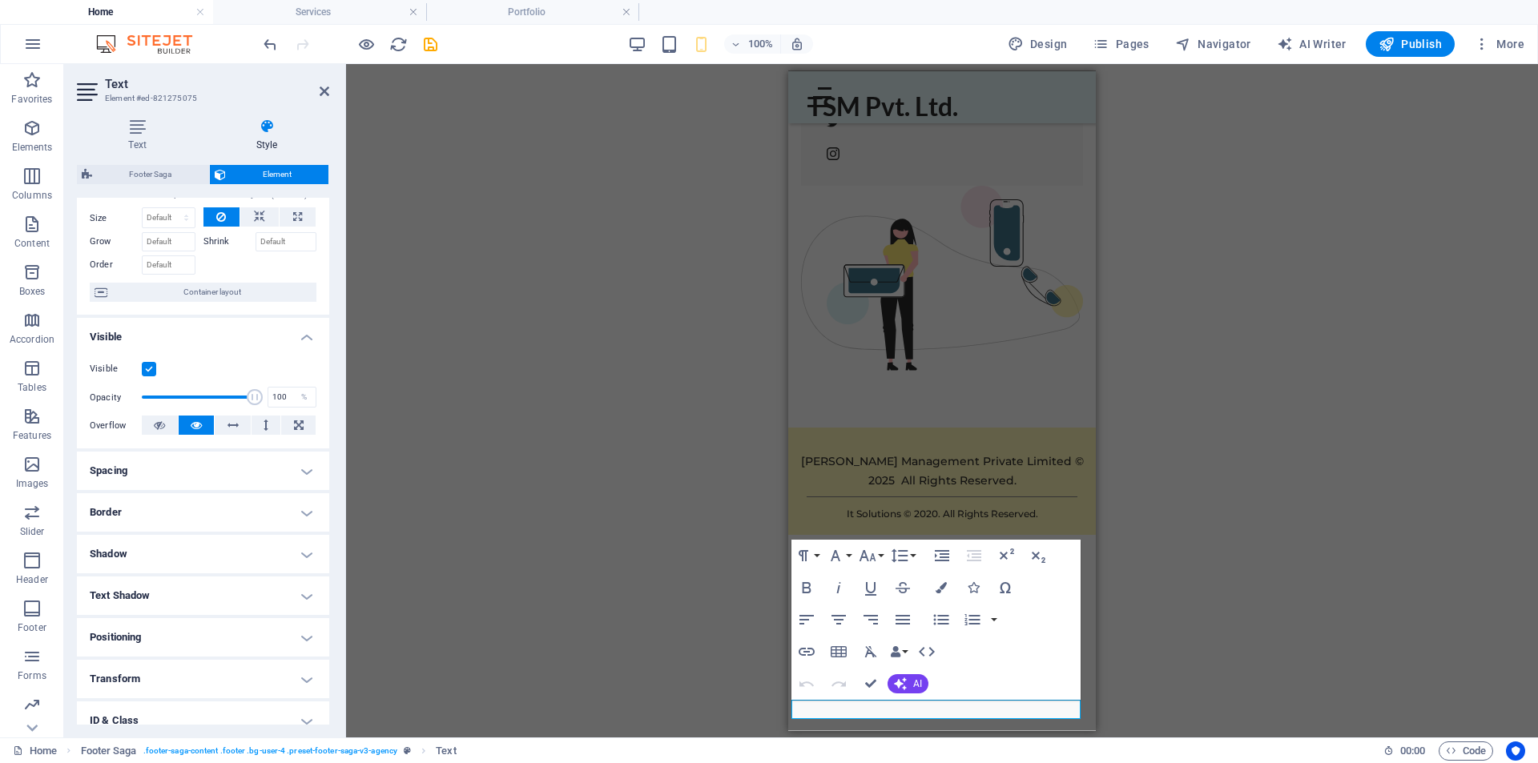
scroll to position [80, 0]
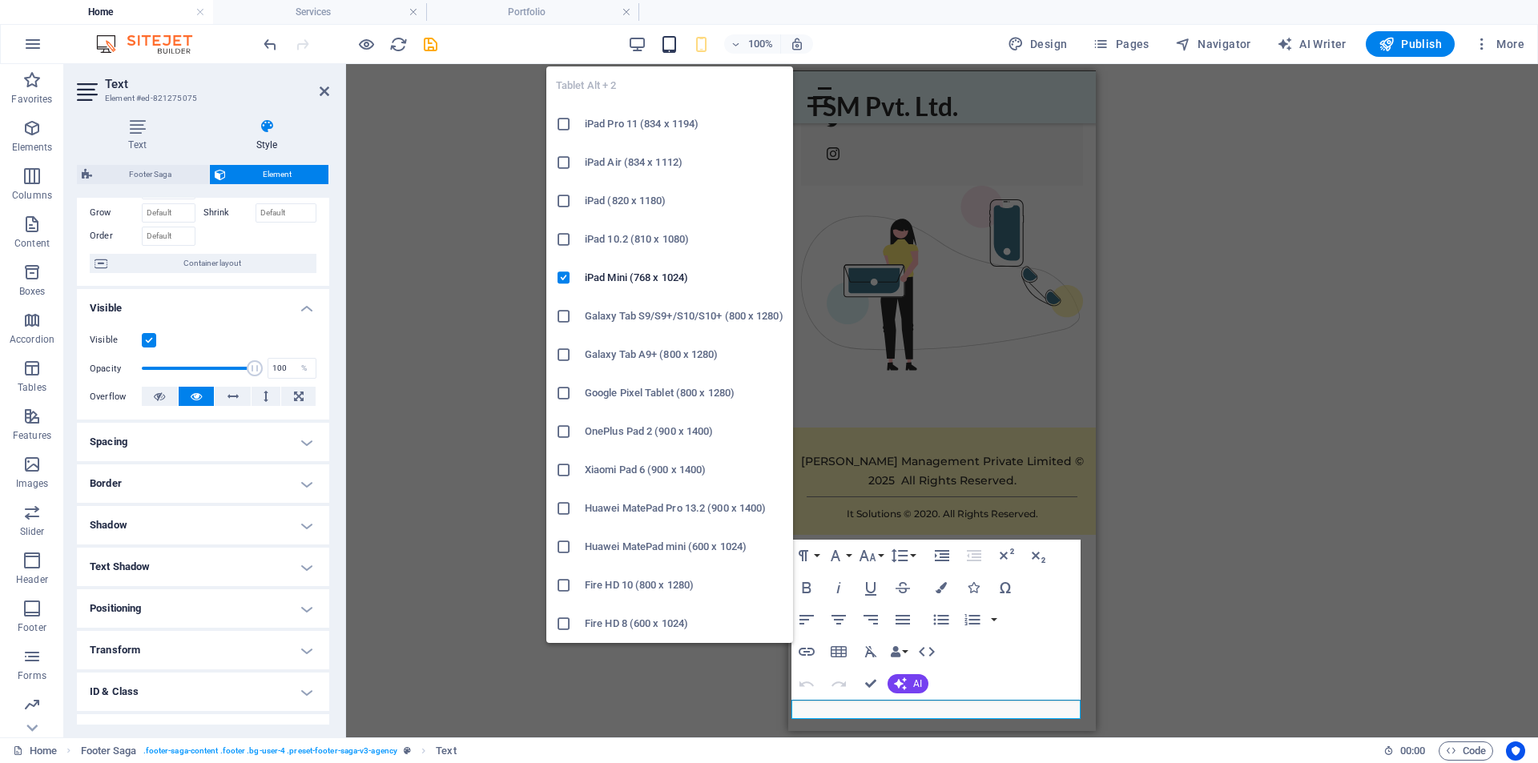
click at [666, 49] on icon "button" at bounding box center [669, 44] width 18 height 18
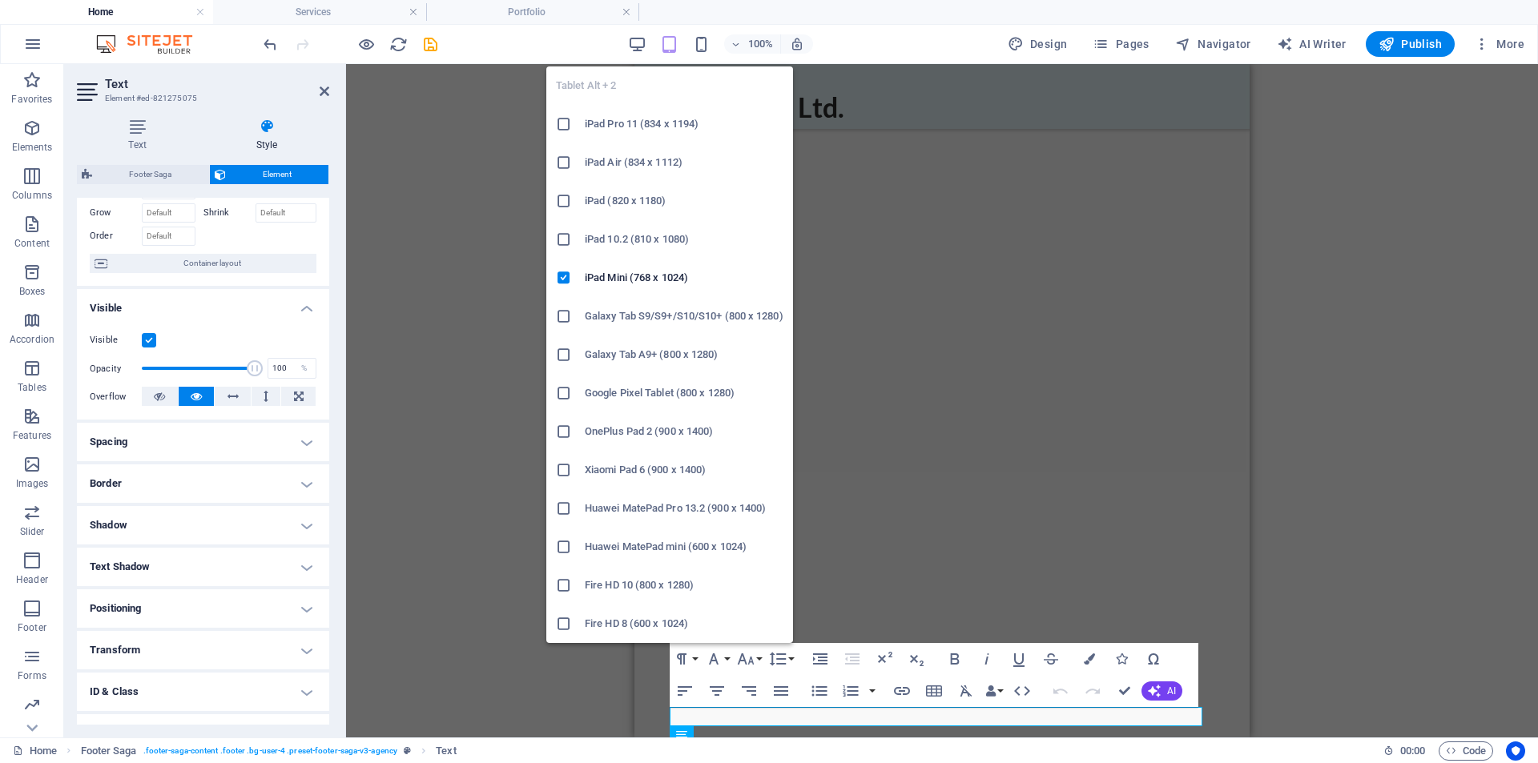
scroll to position [4559, 0]
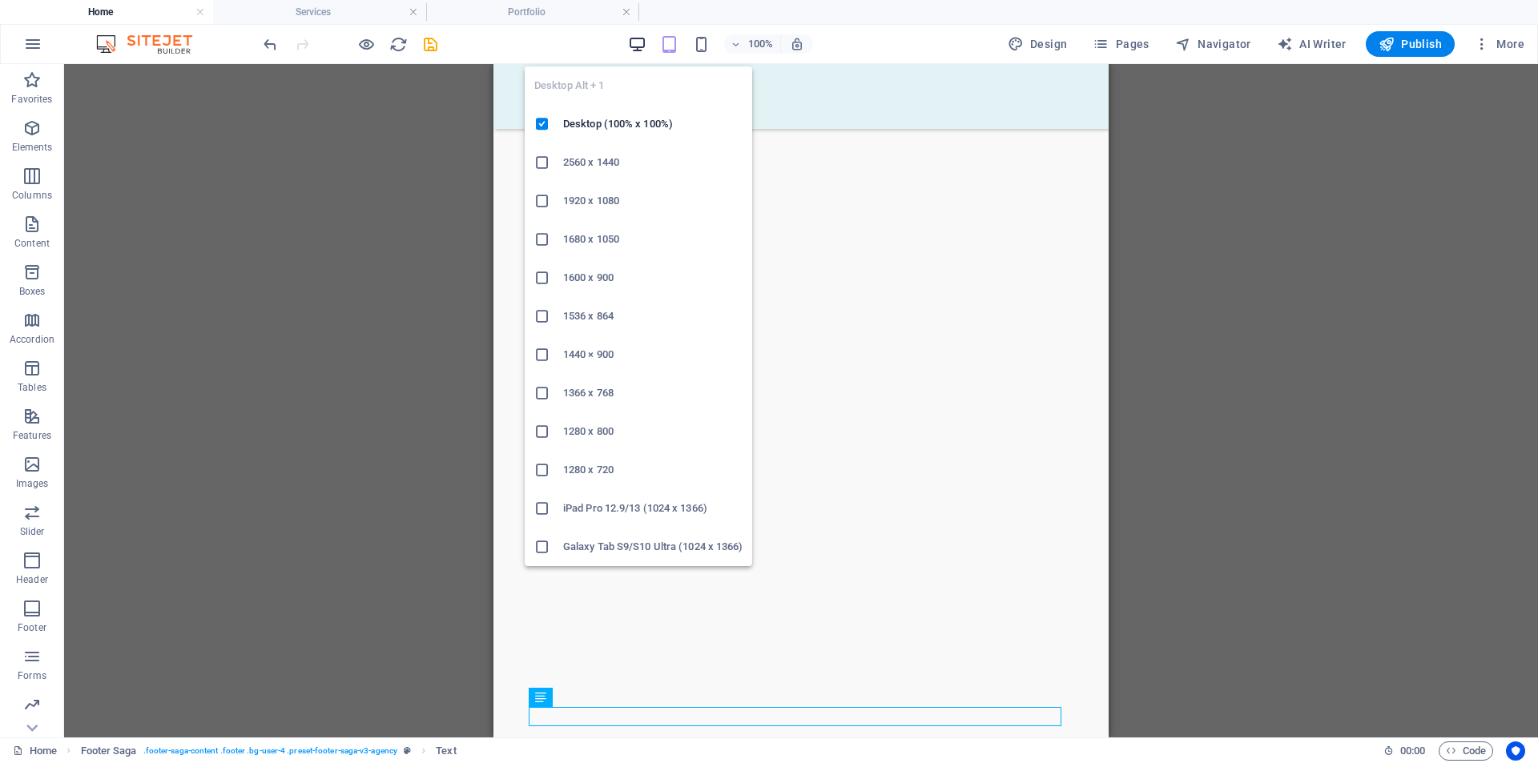
click at [642, 44] on icon "button" at bounding box center [637, 44] width 18 height 18
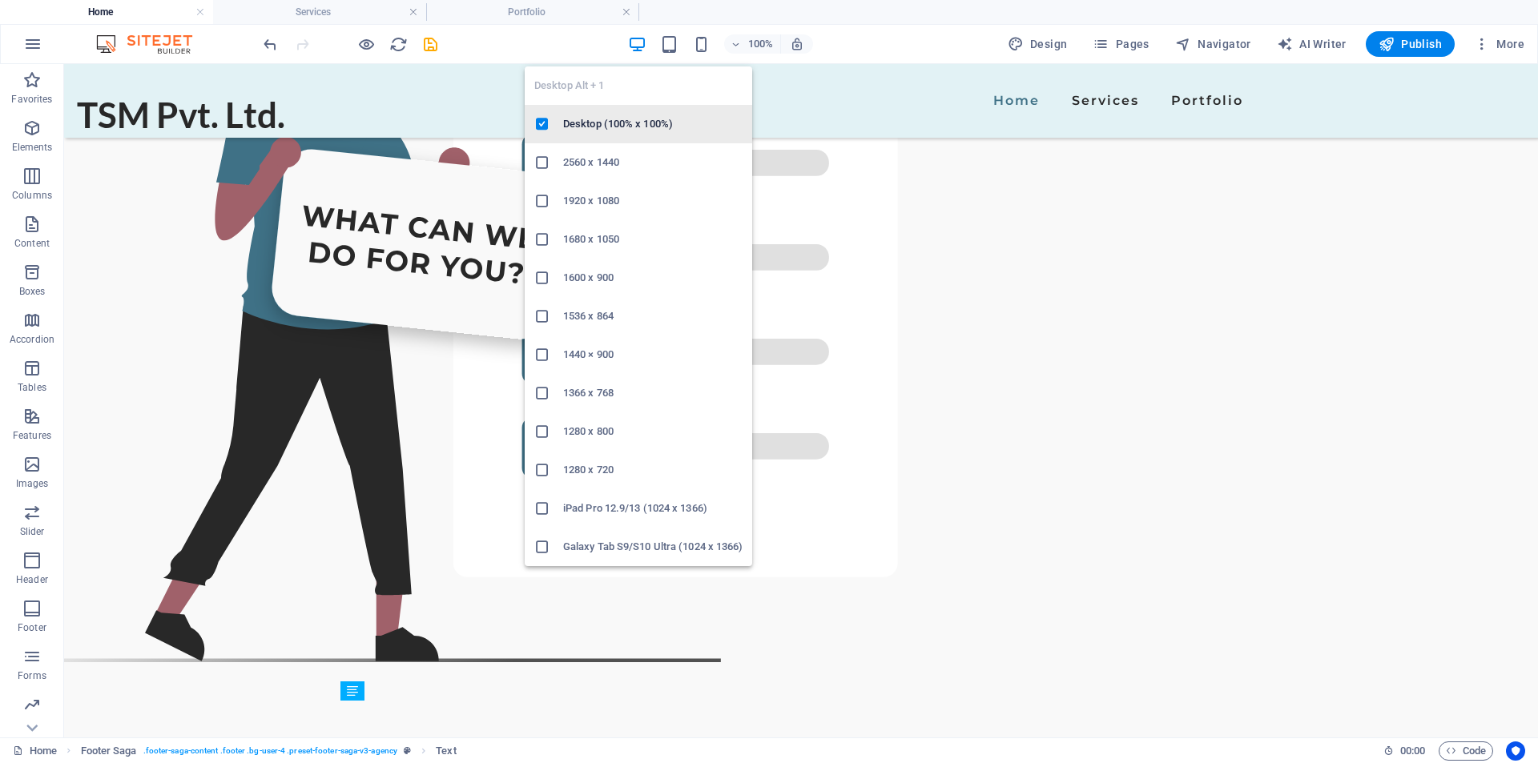
scroll to position [3651, 0]
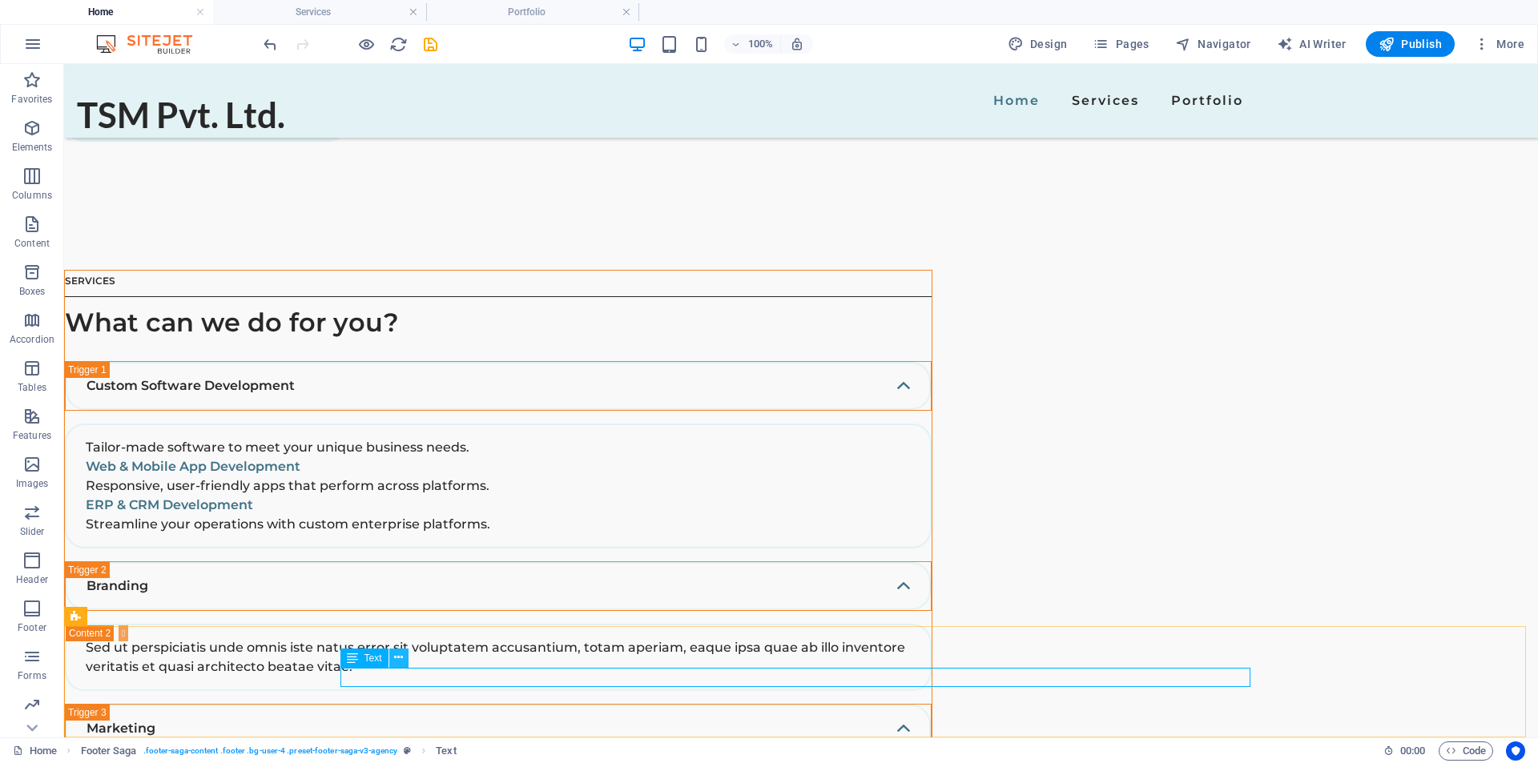
click at [399, 662] on icon at bounding box center [398, 658] width 9 height 17
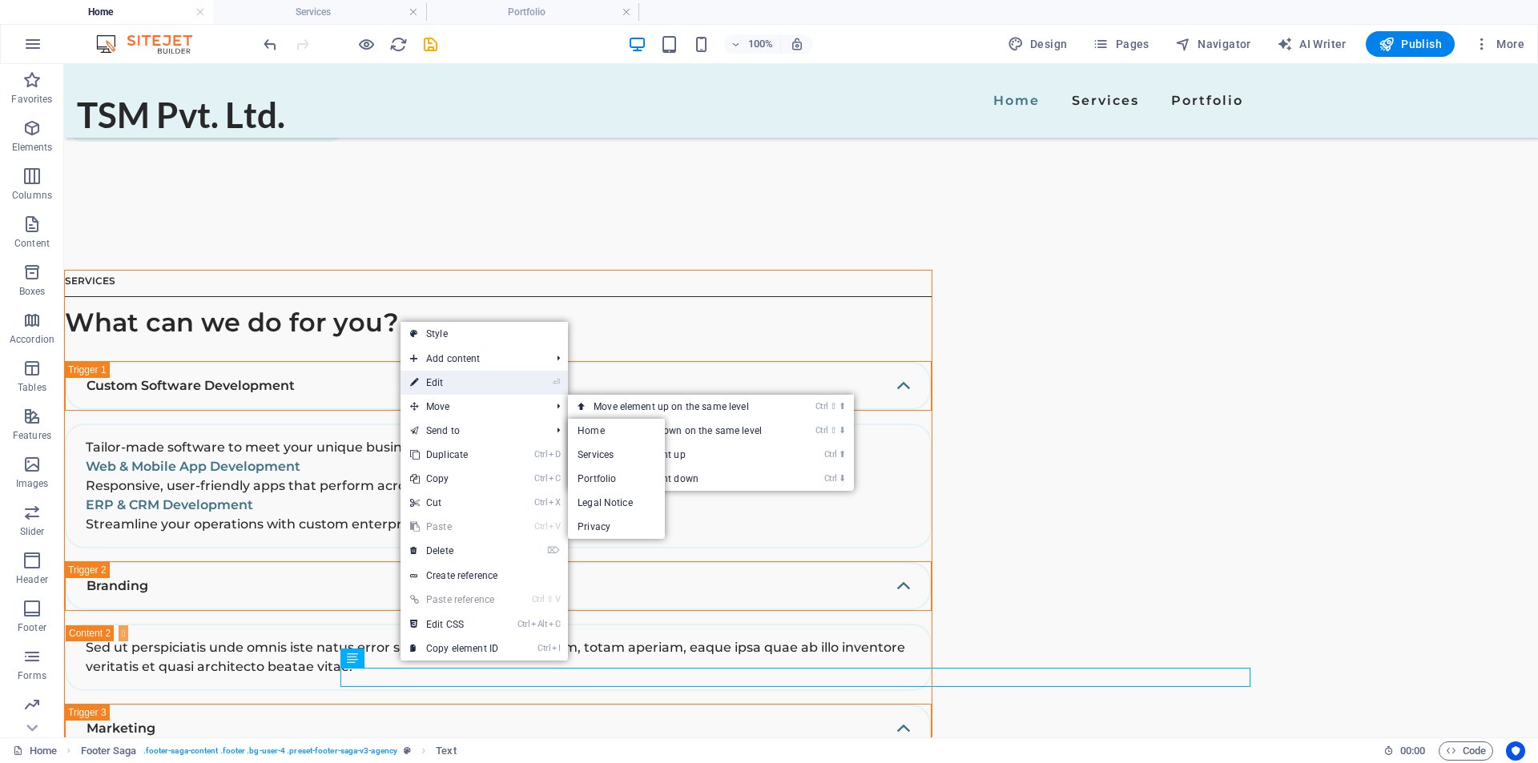
click at [418, 376] on icon at bounding box center [414, 383] width 8 height 24
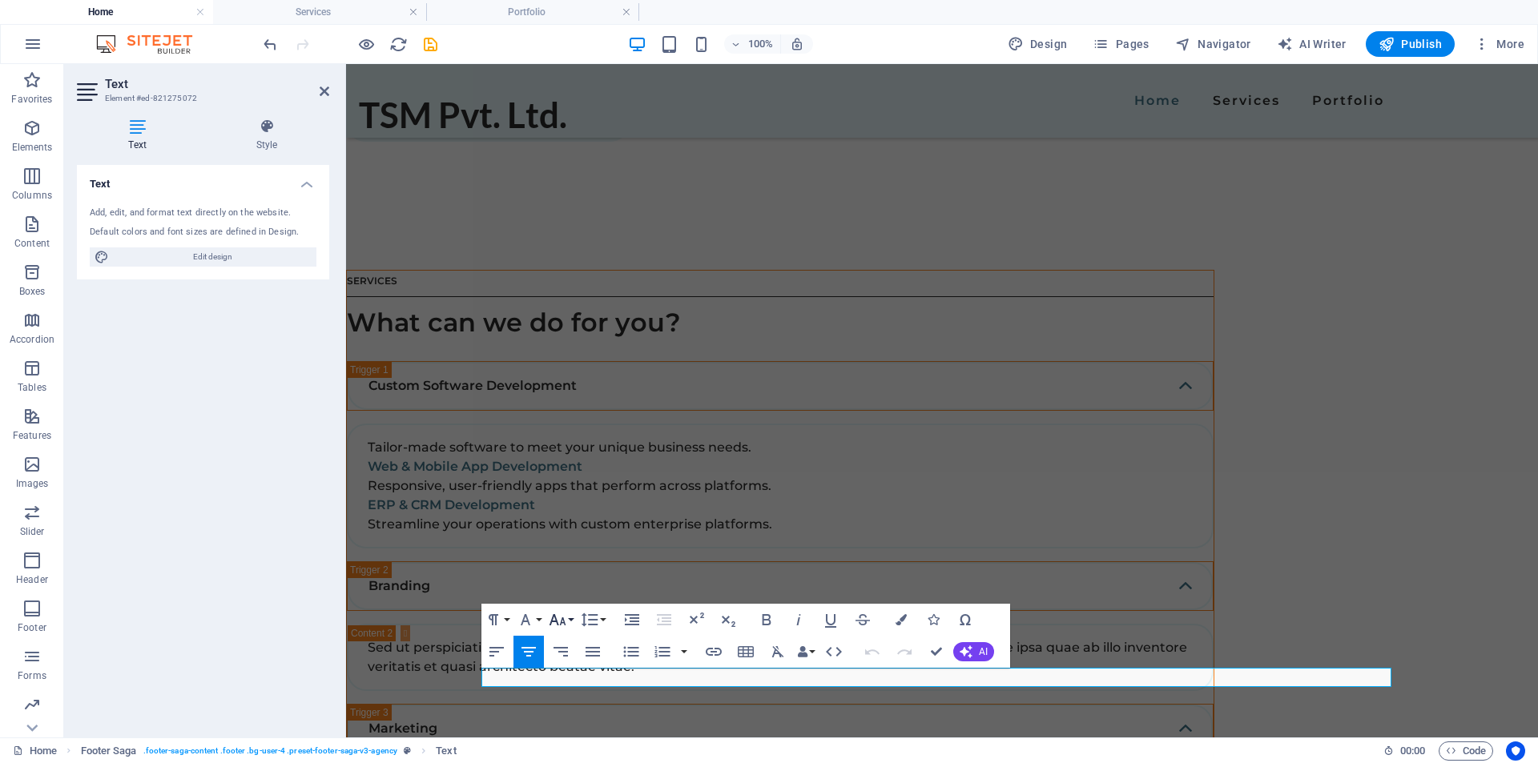
click at [567, 625] on button "Font Size" at bounding box center [560, 620] width 30 height 32
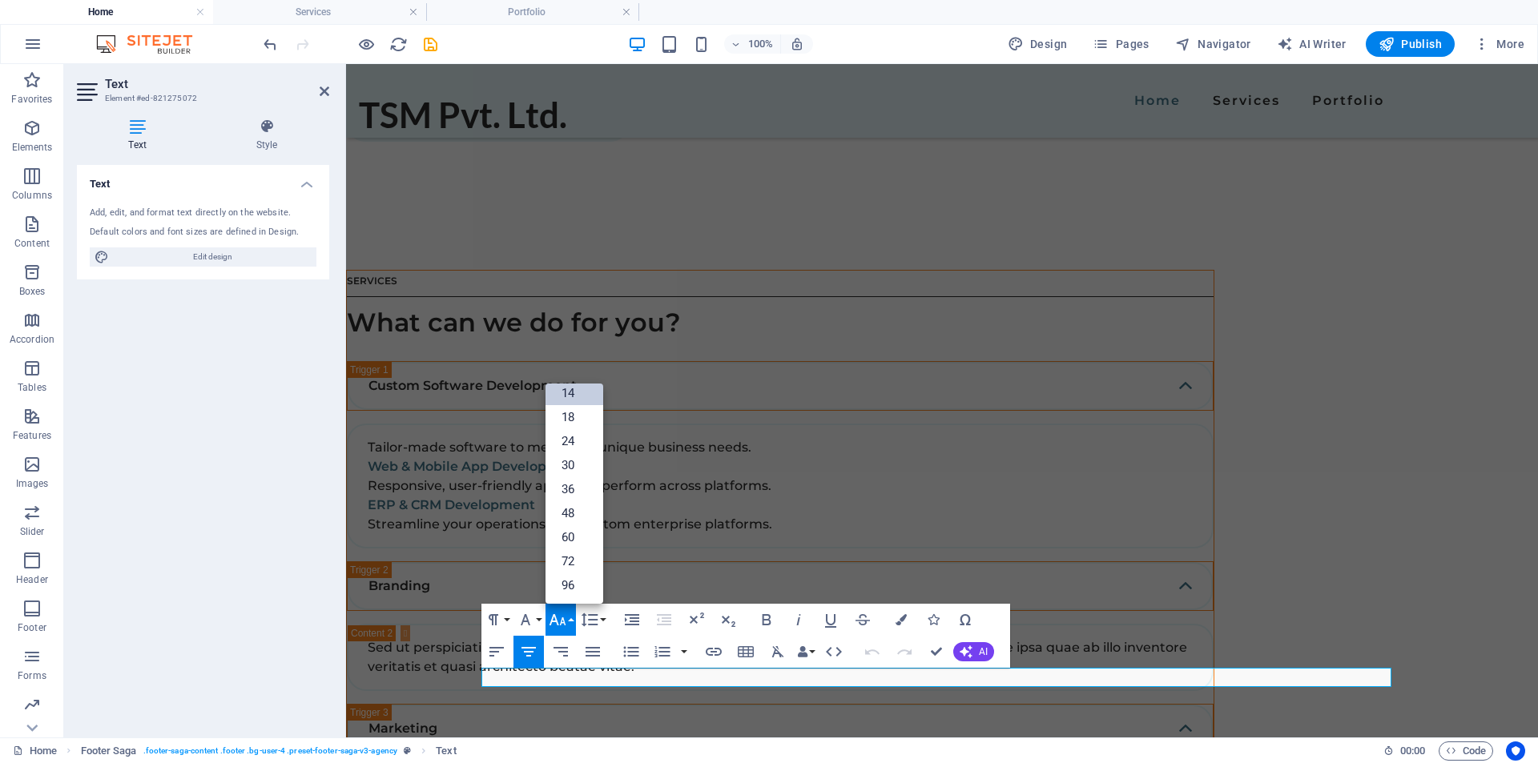
scroll to position [129, 0]
click at [574, 421] on link "18" at bounding box center [574, 417] width 58 height 24
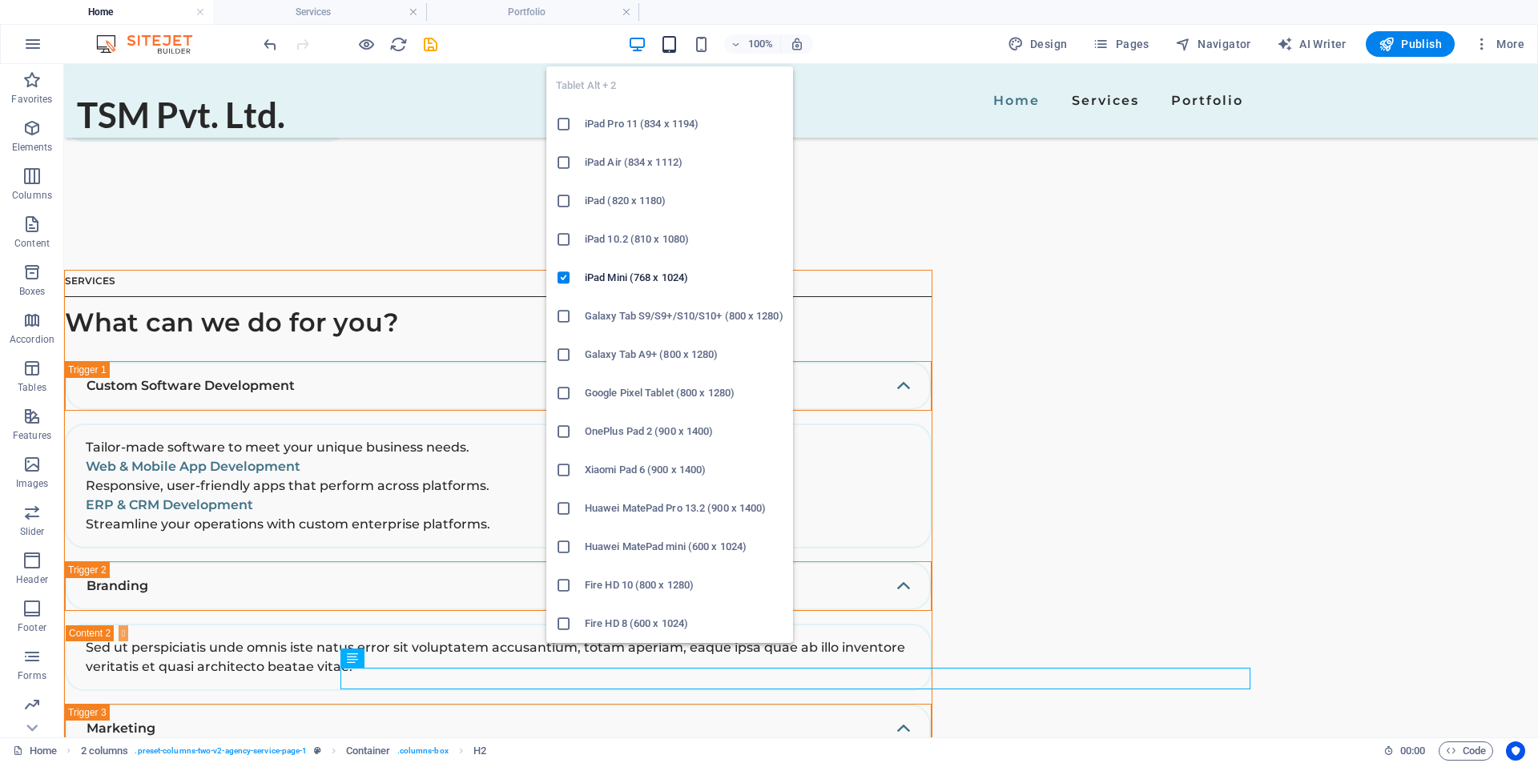
click at [665, 42] on icon "button" at bounding box center [669, 44] width 18 height 18
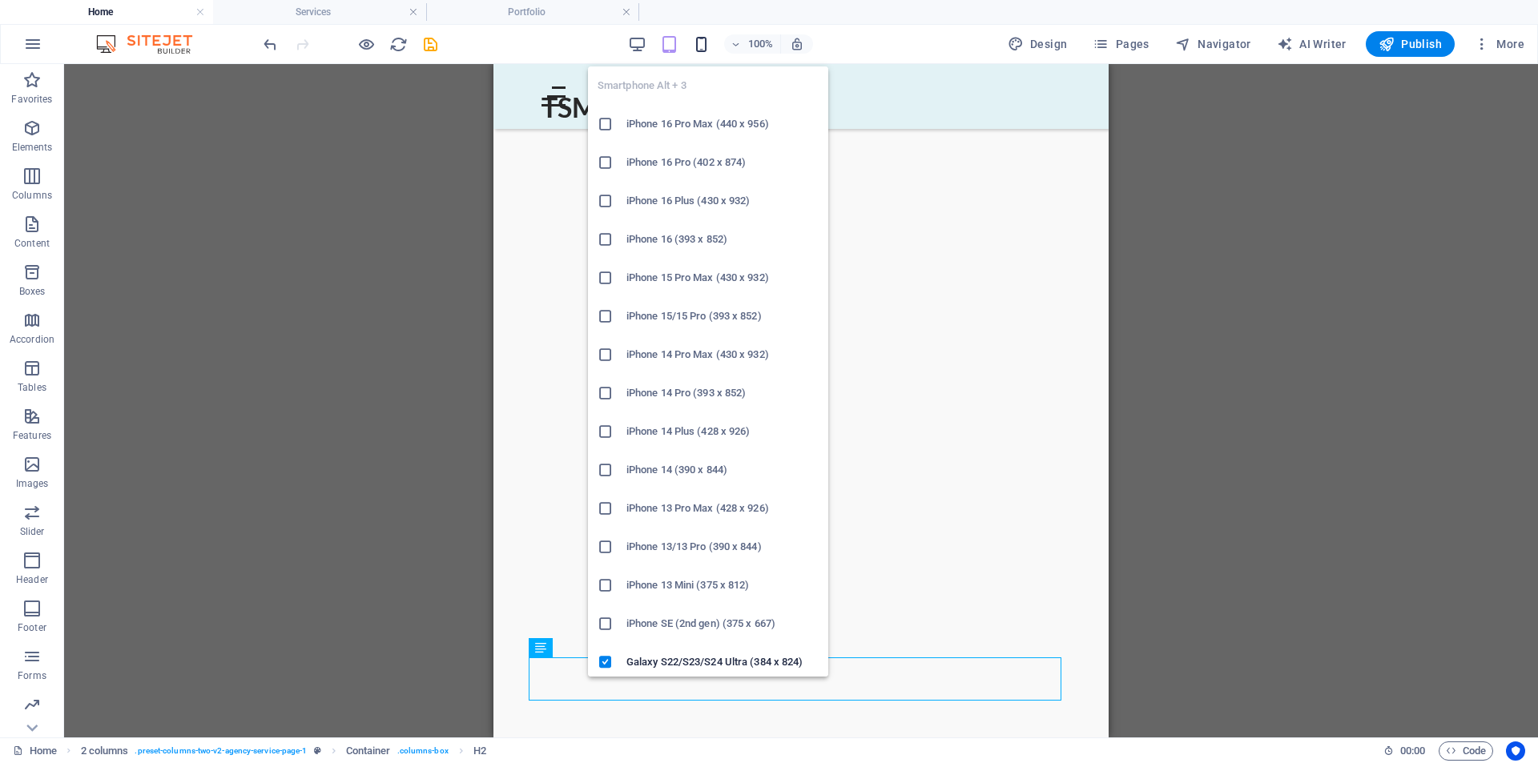
click at [699, 43] on icon "button" at bounding box center [701, 44] width 18 height 18
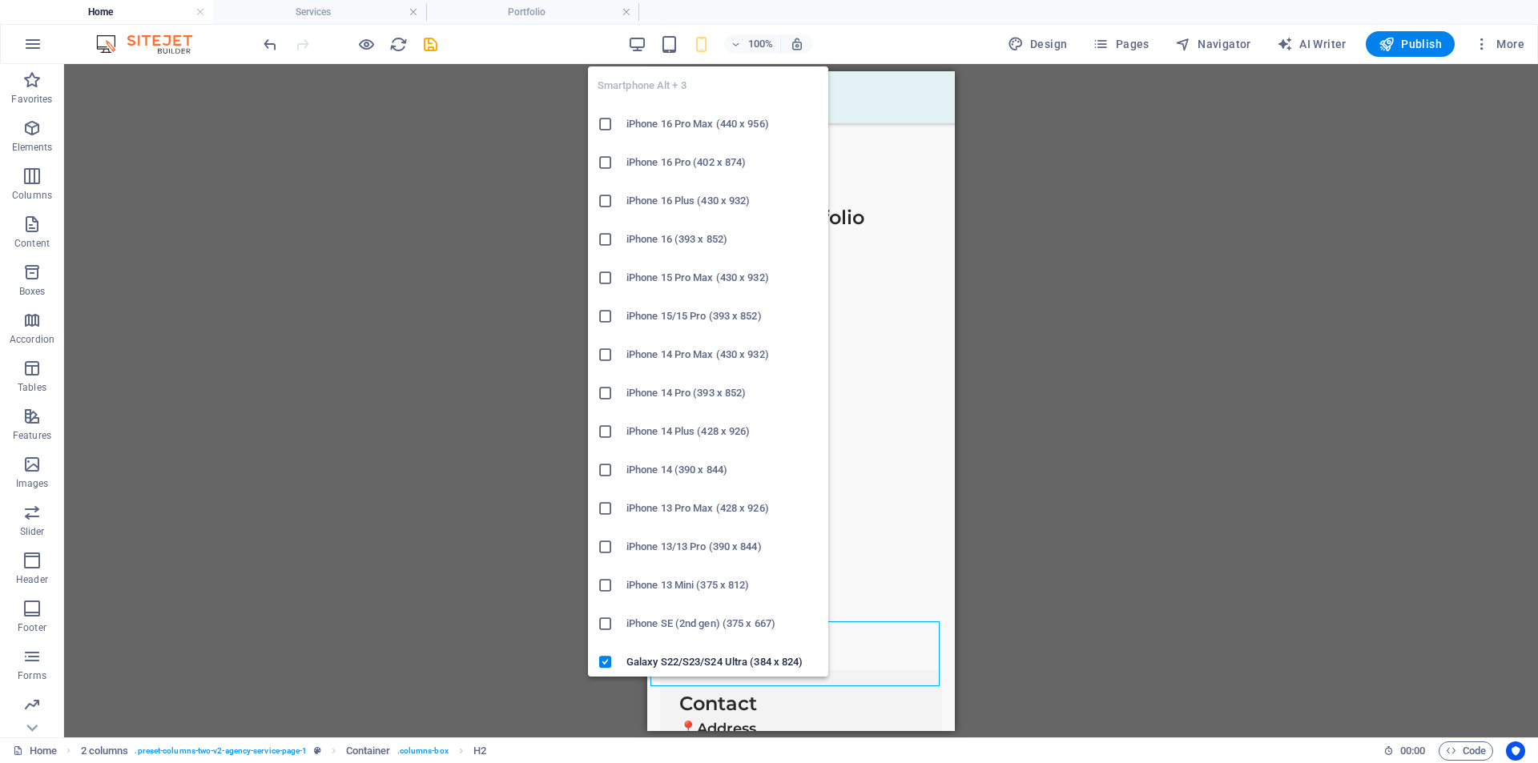
scroll to position [5503, 0]
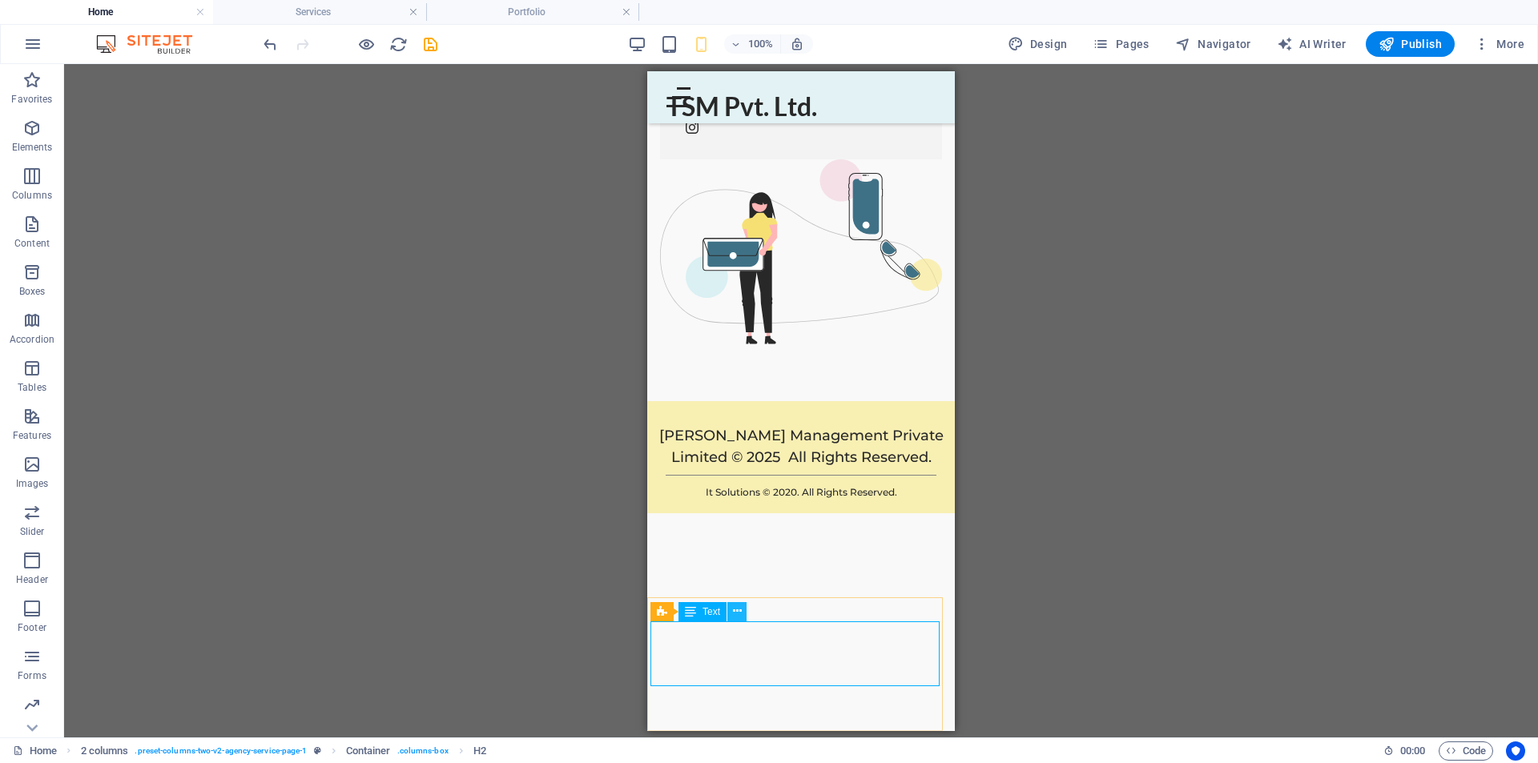
click at [735, 610] on icon at bounding box center [737, 611] width 9 height 17
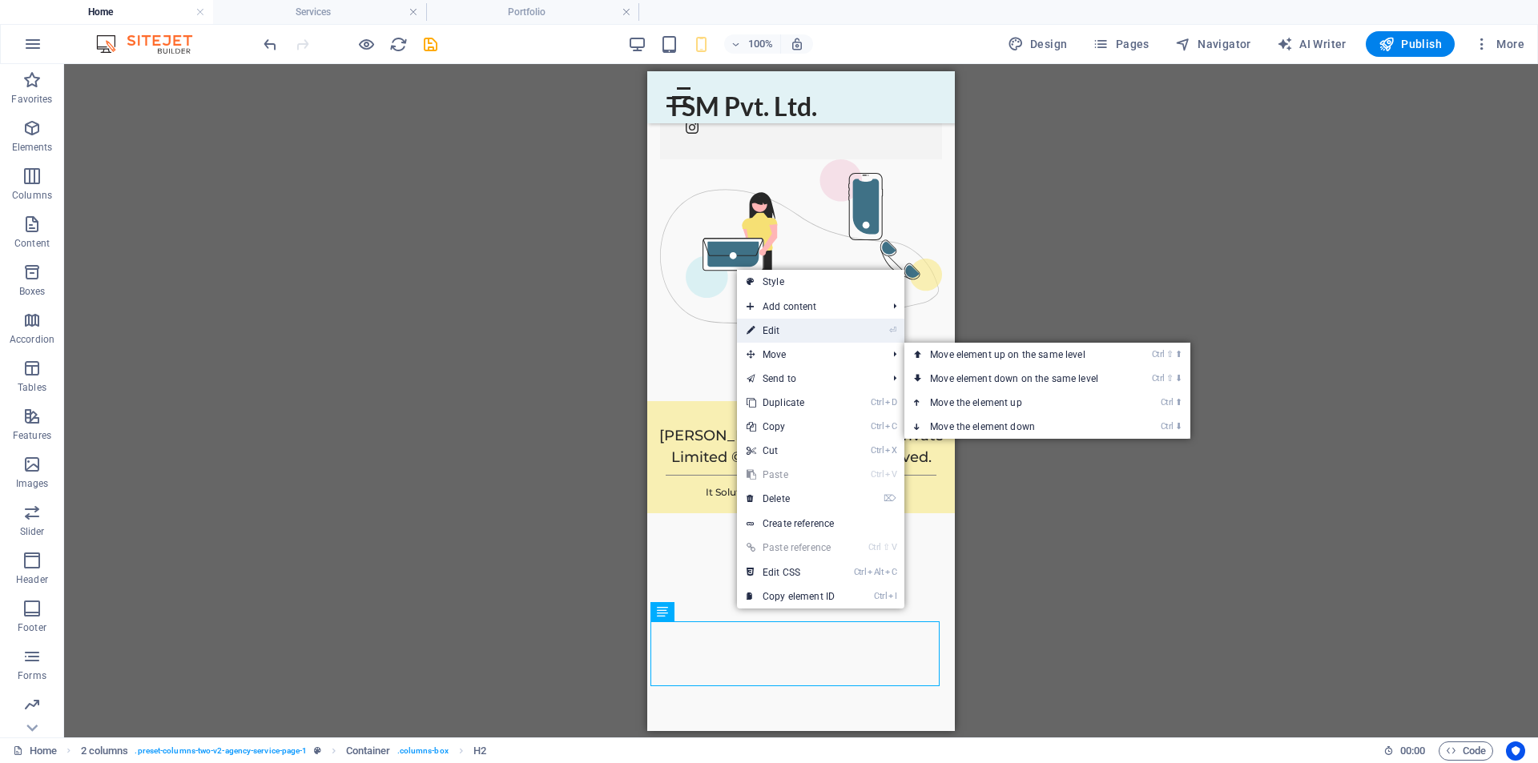
click at [794, 333] on link "⏎ Edit" at bounding box center [790, 331] width 107 height 24
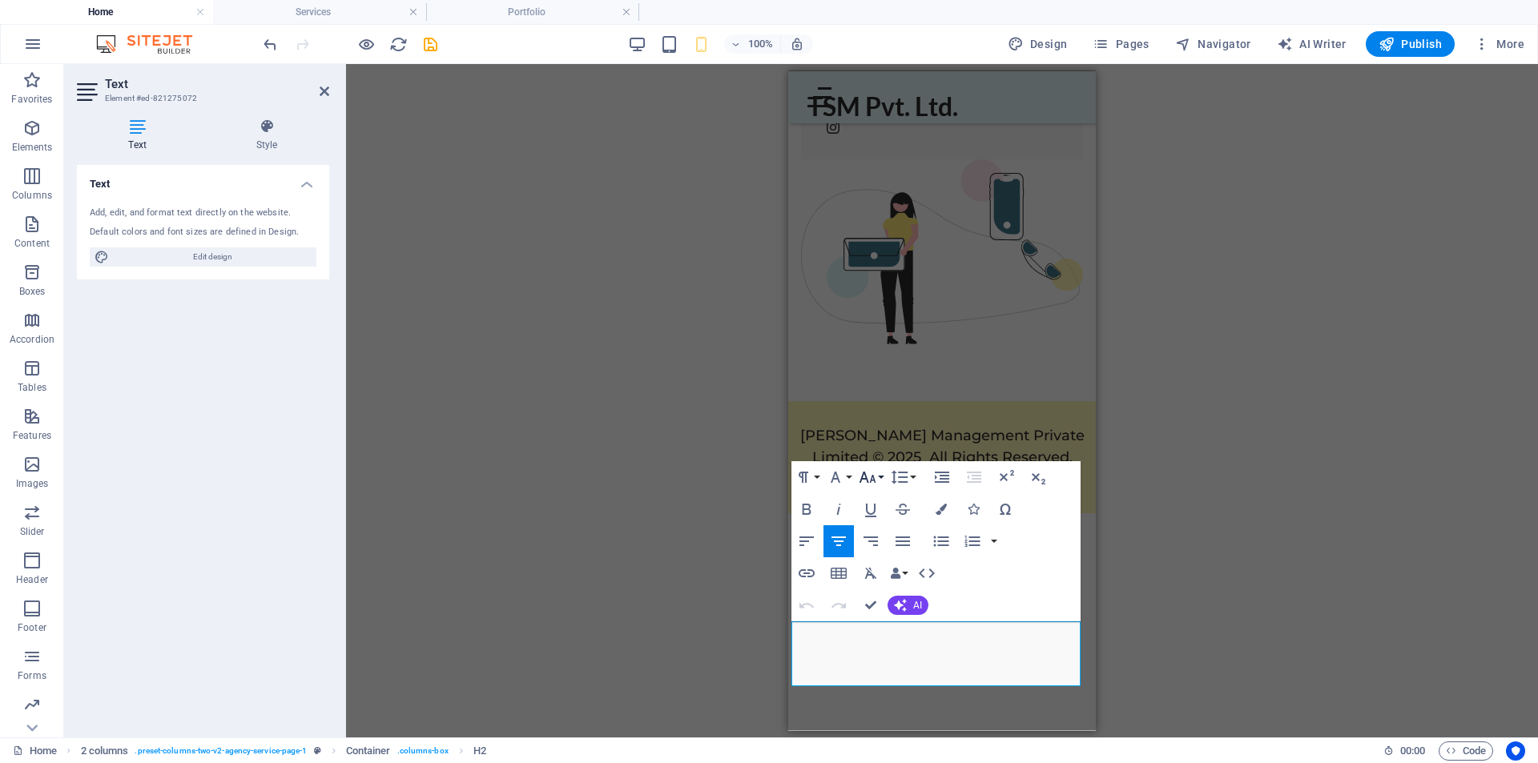
click at [867, 474] on icon "button" at bounding box center [867, 477] width 19 height 19
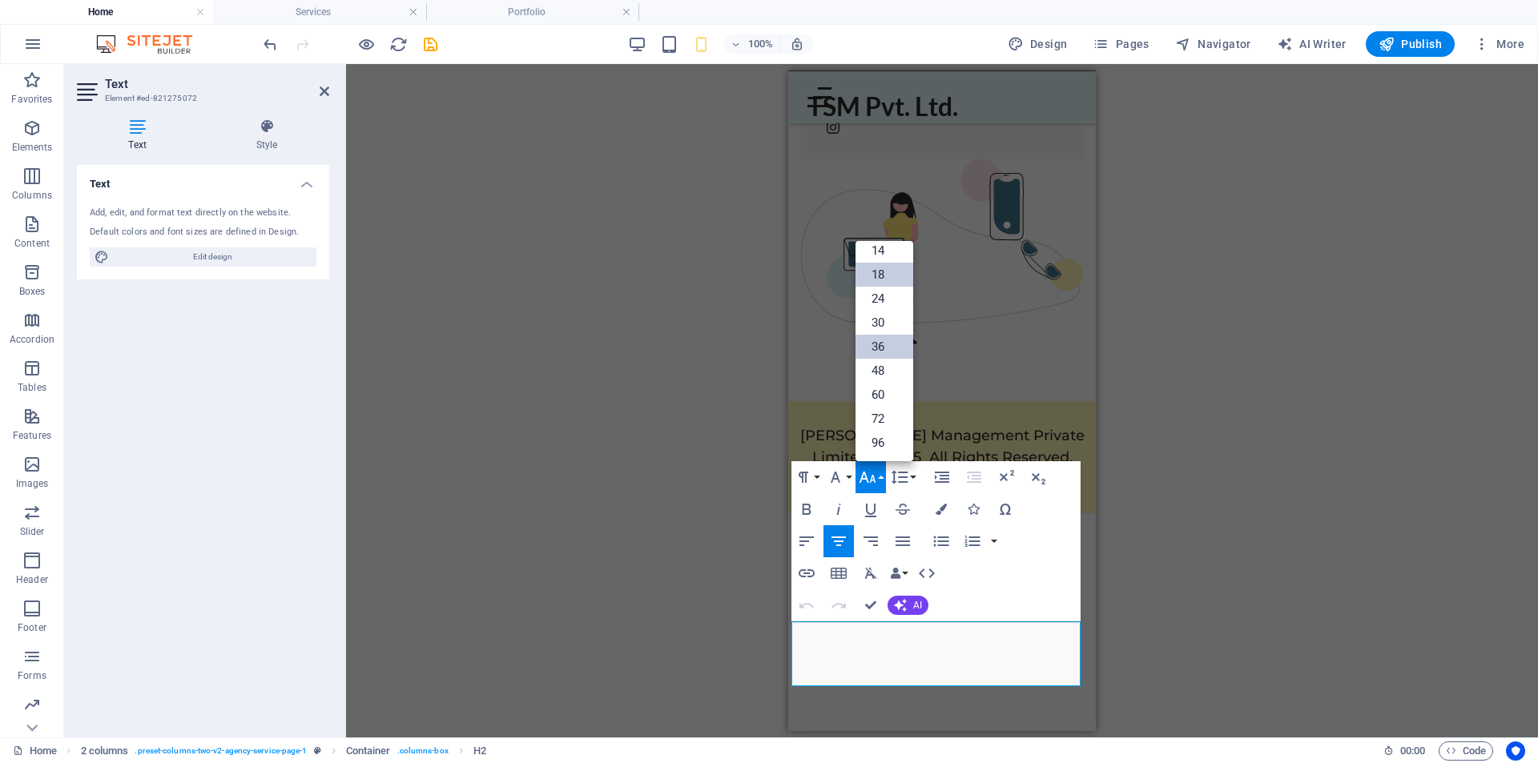
scroll to position [129, 0]
click at [882, 250] on link "14" at bounding box center [884, 251] width 58 height 24
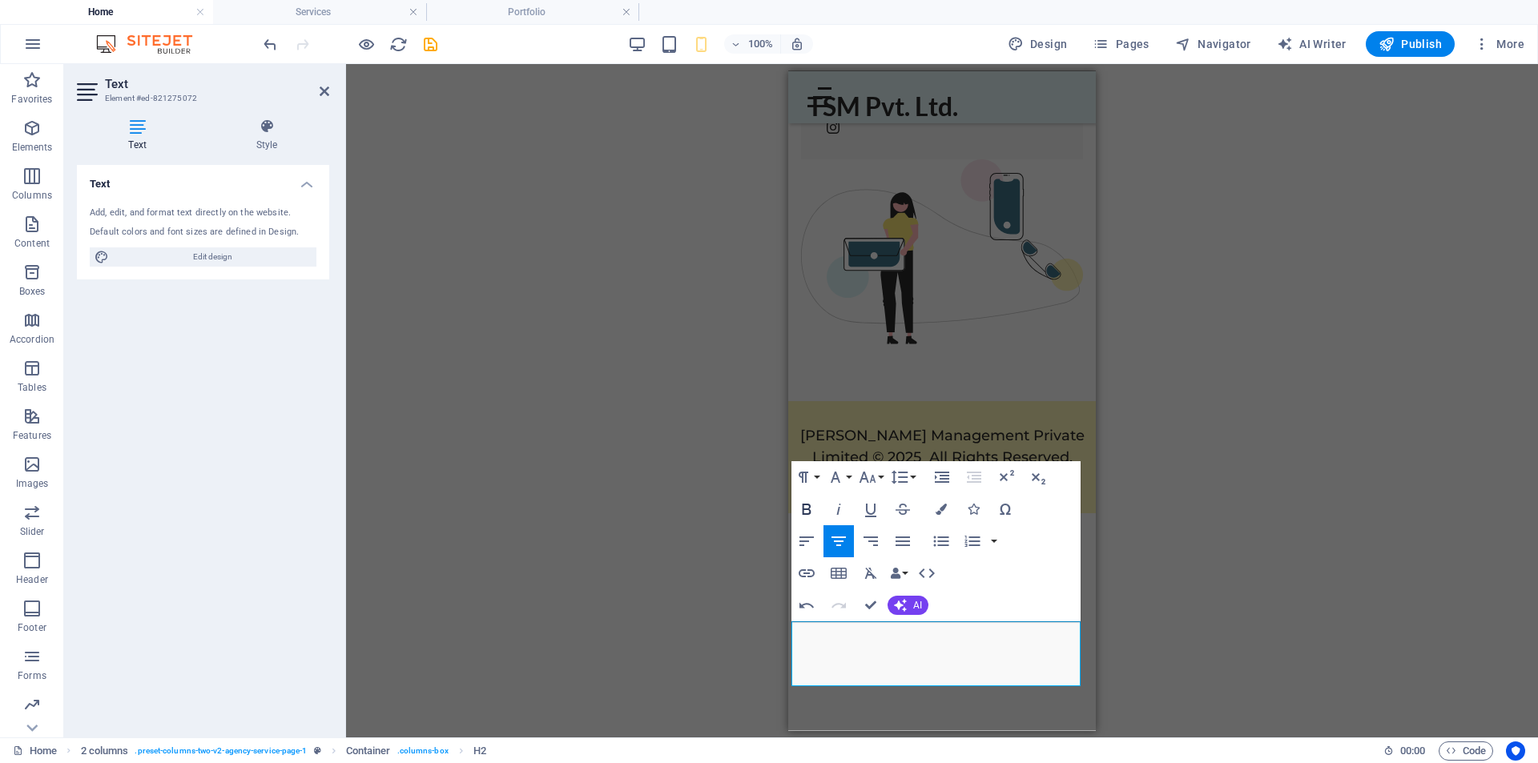
click at [806, 506] on icon "button" at bounding box center [806, 509] width 19 height 19
click at [866, 477] on icon "button" at bounding box center [867, 477] width 17 height 11
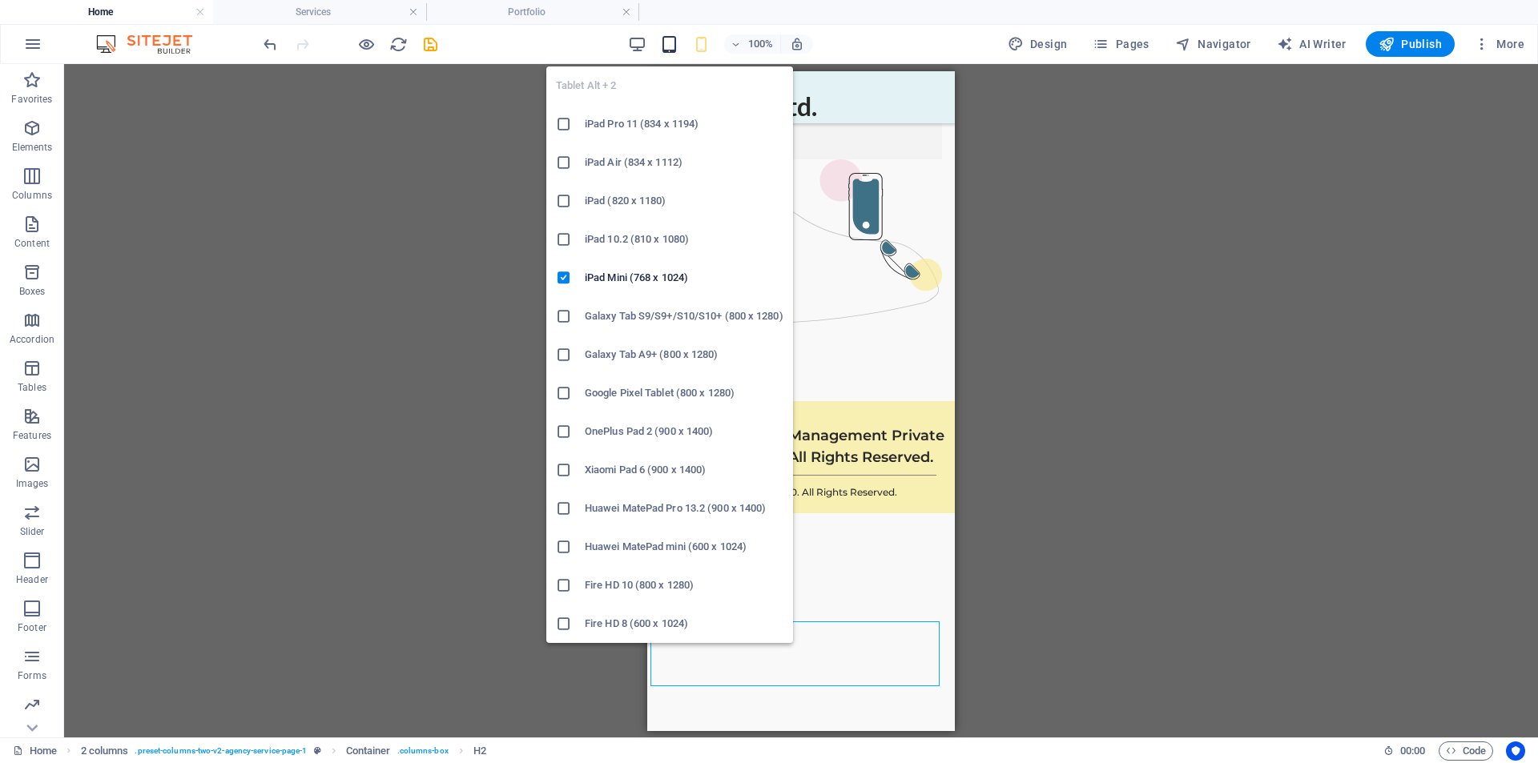
click at [666, 53] on icon "button" at bounding box center [669, 44] width 18 height 18
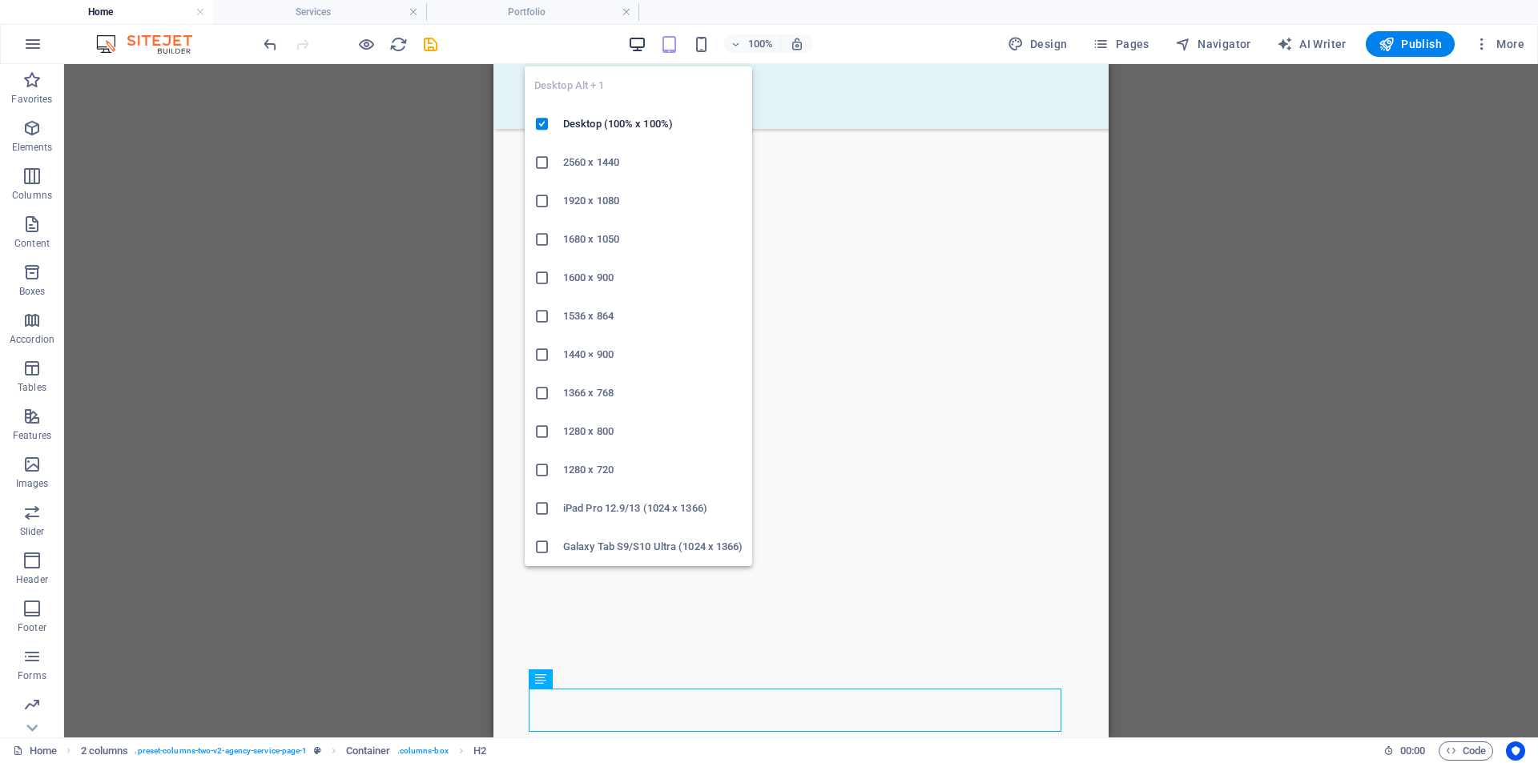
click at [634, 46] on icon "button" at bounding box center [637, 44] width 18 height 18
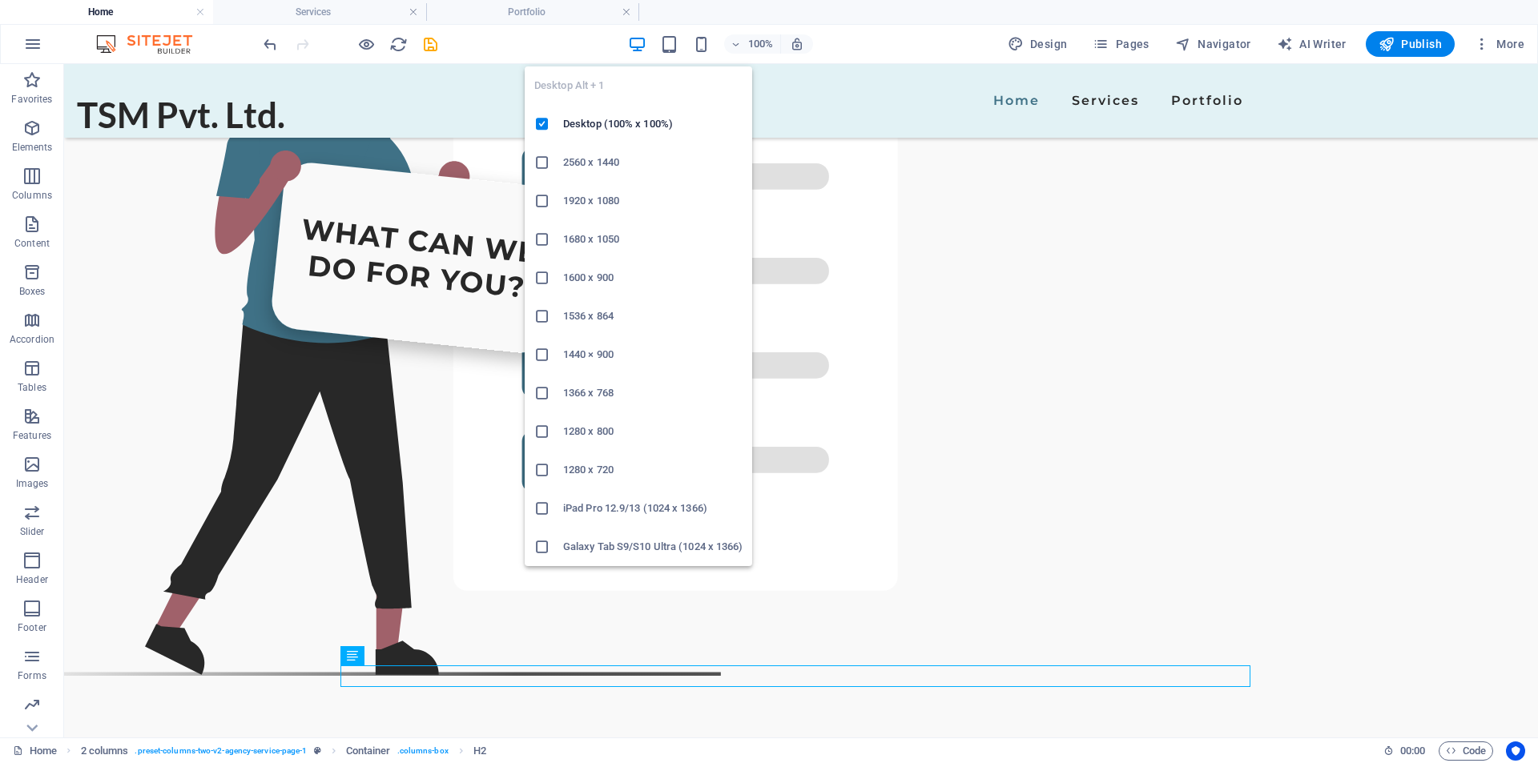
scroll to position [3653, 0]
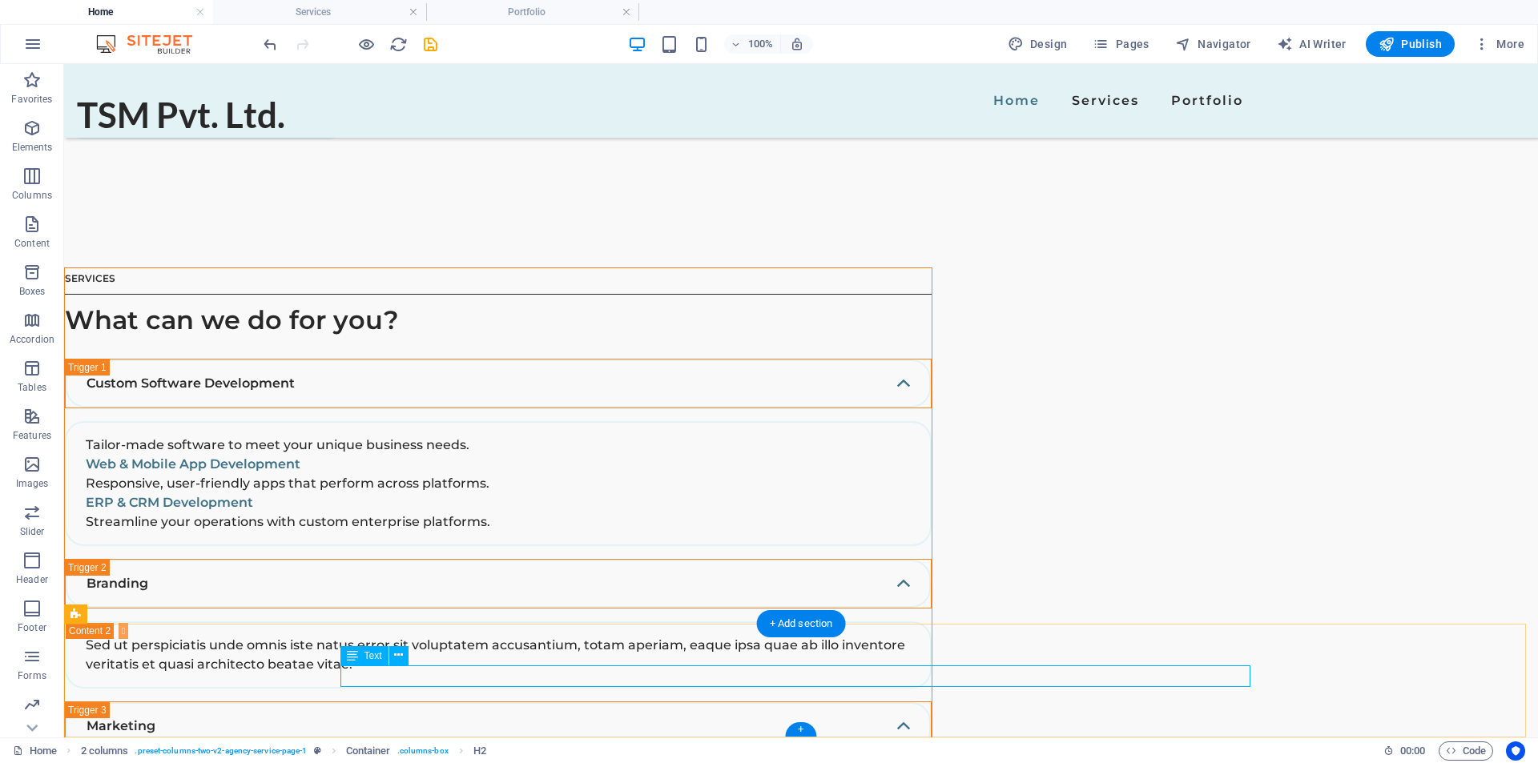
click at [432, 46] on icon "save" at bounding box center [430, 44] width 18 height 18
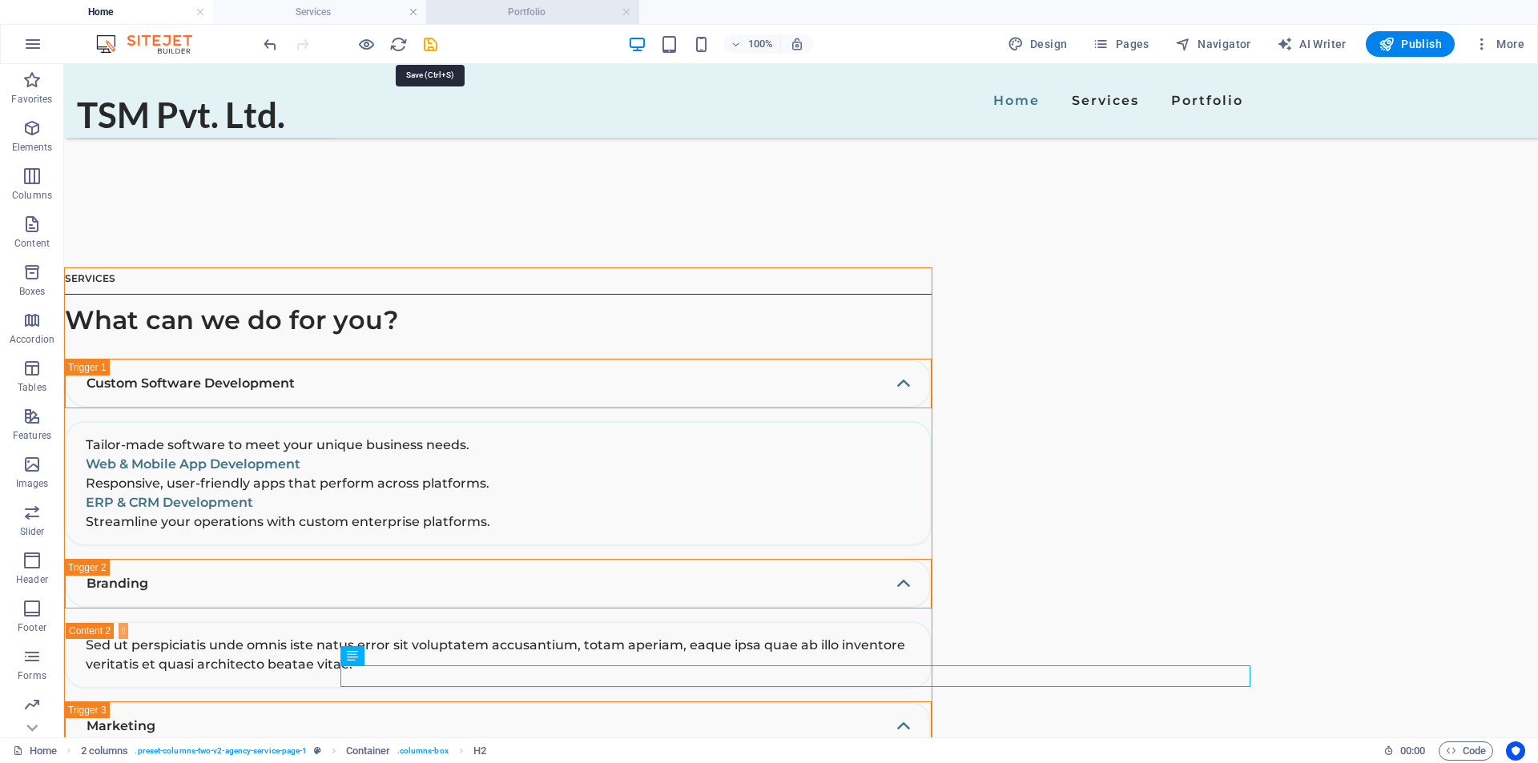
select select "px"
select select "ms"
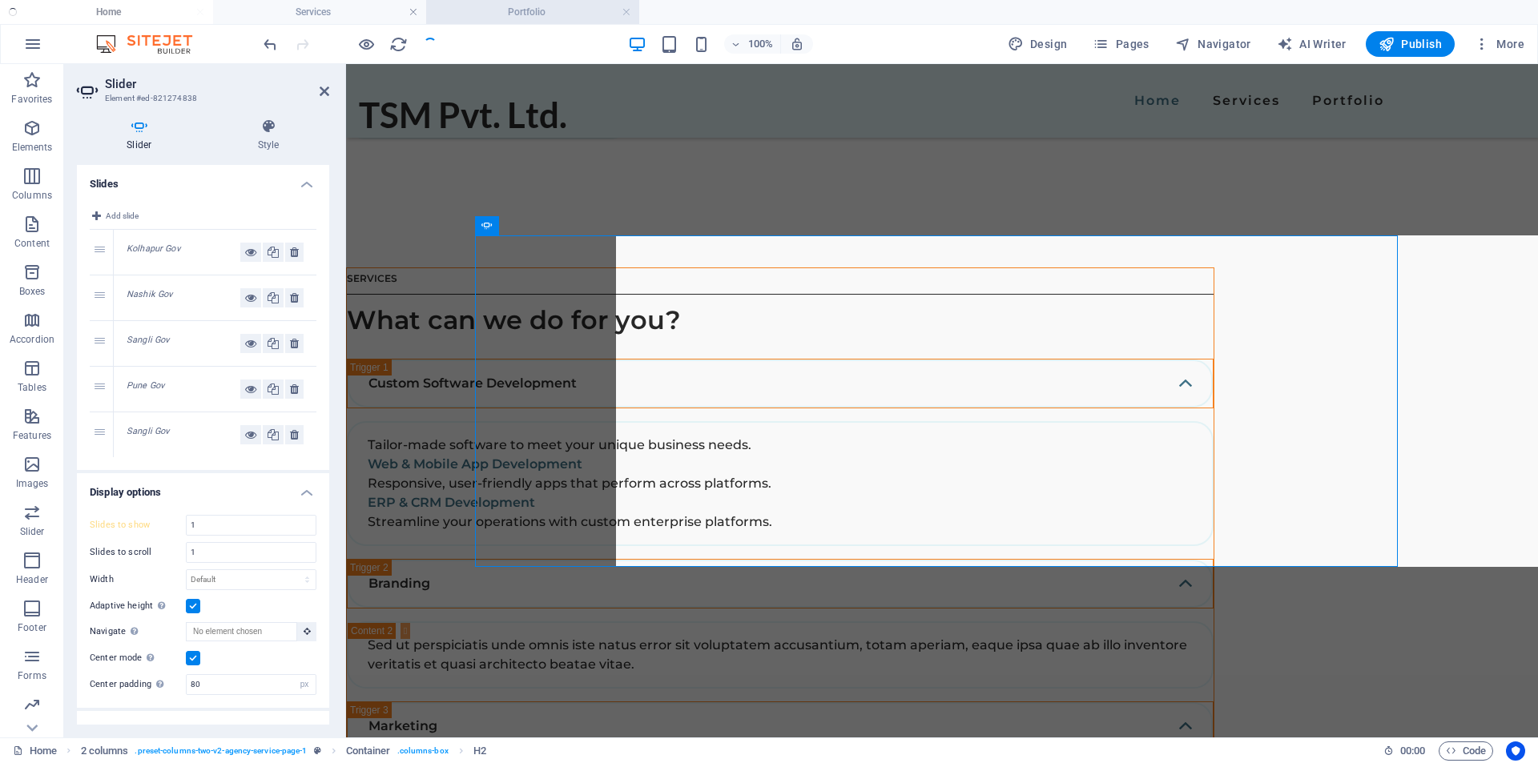
scroll to position [3077, 0]
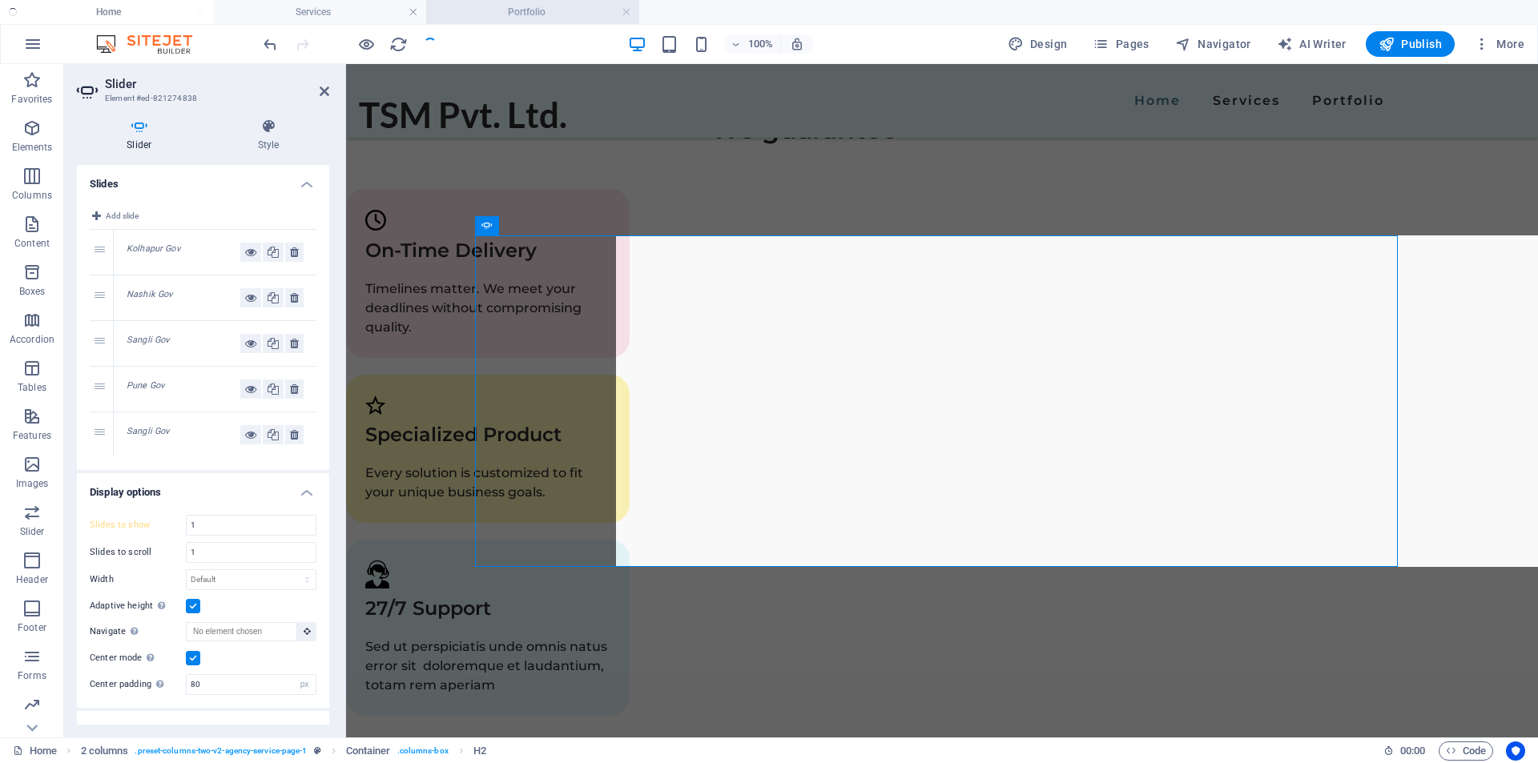
type input "4"
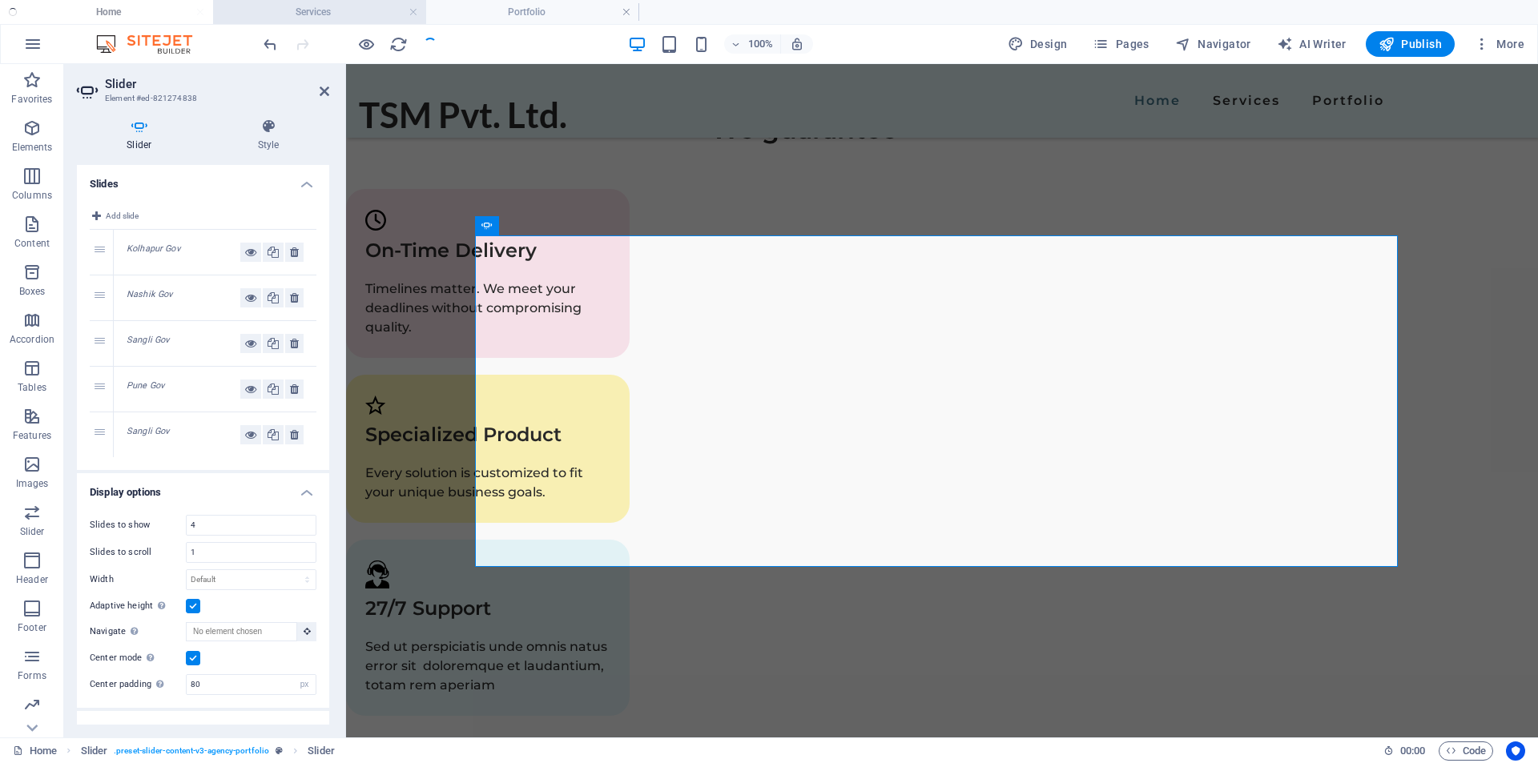
click at [344, 10] on h4 "Services" at bounding box center [319, 12] width 213 height 18
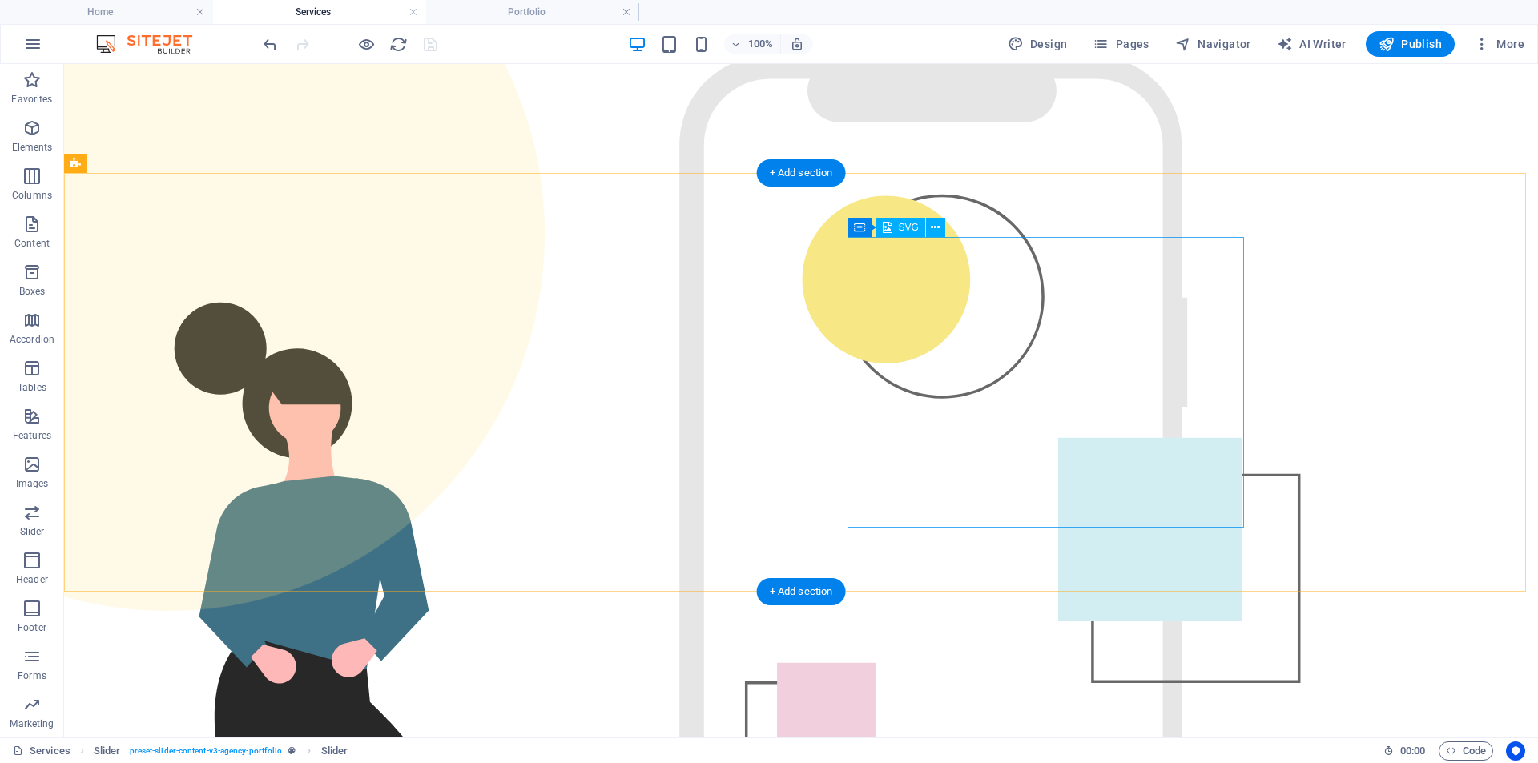
scroll to position [64, 0]
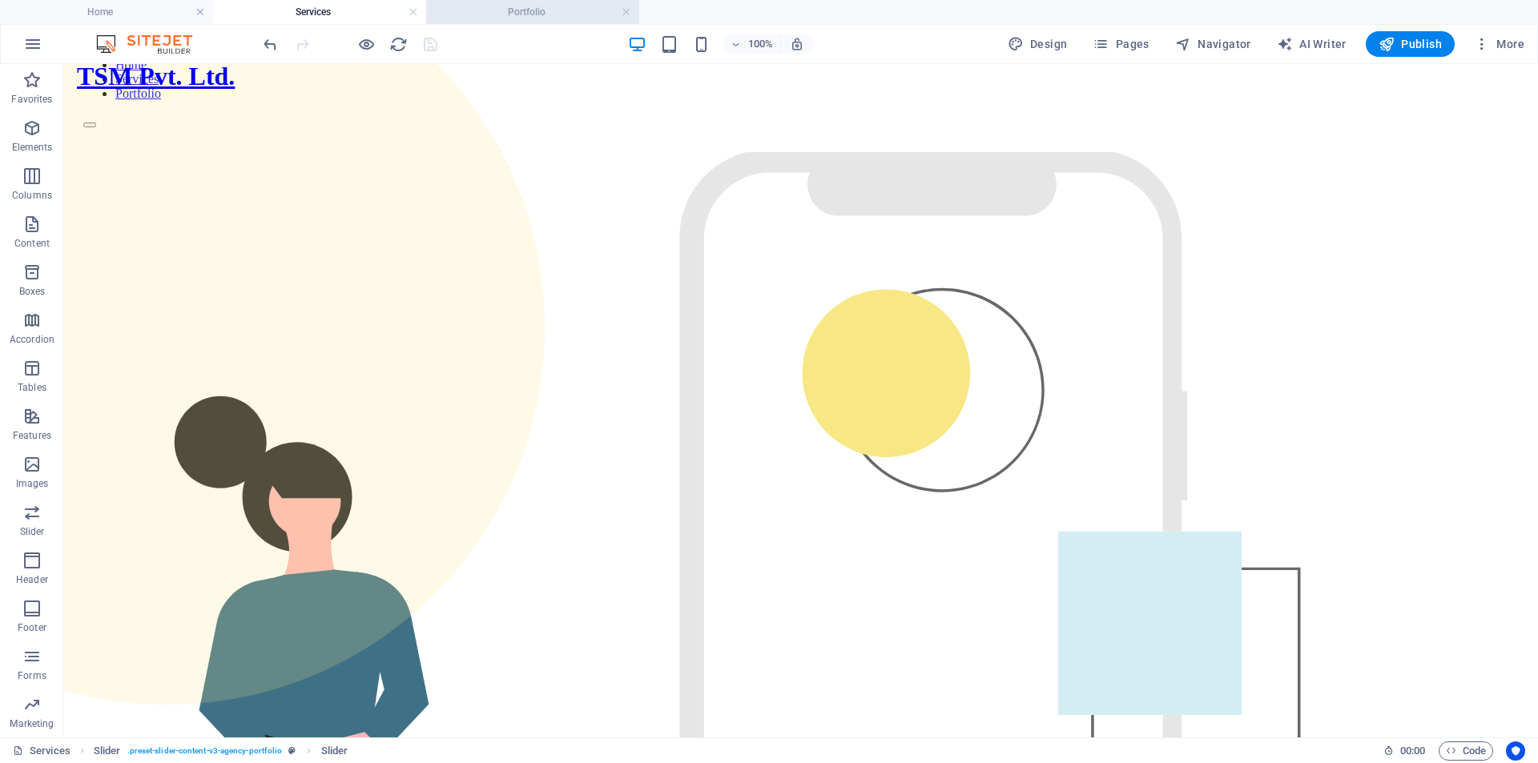
click at [493, 10] on h4 "Portfolio" at bounding box center [532, 12] width 213 height 18
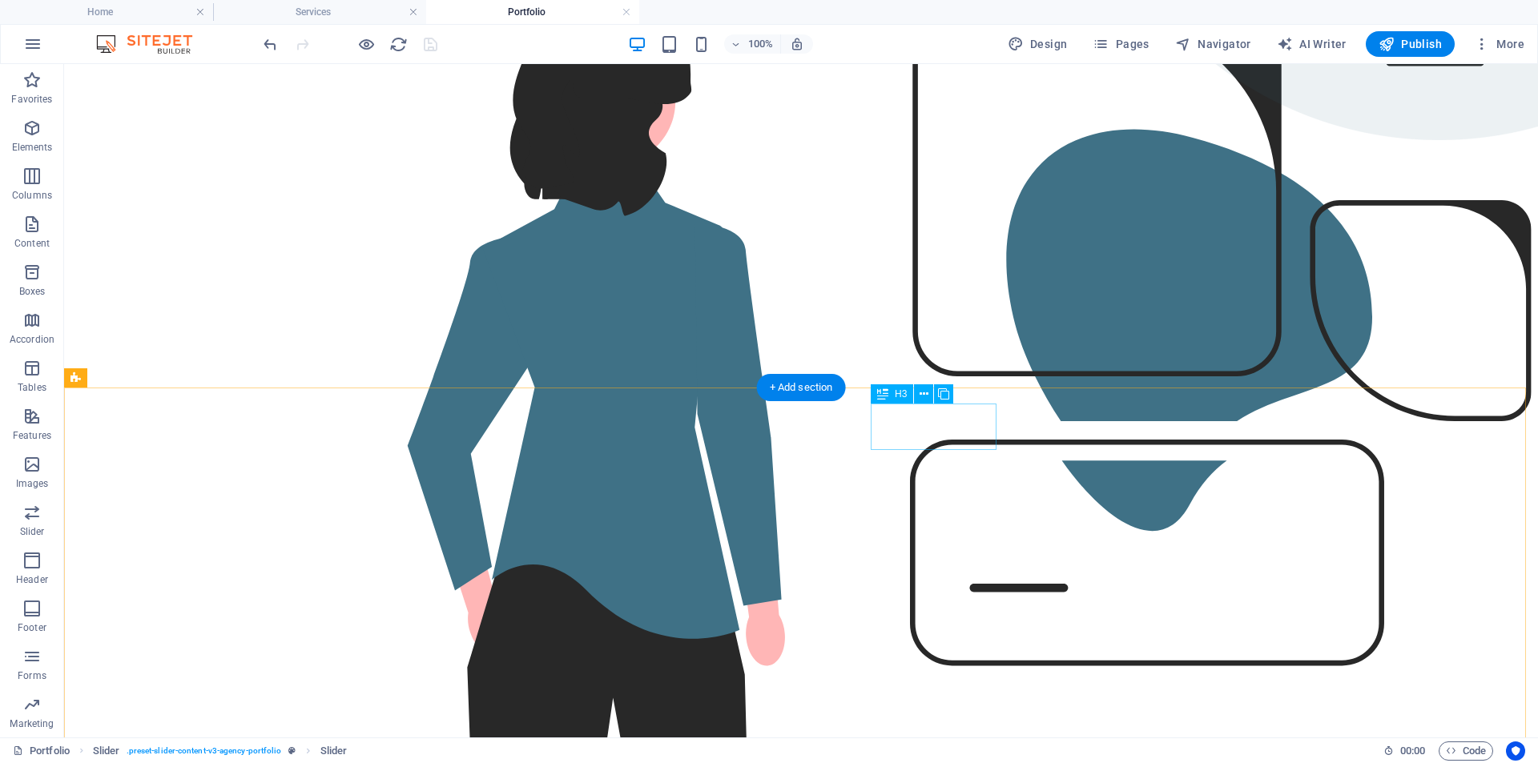
scroll to position [641, 0]
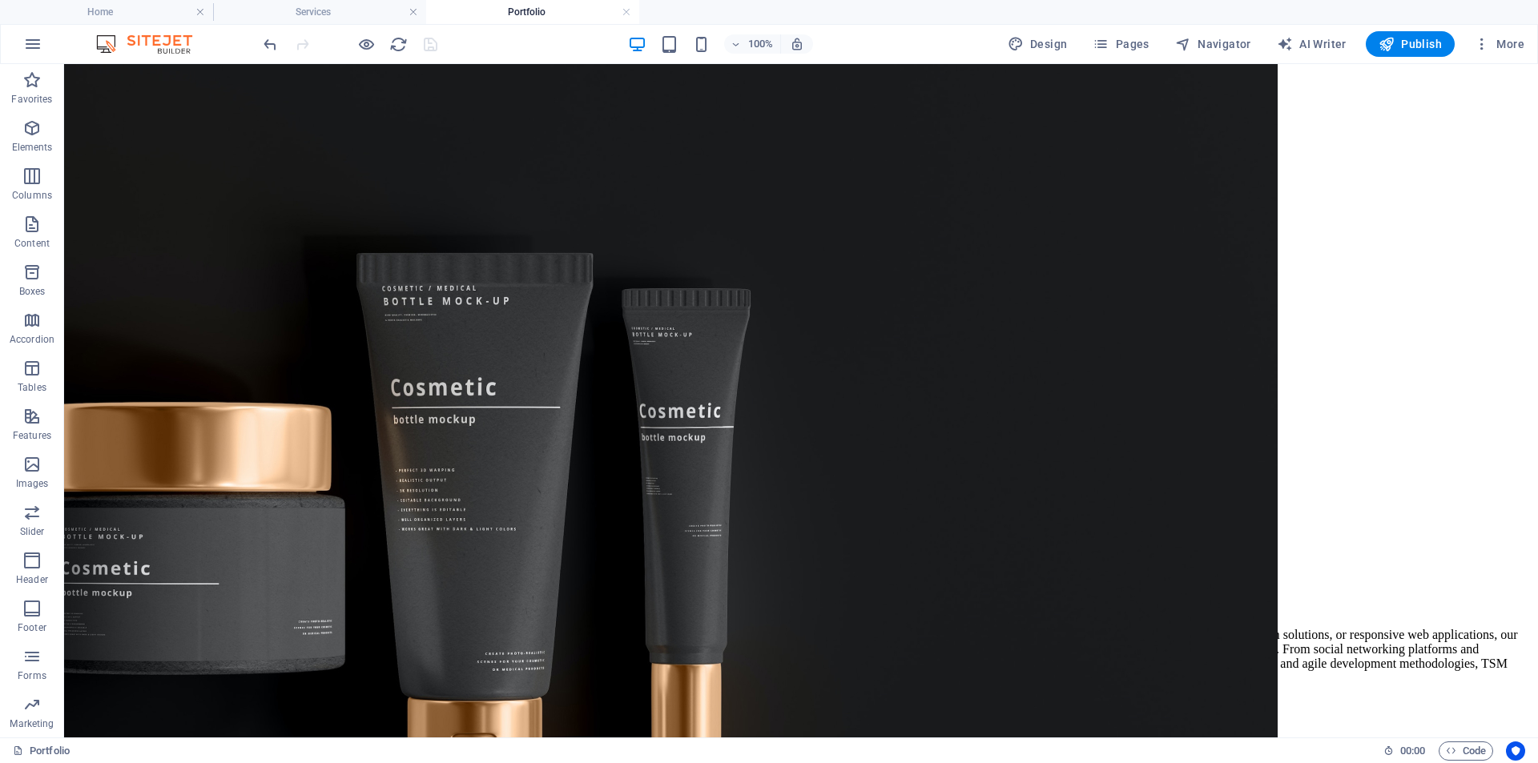
scroll to position [2483, 0]
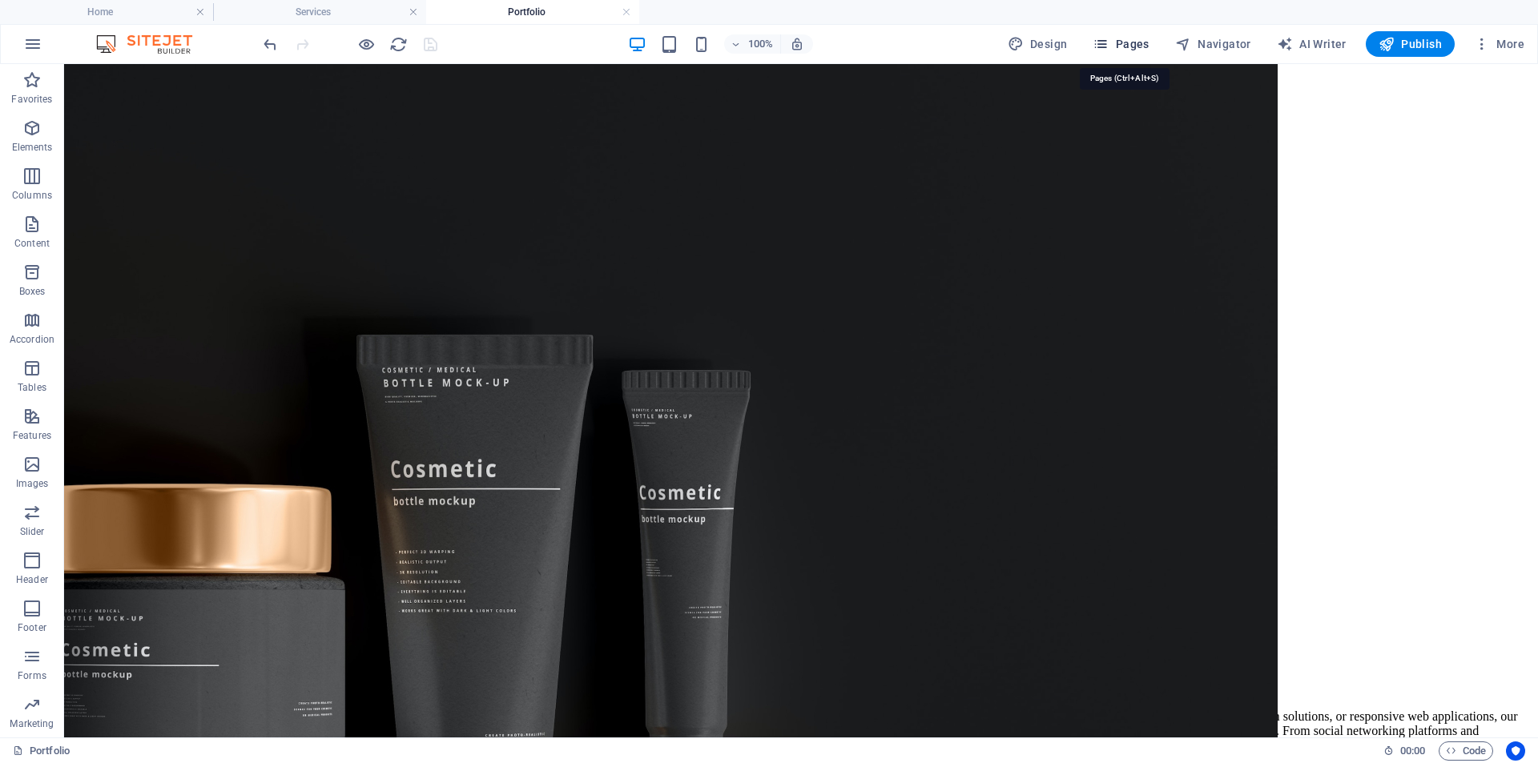
click at [1102, 48] on icon "button" at bounding box center [1101, 44] width 16 height 16
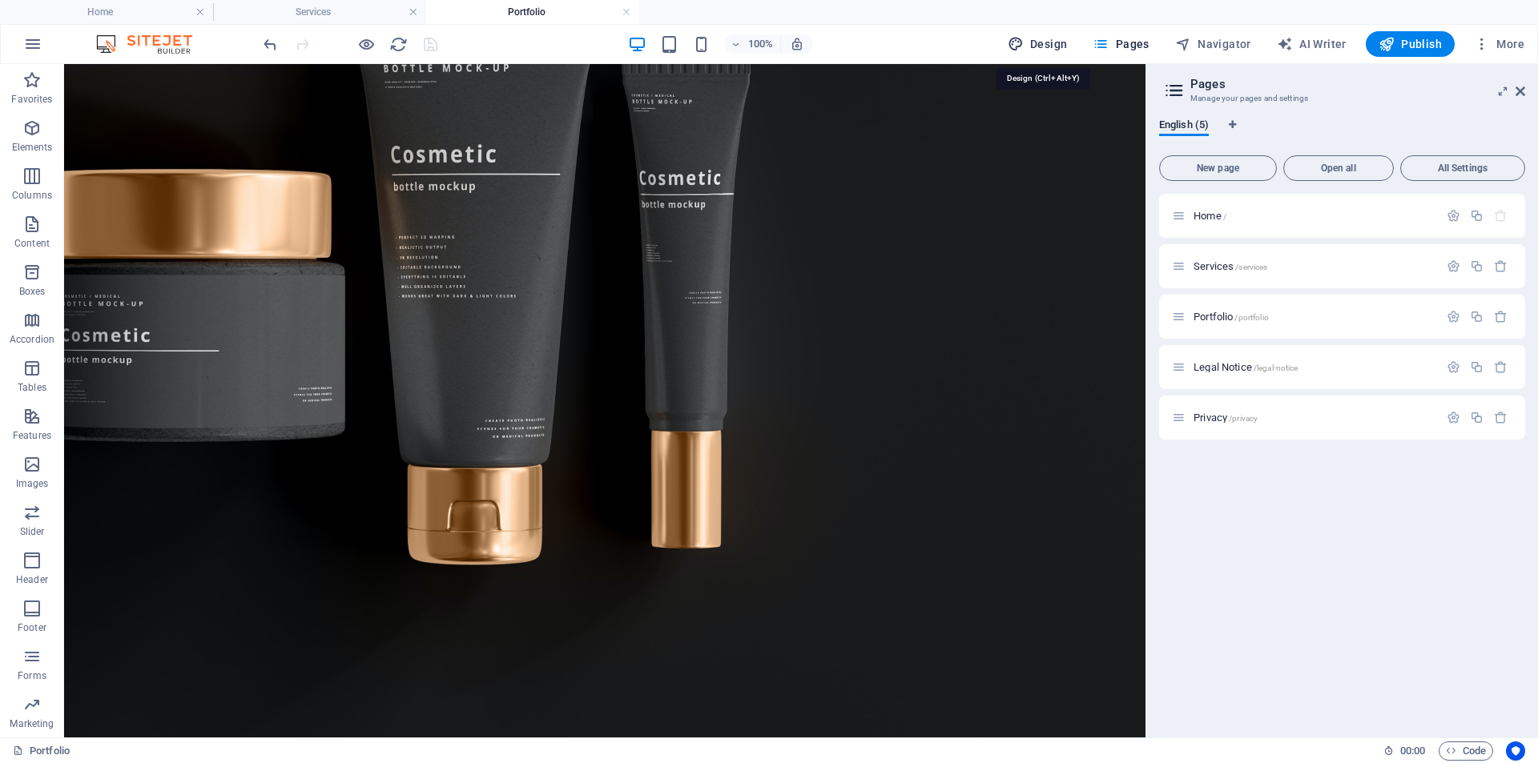
click at [1053, 46] on span "Design" at bounding box center [1038, 44] width 60 height 16
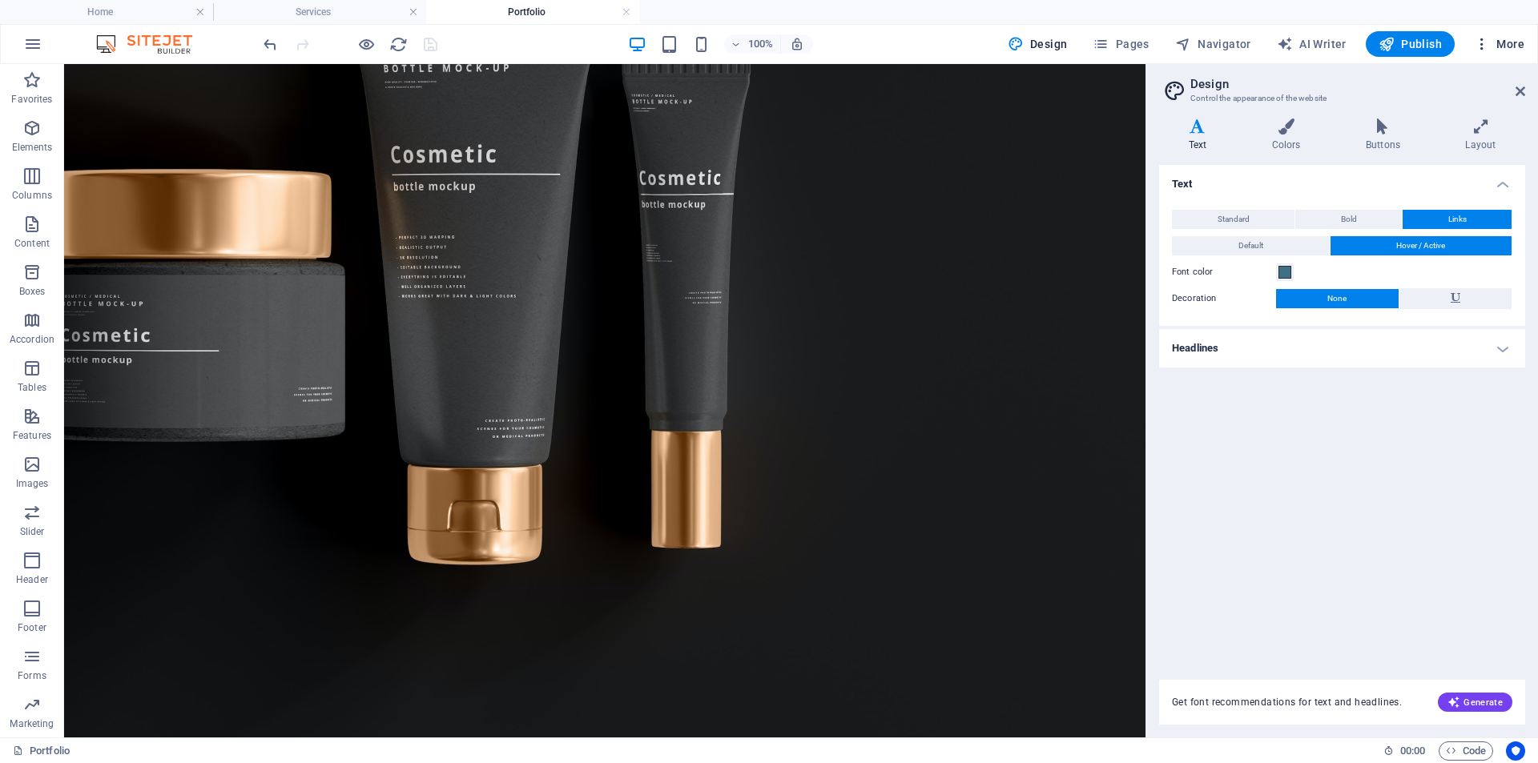
click at [1501, 41] on span "More" at bounding box center [1499, 44] width 50 height 16
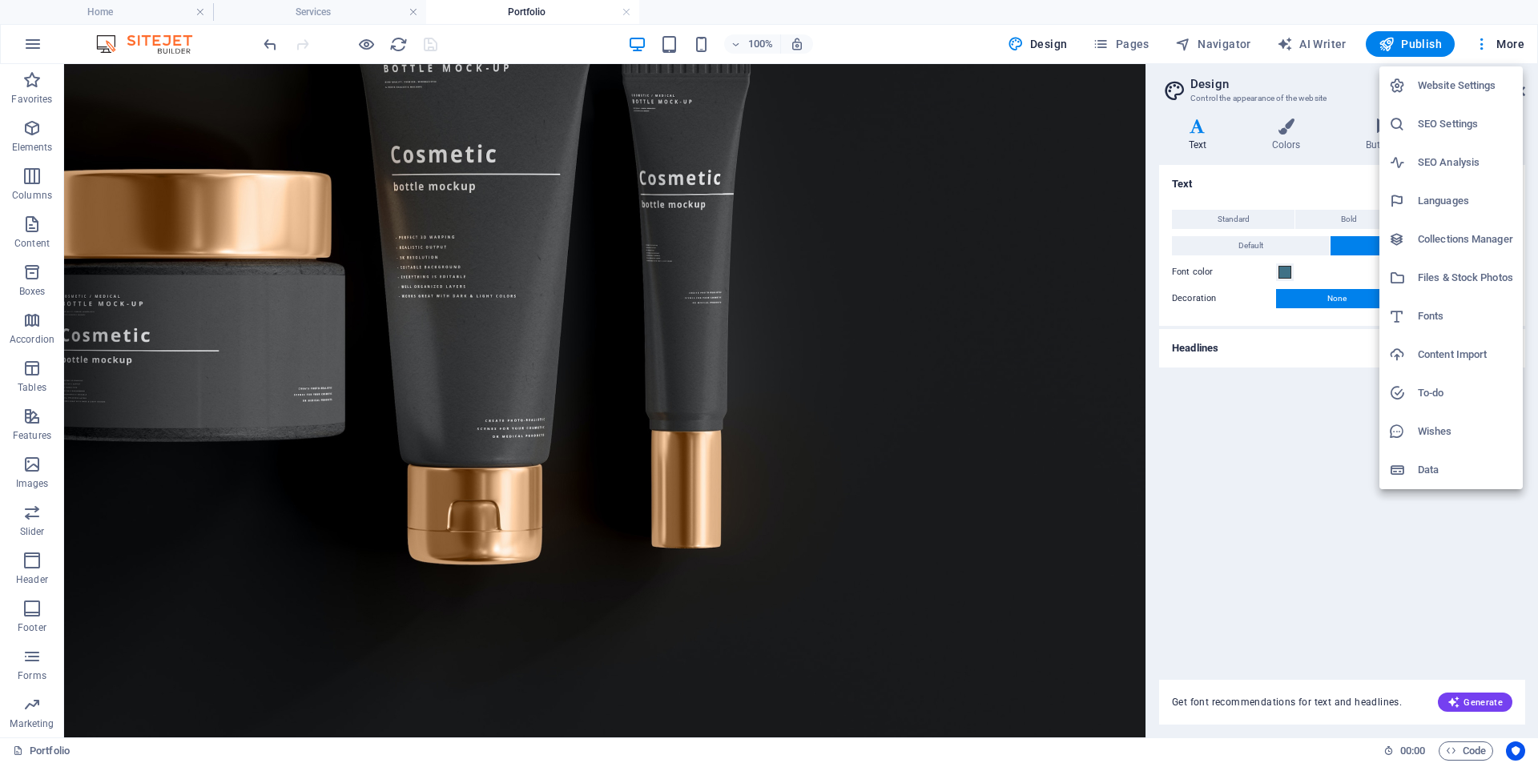
click at [1305, 477] on div at bounding box center [769, 381] width 1538 height 763
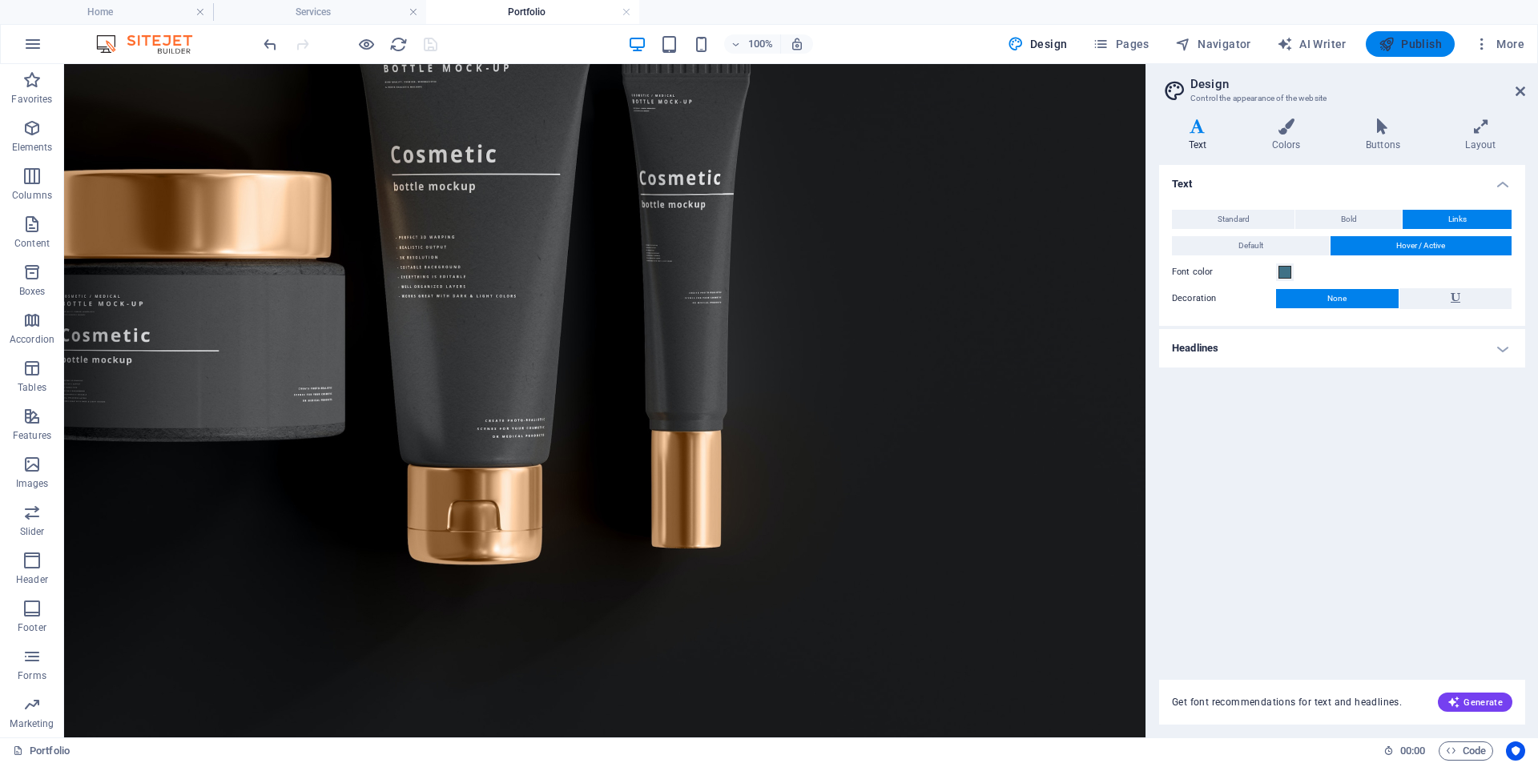
click at [1372, 46] on button "Publish" at bounding box center [1410, 44] width 89 height 26
